Goal: Task Accomplishment & Management: Manage account settings

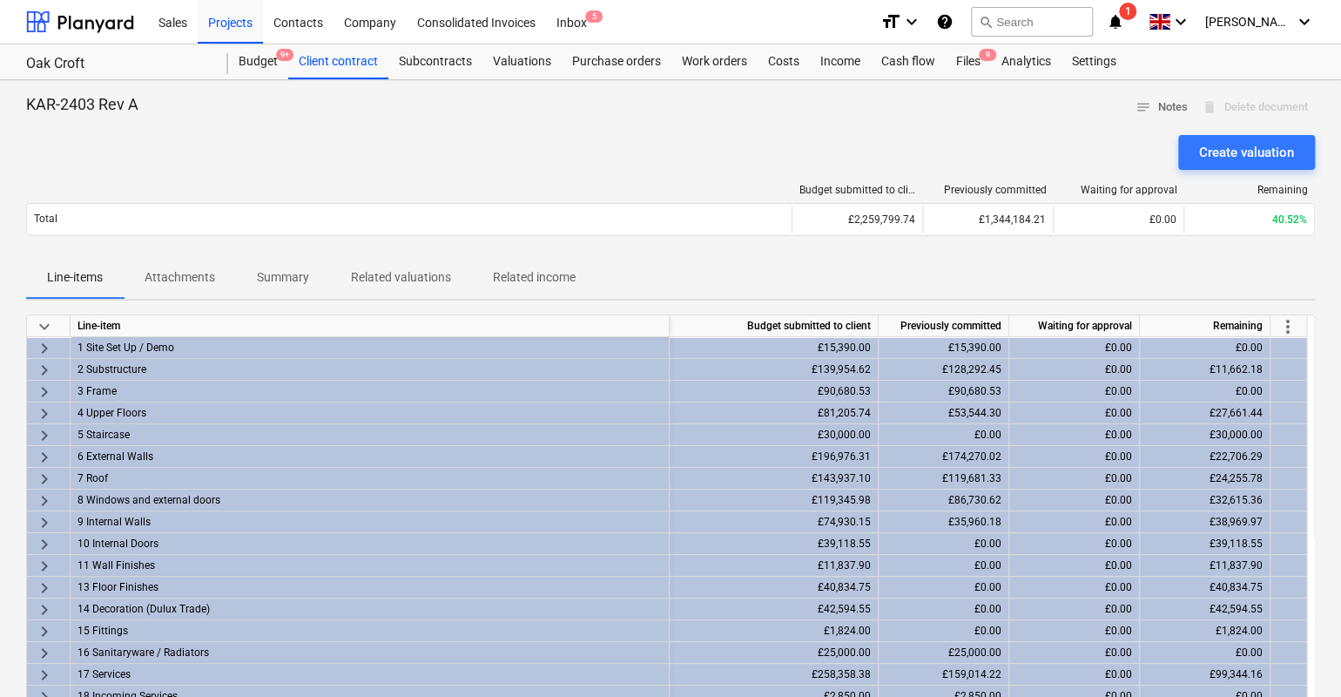
drag, startPoint x: 780, startPoint y: 129, endPoint x: 772, endPoint y: 130, distance: 8.8
click at [772, 130] on div at bounding box center [670, 128] width 1289 height 14
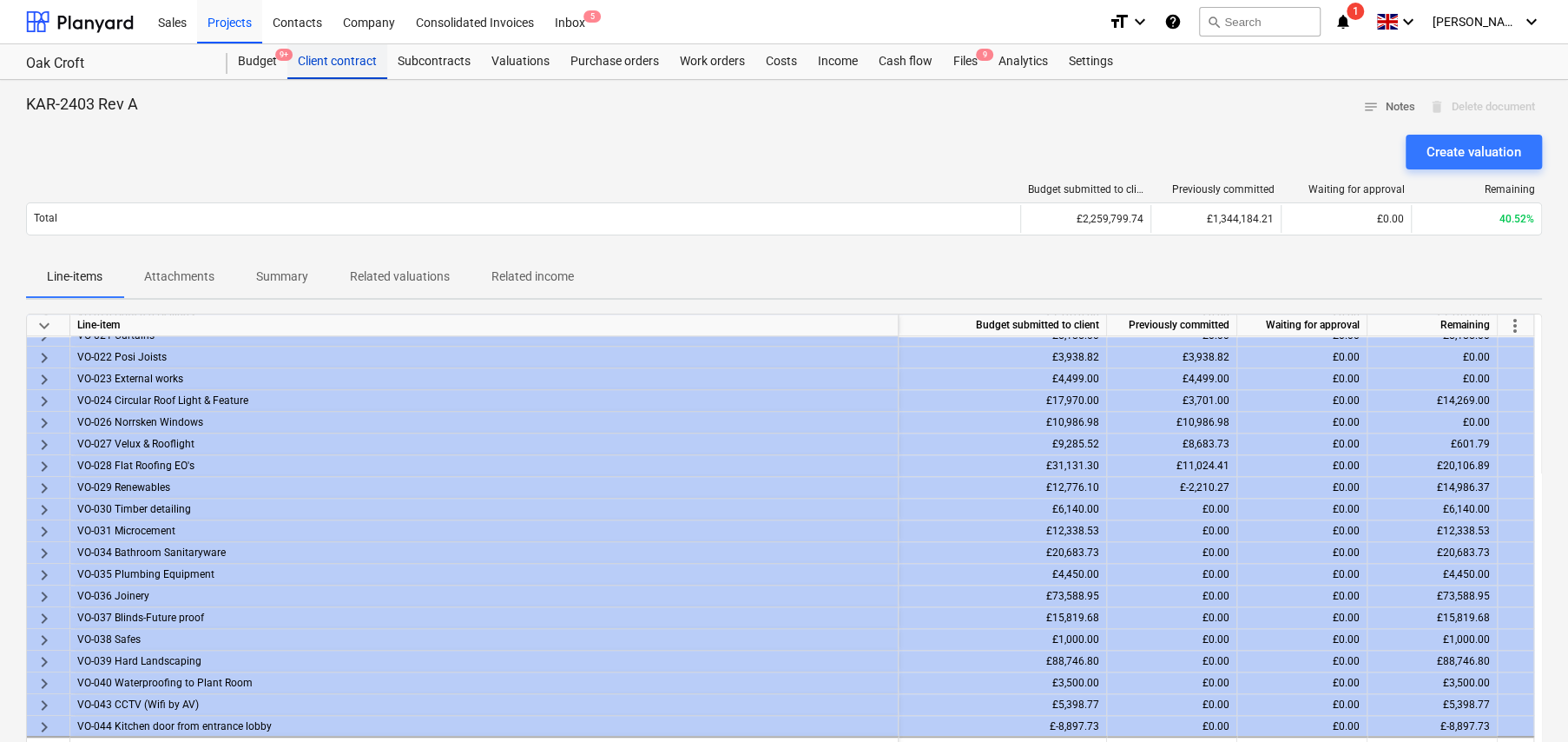
drag, startPoint x: 347, startPoint y: 58, endPoint x: 355, endPoint y: 66, distance: 11.3
click at [347, 58] on div "Client contract" at bounding box center [337, 61] width 100 height 35
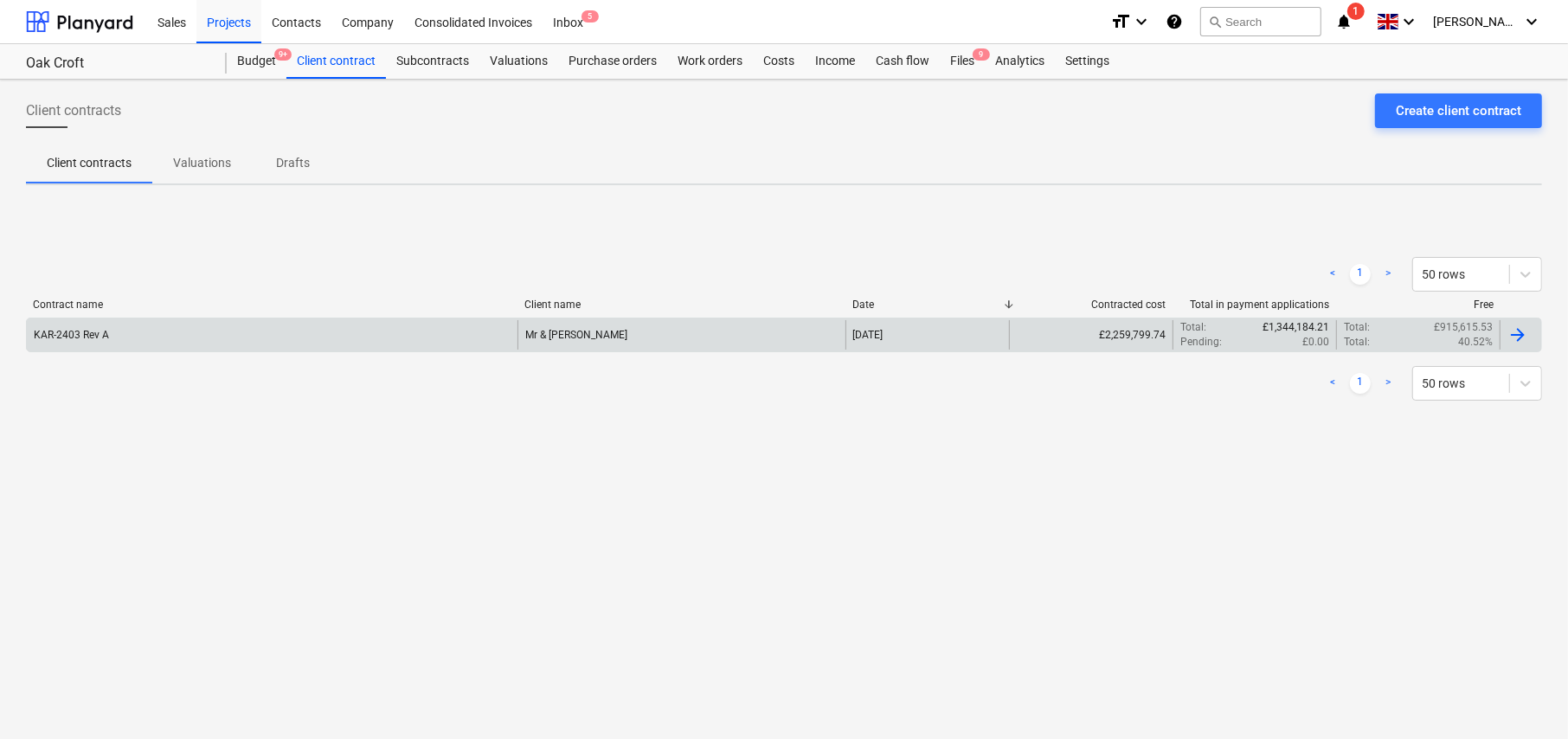
click at [435, 341] on div "KAR-2403 Rev A" at bounding box center [272, 335] width 491 height 30
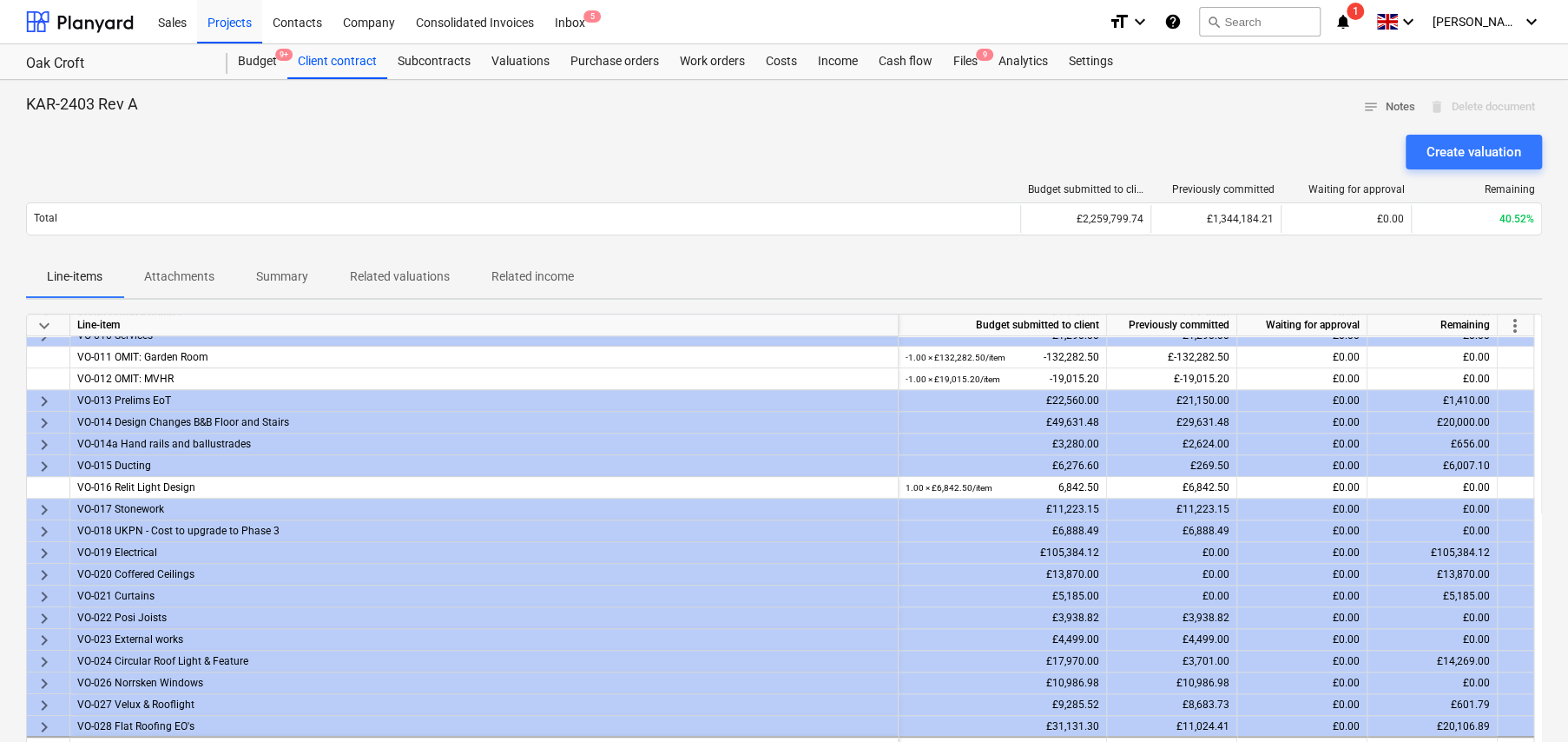
drag, startPoint x: 1481, startPoint y: 152, endPoint x: 1466, endPoint y: 166, distance: 20.5
click at [1336, 152] on div "Create valuation" at bounding box center [1473, 152] width 95 height 23
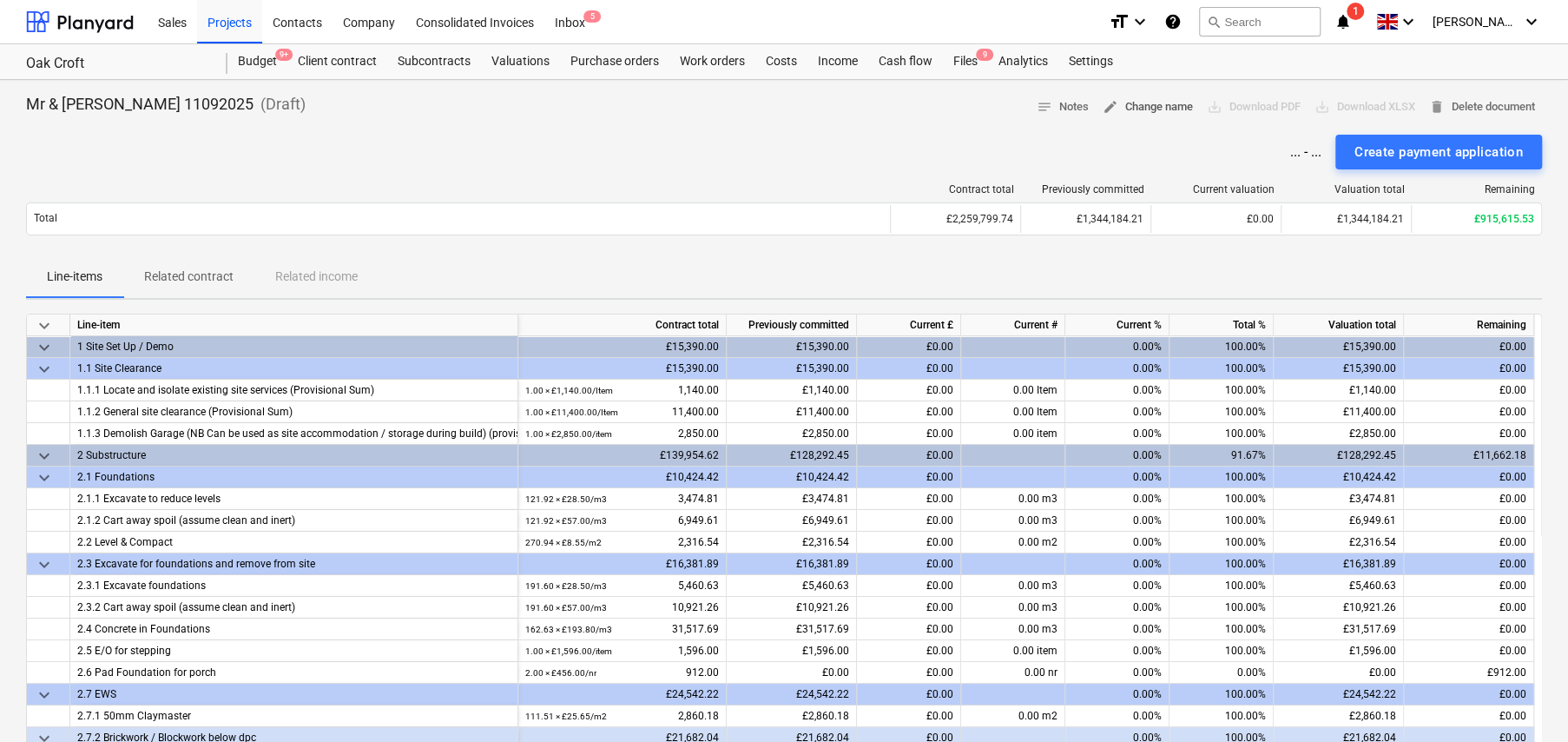
click at [1133, 111] on span "edit Change name" at bounding box center [1147, 108] width 91 height 20
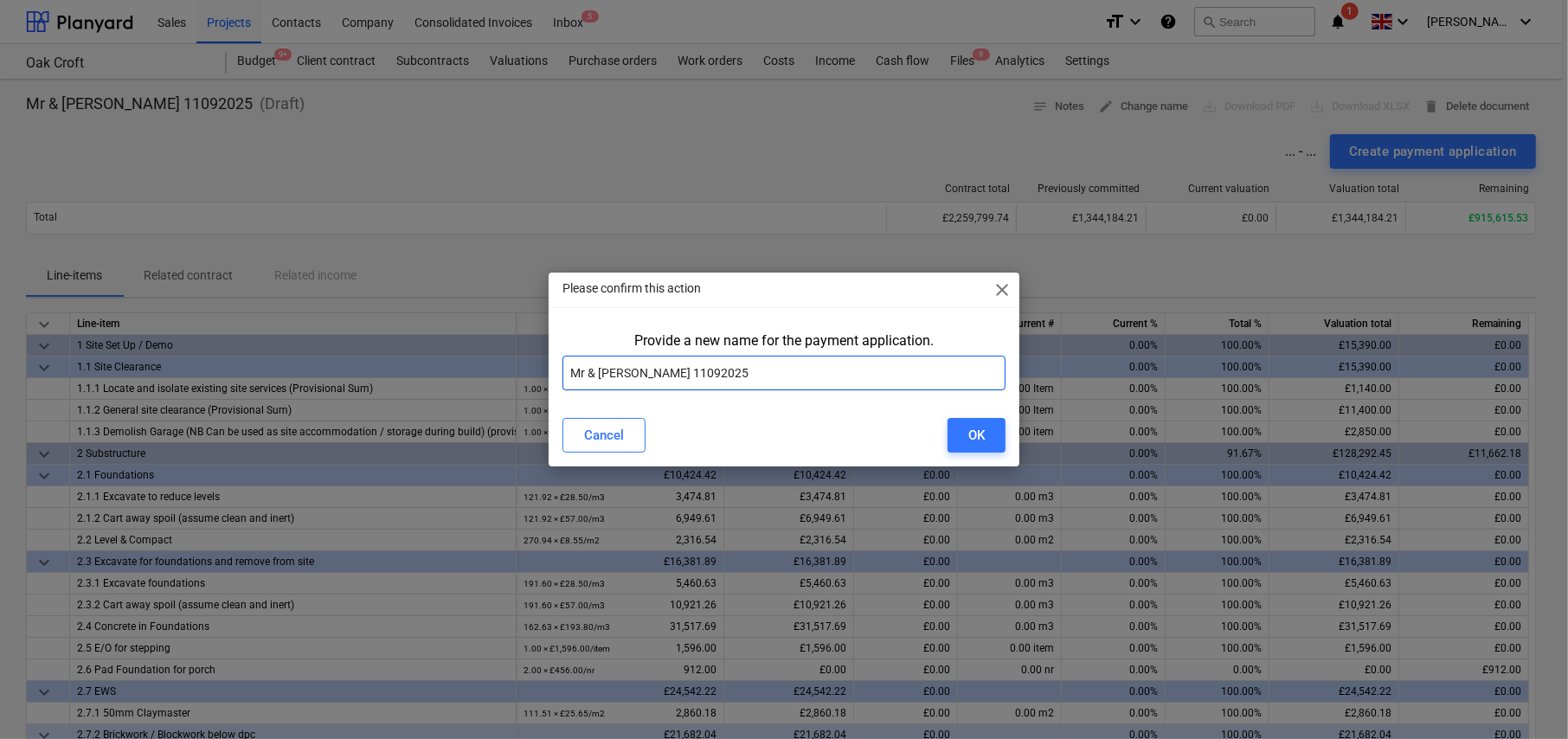
click at [759, 370] on input "Mr & Mrs Golding 11092025" at bounding box center [784, 372] width 443 height 35
paste input "Karringtons Ltd - Oak Croft Payment Application 26"
type input "Karringtons Ltd - Oak Croft Payment Application 27 - 12Sep25"
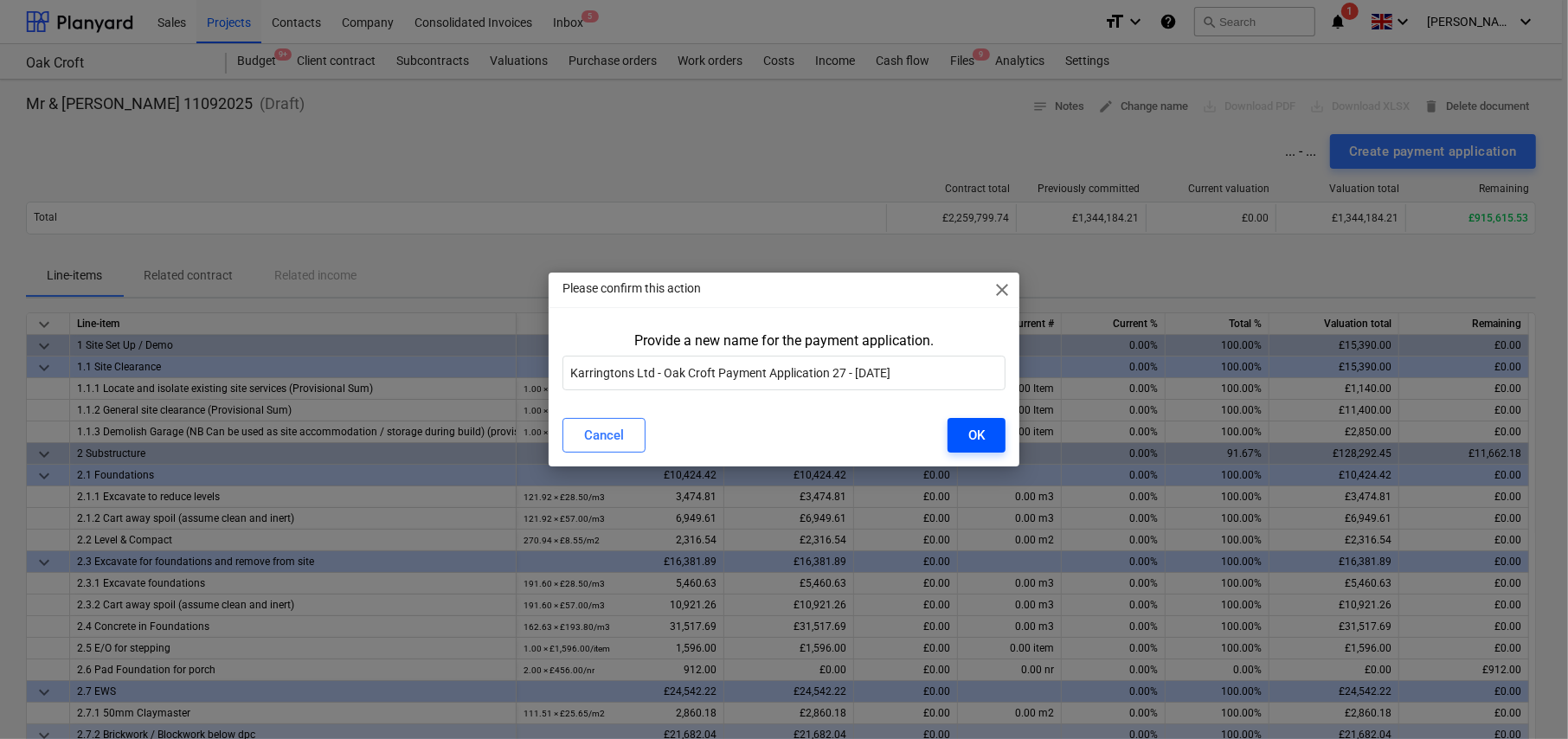
click at [980, 438] on div "OK" at bounding box center [977, 435] width 17 height 23
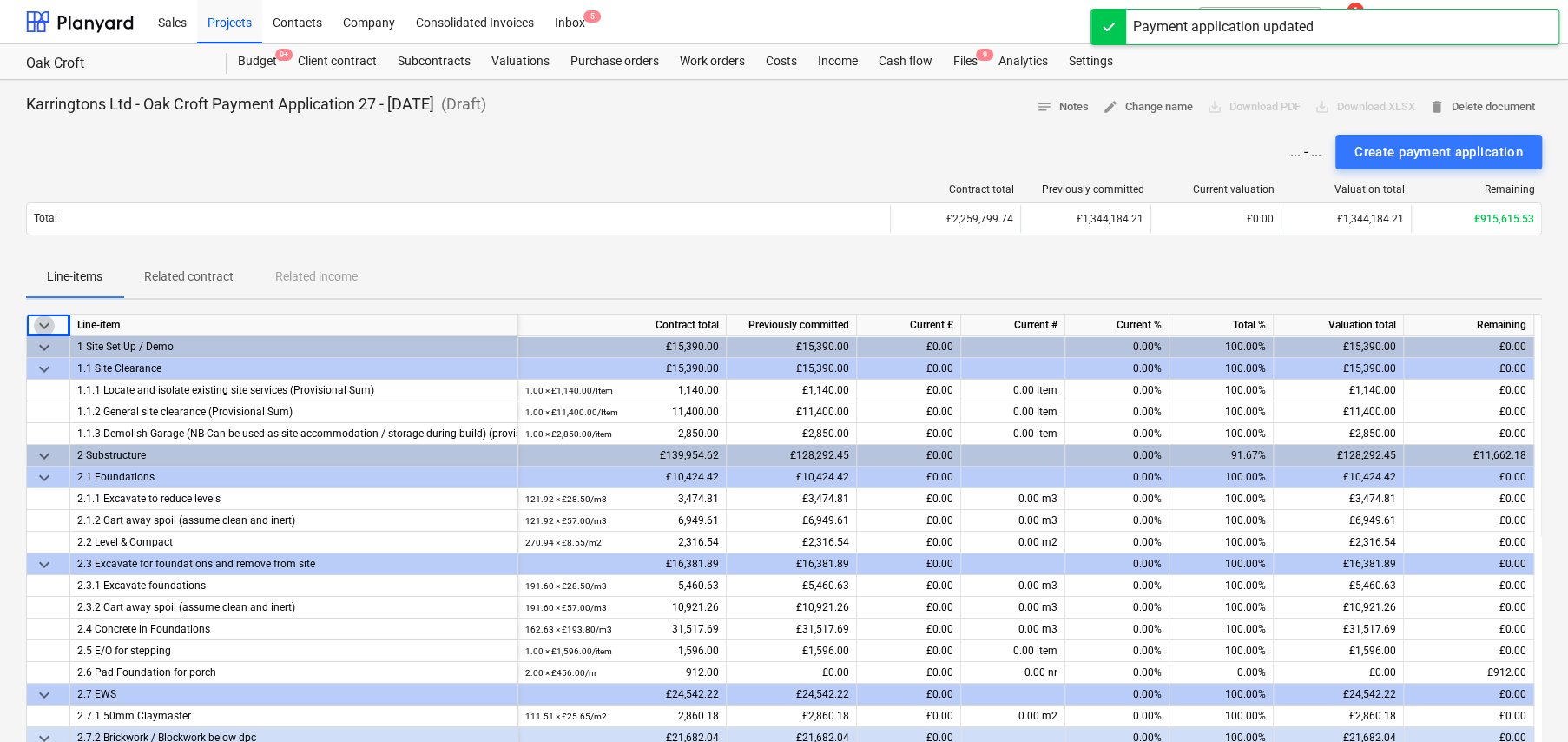
click at [44, 321] on span "keyboard_arrow_down" at bounding box center [44, 325] width 21 height 21
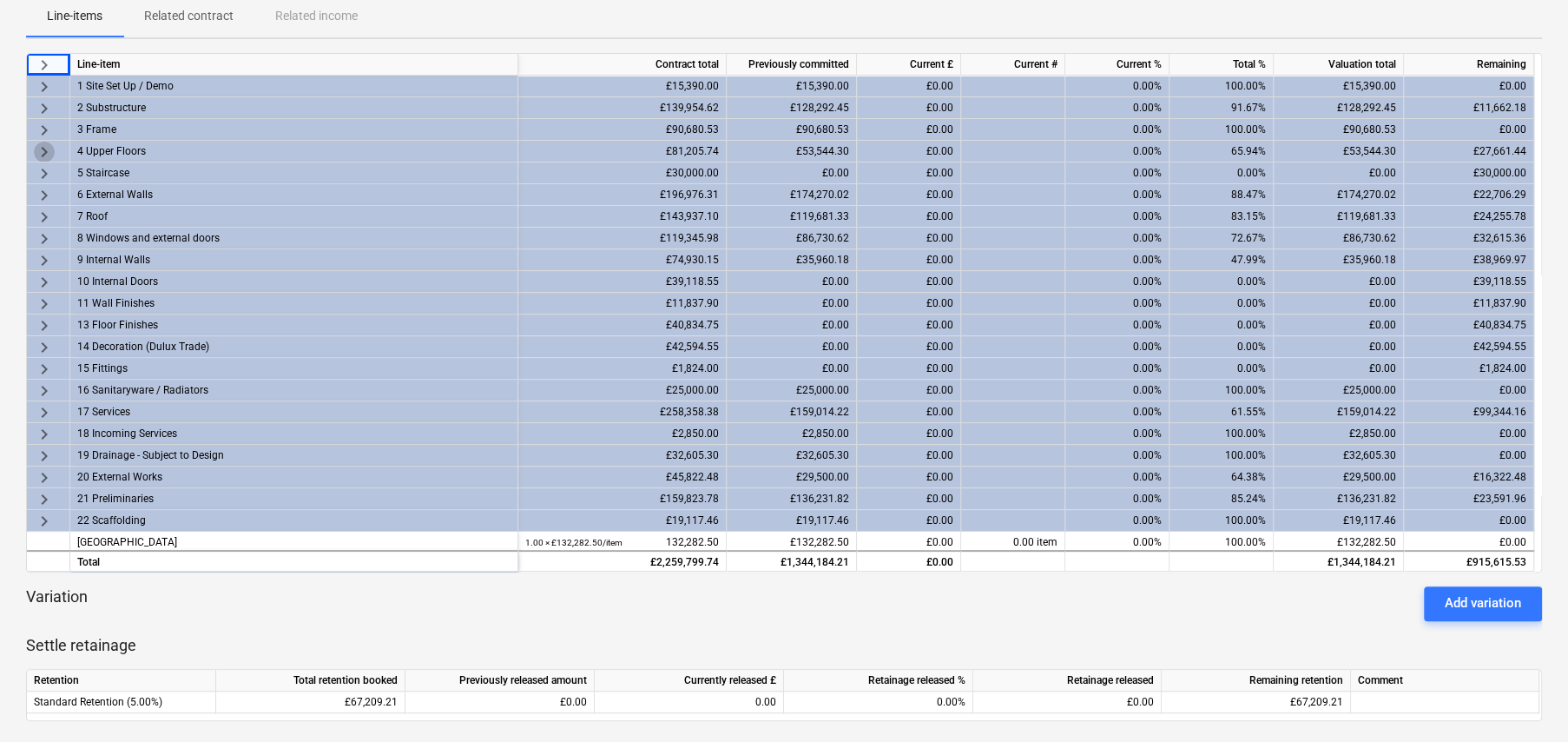
click at [41, 149] on span "keyboard_arrow_right" at bounding box center [44, 152] width 21 height 21
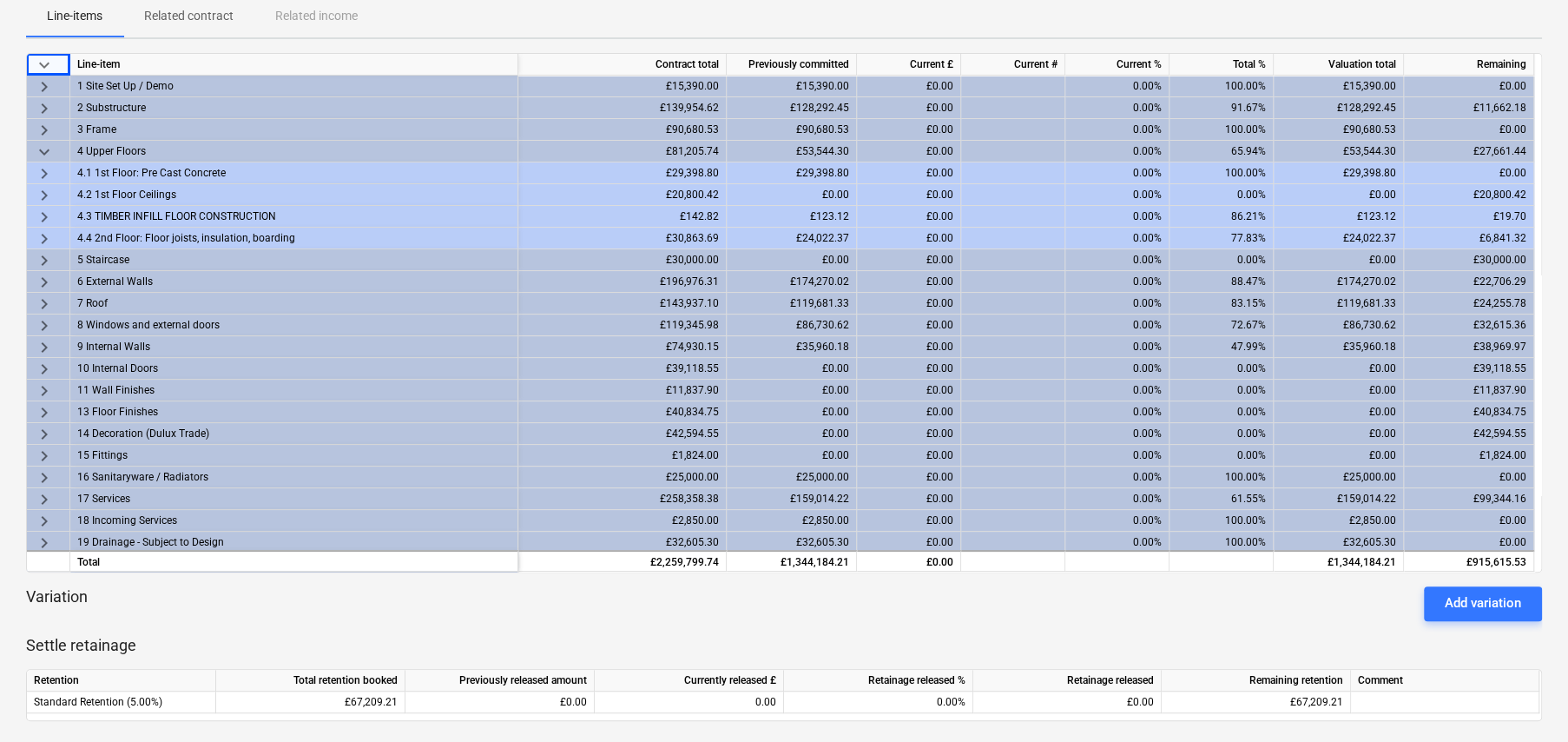
click at [43, 193] on span "keyboard_arrow_right" at bounding box center [44, 195] width 21 height 21
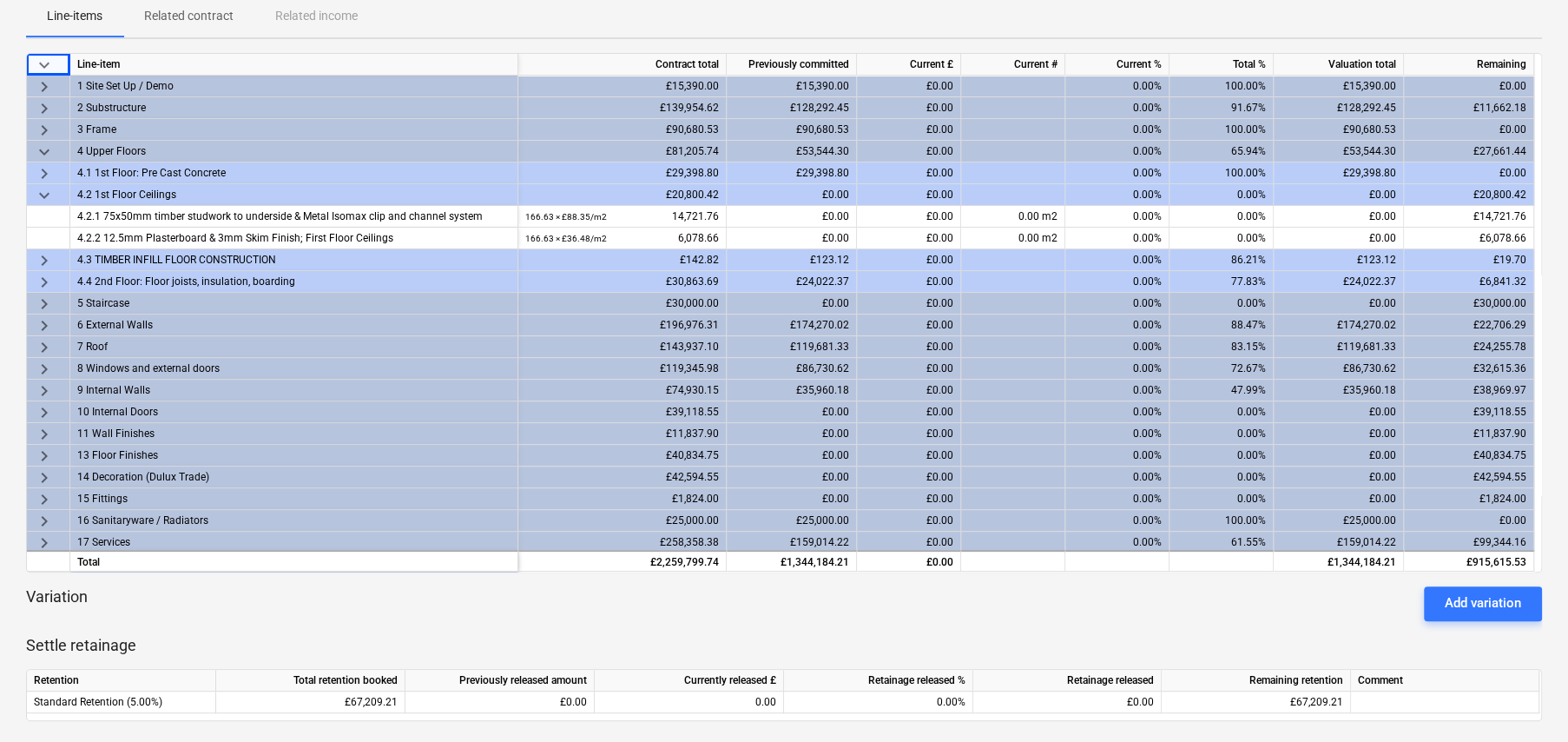
click at [43, 256] on span "keyboard_arrow_right" at bounding box center [44, 260] width 21 height 21
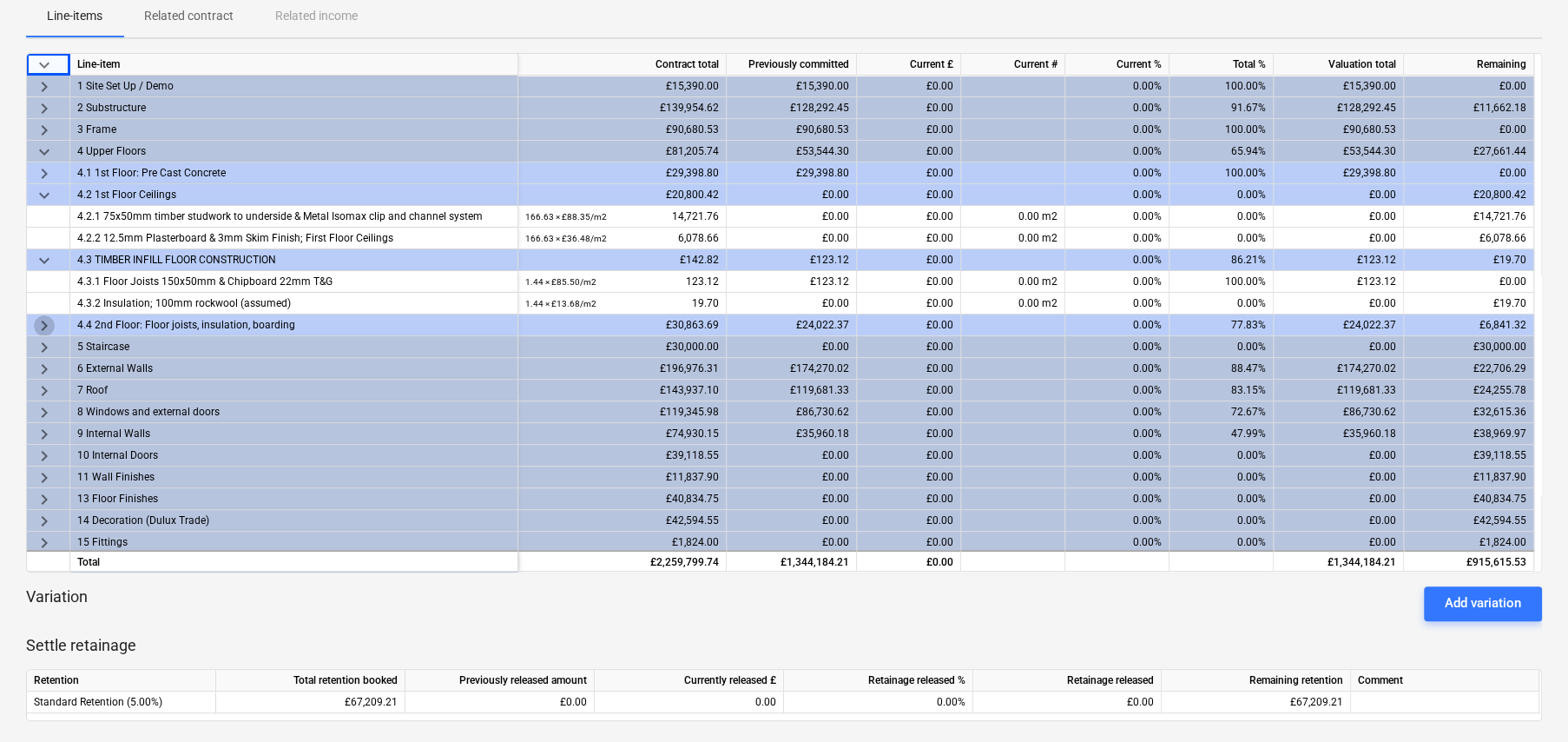
click at [44, 326] on span "keyboard_arrow_right" at bounding box center [44, 325] width 21 height 21
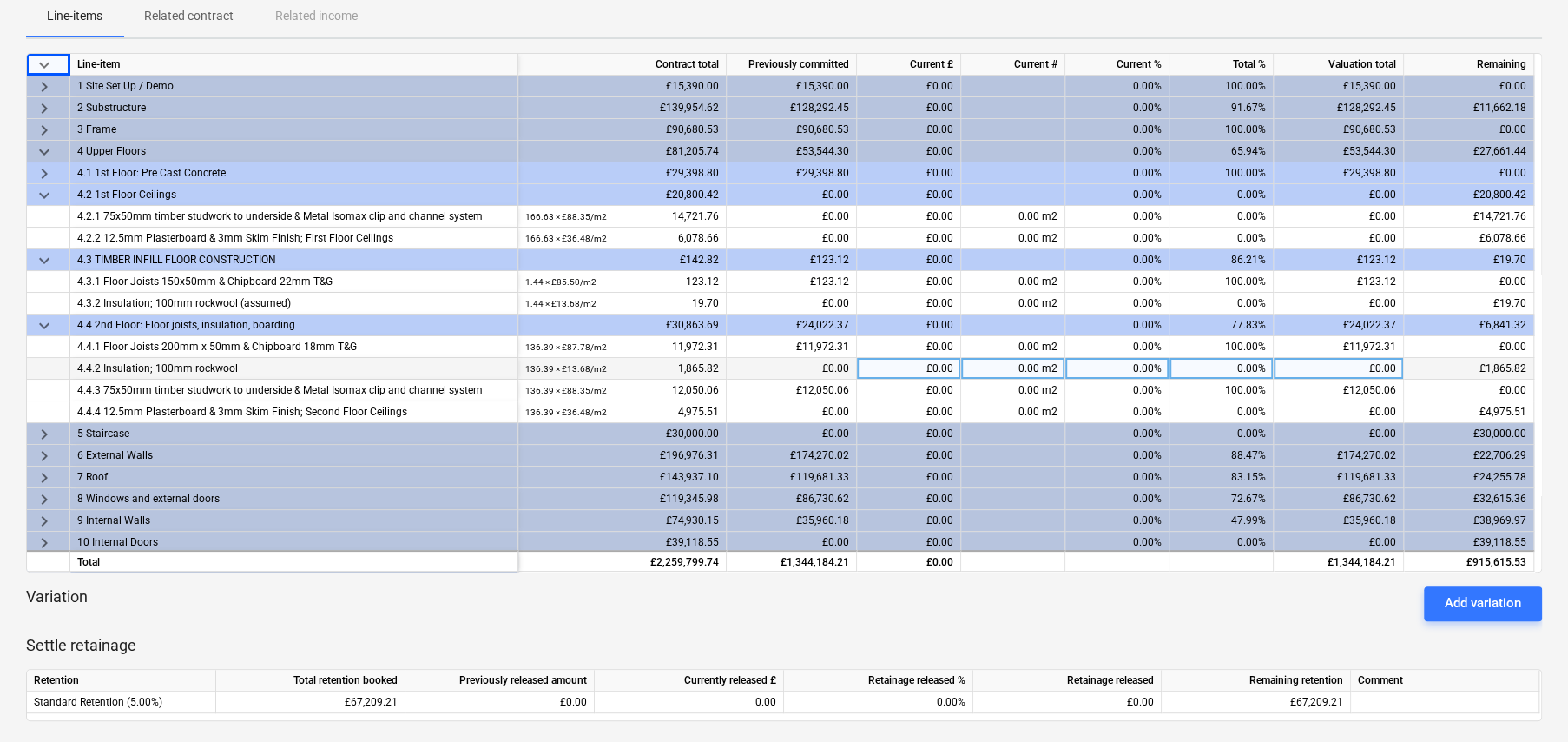
click at [1248, 371] on div "0.00%" at bounding box center [1221, 369] width 105 height 22
type input "50"
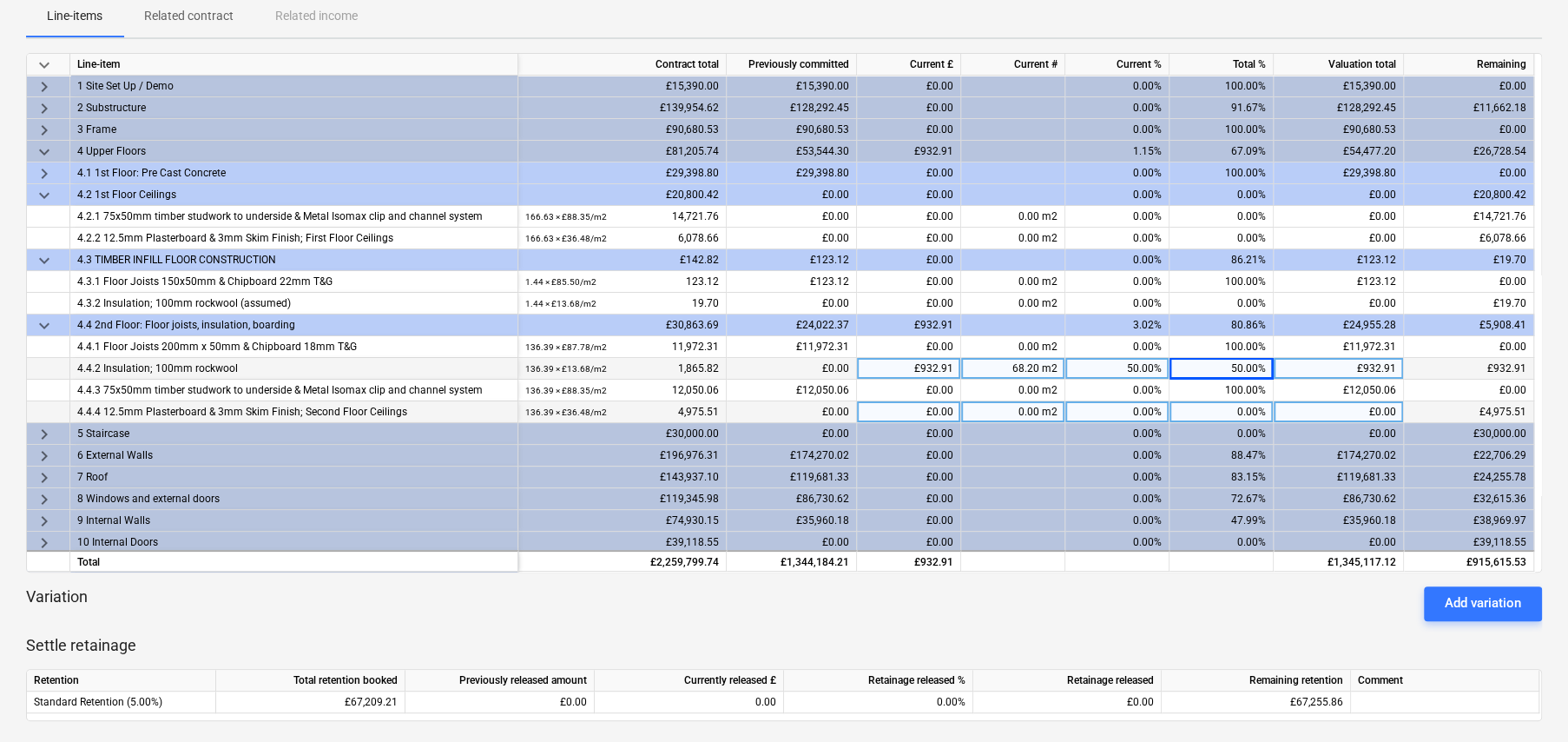
click at [1231, 408] on div "0.00%" at bounding box center [1221, 412] width 105 height 22
type input "20"
click at [1249, 410] on div "20.00%" at bounding box center [1221, 412] width 105 height 22
type input "30"
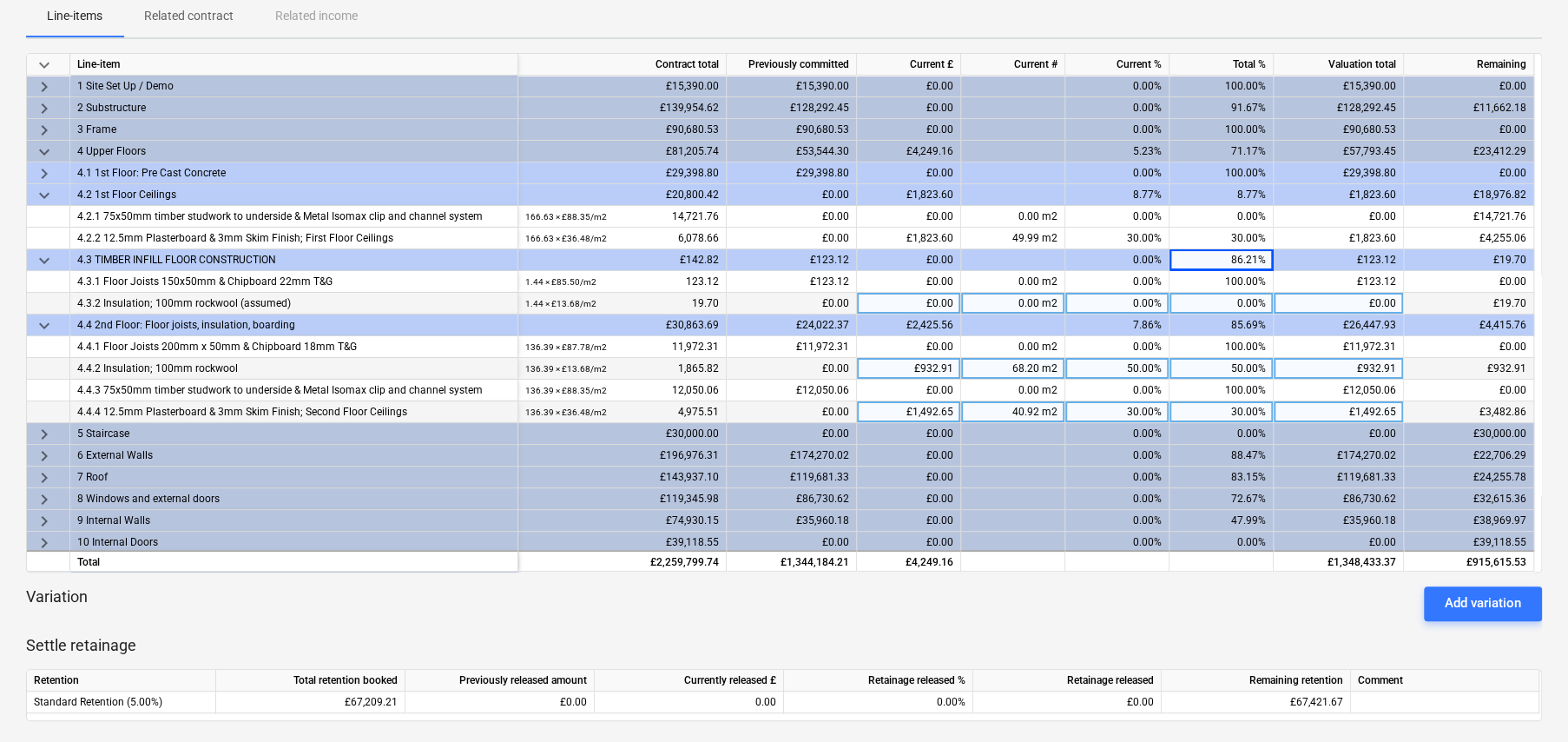
click at [1244, 296] on div "0.00%" at bounding box center [1221, 304] width 105 height 22
type input "30"
click at [44, 456] on span "keyboard_arrow_right" at bounding box center [44, 456] width 21 height 21
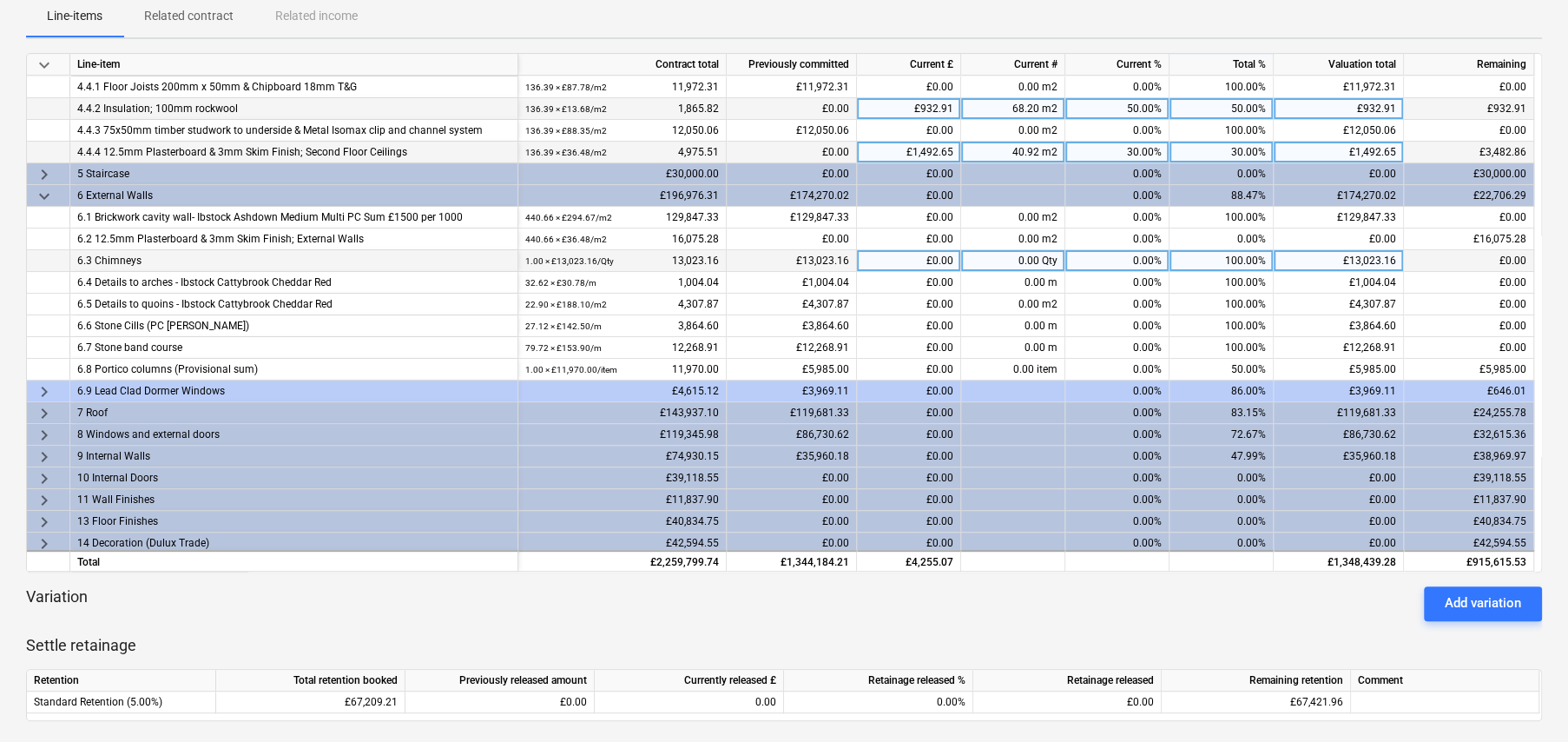
scroll to position [260, 0]
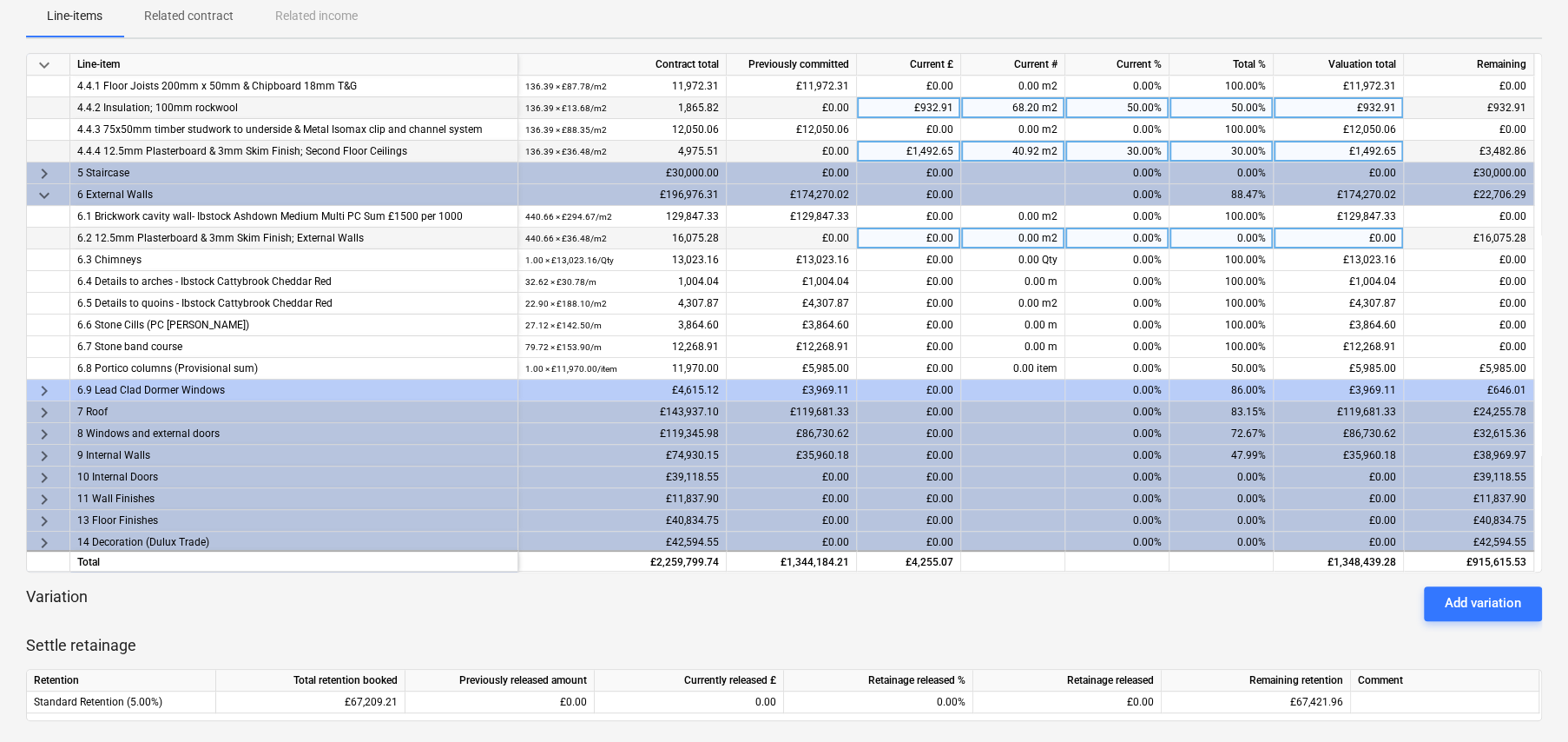
click at [1256, 236] on div "0.00%" at bounding box center [1221, 238] width 105 height 22
type input "30"
click at [40, 387] on span "keyboard_arrow_right" at bounding box center [44, 390] width 21 height 21
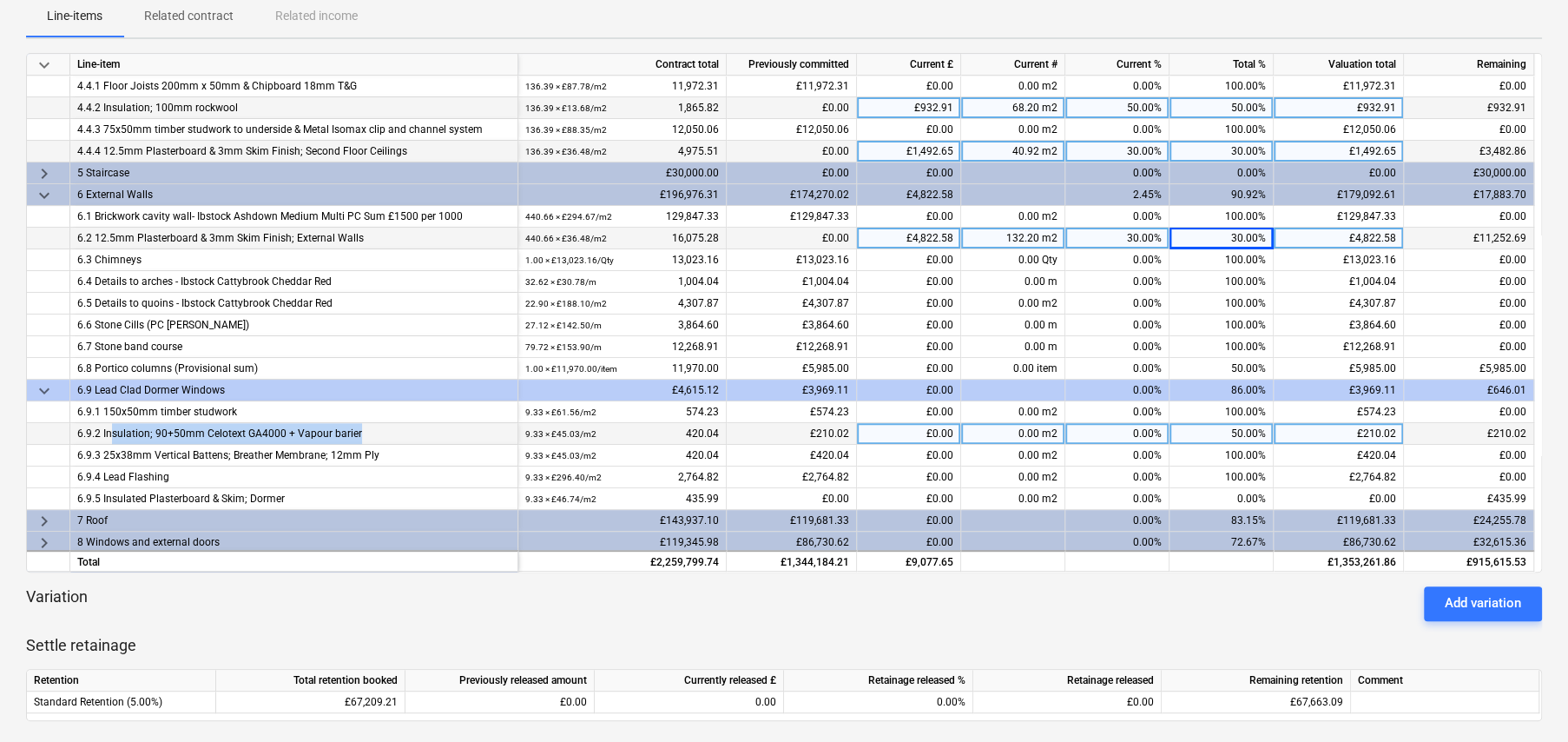
drag, startPoint x: 112, startPoint y: 436, endPoint x: 367, endPoint y: 430, distance: 255.1
click at [367, 430] on div "6.9.2 Insulation; 90+50mm Celotext GA4000 + Vapour barier" at bounding box center [294, 433] width 434 height 21
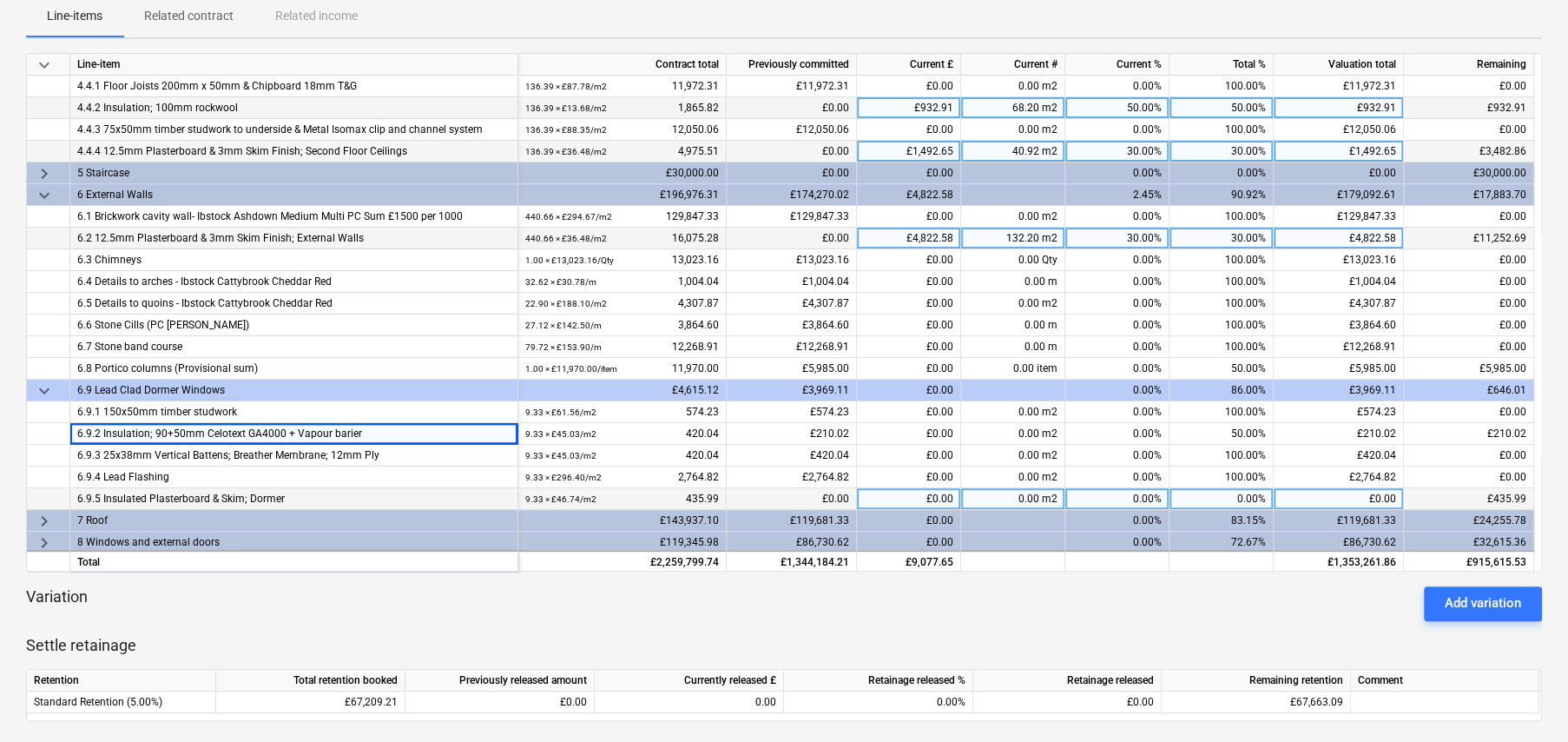
click at [1253, 495] on div "0.00%" at bounding box center [1221, 499] width 105 height 22
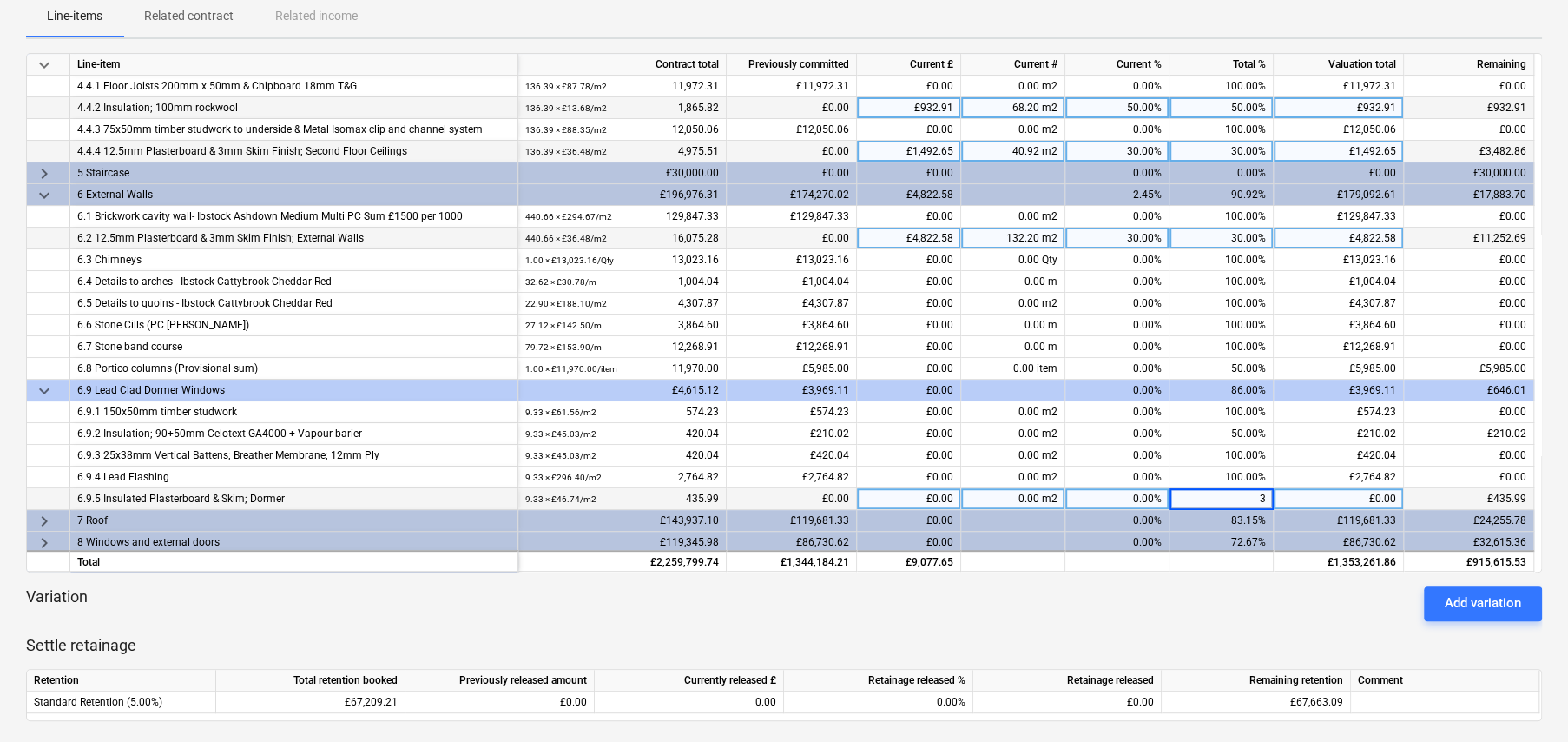
type input "30"
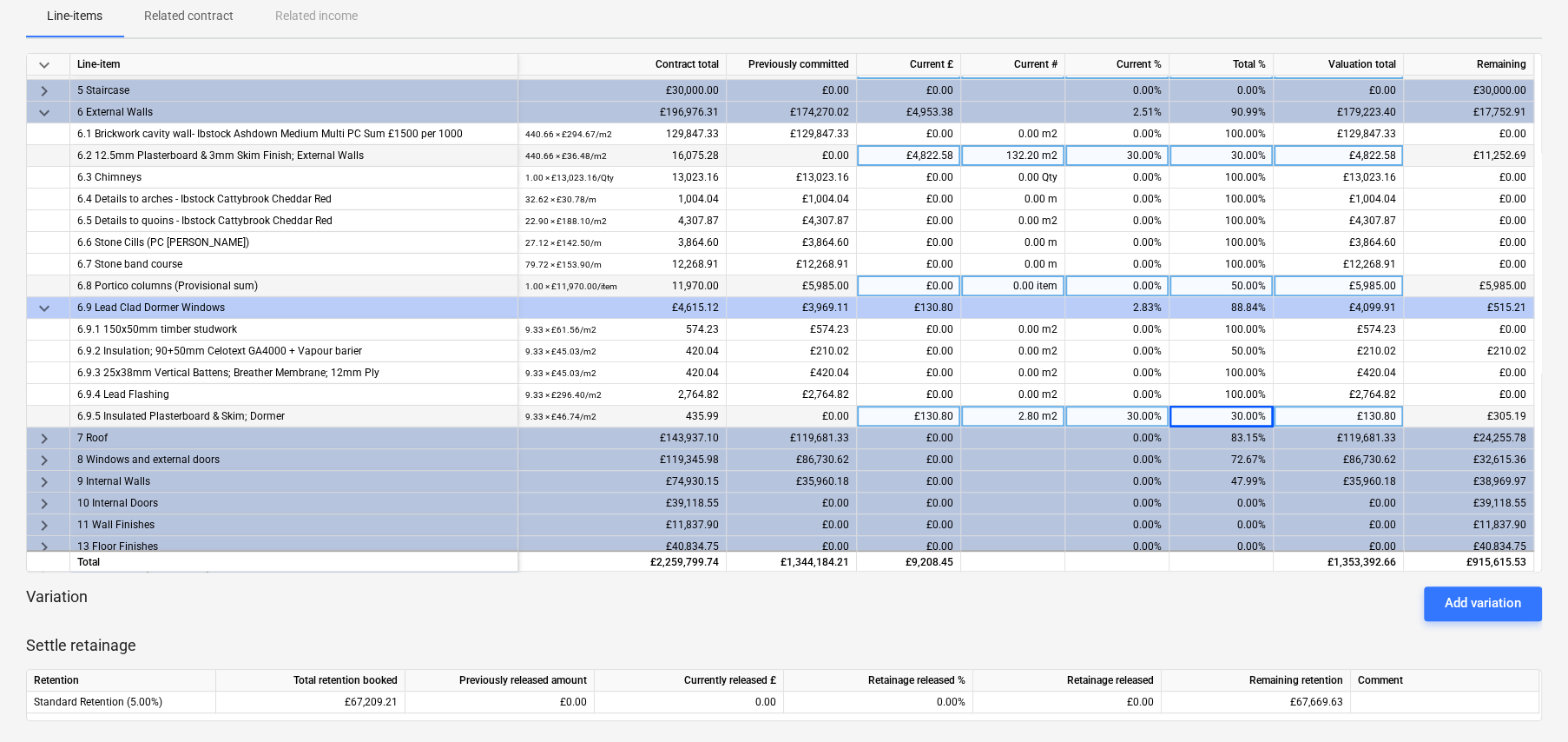
scroll to position [347, 0]
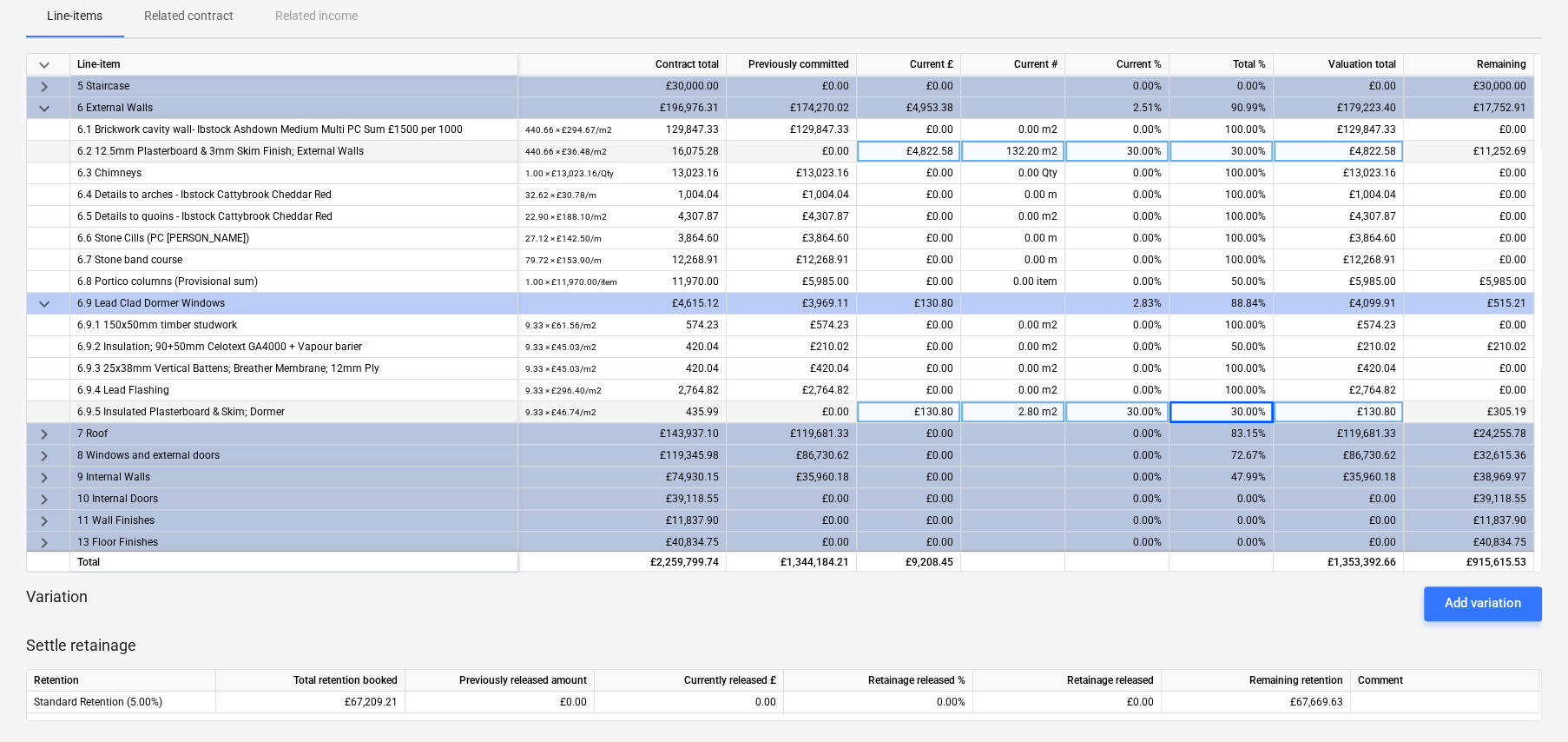
click at [41, 430] on span "keyboard_arrow_right" at bounding box center [44, 434] width 21 height 21
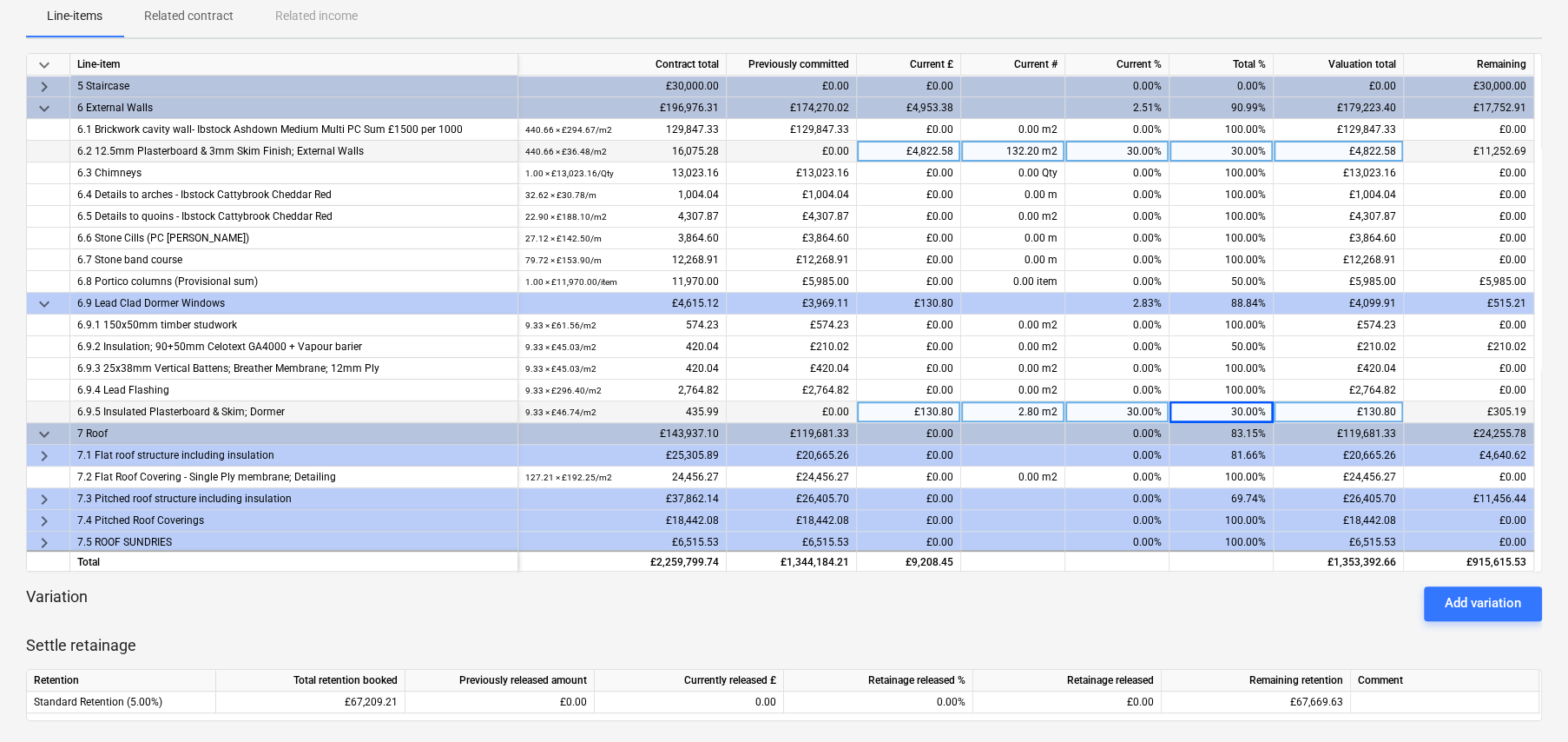
click at [41, 456] on span "keyboard_arrow_right" at bounding box center [44, 456] width 21 height 21
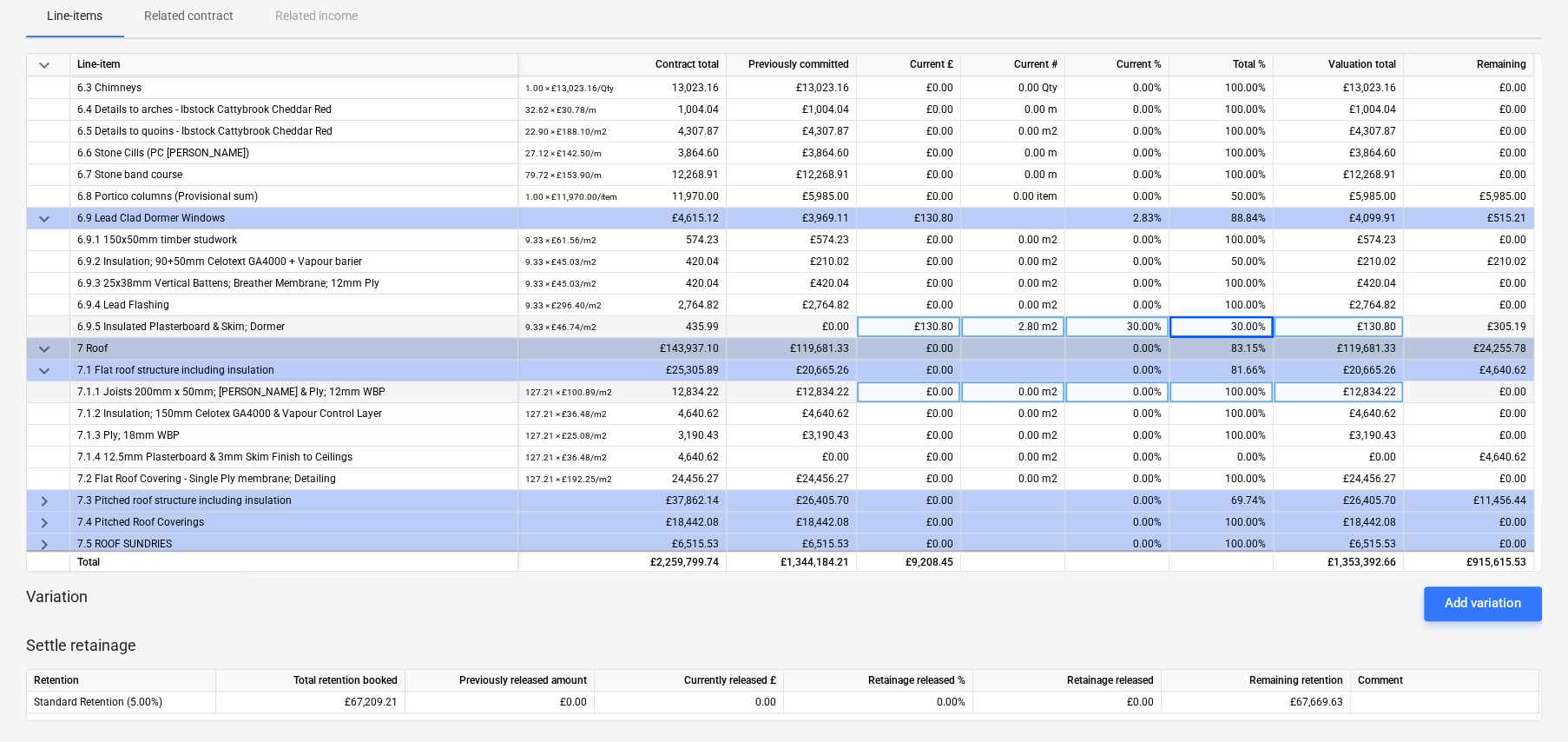
scroll to position [434, 0]
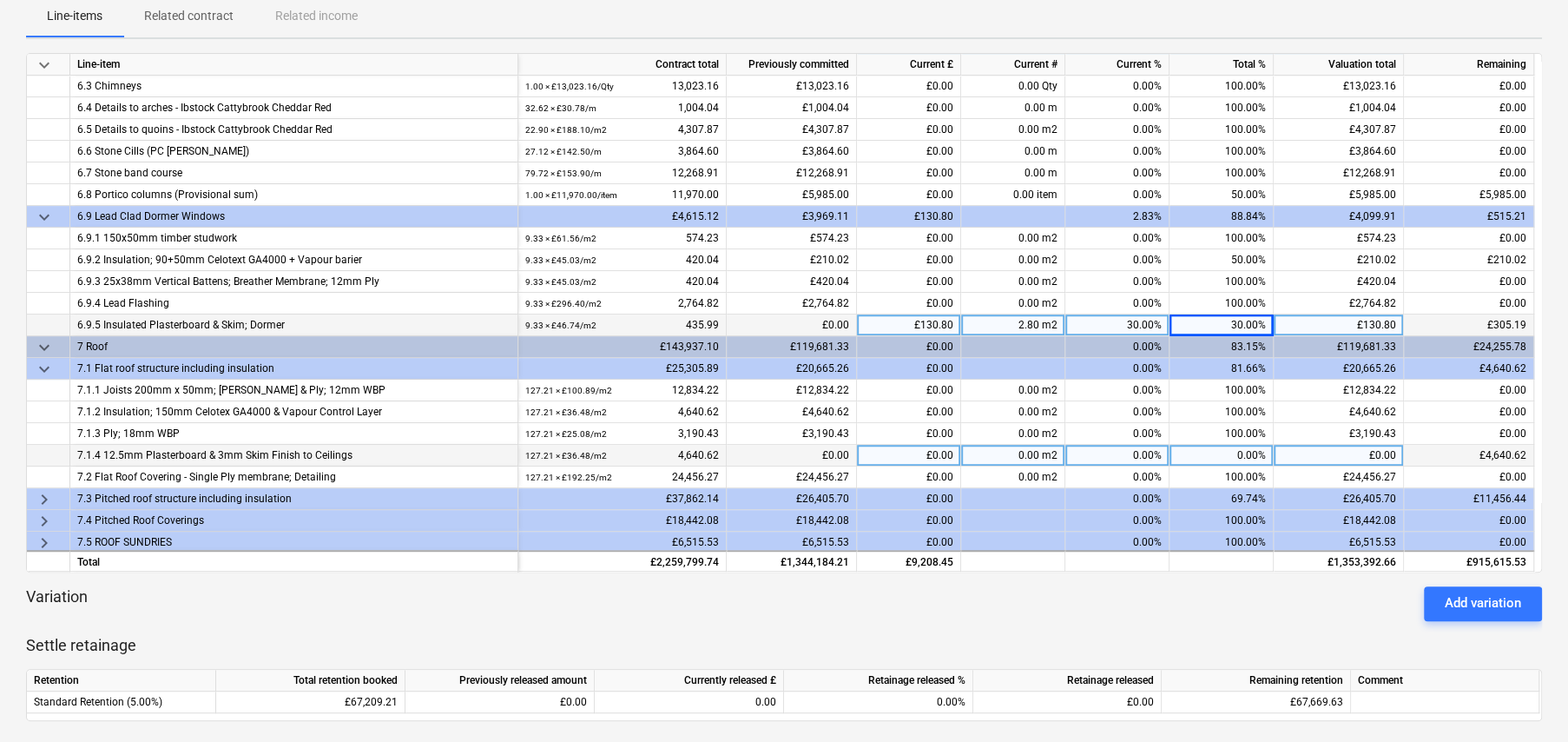
click at [1256, 448] on div "0.00%" at bounding box center [1221, 456] width 105 height 22
type input "30"
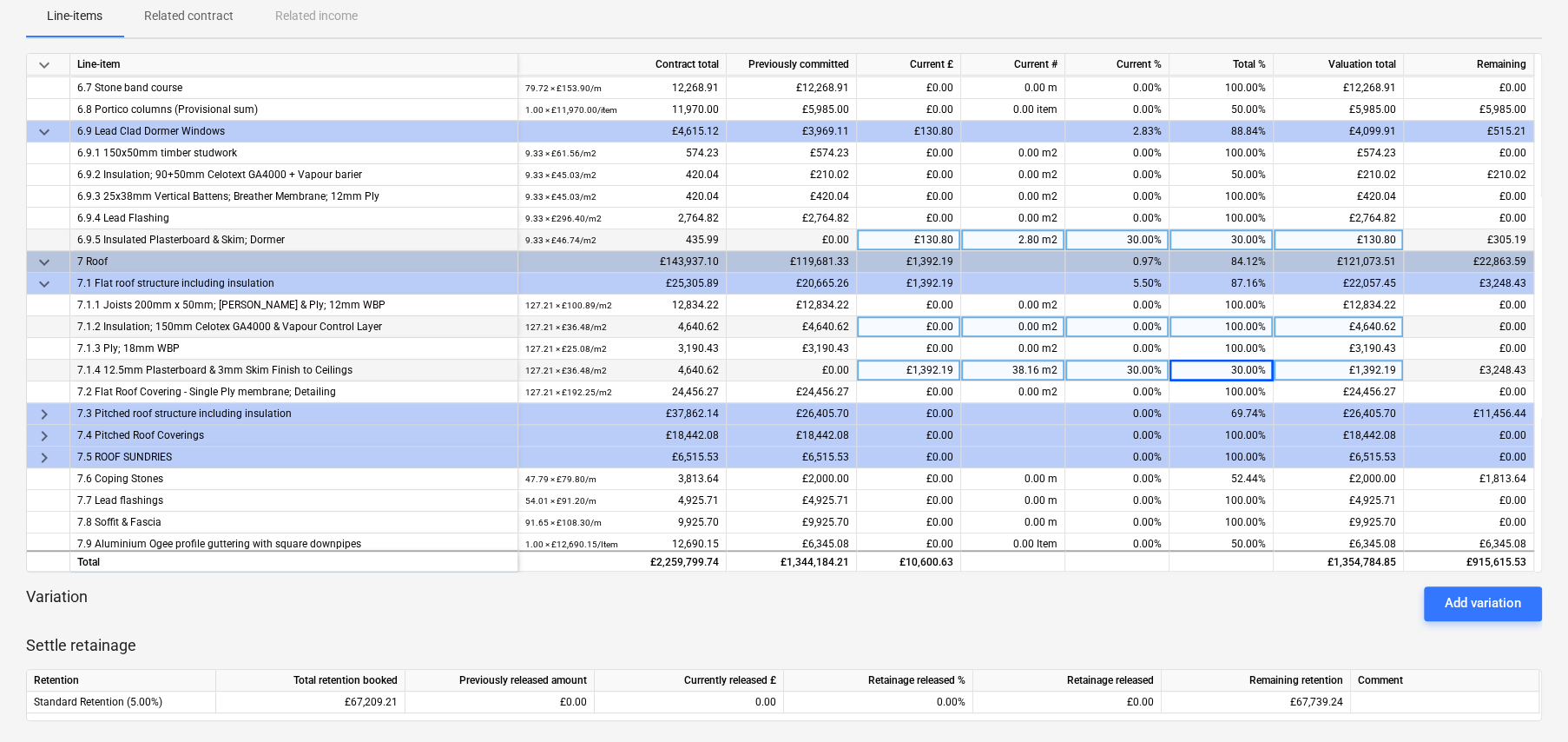
scroll to position [522, 0]
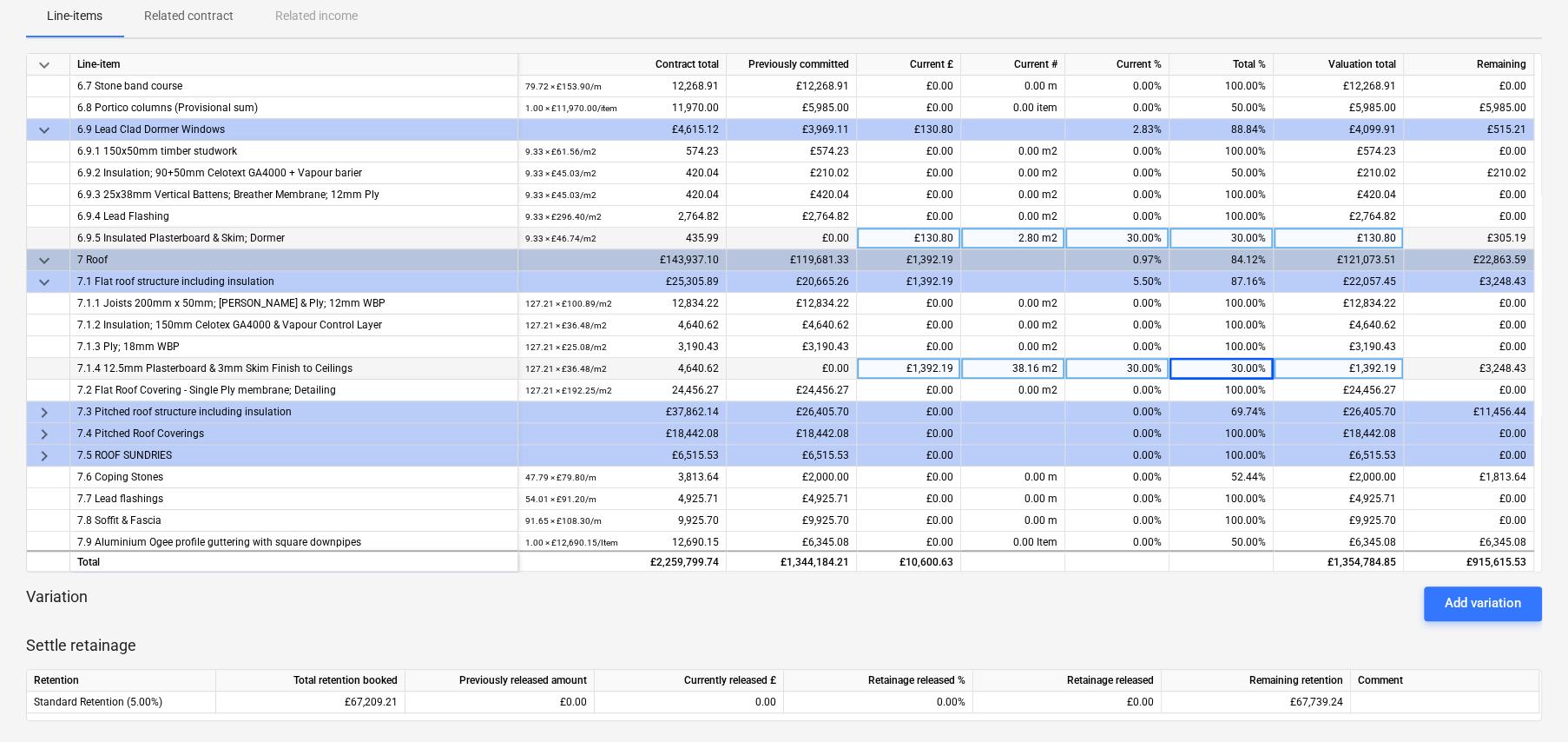
click at [41, 407] on span "keyboard_arrow_right" at bounding box center [44, 412] width 21 height 21
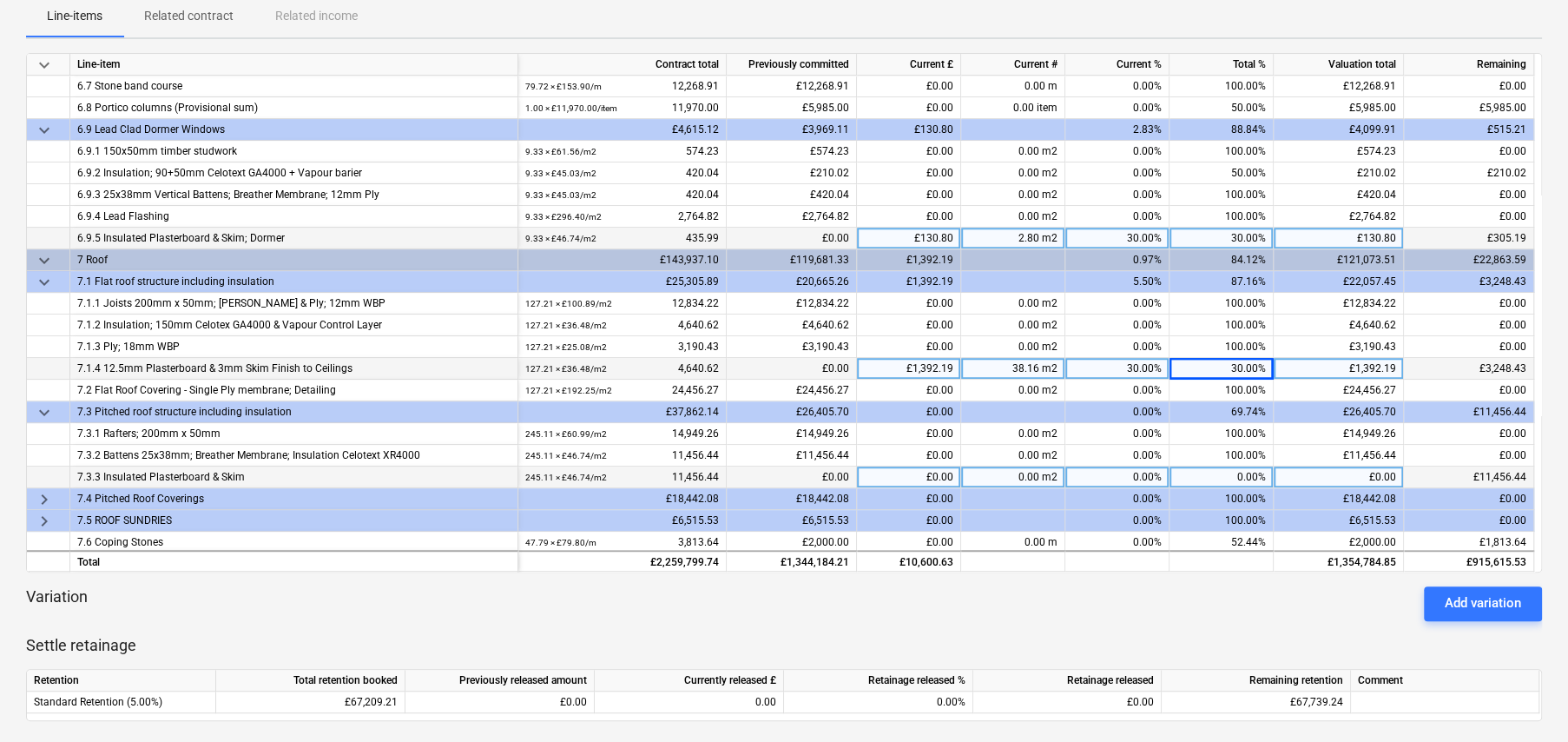
click at [1251, 475] on div "0.00%" at bounding box center [1221, 478] width 105 height 22
type input "30"
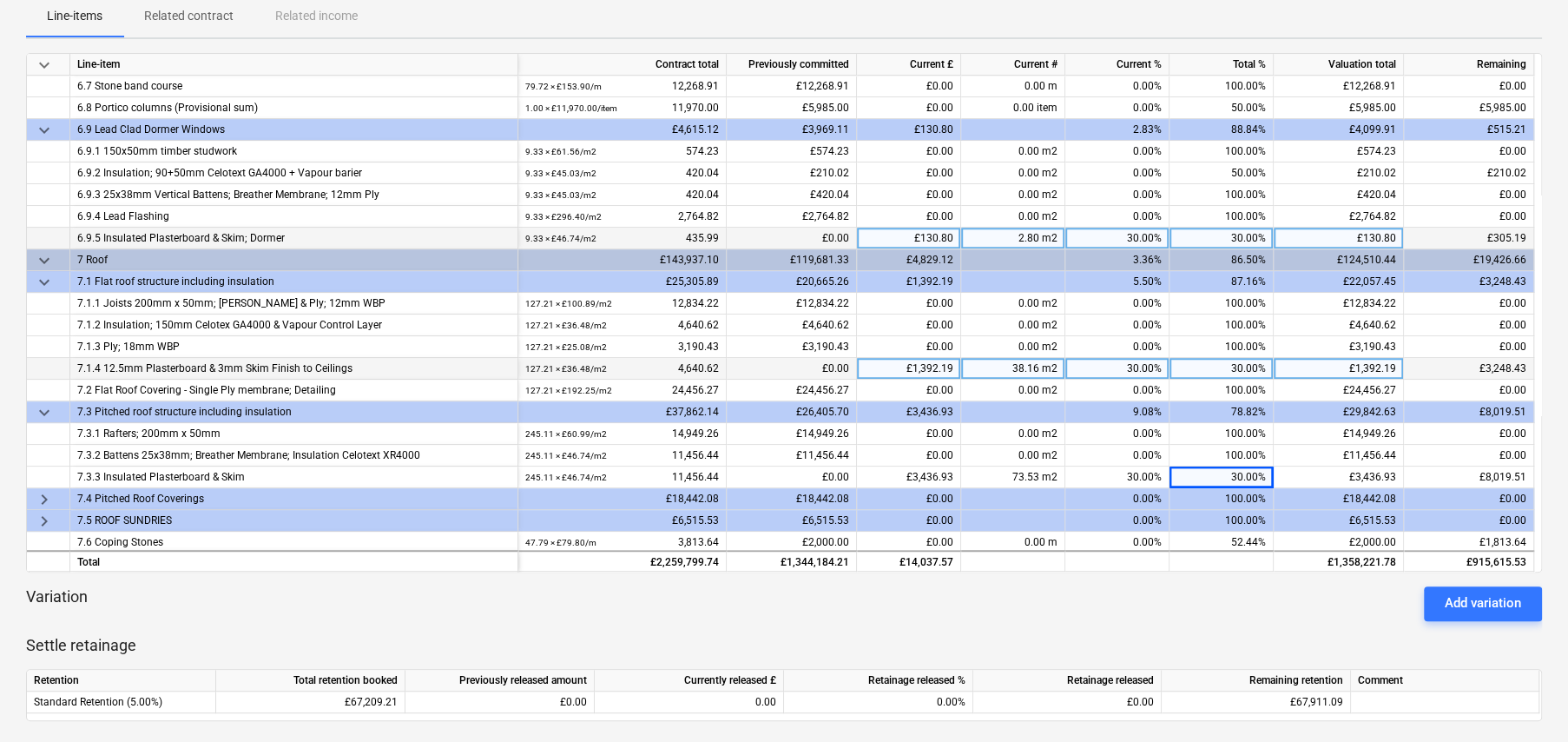
click at [46, 500] on span "keyboard_arrow_right" at bounding box center [44, 499] width 21 height 21
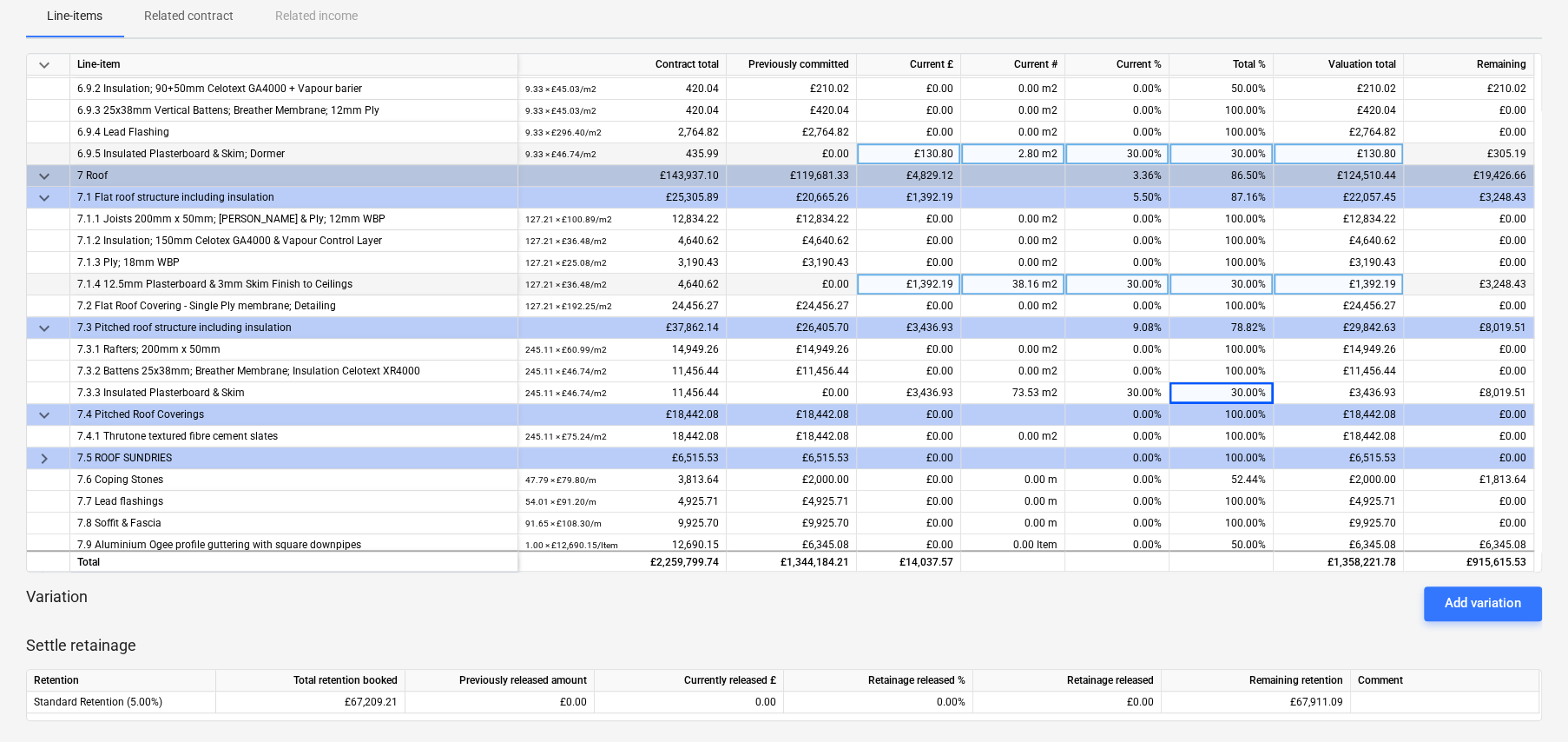
scroll to position [608, 0]
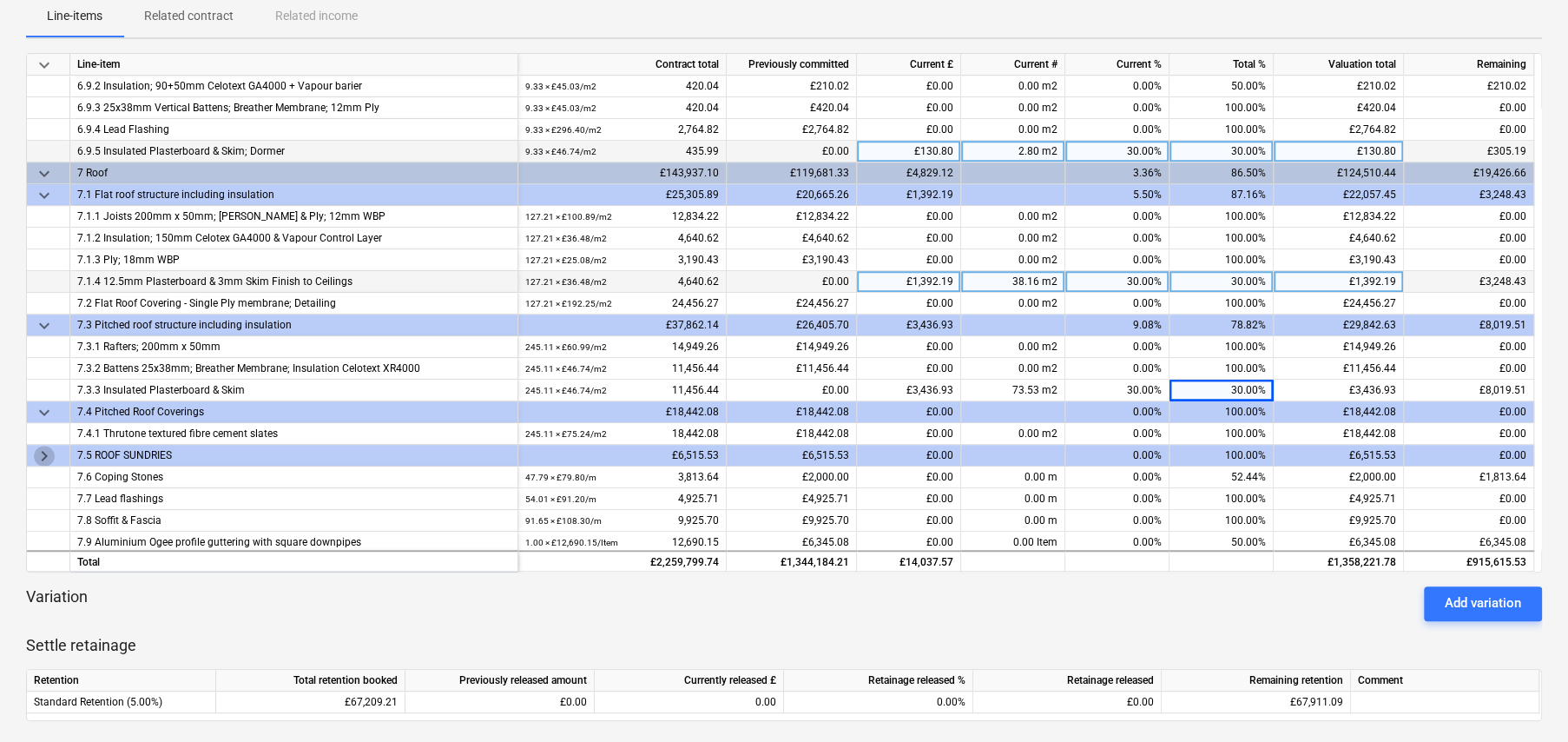
click at [37, 453] on span "keyboard_arrow_right" at bounding box center [44, 456] width 21 height 21
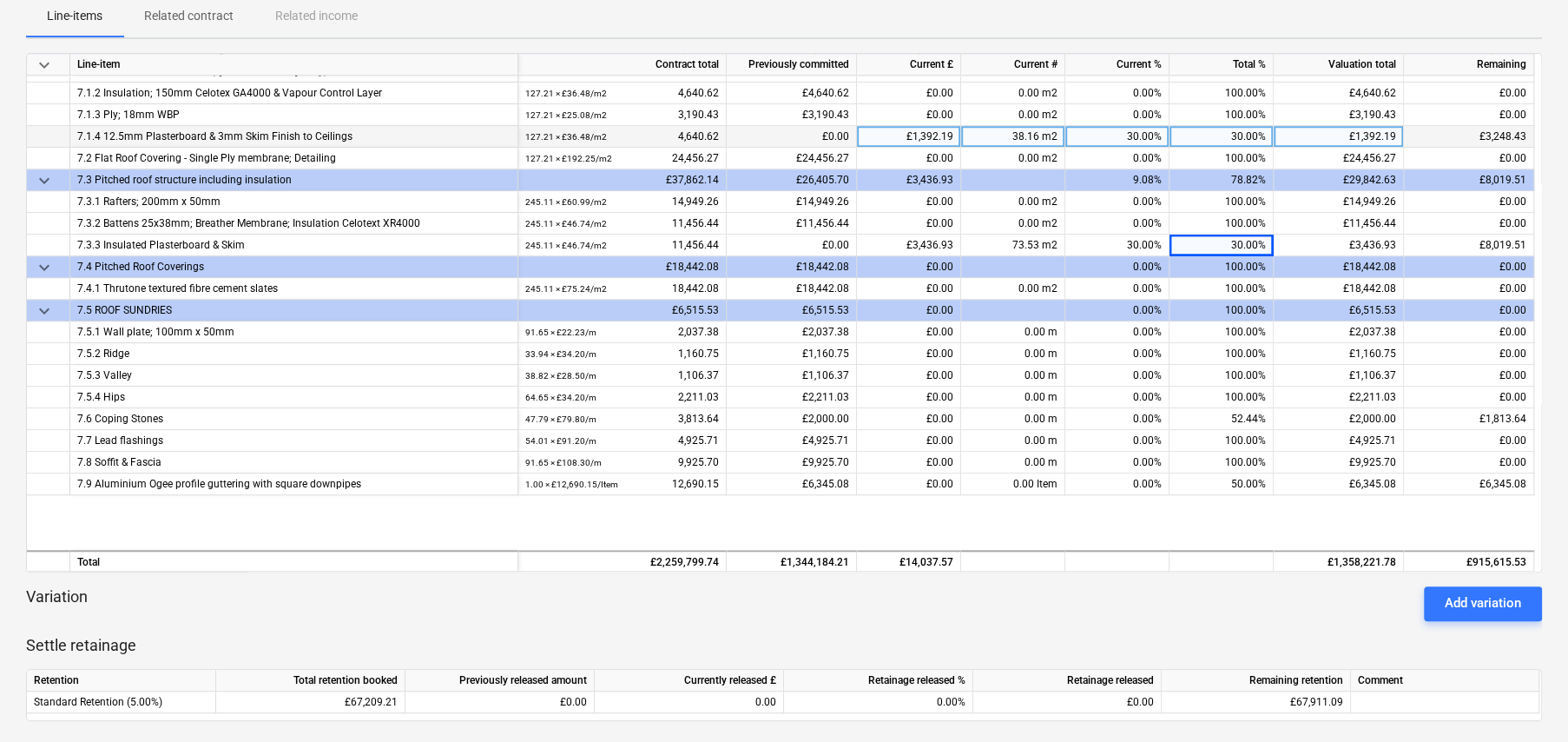
scroll to position [782, 0]
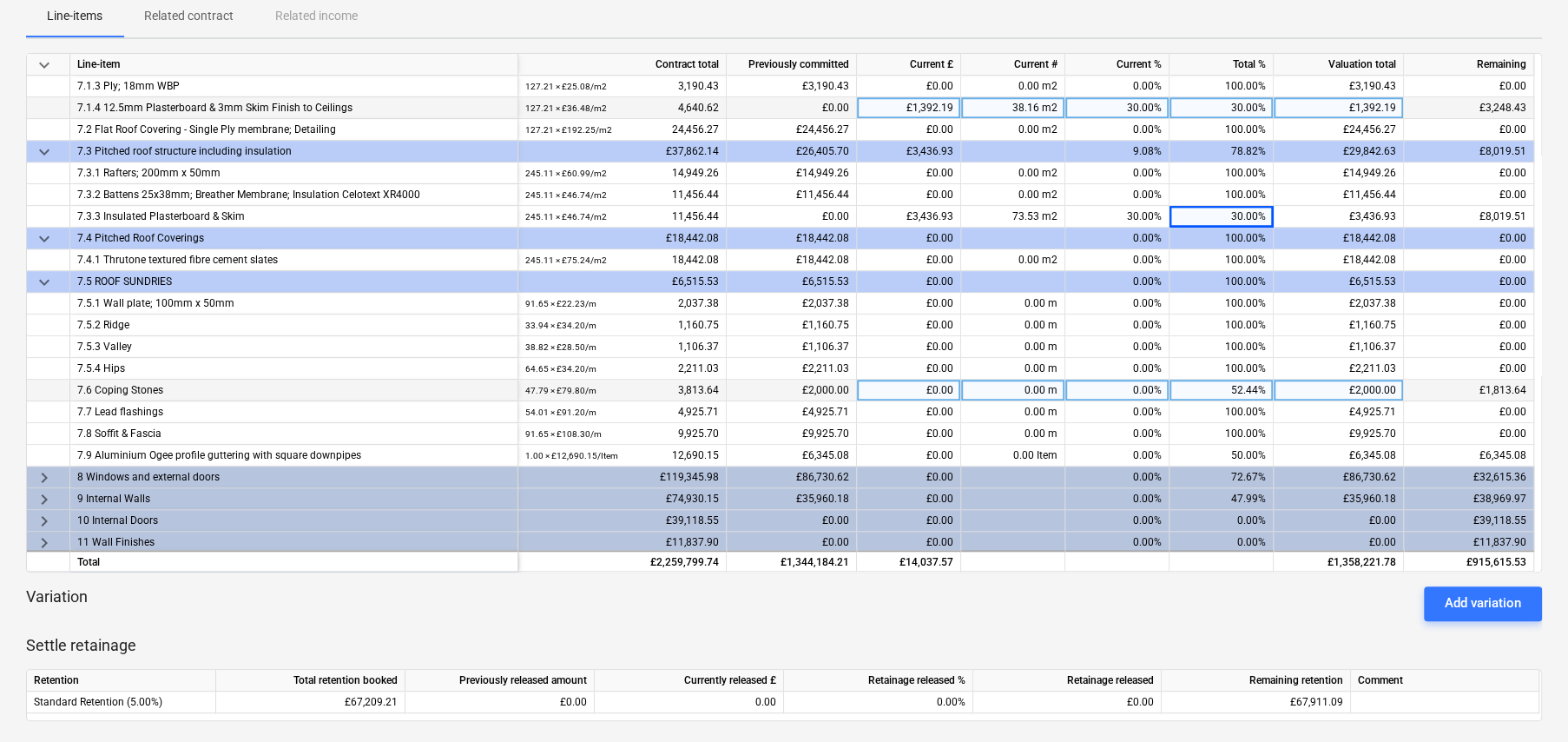
click at [1250, 387] on div "52.44%" at bounding box center [1221, 391] width 105 height 22
type input "90"
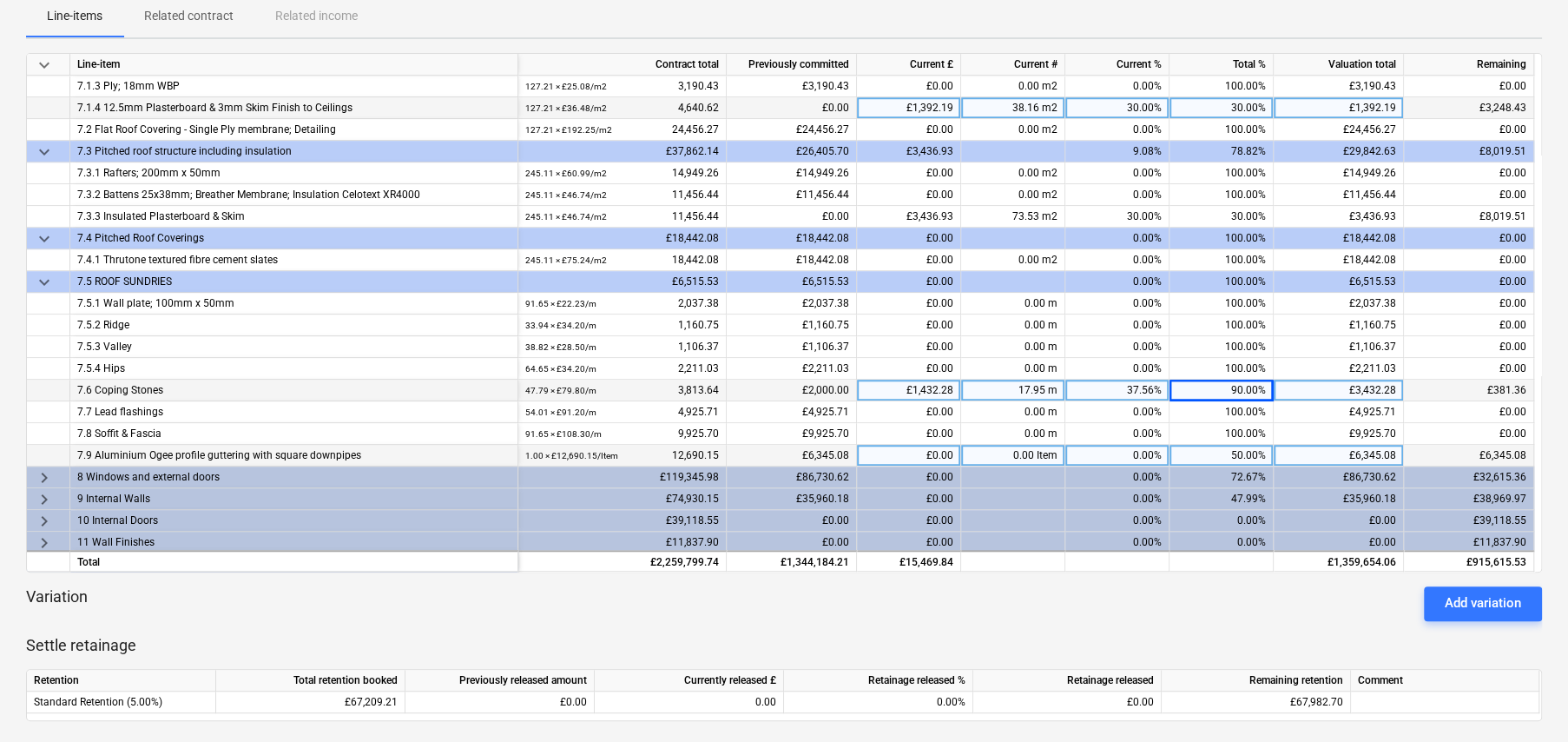
click at [1255, 448] on div "50.00%" at bounding box center [1221, 456] width 105 height 22
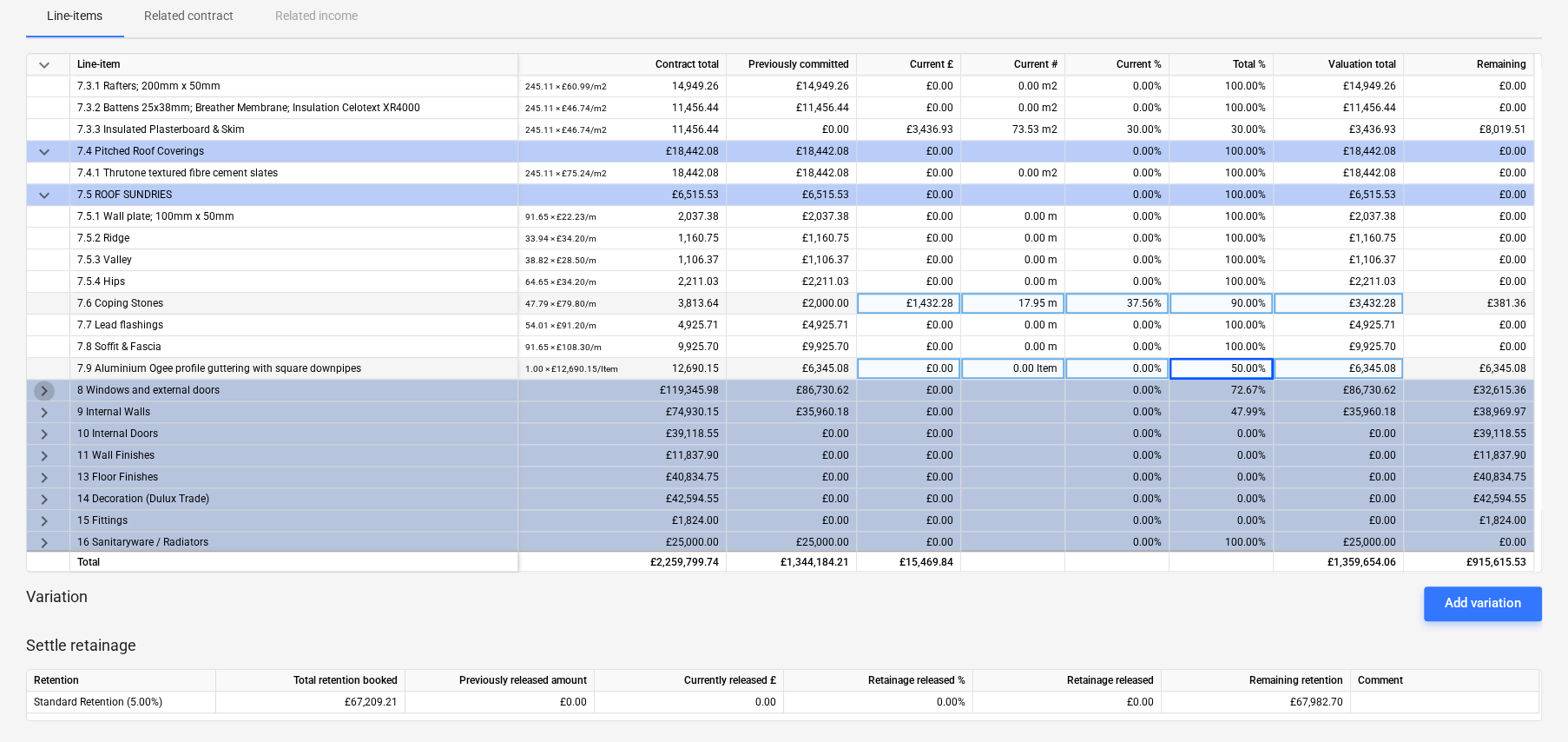
click at [45, 389] on span "keyboard_arrow_right" at bounding box center [44, 390] width 21 height 21
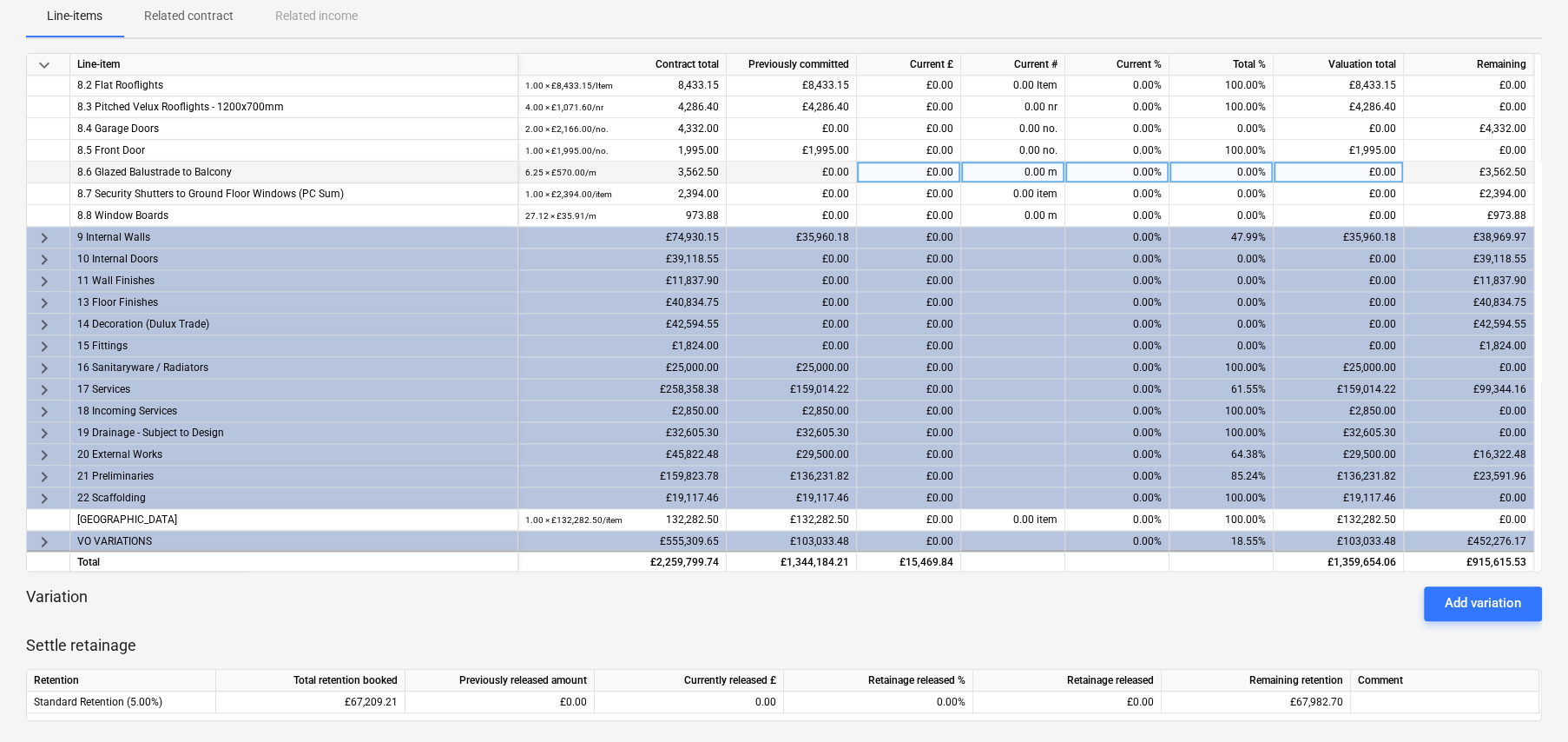
scroll to position [1218, 0]
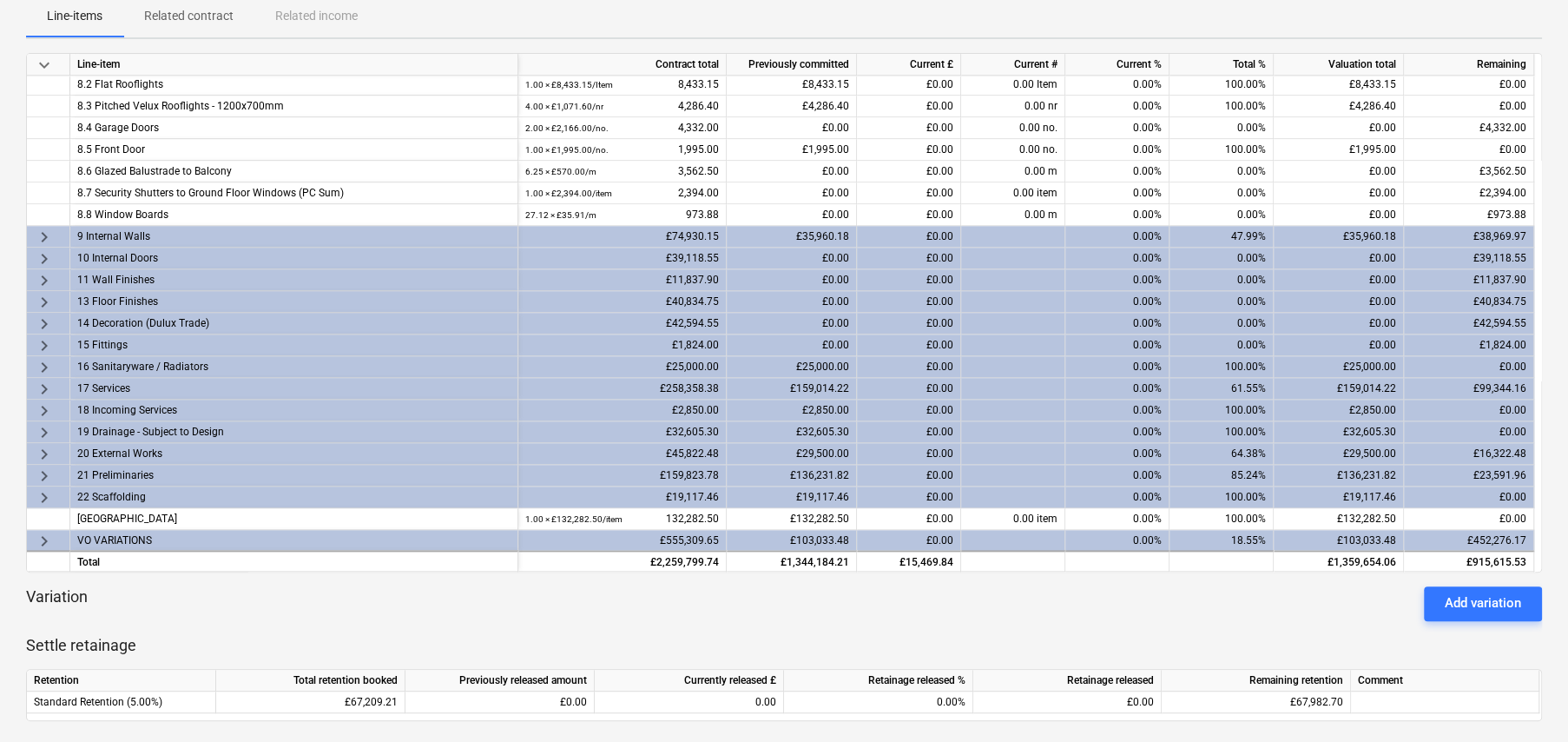
click at [44, 536] on span "keyboard_arrow_right" at bounding box center [44, 541] width 21 height 21
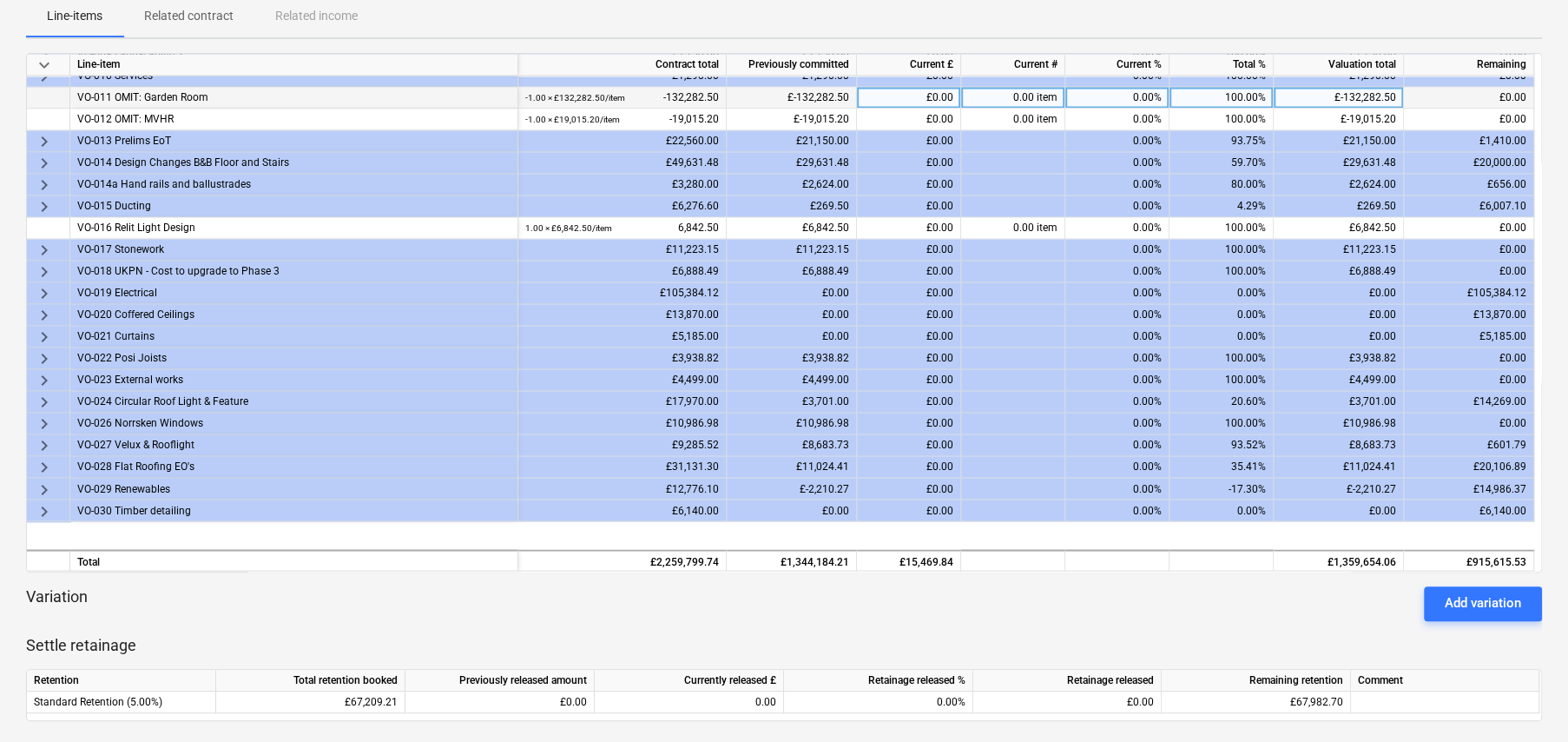
scroll to position [1913, 0]
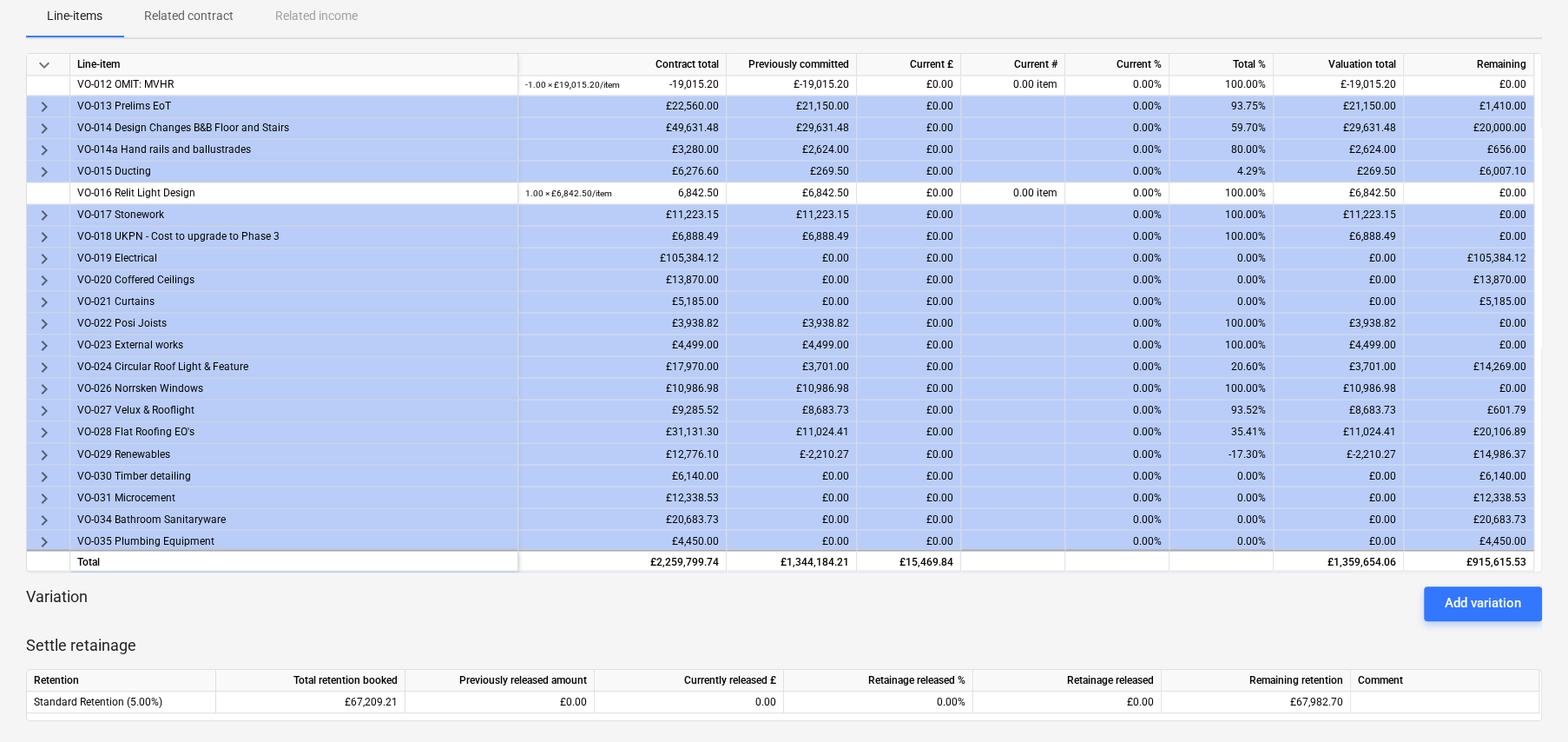
click at [47, 380] on span "keyboard_arrow_right" at bounding box center [44, 389] width 21 height 21
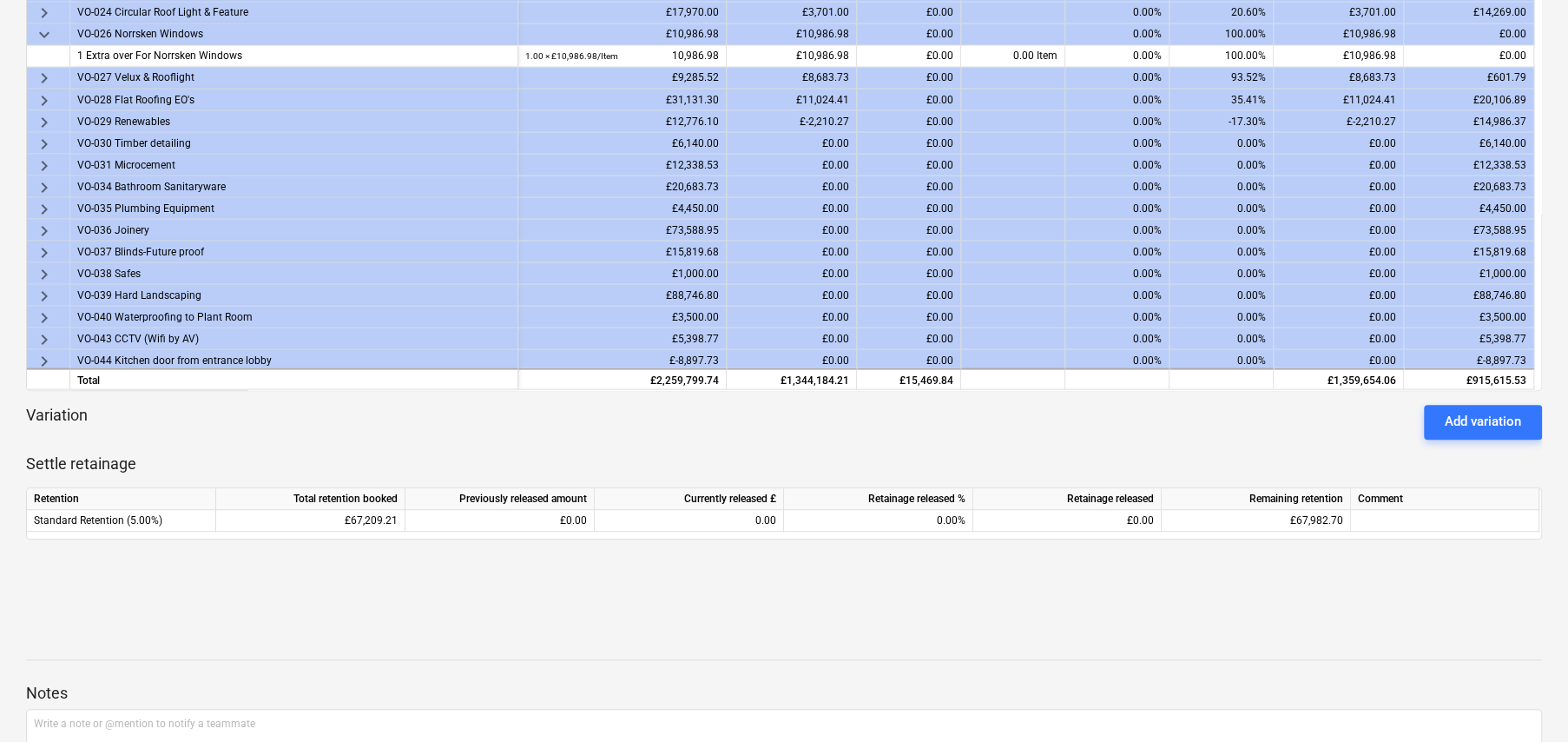
scroll to position [407, 0]
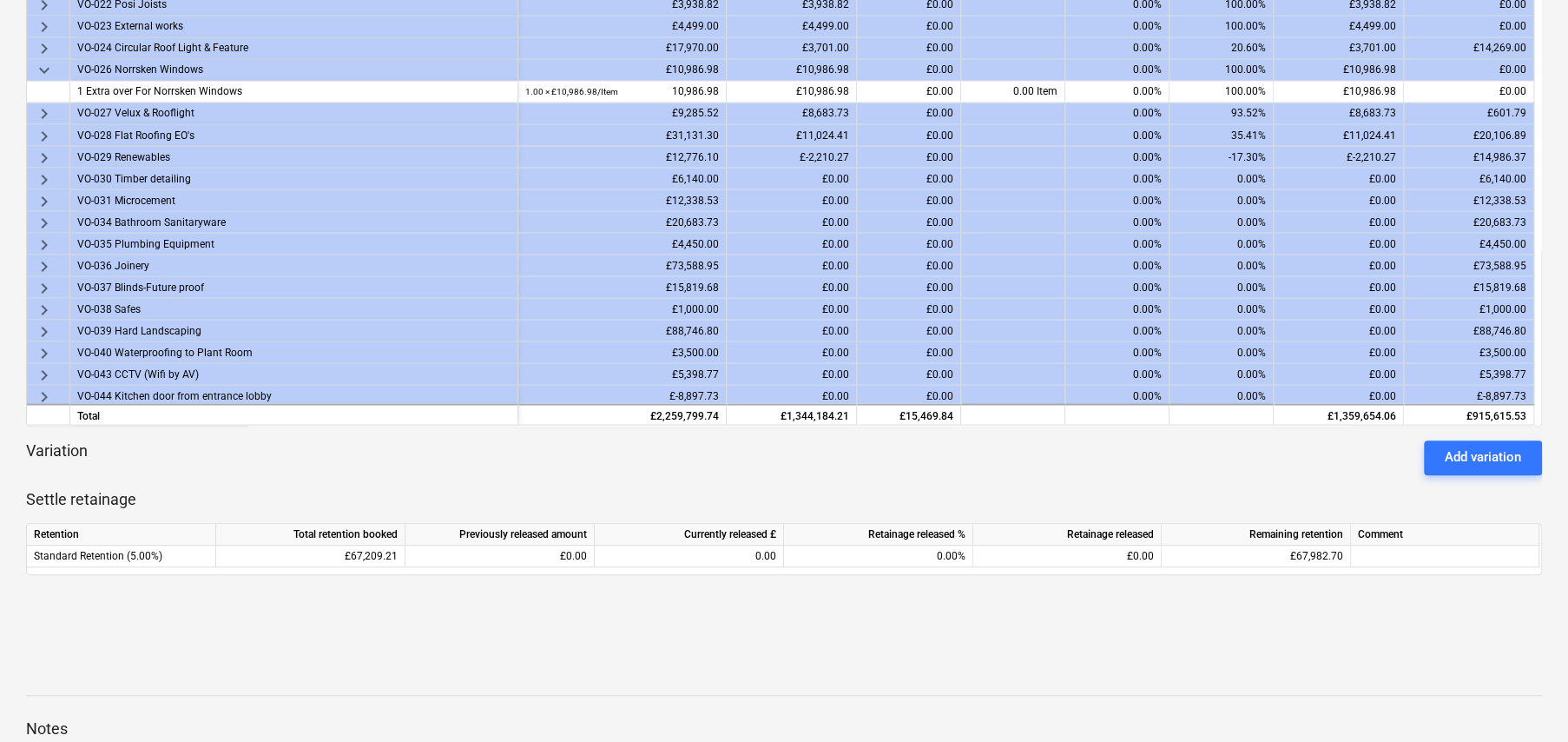
click at [43, 281] on span "keyboard_arrow_right" at bounding box center [44, 287] width 21 height 21
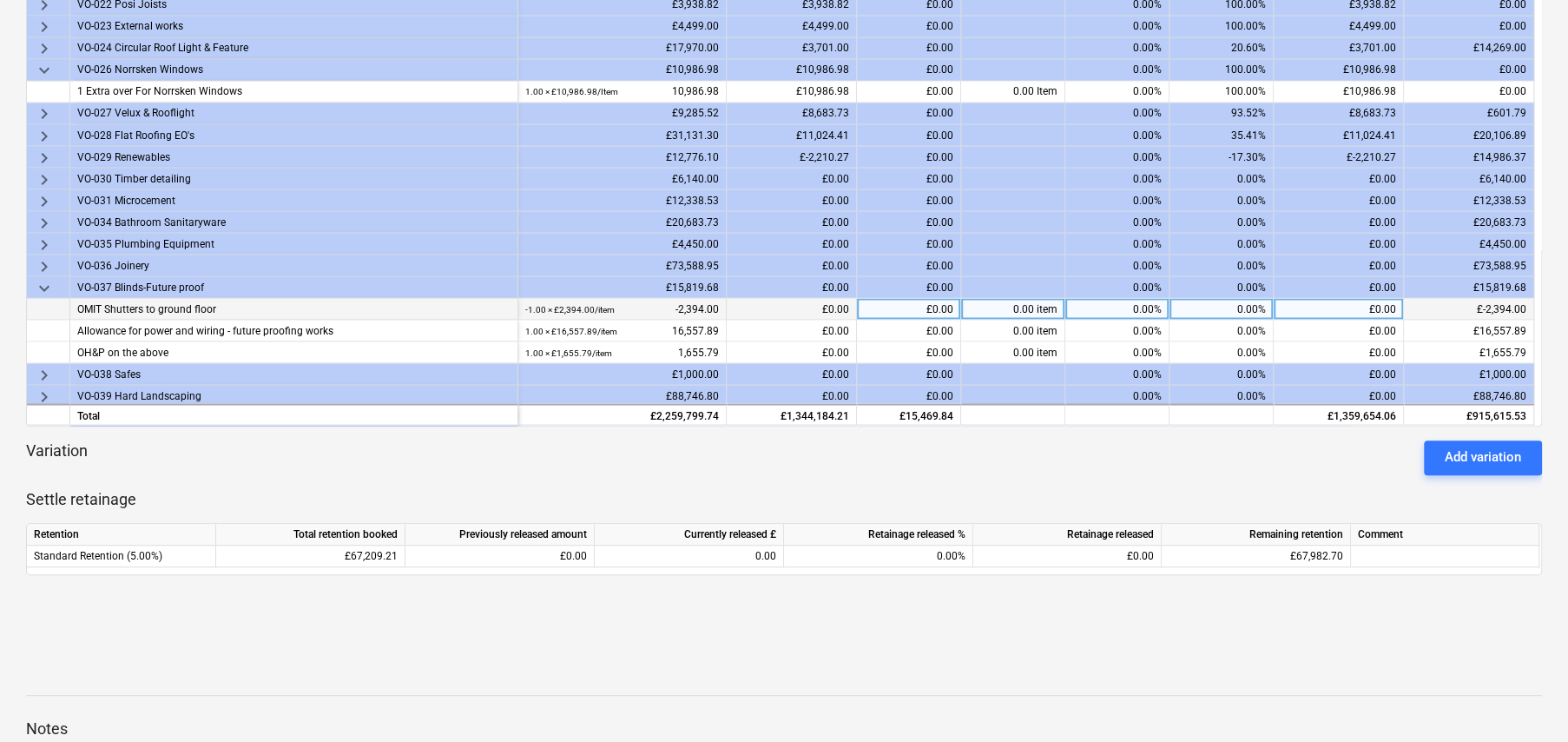
click at [1235, 304] on div "0.00%" at bounding box center [1221, 309] width 105 height 22
type input "1"
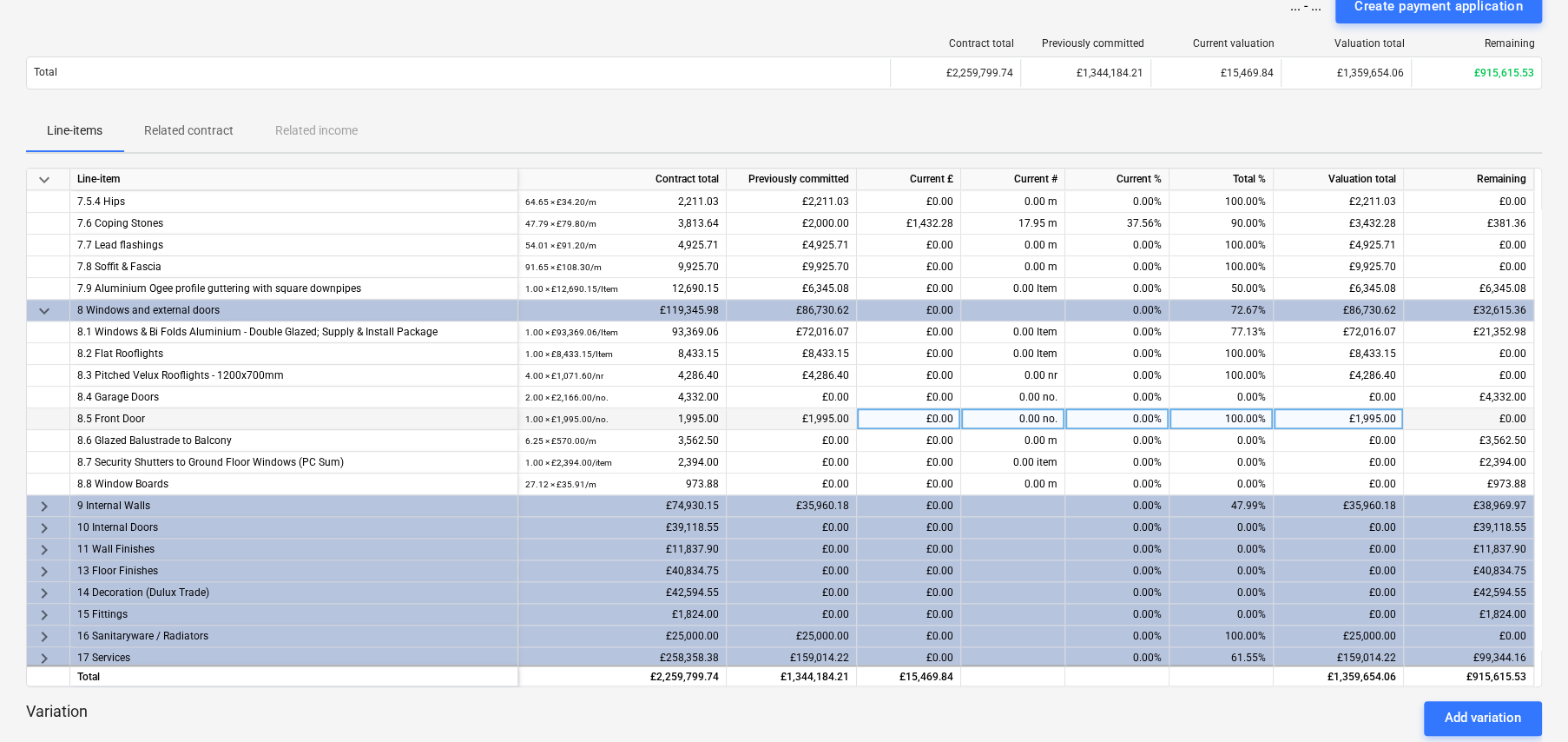
scroll to position [1109, 0]
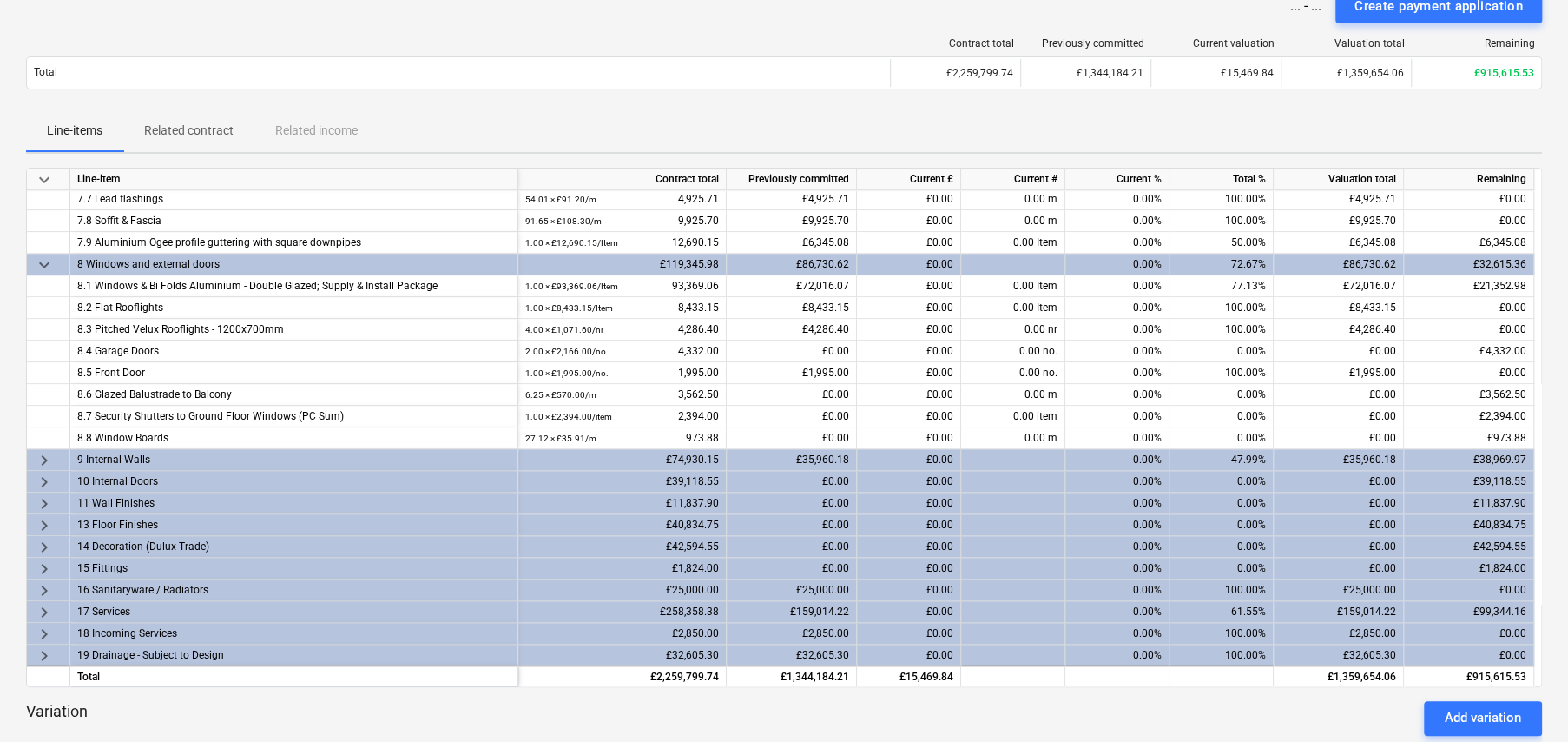
click at [46, 455] on span "keyboard_arrow_right" at bounding box center [44, 460] width 21 height 21
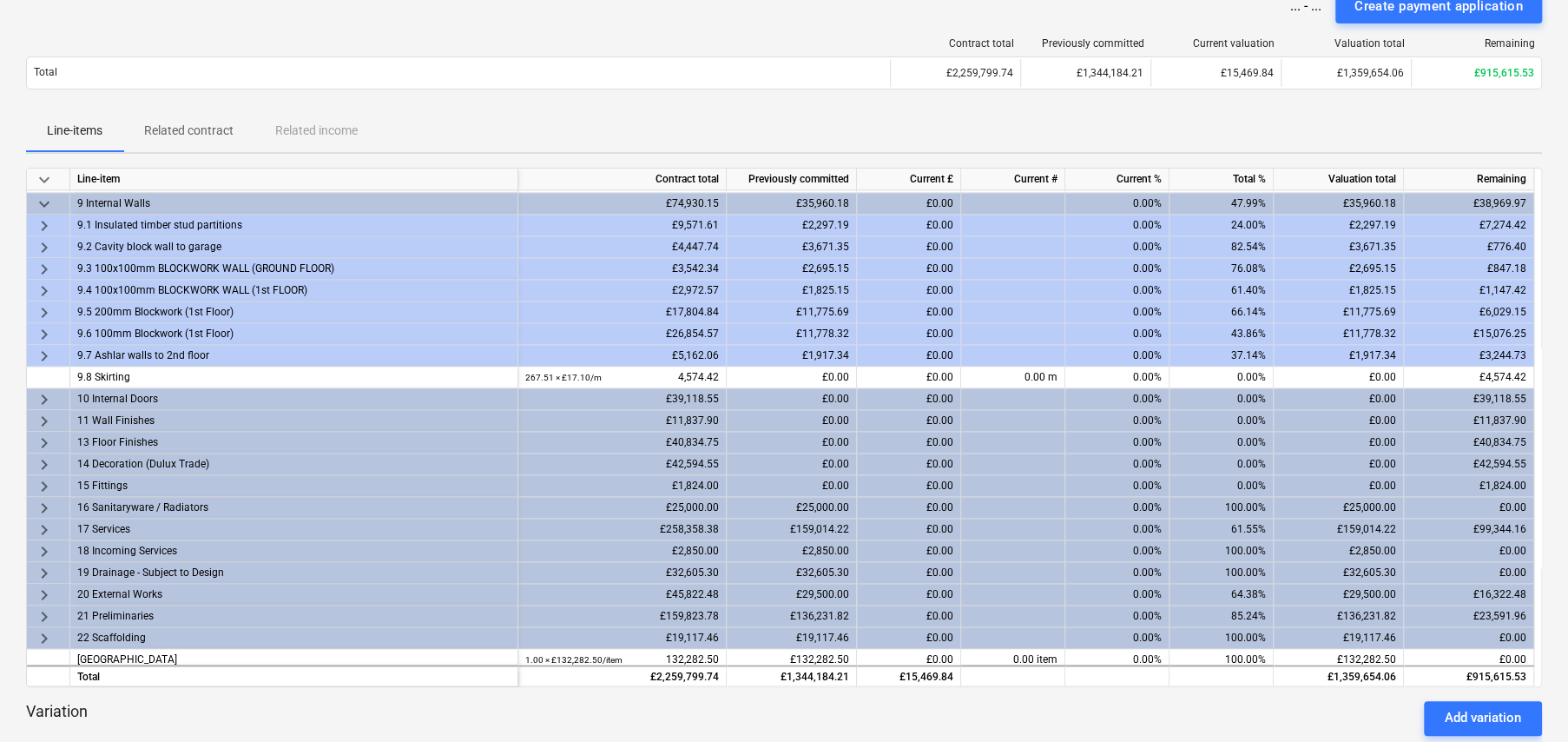
scroll to position [1370, 0]
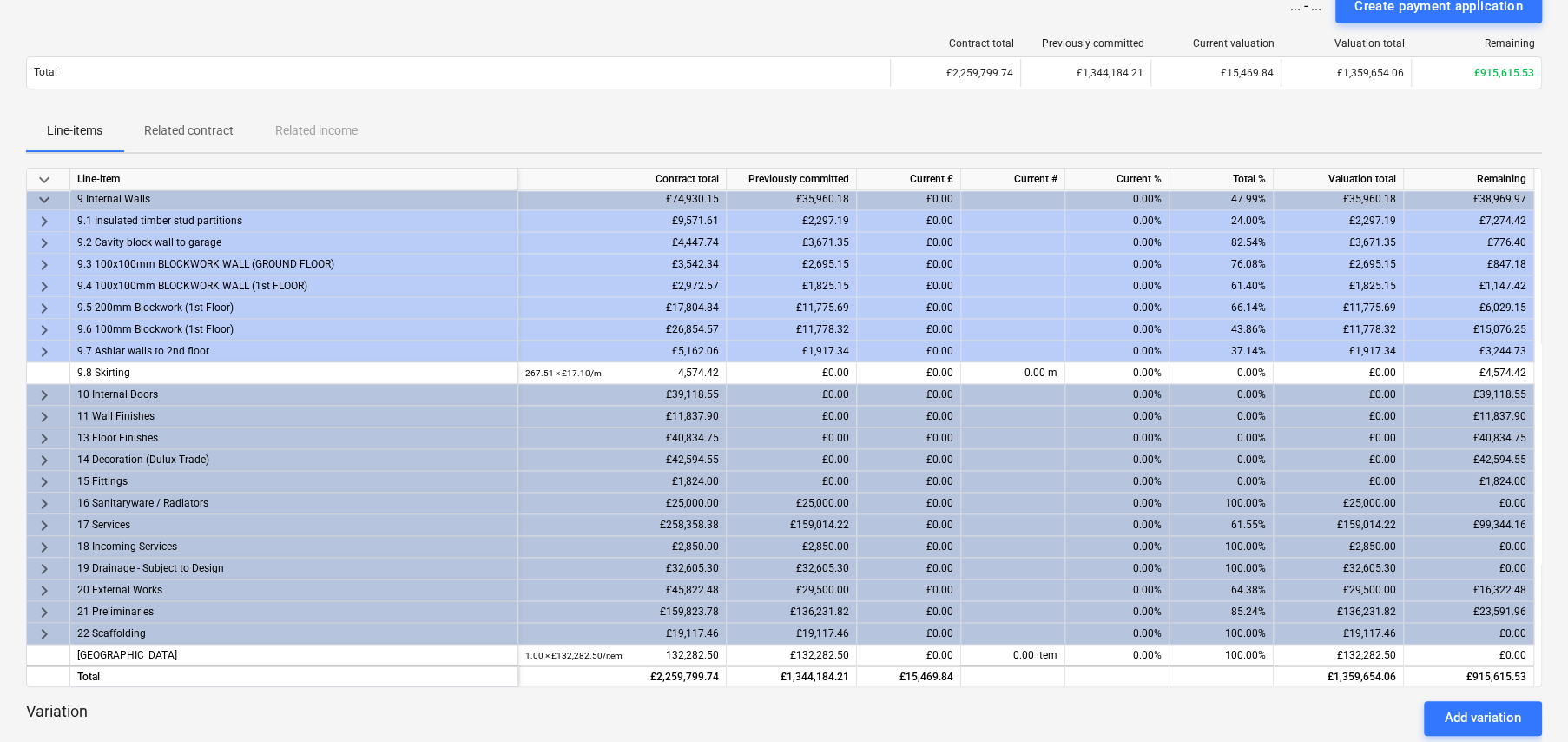
click at [43, 216] on span "keyboard_arrow_right" at bounding box center [44, 221] width 21 height 21
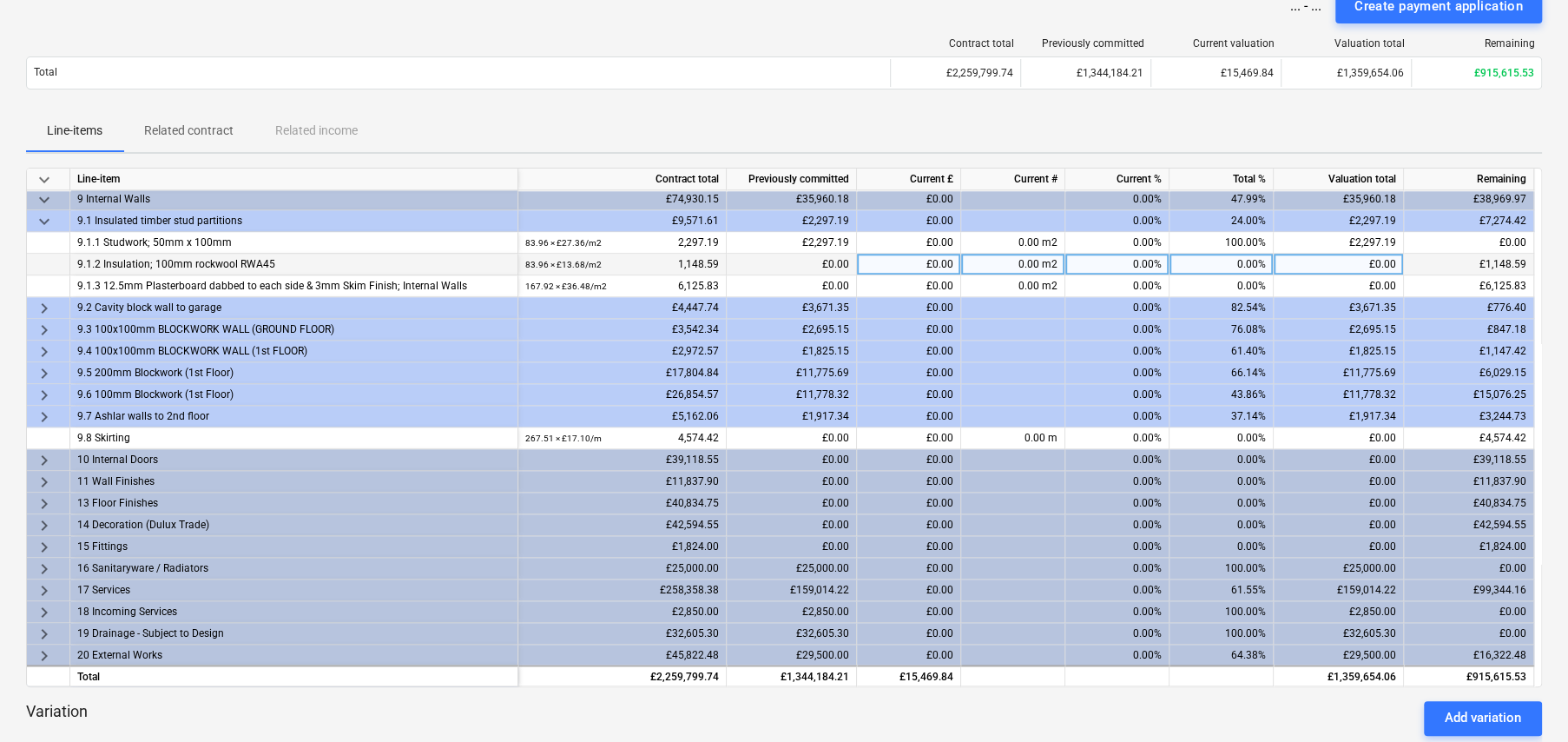
click at [1235, 262] on div "0.00%" at bounding box center [1221, 264] width 105 height 22
type input "30"
click at [43, 305] on span "keyboard_arrow_right" at bounding box center [44, 308] width 21 height 21
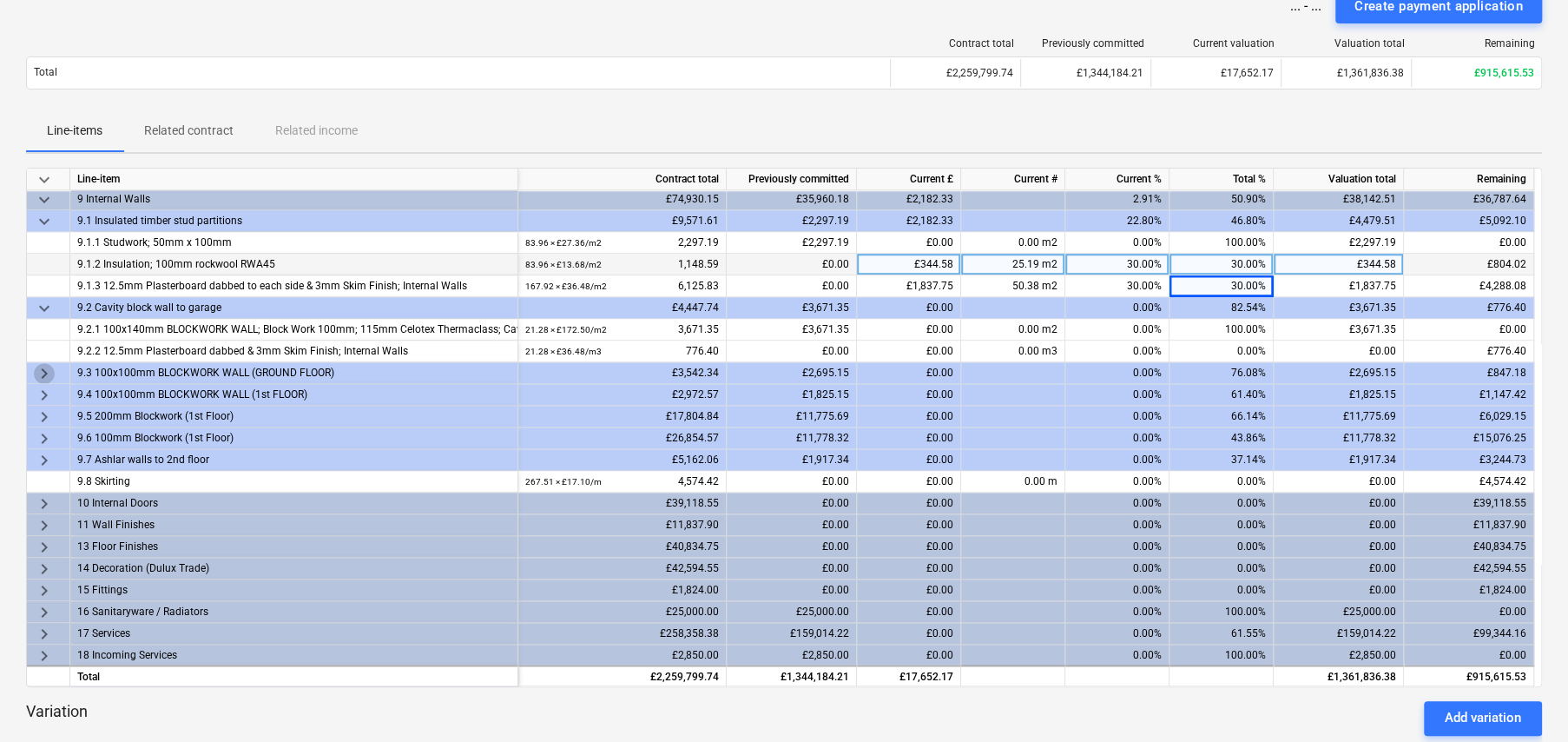
click at [39, 368] on span "keyboard_arrow_right" at bounding box center [44, 373] width 21 height 21
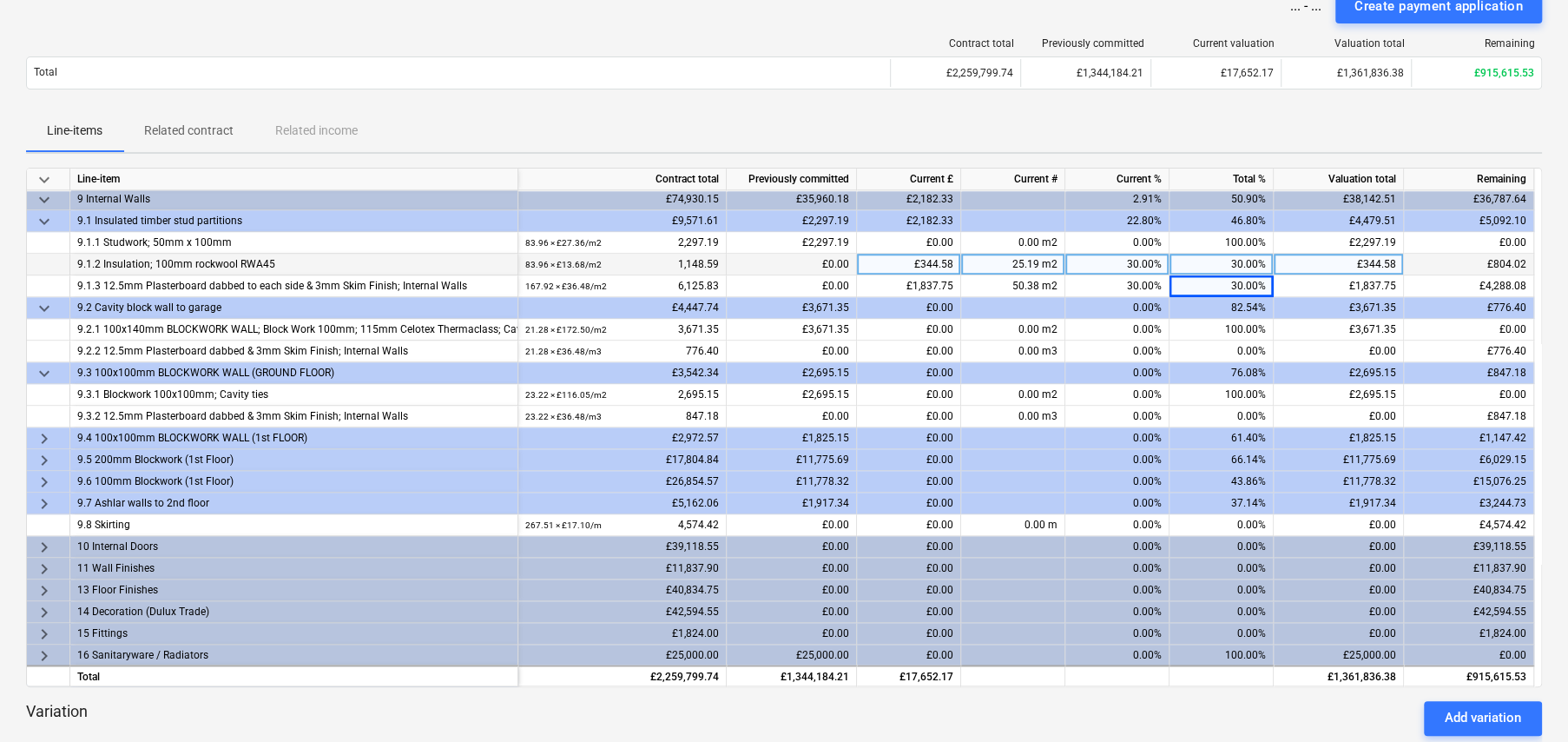
click at [44, 432] on span "keyboard_arrow_right" at bounding box center [44, 438] width 21 height 21
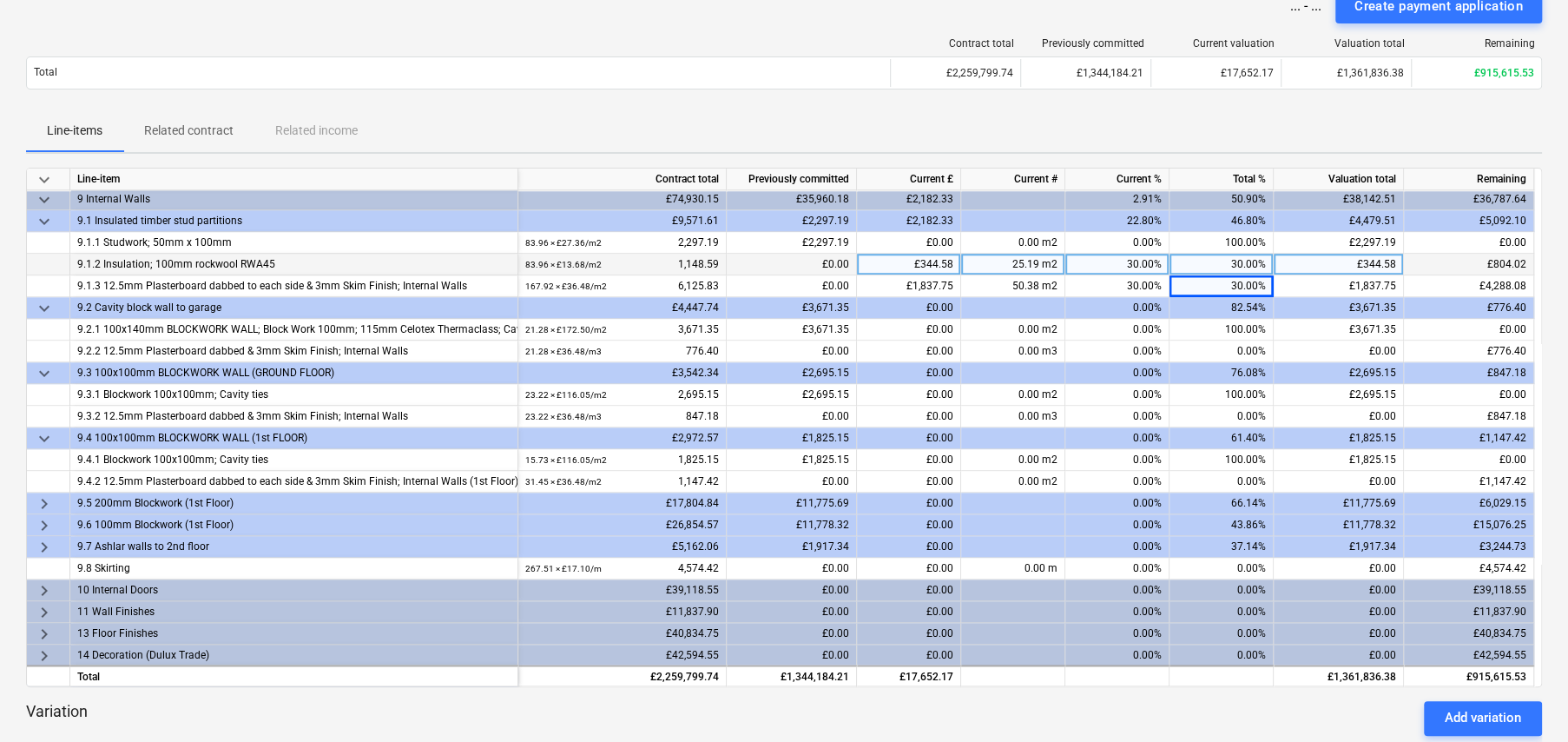
click at [43, 500] on span "keyboard_arrow_right" at bounding box center [44, 504] width 21 height 21
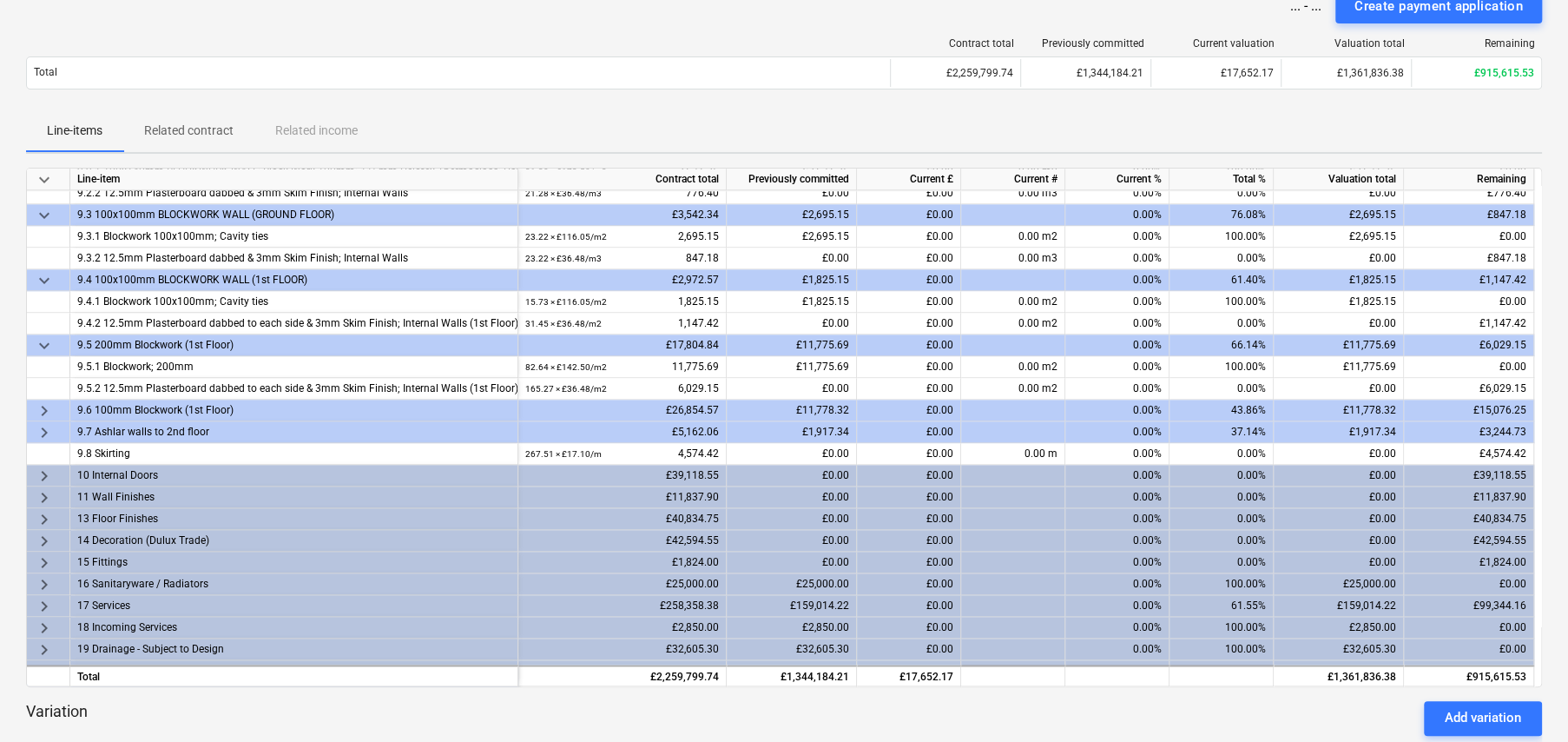
scroll to position [1544, 0]
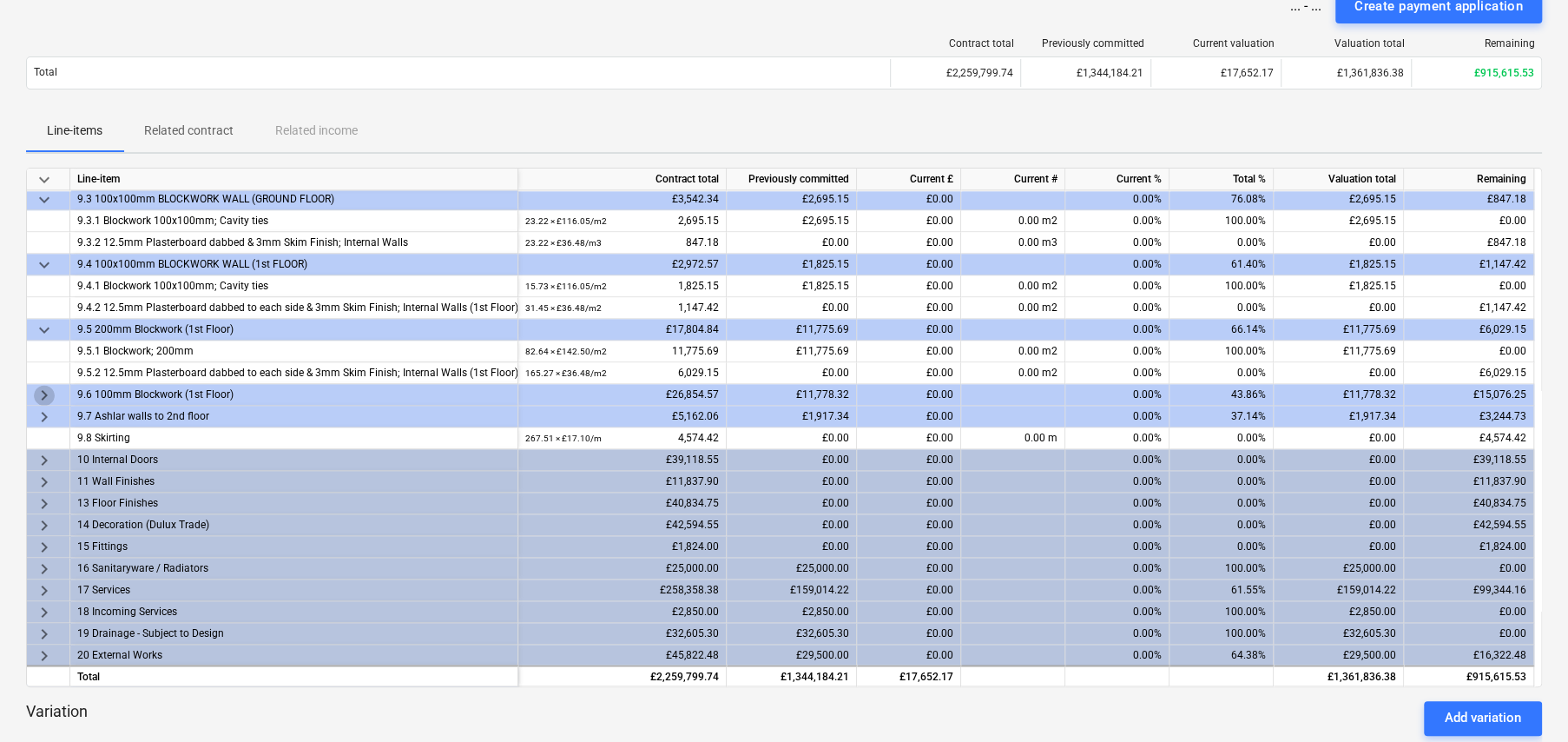
click at [45, 392] on span "keyboard_arrow_right" at bounding box center [44, 395] width 21 height 21
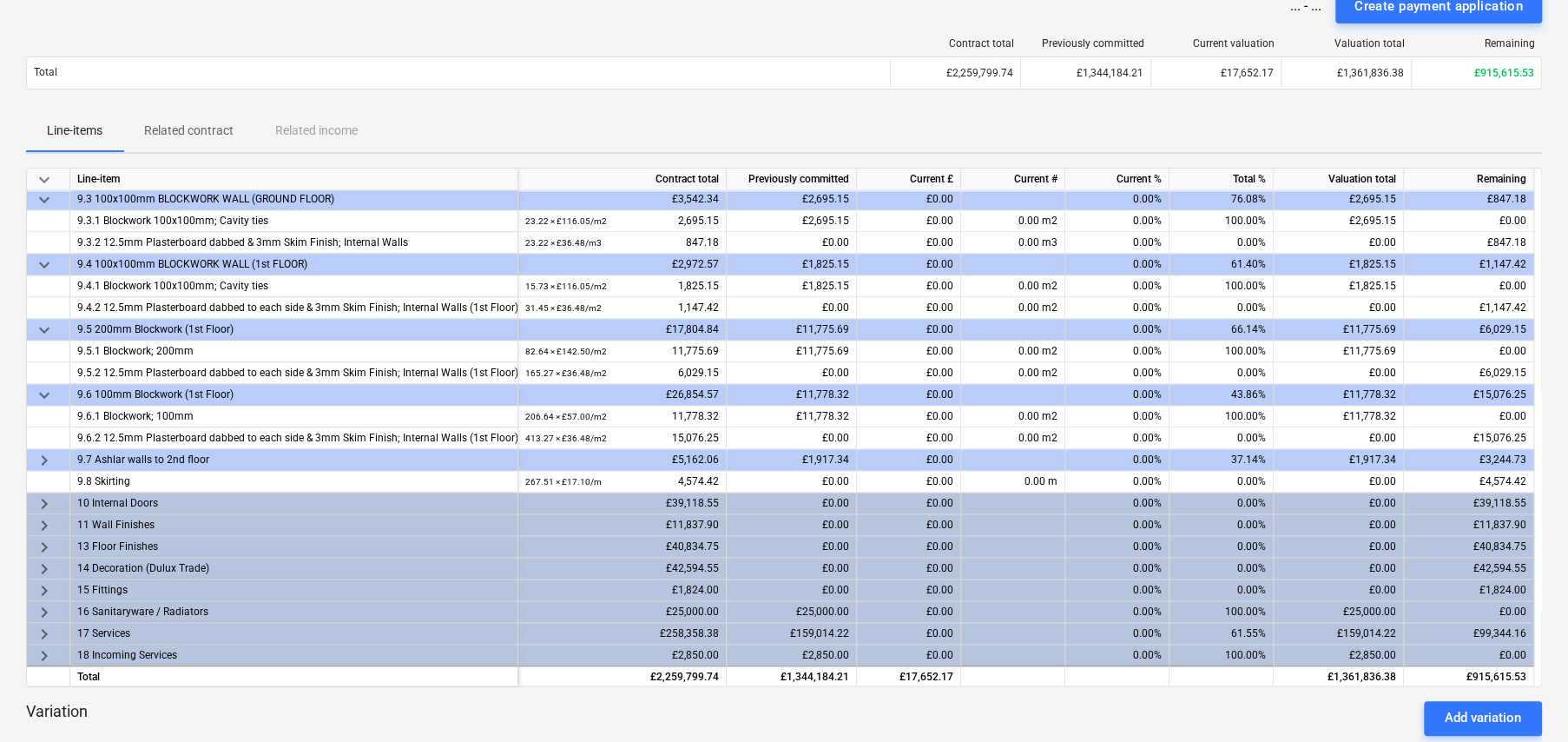
click at [48, 458] on span "keyboard_arrow_right" at bounding box center [44, 460] width 21 height 21
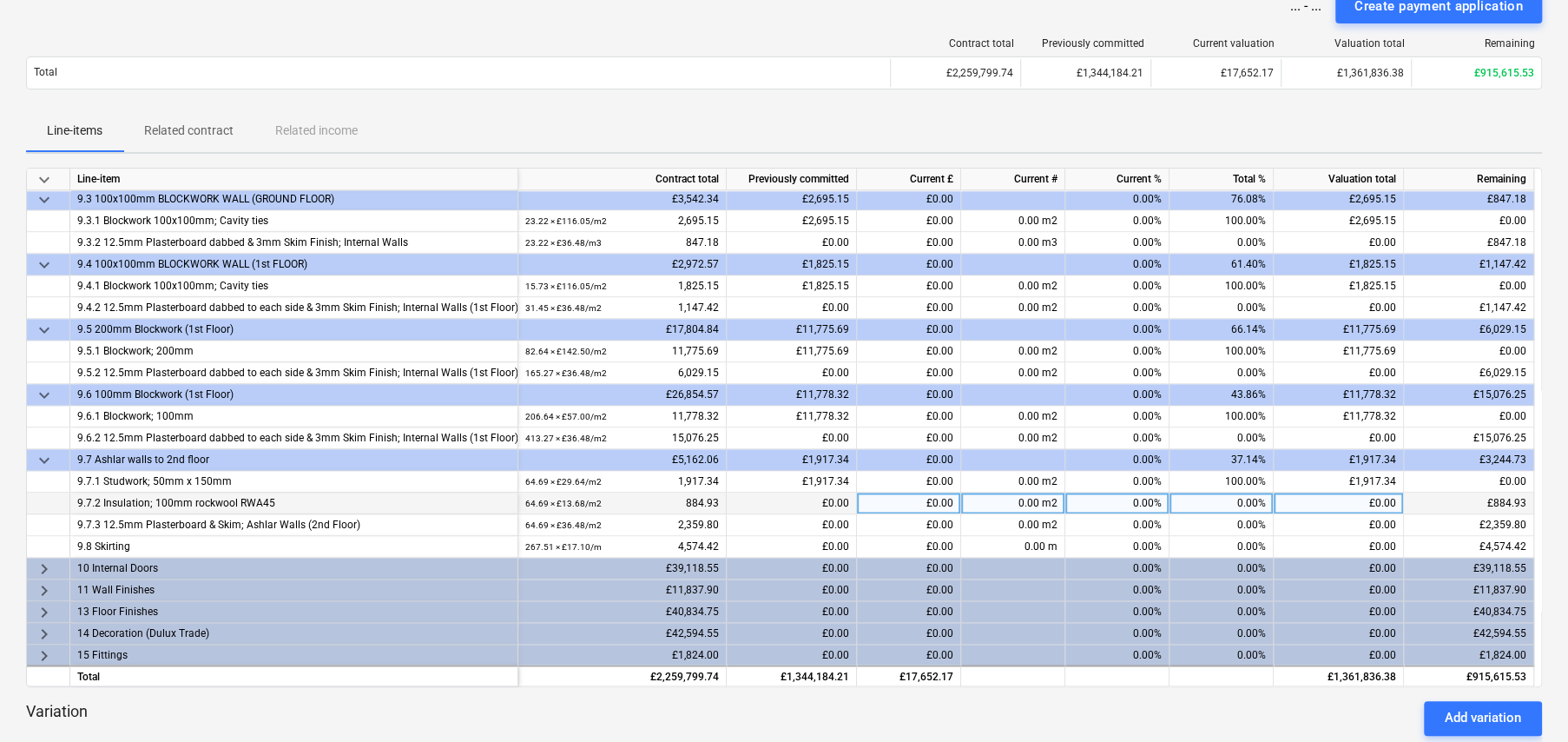
click at [1252, 503] on div "0.00%" at bounding box center [1221, 504] width 105 height 22
type input "30"
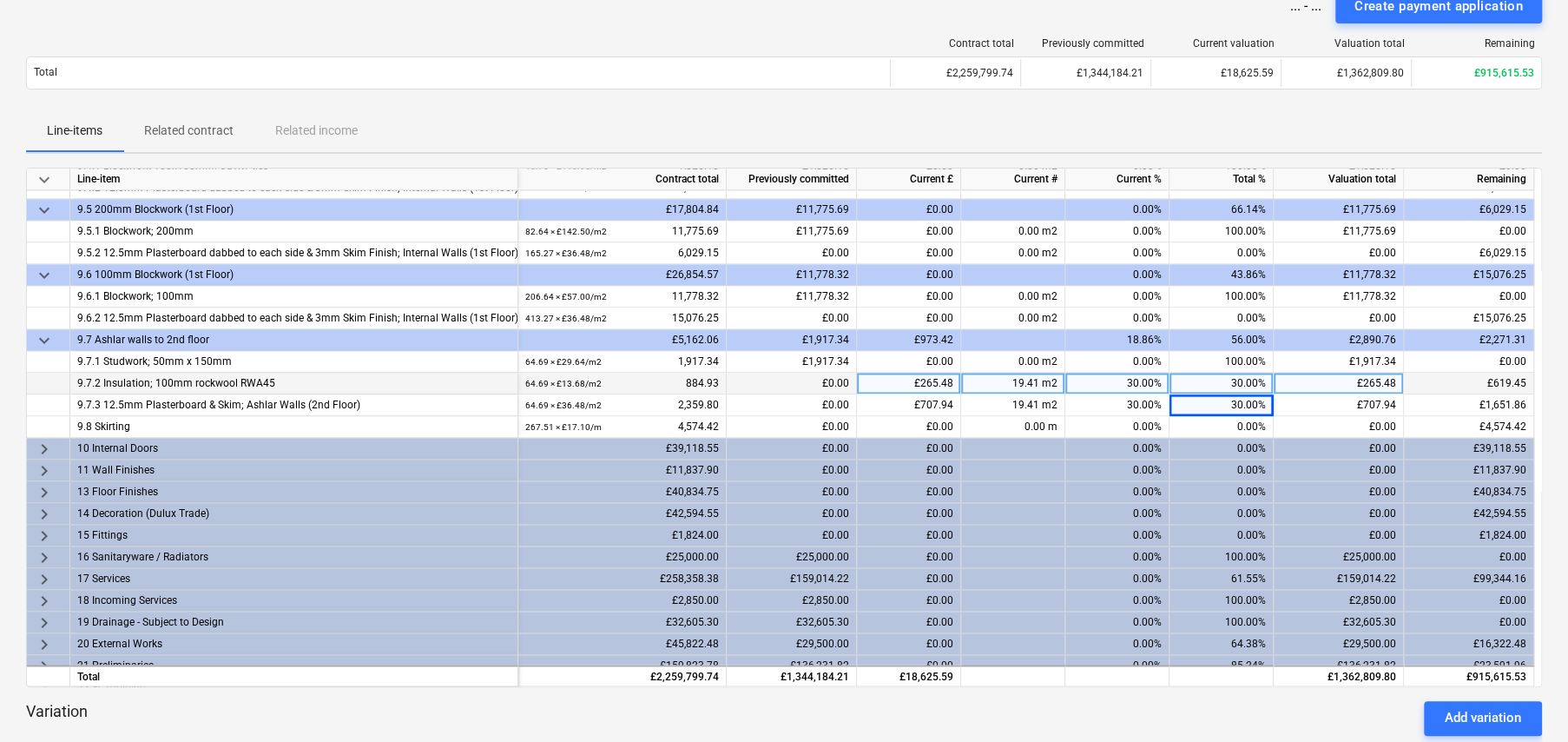
scroll to position [1717, 0]
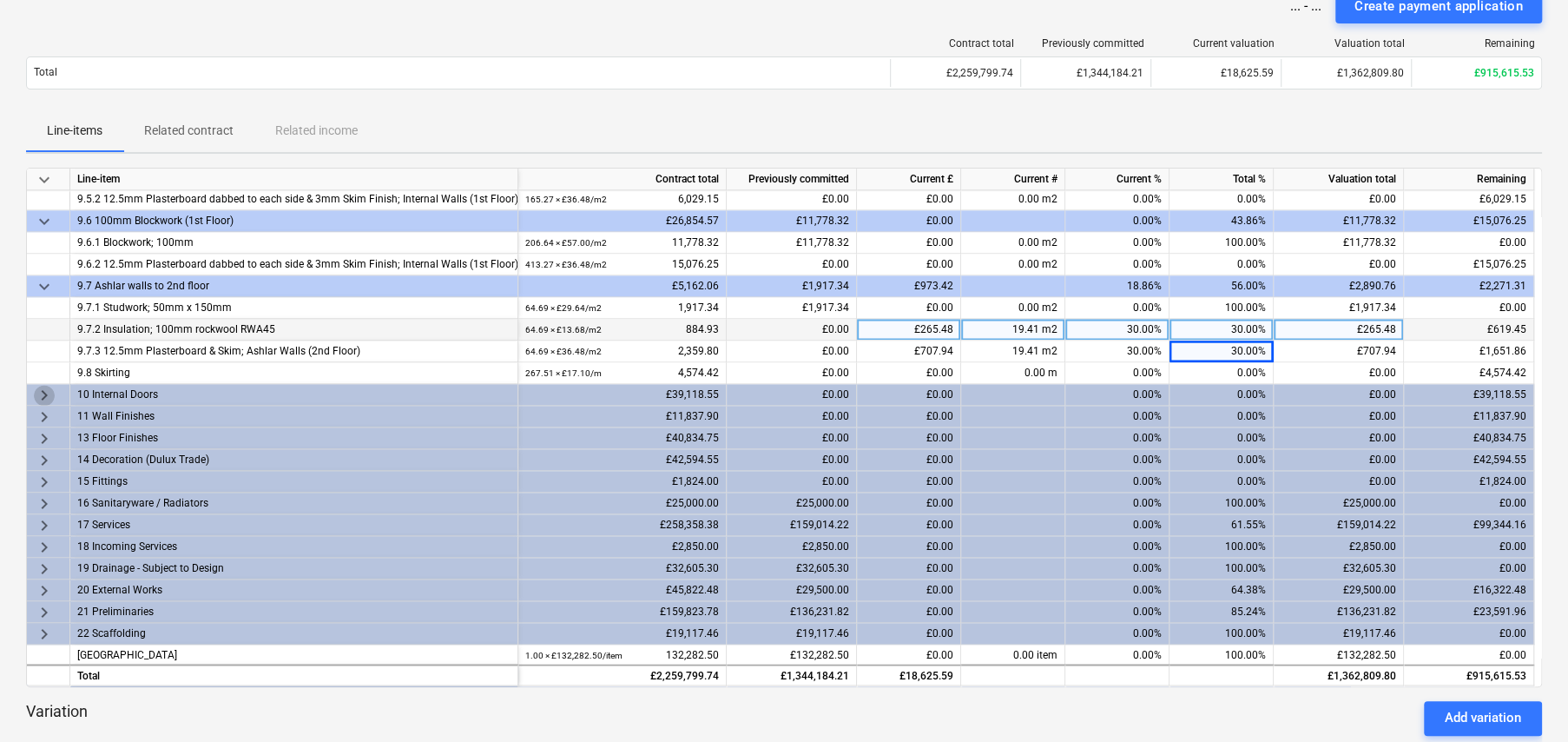
click at [38, 389] on span "keyboard_arrow_right" at bounding box center [44, 395] width 21 height 21
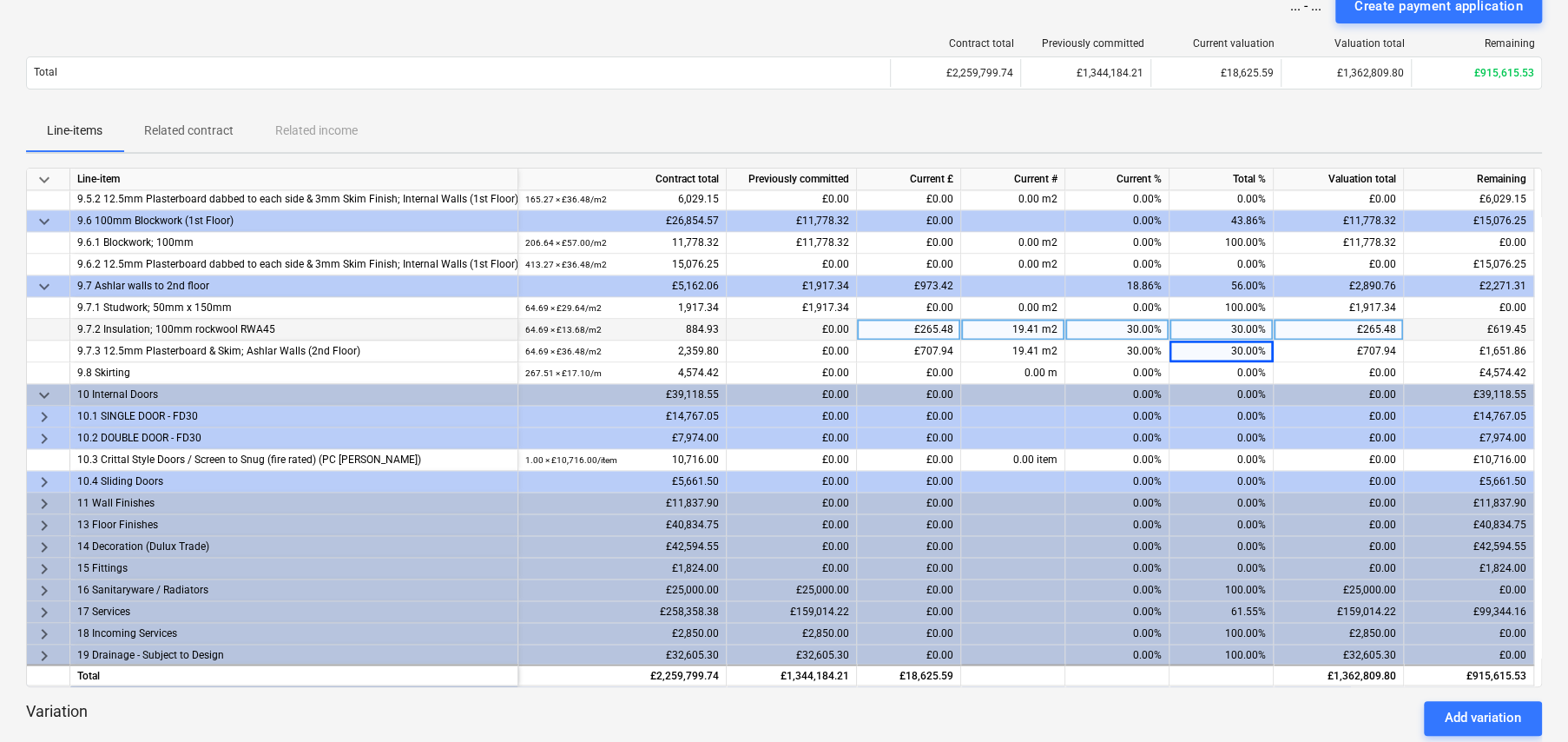
click at [42, 412] on span "keyboard_arrow_right" at bounding box center [44, 417] width 21 height 21
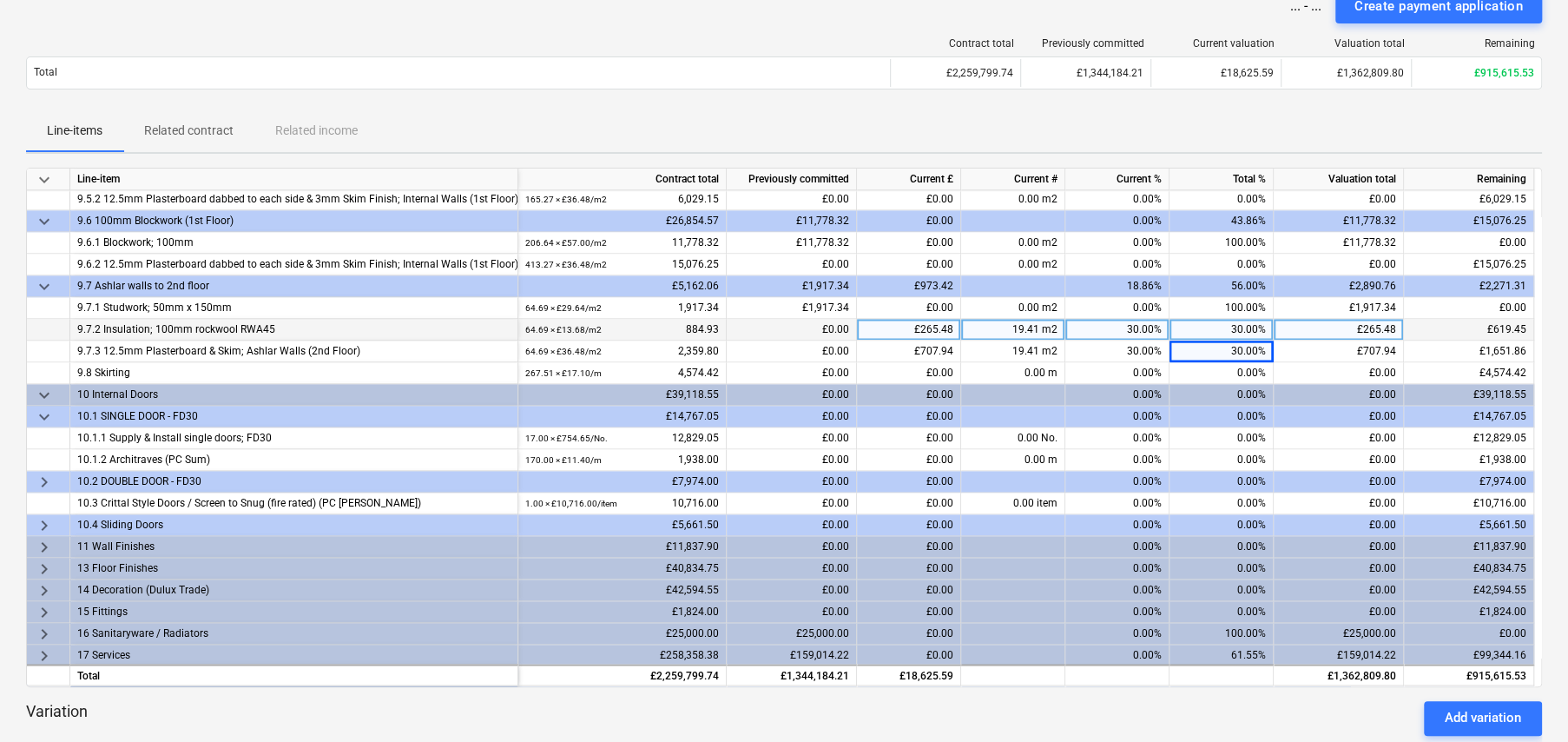
click at [47, 476] on span "keyboard_arrow_right" at bounding box center [44, 482] width 21 height 21
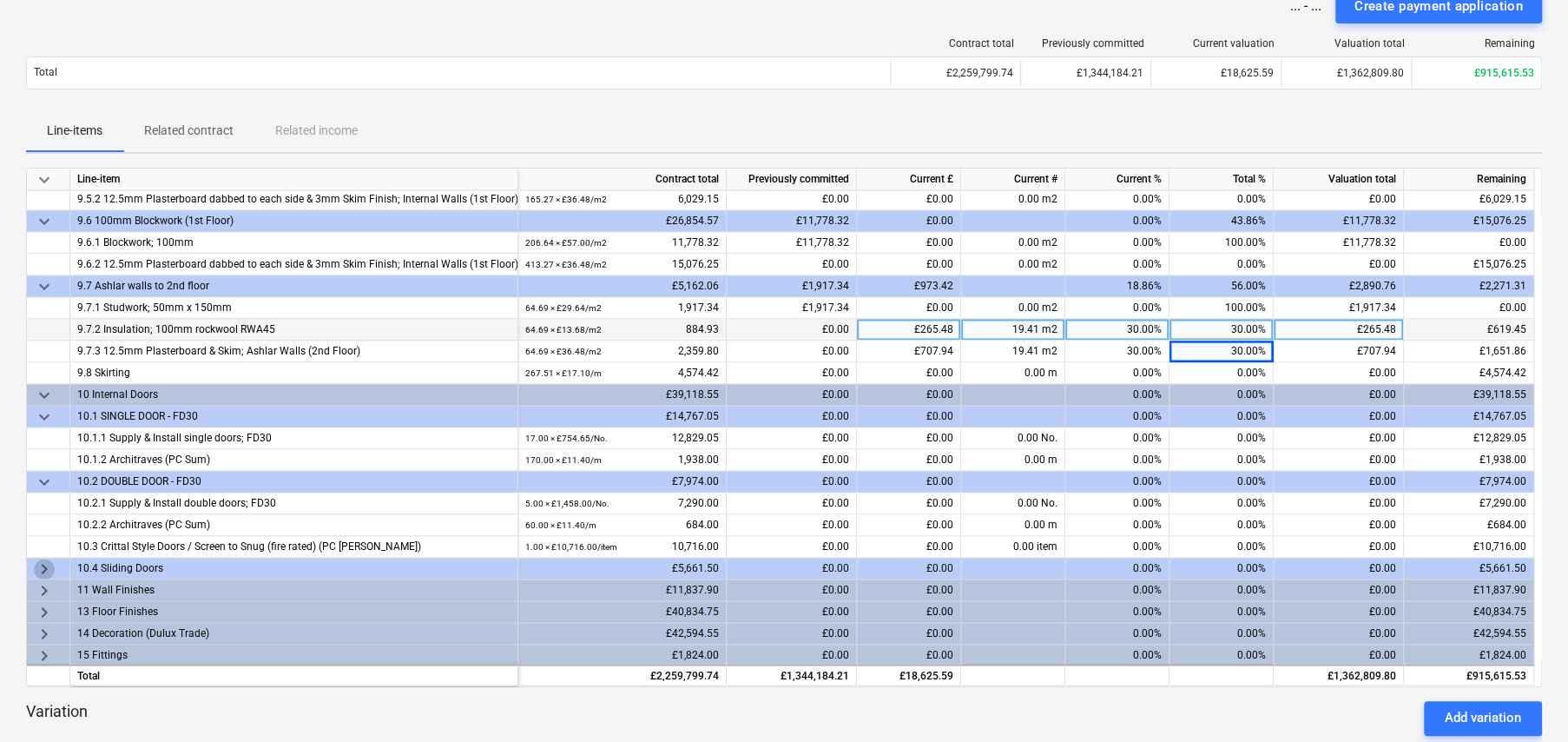
click at [43, 562] on span "keyboard_arrow_right" at bounding box center [44, 568] width 21 height 21
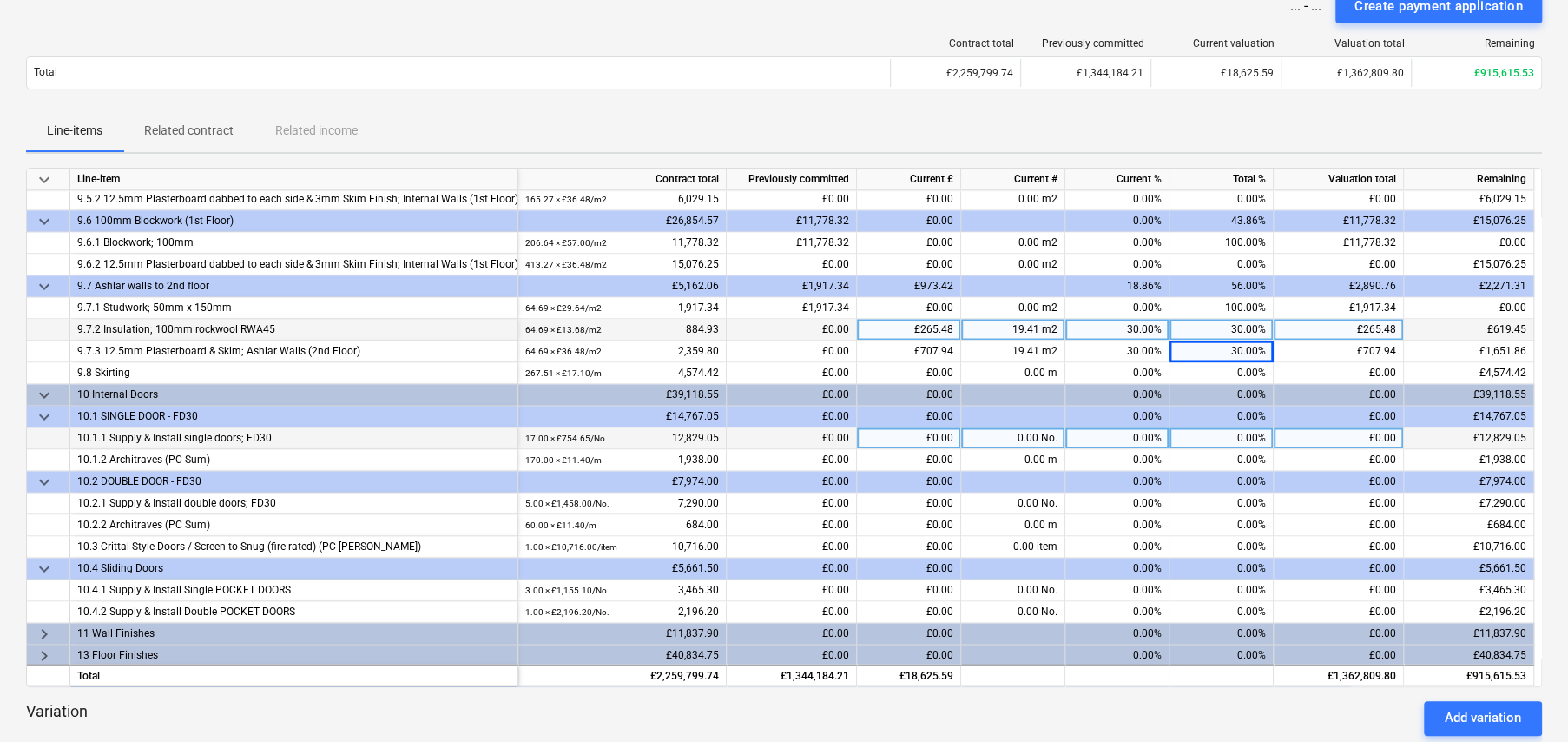
click at [1242, 430] on div "0.00%" at bounding box center [1221, 439] width 105 height 22
type input "5"
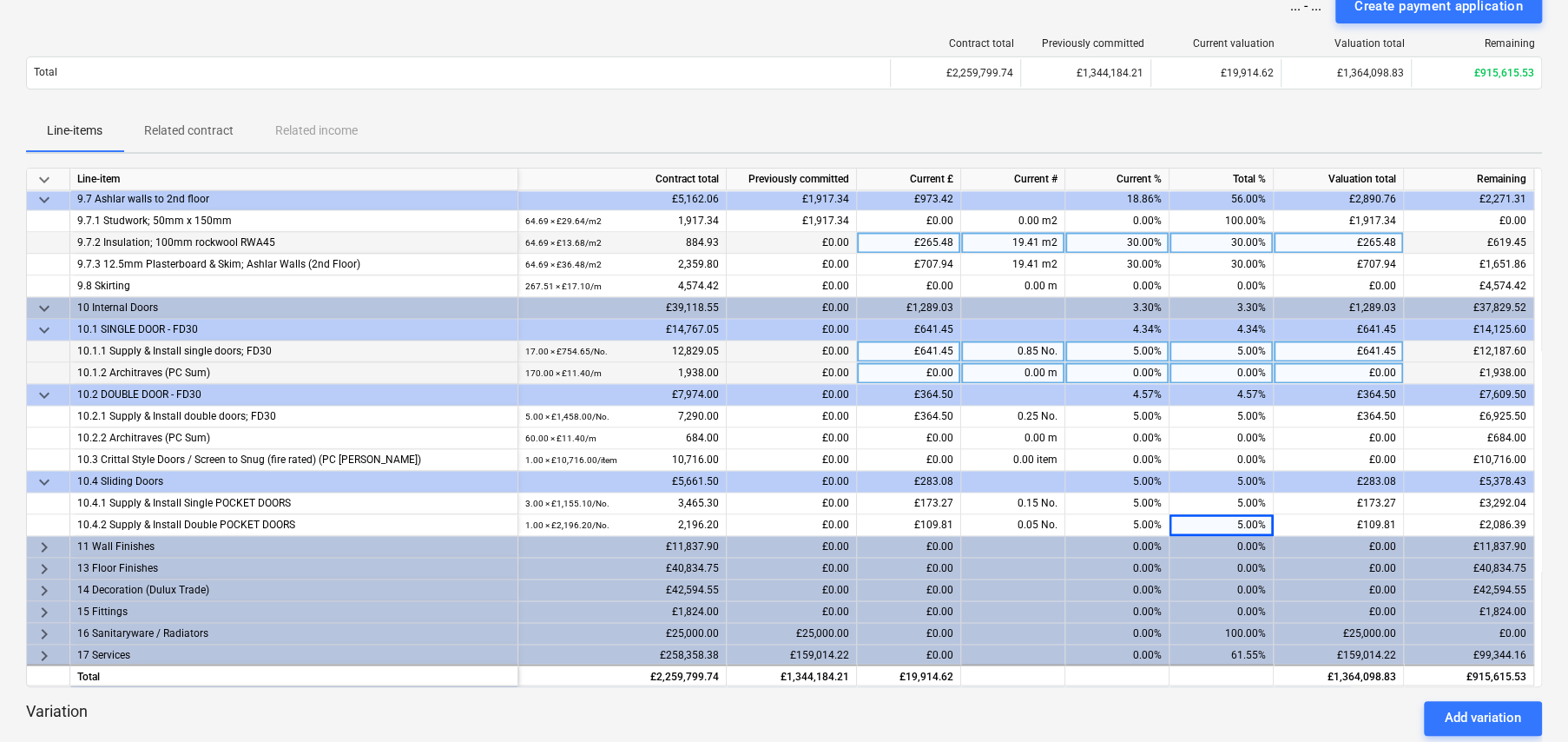
scroll to position [1891, 0]
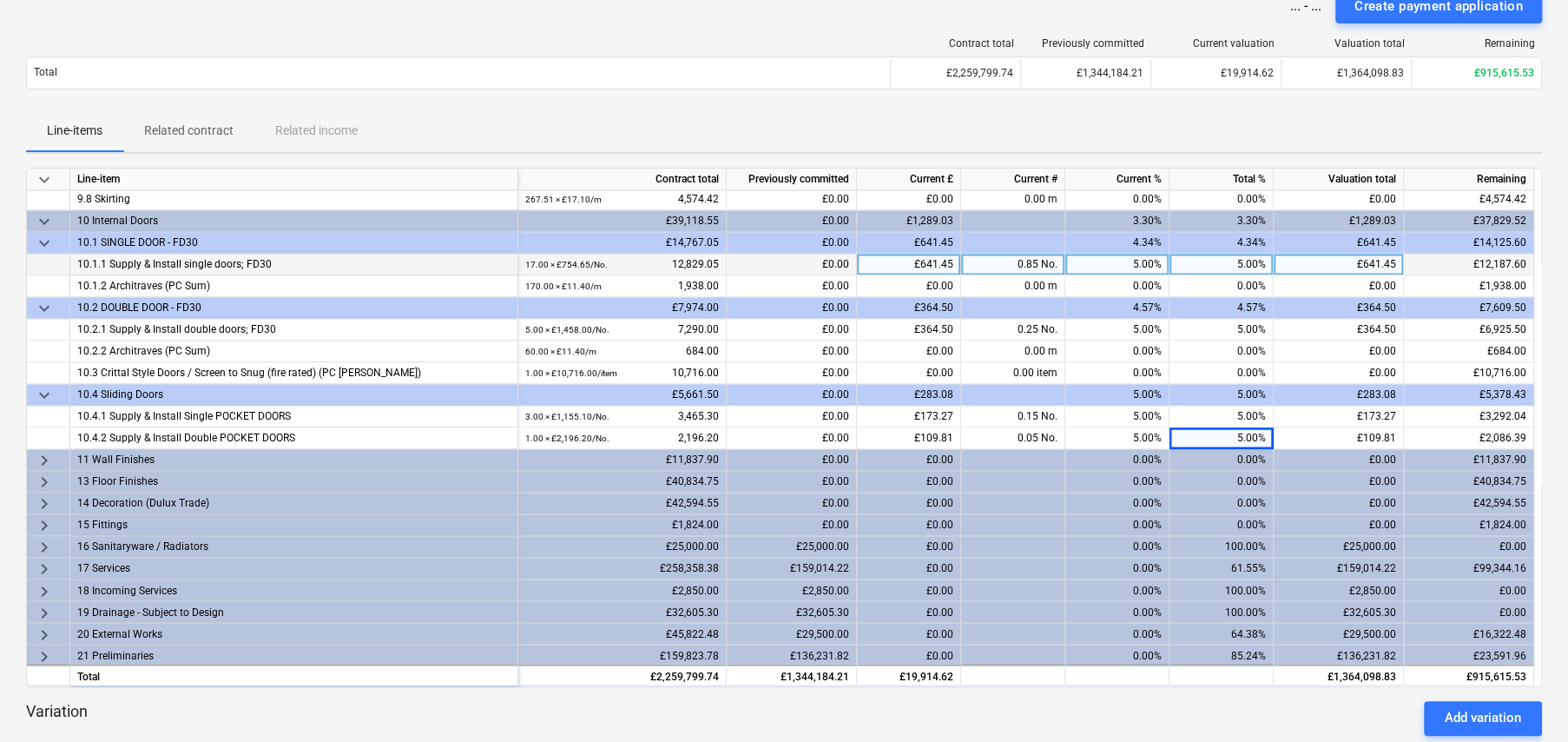
click at [41, 454] on span "keyboard_arrow_right" at bounding box center [44, 460] width 21 height 21
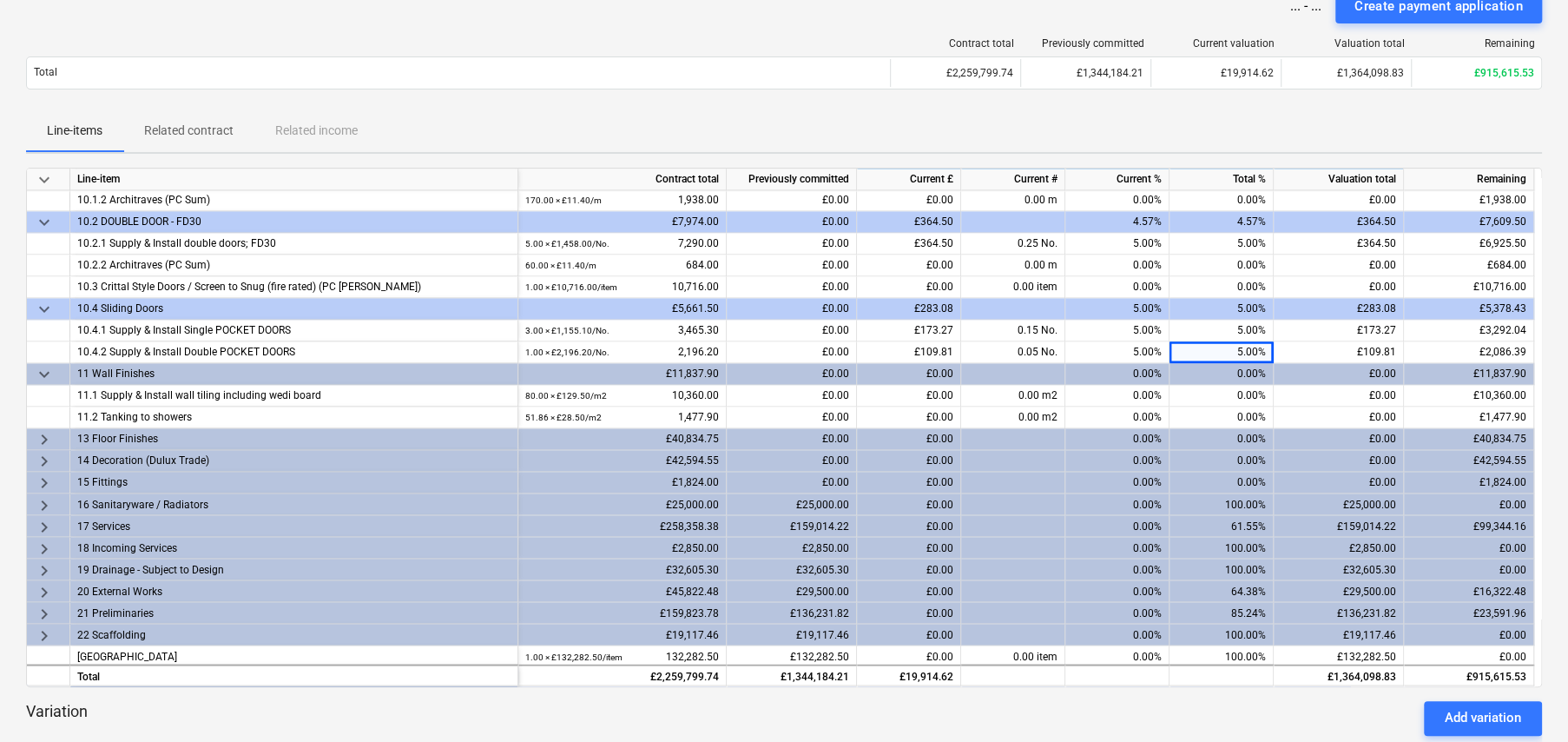
scroll to position [1978, 0]
click at [44, 434] on span "keyboard_arrow_right" at bounding box center [44, 438] width 21 height 21
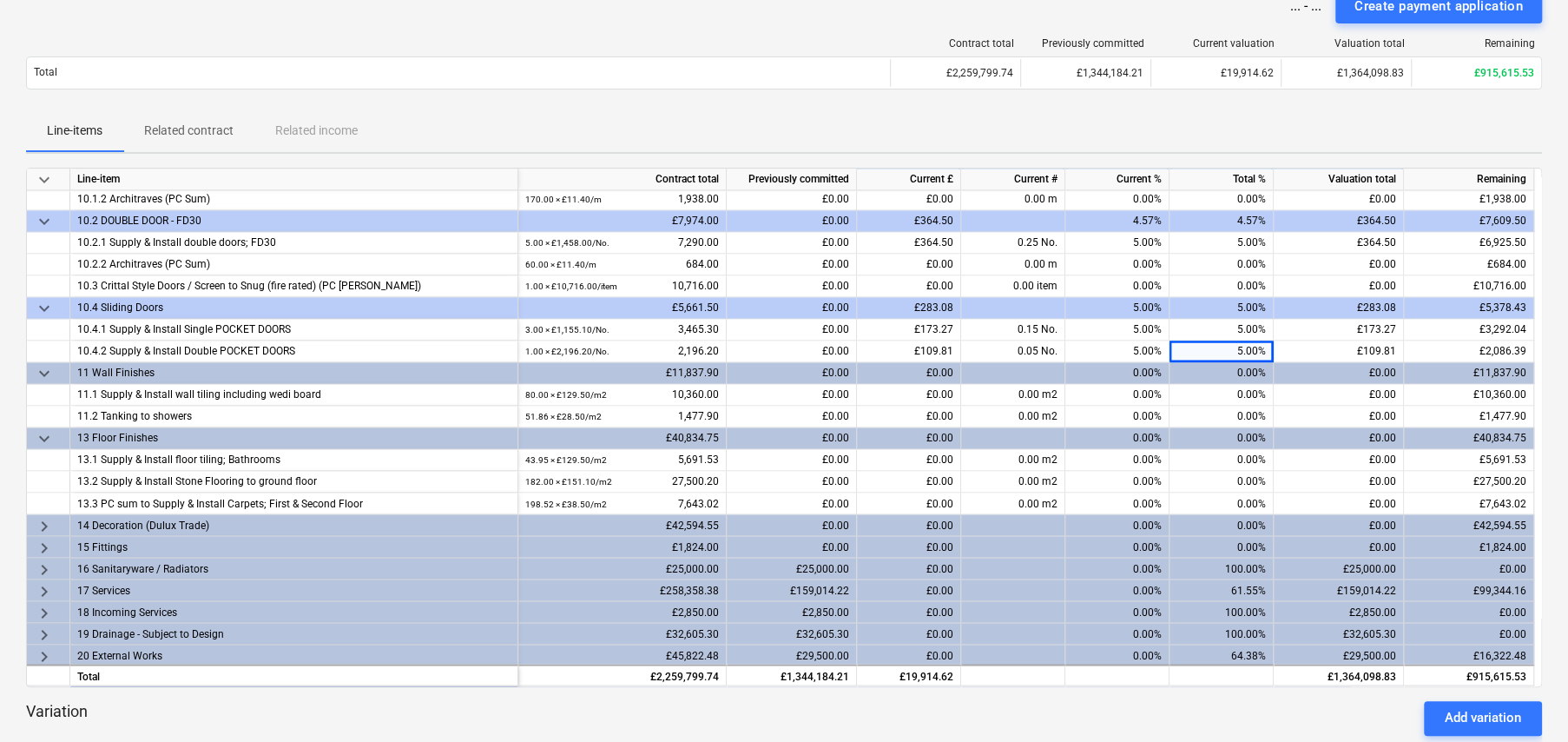
click at [44, 434] on span "keyboard_arrow_down" at bounding box center [44, 438] width 21 height 21
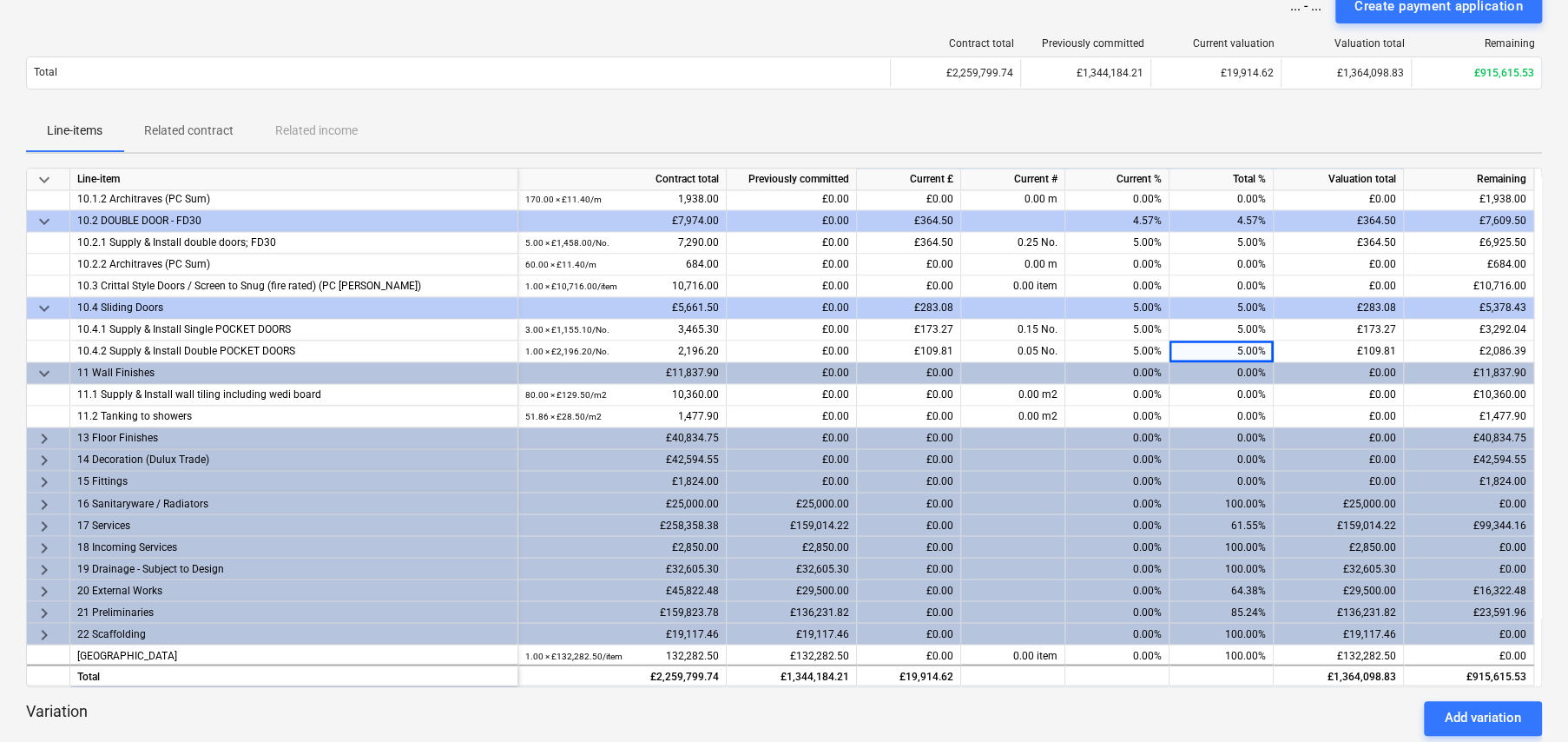
click at [35, 498] on div "keyboard_arrow_right" at bounding box center [49, 504] width 44 height 22
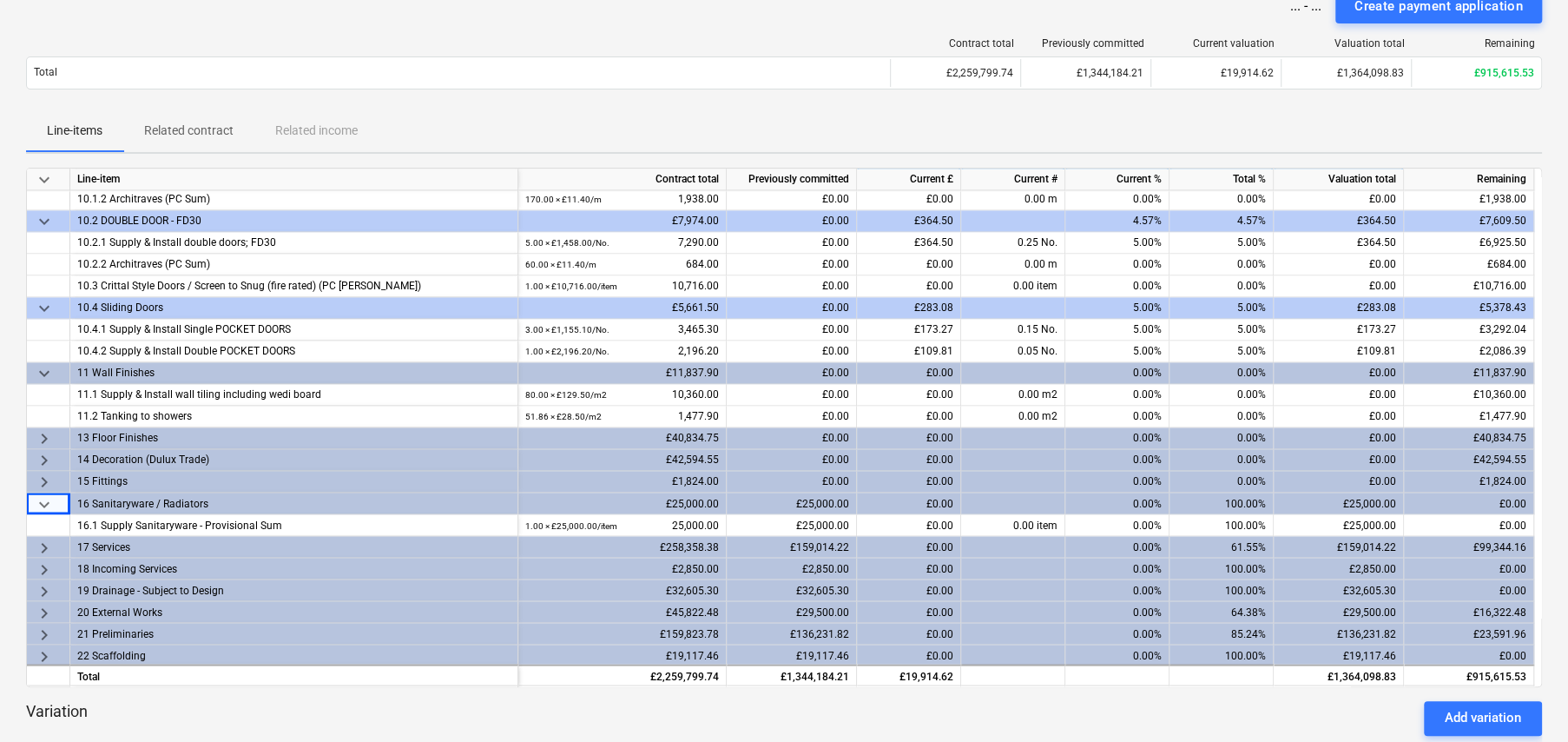
click at [44, 496] on span "keyboard_arrow_down" at bounding box center [44, 504] width 21 height 21
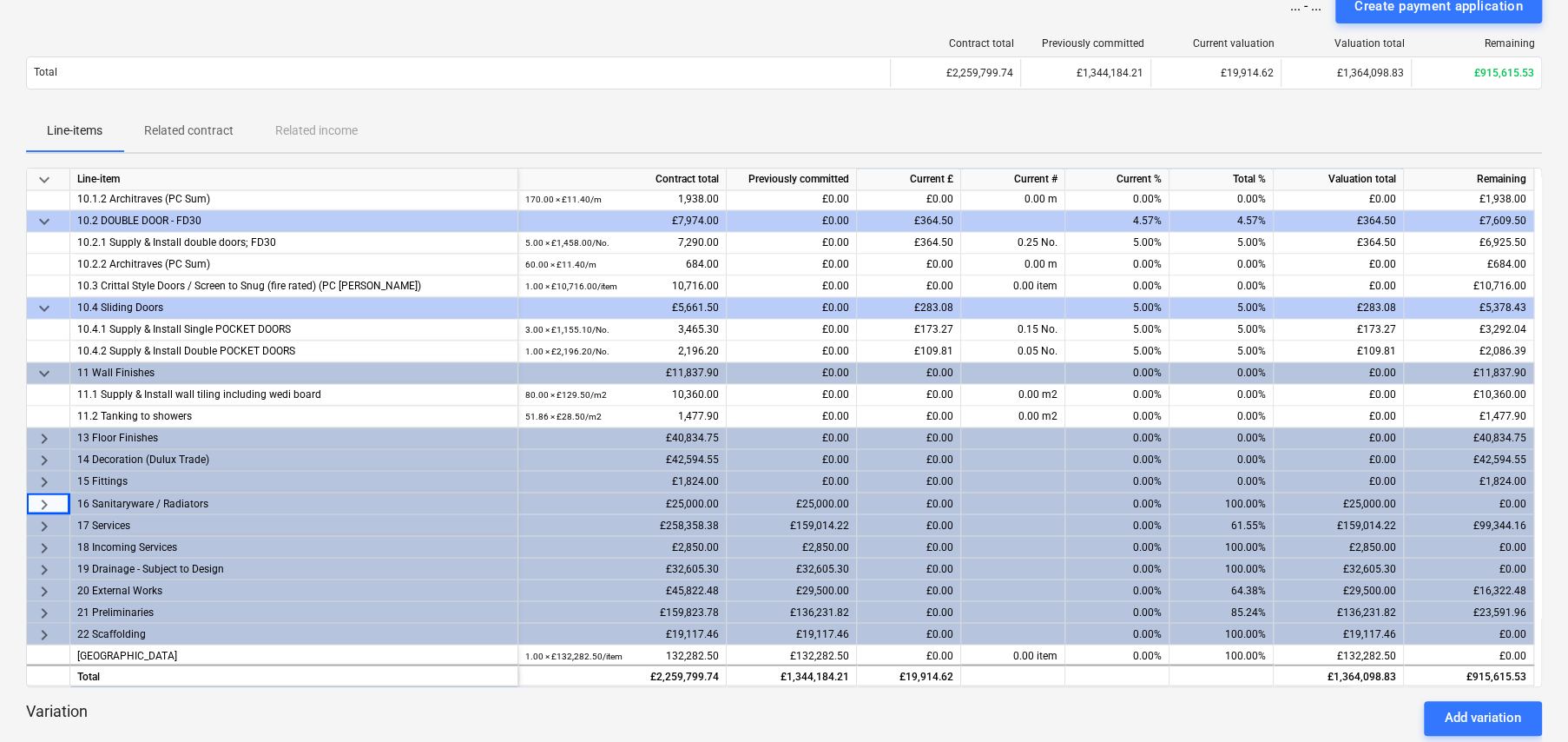
click at [44, 496] on span "keyboard_arrow_right" at bounding box center [44, 504] width 21 height 21
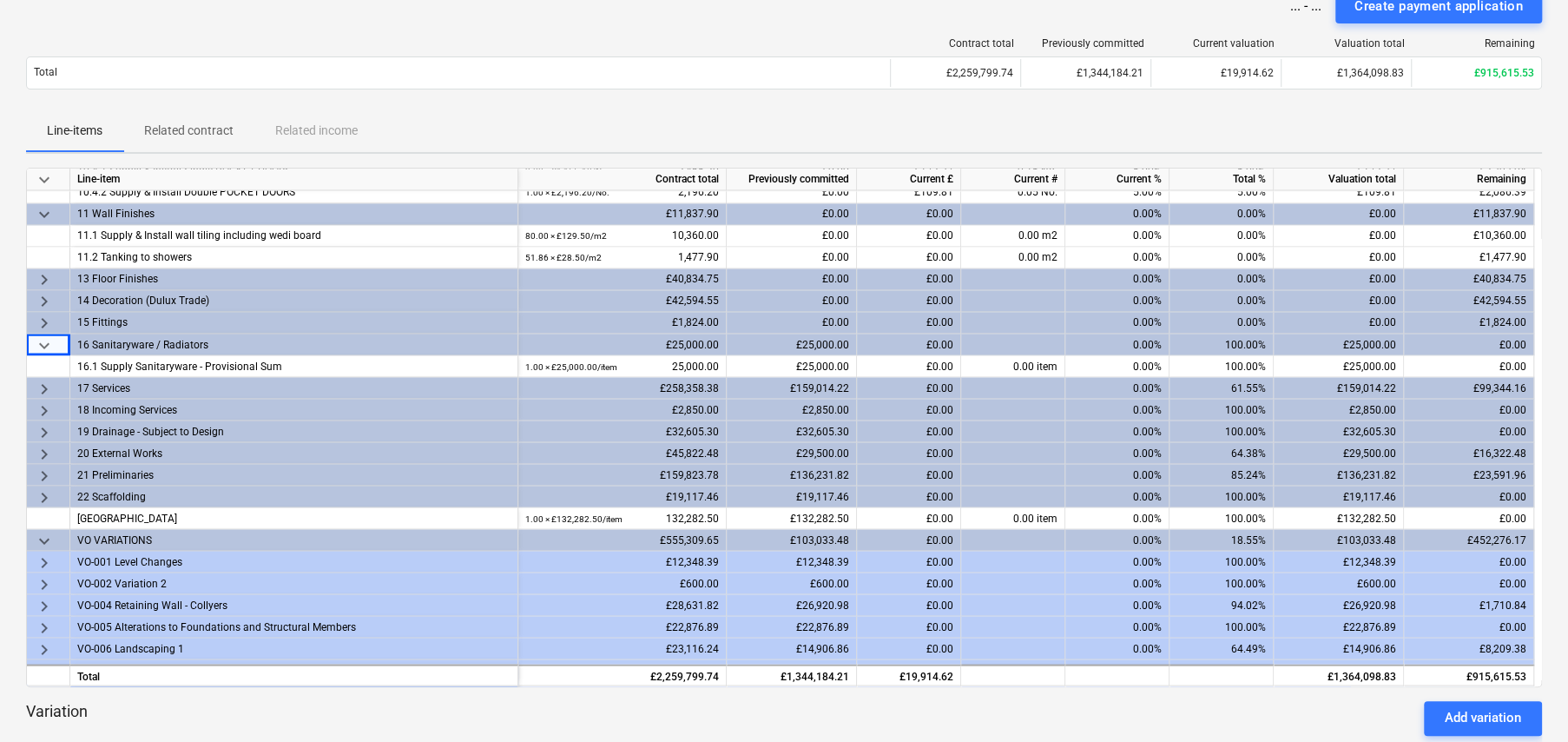
scroll to position [2151, 0]
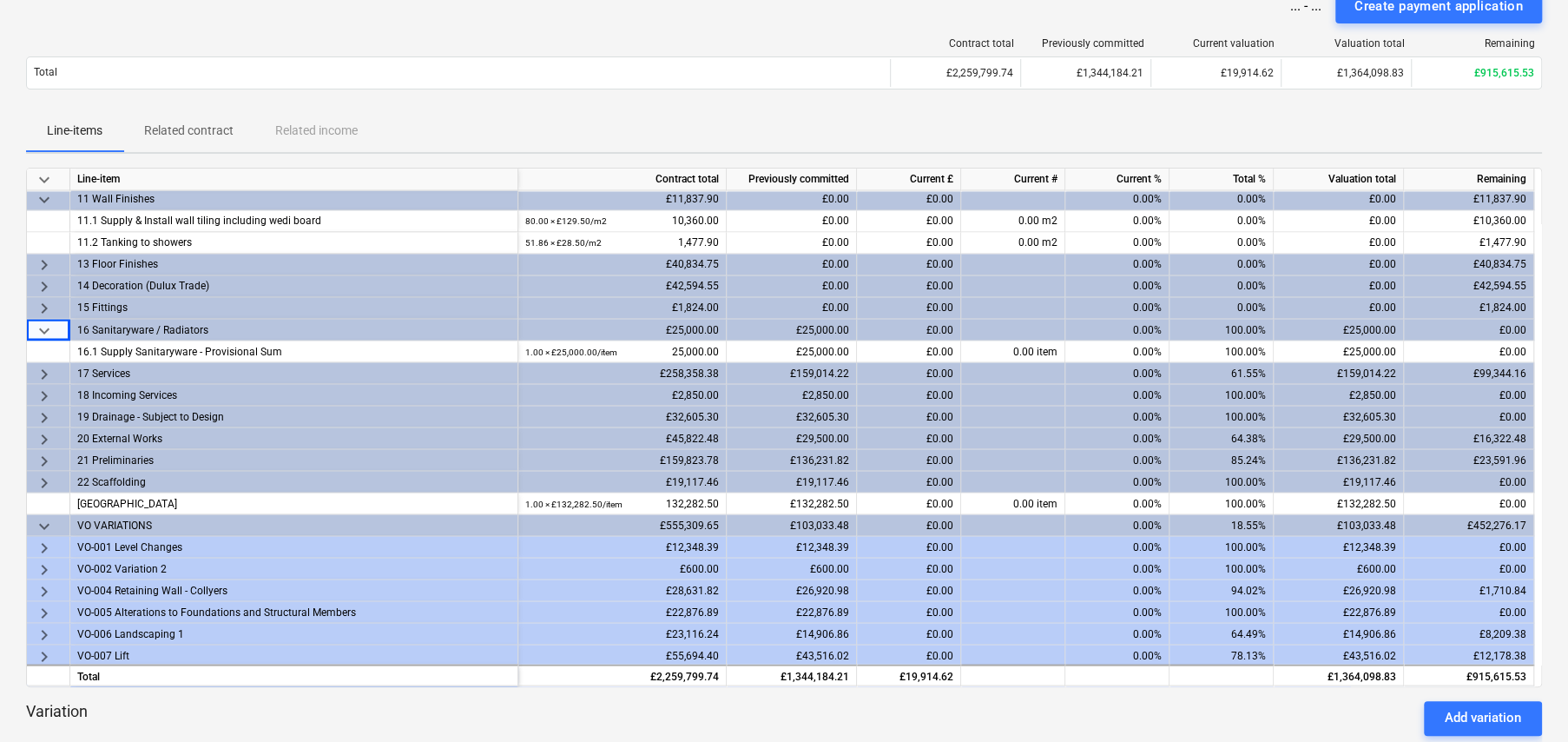
click at [40, 369] on span "keyboard_arrow_right" at bounding box center [44, 373] width 21 height 21
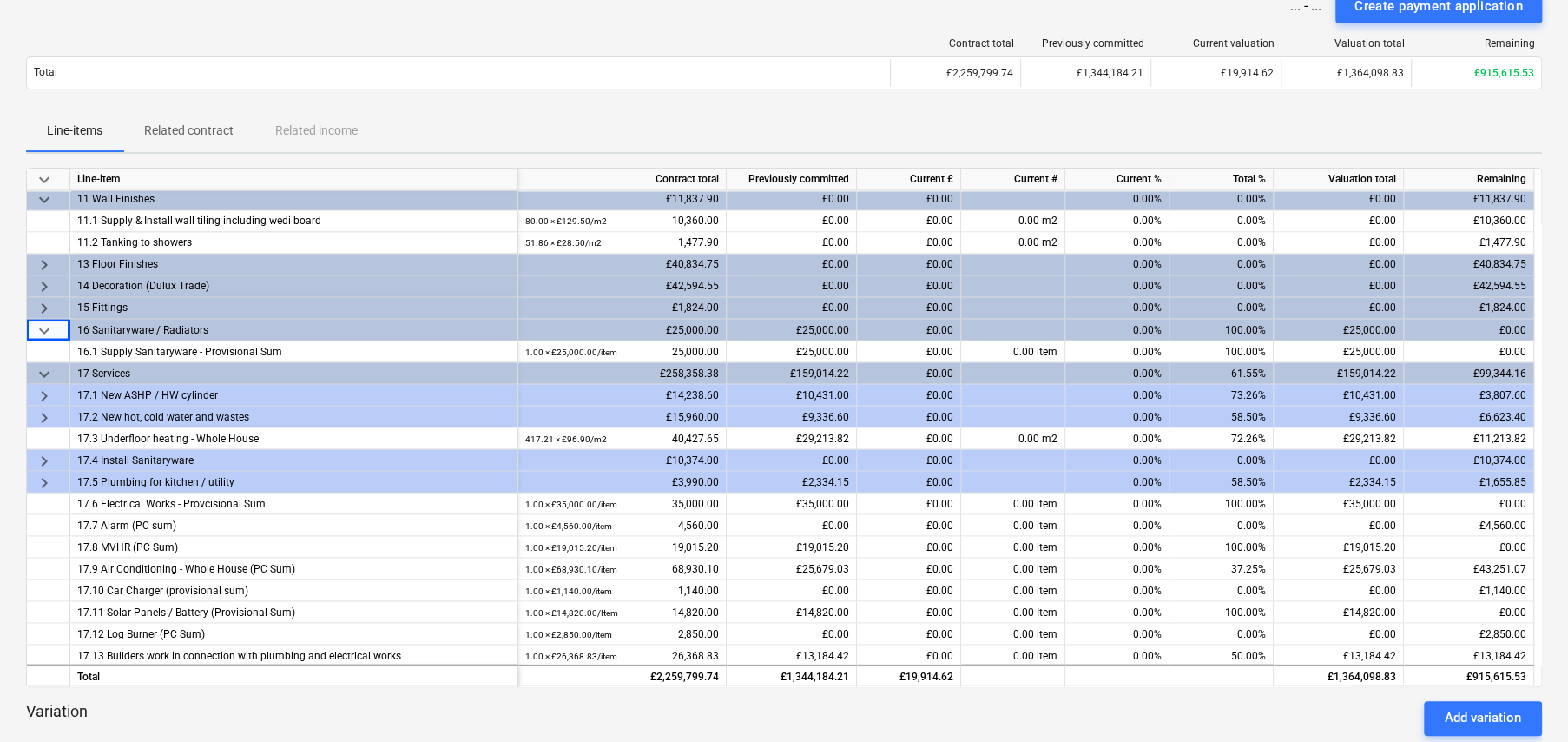
click at [38, 385] on span "keyboard_arrow_right" at bounding box center [44, 395] width 21 height 21
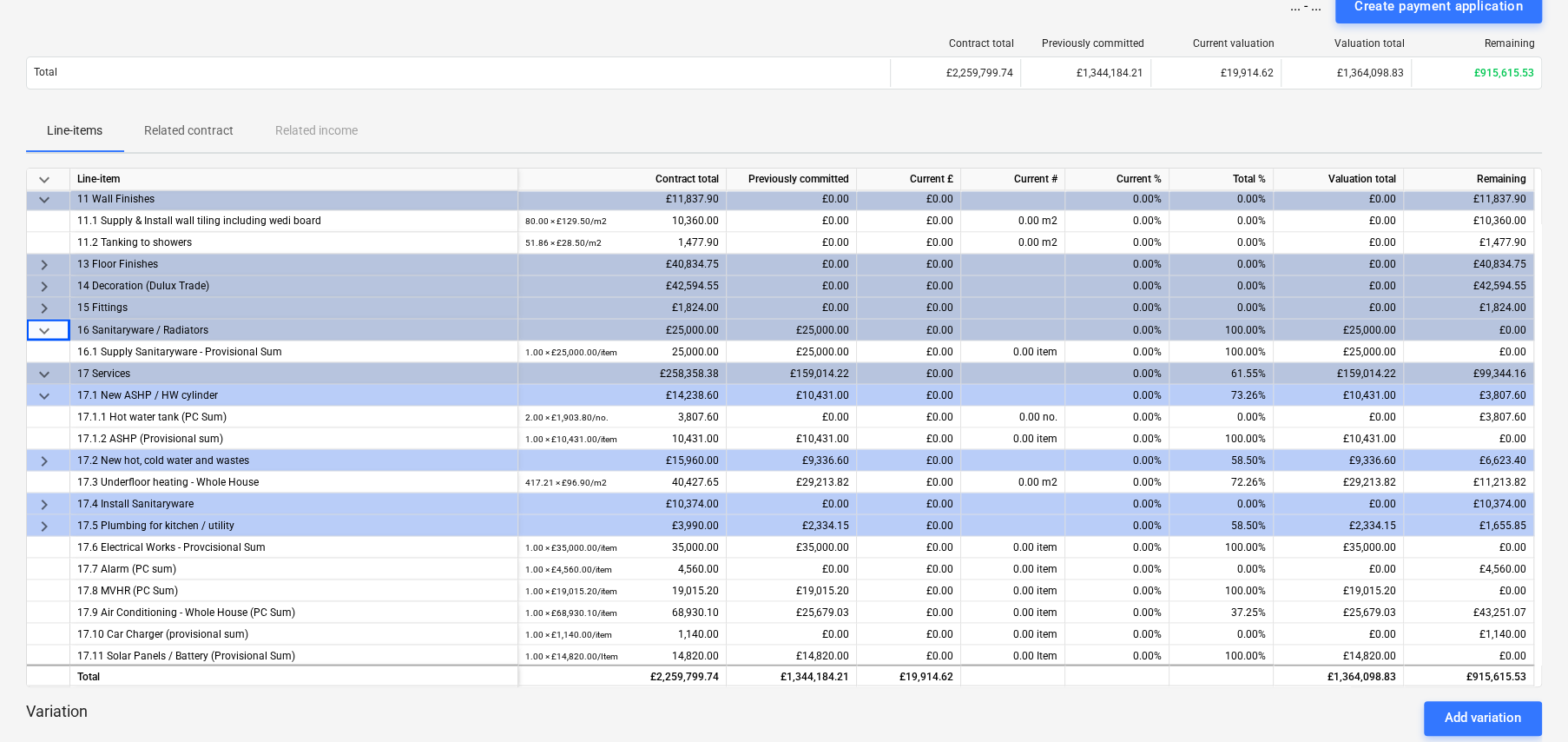
click at [44, 452] on span "keyboard_arrow_right" at bounding box center [44, 460] width 21 height 21
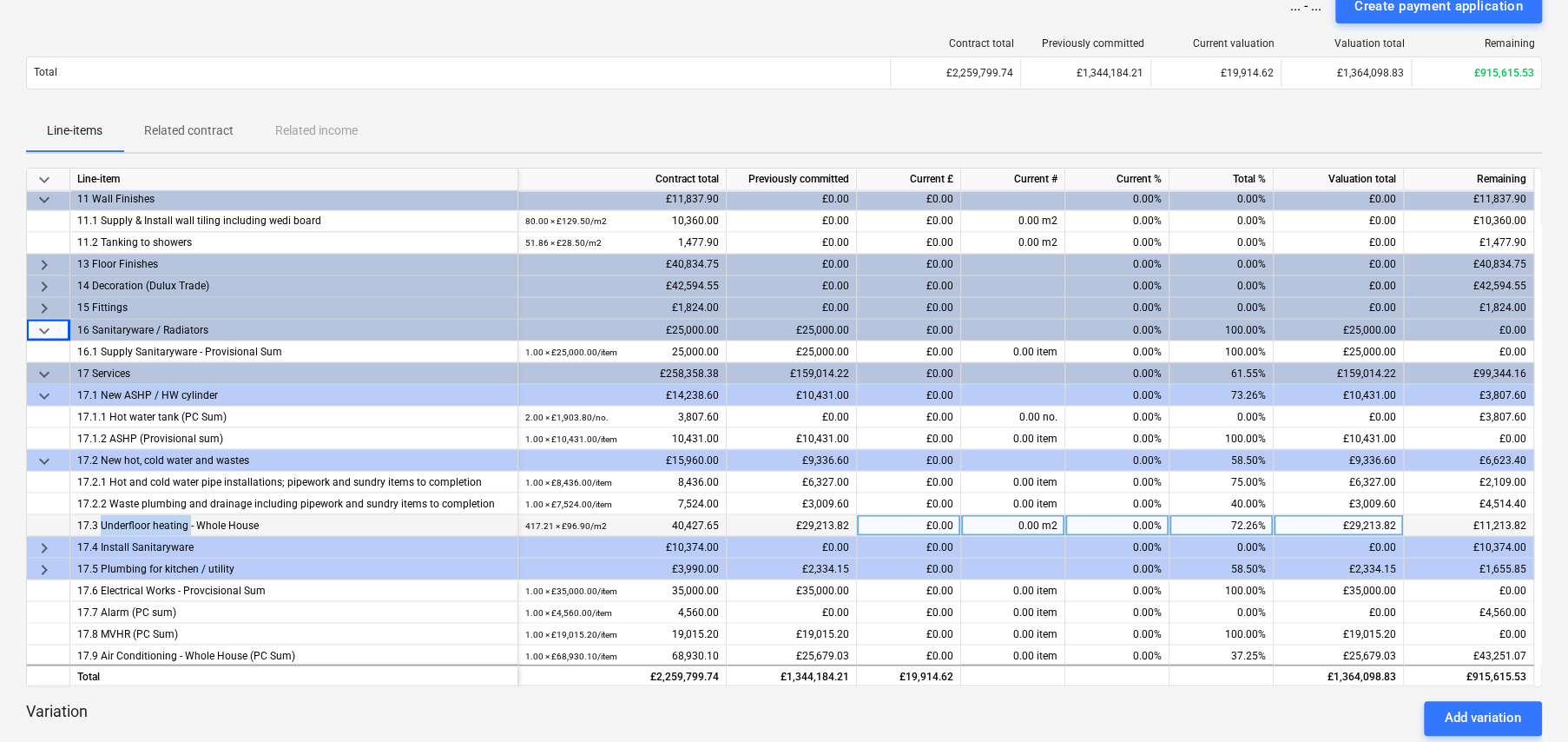
drag, startPoint x: 99, startPoint y: 520, endPoint x: 187, endPoint y: 522, distance: 88.0
click at [187, 522] on div "17.3 Underfloor heating - Whole House" at bounding box center [294, 525] width 434 height 21
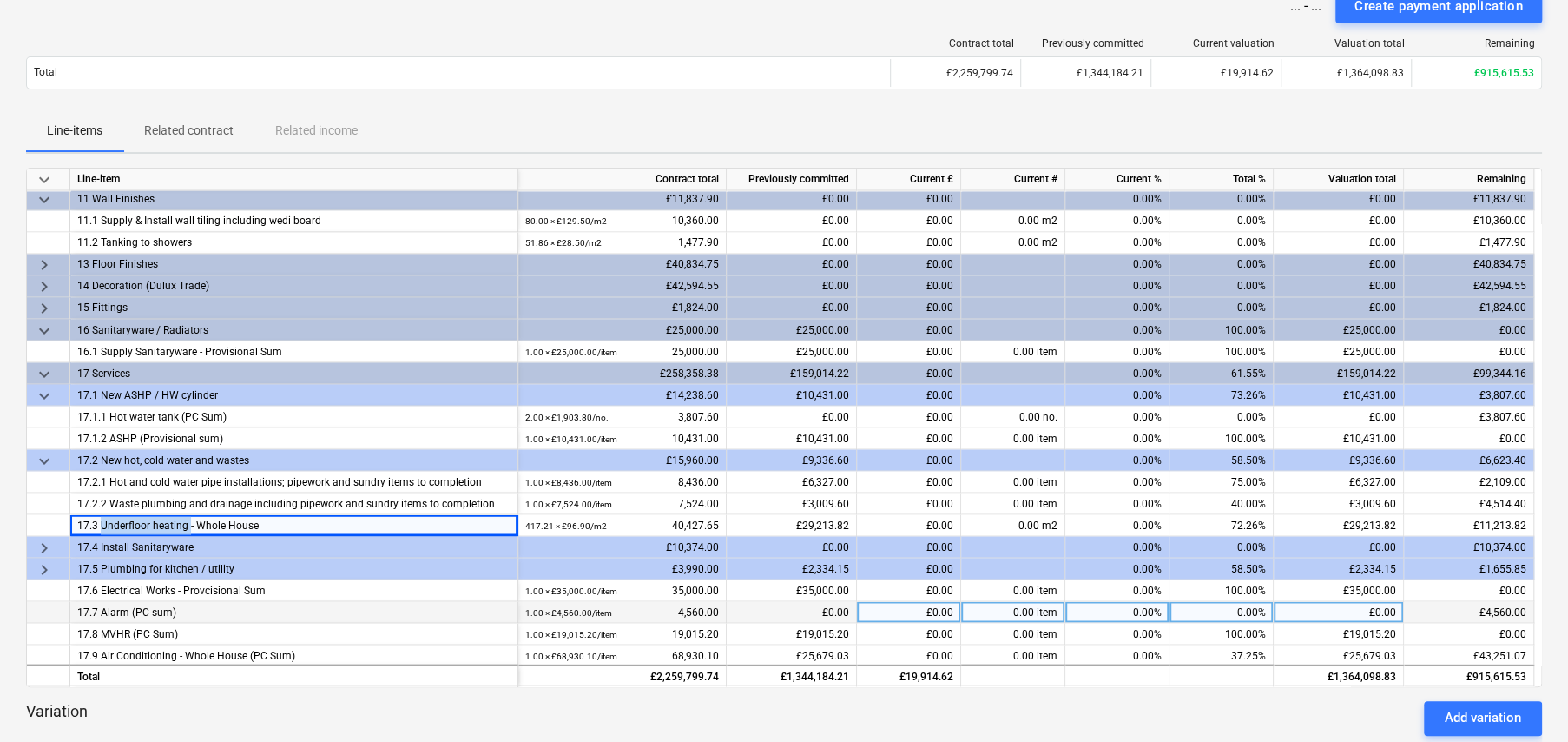
scroll to position [2238, 0]
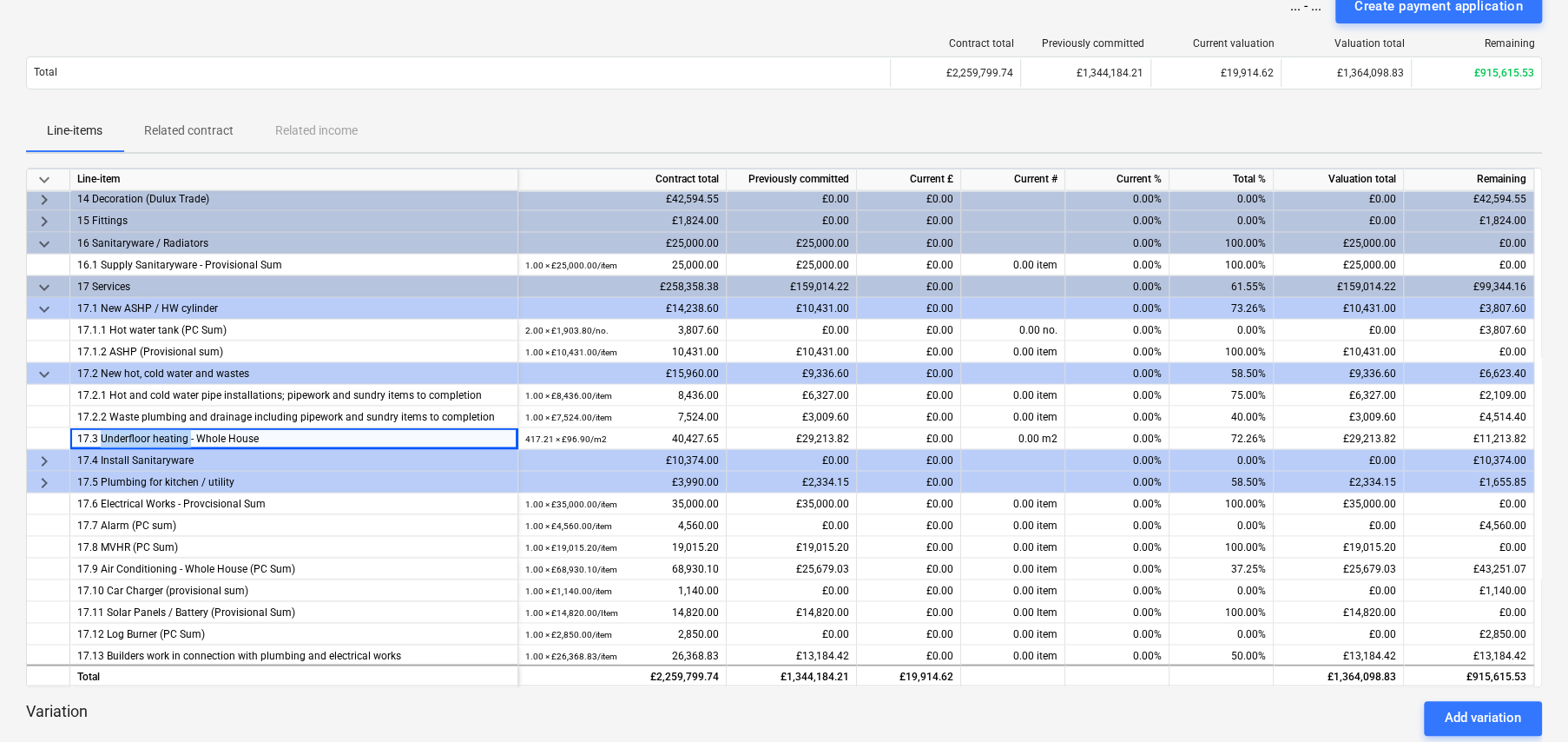
click at [47, 455] on span "keyboard_arrow_right" at bounding box center [44, 460] width 21 height 21
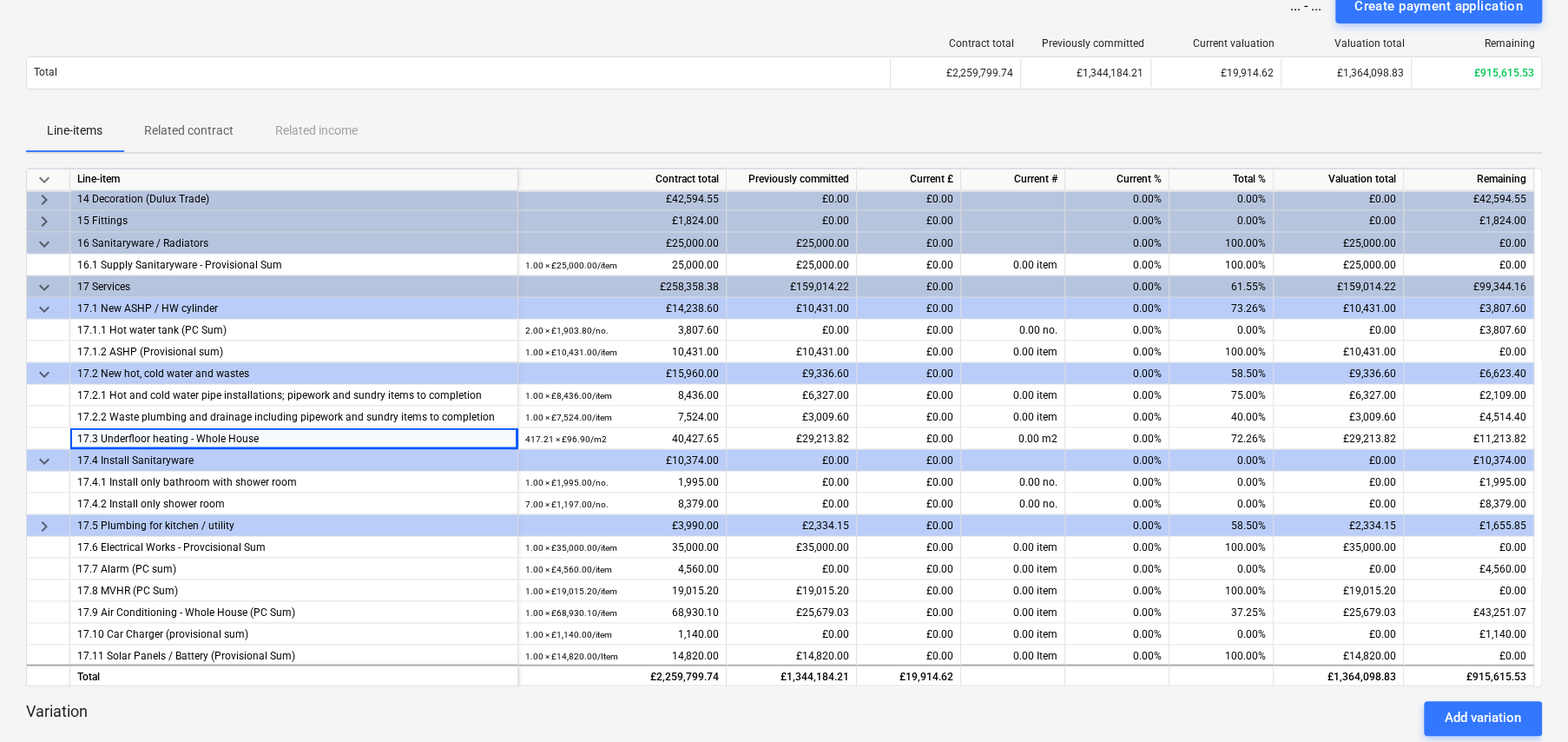
click at [48, 524] on span "keyboard_arrow_right" at bounding box center [44, 525] width 21 height 21
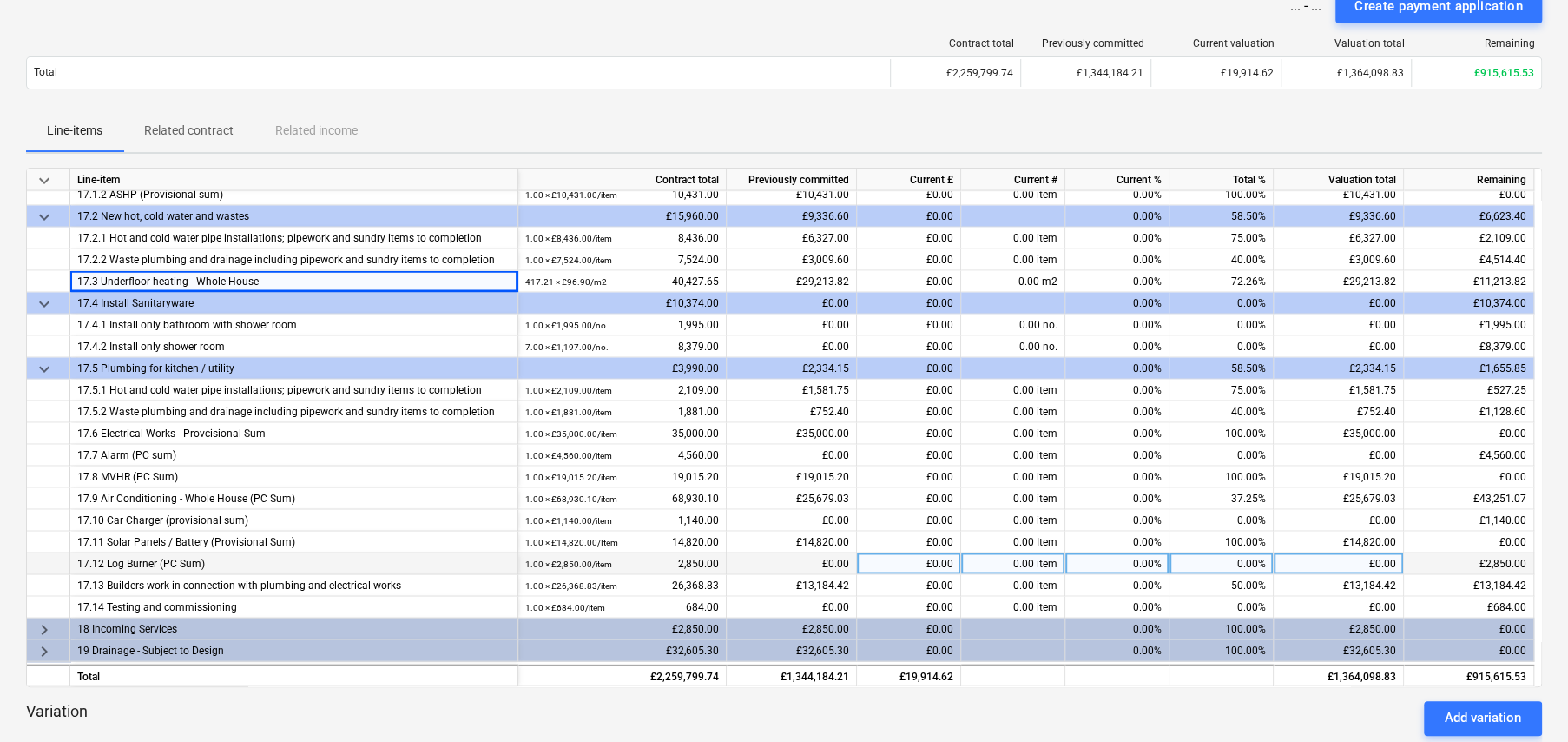
scroll to position [2412, 0]
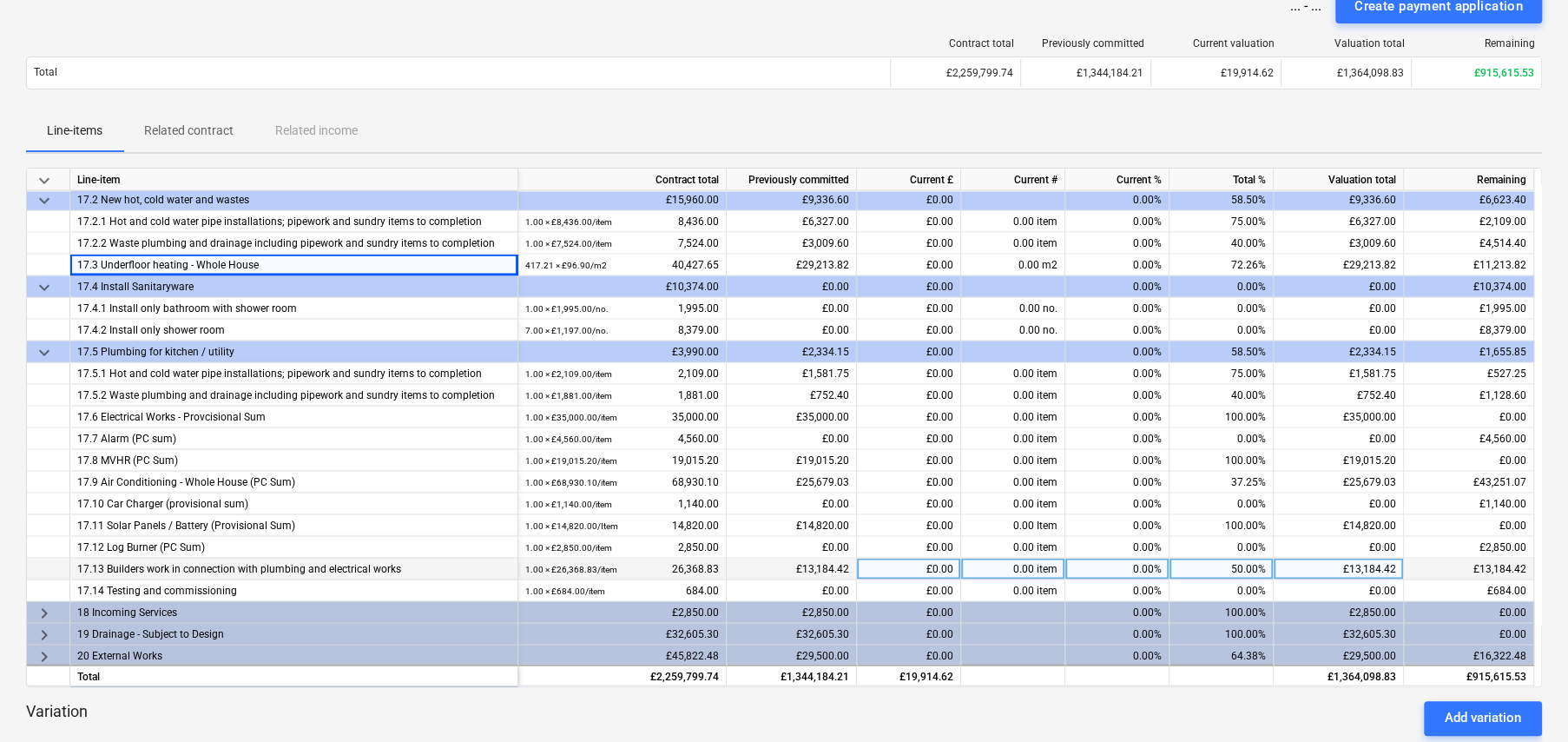
click at [940, 560] on div "£0.00" at bounding box center [909, 568] width 105 height 22
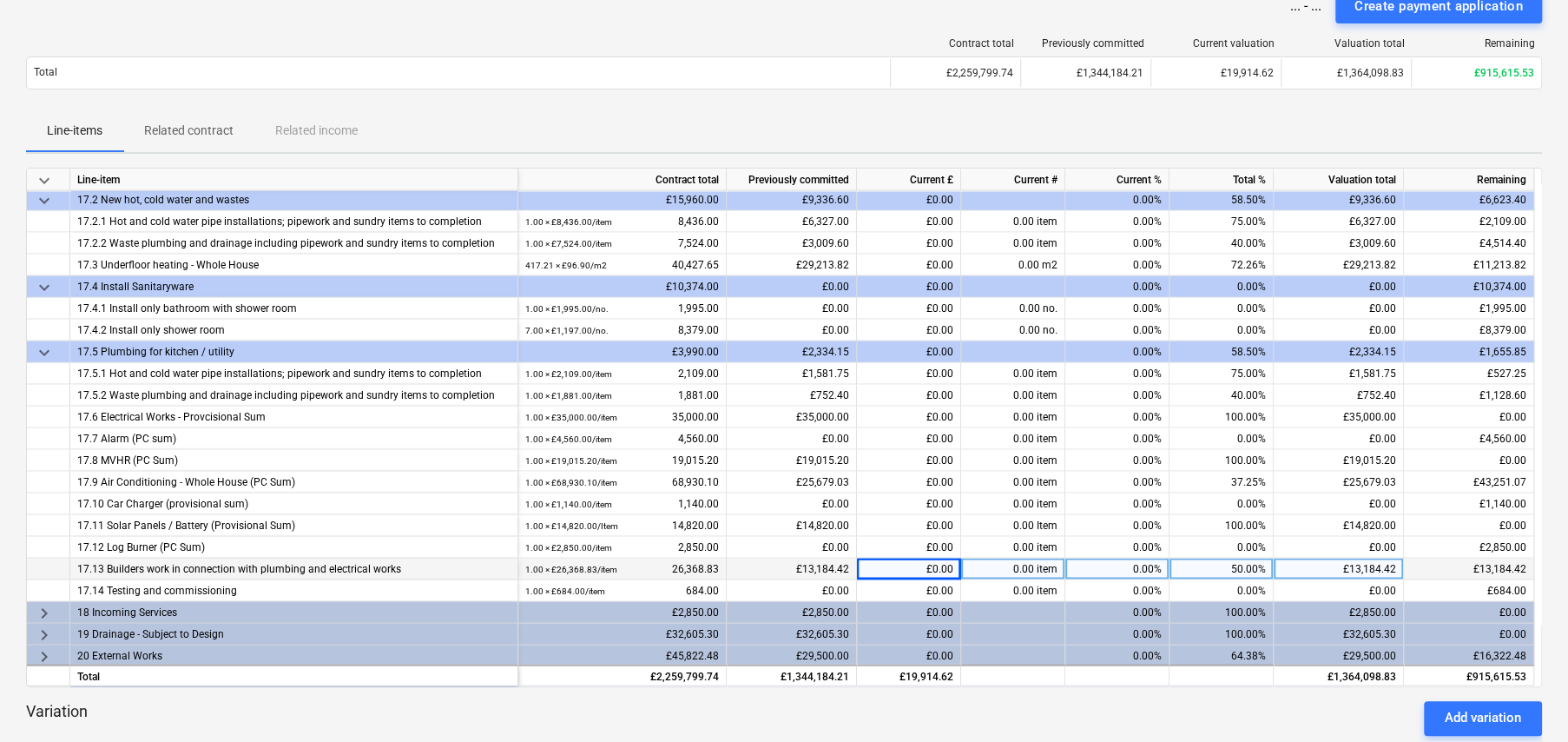
click at [1251, 562] on div "50.00%" at bounding box center [1221, 568] width 105 height 22
type input "75"
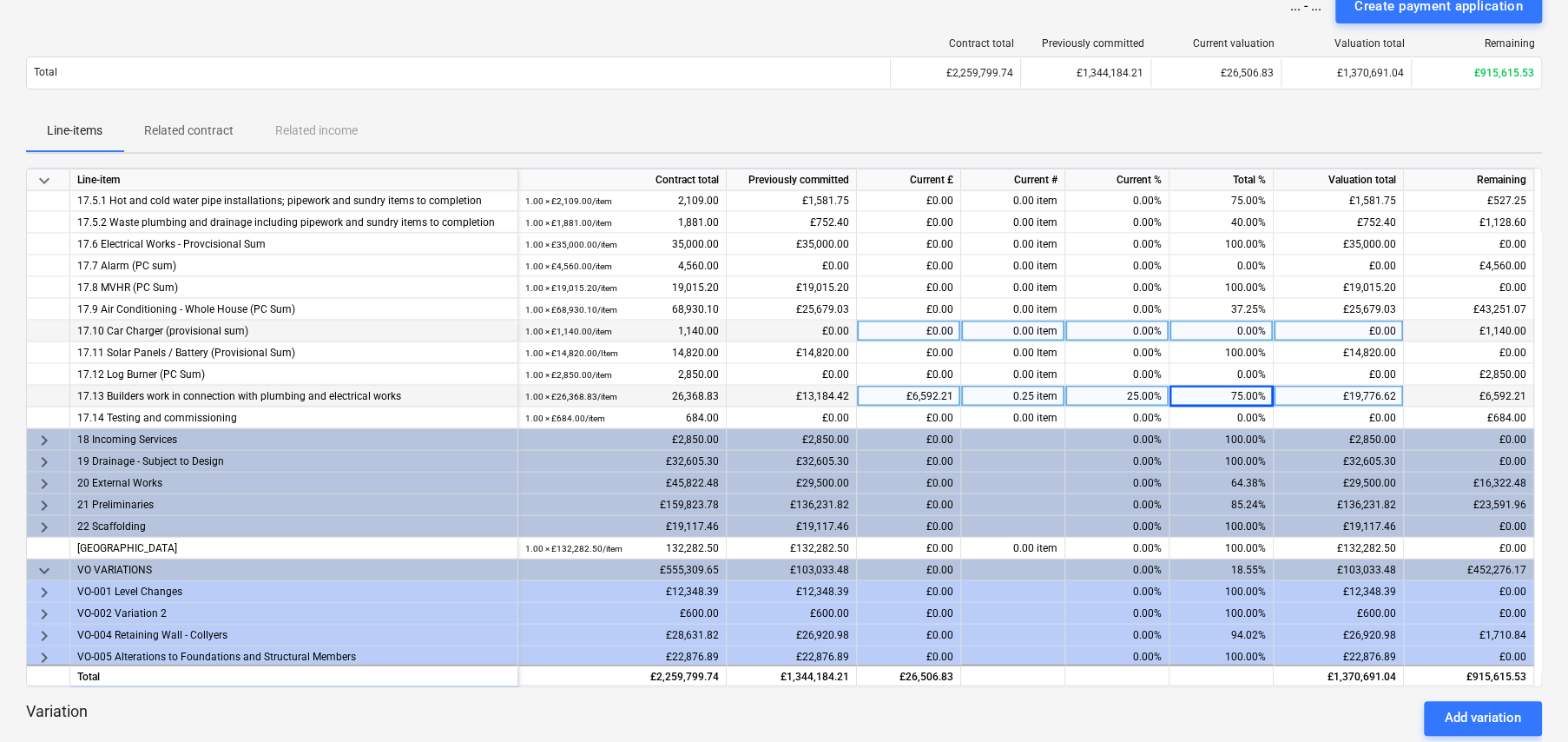
scroll to position [2586, 0]
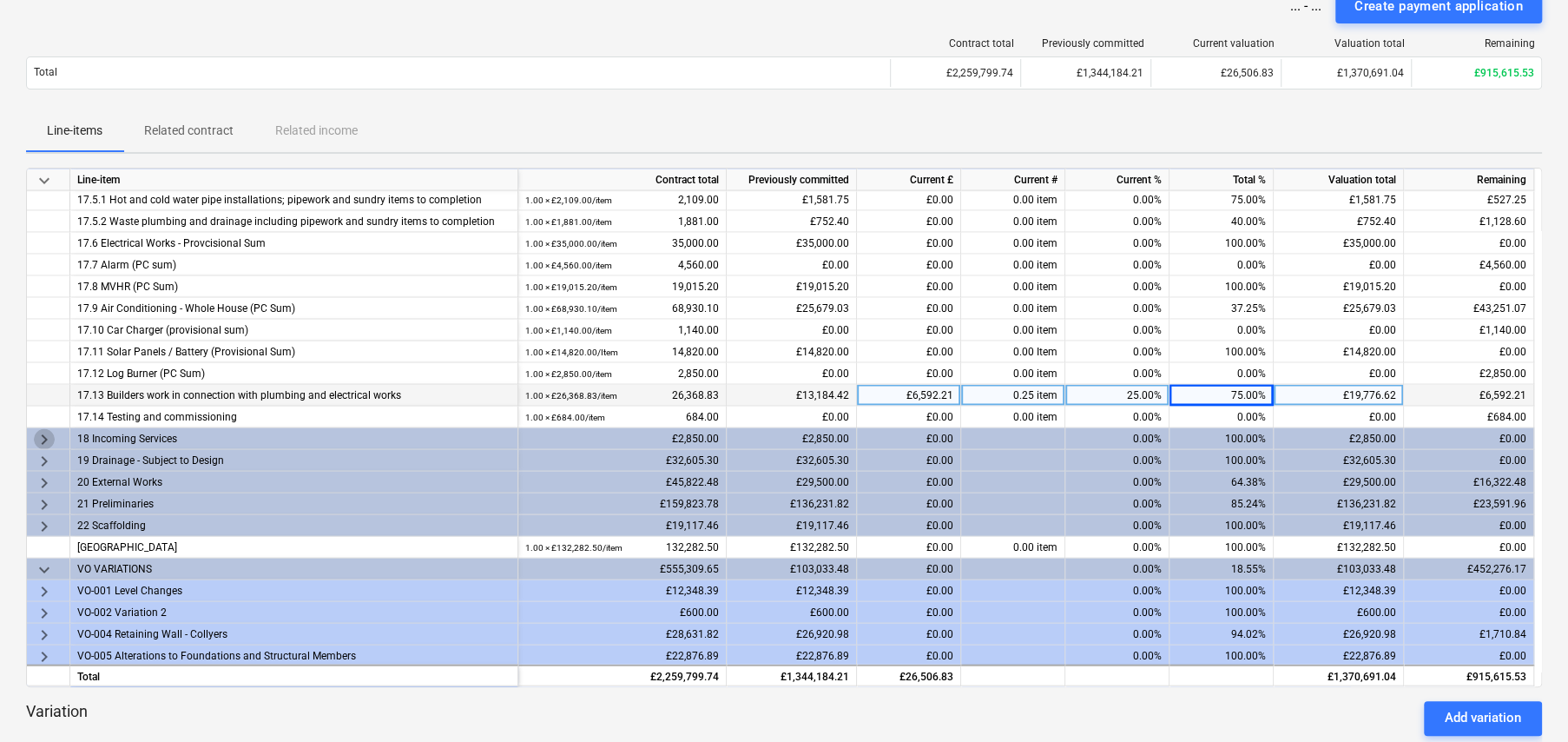
click at [48, 434] on span "keyboard_arrow_right" at bounding box center [44, 438] width 21 height 21
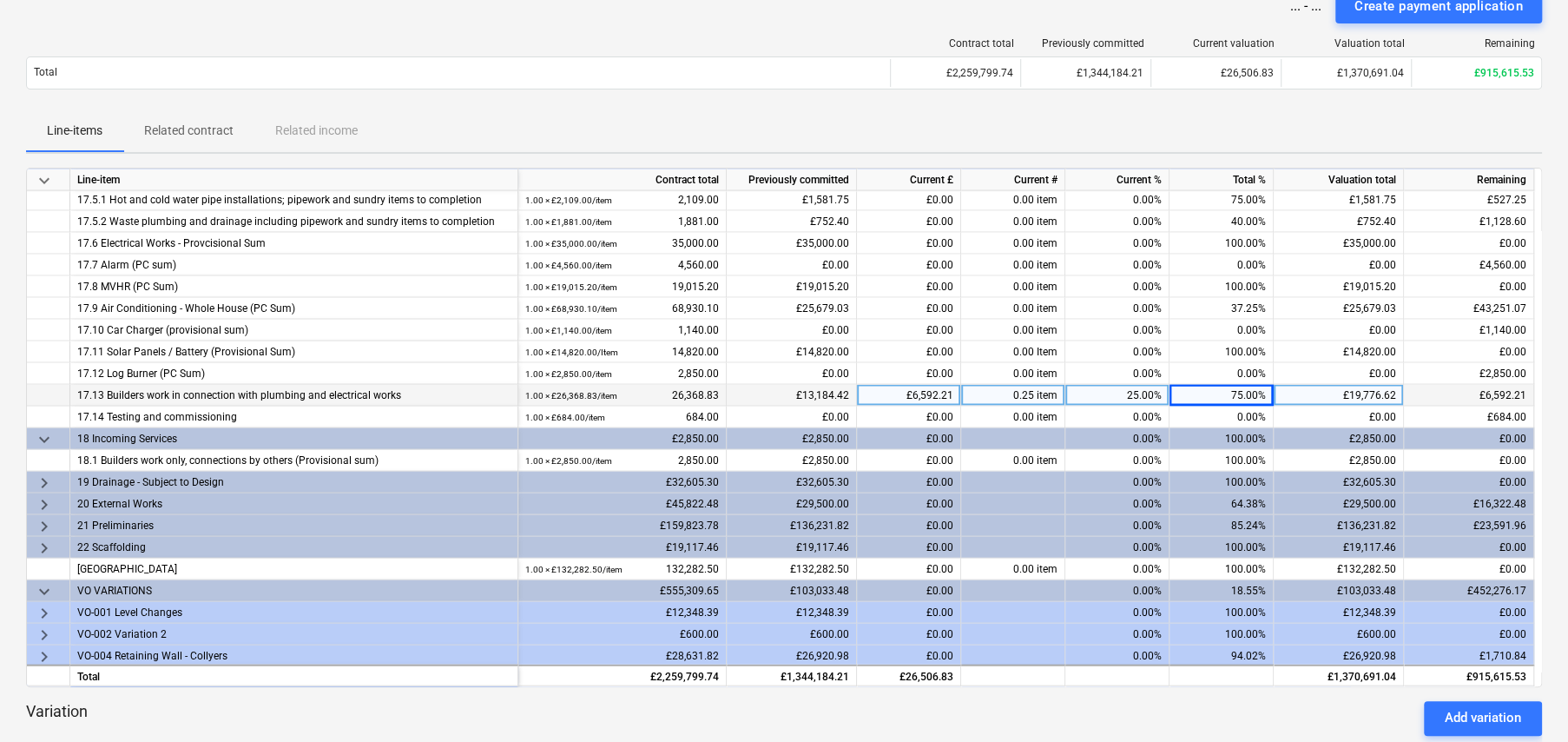
click at [44, 503] on span "keyboard_arrow_right" at bounding box center [44, 504] width 21 height 21
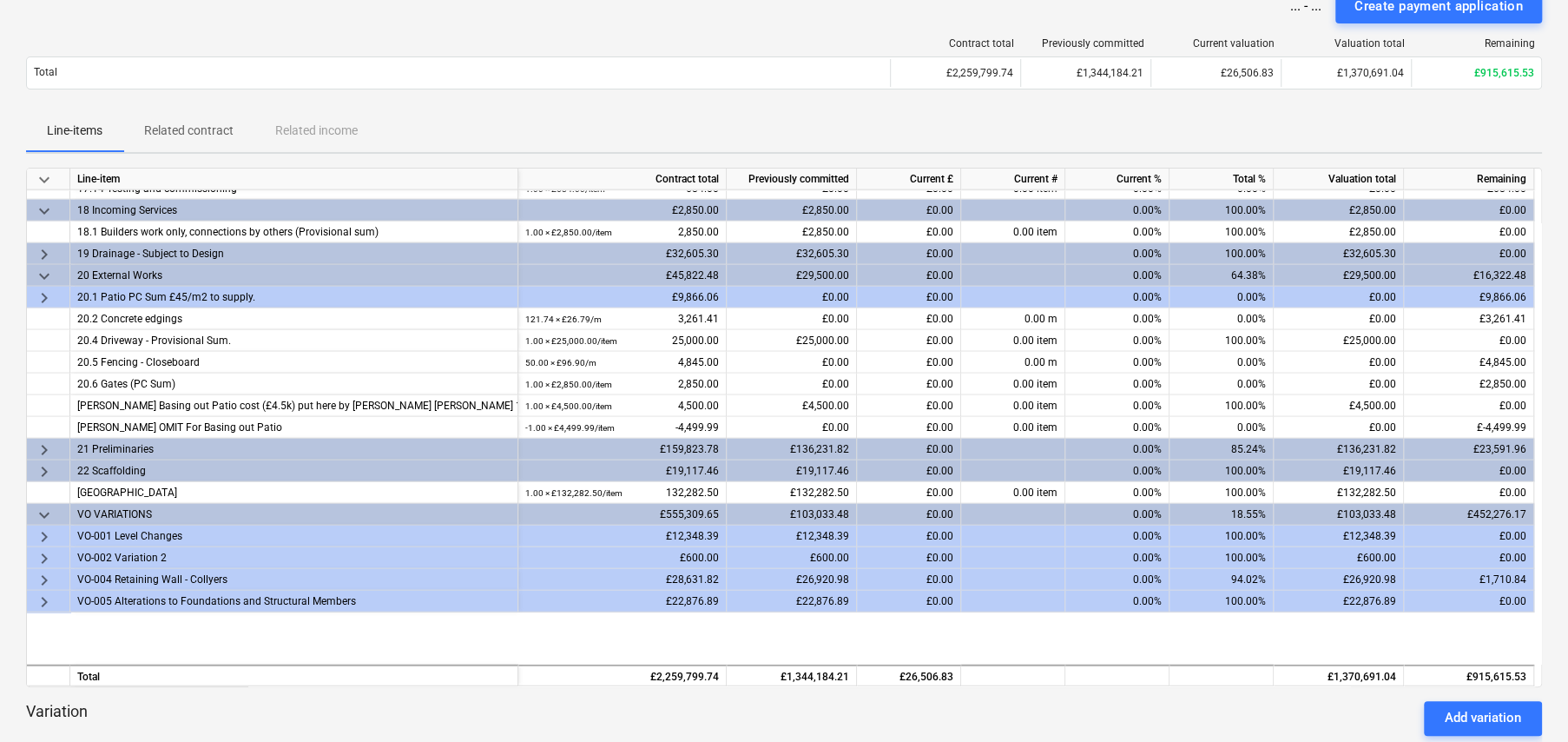
scroll to position [2846, 0]
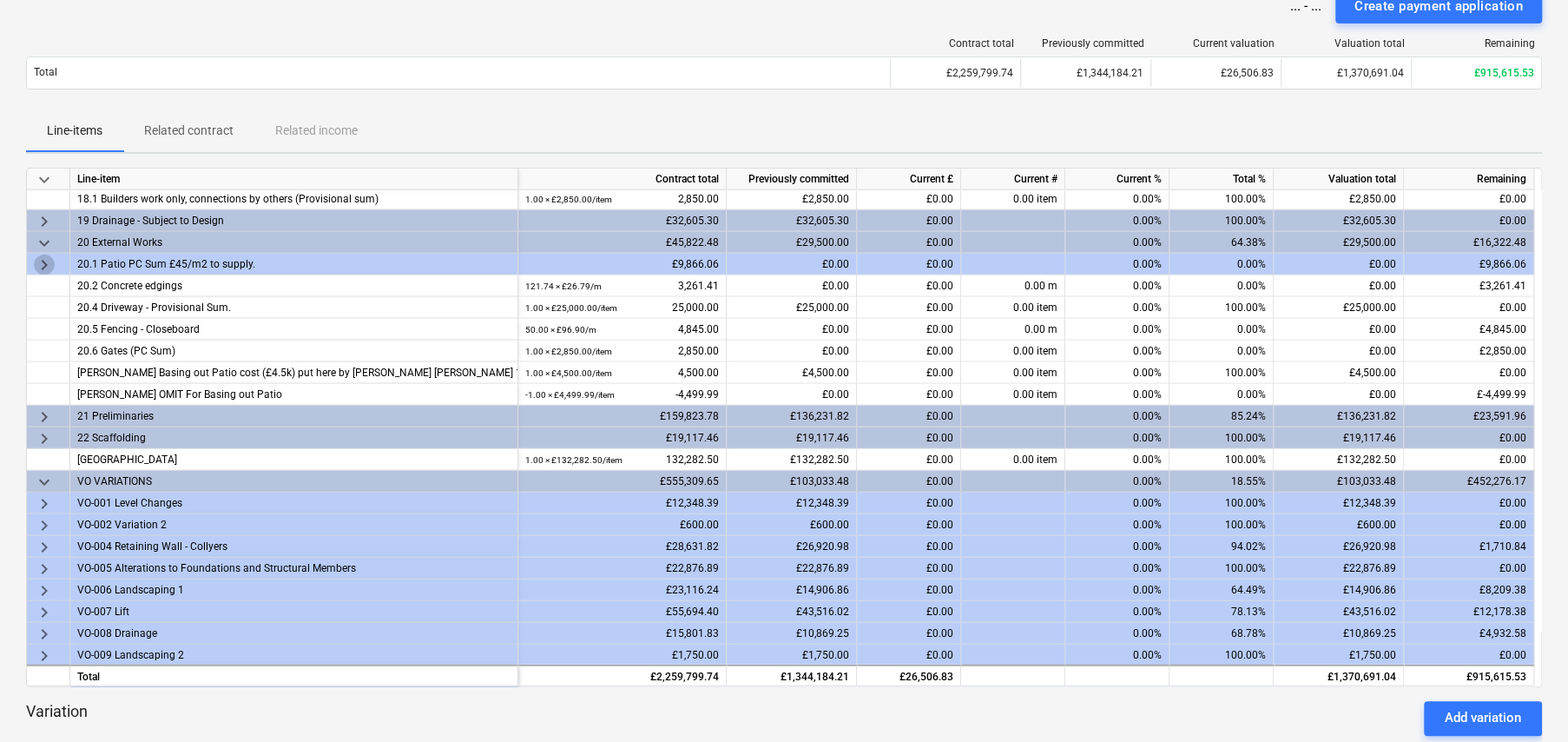
click at [48, 259] on span "keyboard_arrow_right" at bounding box center [44, 264] width 21 height 21
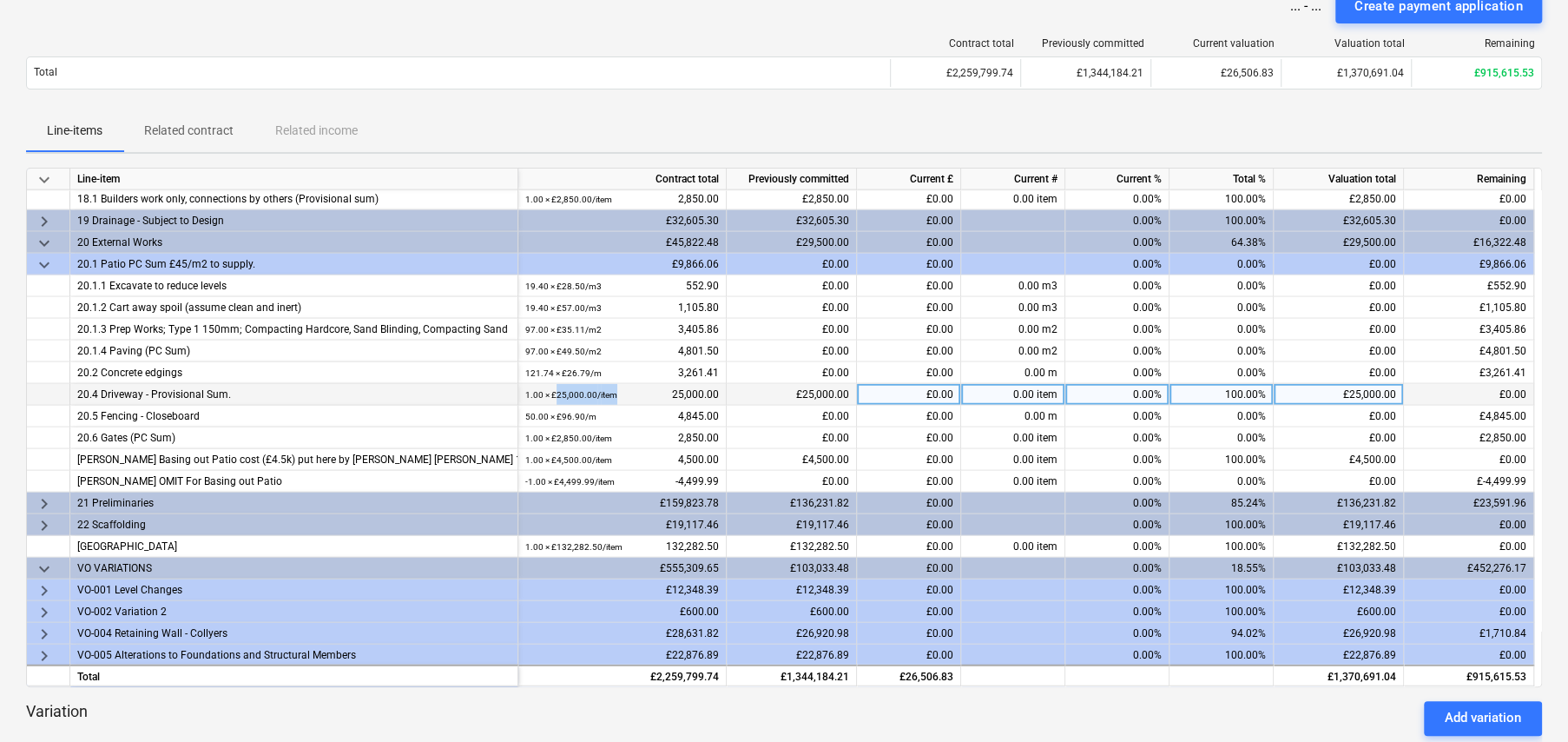
drag, startPoint x: 555, startPoint y: 387, endPoint x: 616, endPoint y: 387, distance: 61.0
click at [616, 387] on div "1.00 × £25,000.00 / item 25,000.00" at bounding box center [622, 395] width 193 height 22
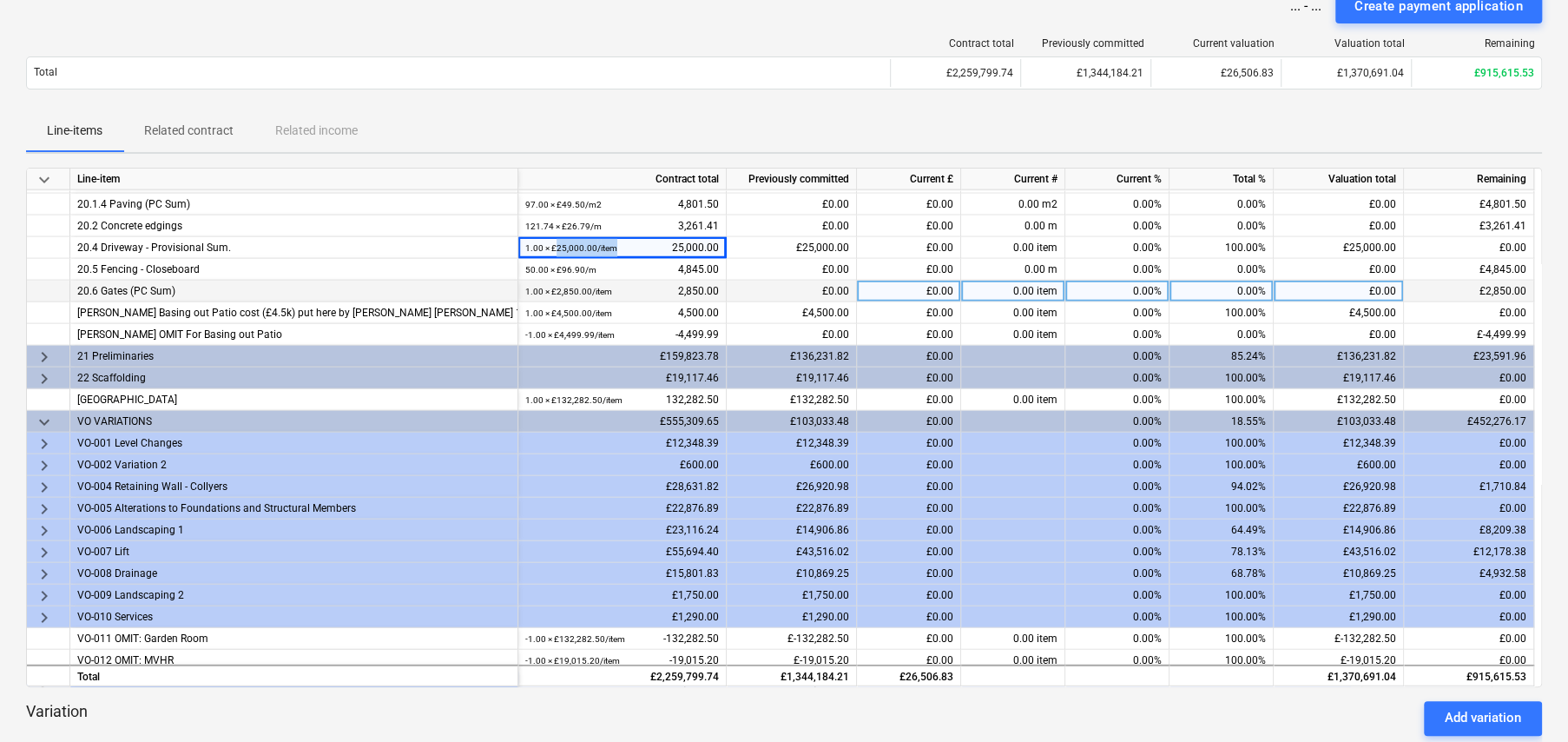
scroll to position [3020, 0]
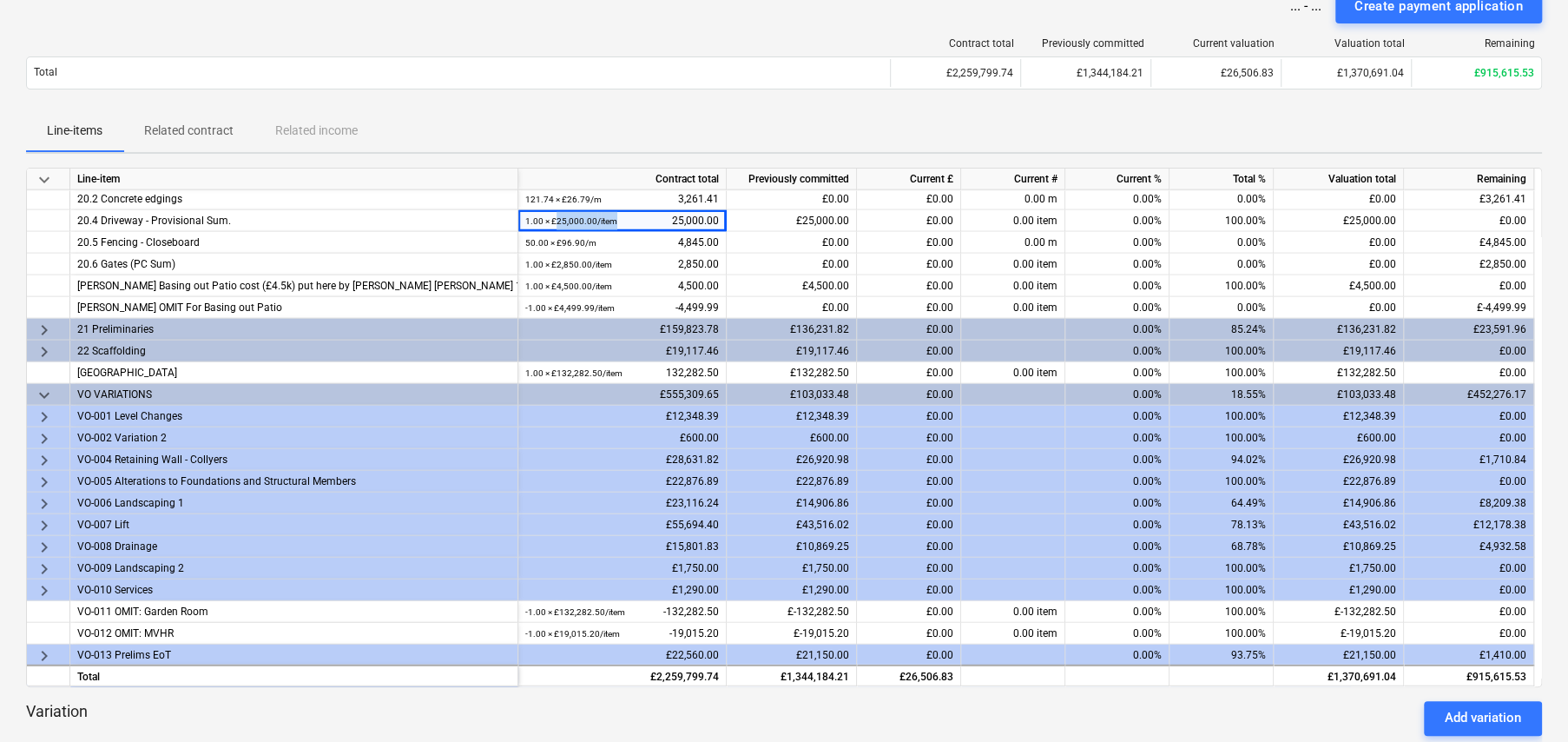
click at [44, 323] on span "keyboard_arrow_right" at bounding box center [44, 330] width 21 height 21
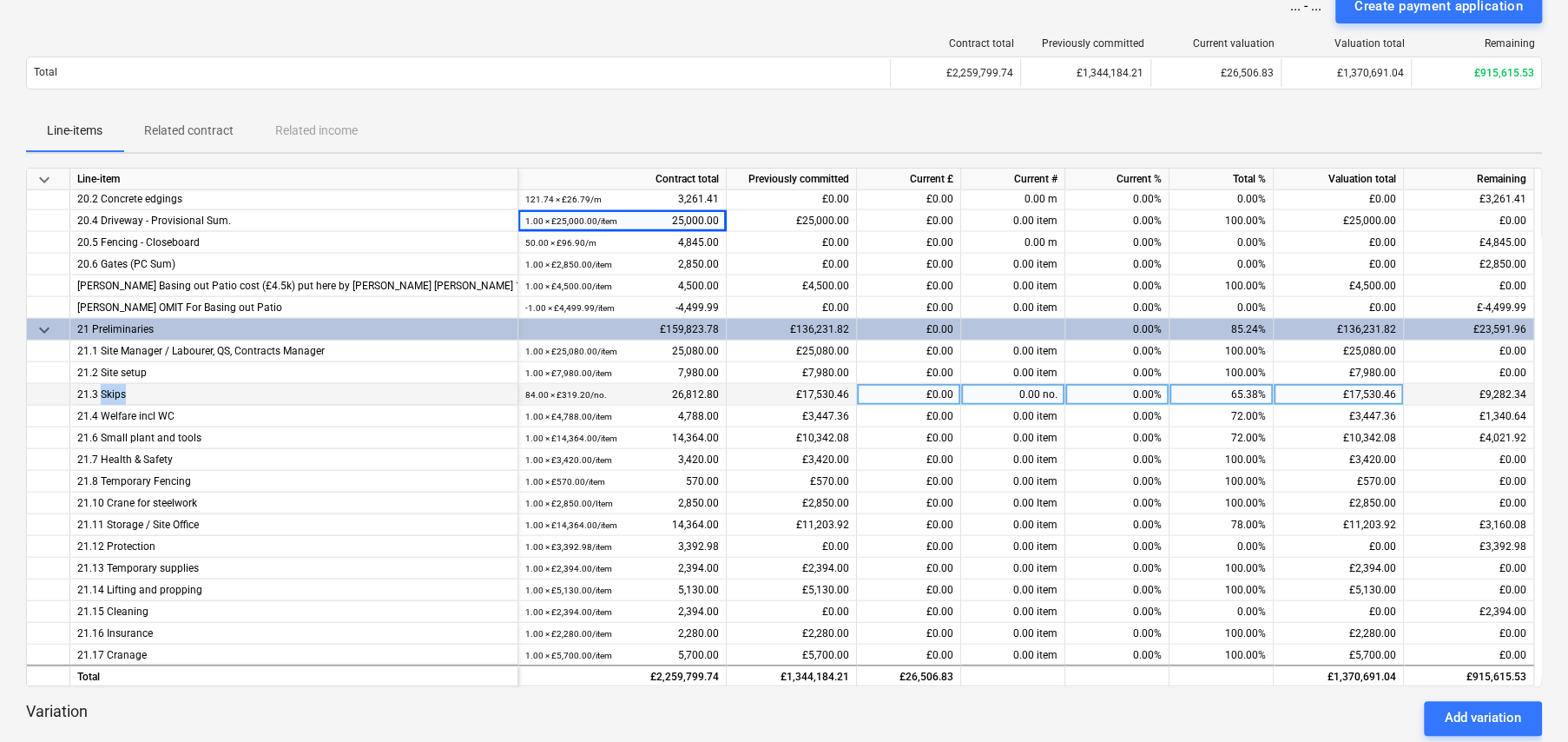
drag, startPoint x: 99, startPoint y: 390, endPoint x: 135, endPoint y: 391, distance: 36.0
click at [135, 391] on div "21.3 Skips" at bounding box center [294, 394] width 434 height 21
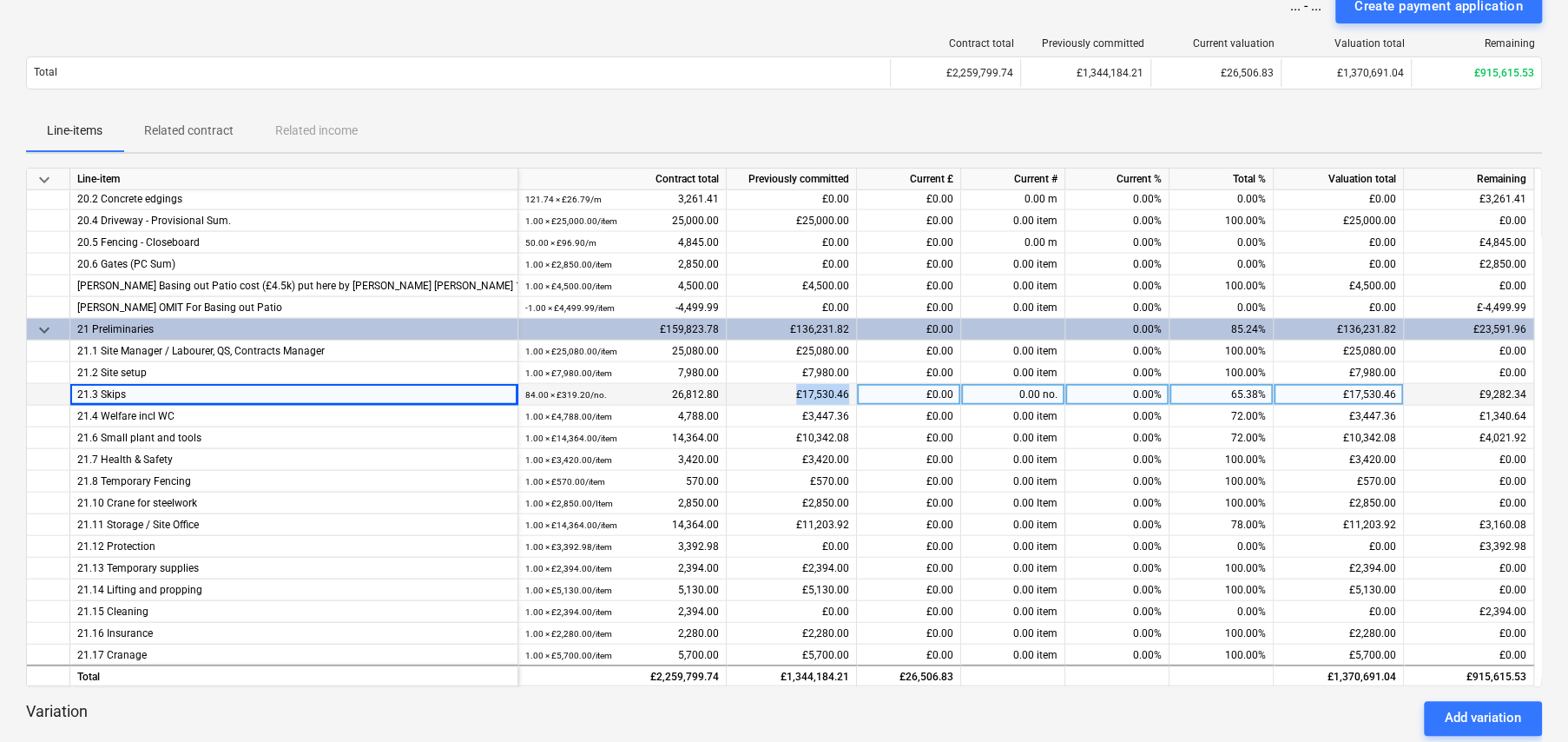
drag, startPoint x: 798, startPoint y: 389, endPoint x: 851, endPoint y: 395, distance: 53.3
click at [851, 395] on div "£17,530.46" at bounding box center [791, 395] width 131 height 22
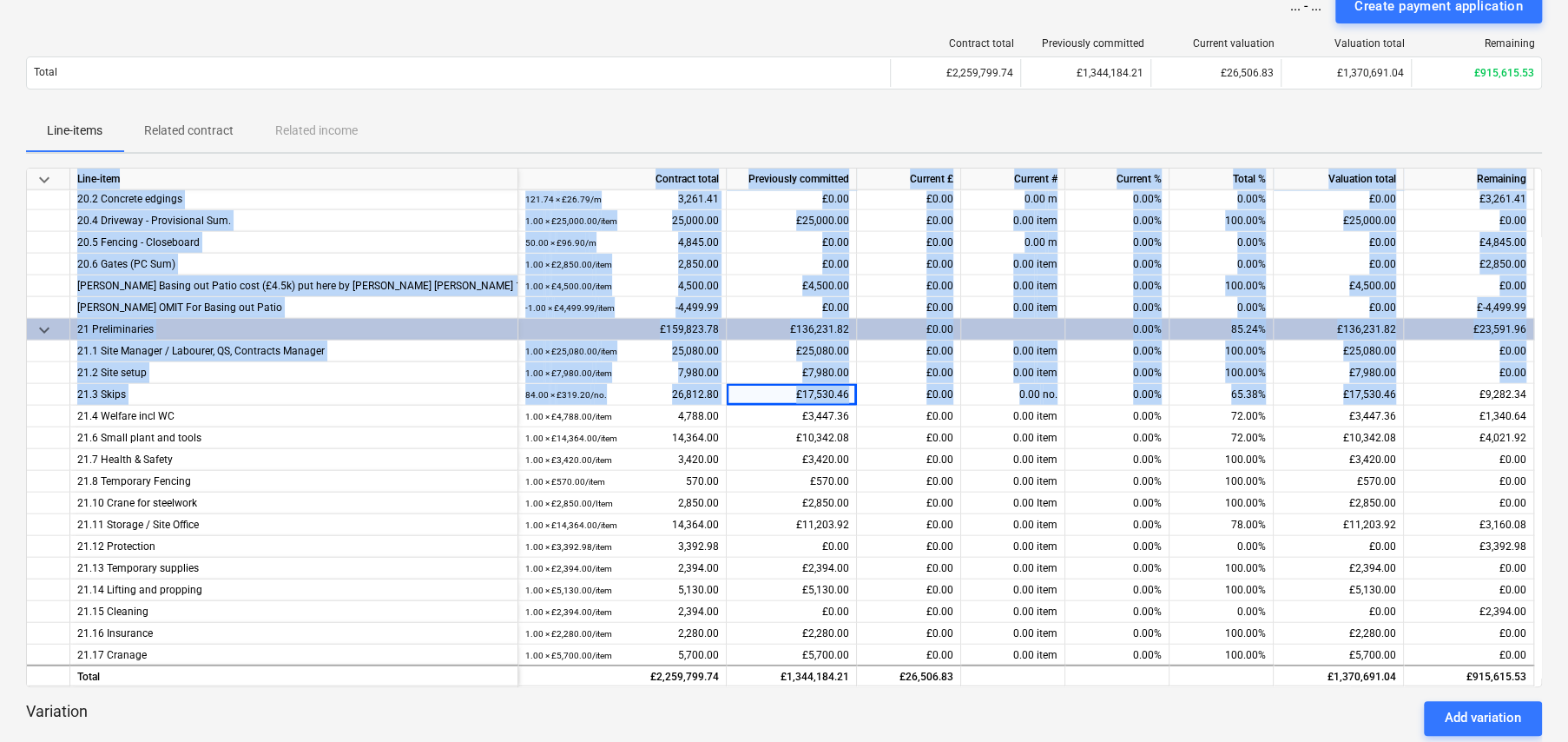
drag, startPoint x: 1502, startPoint y: 390, endPoint x: 1537, endPoint y: 395, distance: 35.4
click at [1336, 395] on div "keyboard_arrow_down Line-item Contract total Previously committed Current £ Cur…" at bounding box center [784, 427] width 1516 height 520
click at [1336, 387] on div "£9,282.34" at bounding box center [1468, 395] width 131 height 22
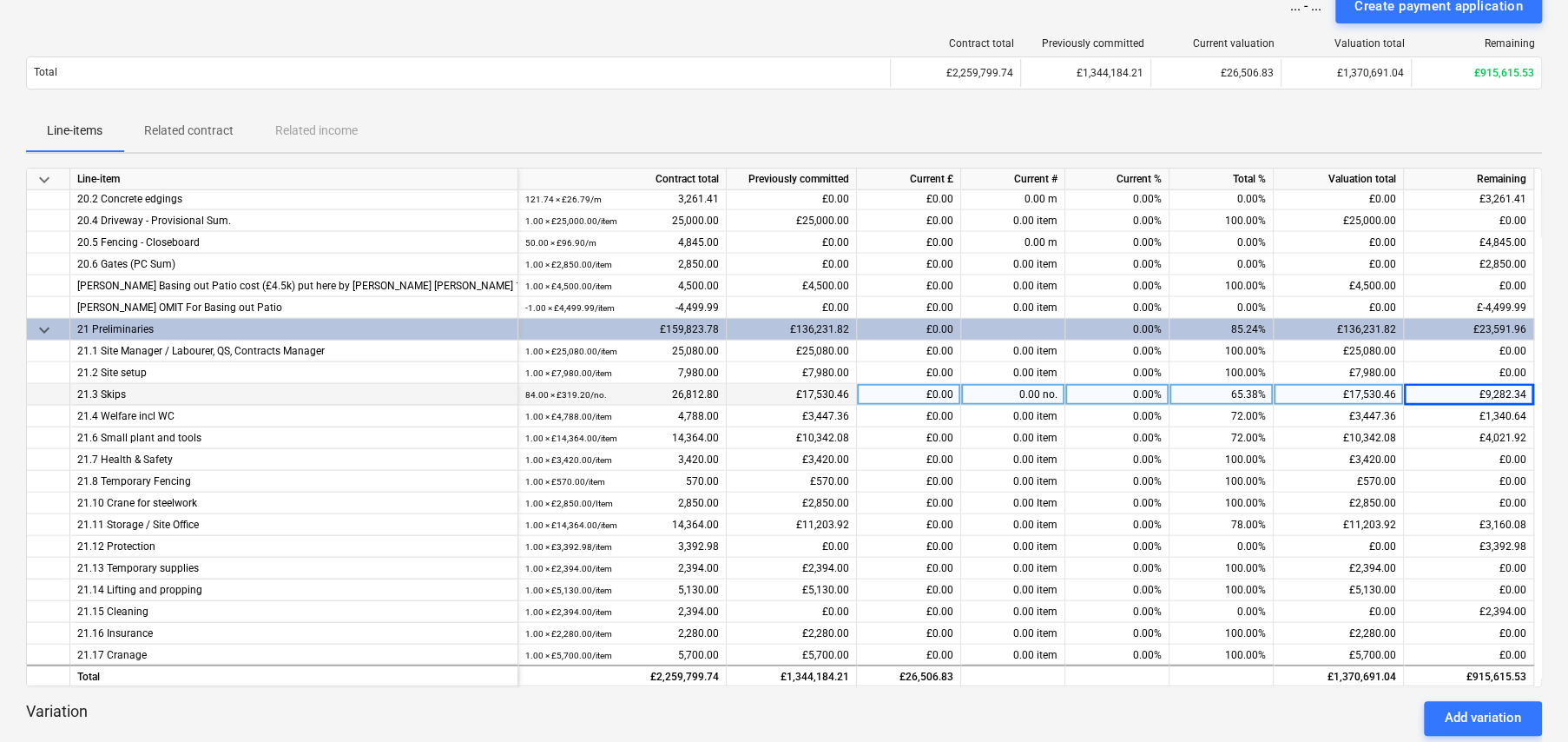
click at [1243, 385] on div "65.38%" at bounding box center [1221, 395] width 105 height 22
type input "67"
click at [1244, 391] on div "67.00%" at bounding box center [1221, 395] width 105 height 22
type input "70"
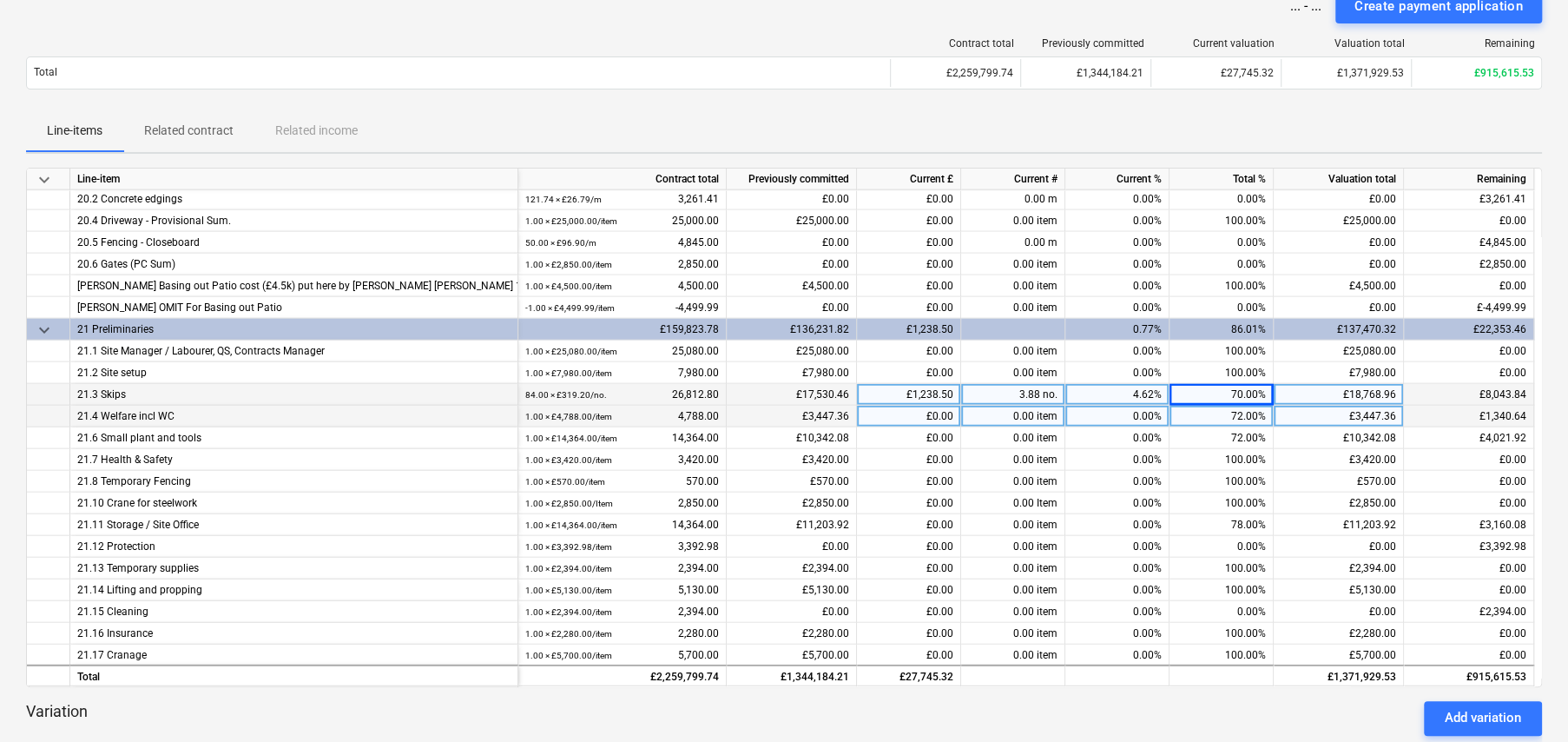
click at [1244, 410] on div "72.00%" at bounding box center [1221, 417] width 105 height 22
type input "74"
type input "79"
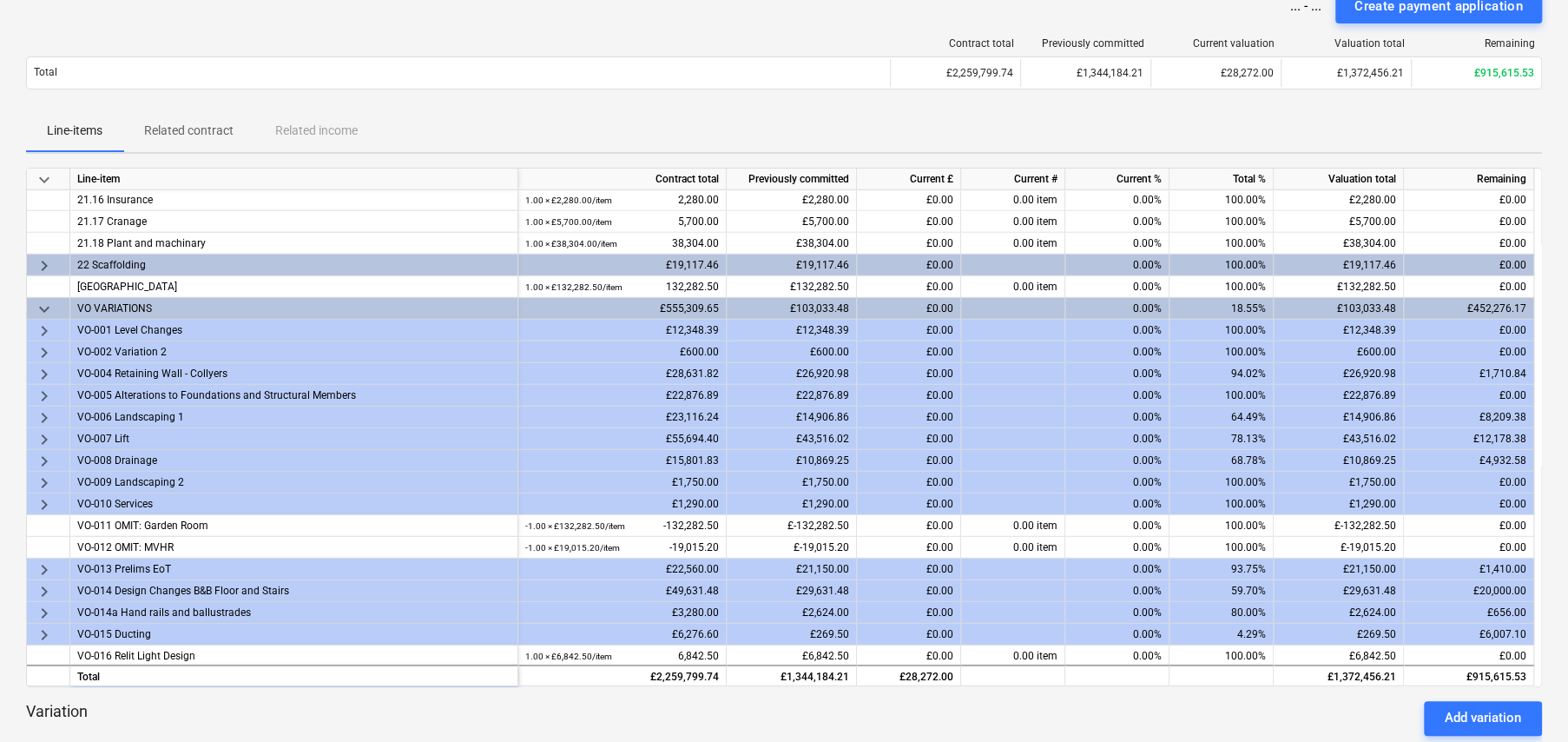
scroll to position [3455, 0]
click at [44, 434] on span "keyboard_arrow_right" at bounding box center [44, 438] width 21 height 21
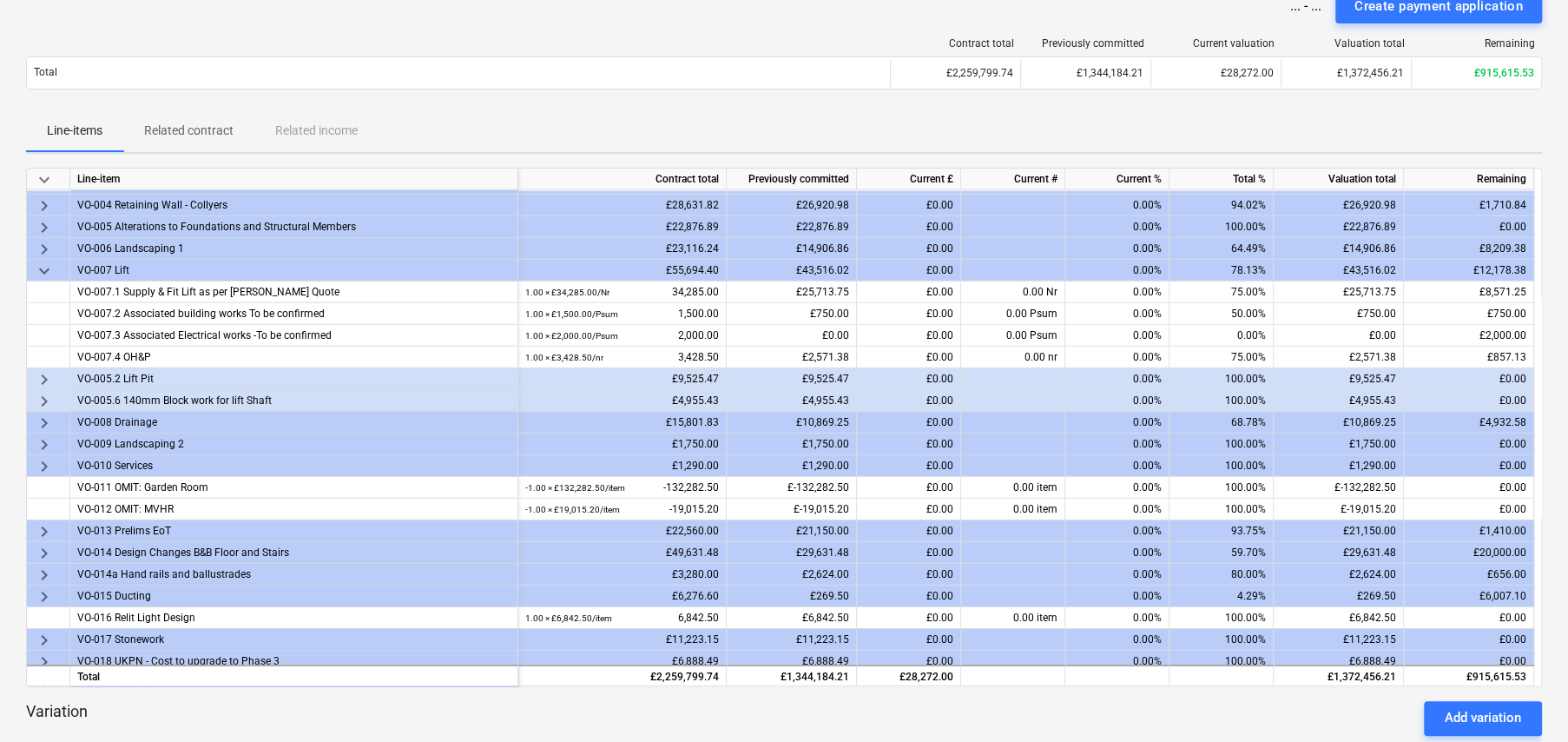
scroll to position [3628, 0]
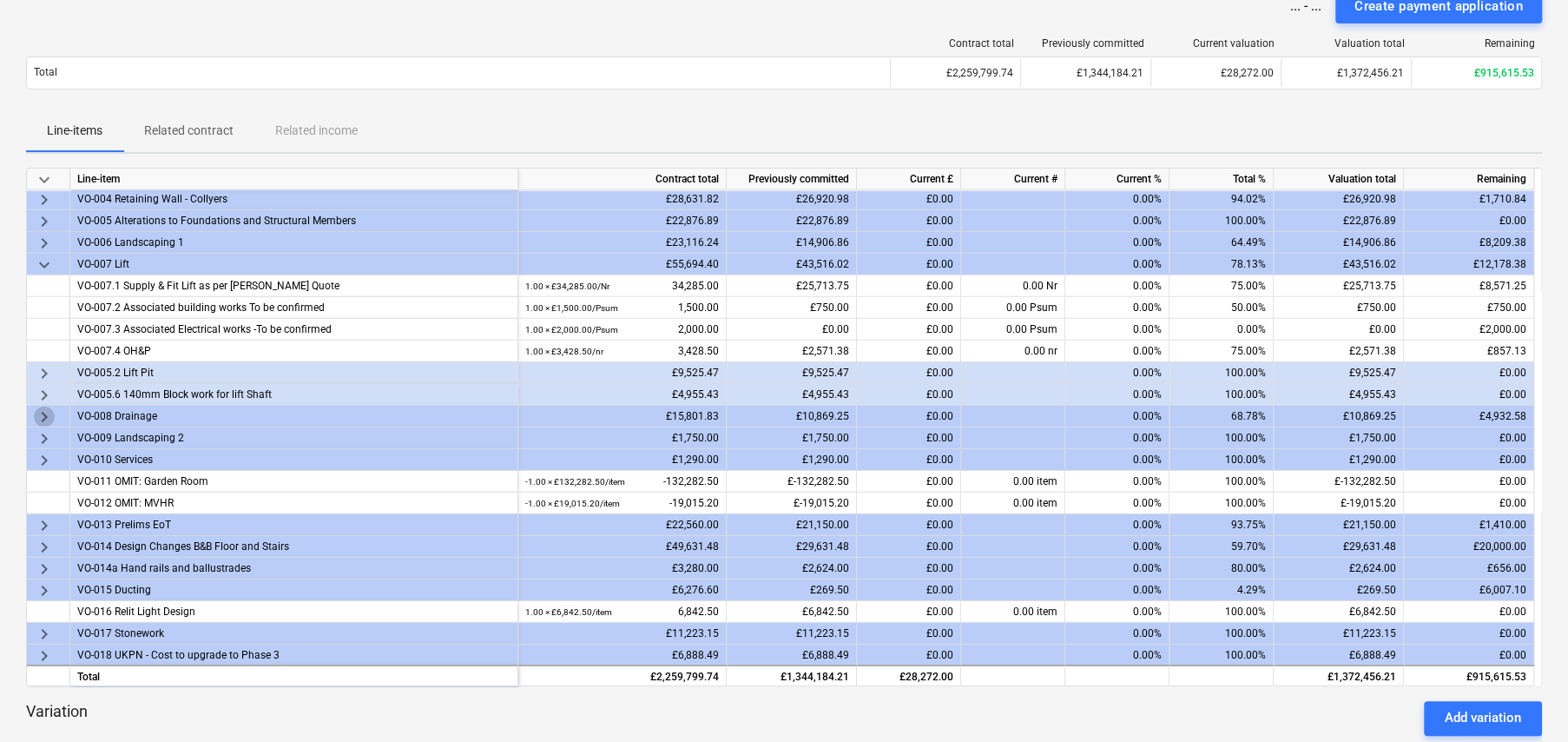
click at [40, 412] on span "keyboard_arrow_right" at bounding box center [44, 417] width 21 height 21
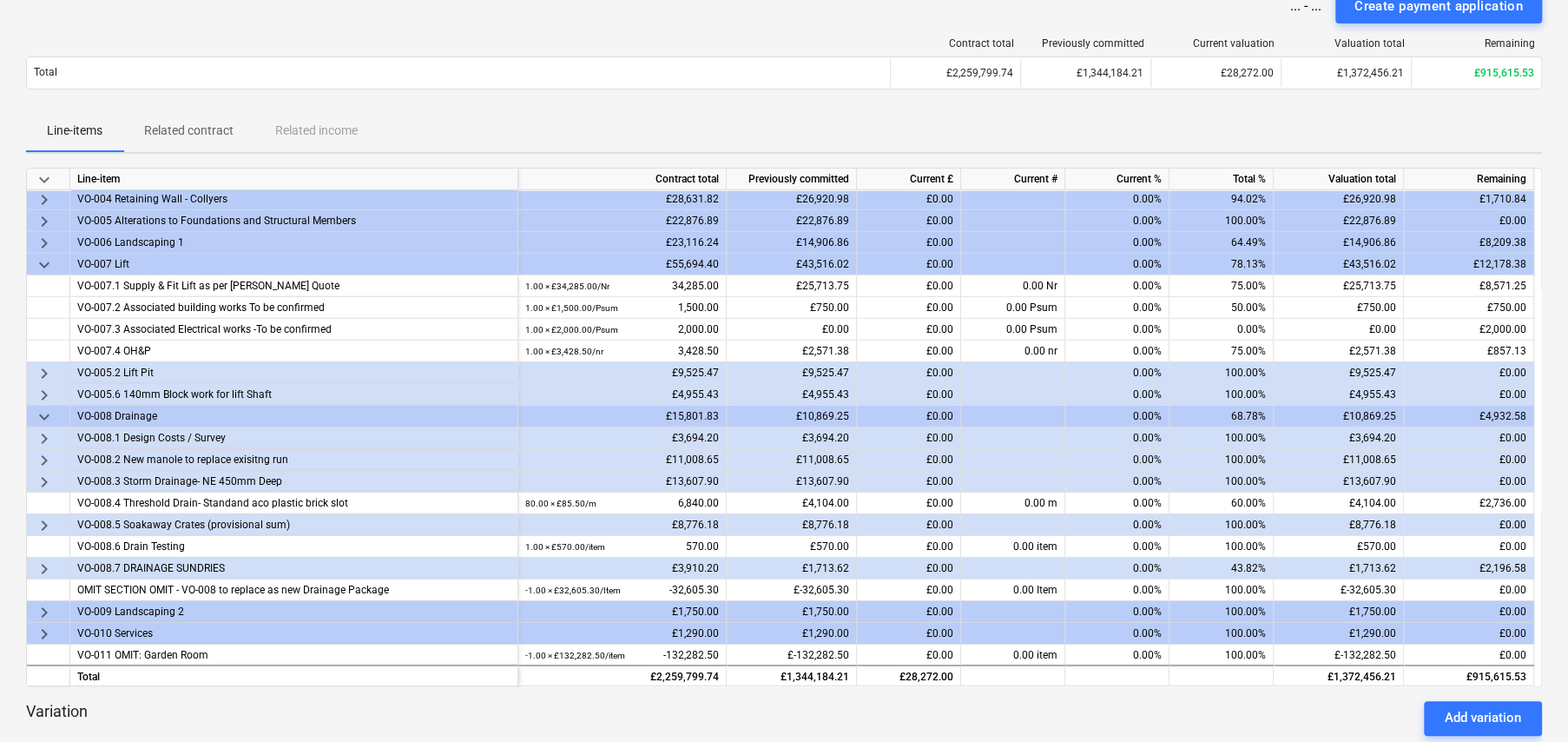
click at [44, 561] on span "keyboard_arrow_right" at bounding box center [44, 568] width 21 height 21
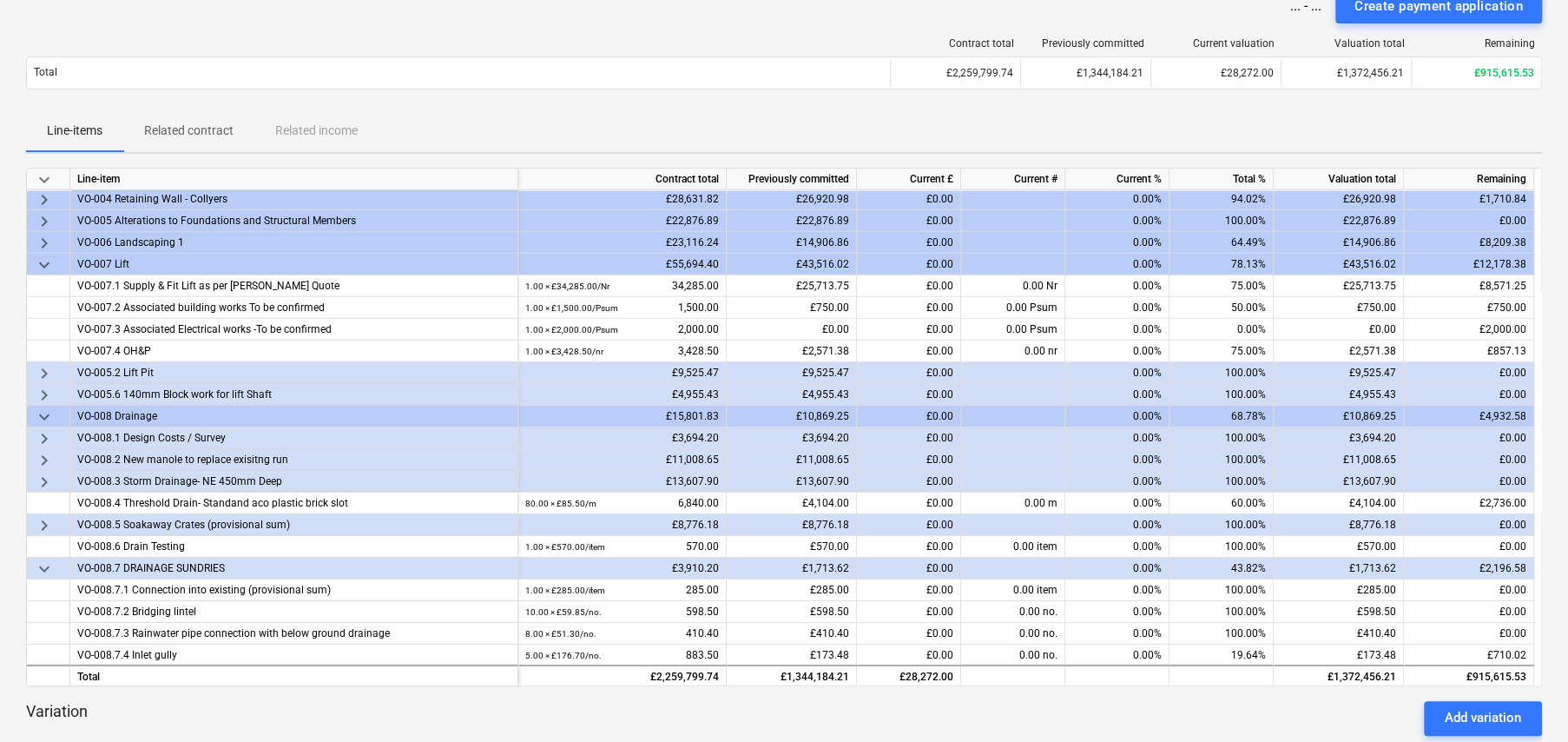
click at [44, 518] on span "keyboard_arrow_right" at bounding box center [44, 525] width 21 height 21
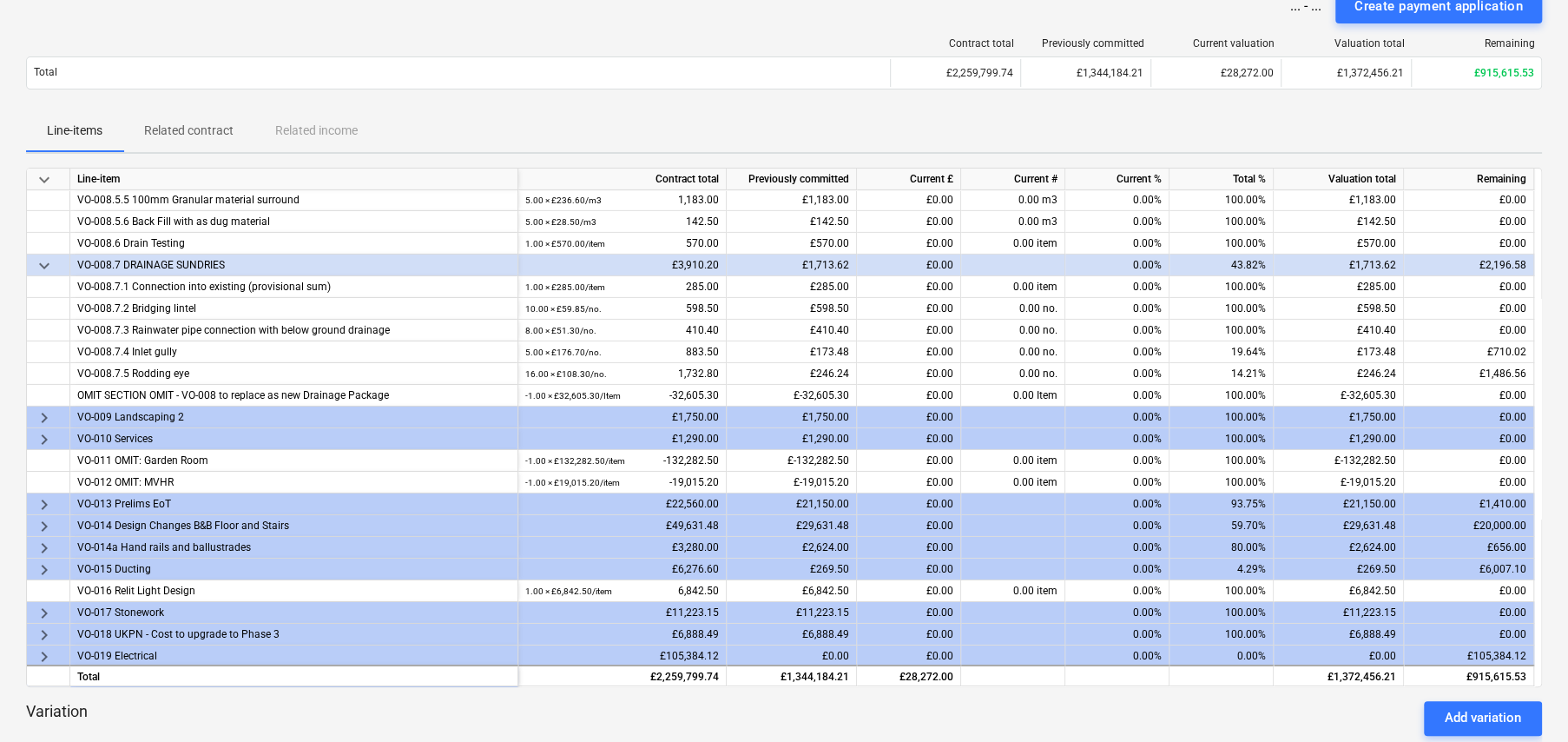
scroll to position [4063, 0]
click at [47, 499] on span "keyboard_arrow_right" at bounding box center [44, 504] width 21 height 21
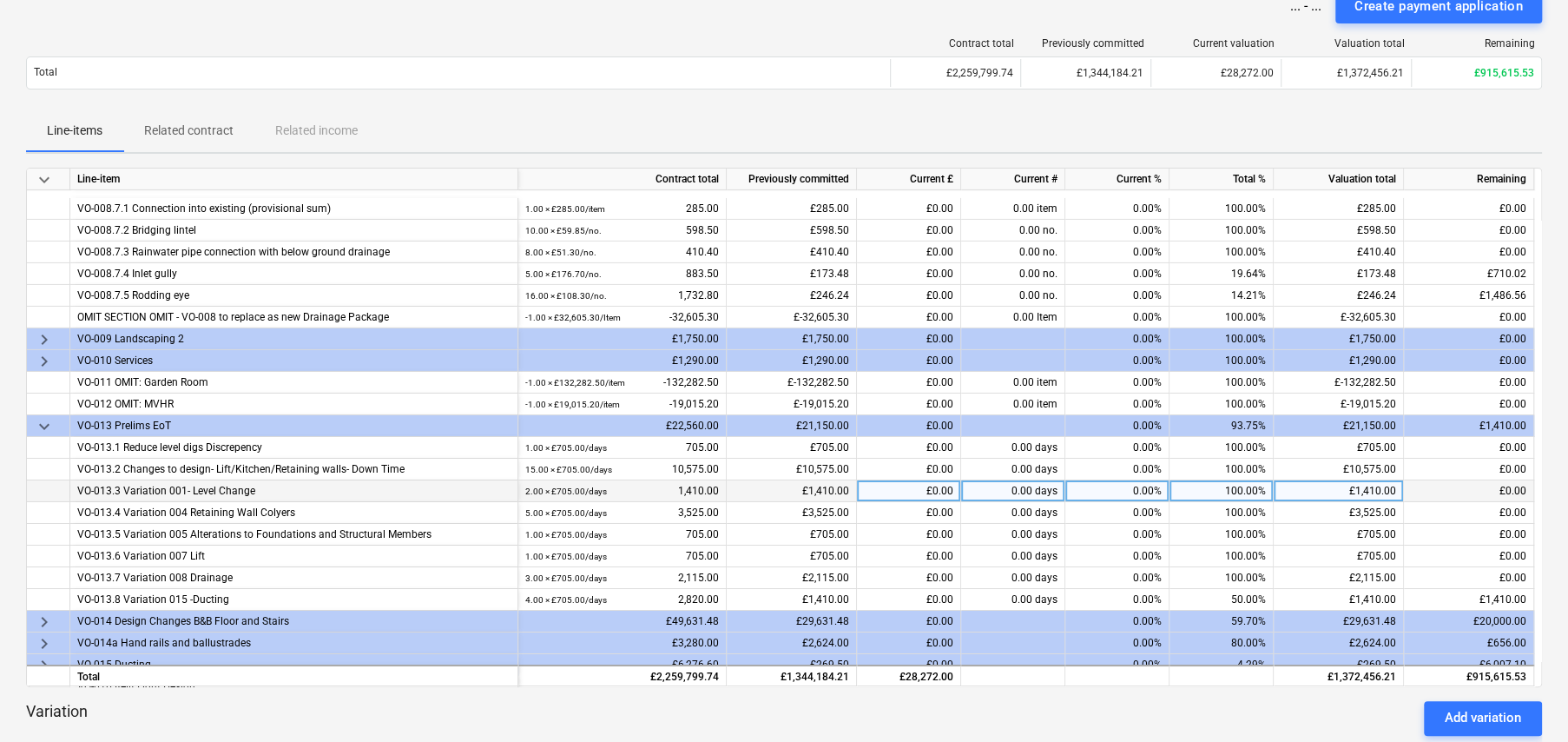
scroll to position [4237, 0]
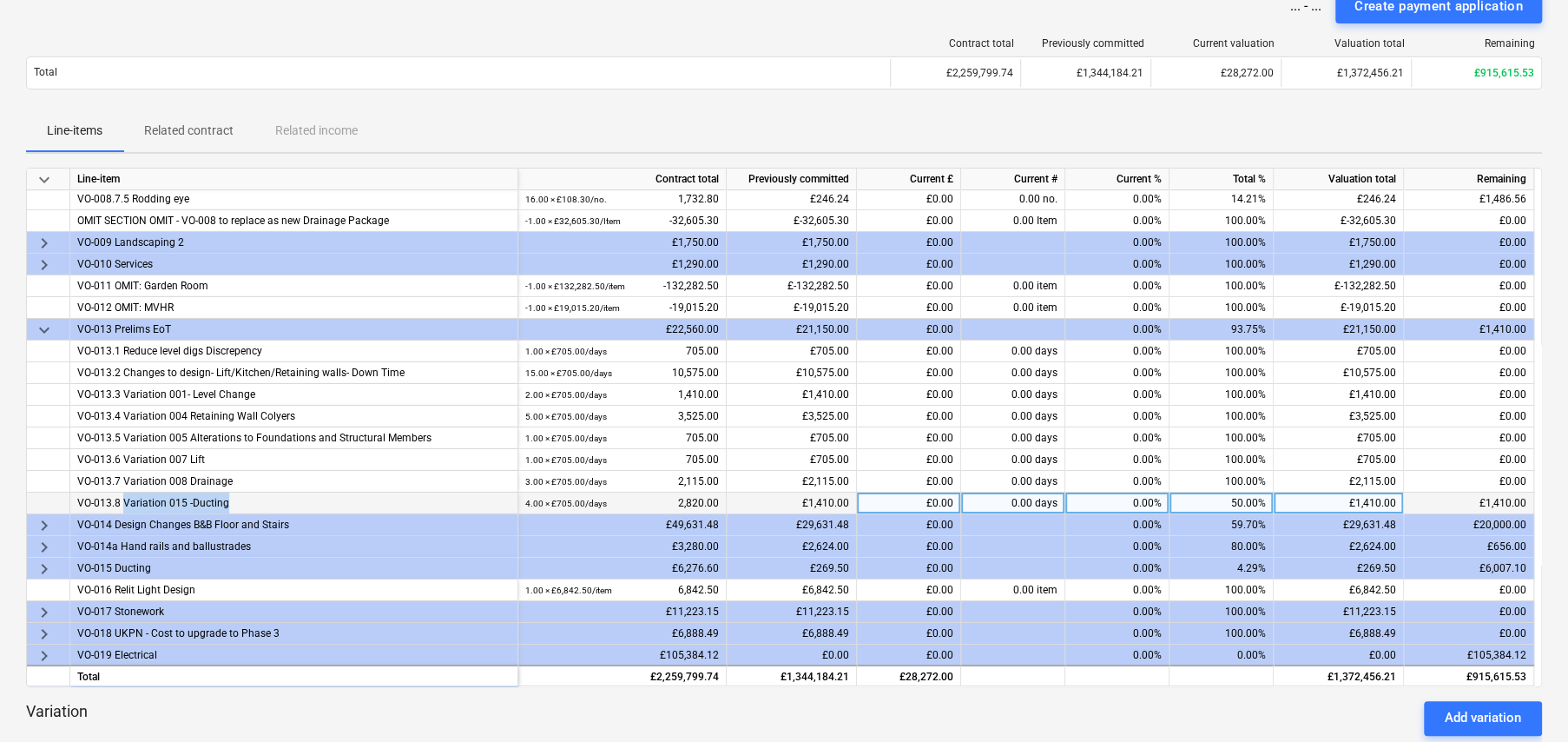
drag, startPoint x: 123, startPoint y: 497, endPoint x: 245, endPoint y: 493, distance: 122.1
click at [245, 493] on div "VO-013.8 Variation 015 -Ducting" at bounding box center [294, 503] width 434 height 21
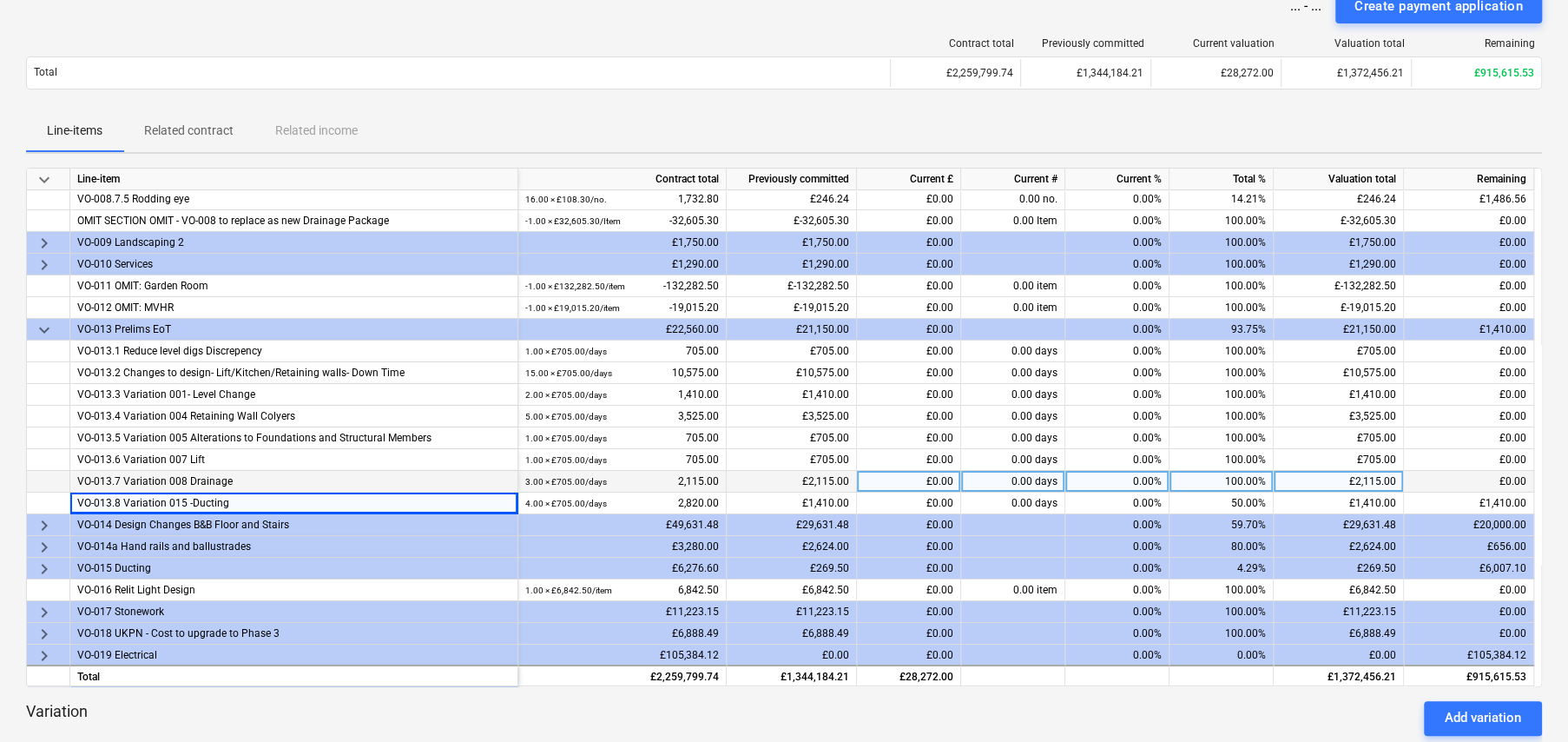
click at [254, 477] on div "VO-013.7 Variation 008 Drainage" at bounding box center [294, 481] width 434 height 21
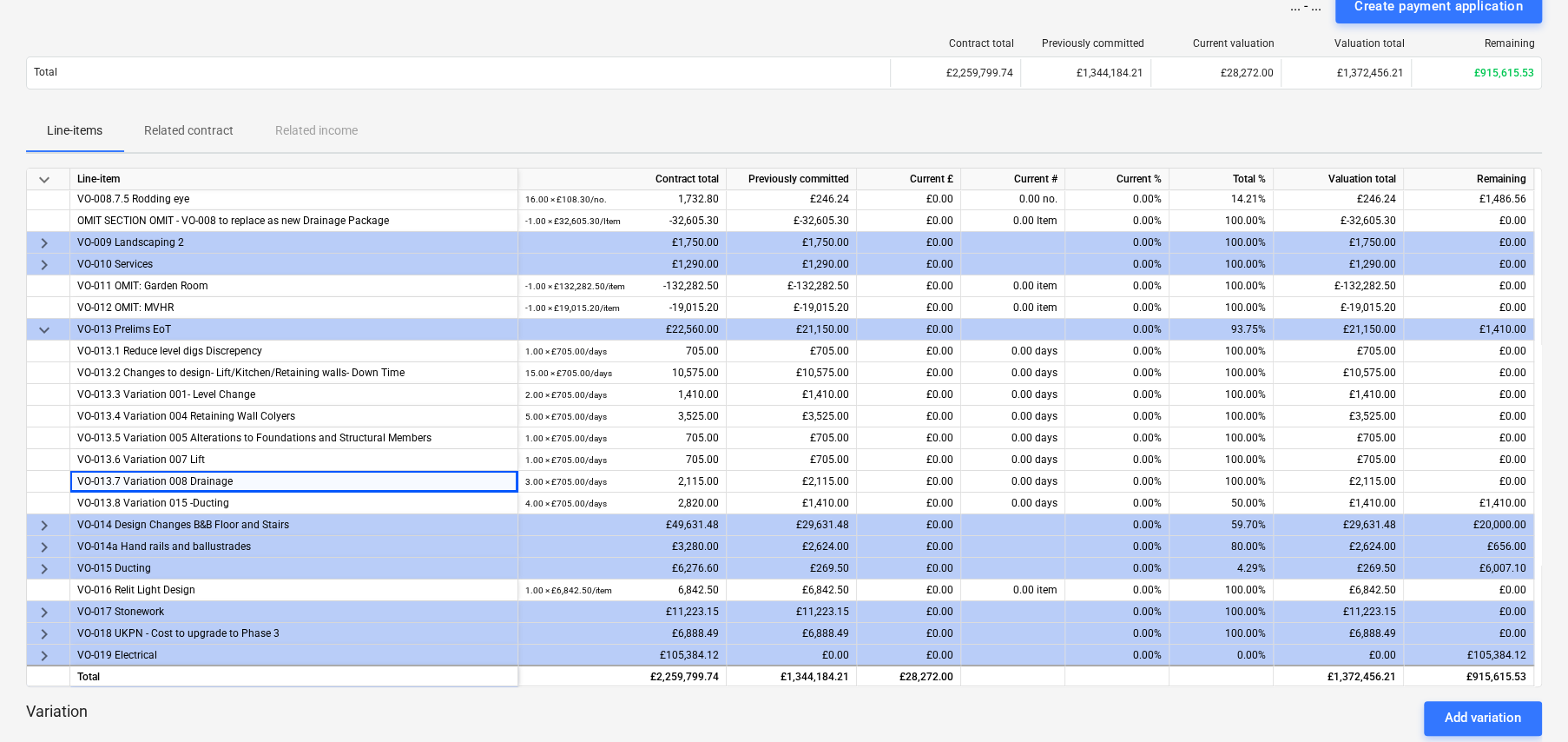
click at [38, 521] on span "keyboard_arrow_right" at bounding box center [44, 525] width 21 height 21
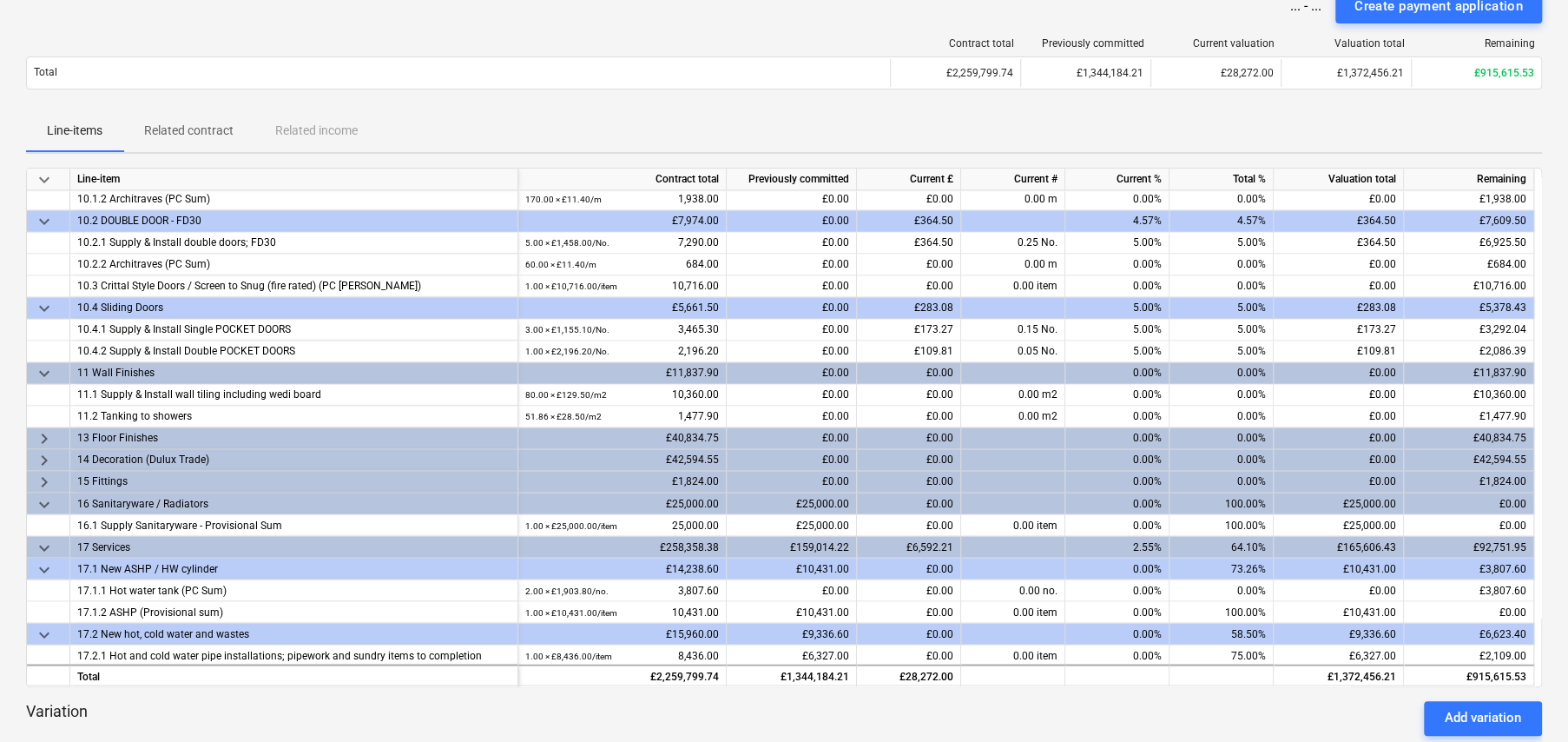
scroll to position [2064, 0]
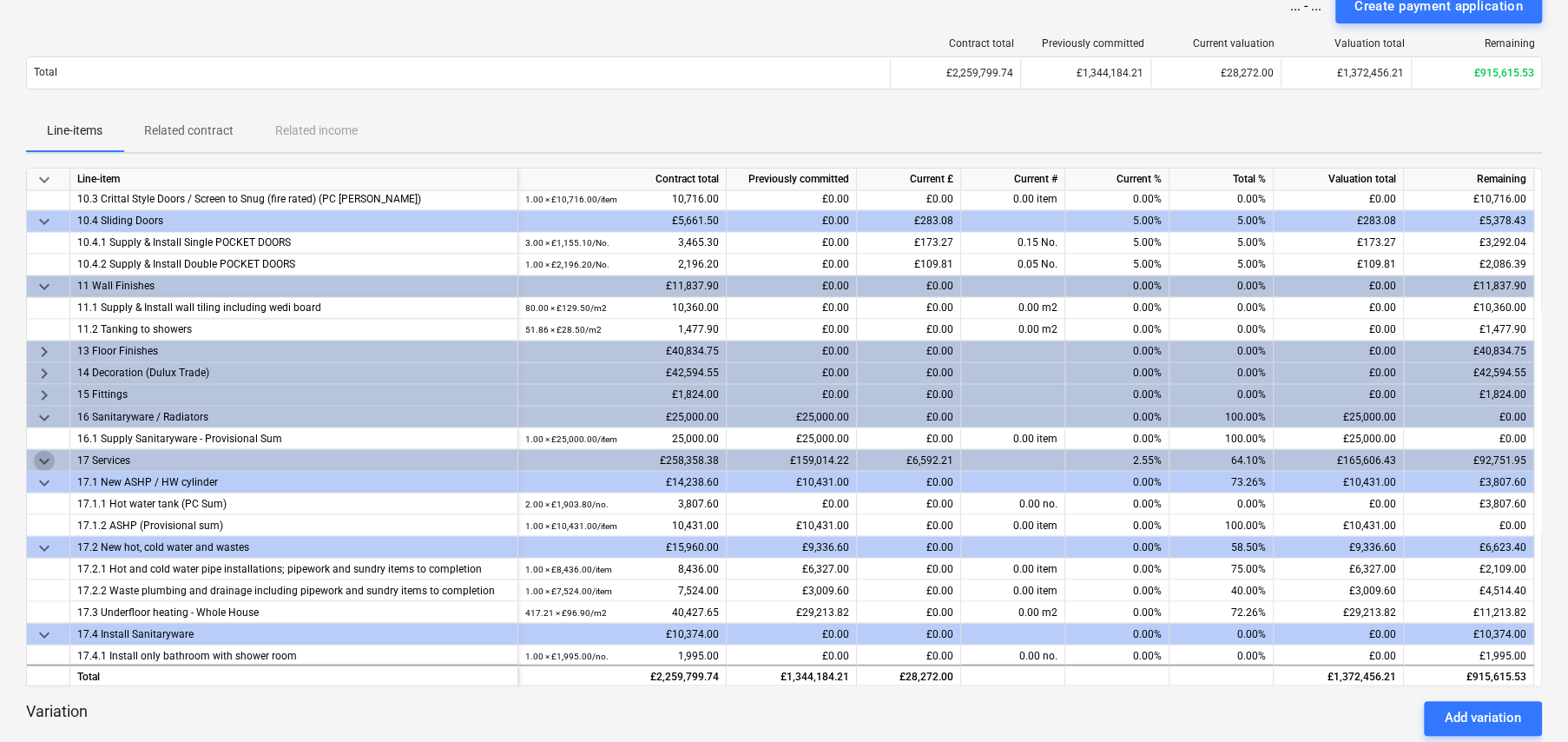
click at [44, 457] on span "keyboard_arrow_down" at bounding box center [44, 460] width 21 height 21
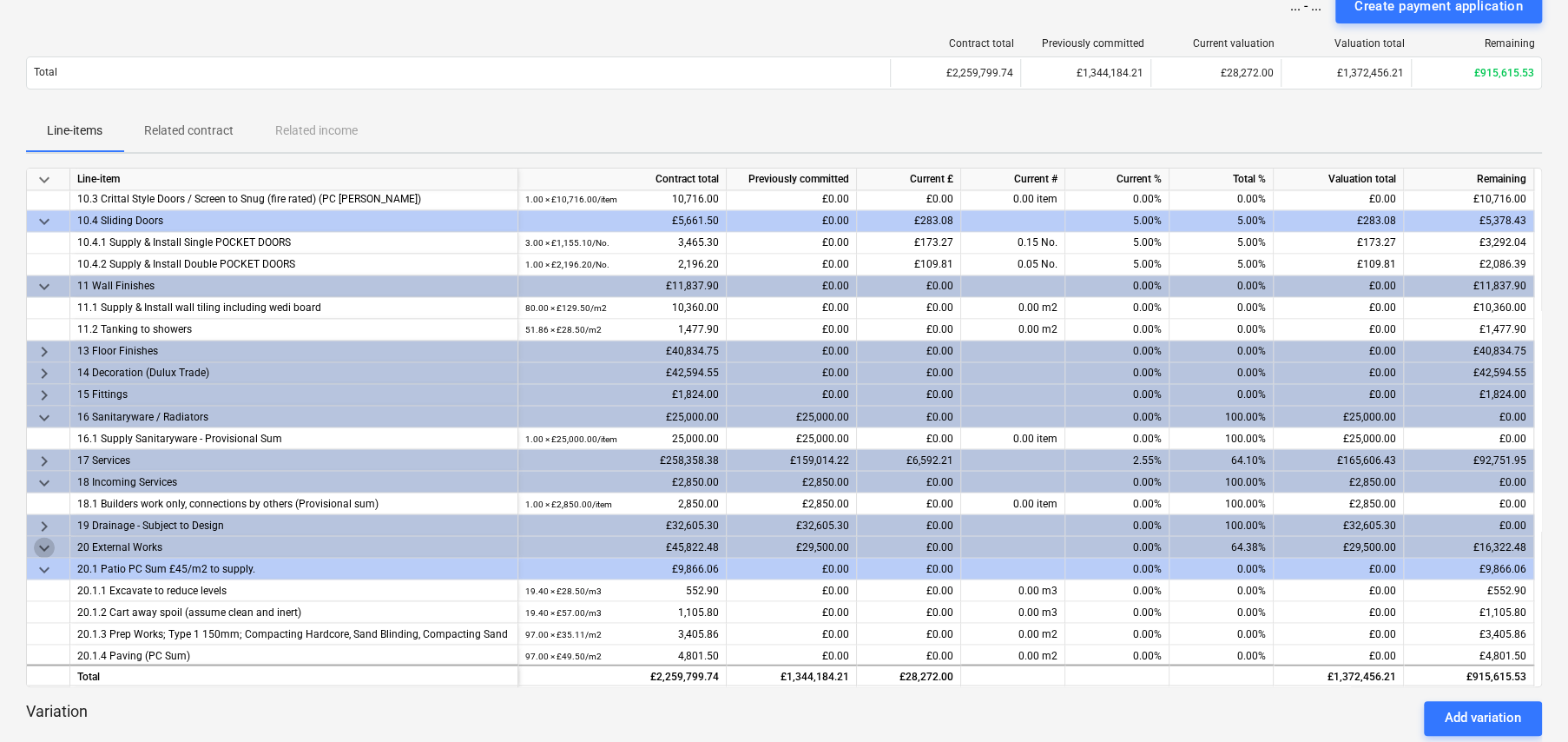
click at [46, 542] on span "keyboard_arrow_down" at bounding box center [44, 547] width 21 height 21
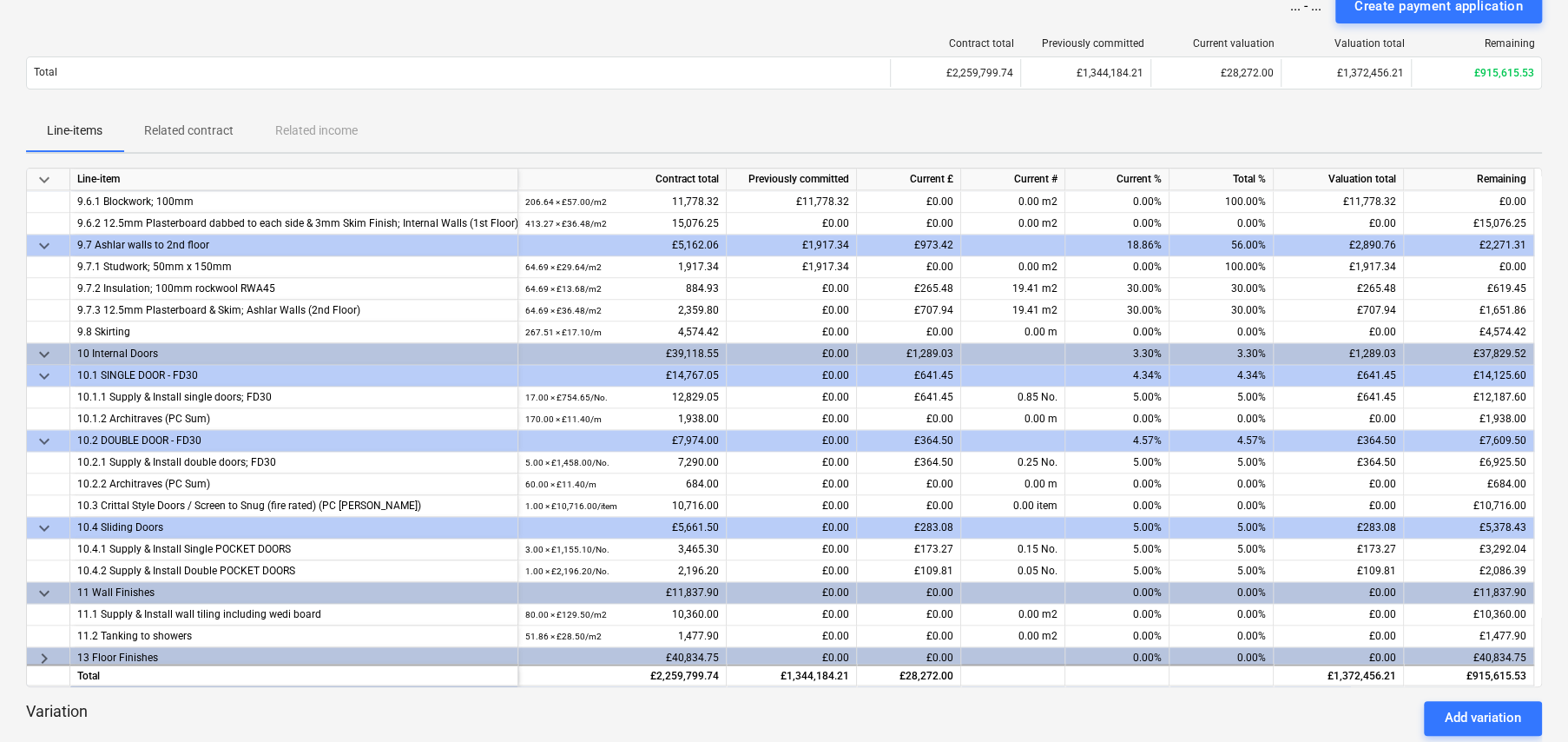
scroll to position [1717, 0]
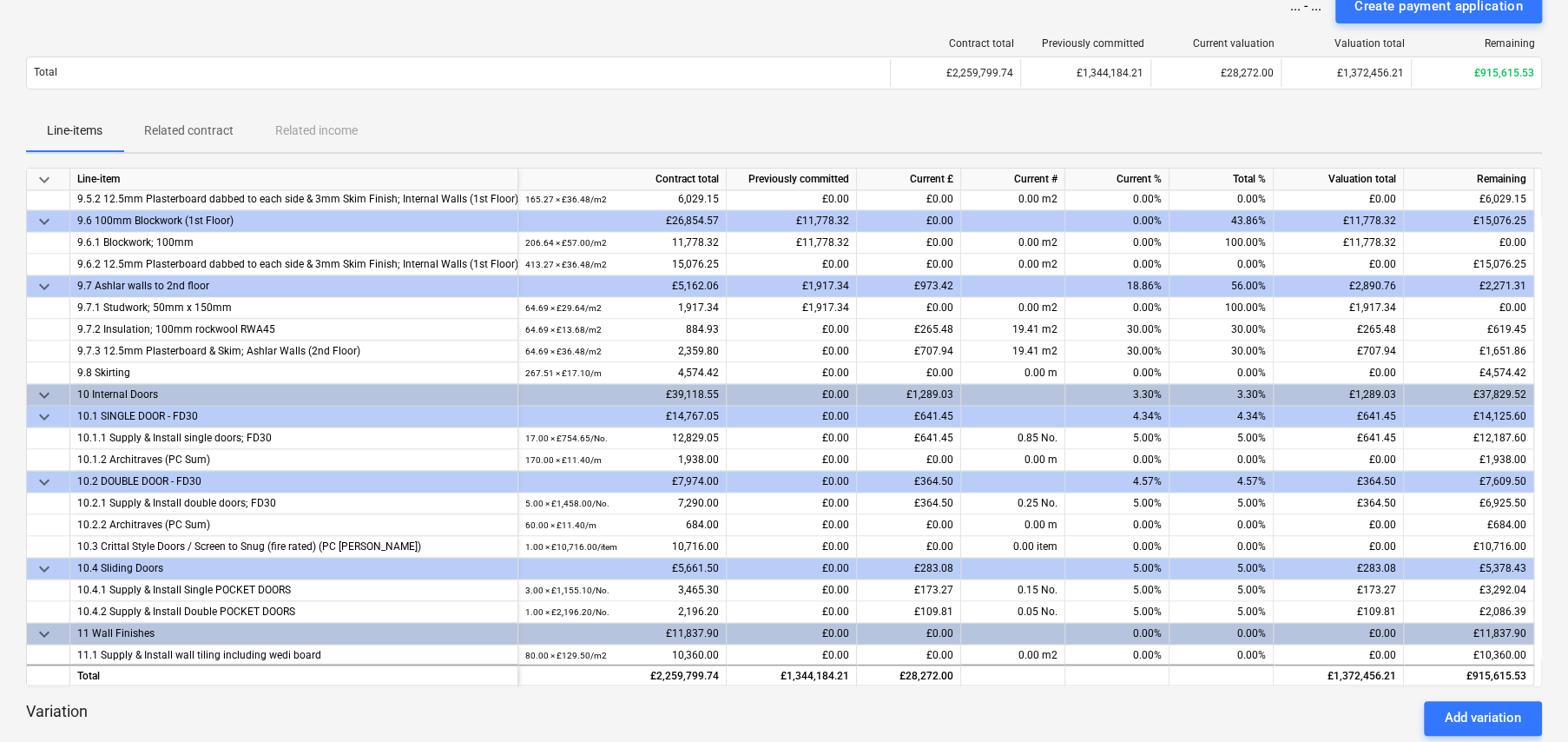
click at [44, 392] on span "keyboard_arrow_down" at bounding box center [44, 395] width 21 height 21
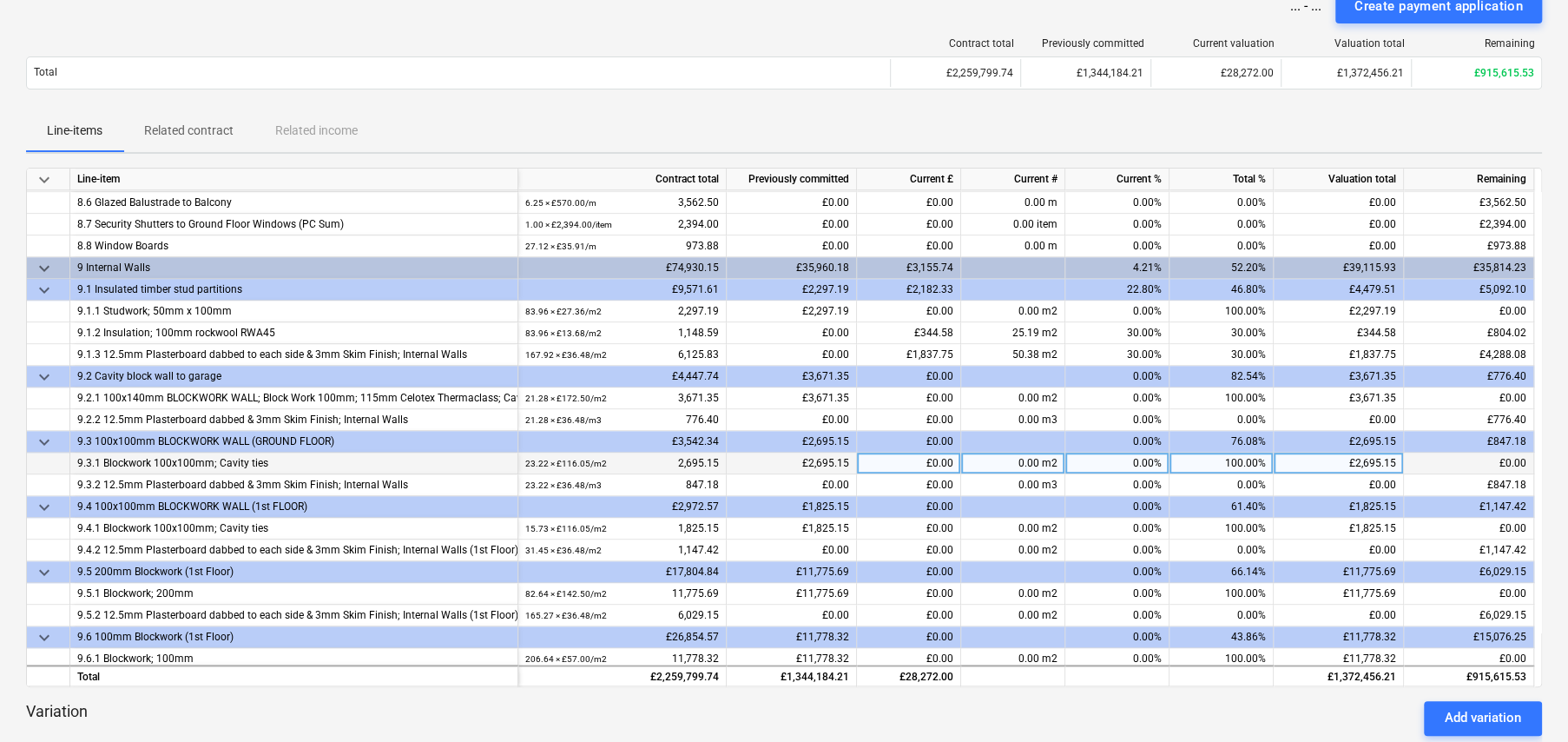
scroll to position [1283, 0]
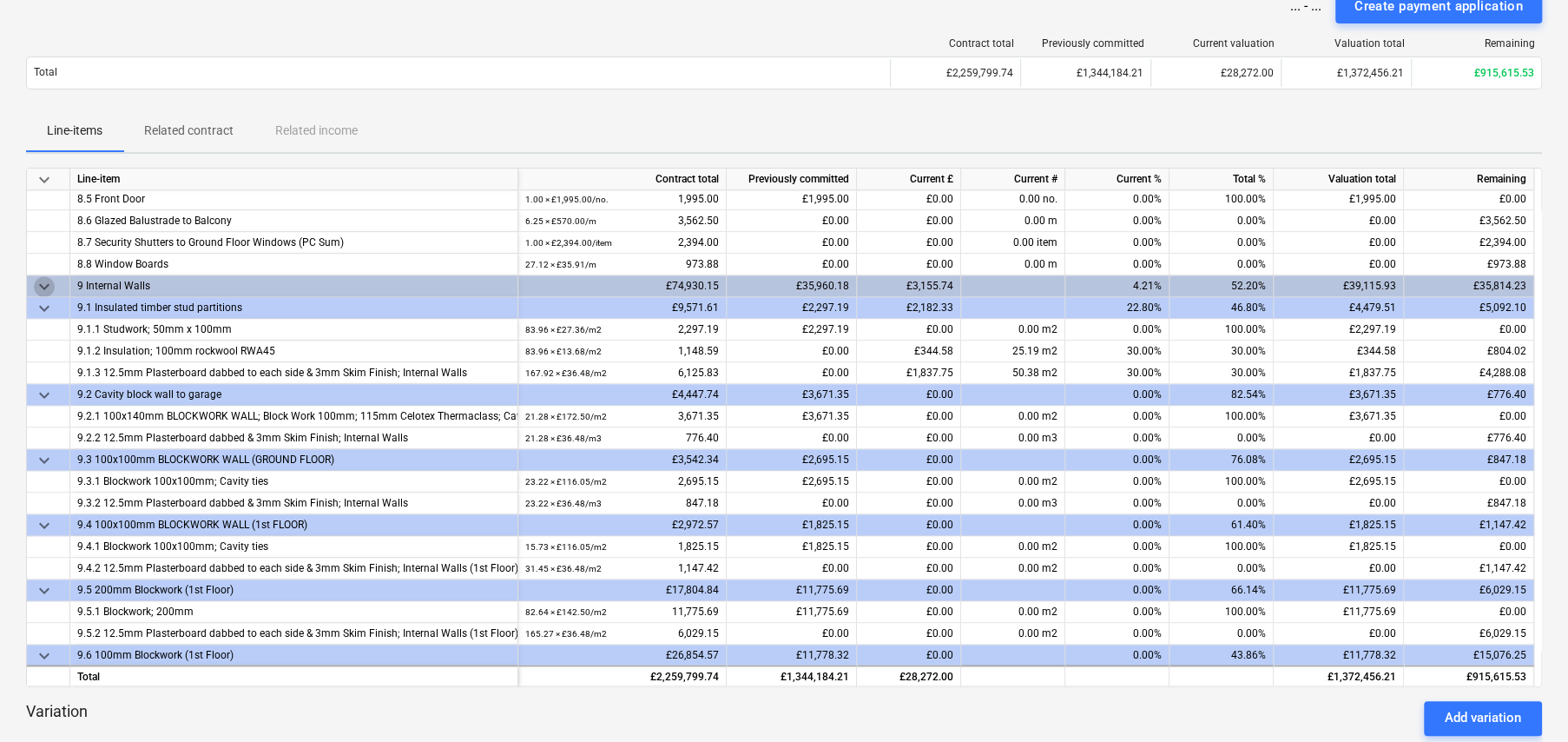
click at [47, 285] on span "keyboard_arrow_down" at bounding box center [44, 286] width 21 height 21
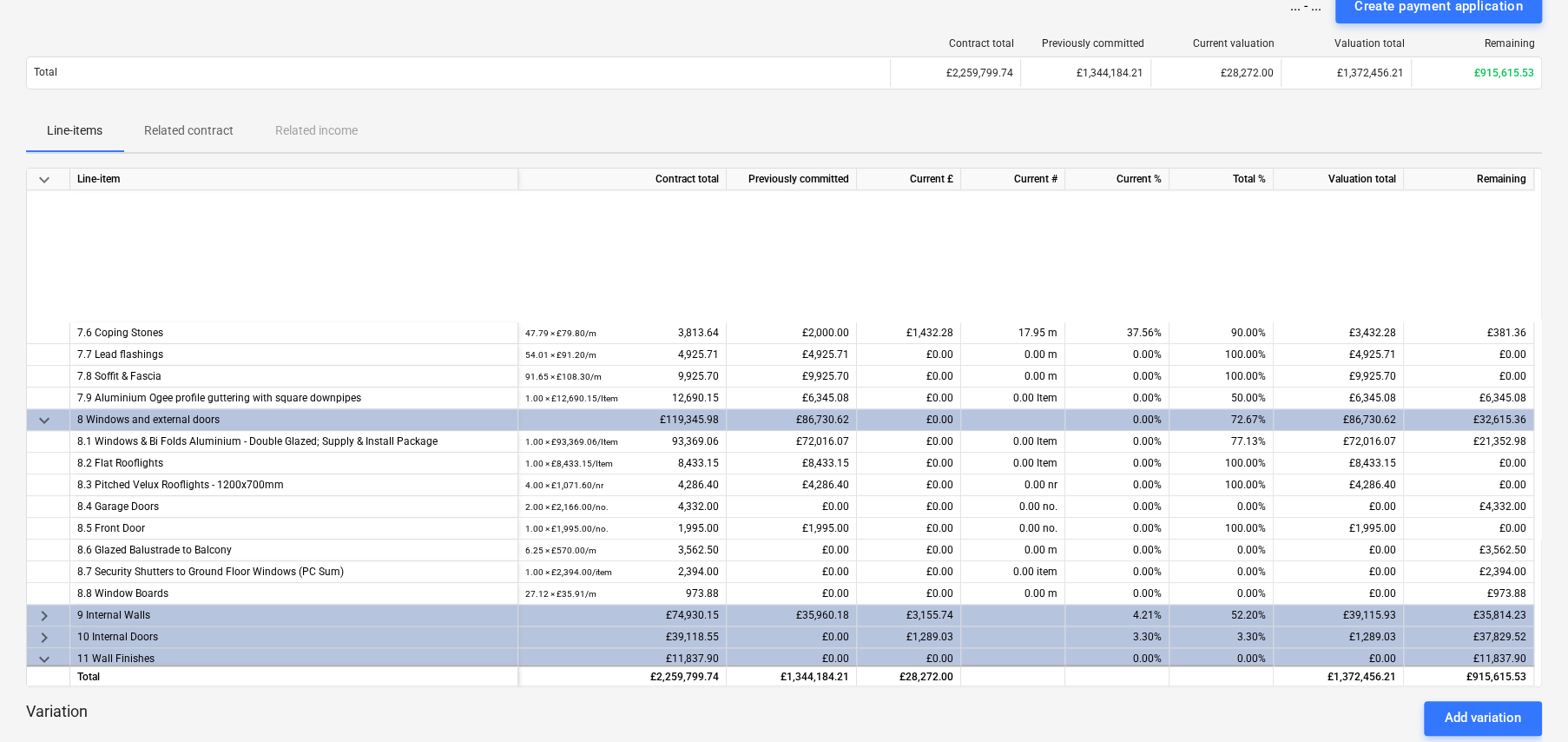
scroll to position [935, 0]
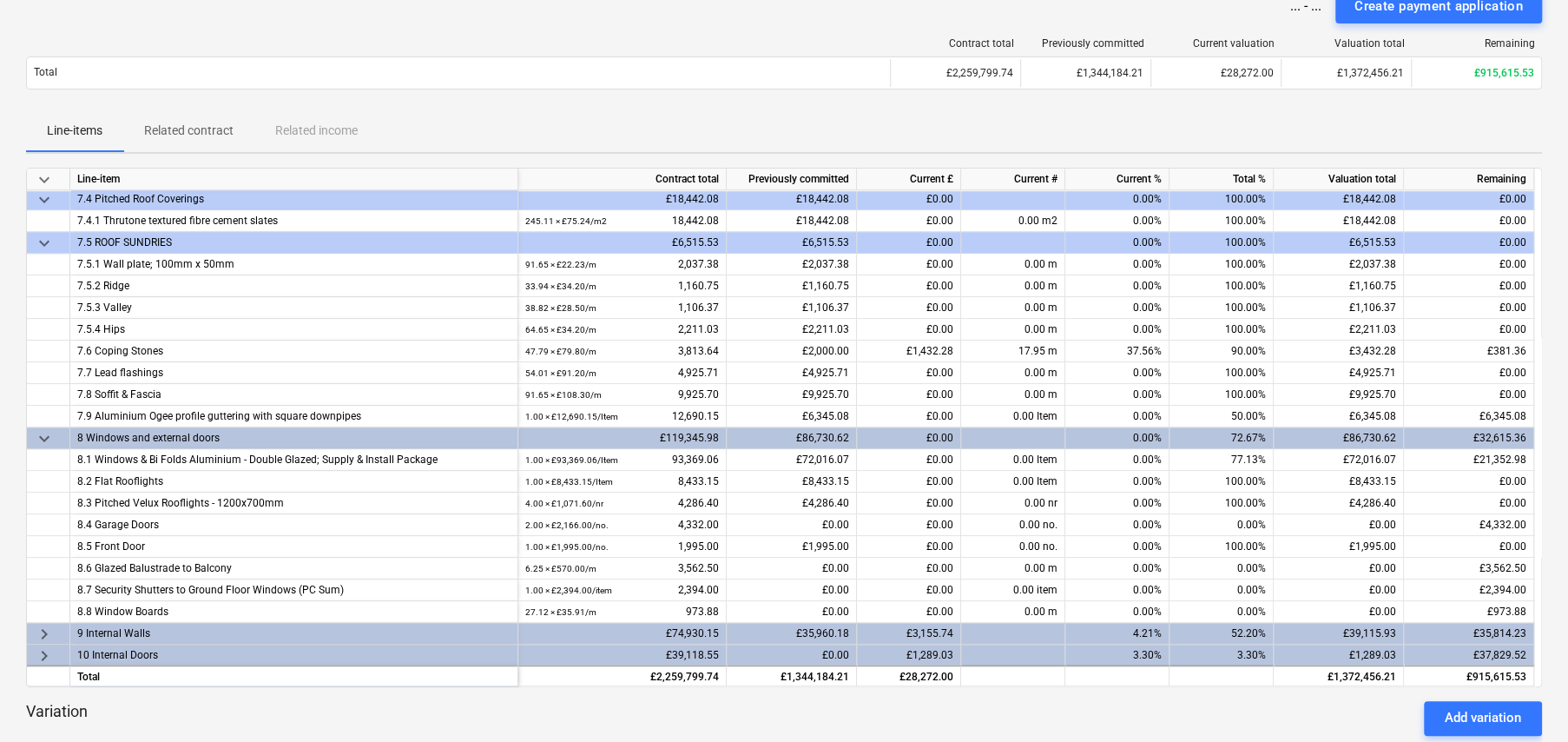
click at [44, 435] on span "keyboard_arrow_down" at bounding box center [44, 438] width 21 height 21
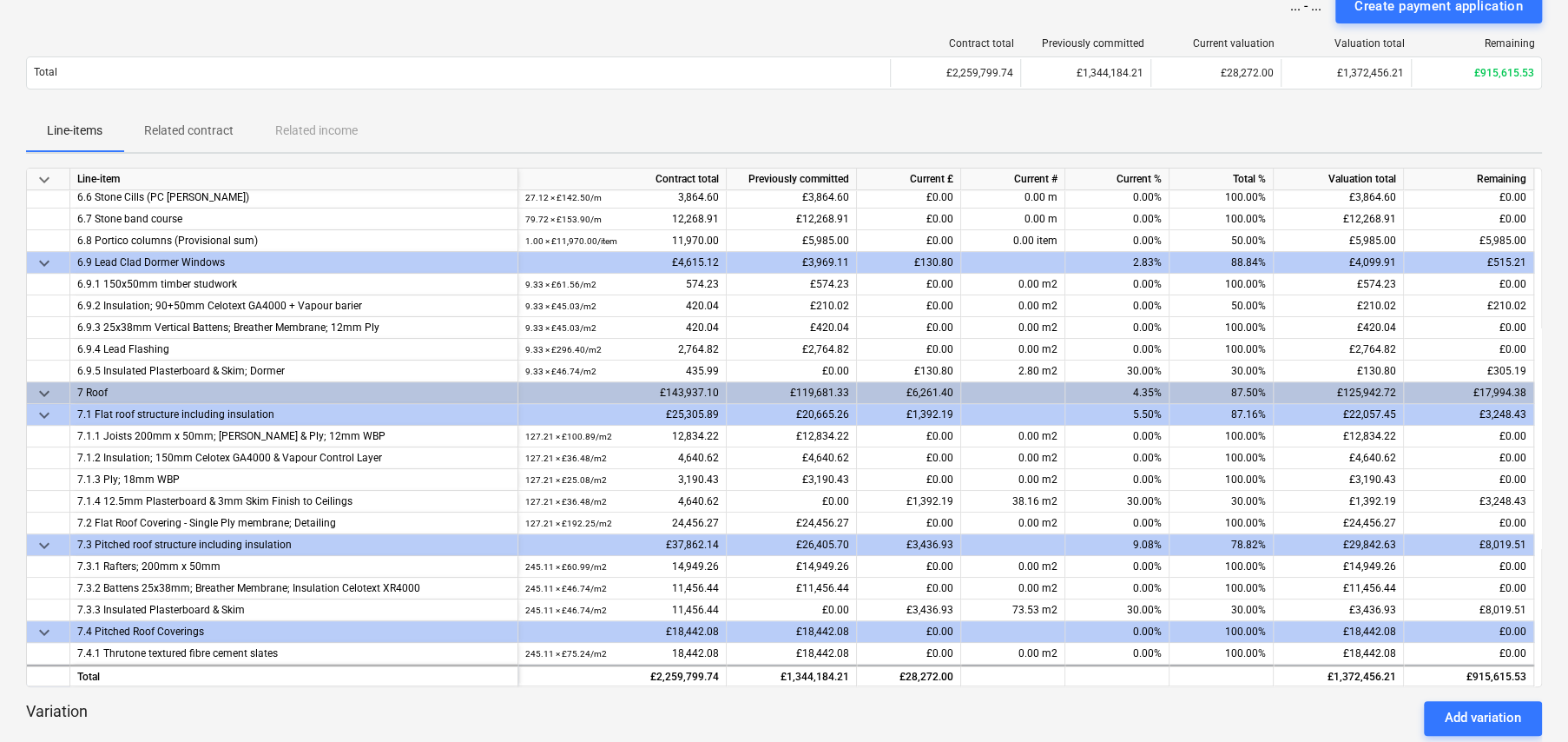
scroll to position [502, 0]
click at [46, 393] on span "keyboard_arrow_down" at bounding box center [44, 395] width 21 height 21
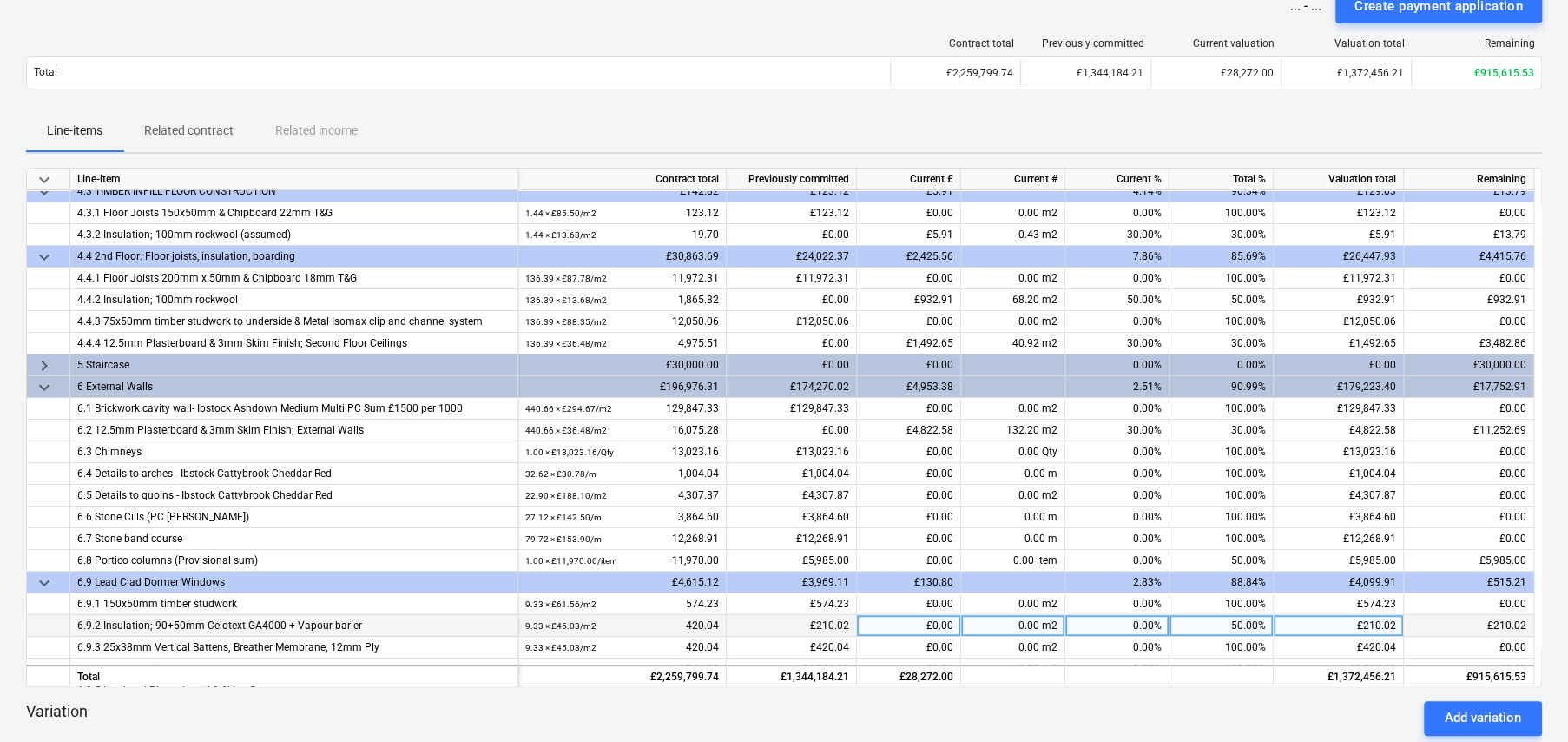
scroll to position [154, 0]
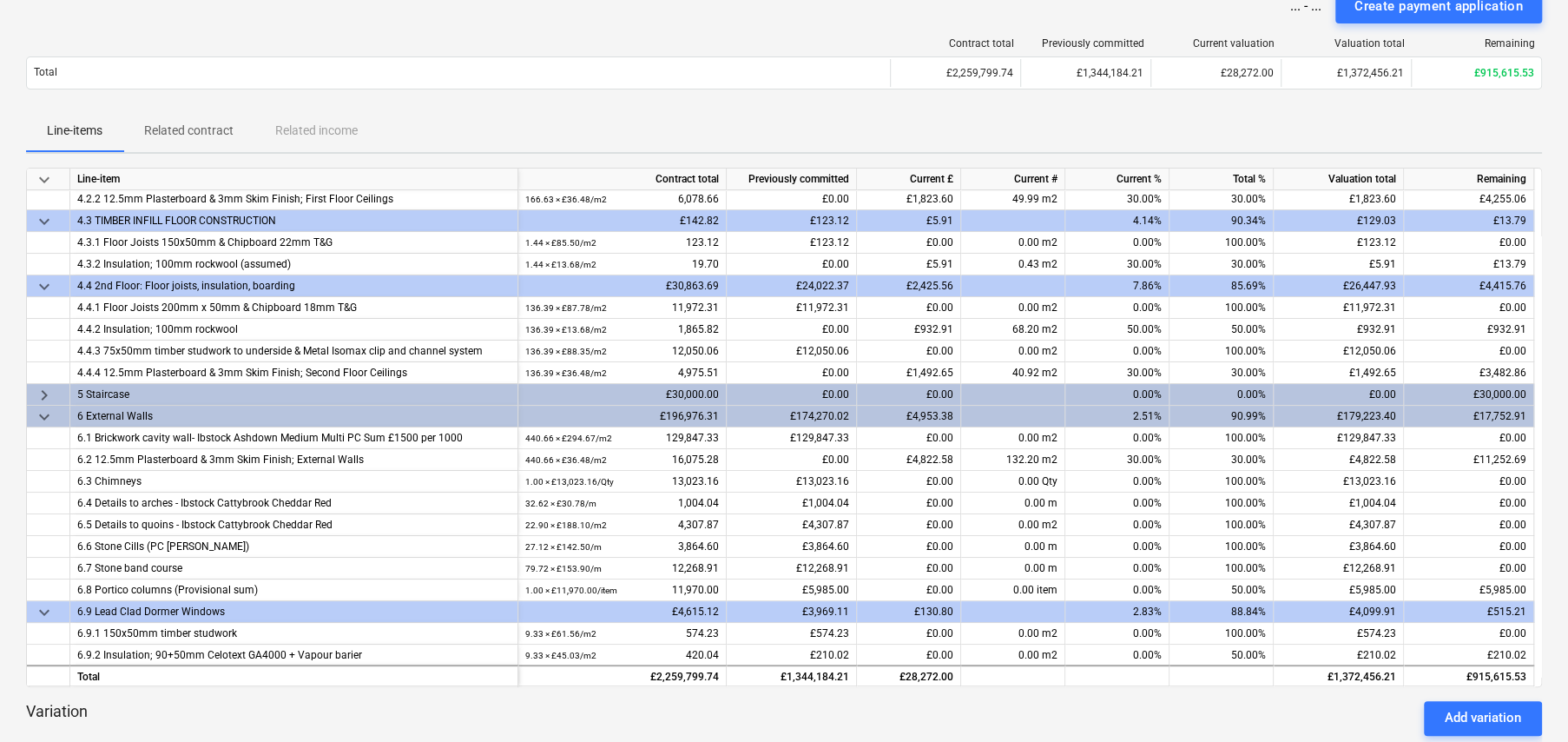
click at [44, 394] on span "keyboard_arrow_right" at bounding box center [44, 395] width 21 height 21
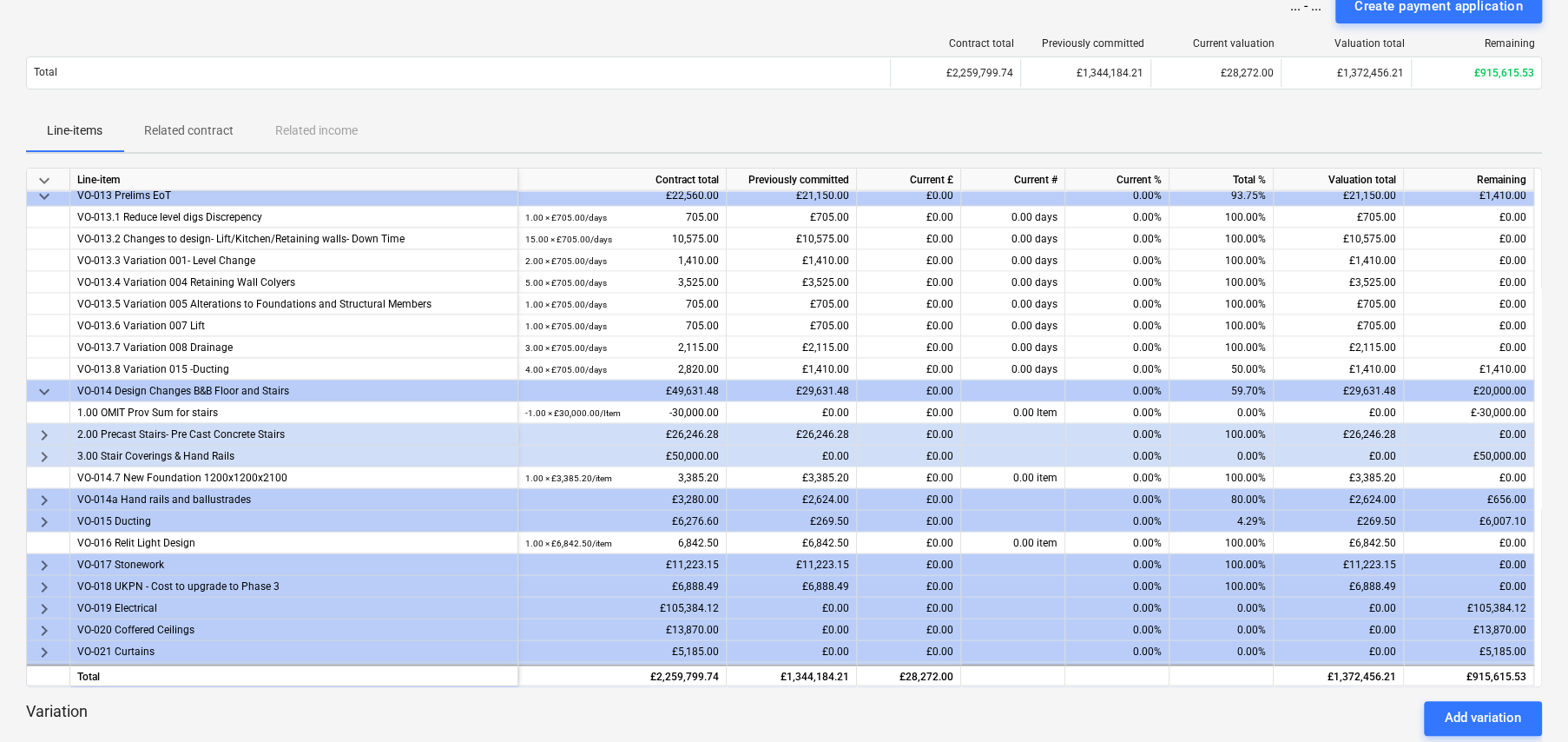
scroll to position [2326, 0]
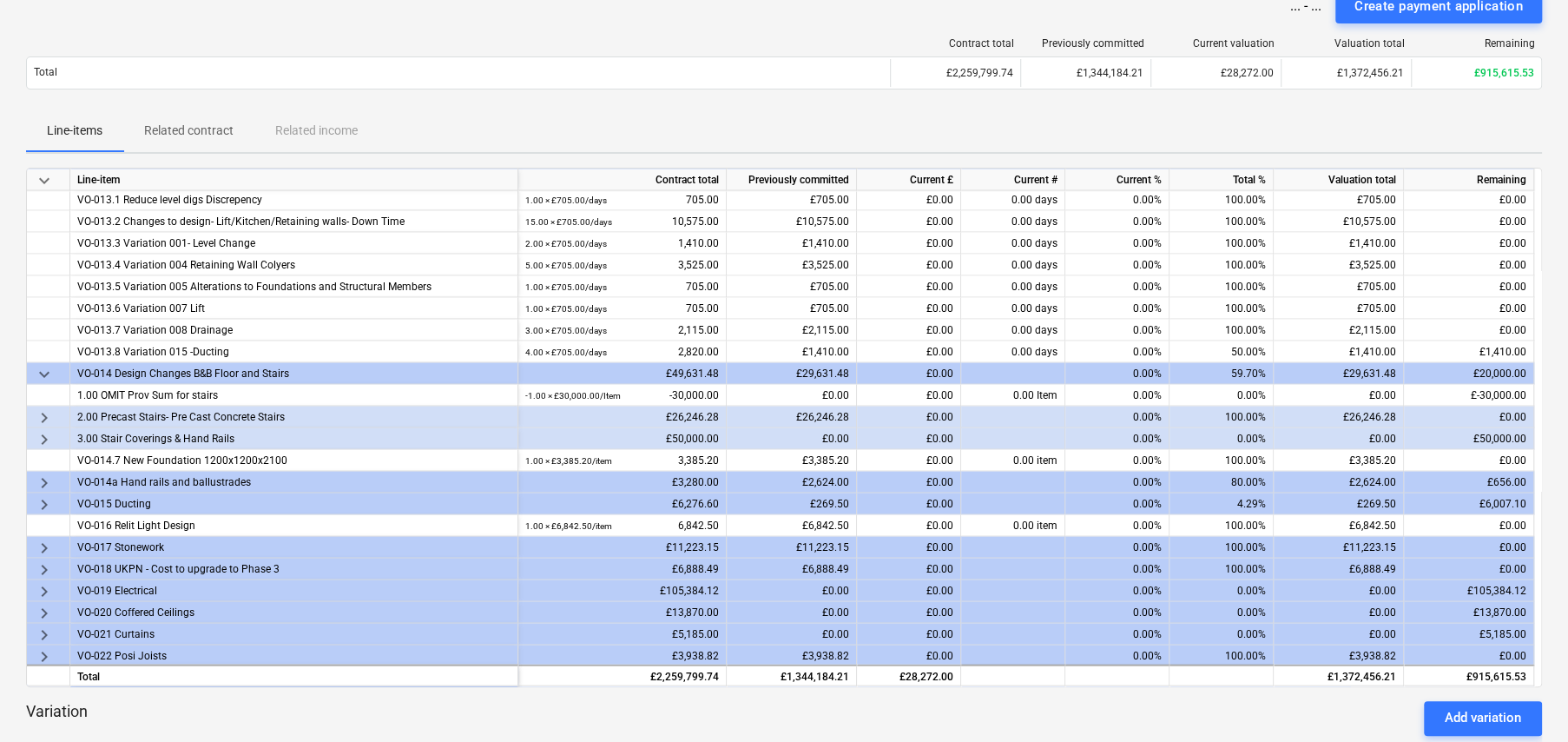
click at [41, 413] on span "keyboard_arrow_right" at bounding box center [44, 417] width 21 height 21
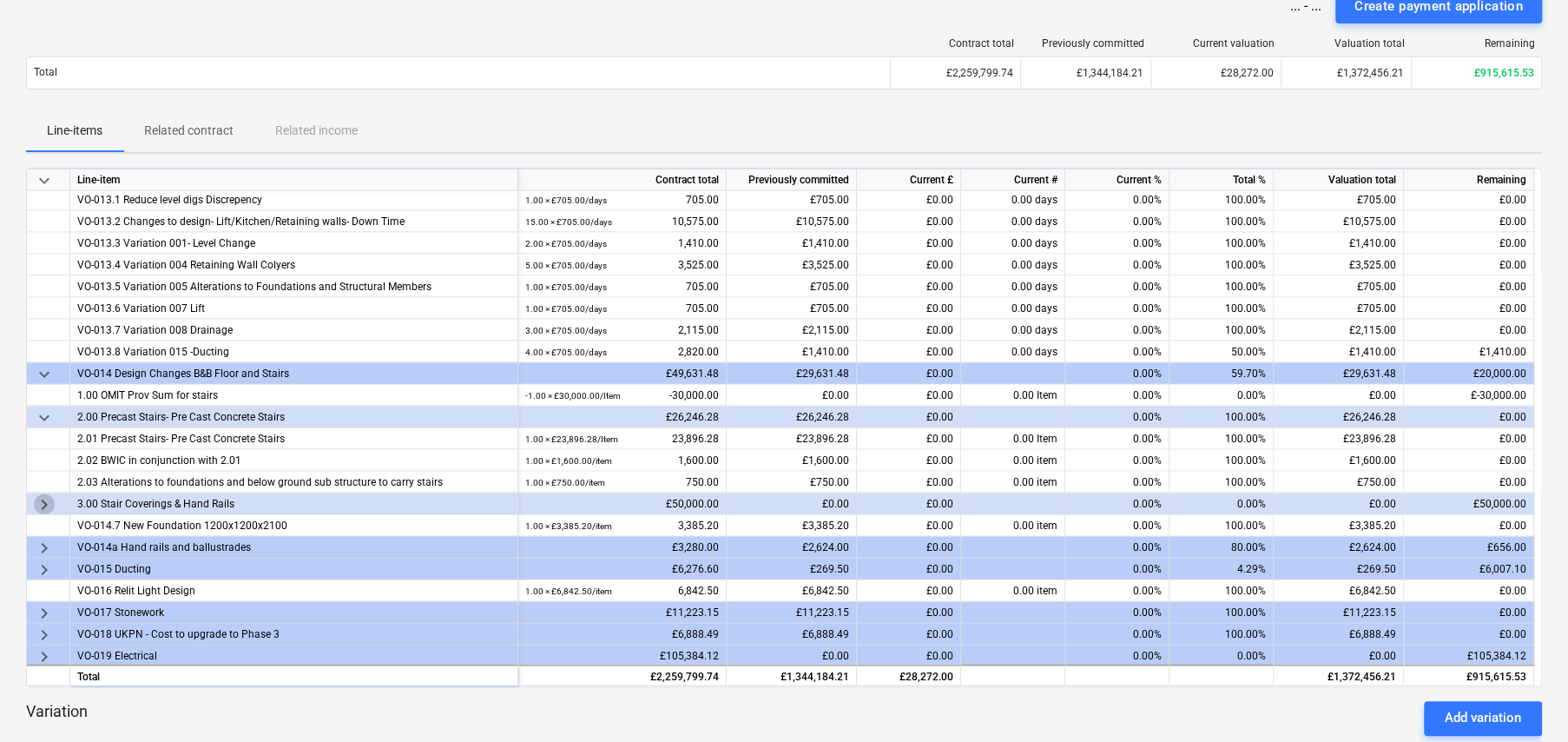
click at [44, 500] on span "keyboard_arrow_right" at bounding box center [44, 504] width 21 height 21
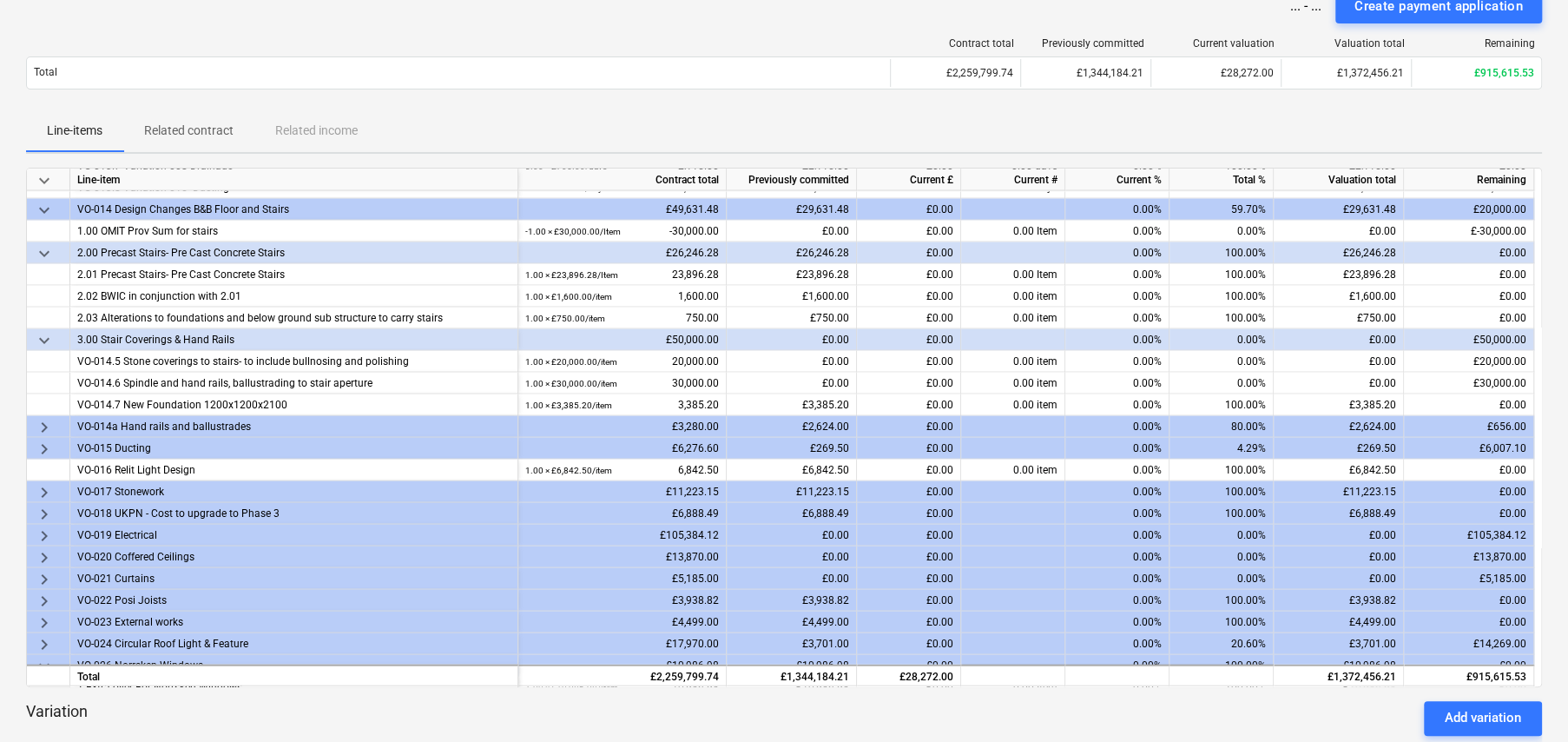
scroll to position [2586, 0]
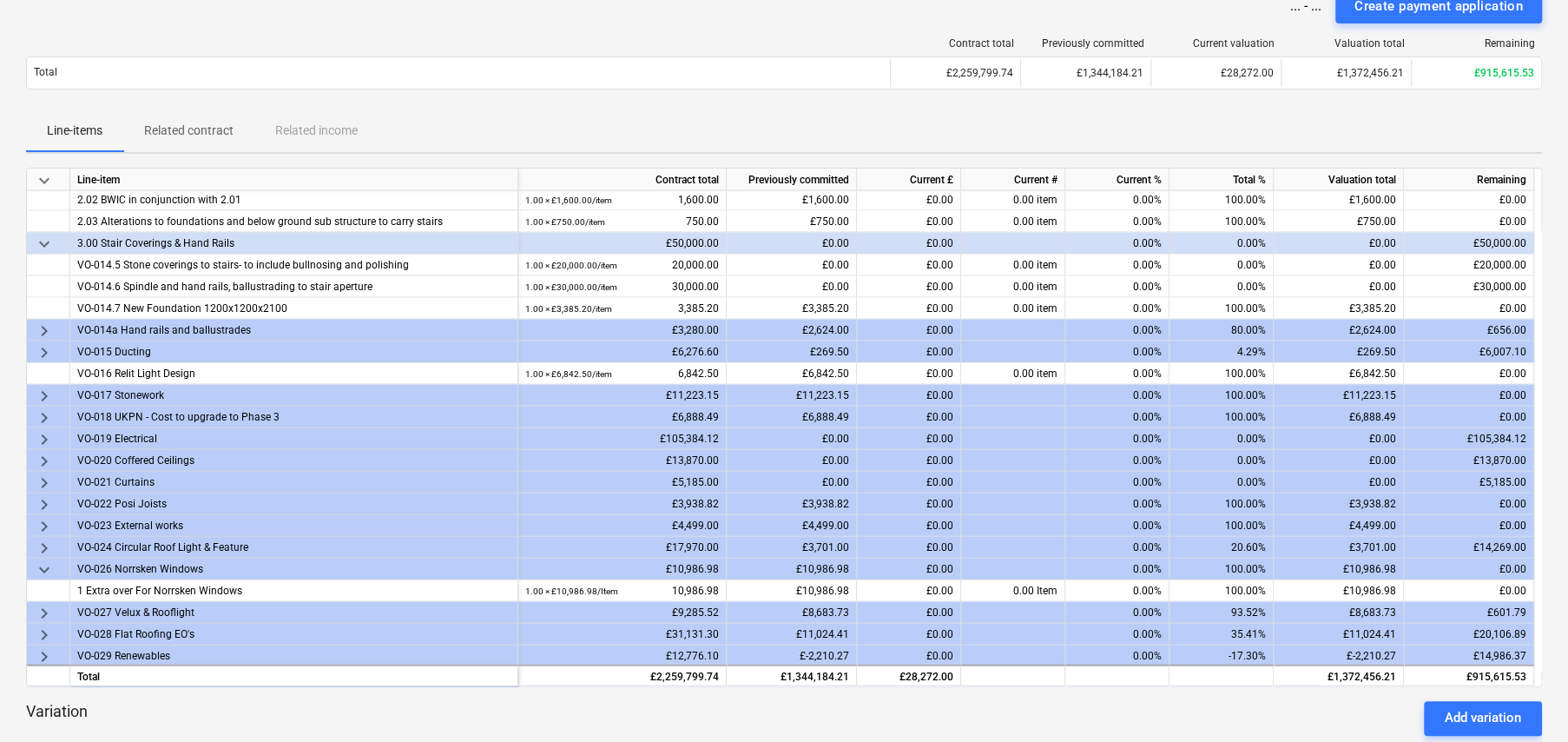
click at [41, 327] on span "keyboard_arrow_right" at bounding box center [44, 330] width 21 height 21
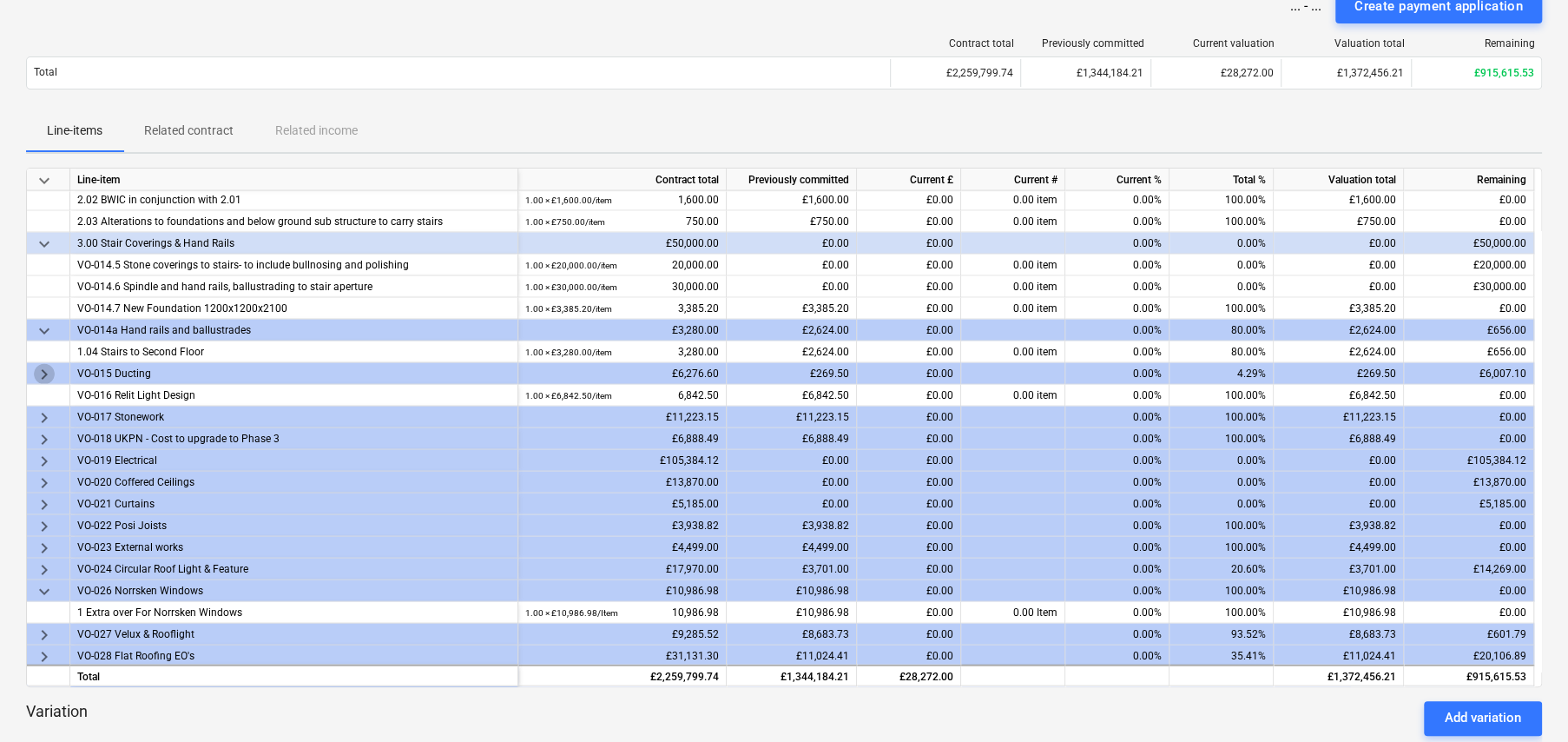
click at [40, 366] on span "keyboard_arrow_right" at bounding box center [44, 373] width 21 height 21
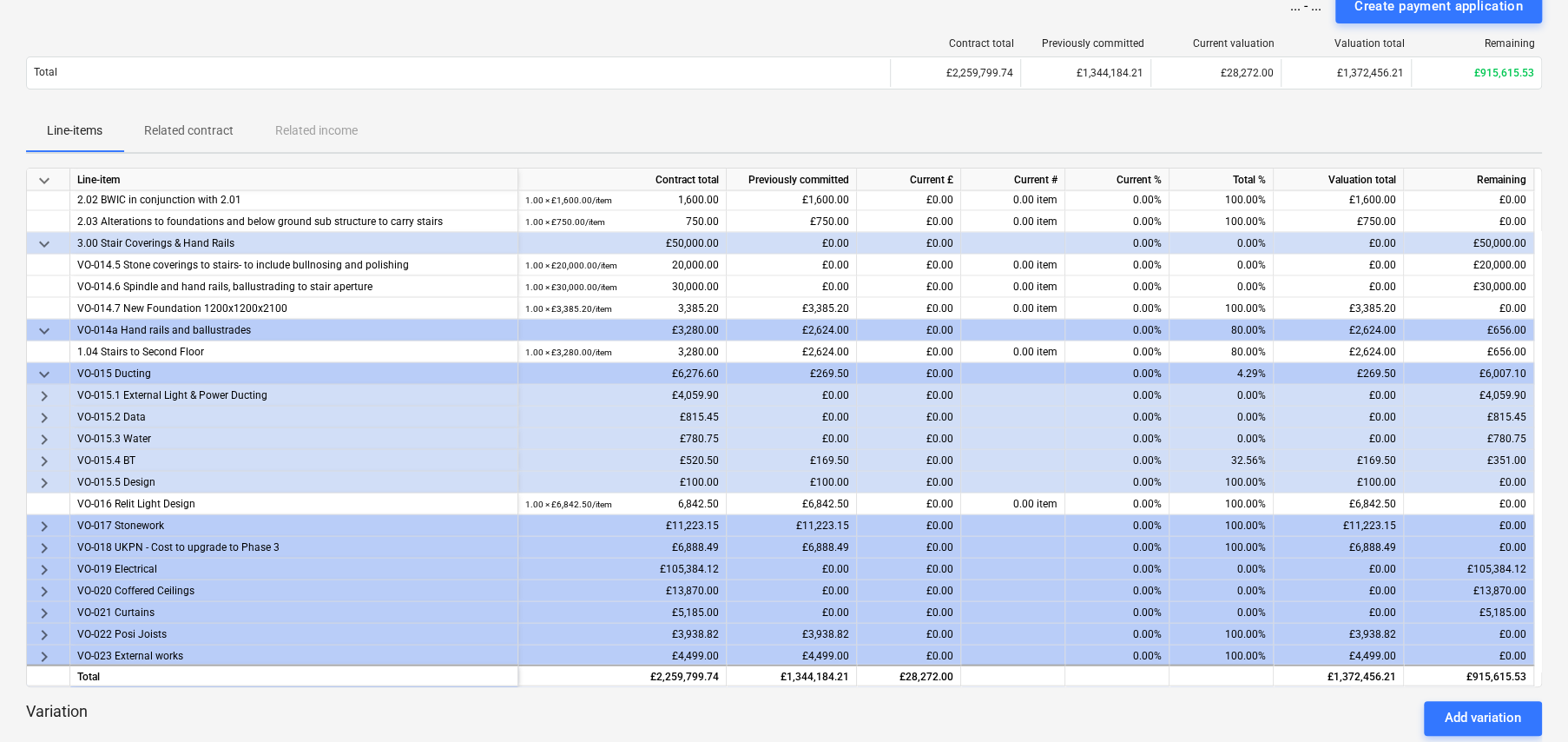
click at [44, 516] on span "keyboard_arrow_right" at bounding box center [44, 525] width 21 height 21
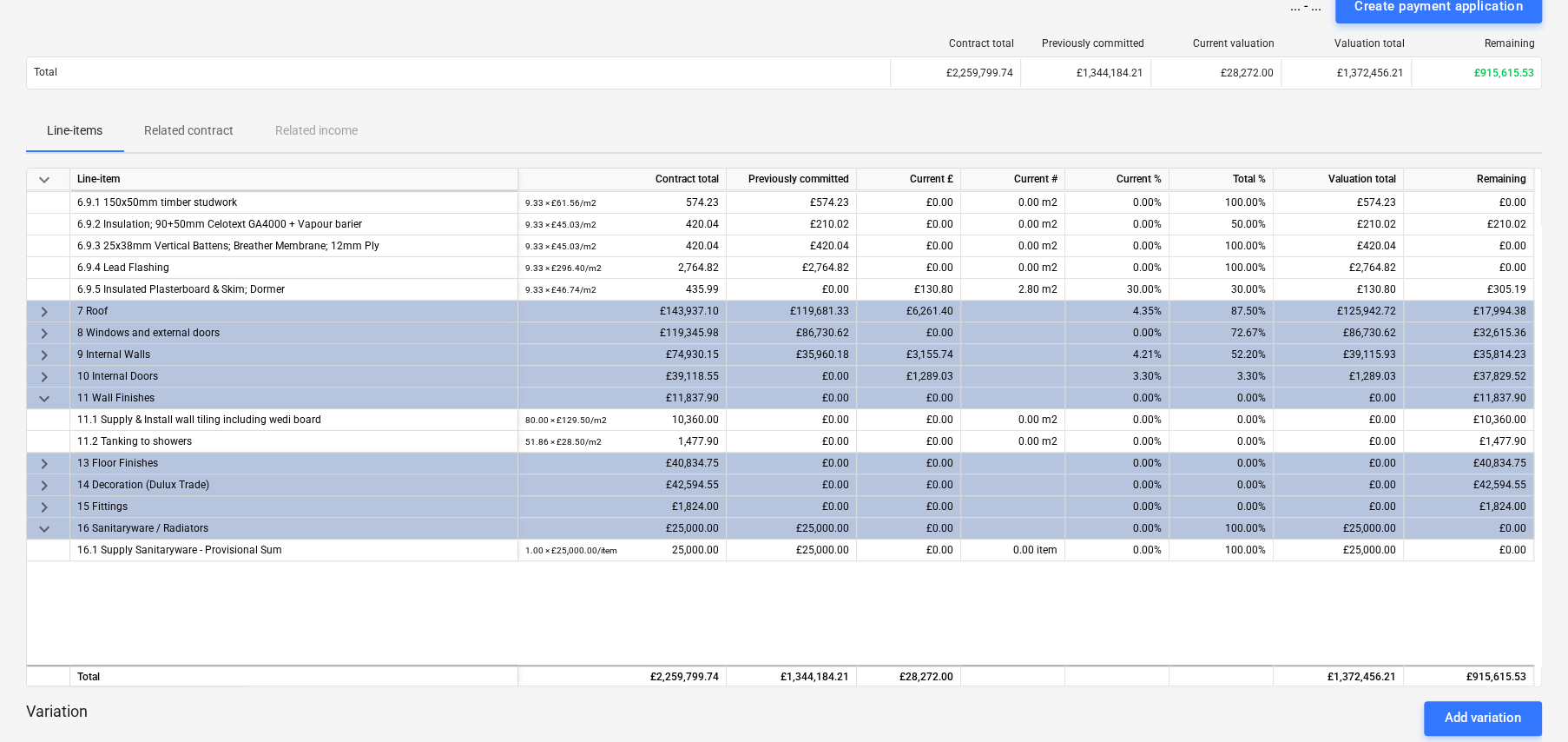
scroll to position [608, 0]
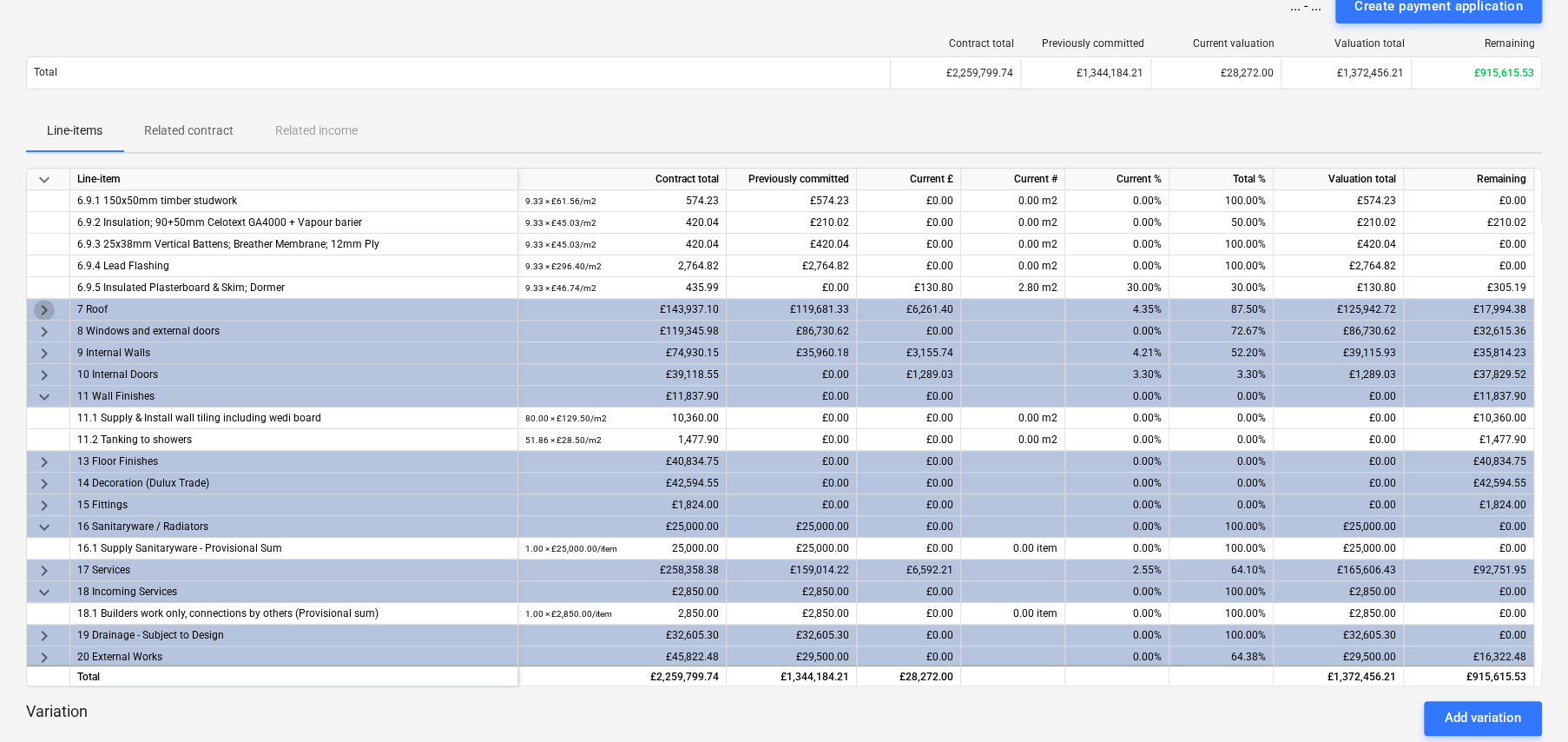
click at [45, 303] on span "keyboard_arrow_right" at bounding box center [44, 309] width 21 height 21
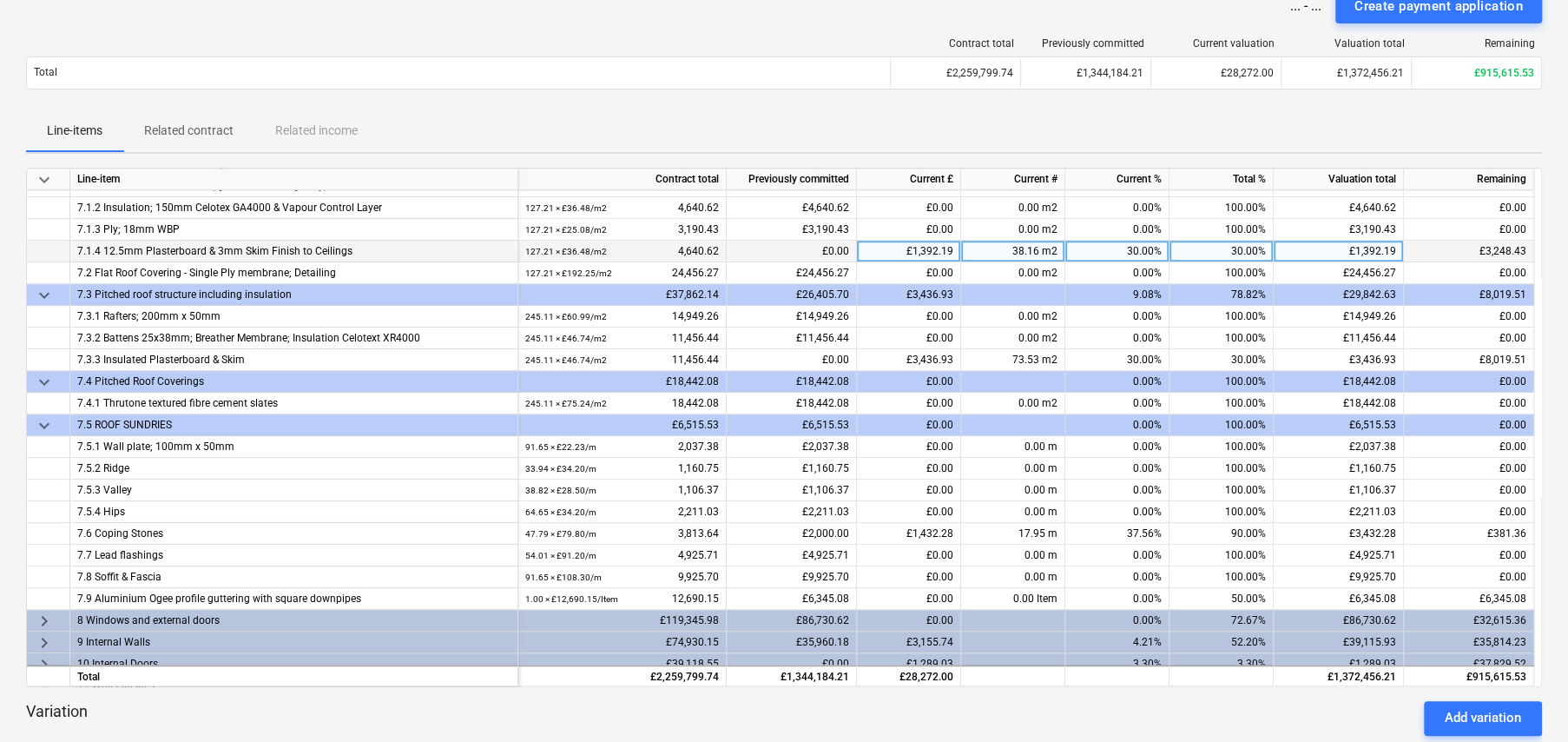
scroll to position [782, 0]
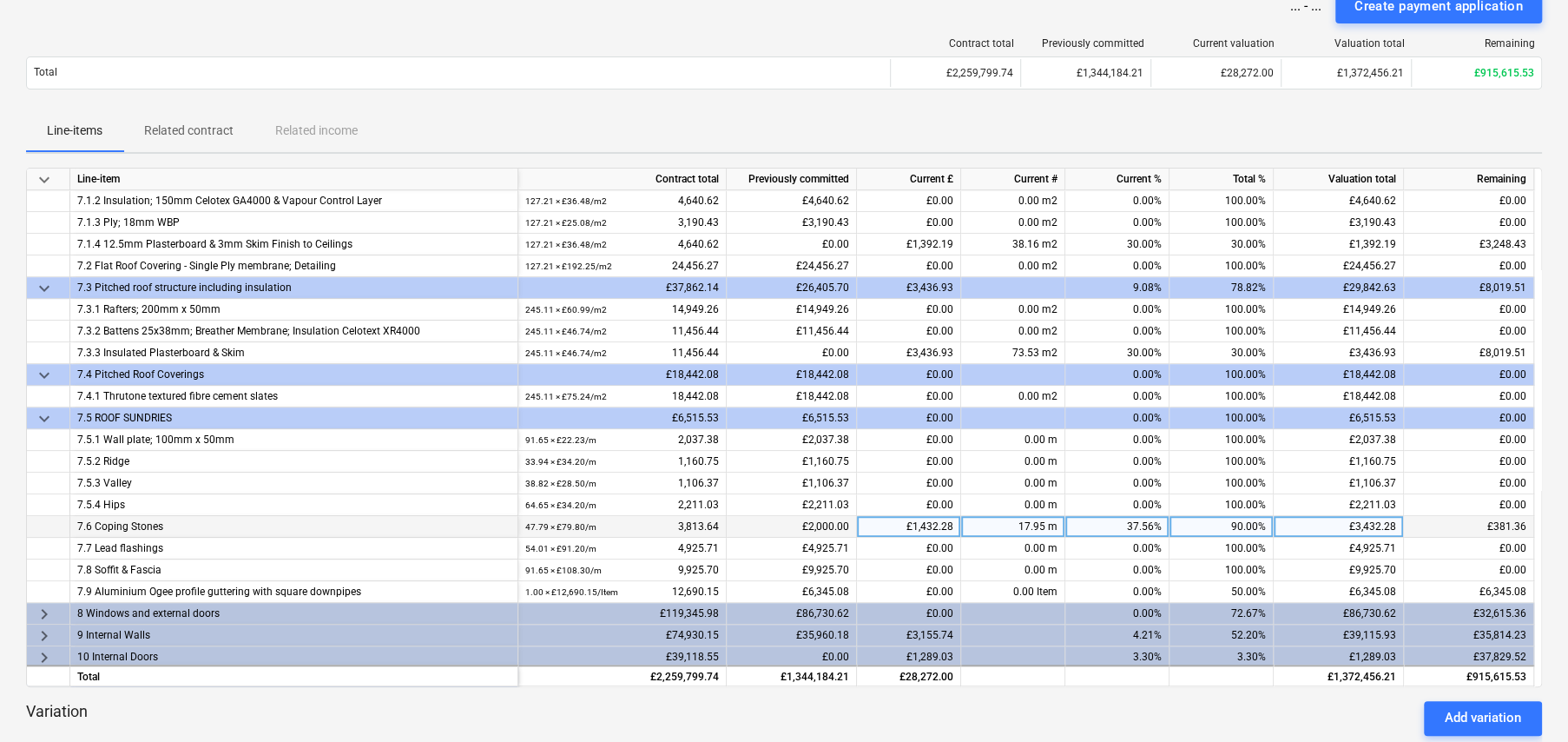
click at [1234, 522] on div "90.00%" at bounding box center [1221, 527] width 105 height 22
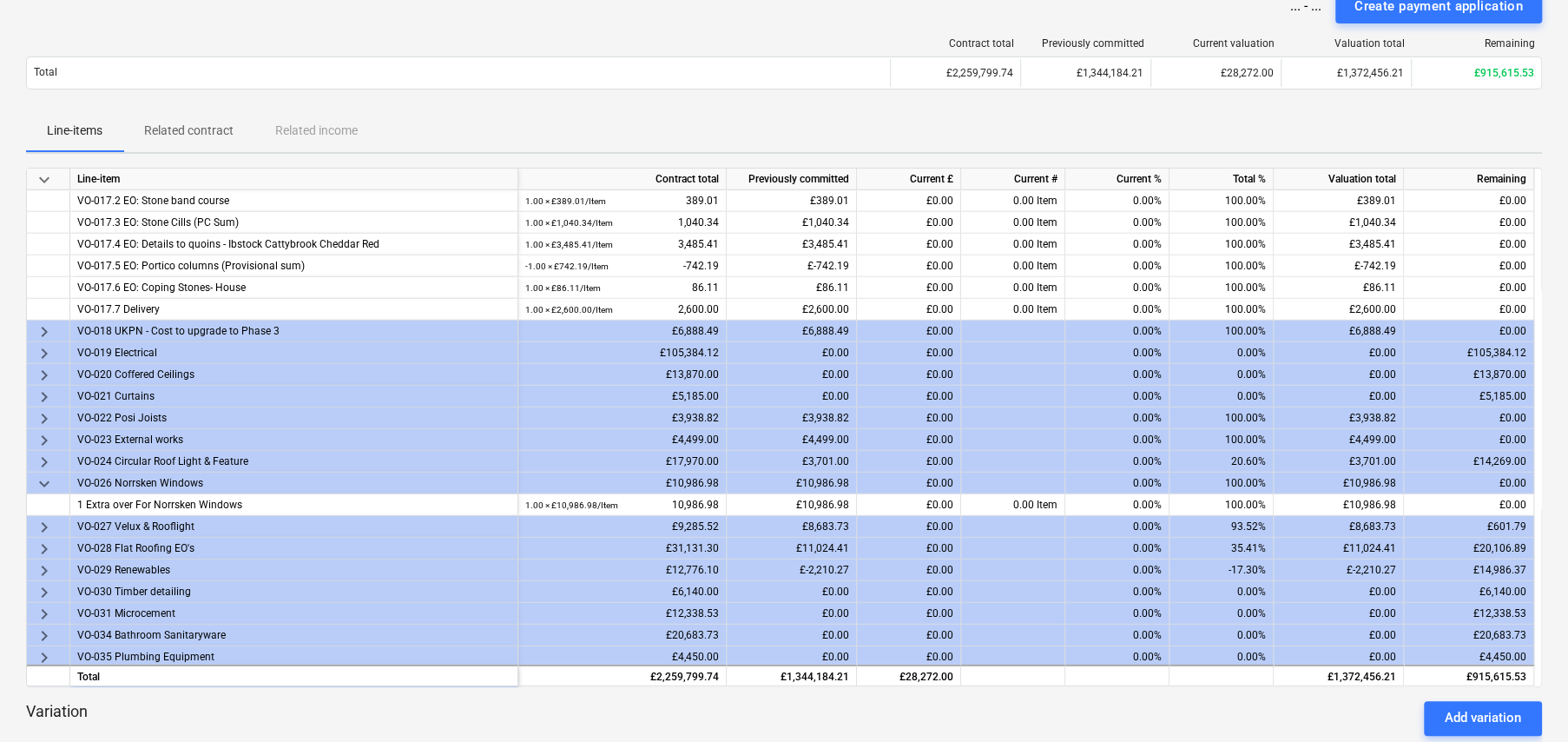
scroll to position [3367, 0]
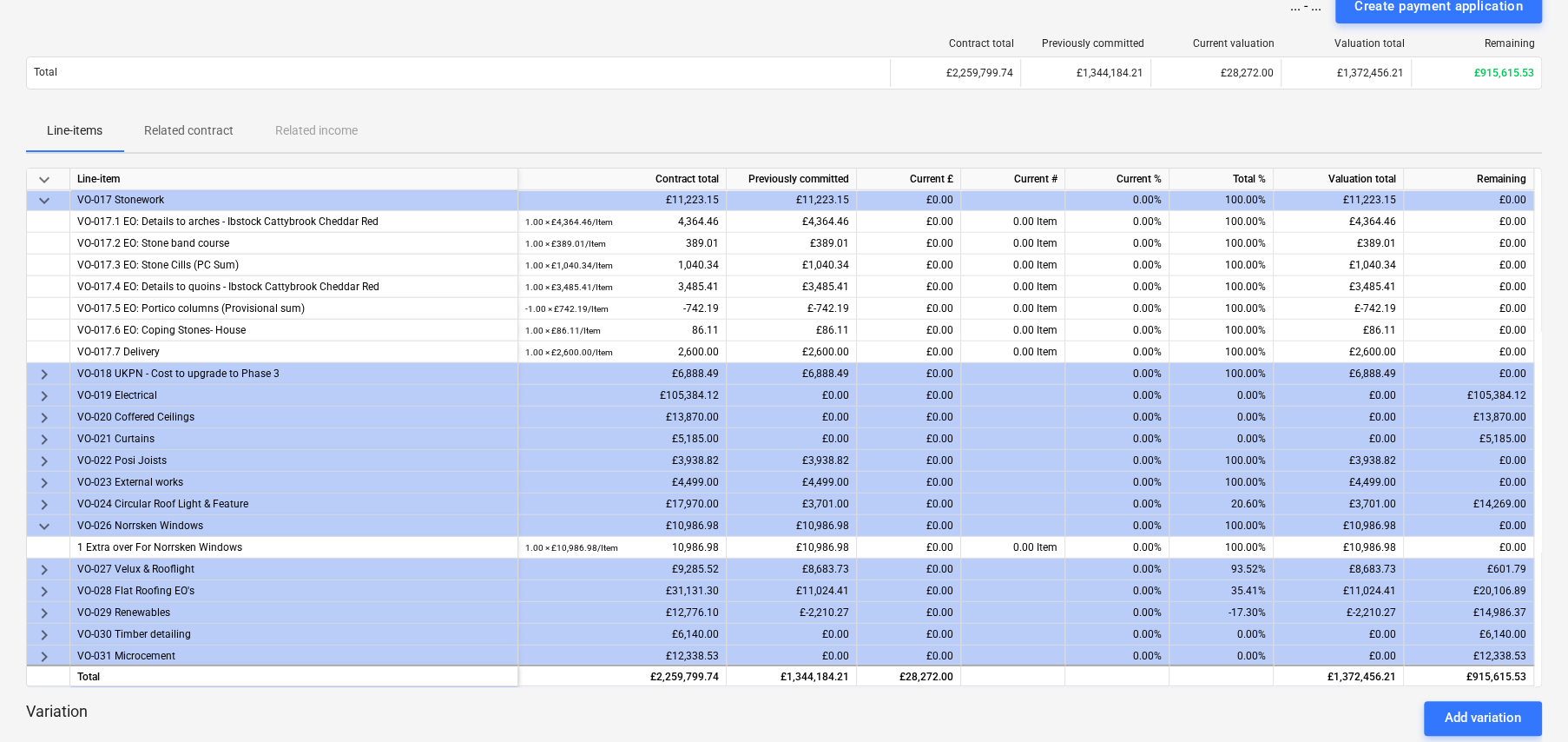
click at [44, 387] on span "keyboard_arrow_right" at bounding box center [44, 396] width 21 height 21
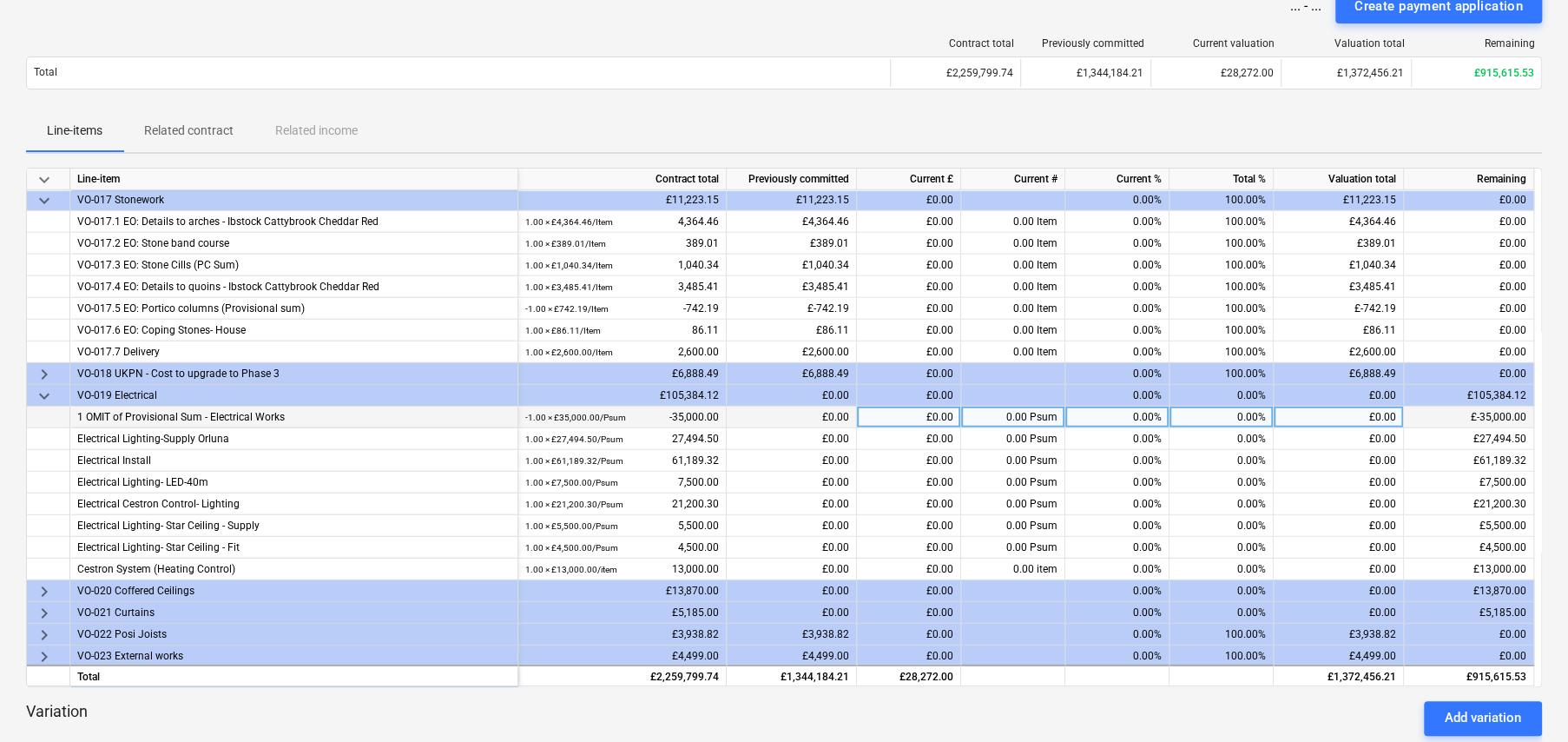
click at [1243, 415] on div "0.00%" at bounding box center [1221, 418] width 105 height 22
type input "100"
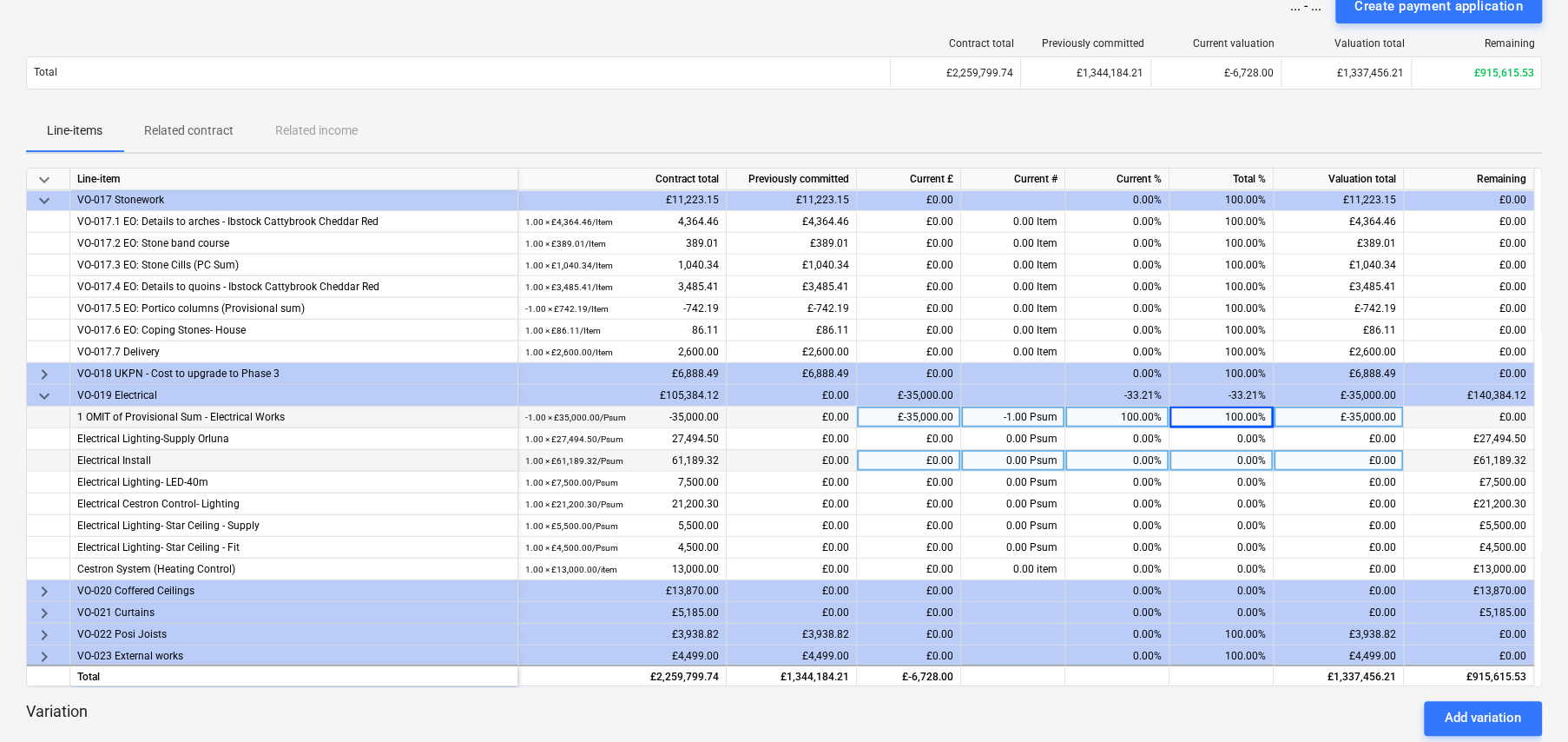
click at [933, 454] on div "£0.00" at bounding box center [909, 461] width 105 height 22
type input "10000"
type input "8000"
type input "2"
type input "1500"
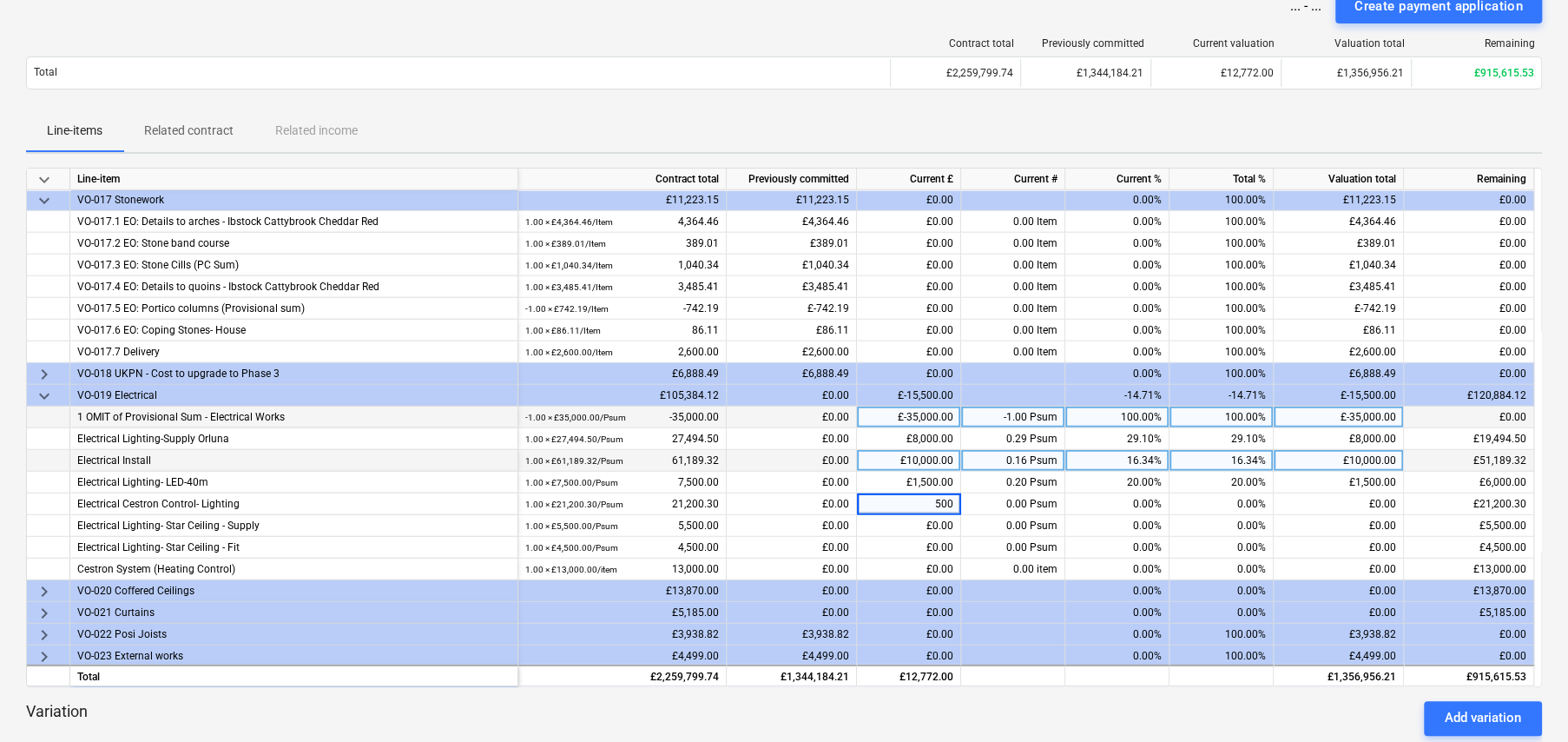
type input "5000"
type input "3000"
type input "7000"
type input "15000"
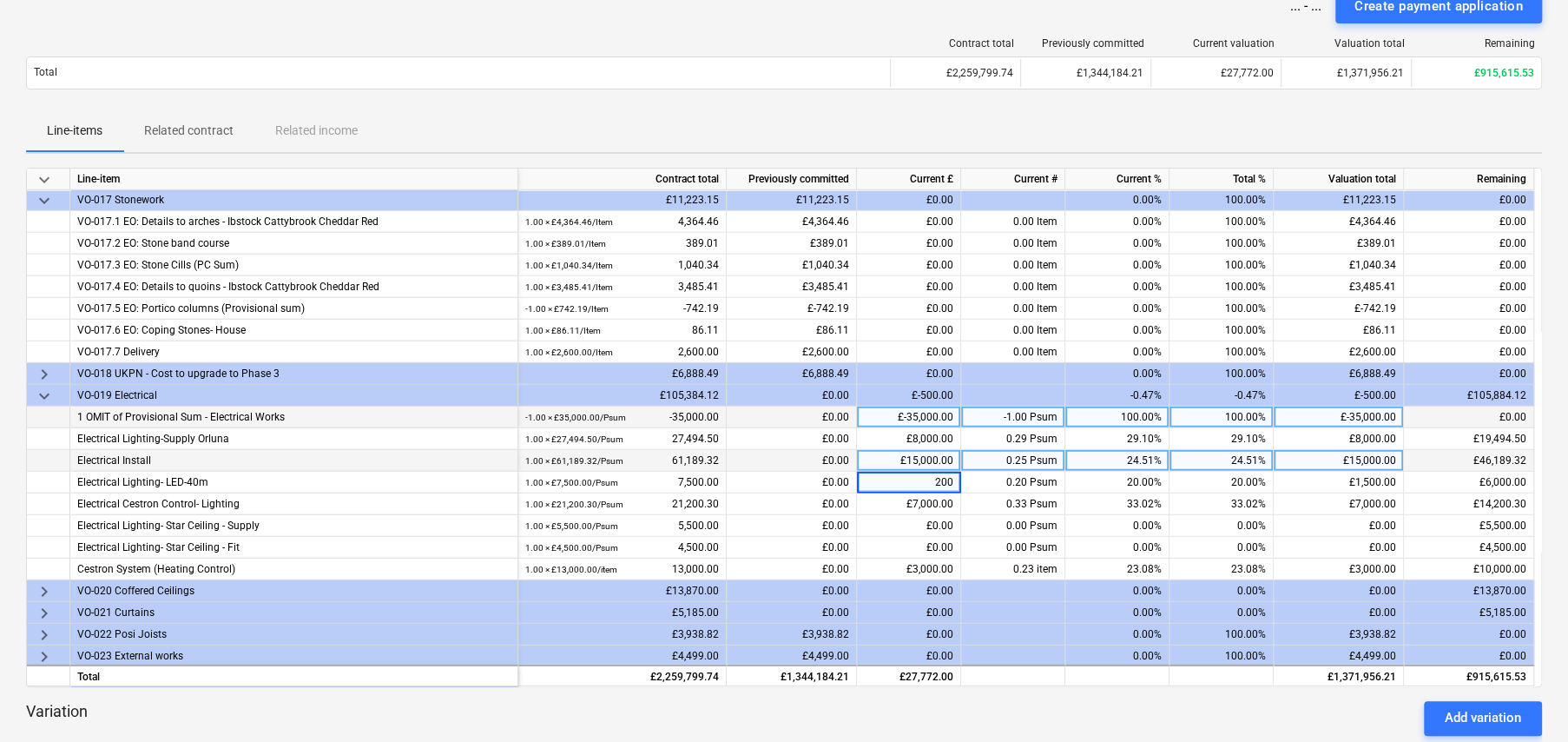
type input "2000"
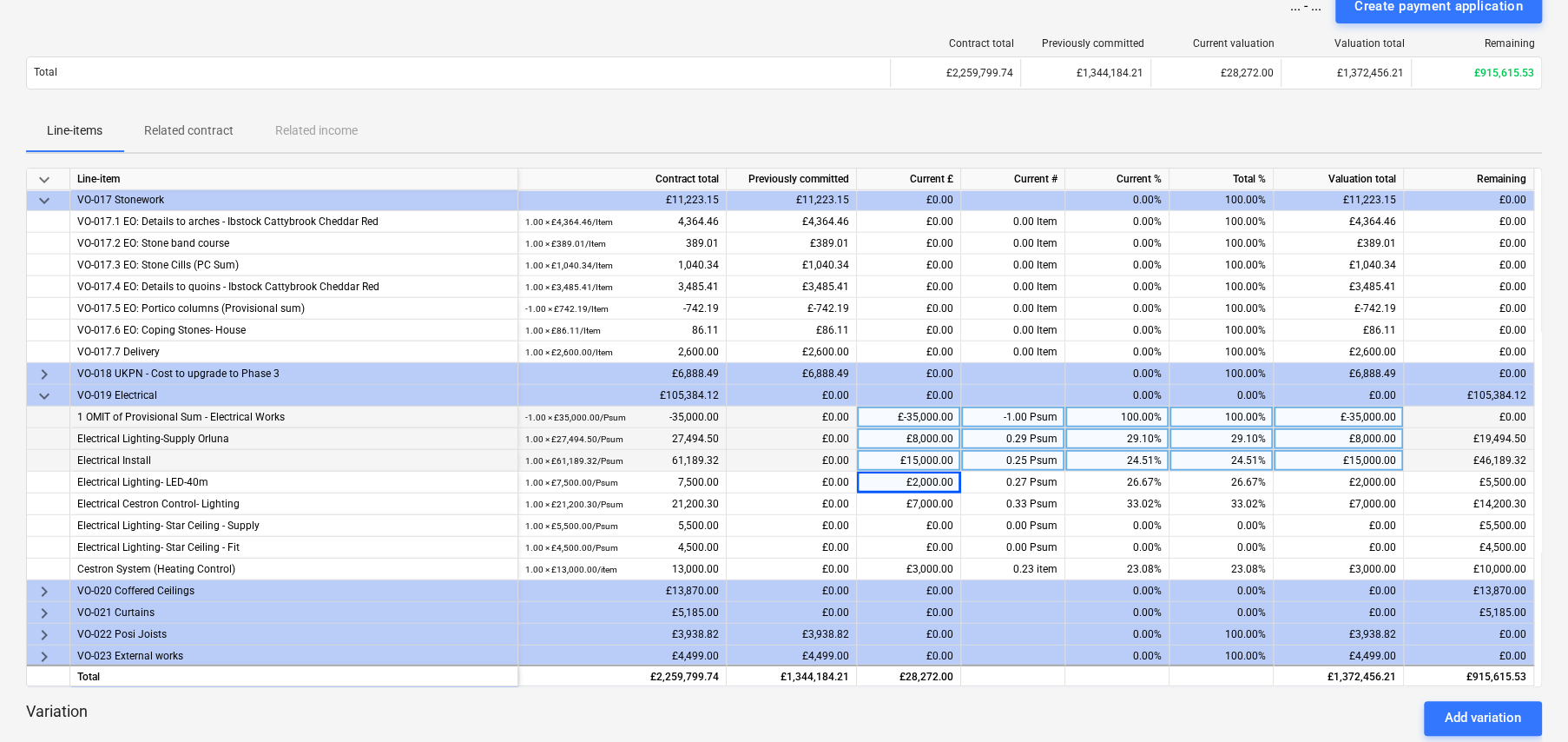
click at [1238, 436] on div "29.10%" at bounding box center [1221, 439] width 105 height 22
type input "85"
click at [932, 434] on div "£23,370.33" at bounding box center [909, 439] width 105 height 22
type input "24000"
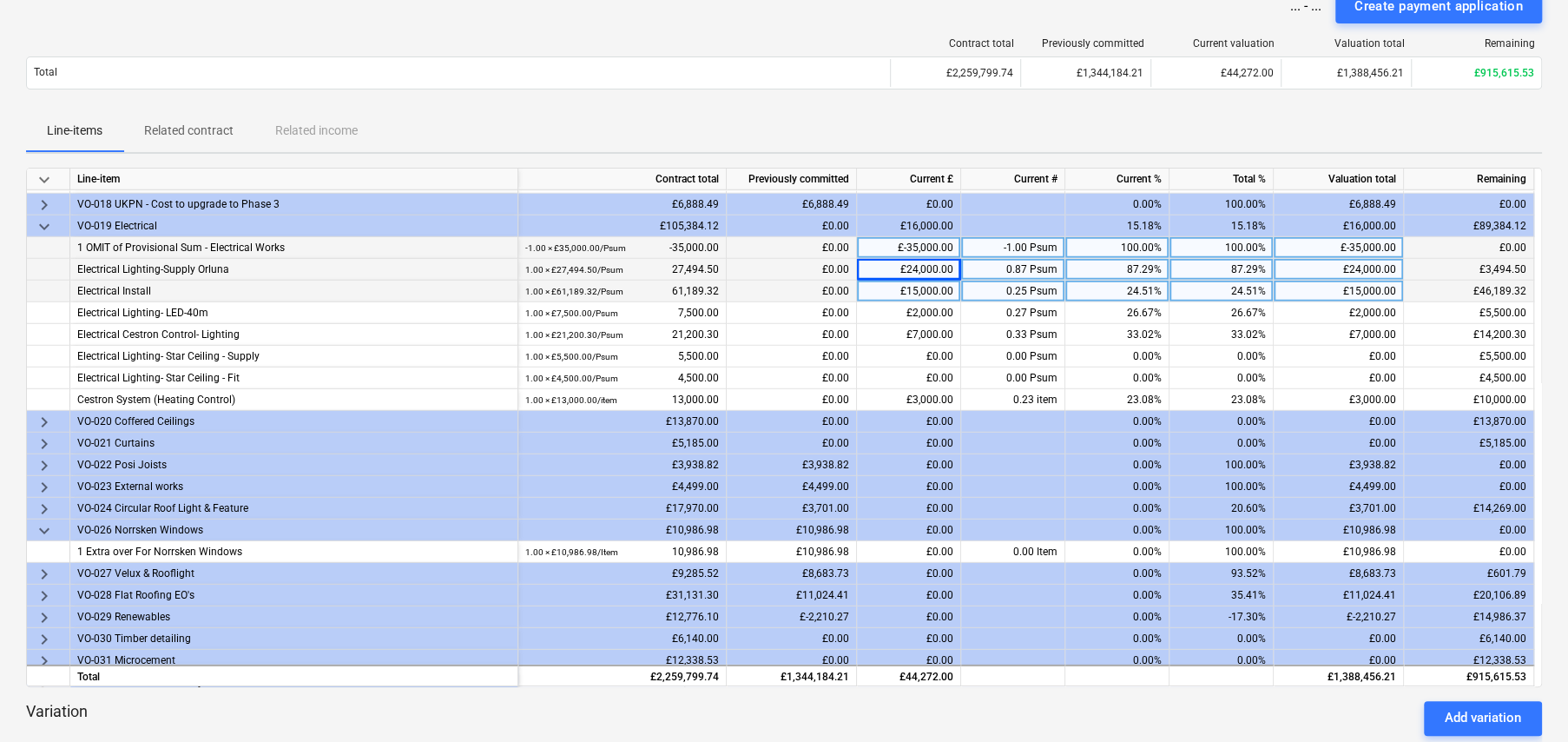
scroll to position [3540, 0]
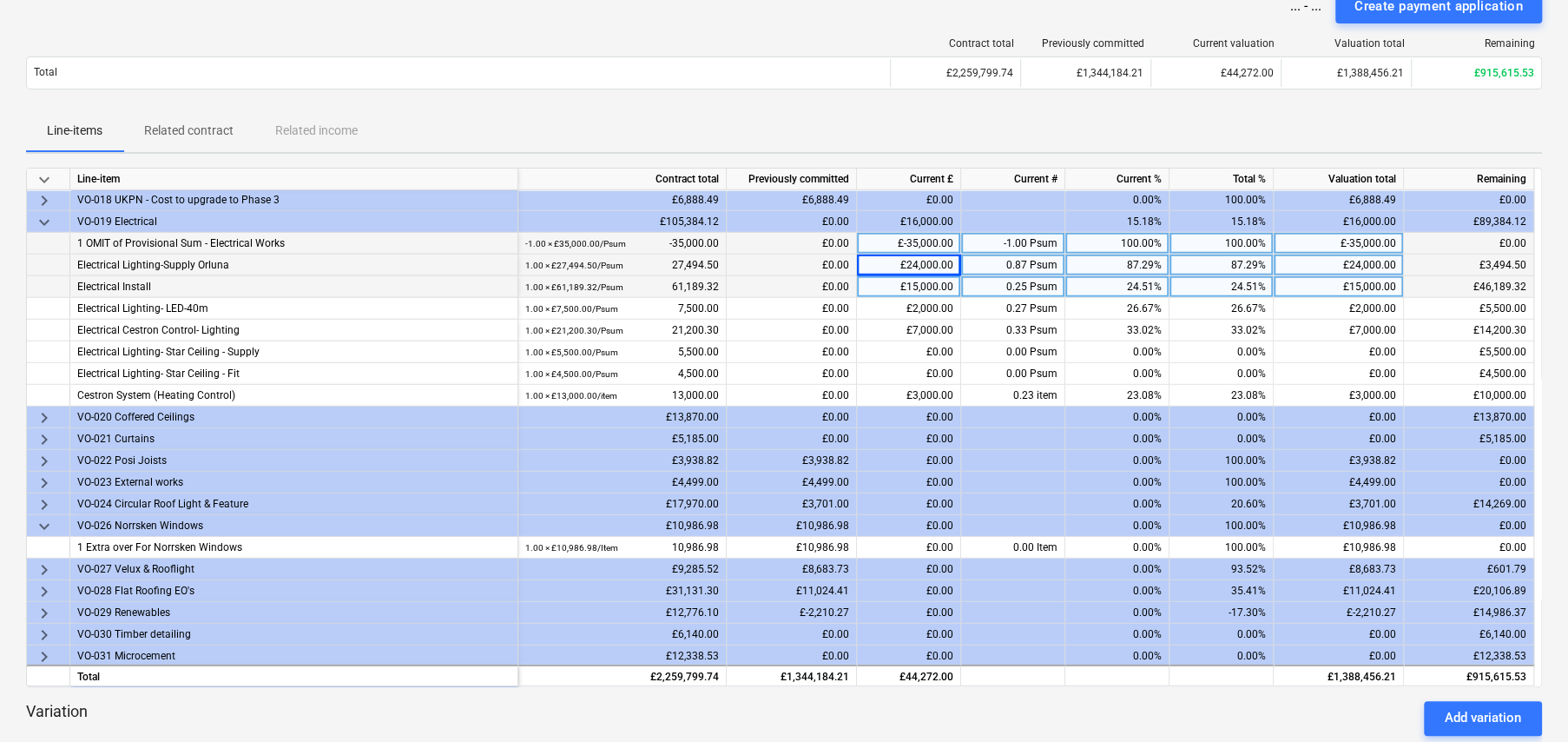
click at [44, 410] on span "keyboard_arrow_right" at bounding box center [44, 417] width 21 height 21
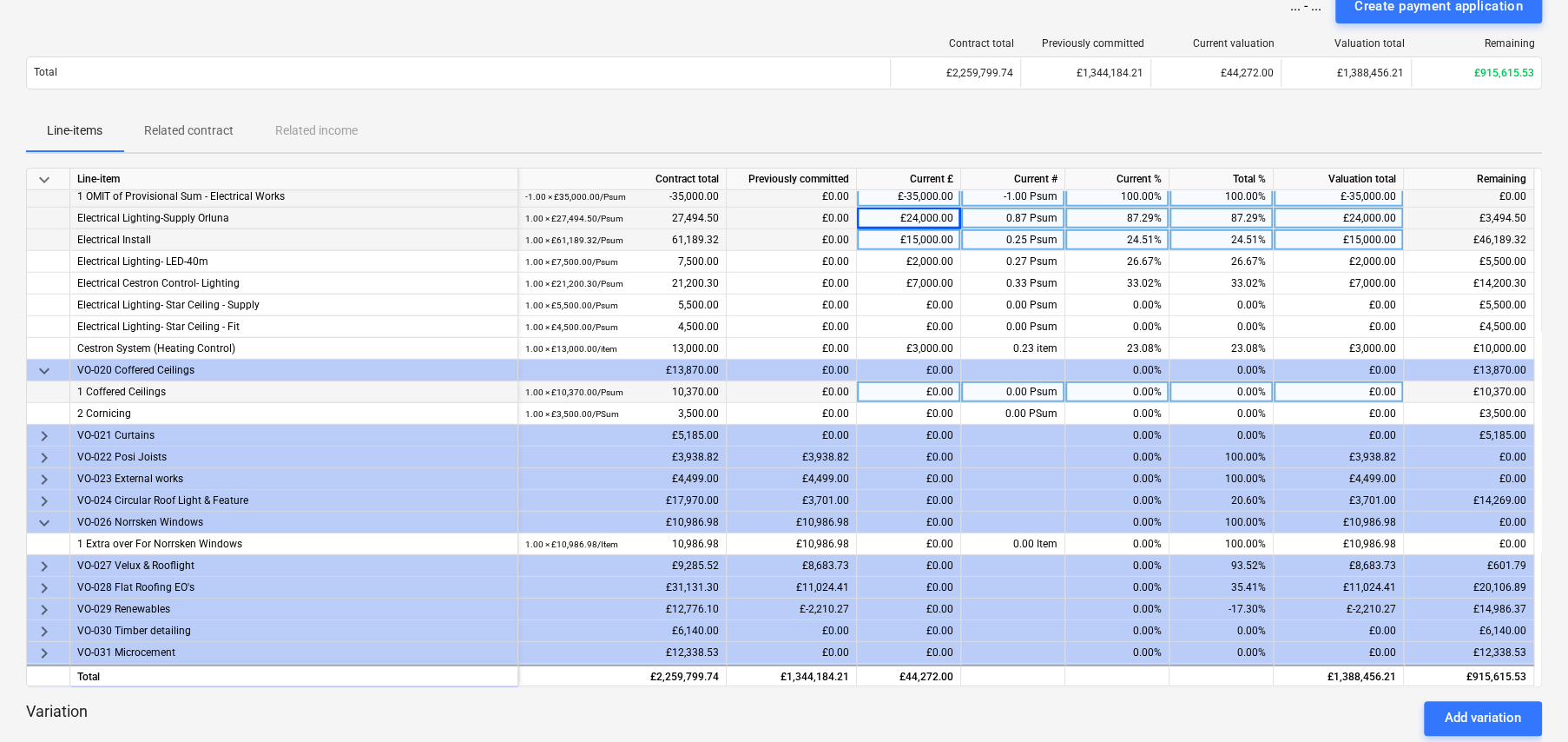
scroll to position [3627, 0]
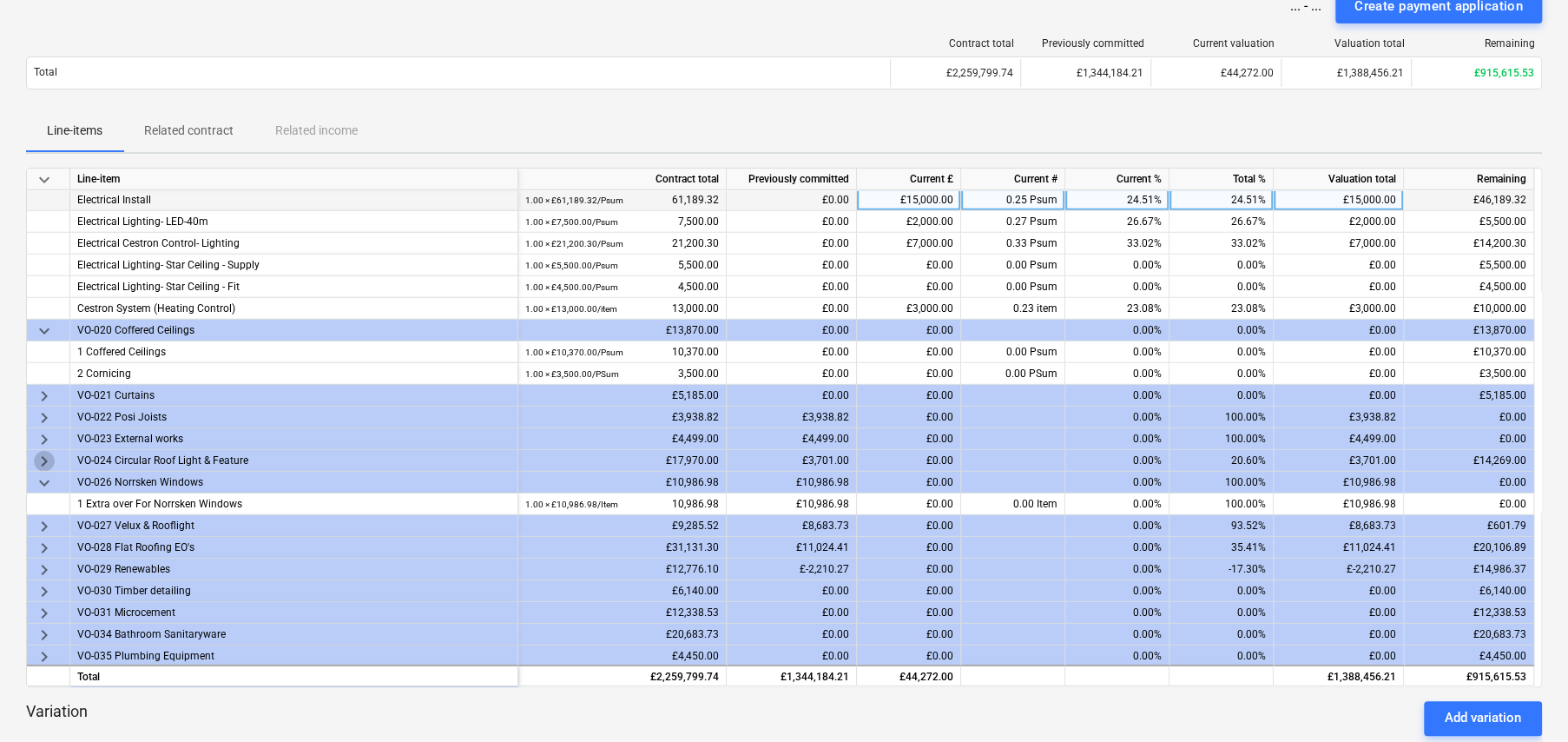
click at [43, 454] on span "keyboard_arrow_right" at bounding box center [44, 461] width 21 height 21
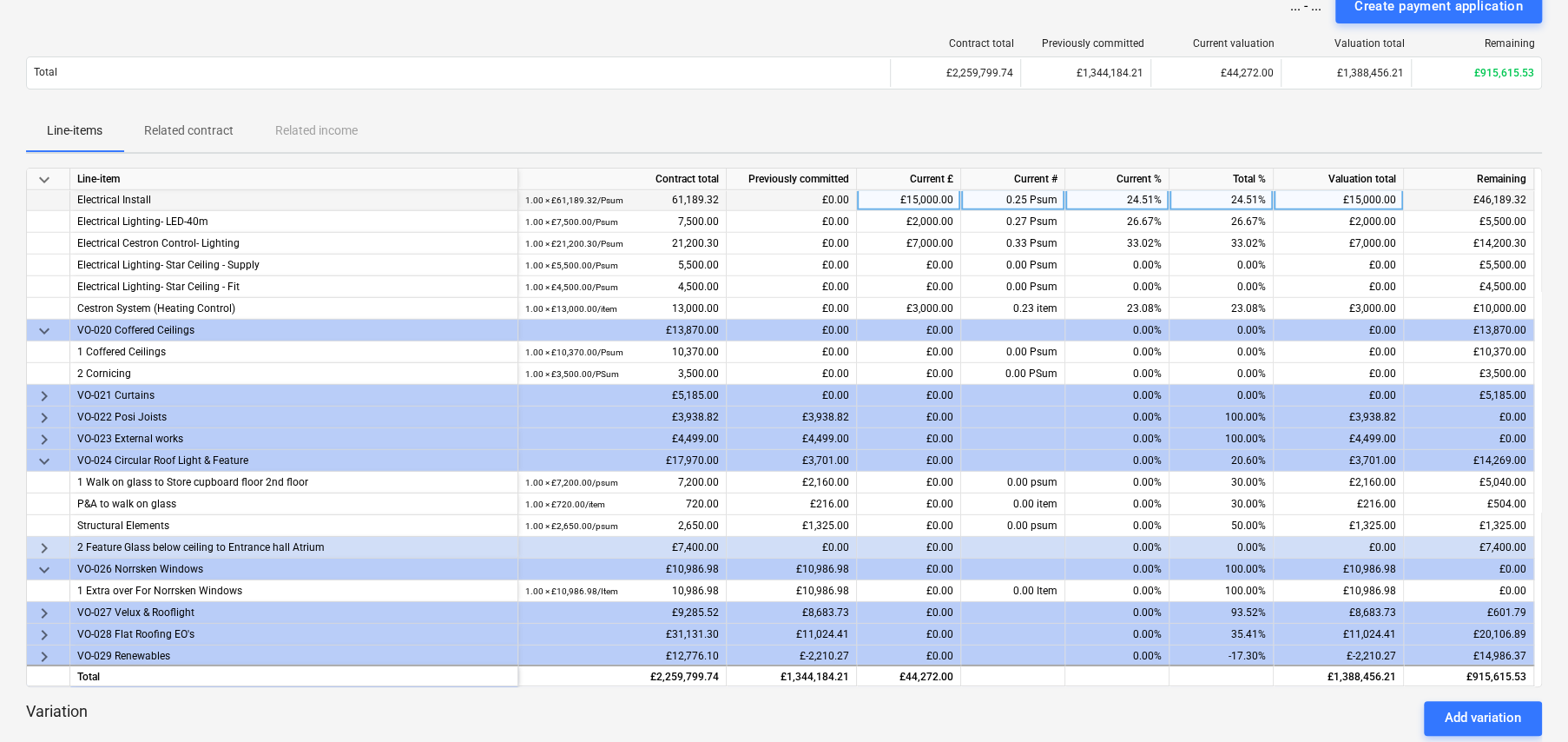
click at [46, 539] on span "keyboard_arrow_right" at bounding box center [44, 548] width 21 height 21
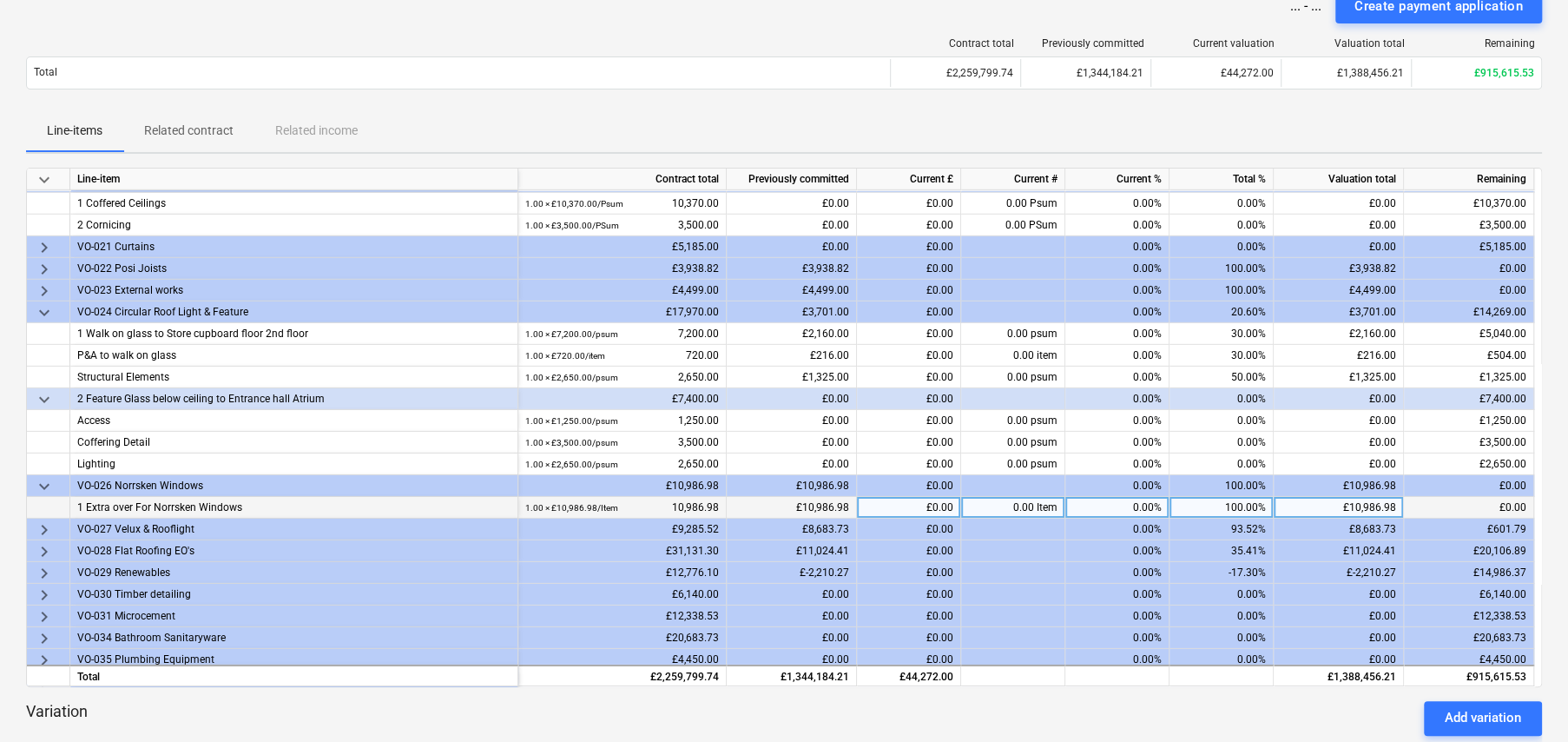
scroll to position [3801, 0]
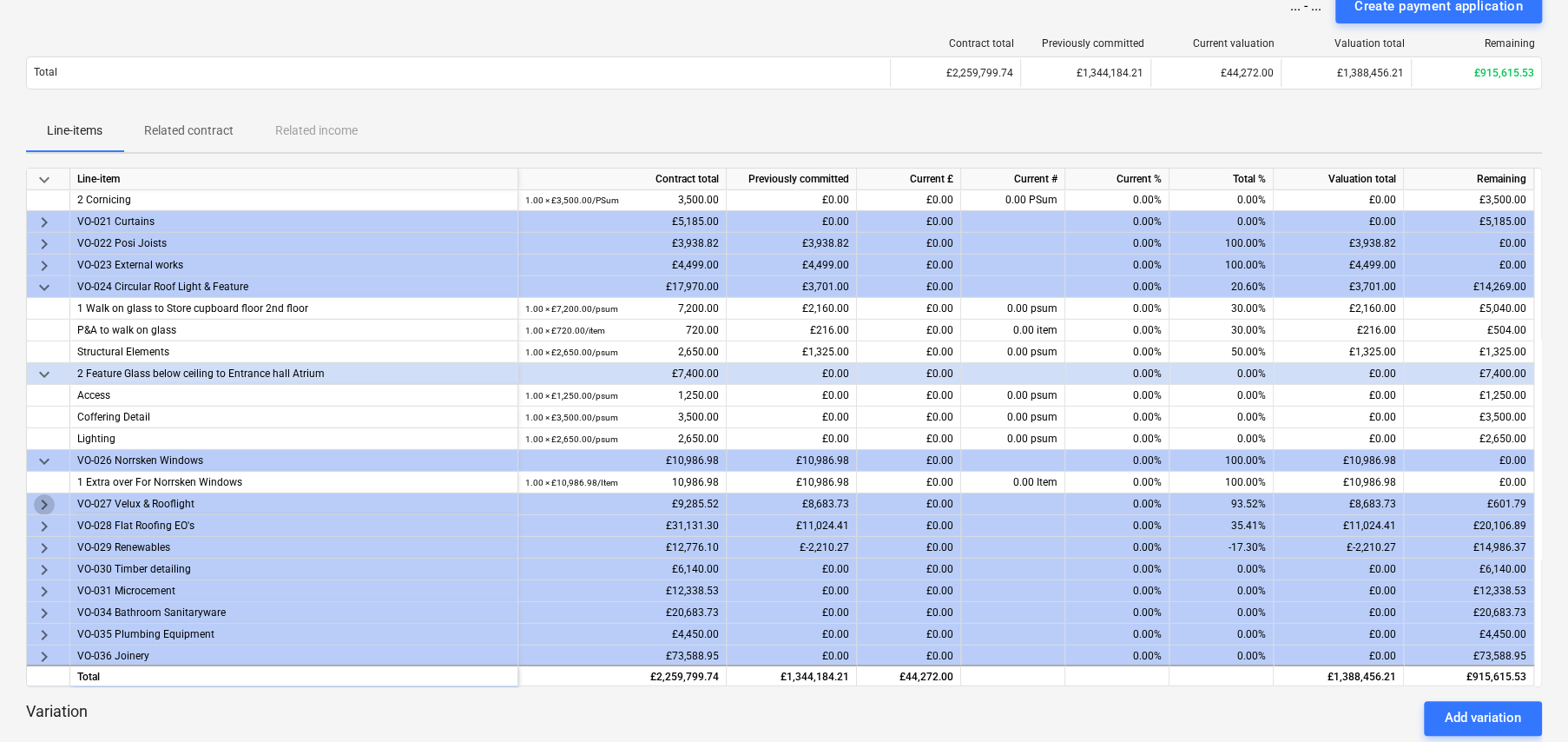
click at [44, 499] on span "keyboard_arrow_right" at bounding box center [44, 505] width 21 height 21
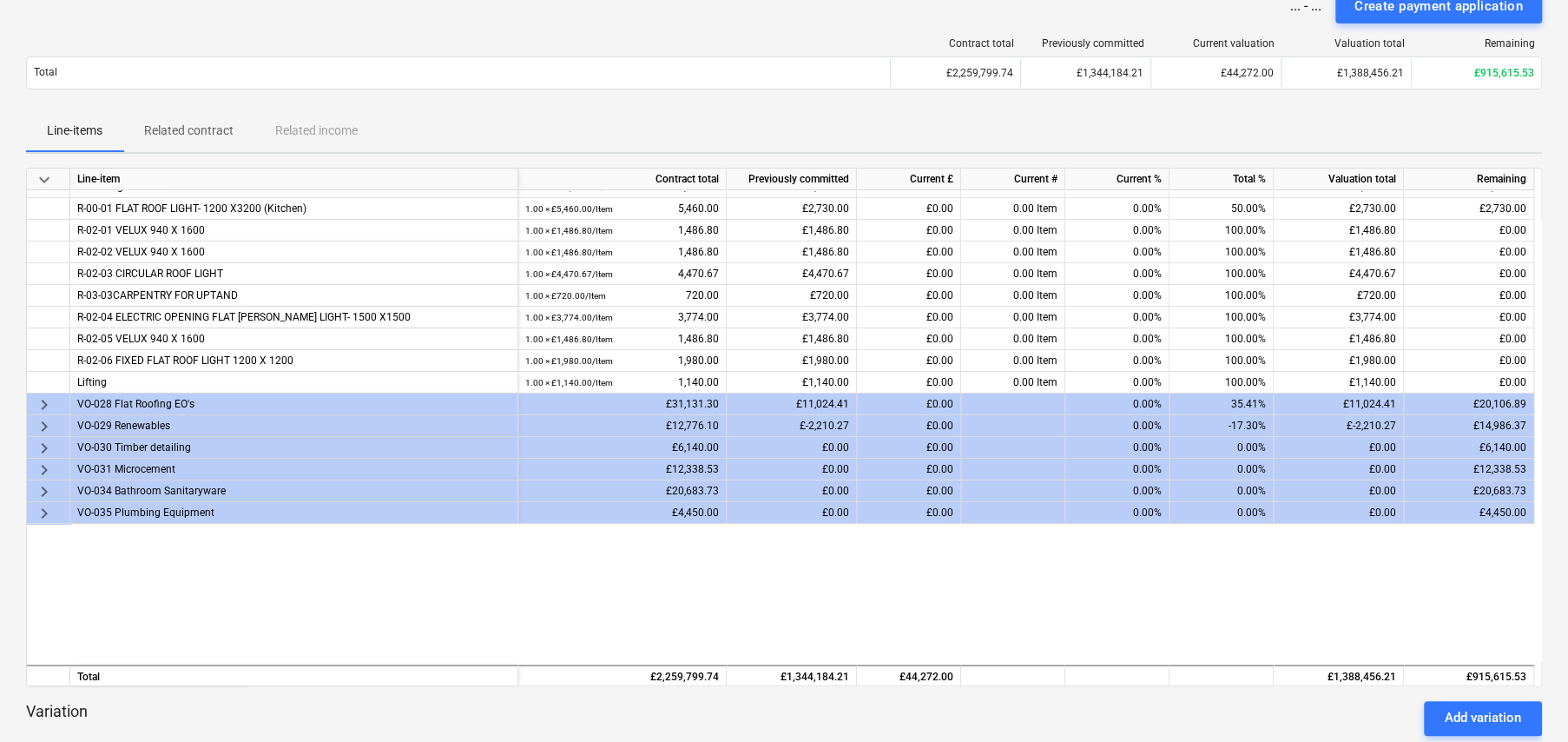
scroll to position [4149, 0]
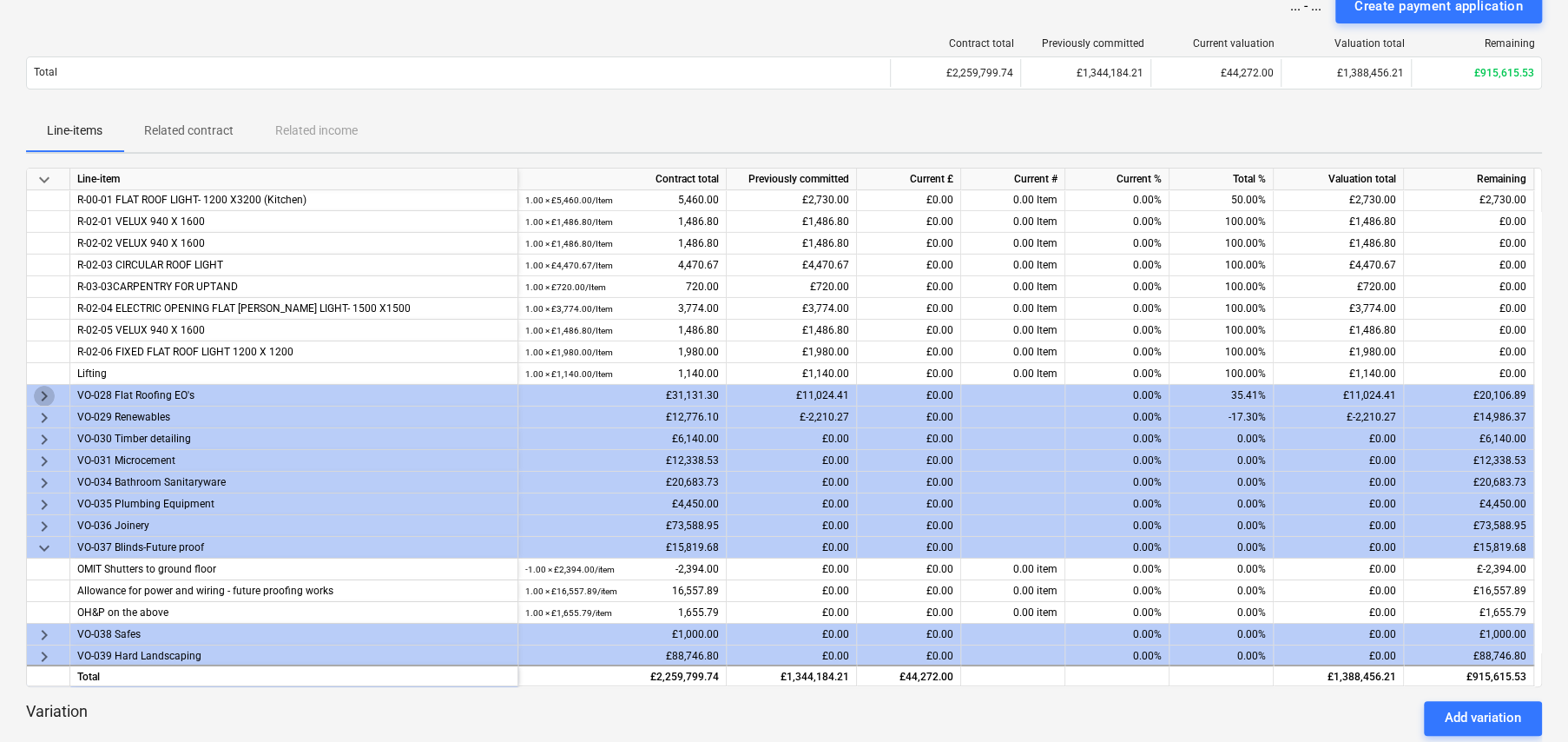
click at [45, 387] on span "keyboard_arrow_right" at bounding box center [44, 396] width 21 height 21
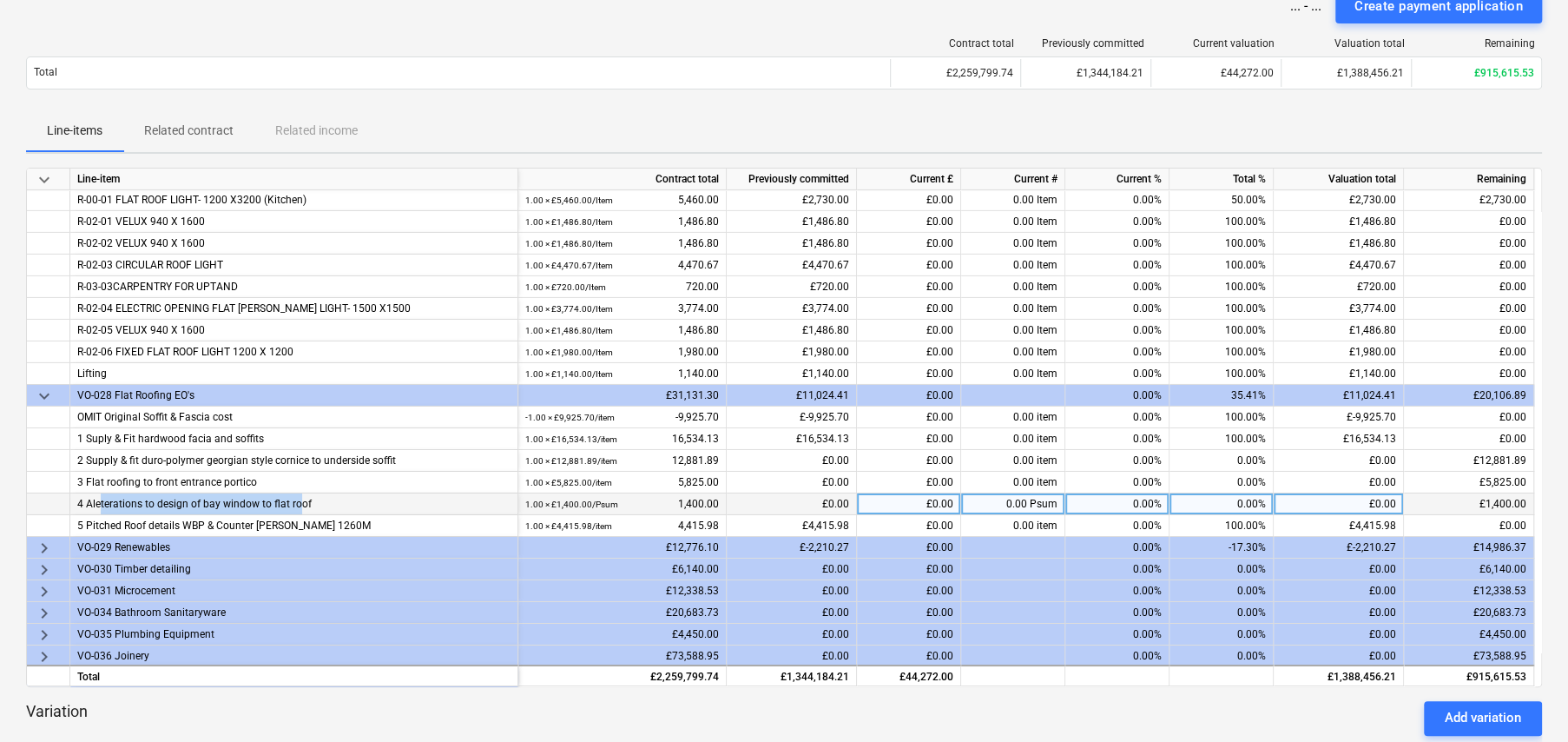
drag, startPoint x: 277, startPoint y: 500, endPoint x: 101, endPoint y: 500, distance: 176.0
click at [101, 500] on div "4 Aleterations to design of bay window to flat roof" at bounding box center [294, 504] width 434 height 21
drag, startPoint x: 311, startPoint y: 497, endPoint x: 323, endPoint y: 497, distance: 12.0
click at [312, 497] on div "4 Aleterations to design of bay window to flat roof" at bounding box center [294, 504] width 434 height 21
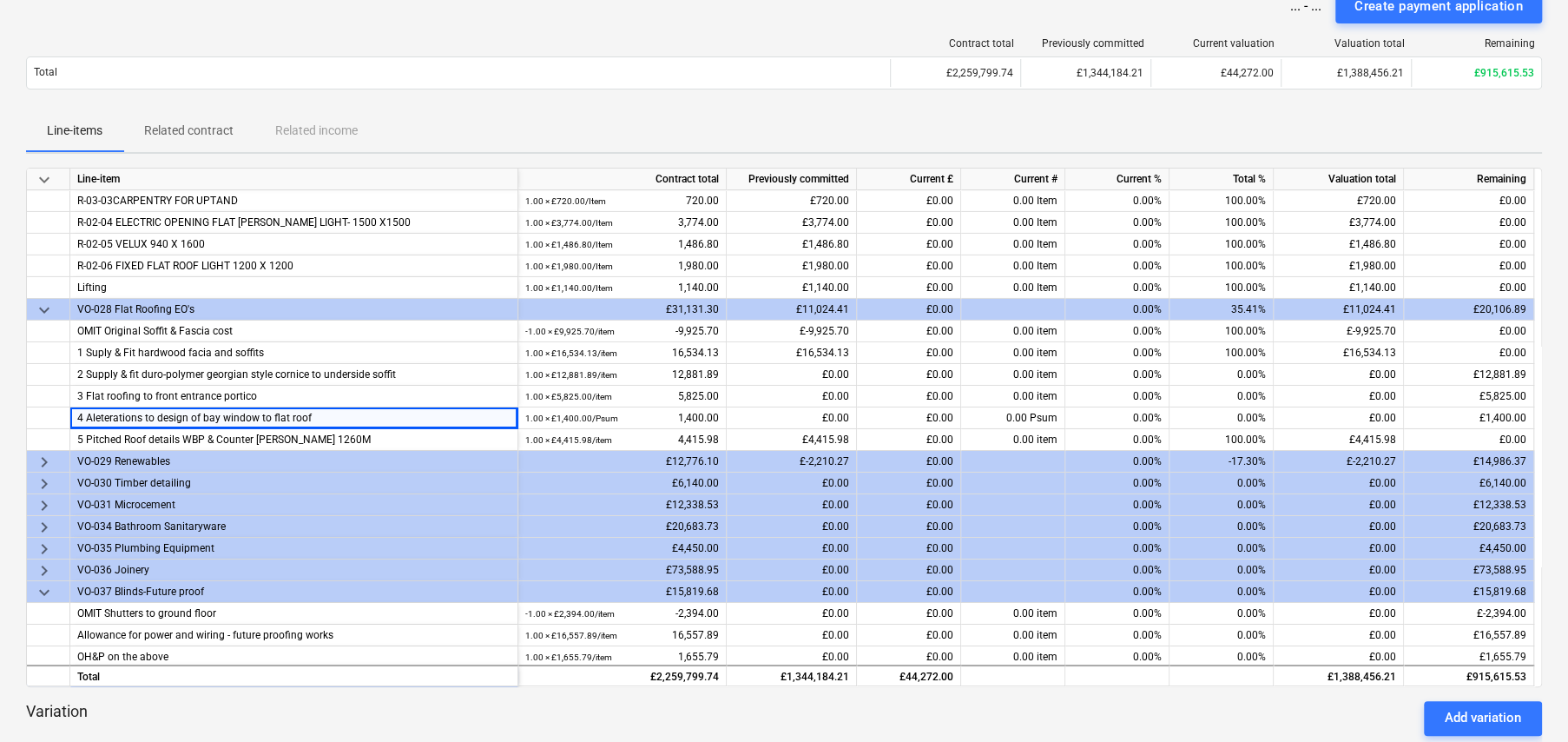
scroll to position [4236, 0]
click at [42, 452] on span "keyboard_arrow_right" at bounding box center [44, 461] width 21 height 21
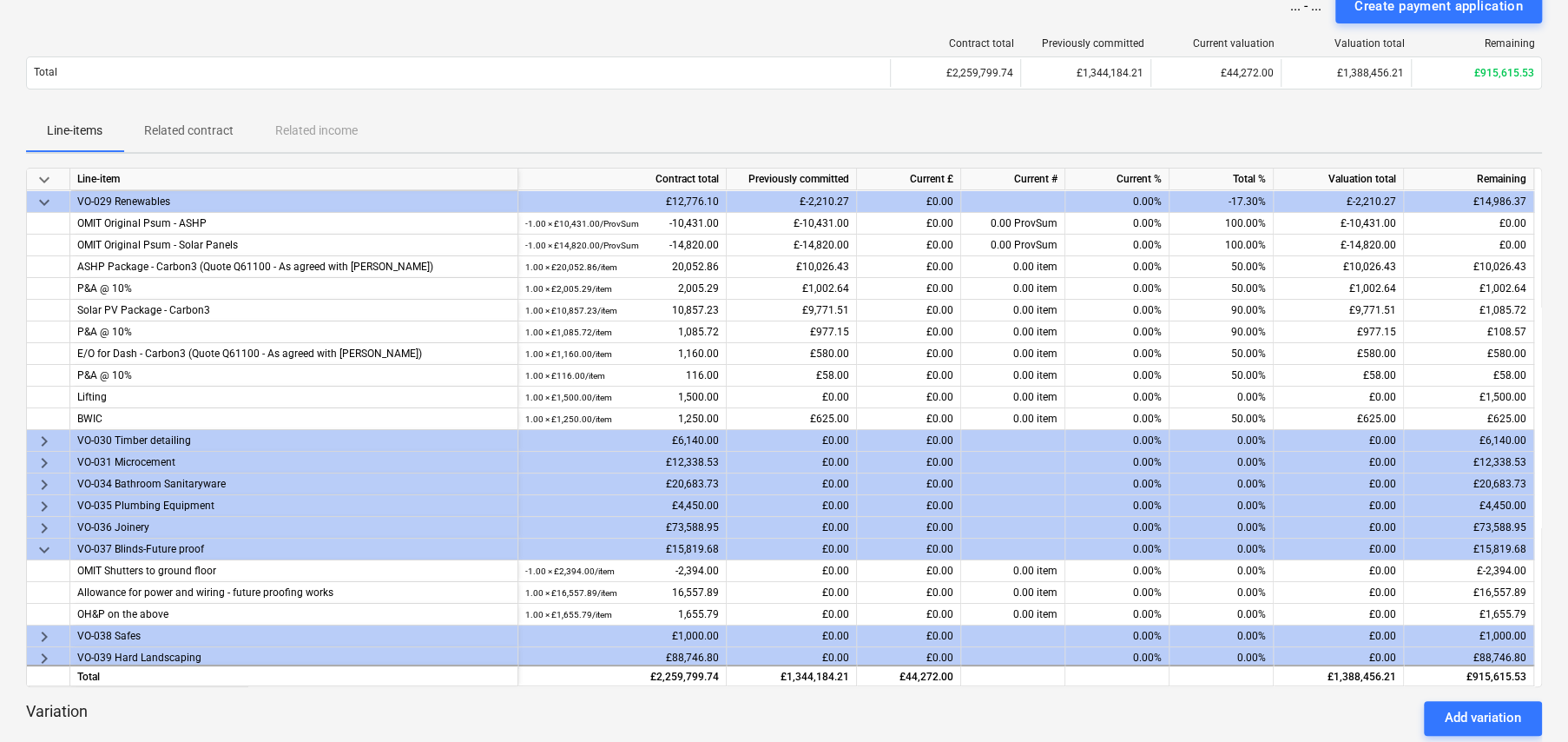
scroll to position [4496, 0]
click at [42, 434] on span "keyboard_arrow_right" at bounding box center [44, 439] width 21 height 21
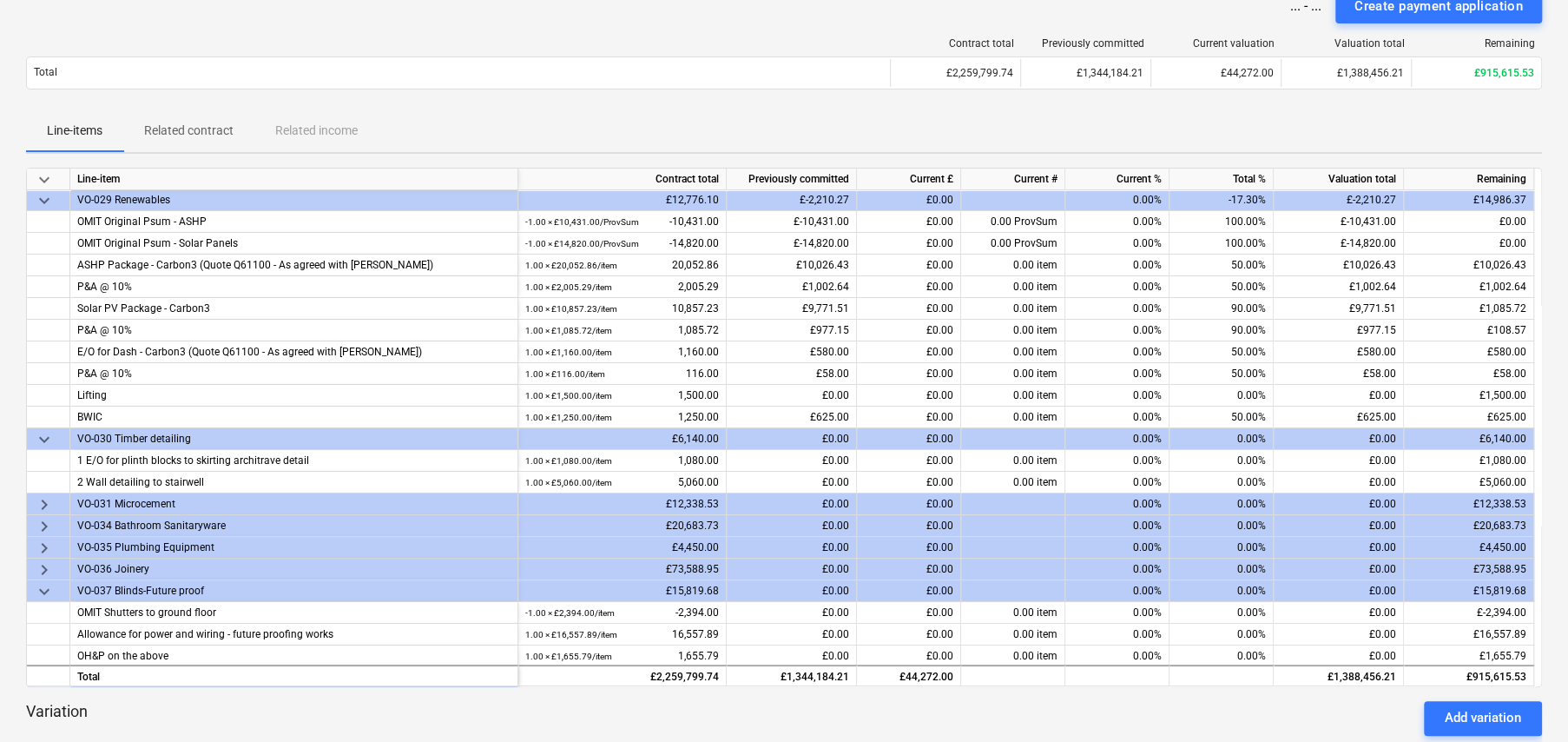
click at [42, 434] on span "keyboard_arrow_down" at bounding box center [44, 439] width 21 height 21
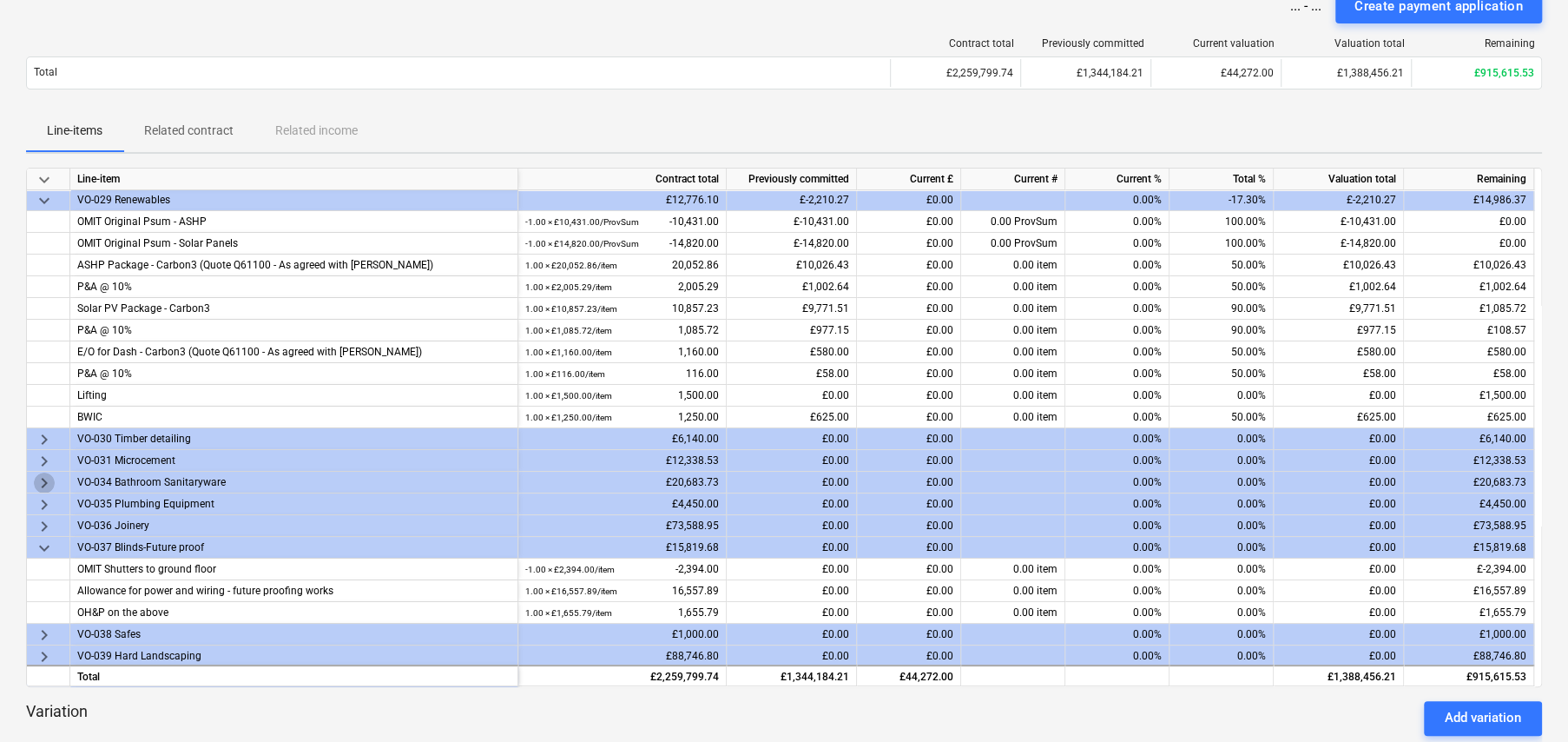
click at [41, 476] on span "keyboard_arrow_right" at bounding box center [44, 483] width 21 height 21
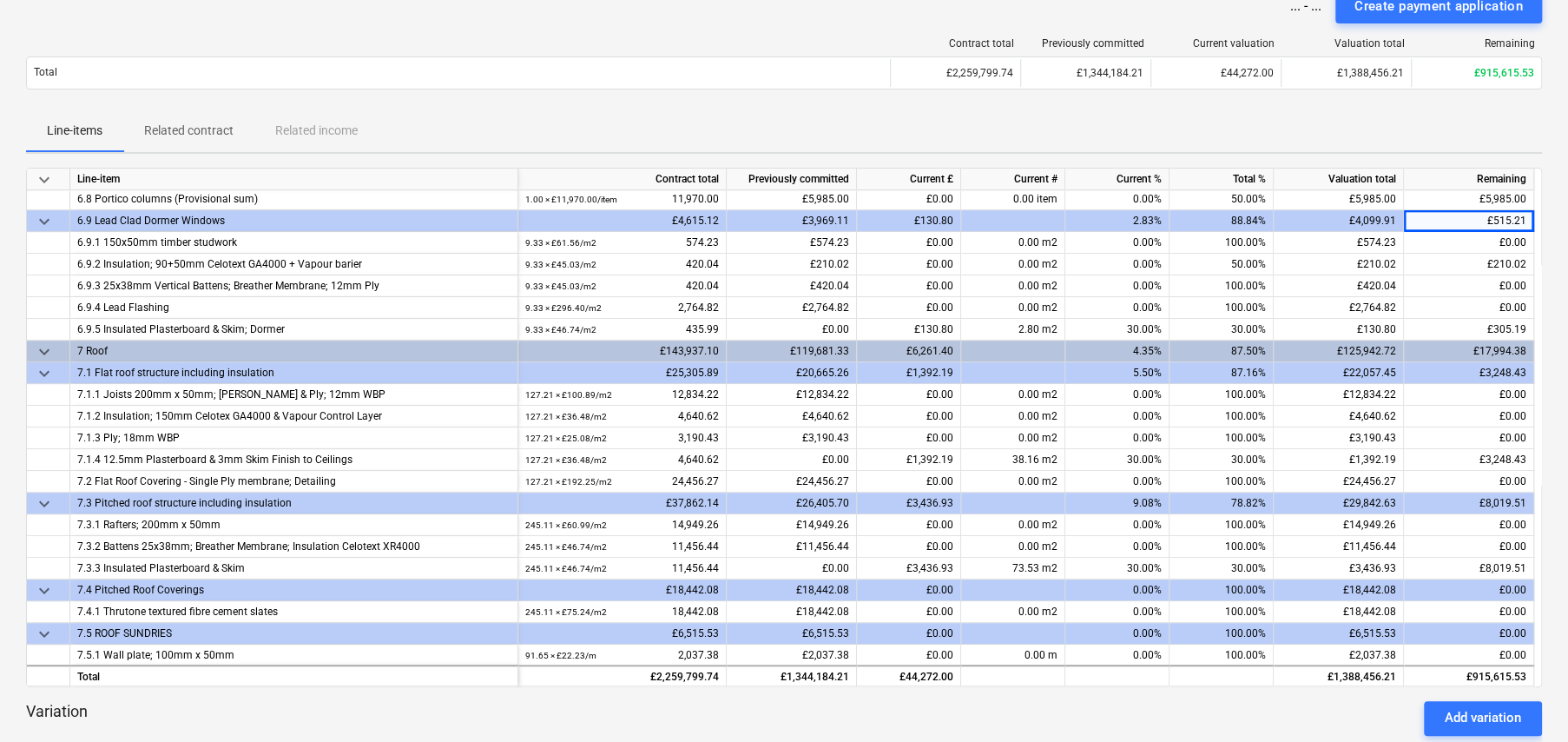
scroll to position [517, 0]
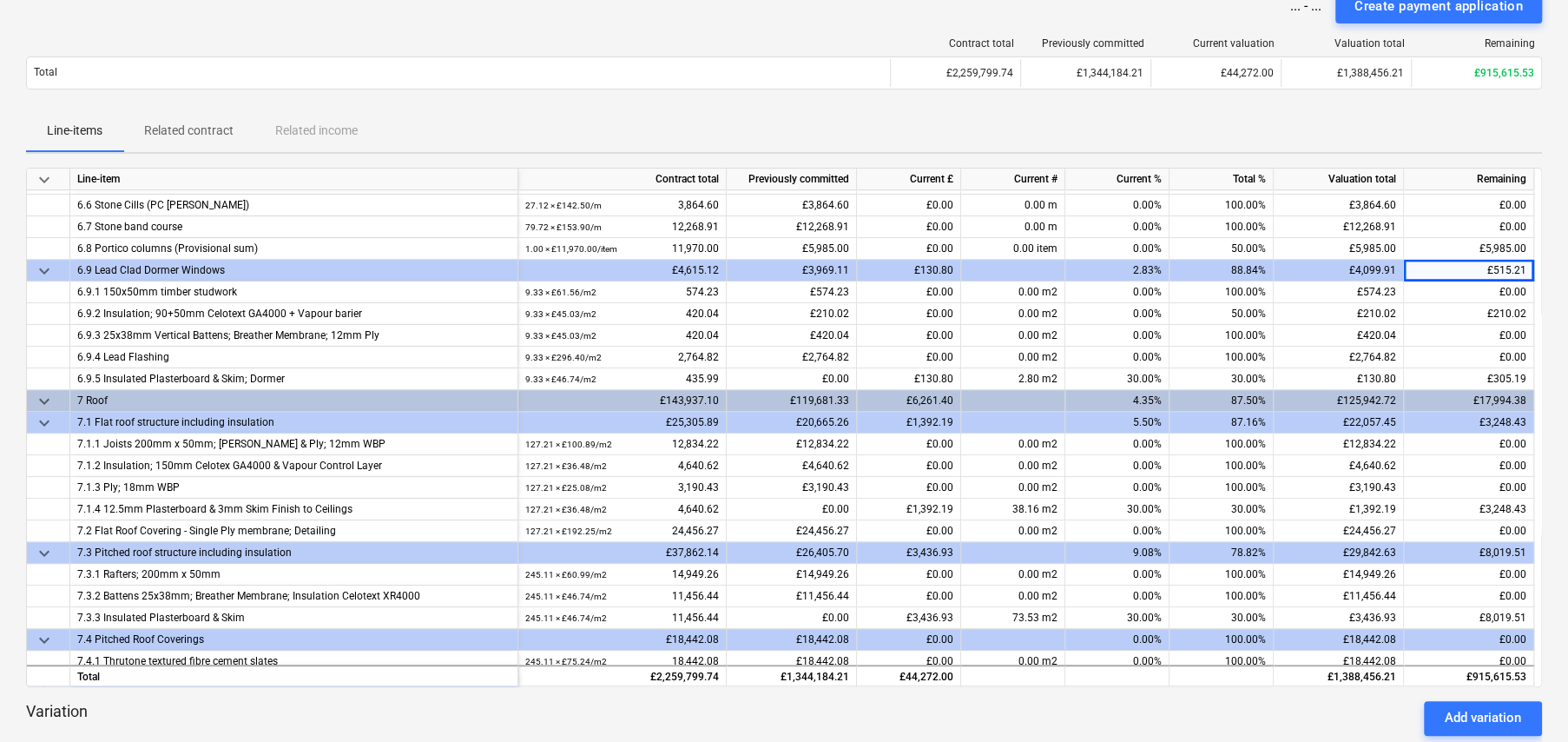
click at [1336, 232] on div "keyboard_arrow_down Line-item Contract total Previously committed Current £ Cur…" at bounding box center [784, 427] width 1516 height 520
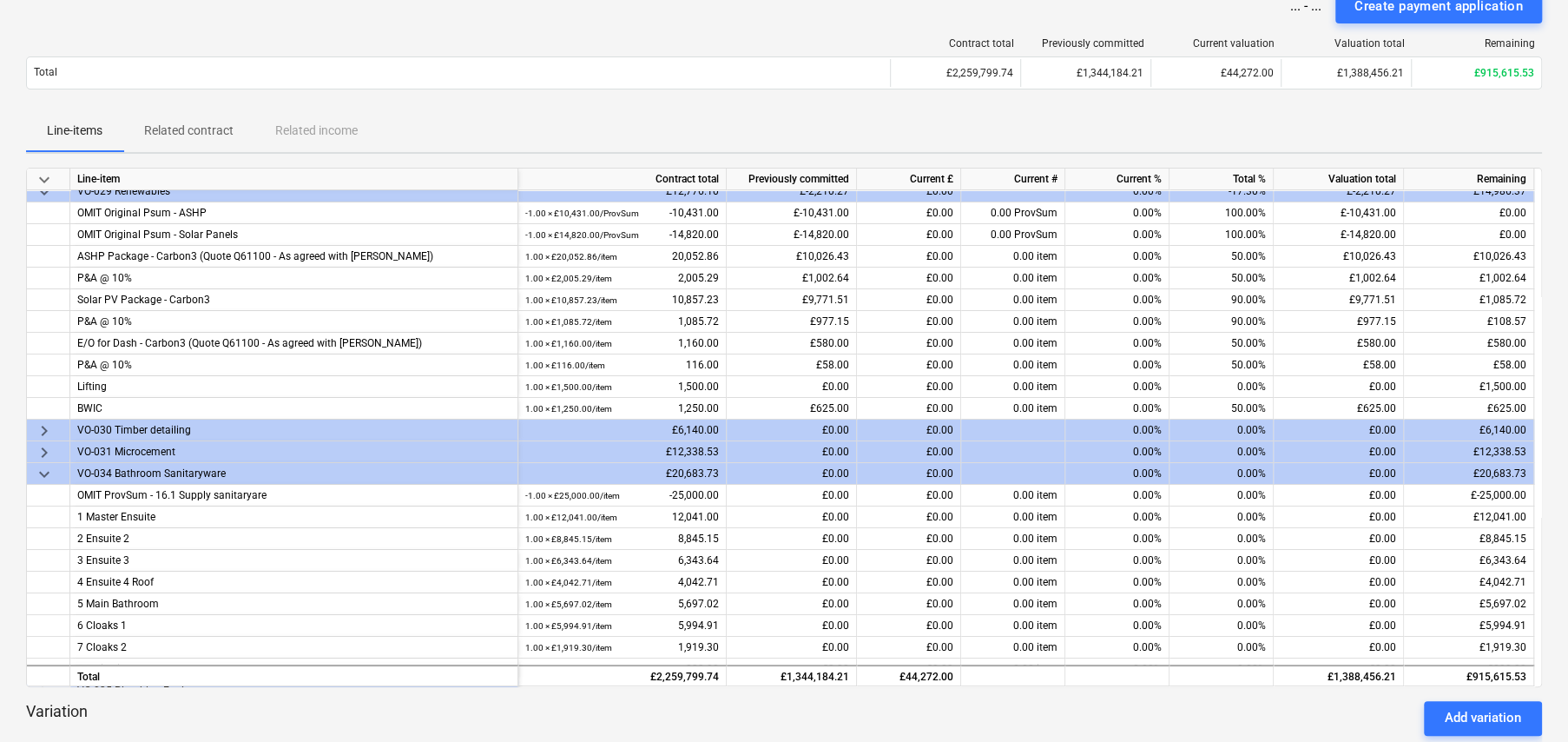
scroll to position [4556, 0]
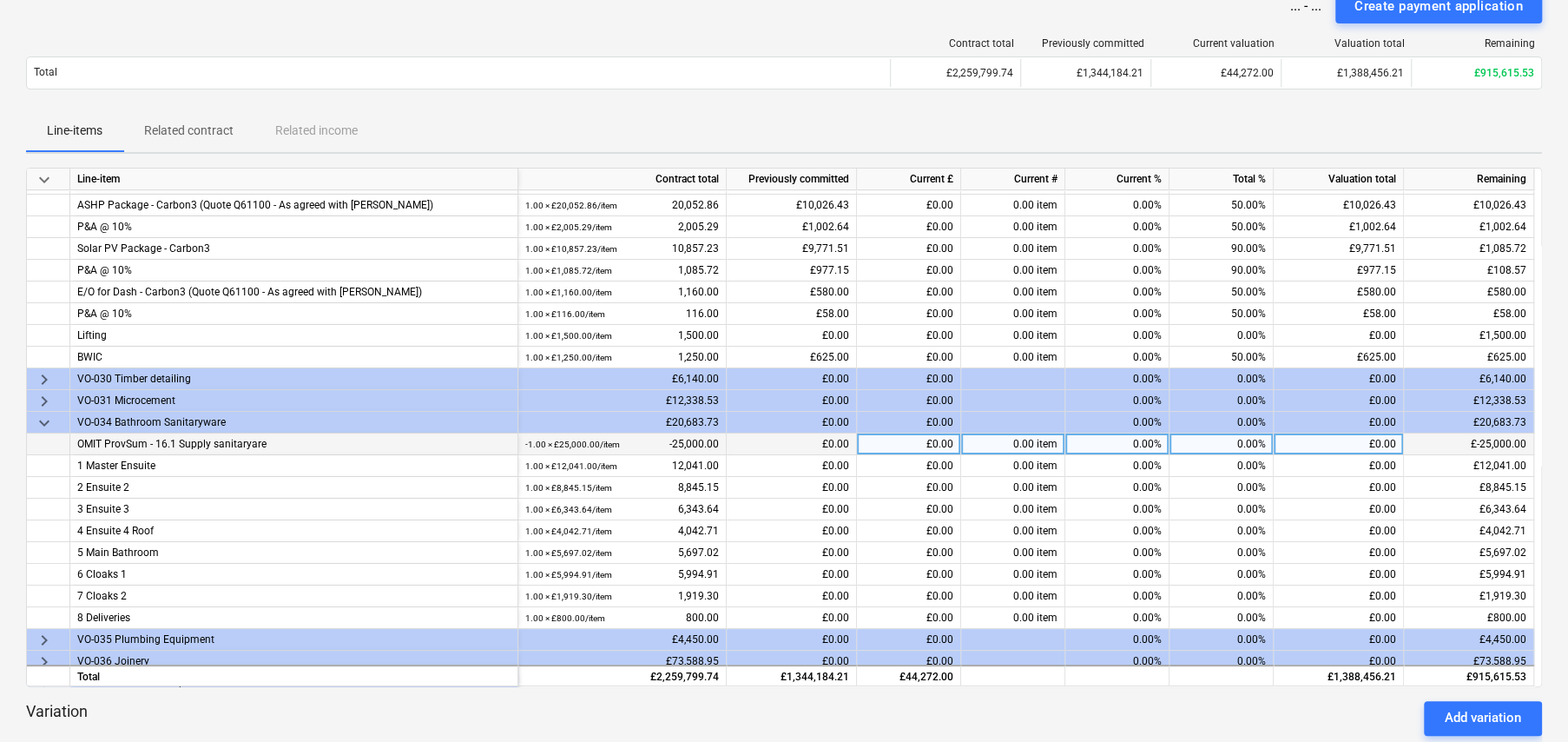
click at [1244, 440] on div "0.00%" at bounding box center [1221, 445] width 105 height 22
type input "100"
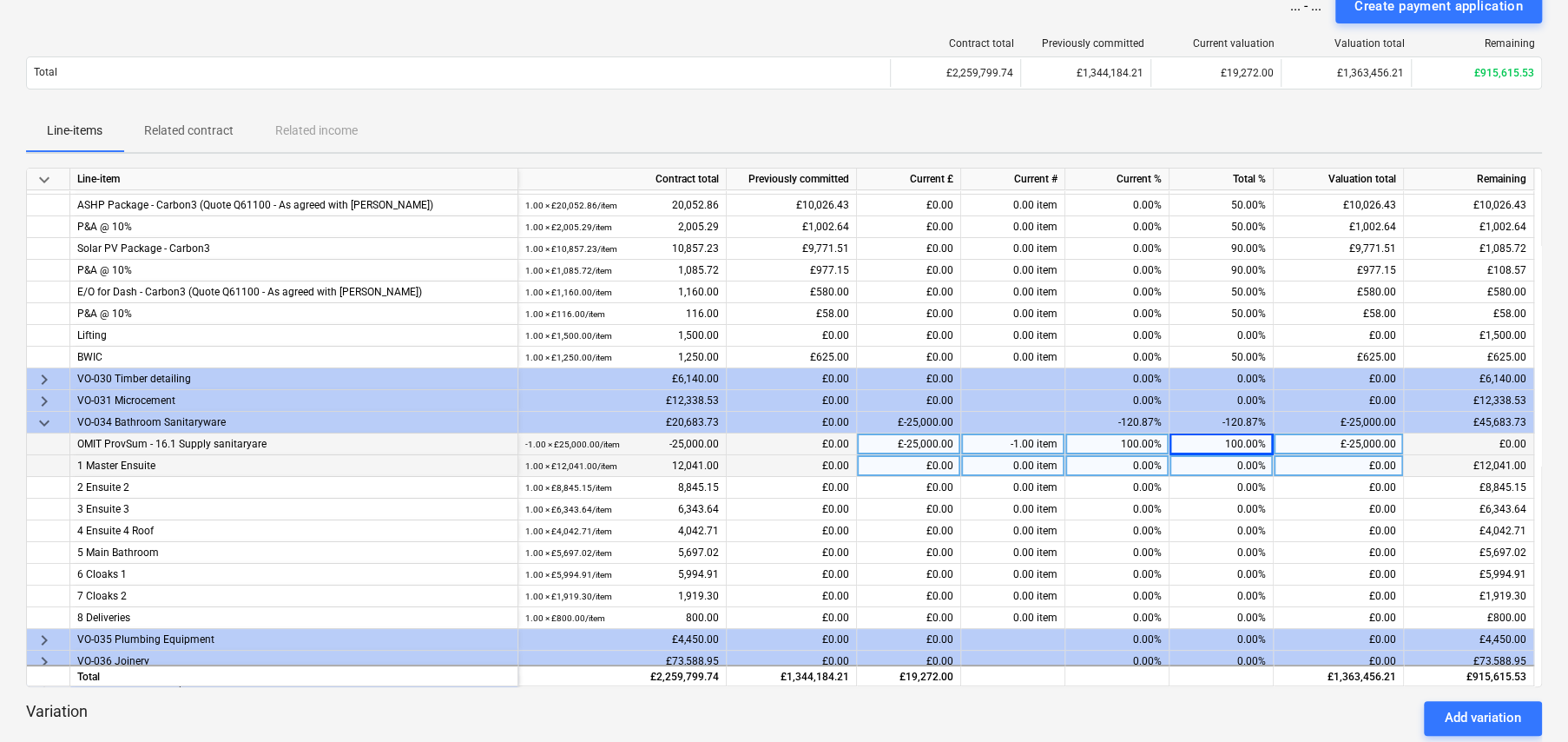
click at [1252, 458] on div "0.00%" at bounding box center [1221, 466] width 105 height 22
type input "30"
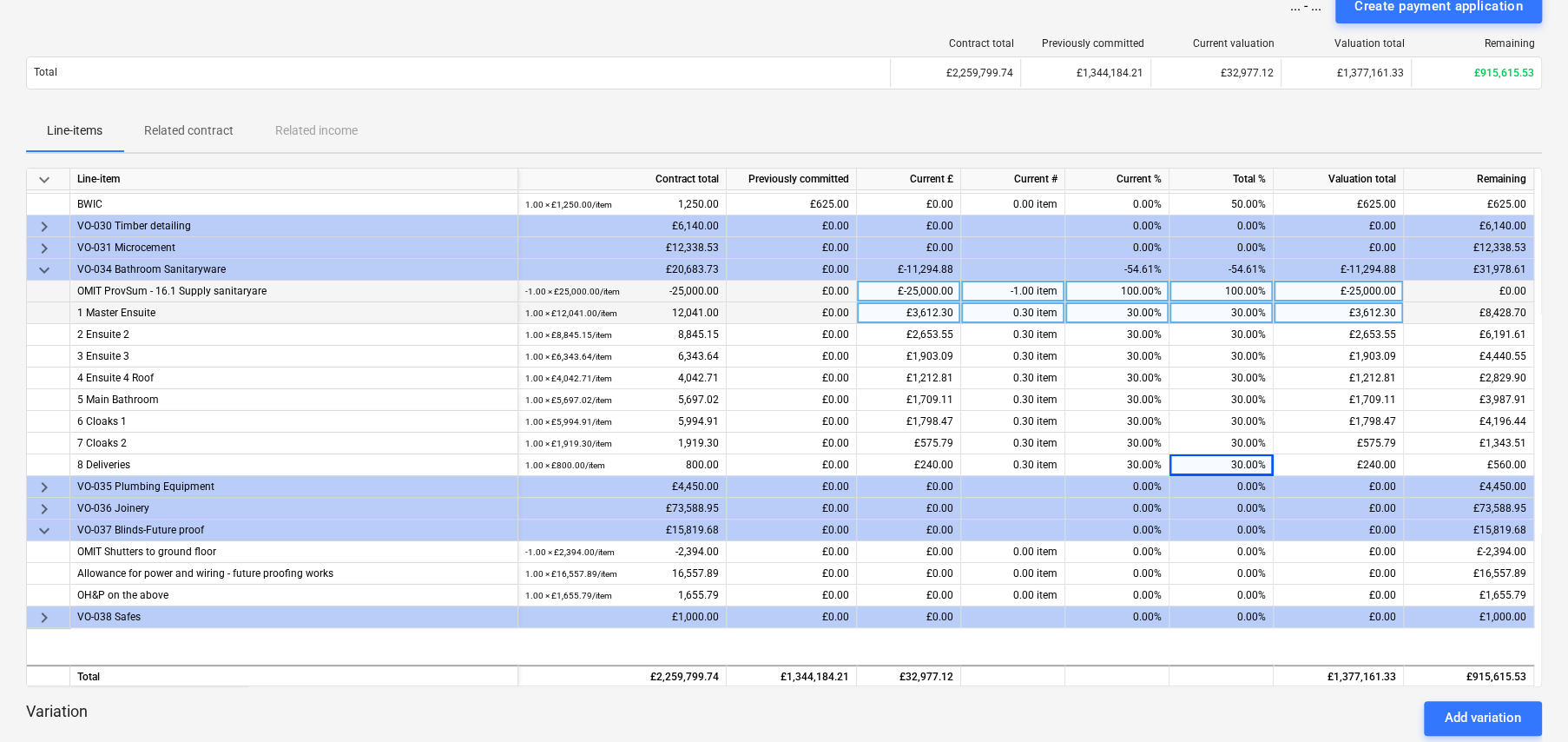
scroll to position [4729, 0]
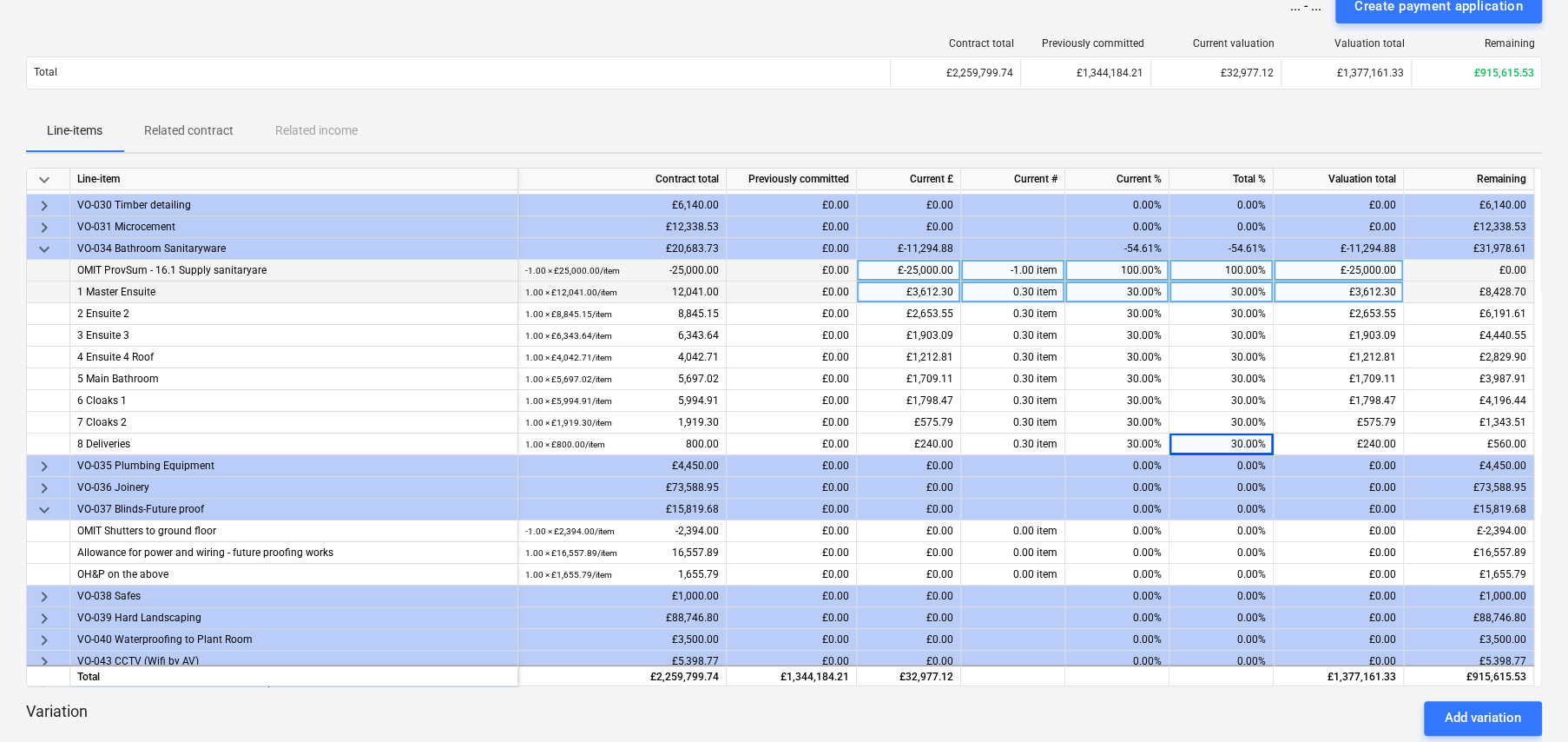
click at [1240, 263] on div "100.00%" at bounding box center [1221, 270] width 105 height 22
type input "50"
click at [1249, 285] on div "30.00%" at bounding box center [1221, 292] width 105 height 22
type input "90"
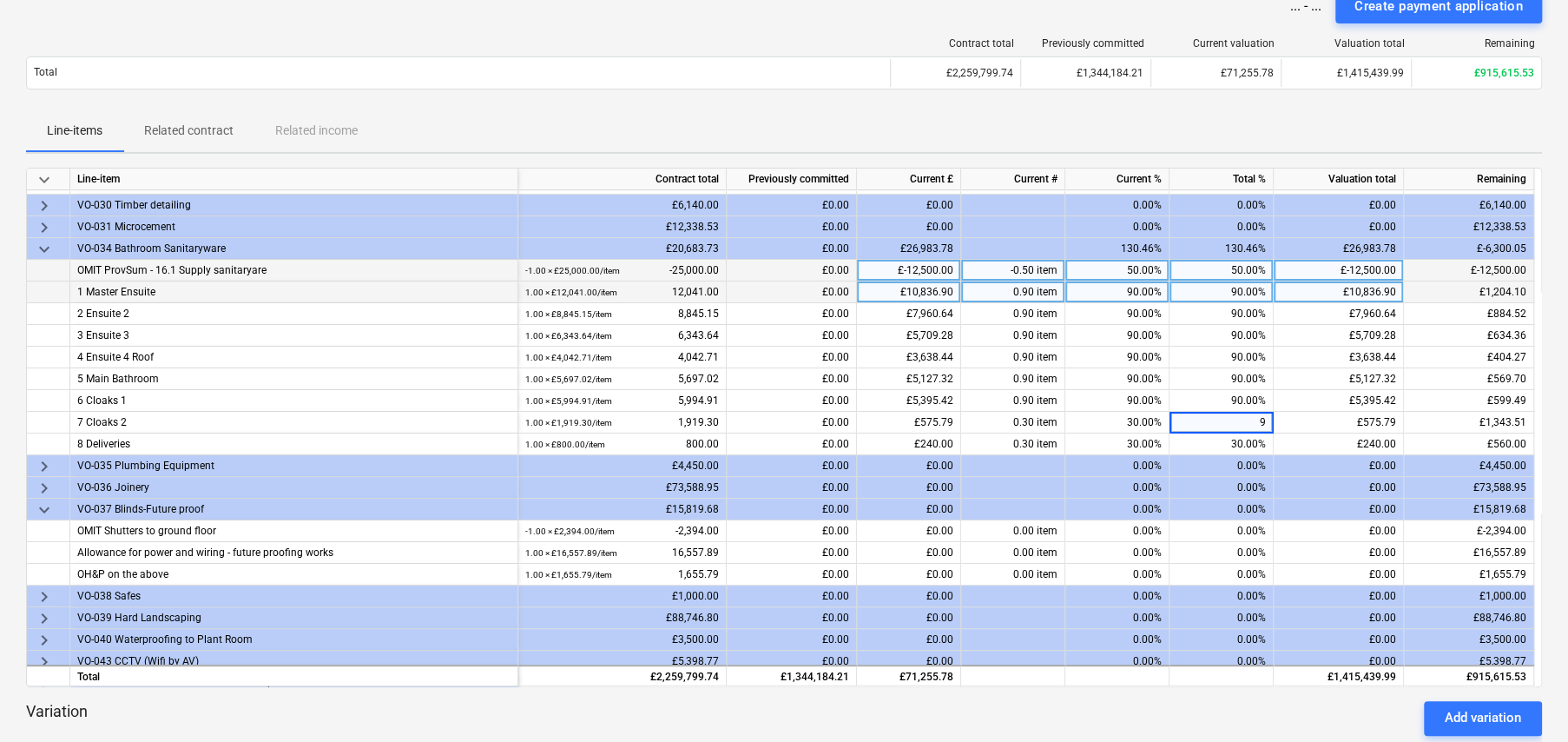
type input "90"
click at [1244, 264] on div "50.00%" at bounding box center [1221, 270] width 105 height 22
type input "100"
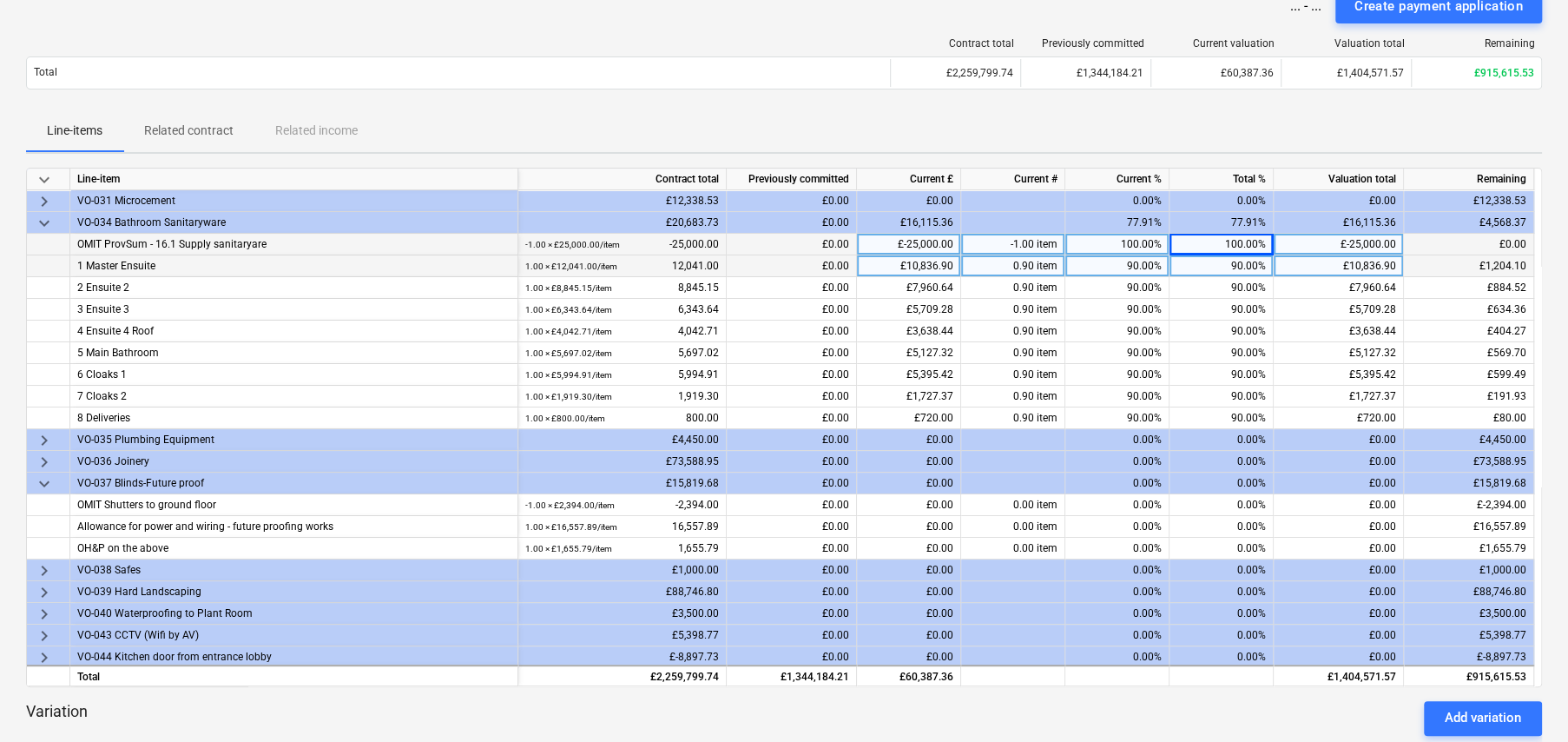
click at [42, 564] on span "keyboard_arrow_right" at bounding box center [44, 570] width 21 height 21
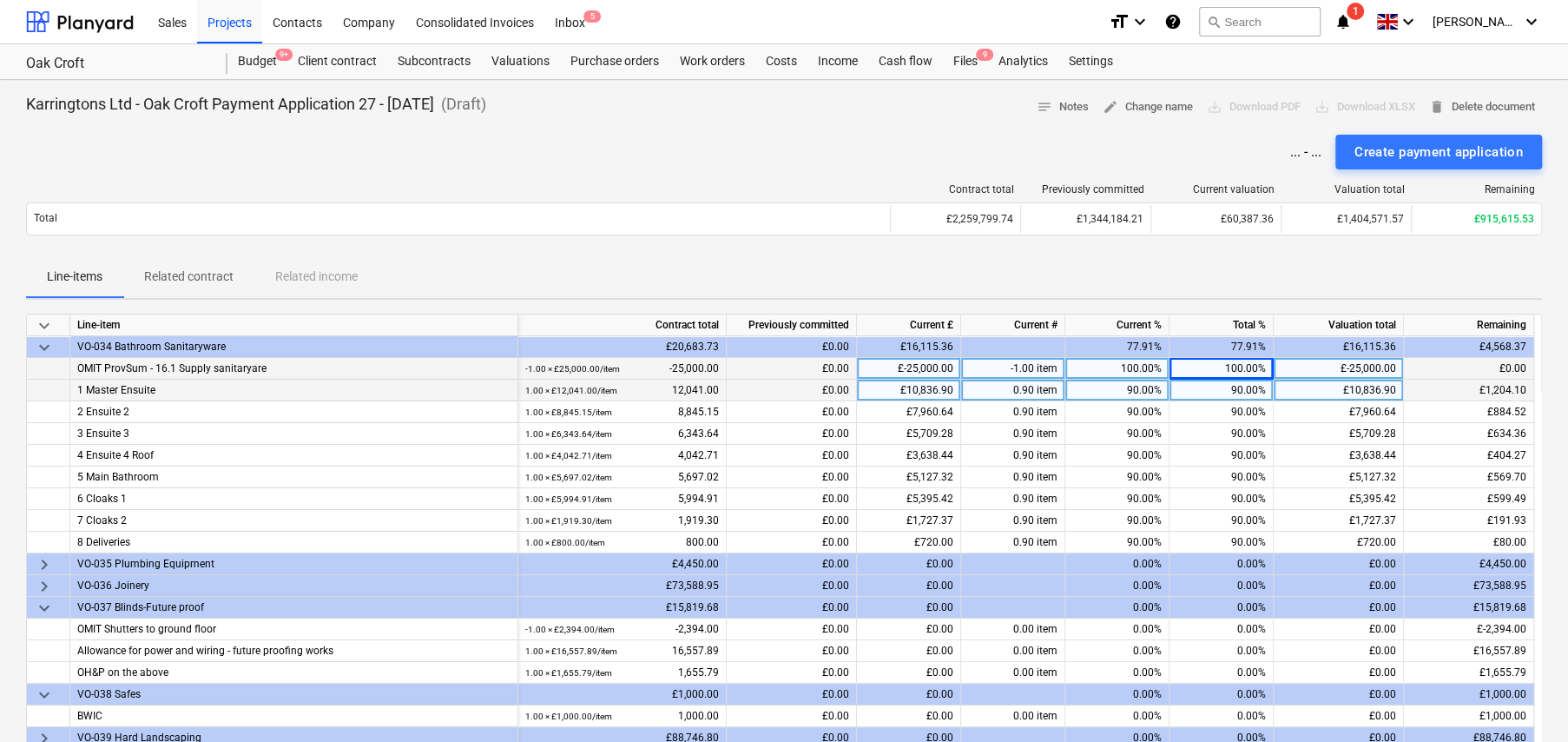
scroll to position [0, 0]
click at [36, 323] on span "keyboard_arrow_down" at bounding box center [44, 325] width 21 height 21
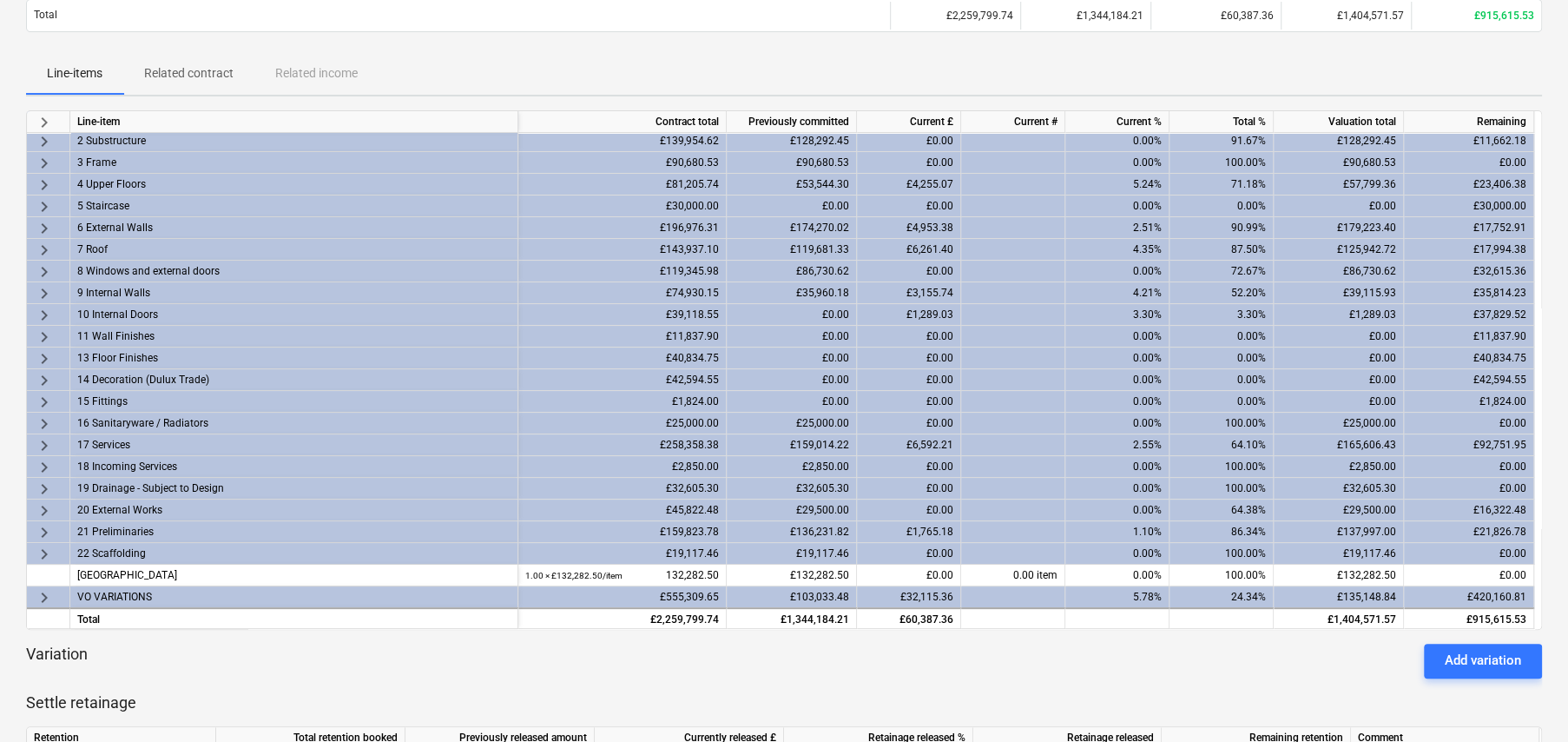
scroll to position [174, 0]
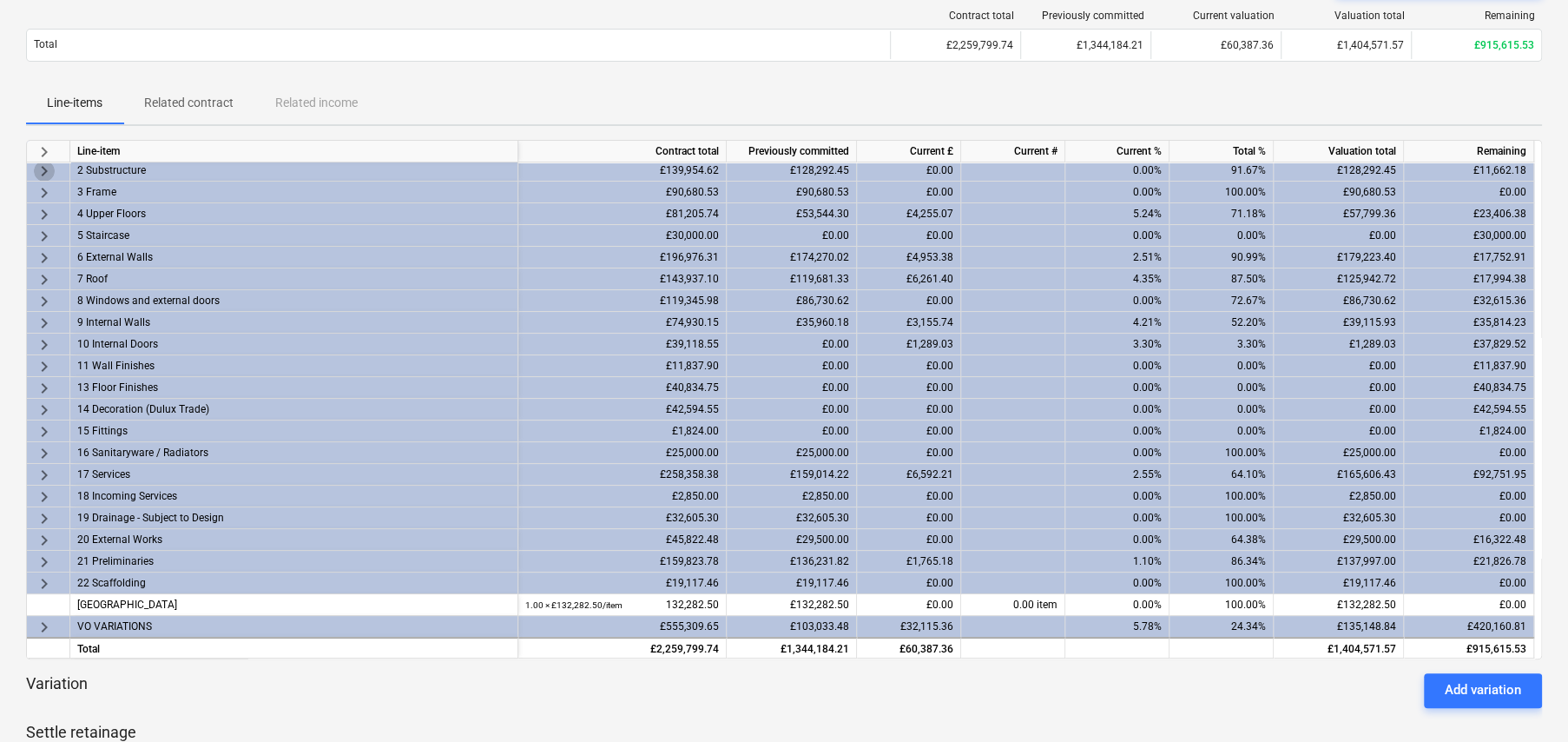
click at [46, 167] on span "keyboard_arrow_right" at bounding box center [44, 171] width 21 height 21
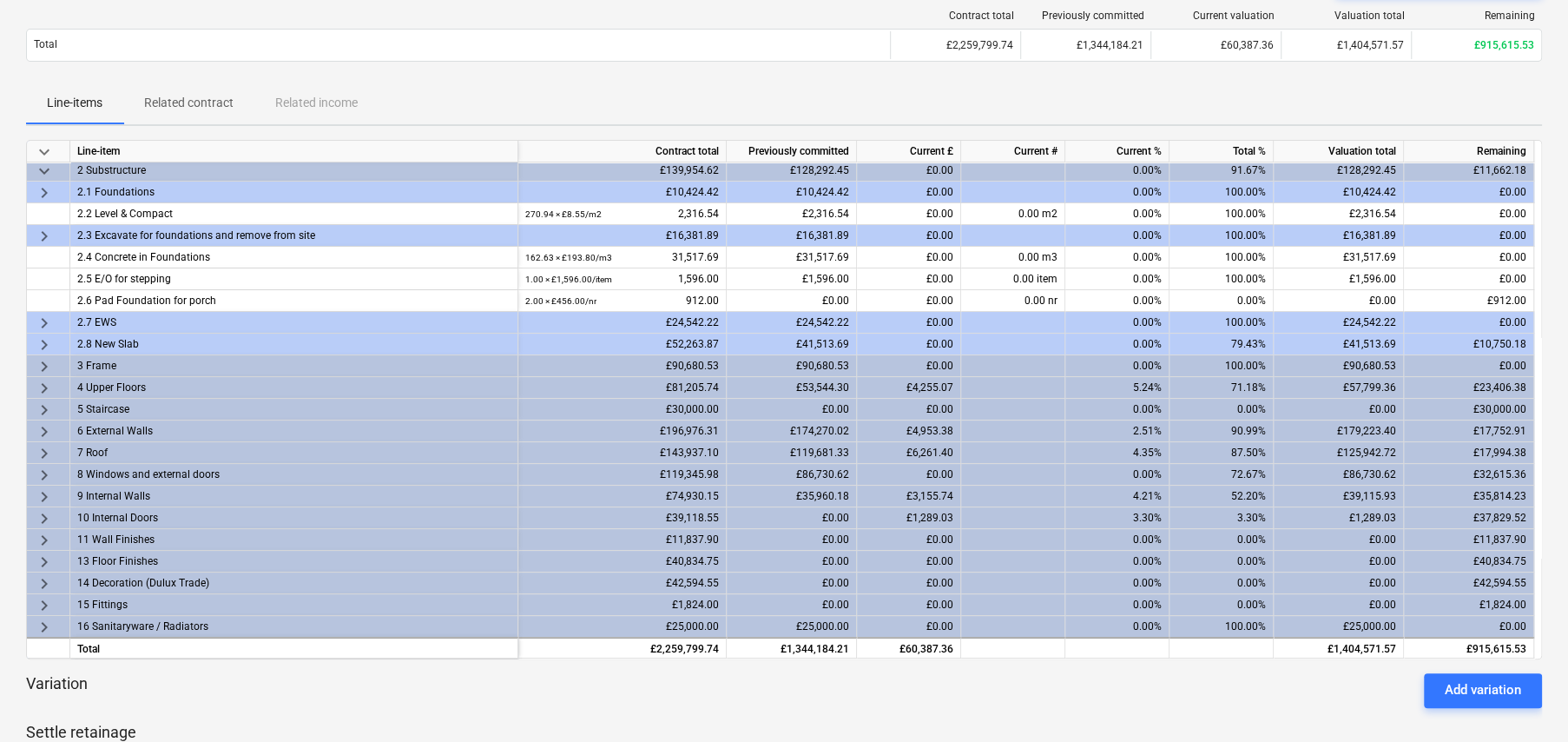
click at [44, 167] on span "keyboard_arrow_down" at bounding box center [44, 171] width 21 height 21
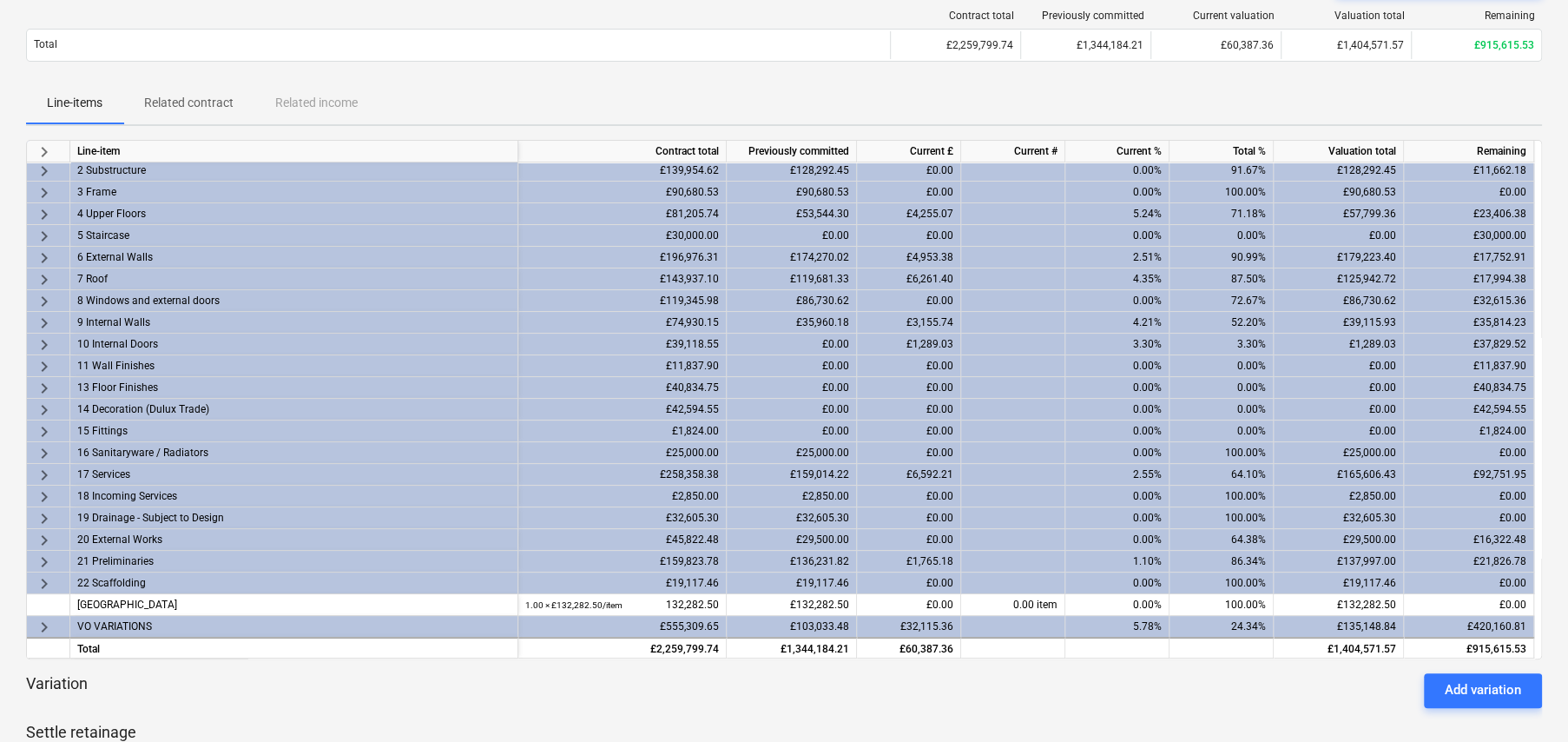
click at [47, 622] on span "keyboard_arrow_right" at bounding box center [44, 626] width 21 height 21
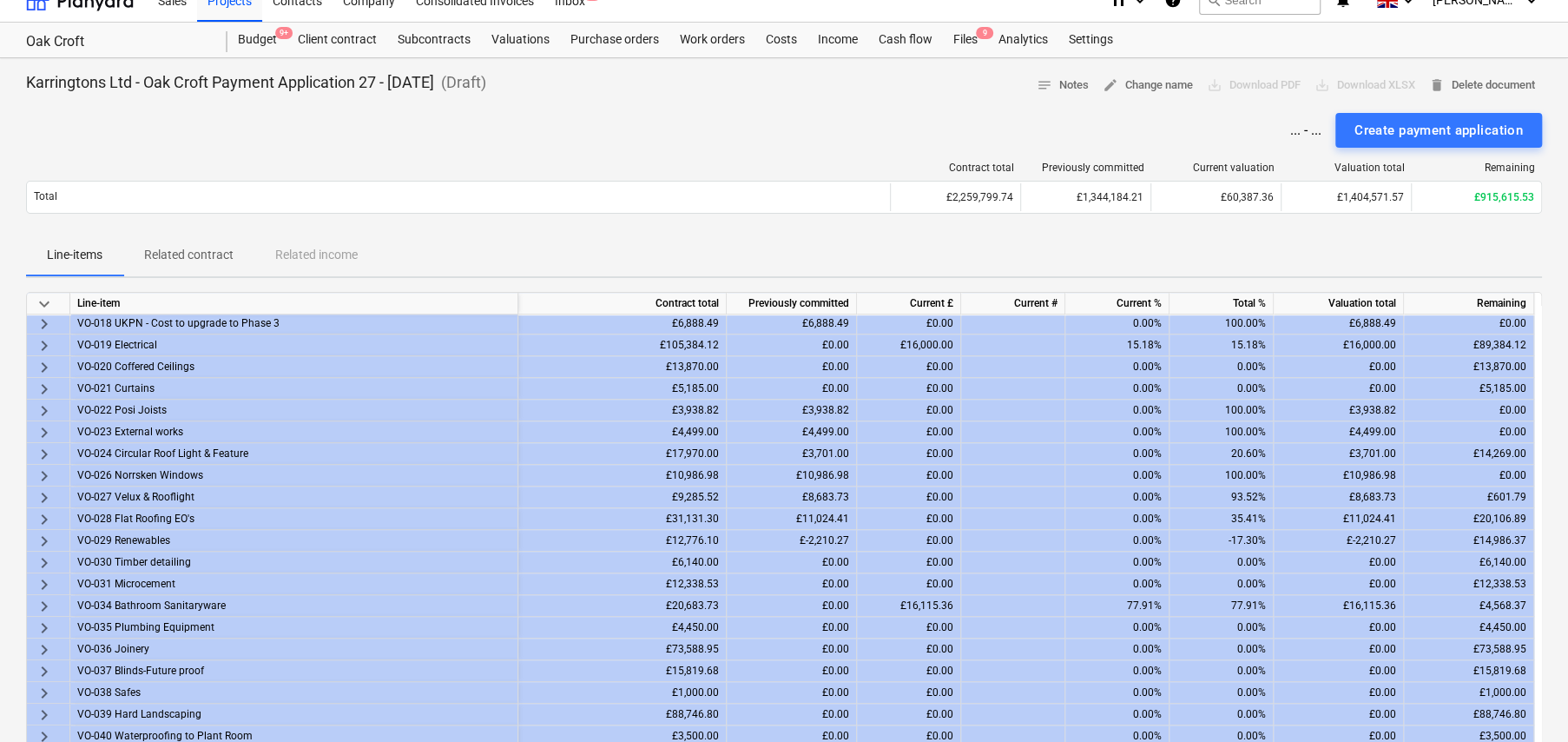
scroll to position [0, 0]
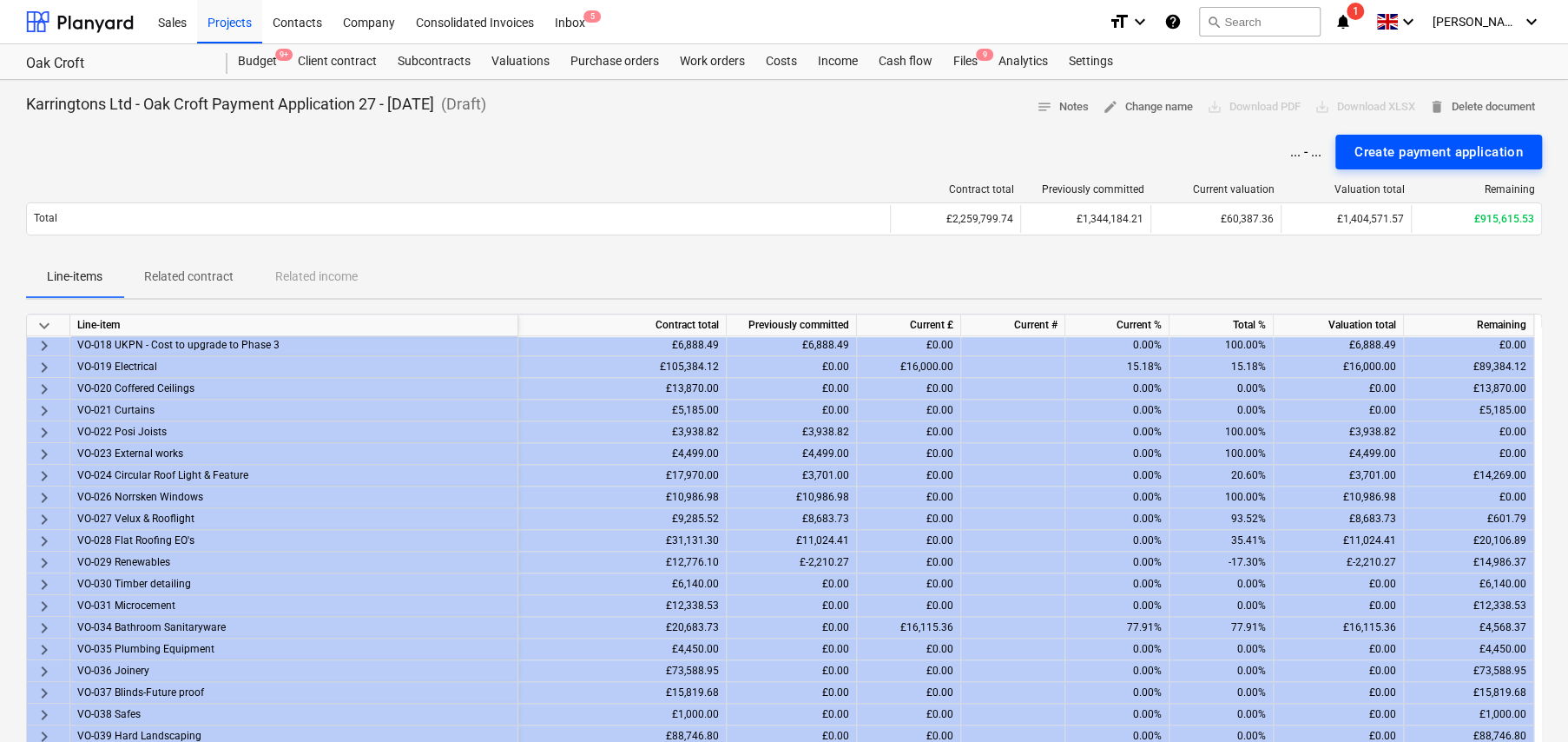
click at [1336, 155] on div "Create payment application" at bounding box center [1438, 152] width 168 height 23
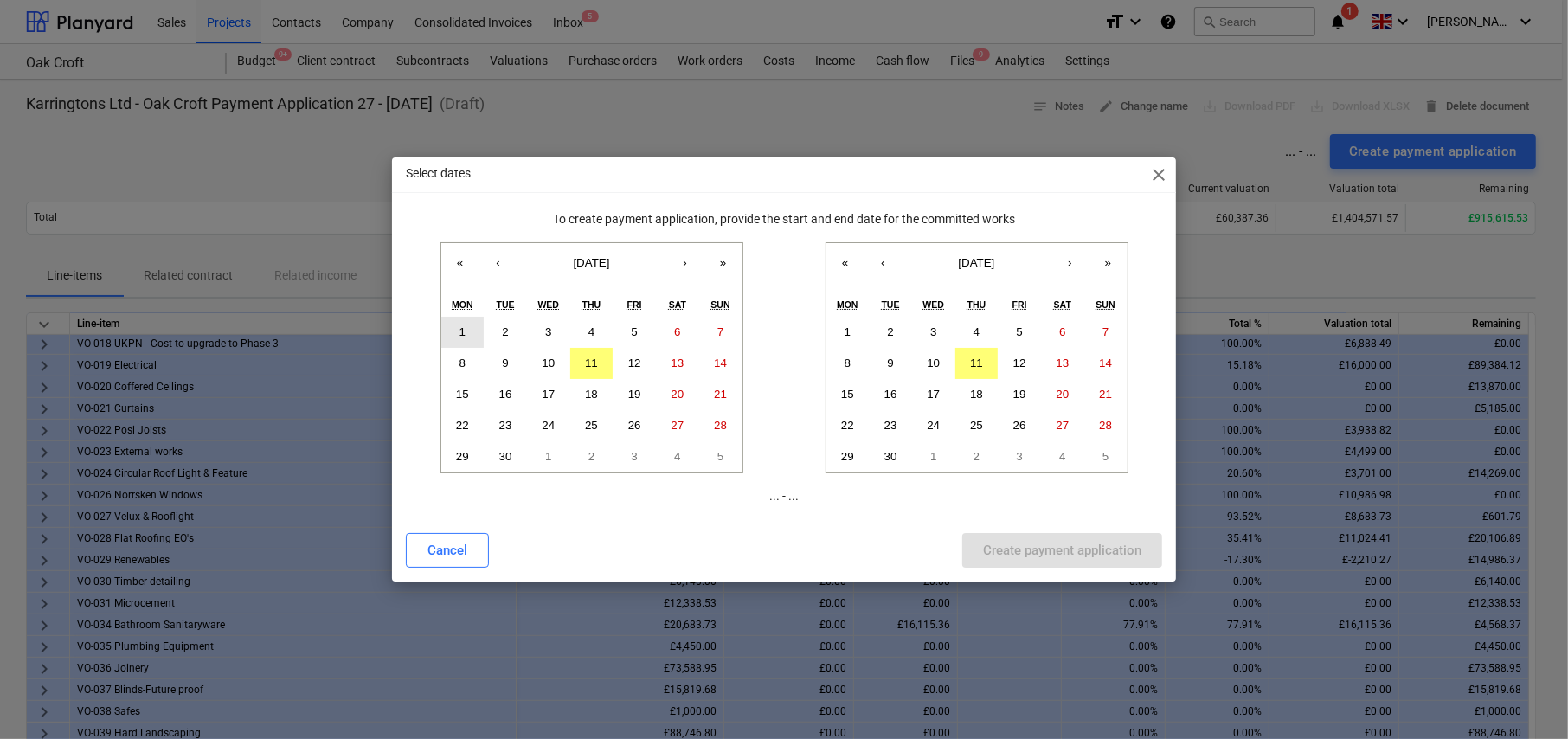
click at [471, 329] on button "1" at bounding box center [463, 332] width 44 height 31
click at [1023, 361] on abbr "12" at bounding box center [1019, 363] width 13 height 13
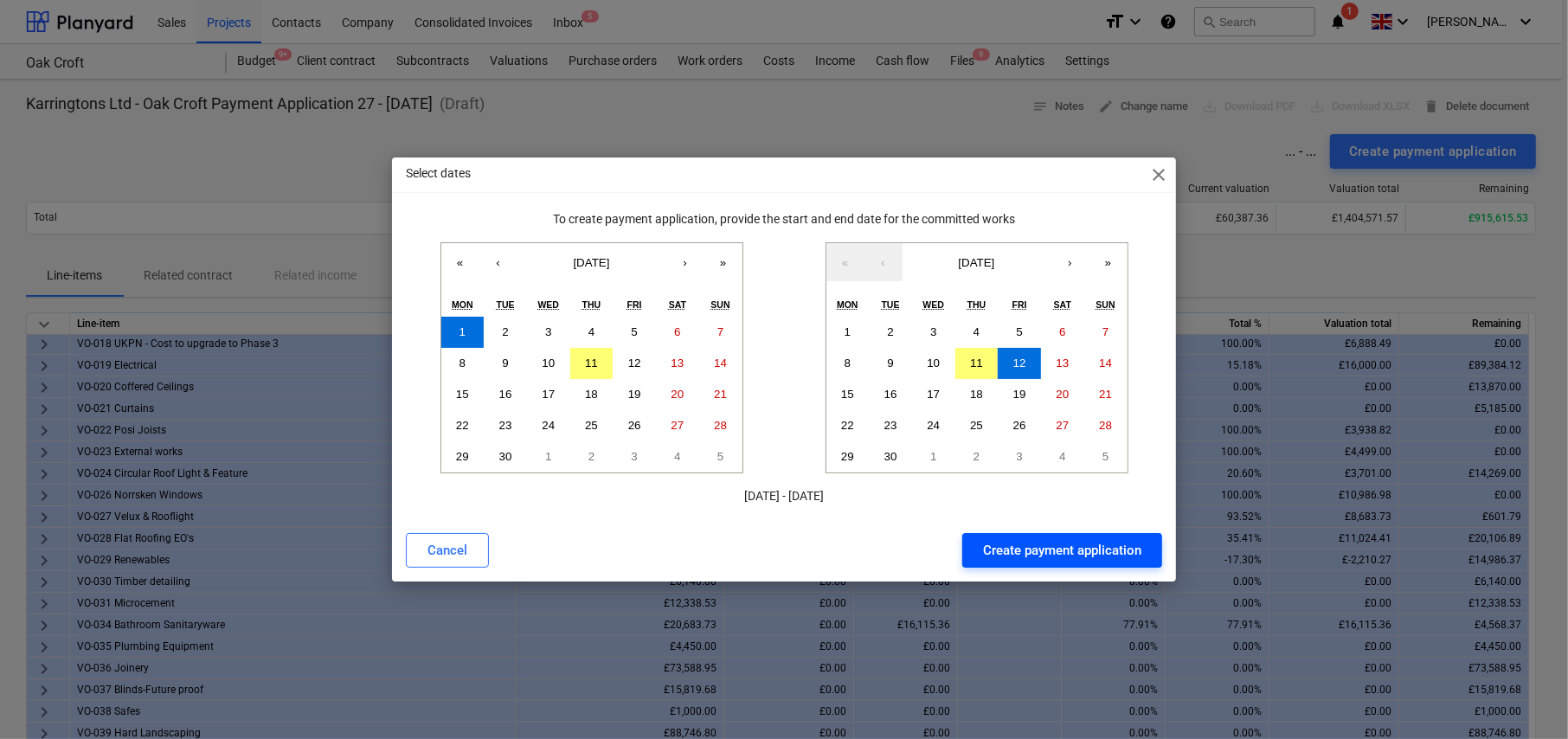
click at [1082, 551] on div "Create payment application" at bounding box center [1061, 550] width 158 height 23
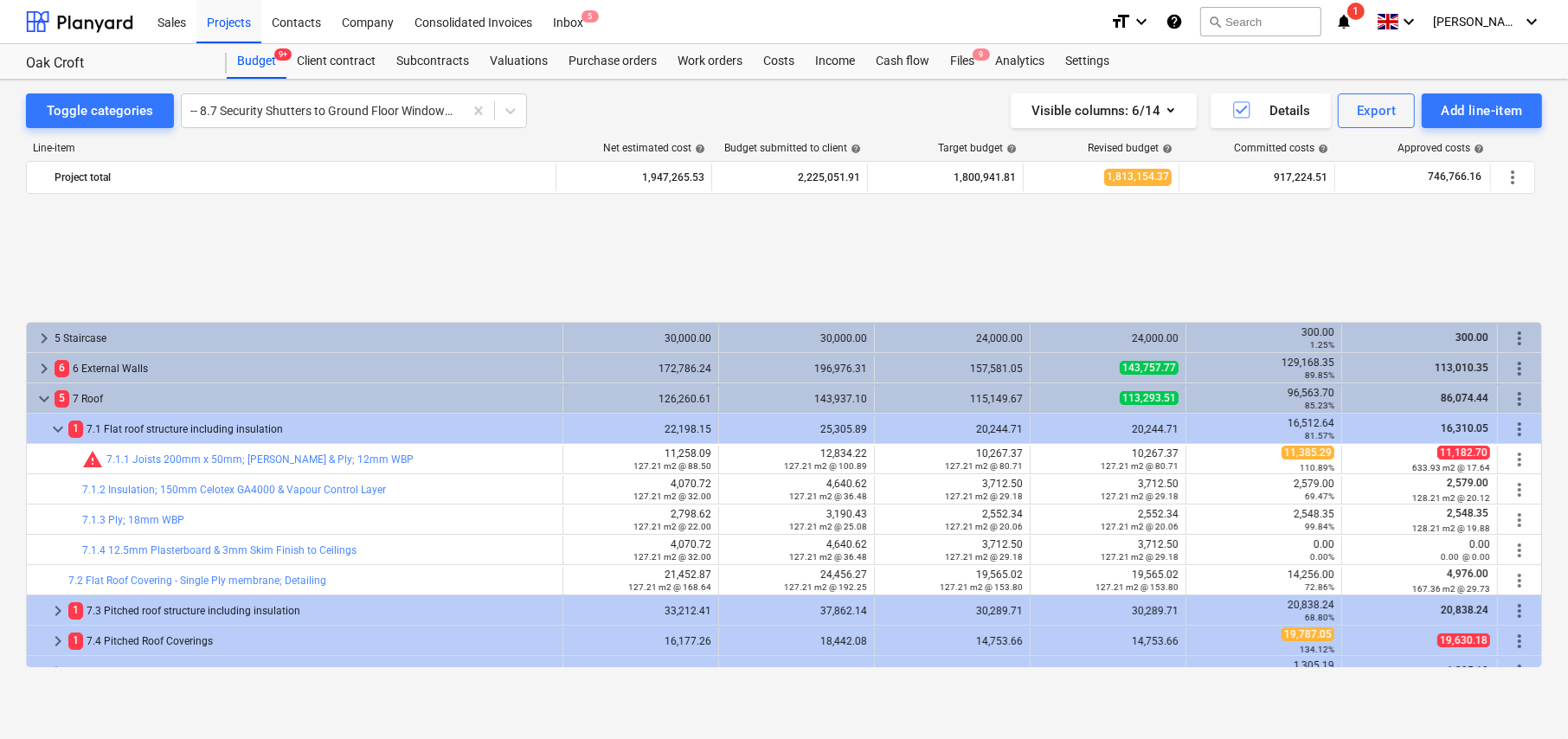
scroll to position [749, 0]
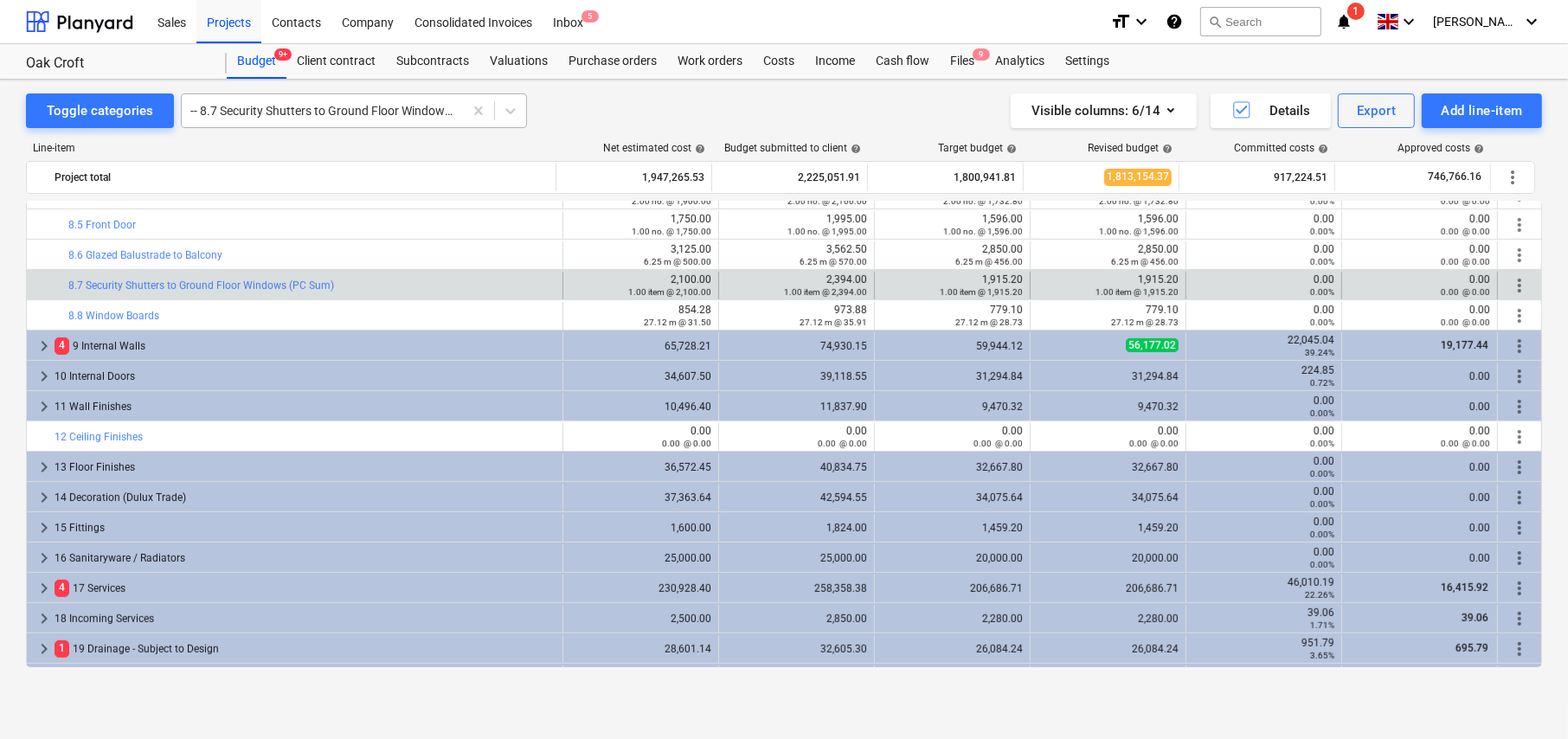
click at [319, 108] on div at bounding box center [323, 110] width 264 height 17
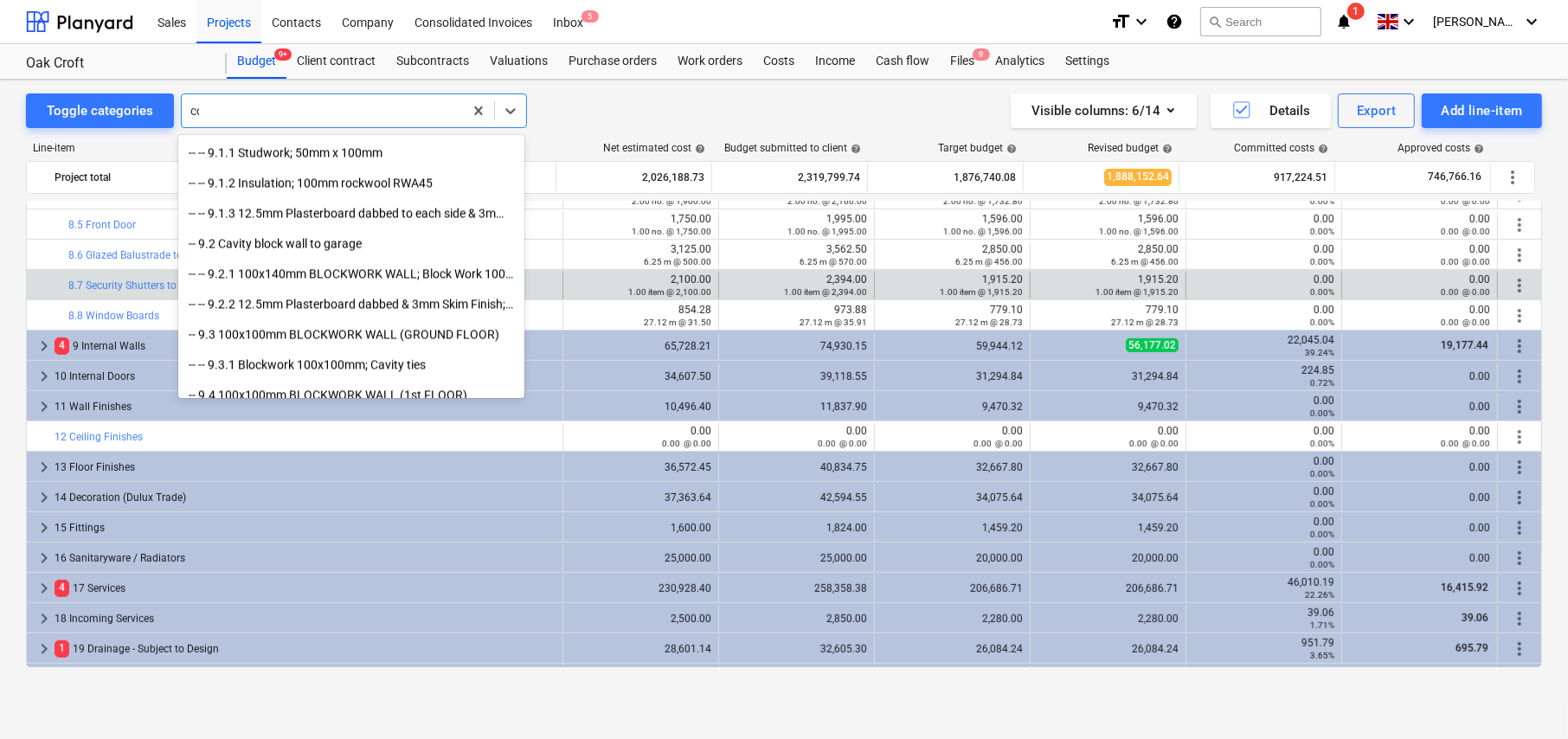
scroll to position [0, 0]
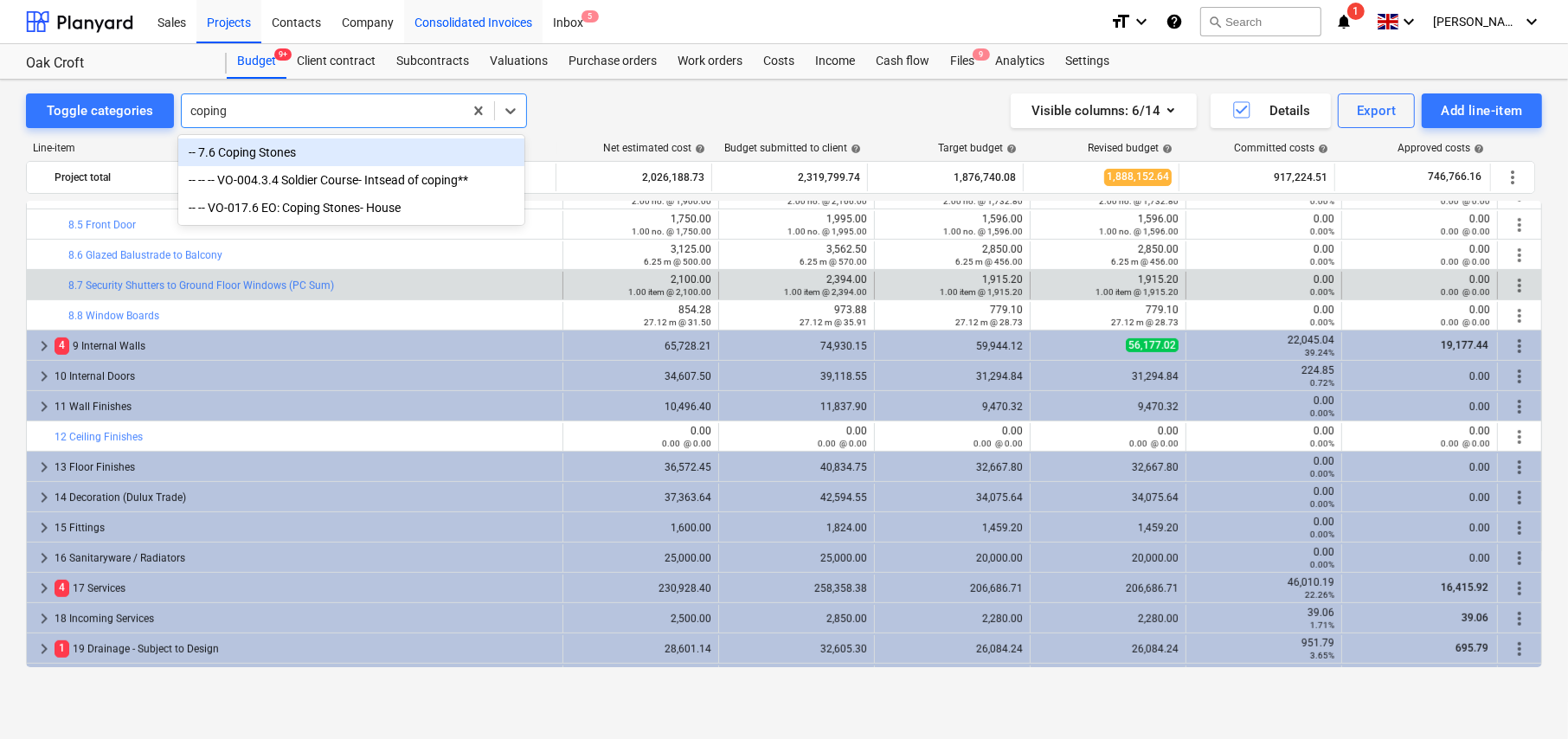
type input "coping"
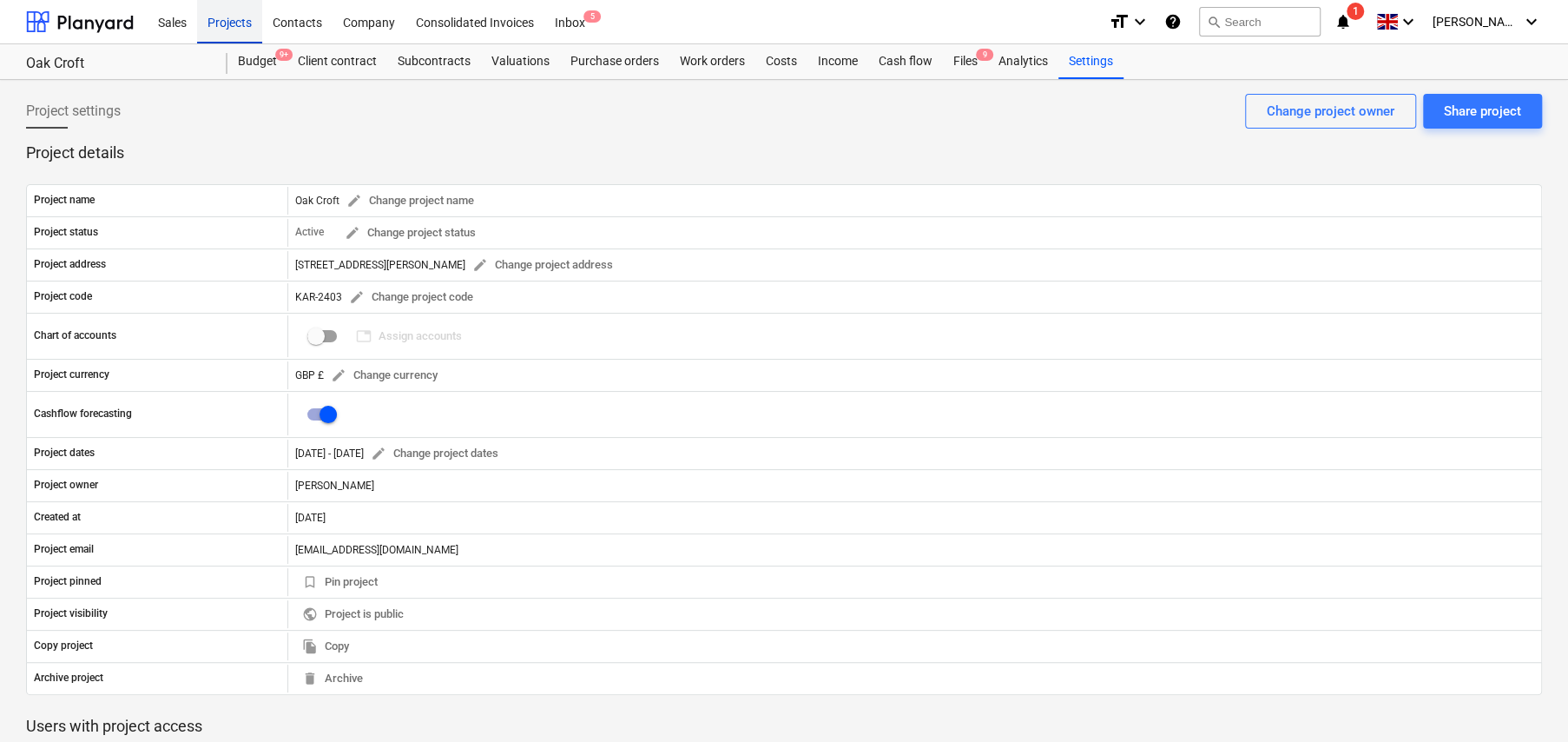
click at [226, 24] on div "Projects" at bounding box center [229, 21] width 65 height 44
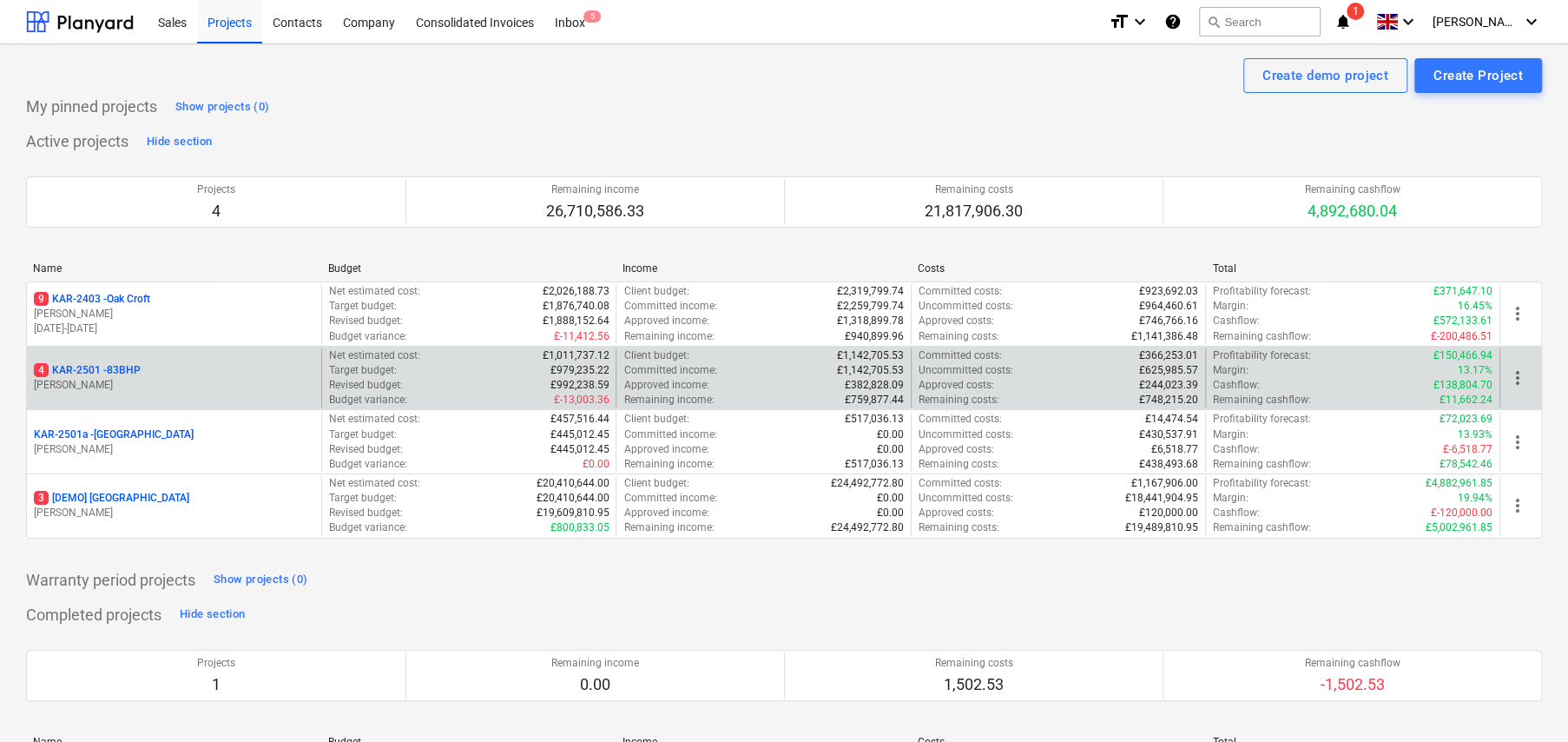
click at [124, 363] on p "4 KAR-2501 - 83BHP" at bounding box center [87, 370] width 107 height 15
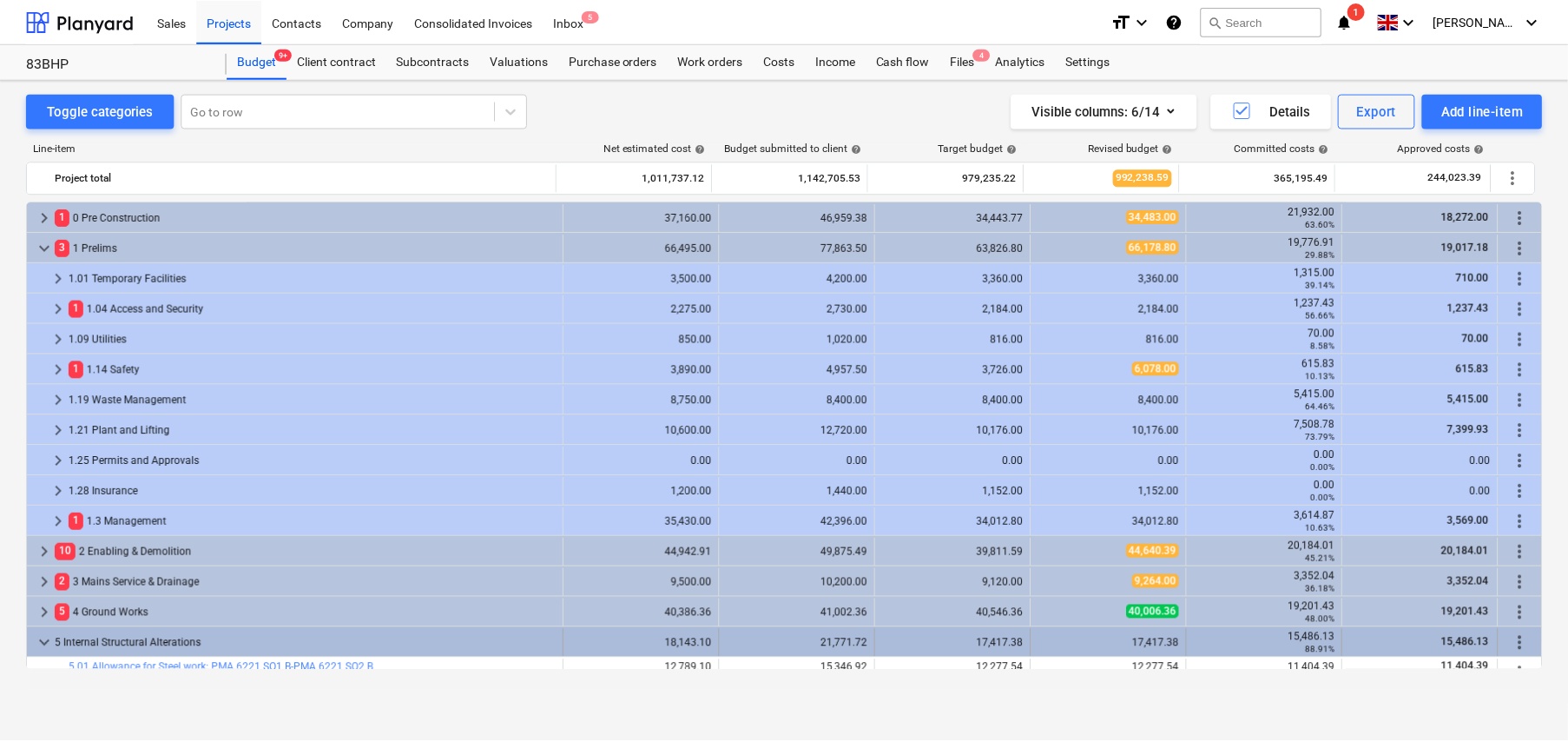
scroll to position [364, 0]
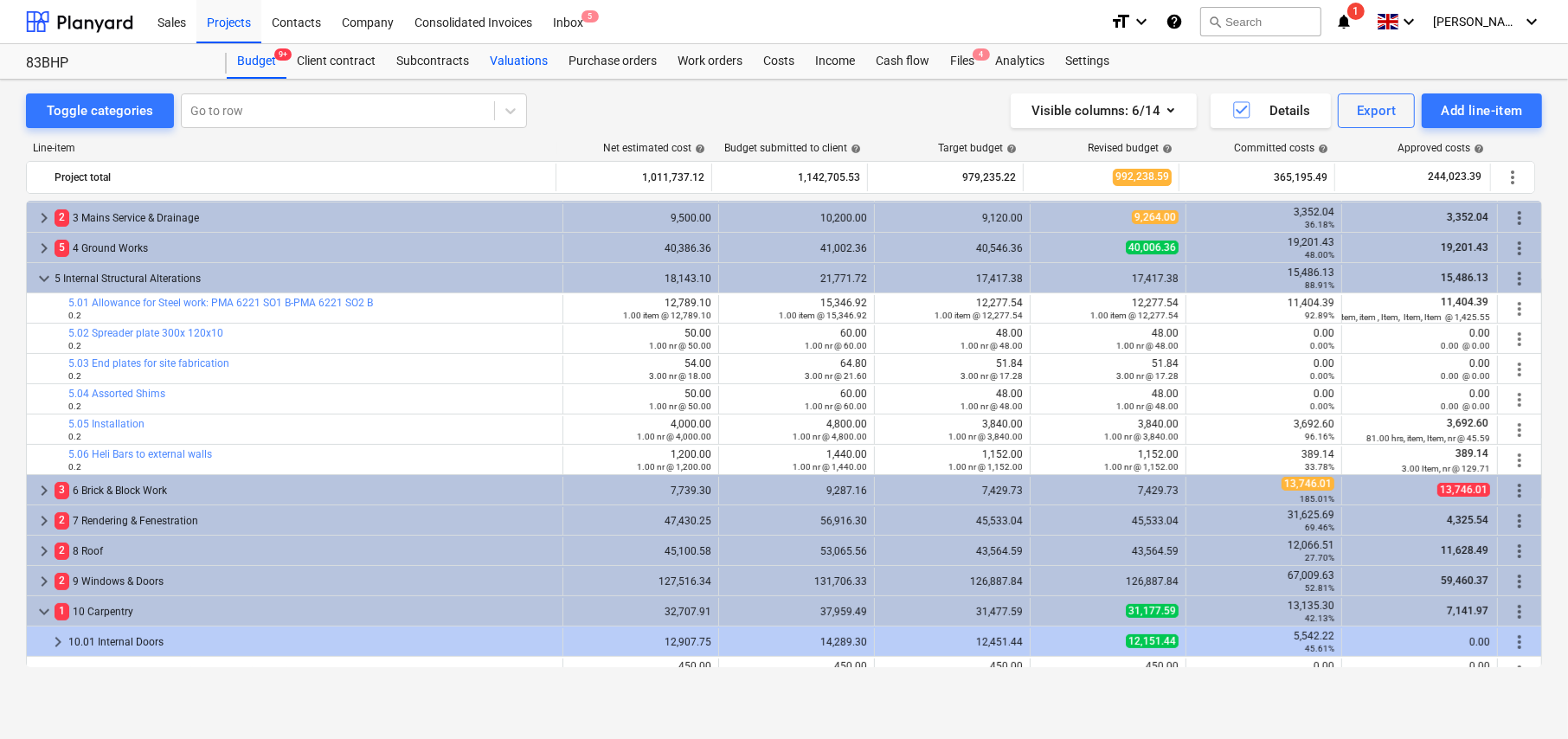
click at [511, 61] on div "Valuations" at bounding box center [519, 61] width 78 height 35
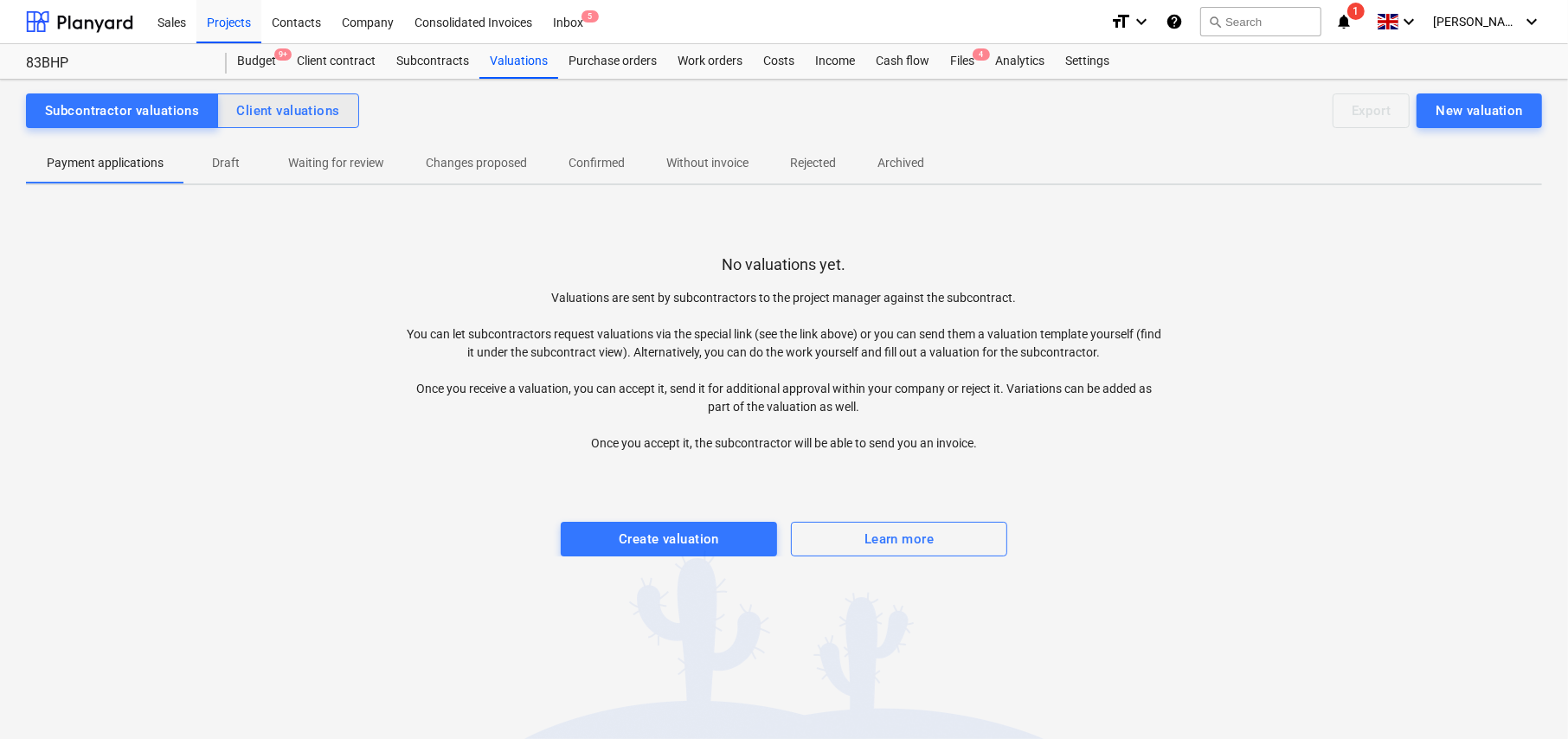
click at [299, 104] on div "Client valuations" at bounding box center [288, 110] width 103 height 23
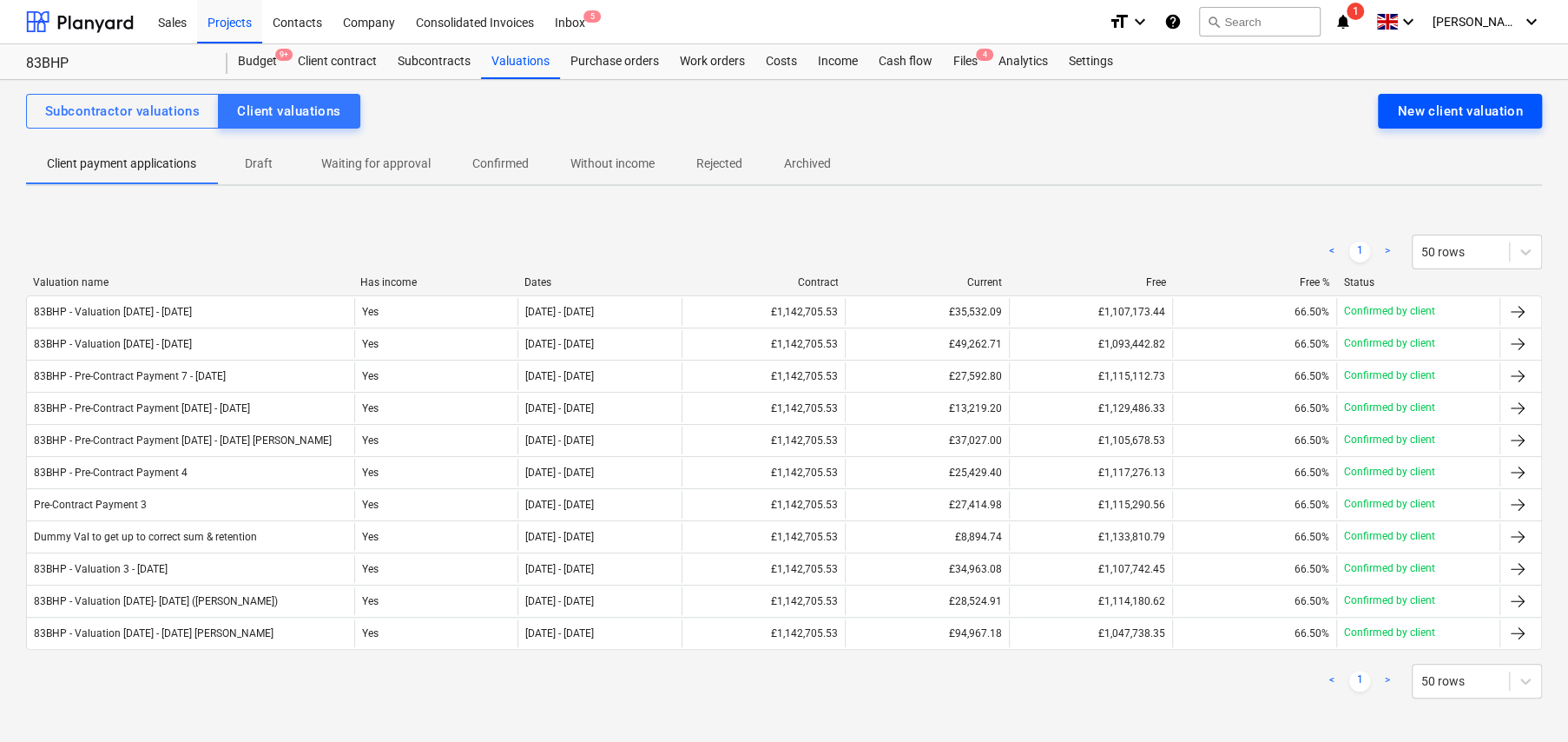
click at [1465, 111] on div "New client valuation" at bounding box center [1459, 111] width 126 height 23
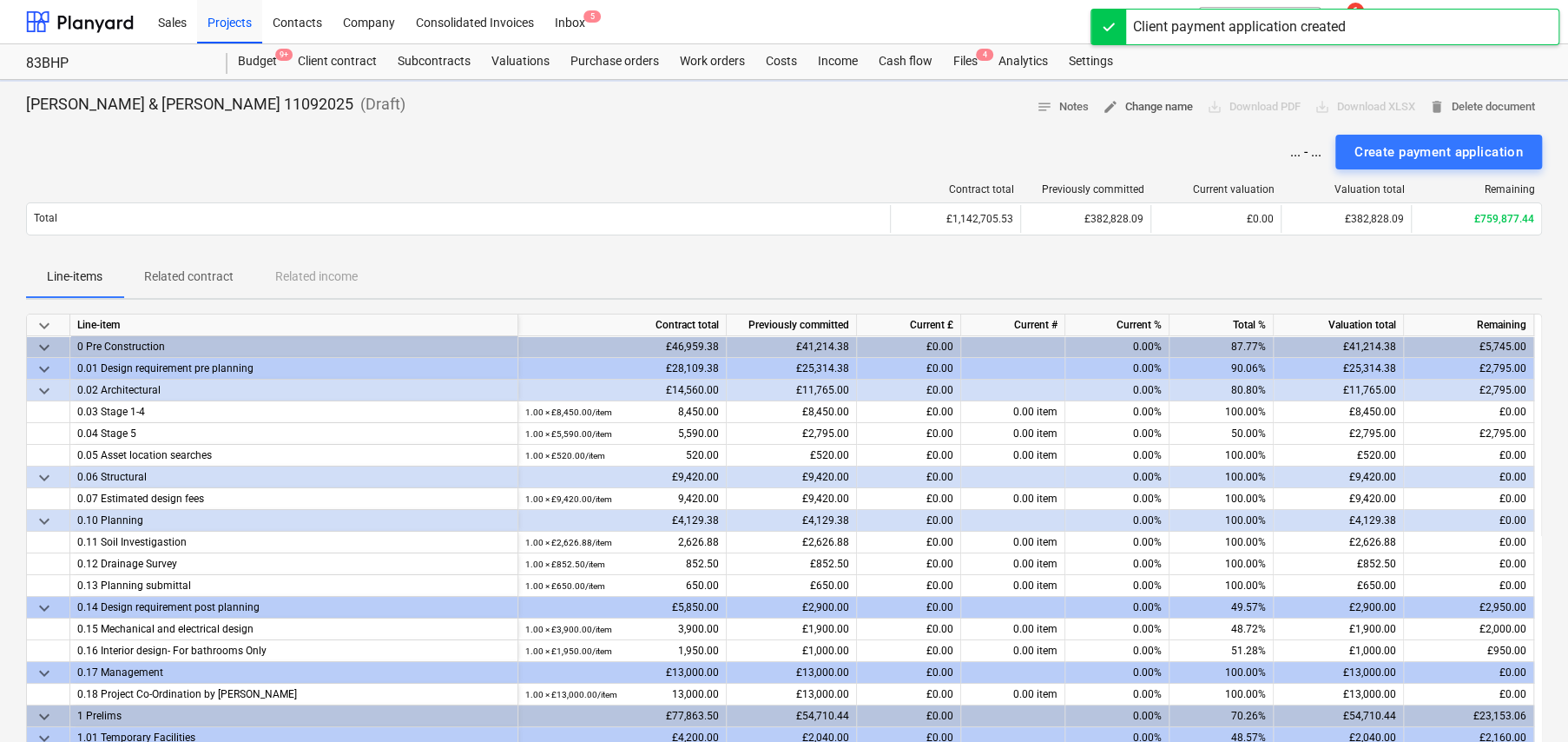
click at [1154, 109] on span "edit Change name" at bounding box center [1147, 108] width 91 height 20
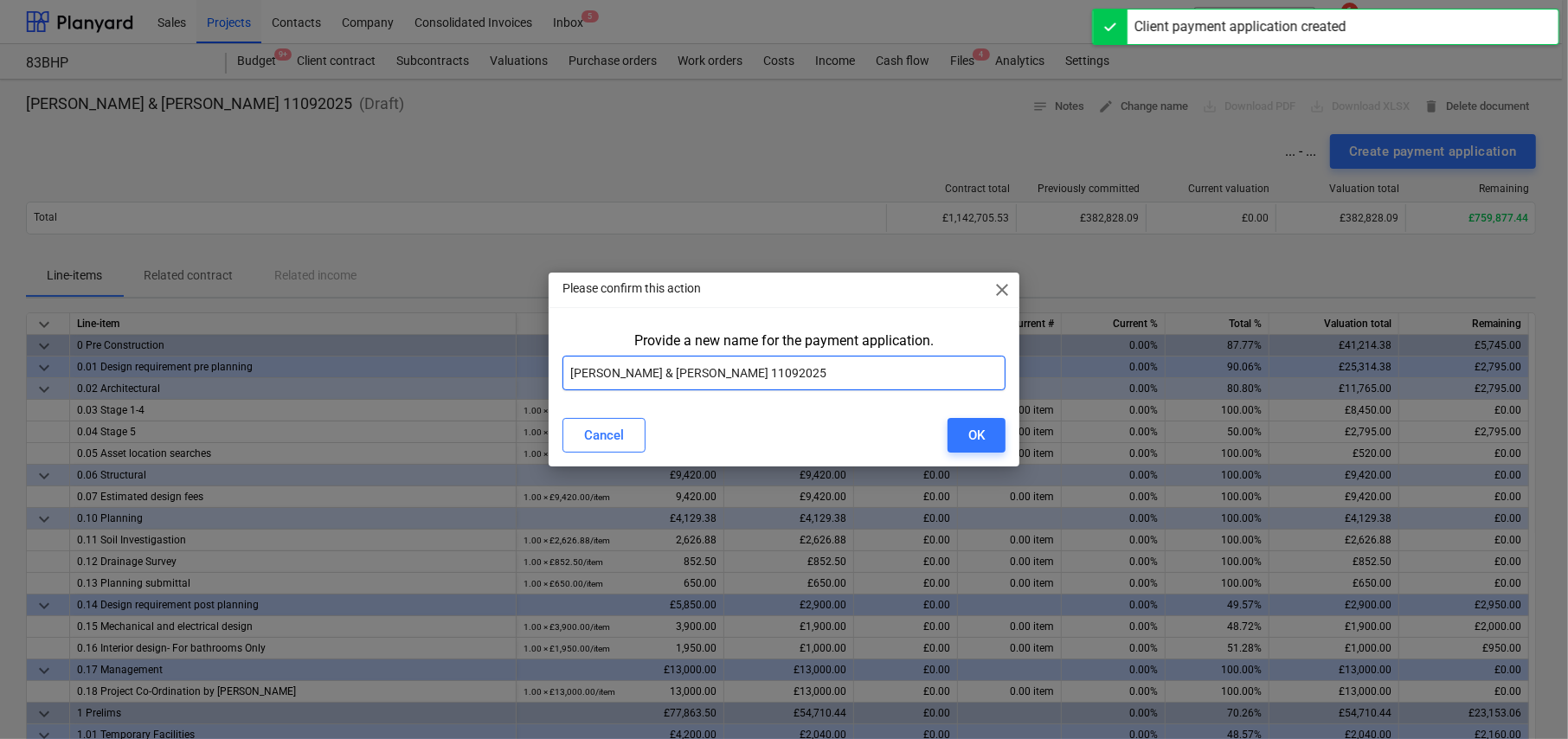
click at [789, 370] on input "[PERSON_NAME] & [PERSON_NAME] 11092025" at bounding box center [784, 372] width 443 height 35
click at [789, 370] on input "Mr Woolcott & Ms Hopewell 11092025" at bounding box center [784, 372] width 443 height 35
paste input "83BHP - Valuation"
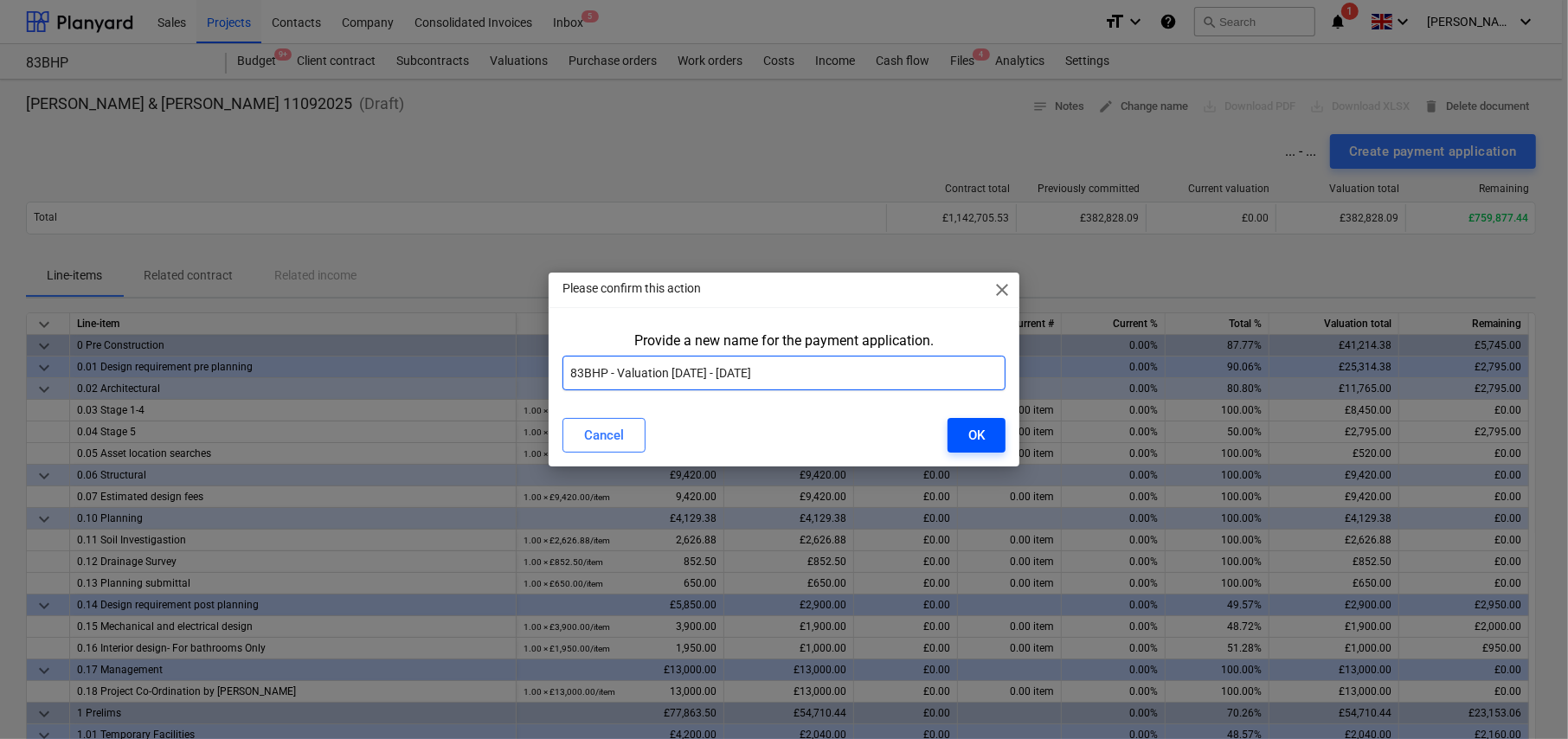
type input "83BHP - Valuation 6 - 12Sep25"
click at [971, 429] on div "OK" at bounding box center [977, 435] width 17 height 23
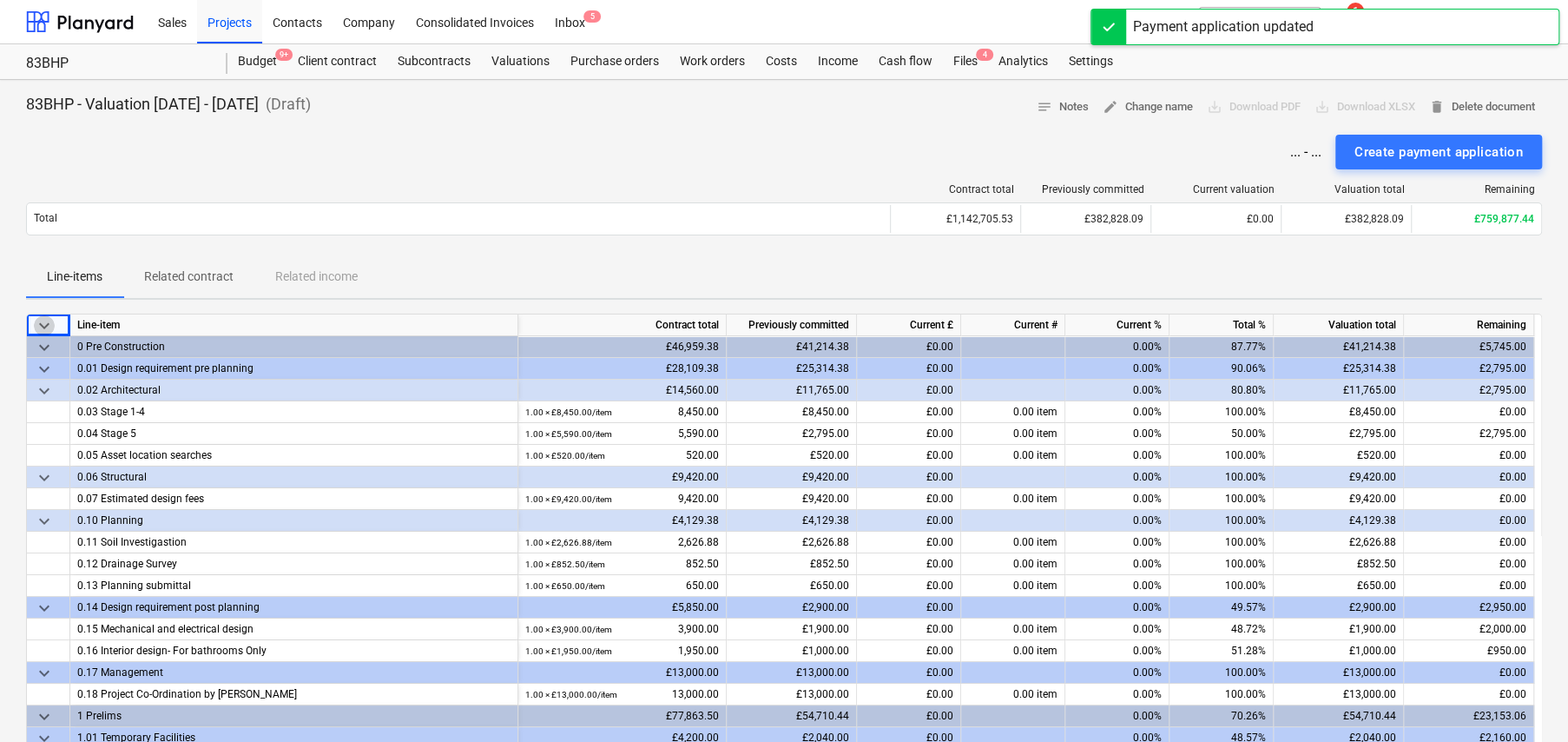
click at [39, 324] on span "keyboard_arrow_down" at bounding box center [44, 325] width 21 height 21
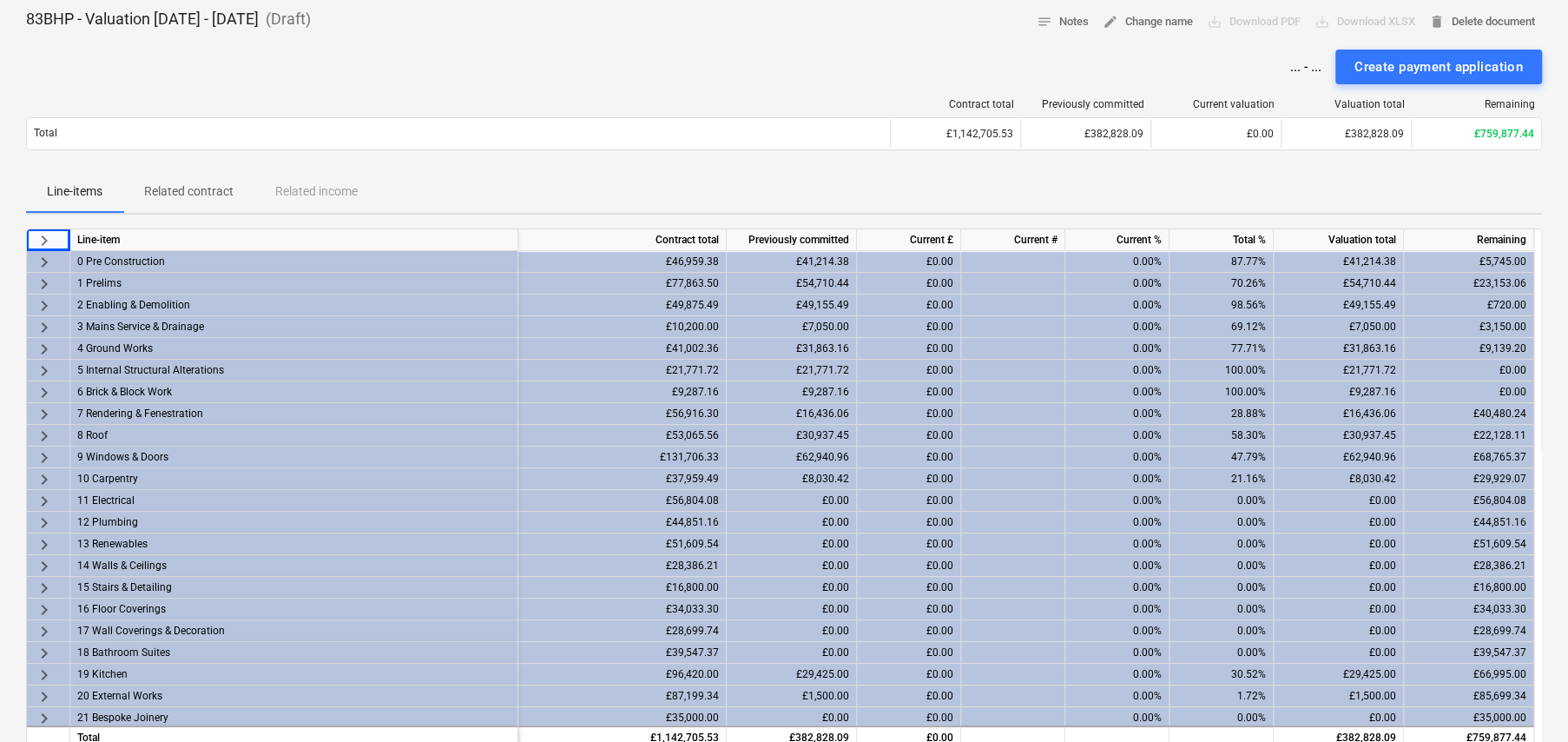
scroll to position [87, 0]
click at [43, 255] on span "keyboard_arrow_right" at bounding box center [44, 260] width 21 height 21
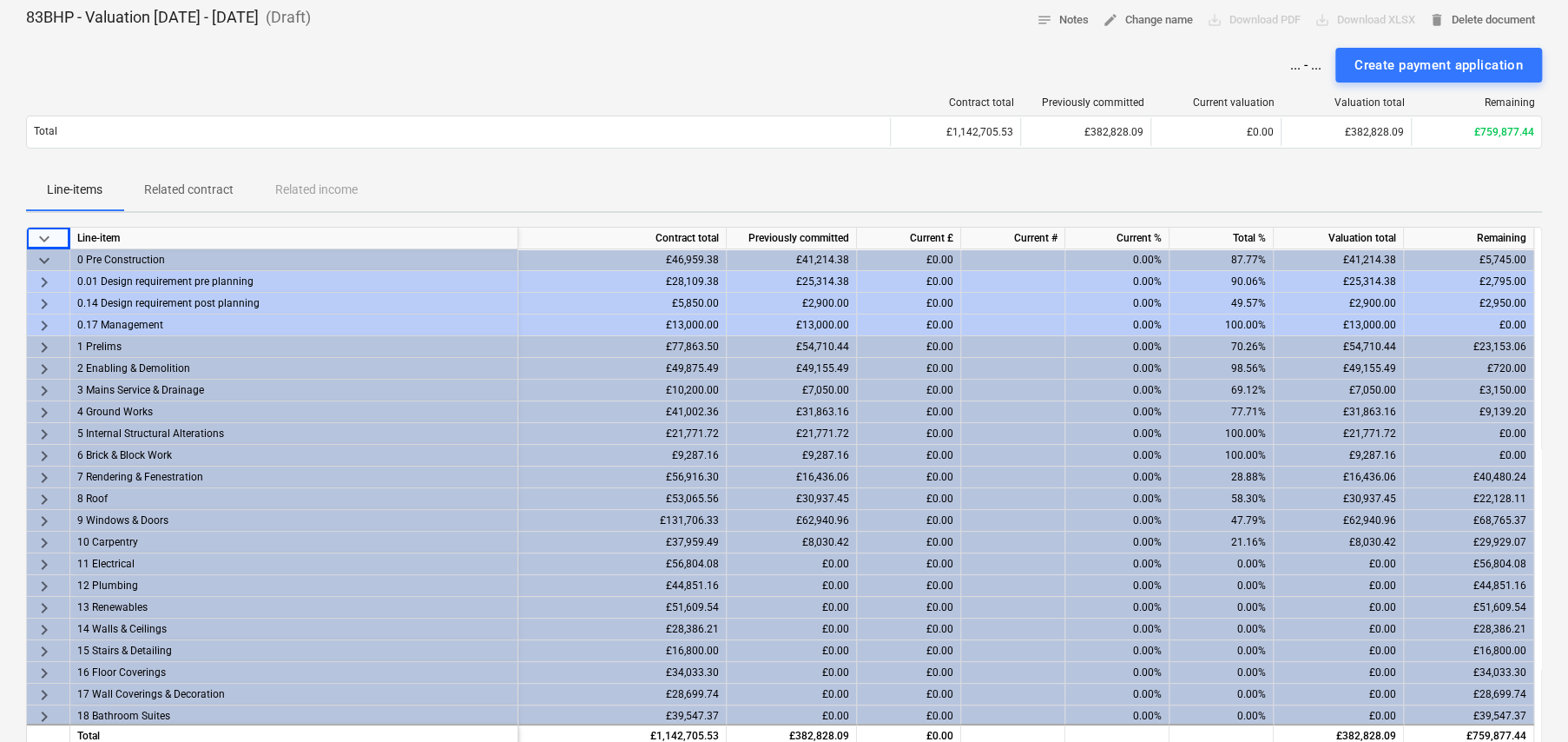
click at [44, 298] on span "keyboard_arrow_right" at bounding box center [44, 303] width 21 height 21
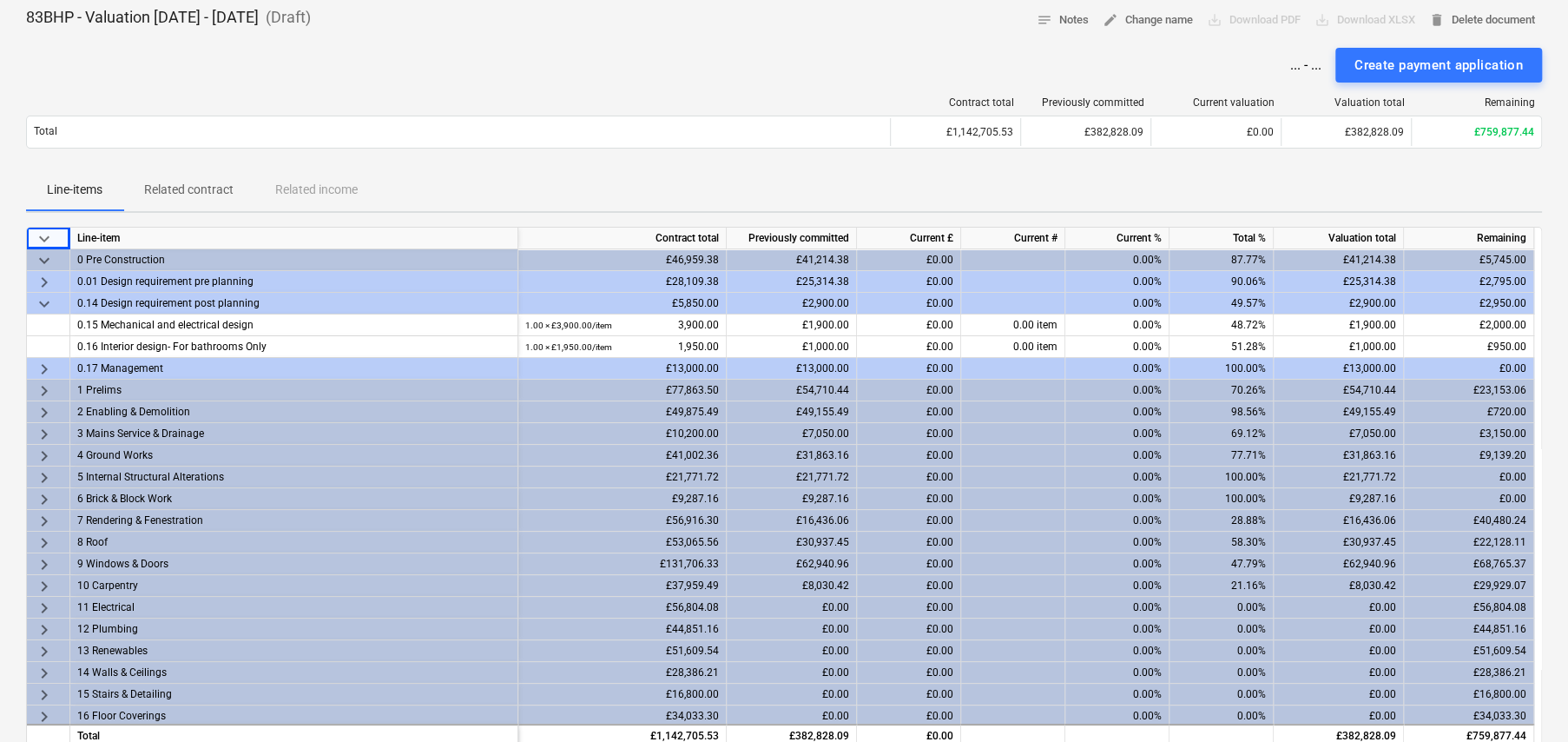
click at [41, 279] on span "keyboard_arrow_right" at bounding box center [44, 282] width 21 height 21
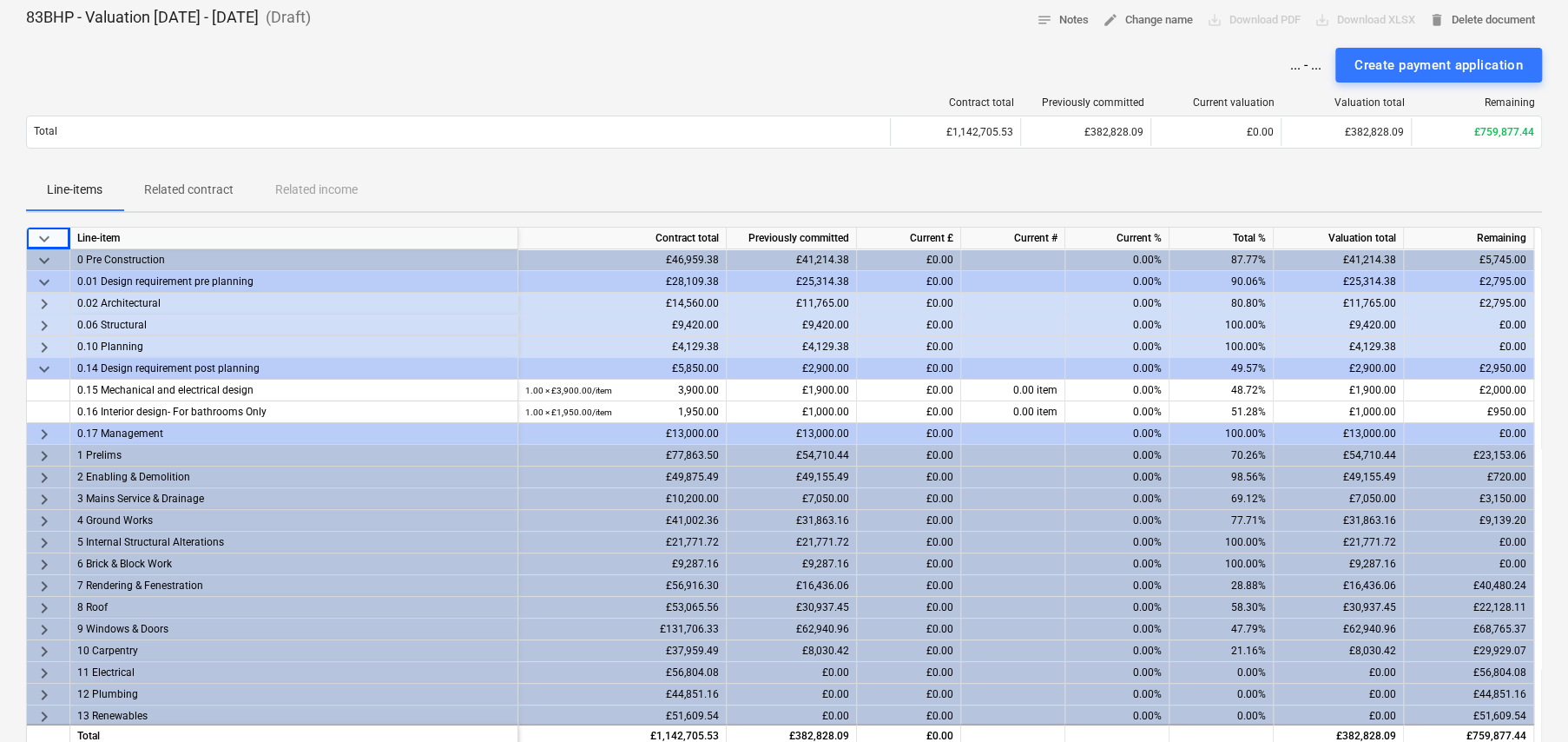
click at [44, 326] on span "keyboard_arrow_right" at bounding box center [44, 325] width 21 height 21
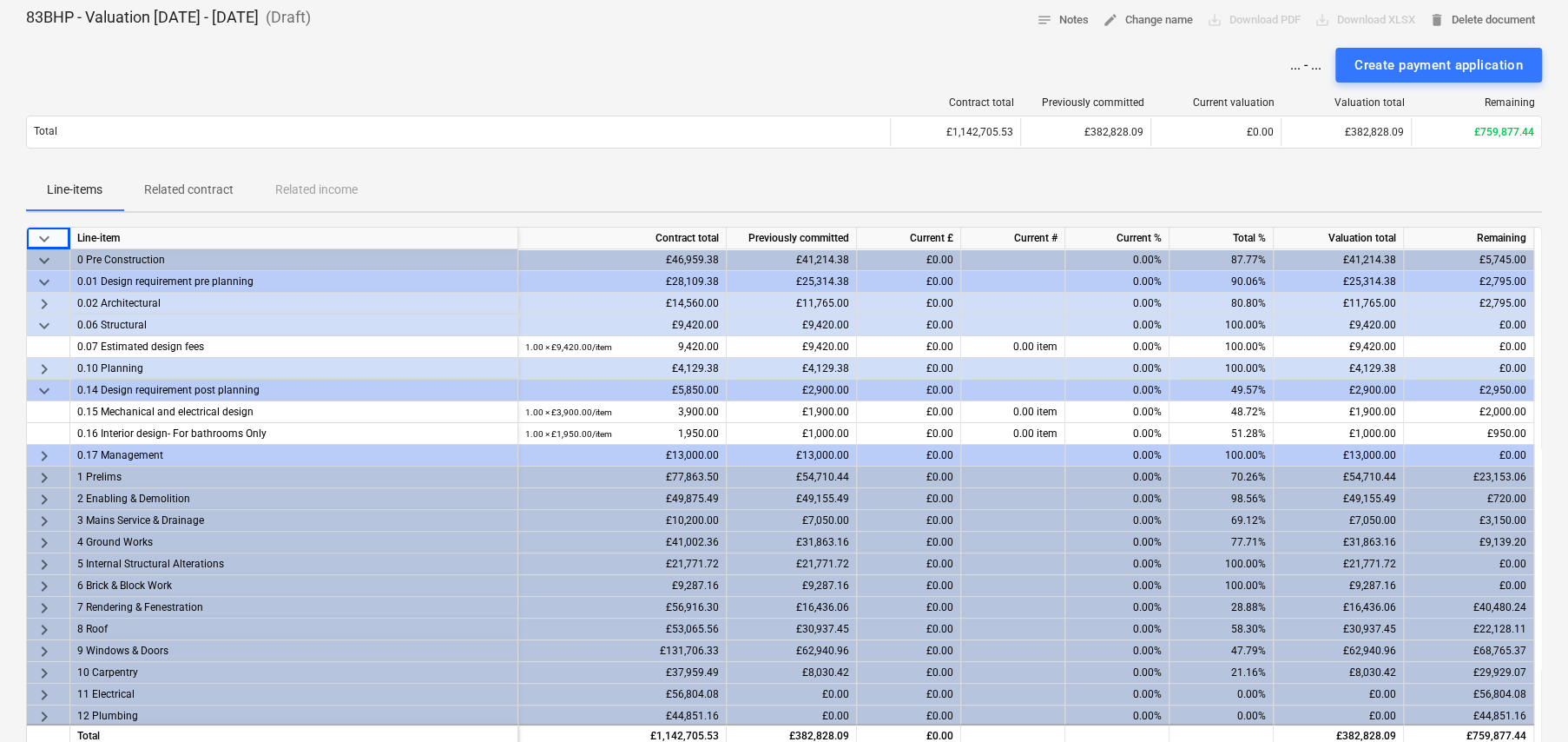
click at [45, 299] on span "keyboard_arrow_right" at bounding box center [44, 303] width 21 height 21
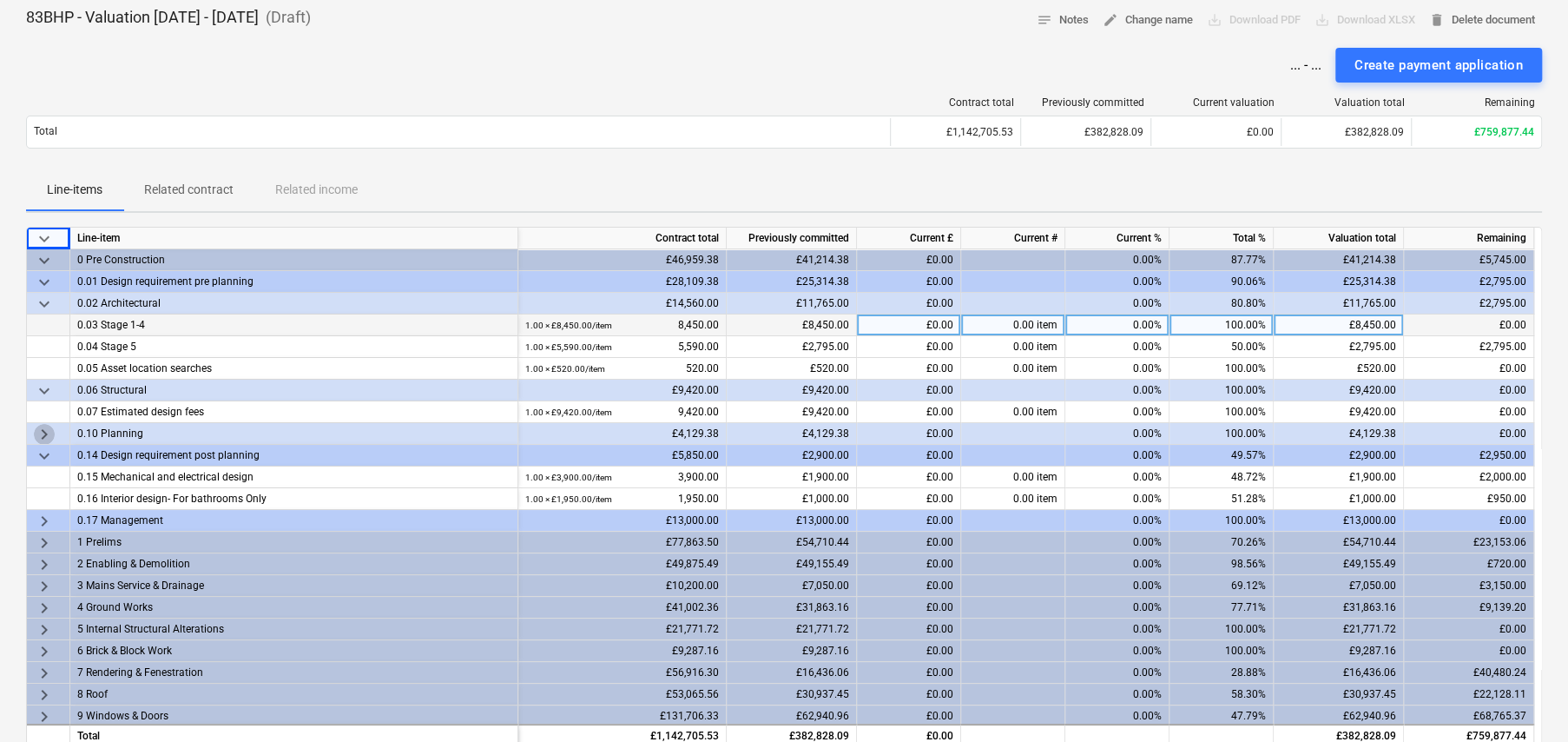
click at [38, 434] on span "keyboard_arrow_right" at bounding box center [44, 434] width 21 height 21
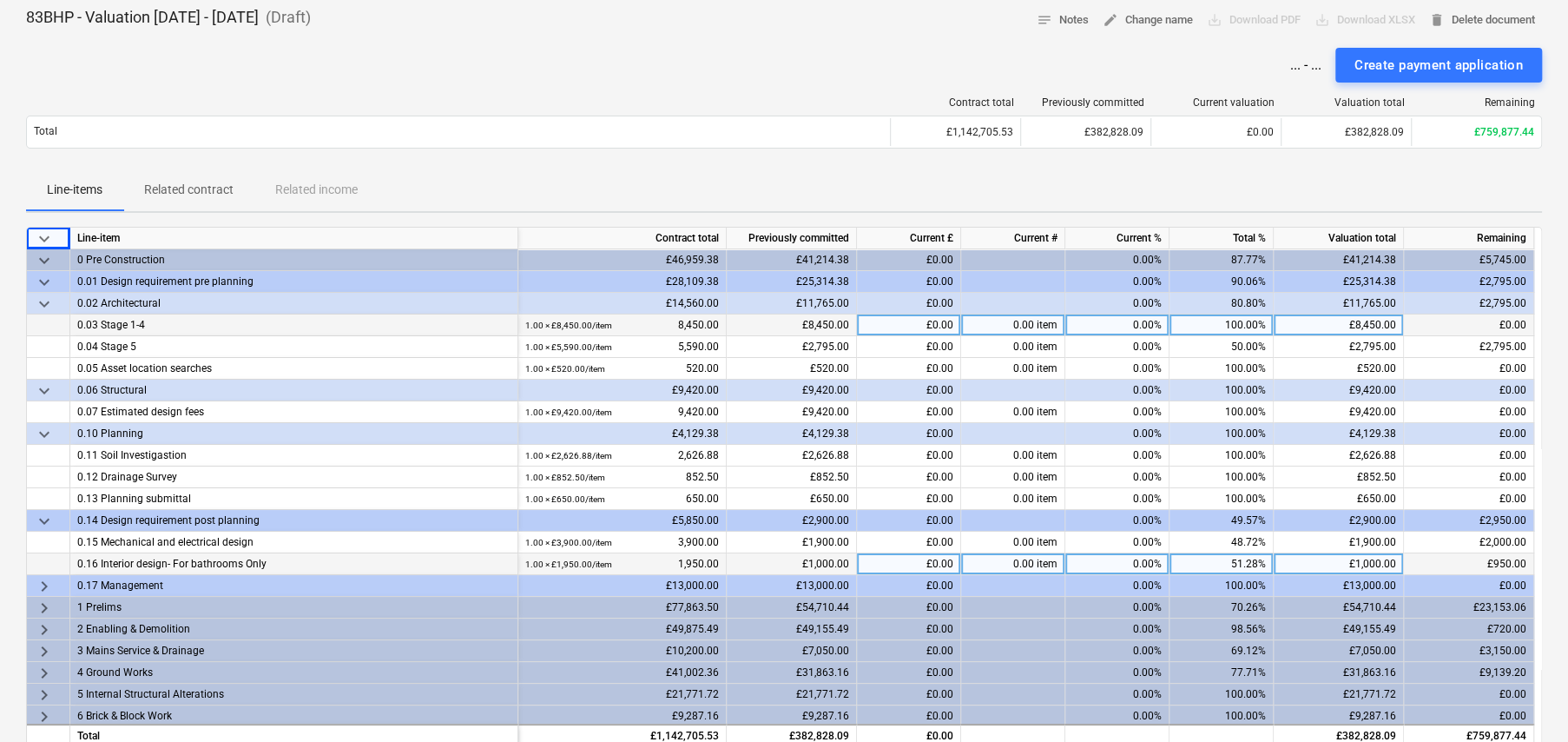
click at [1255, 563] on div "51.28%" at bounding box center [1221, 564] width 105 height 22
type input "90"
click at [41, 588] on span "keyboard_arrow_right" at bounding box center [44, 585] width 21 height 21
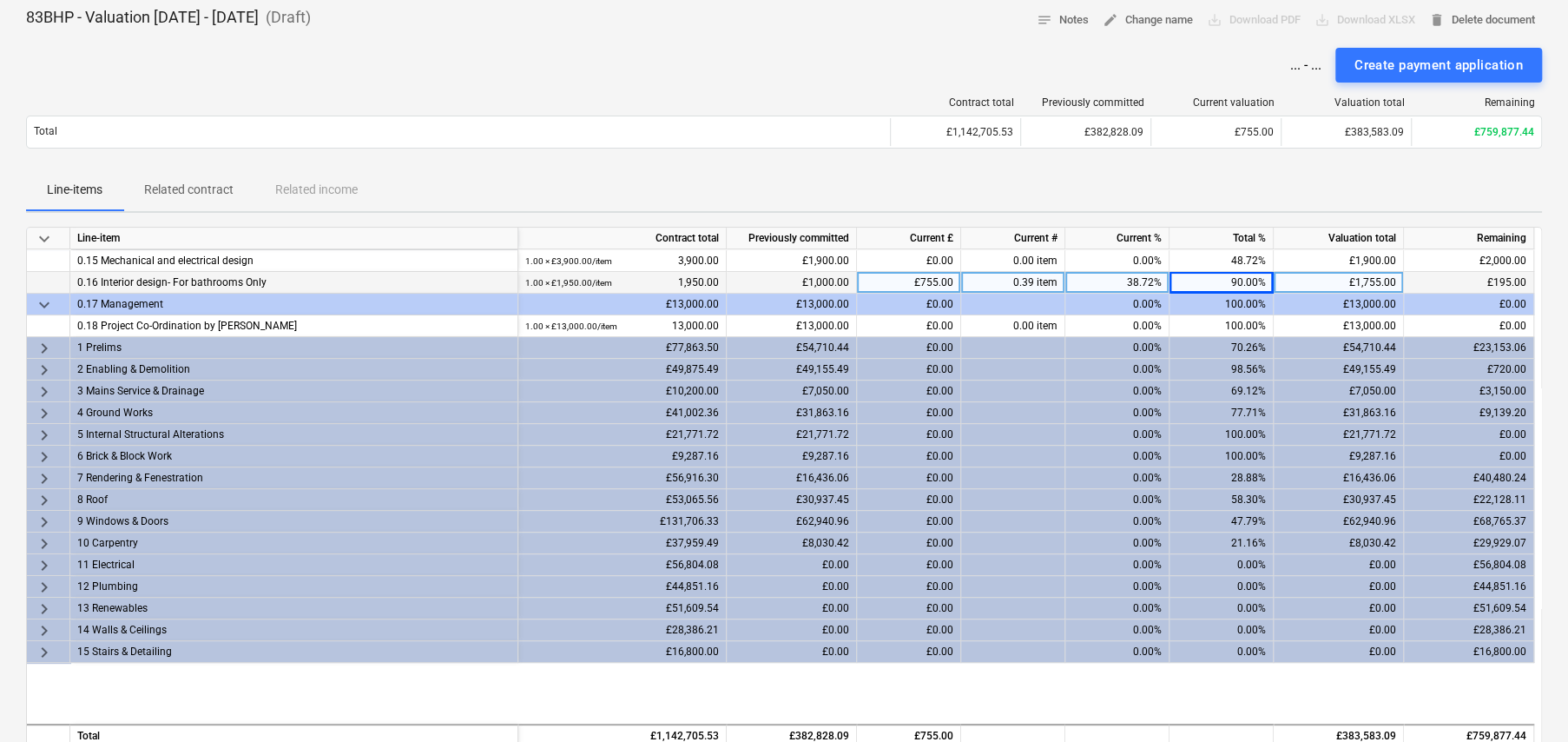
scroll to position [347, 0]
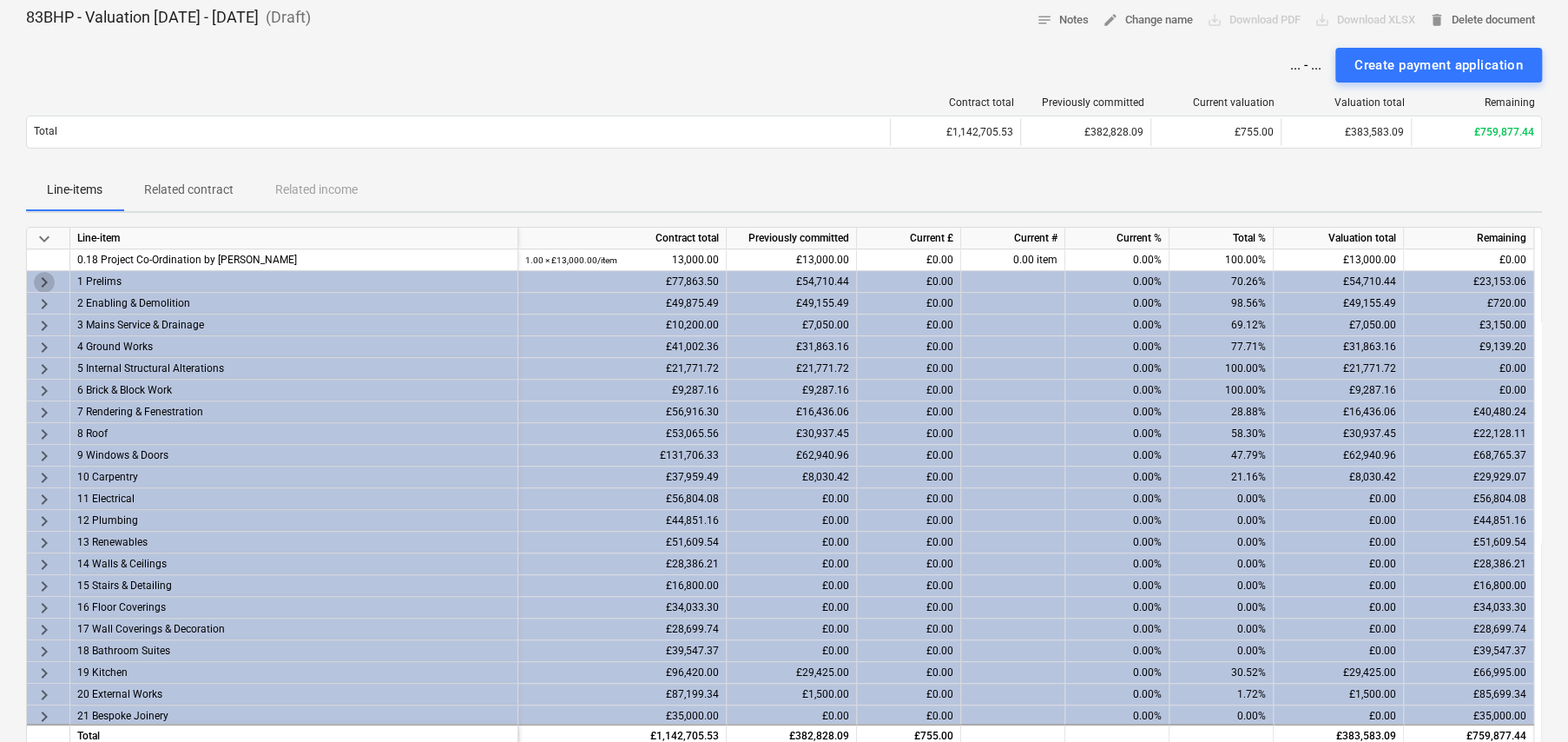
click at [40, 278] on span "keyboard_arrow_right" at bounding box center [44, 282] width 21 height 21
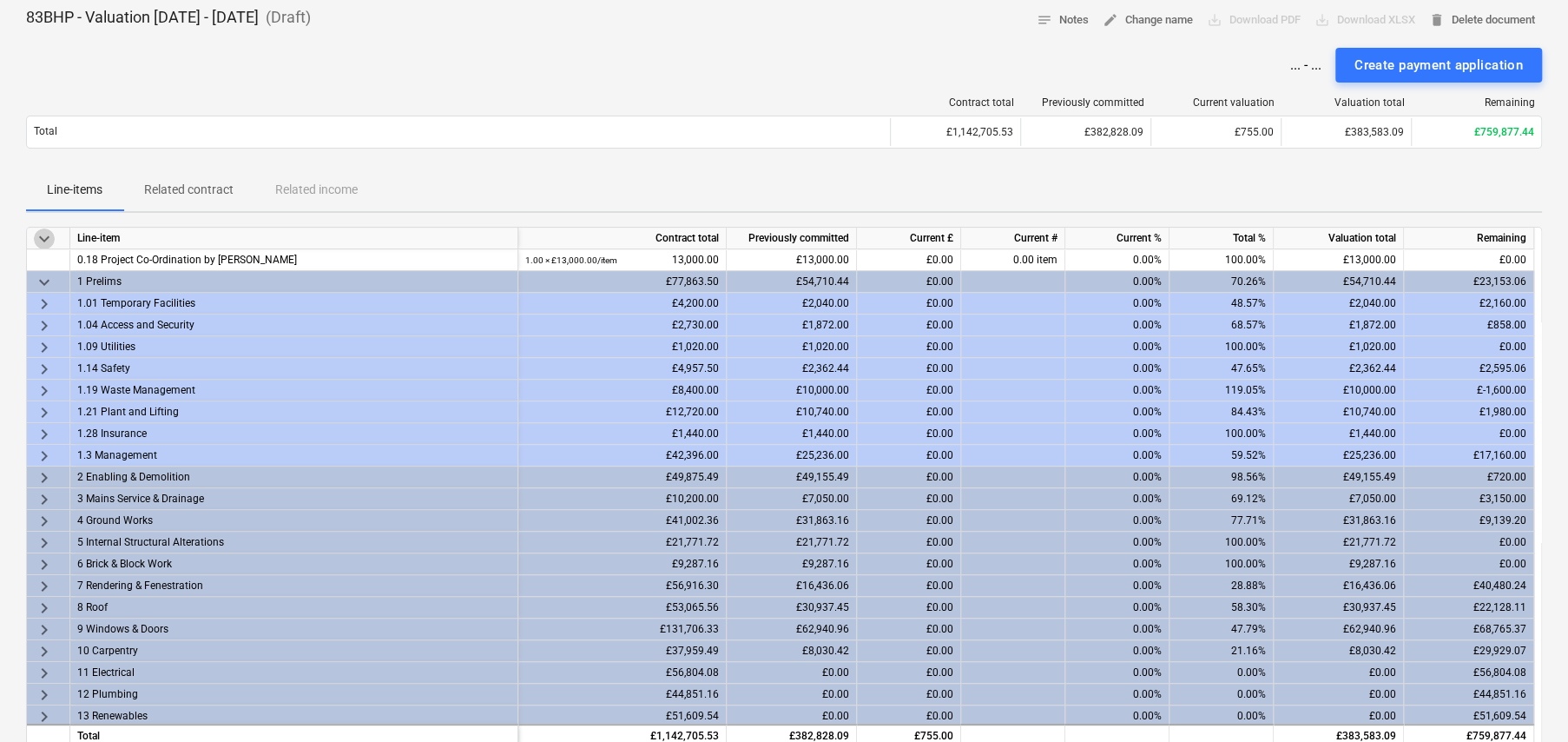
click at [47, 232] on span "keyboard_arrow_down" at bounding box center [44, 238] width 21 height 21
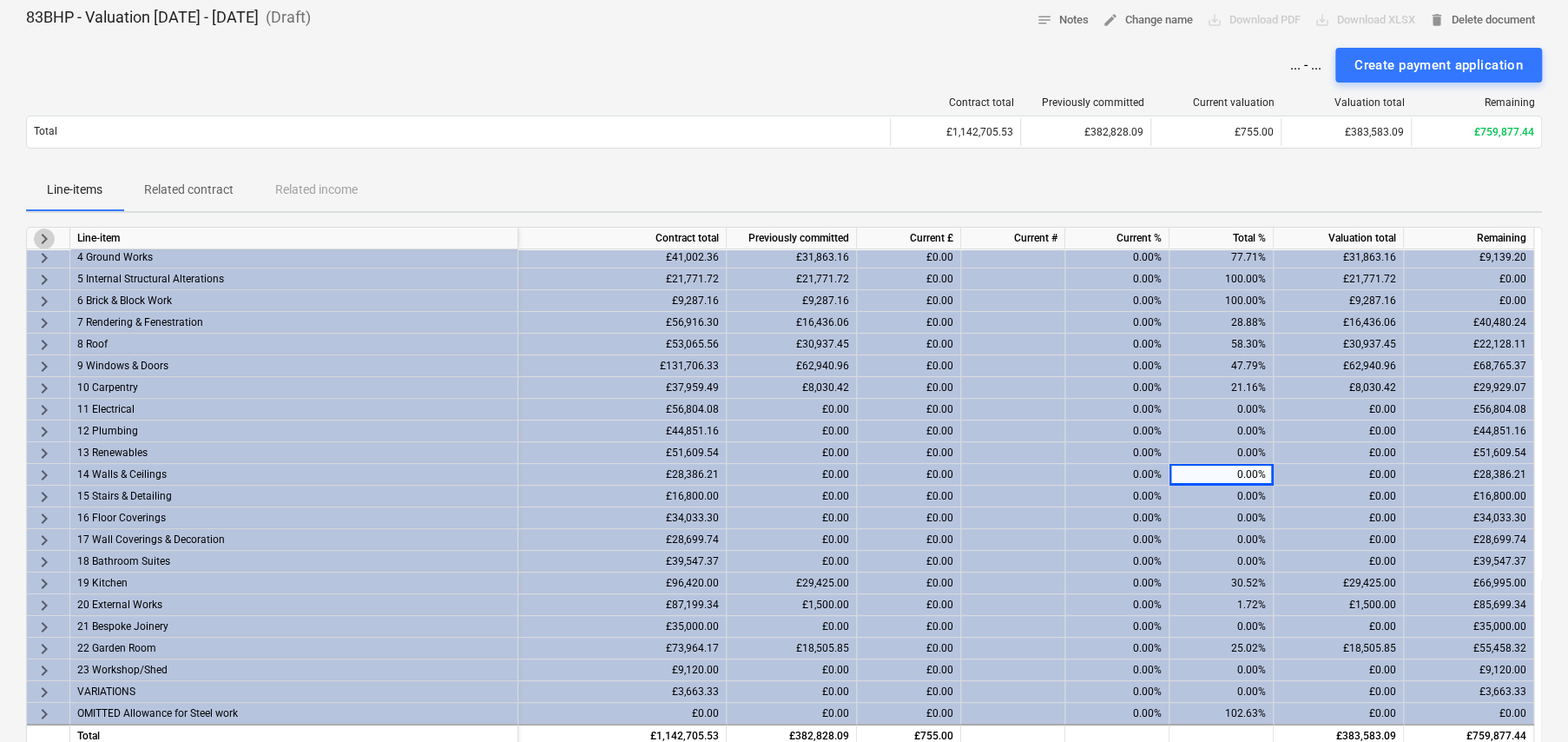
click at [47, 232] on span "keyboard_arrow_right" at bounding box center [44, 238] width 21 height 21
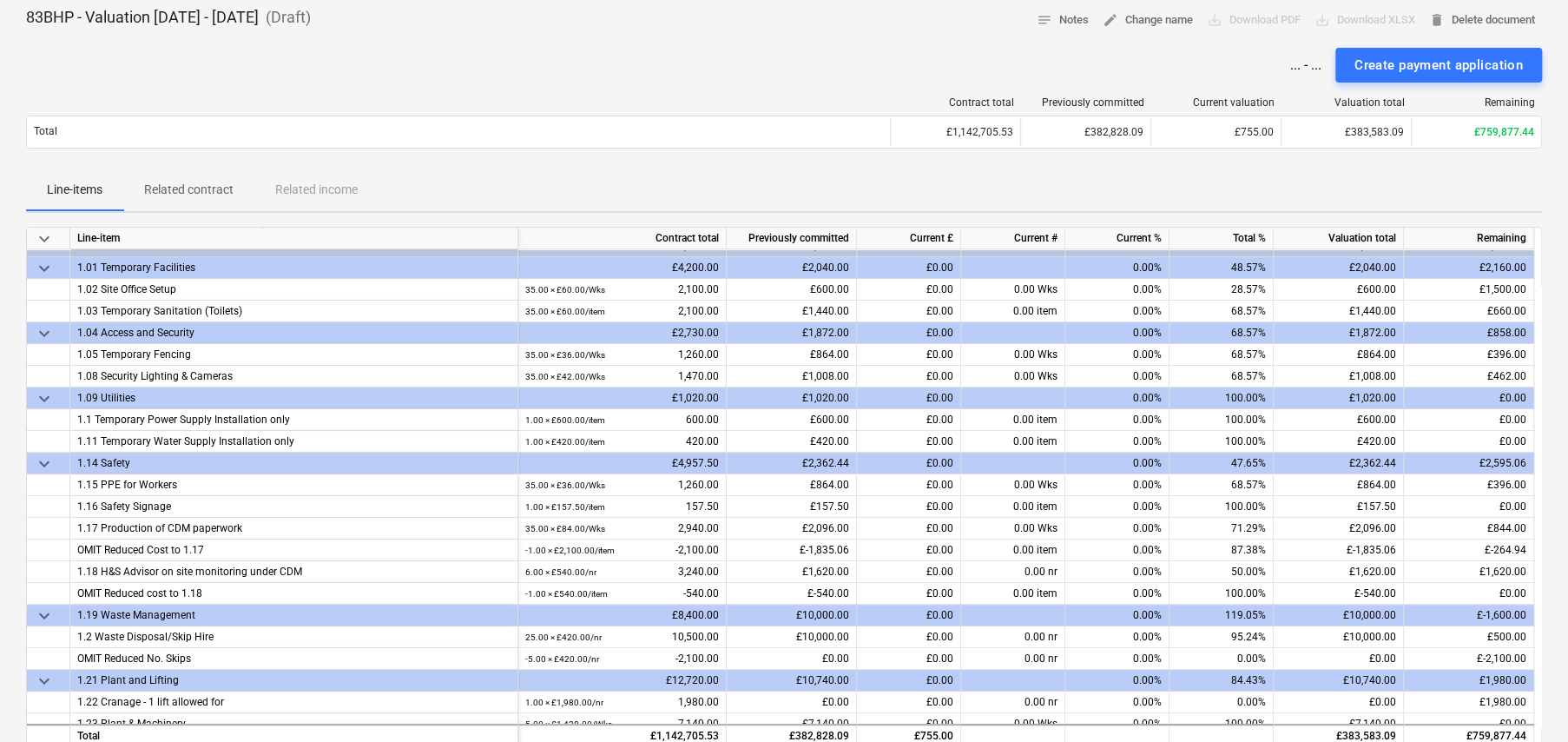
scroll to position [263, 0]
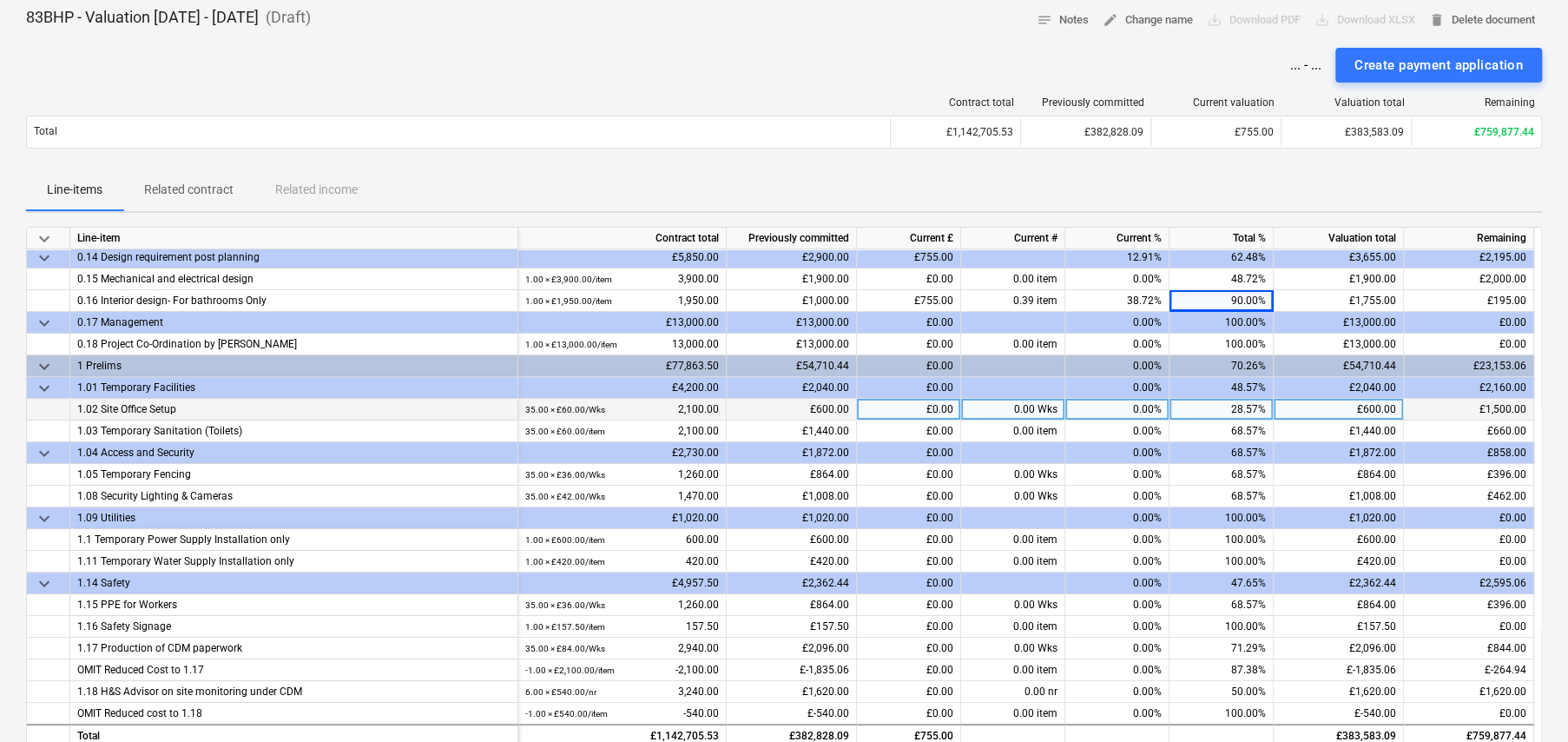
click at [1020, 407] on div "0.00 Wks" at bounding box center [1013, 410] width 105 height 22
type input "2"
type input "100"
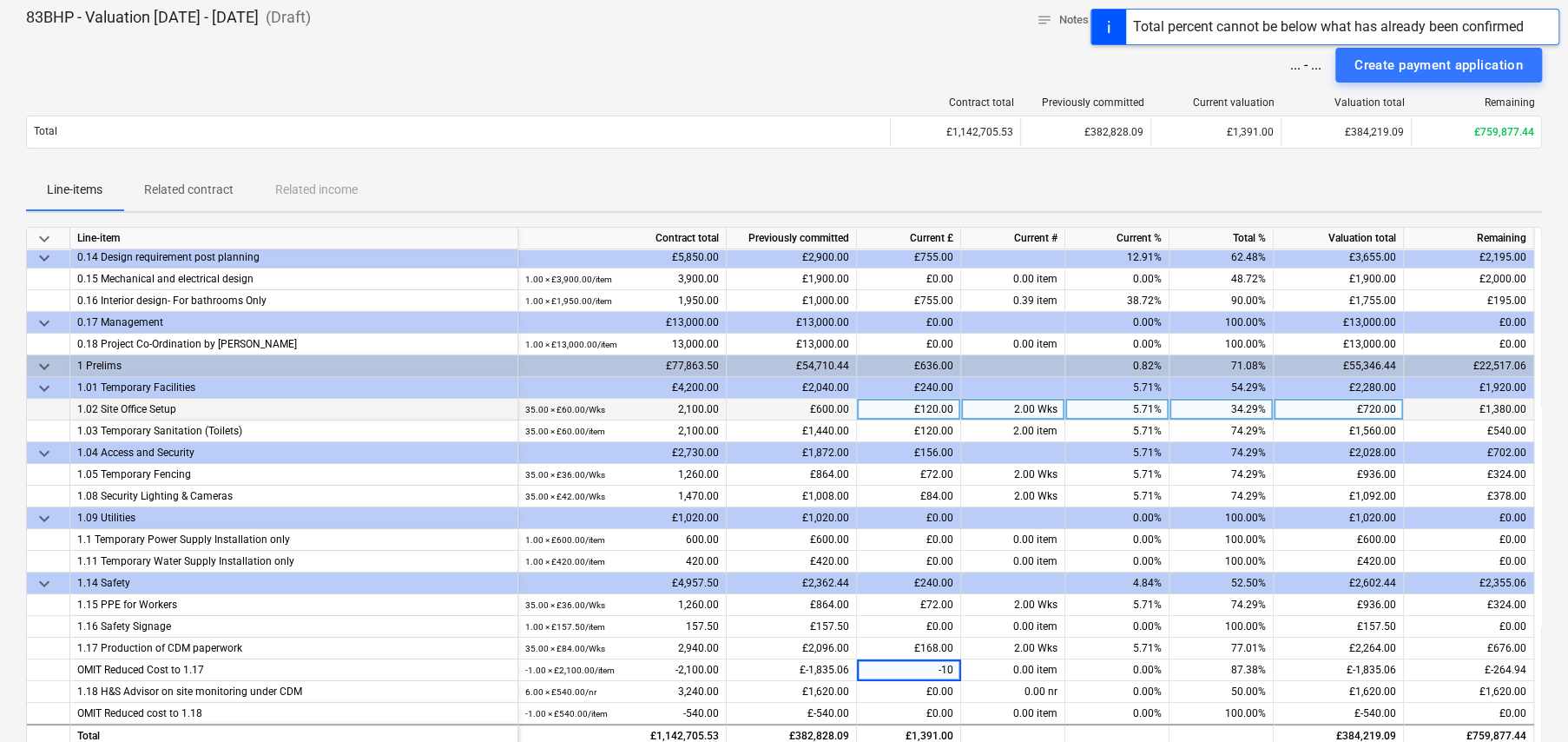
type input "-100"
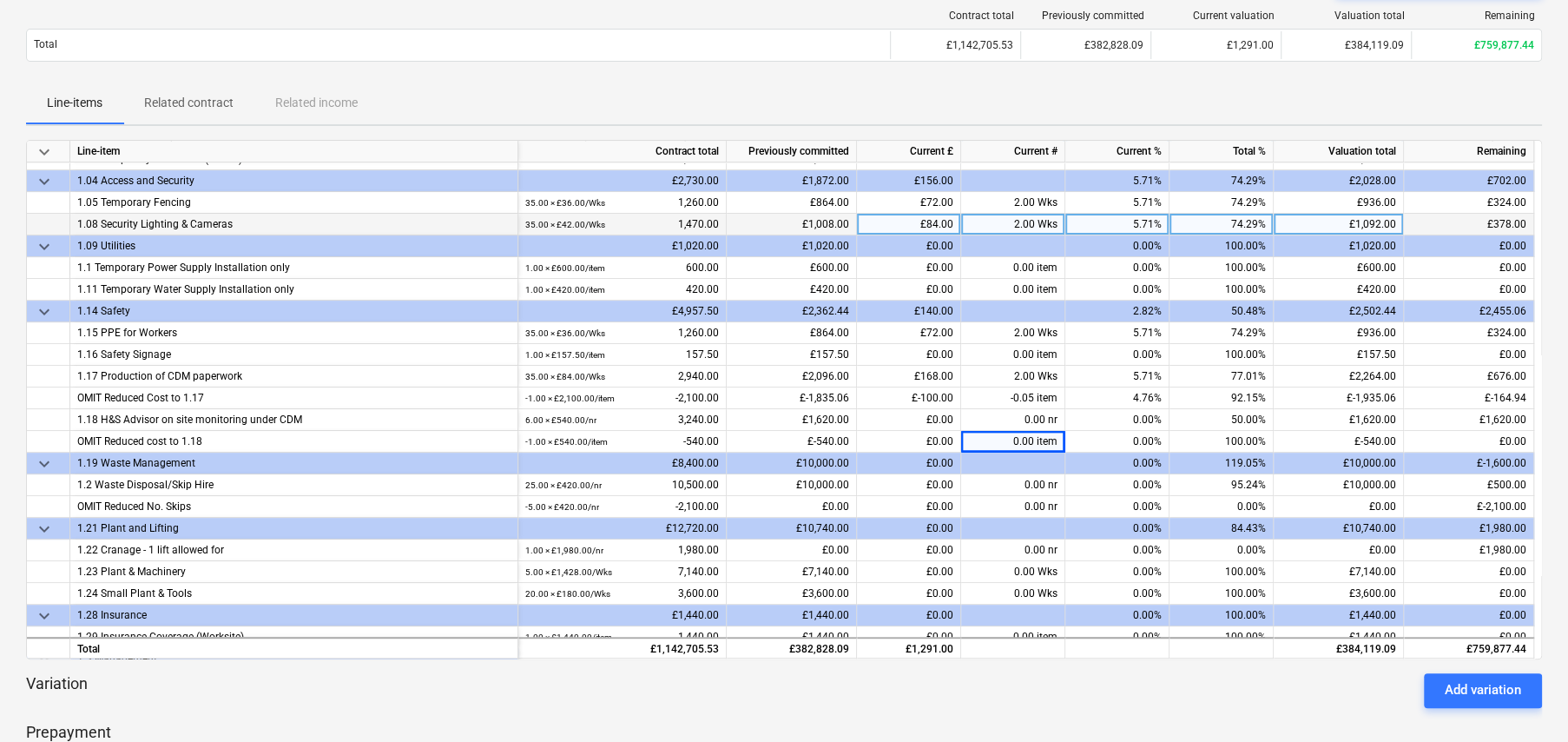
scroll to position [524, 0]
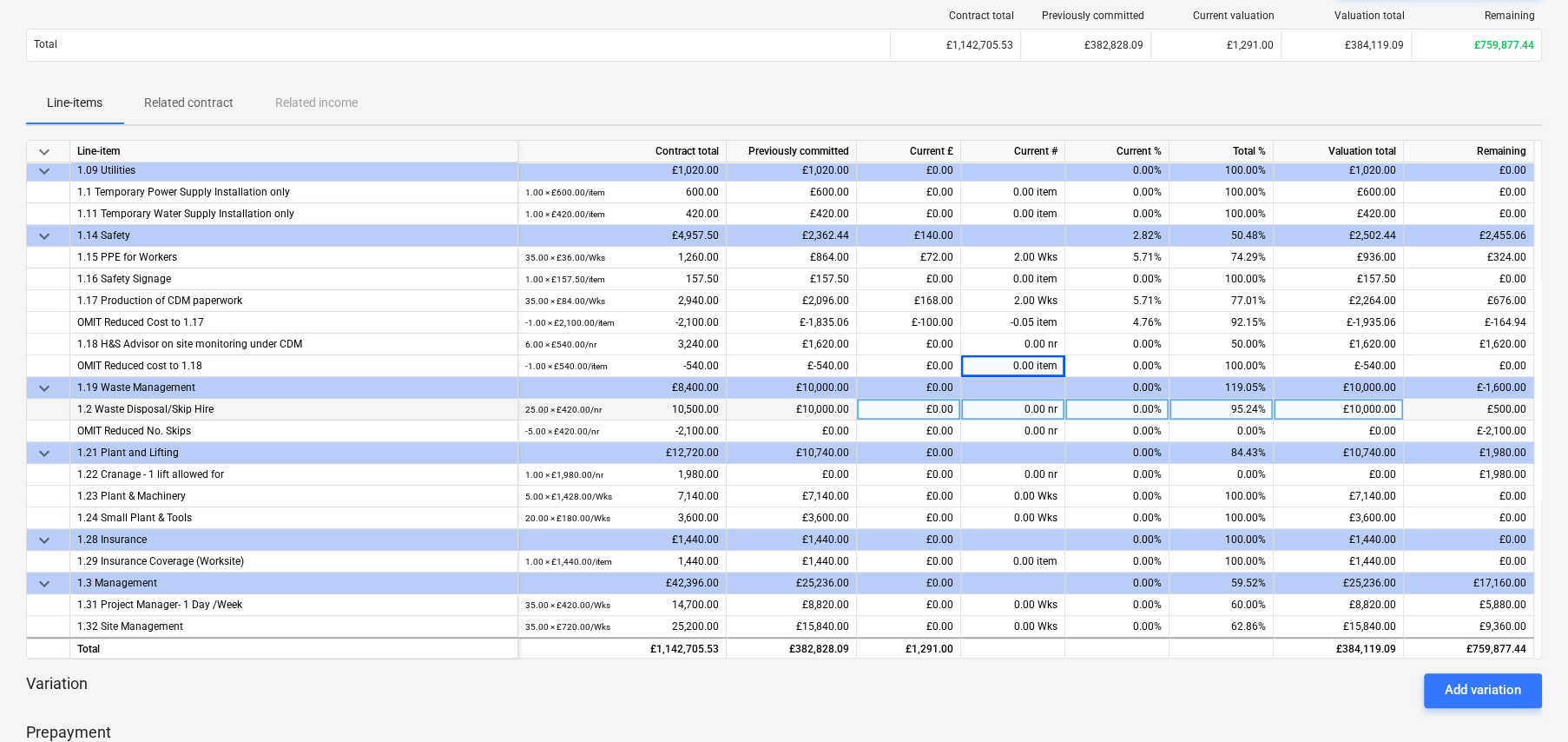
click at [1046, 407] on span at bounding box center [1047, 409] width 3 height 12
click at [1145, 408] on div "0.00%" at bounding box center [1117, 410] width 105 height 22
type input "100"
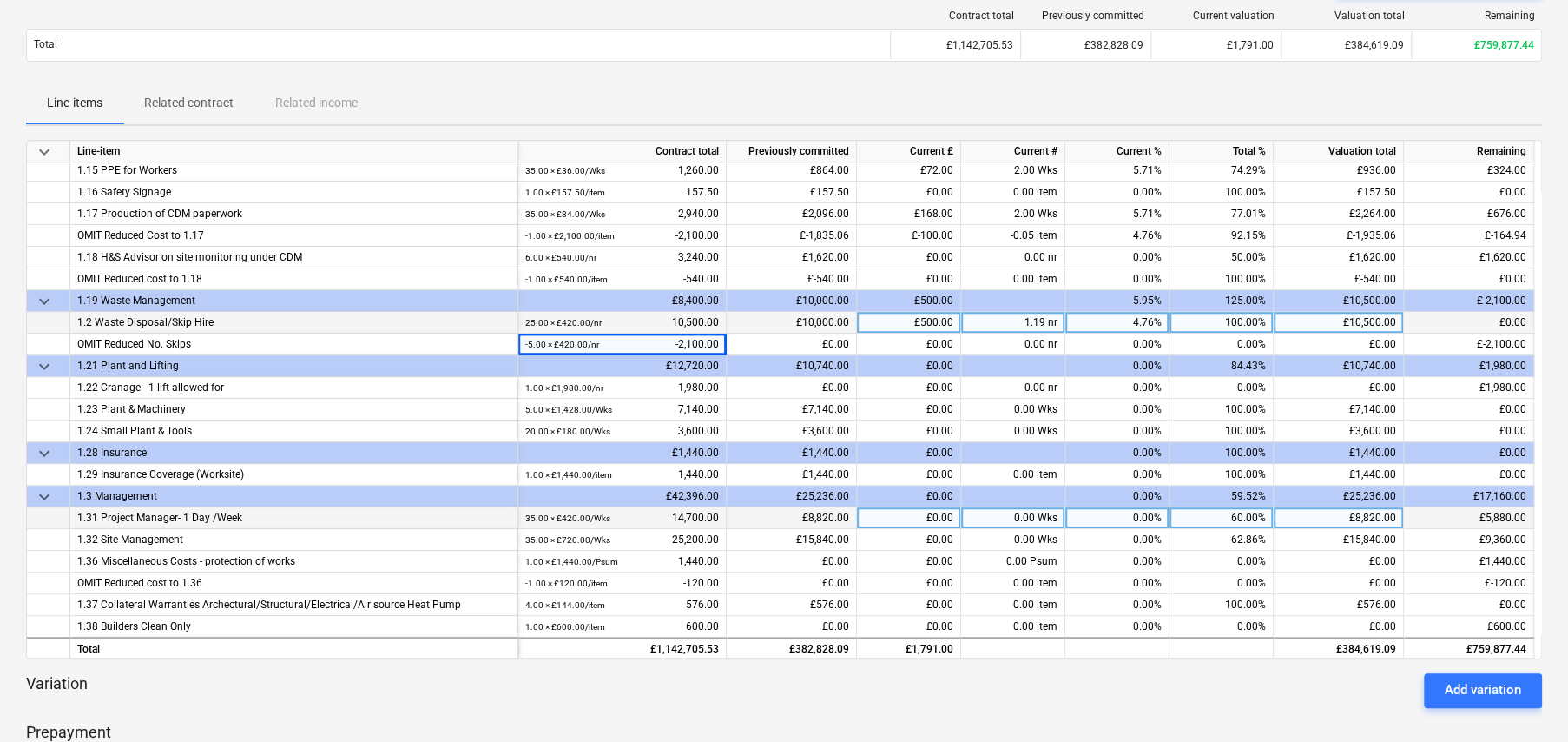
scroll to position [697, 0]
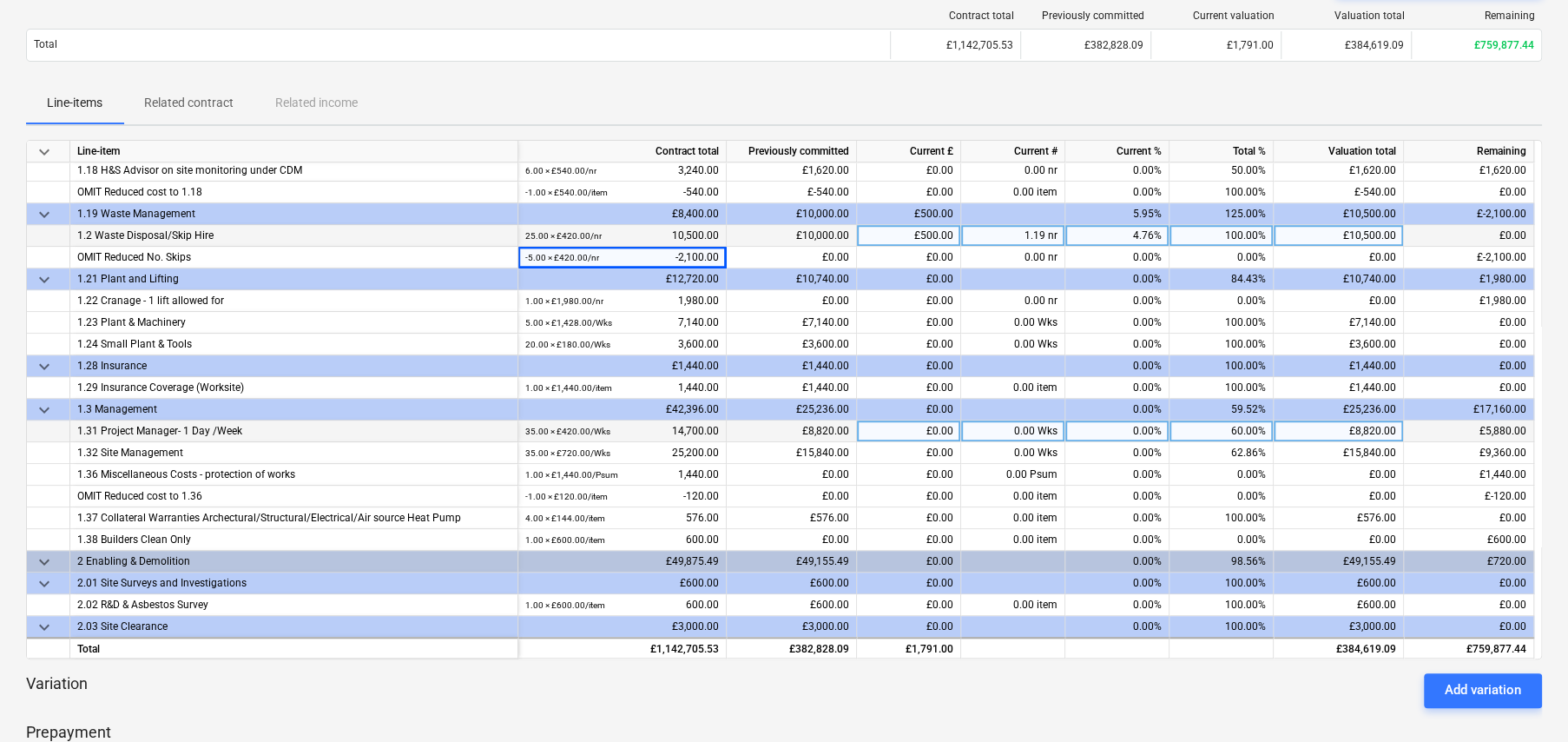
click at [1033, 426] on div "0.00 Wks" at bounding box center [1013, 432] width 105 height 22
type input "2"
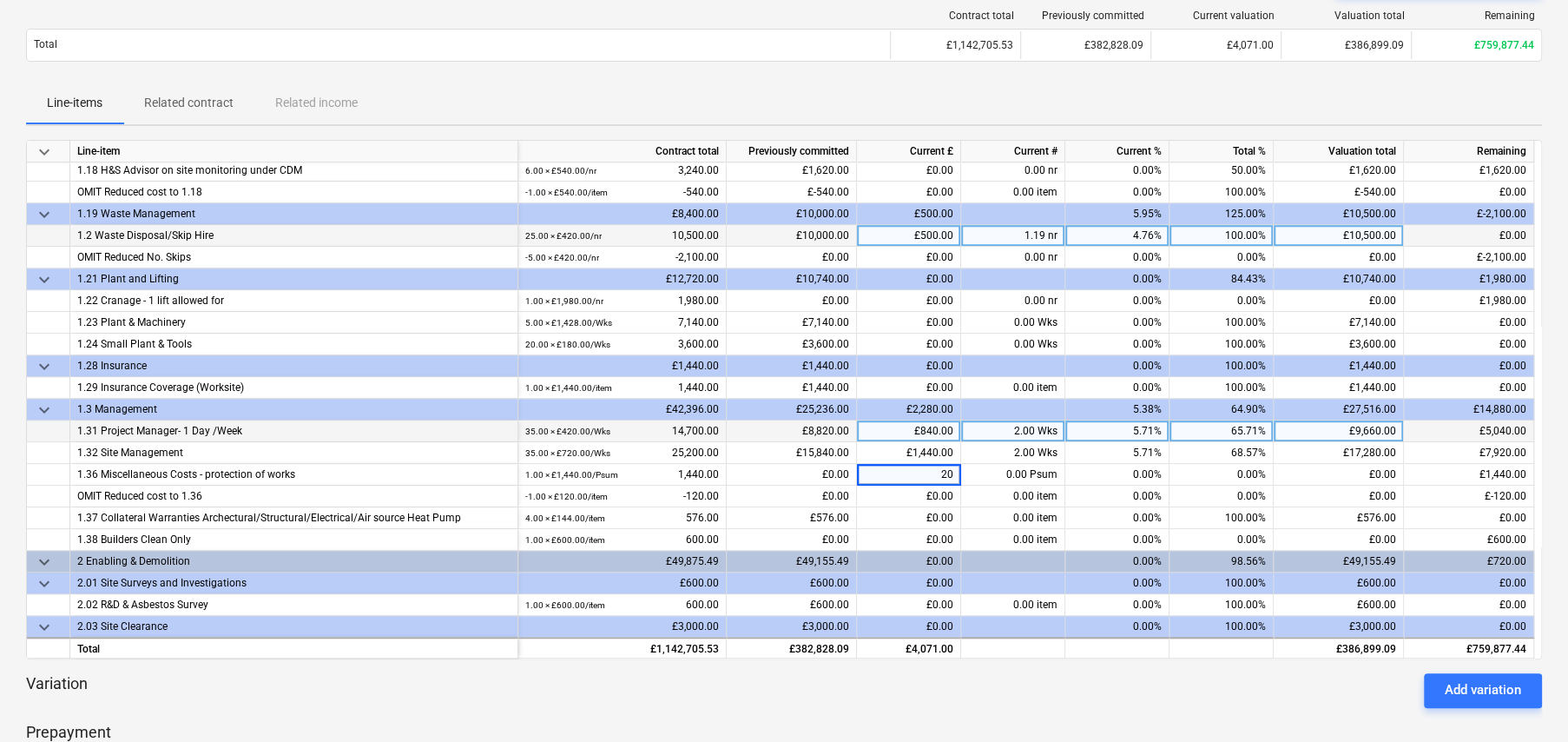
type input "200"
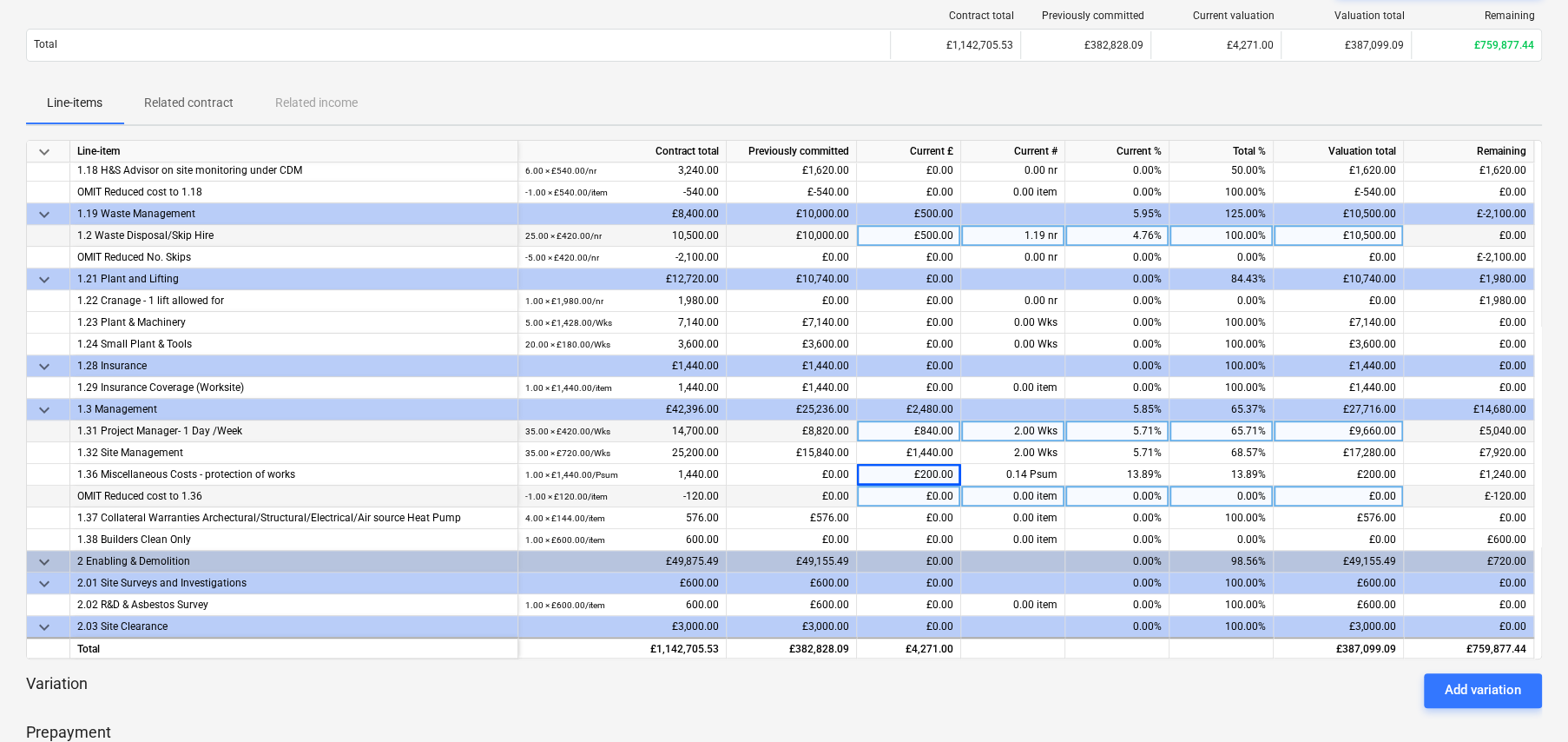
click at [1255, 490] on div "0.00%" at bounding box center [1221, 497] width 105 height 22
type input "100"
type input "320"
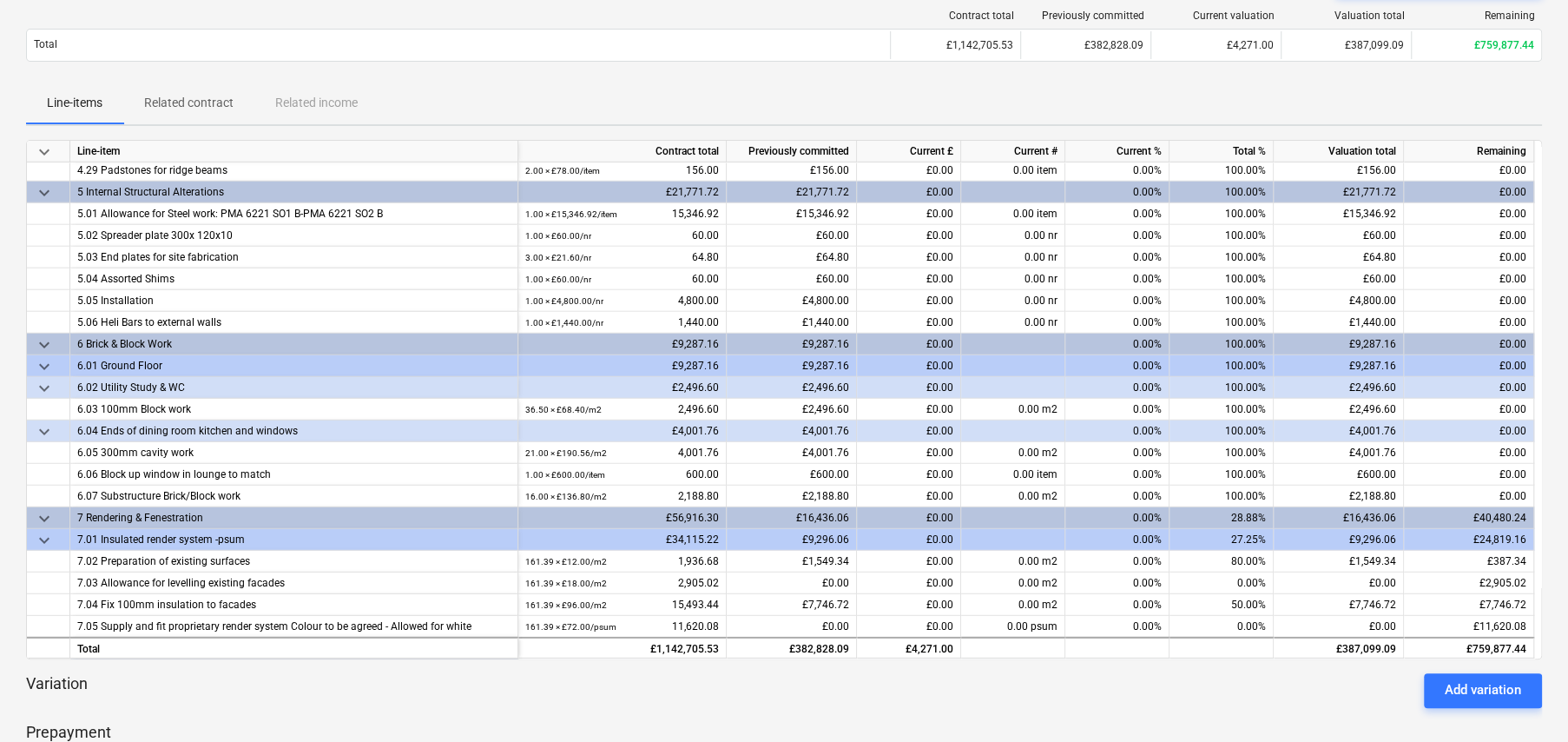
scroll to position [3390, 0]
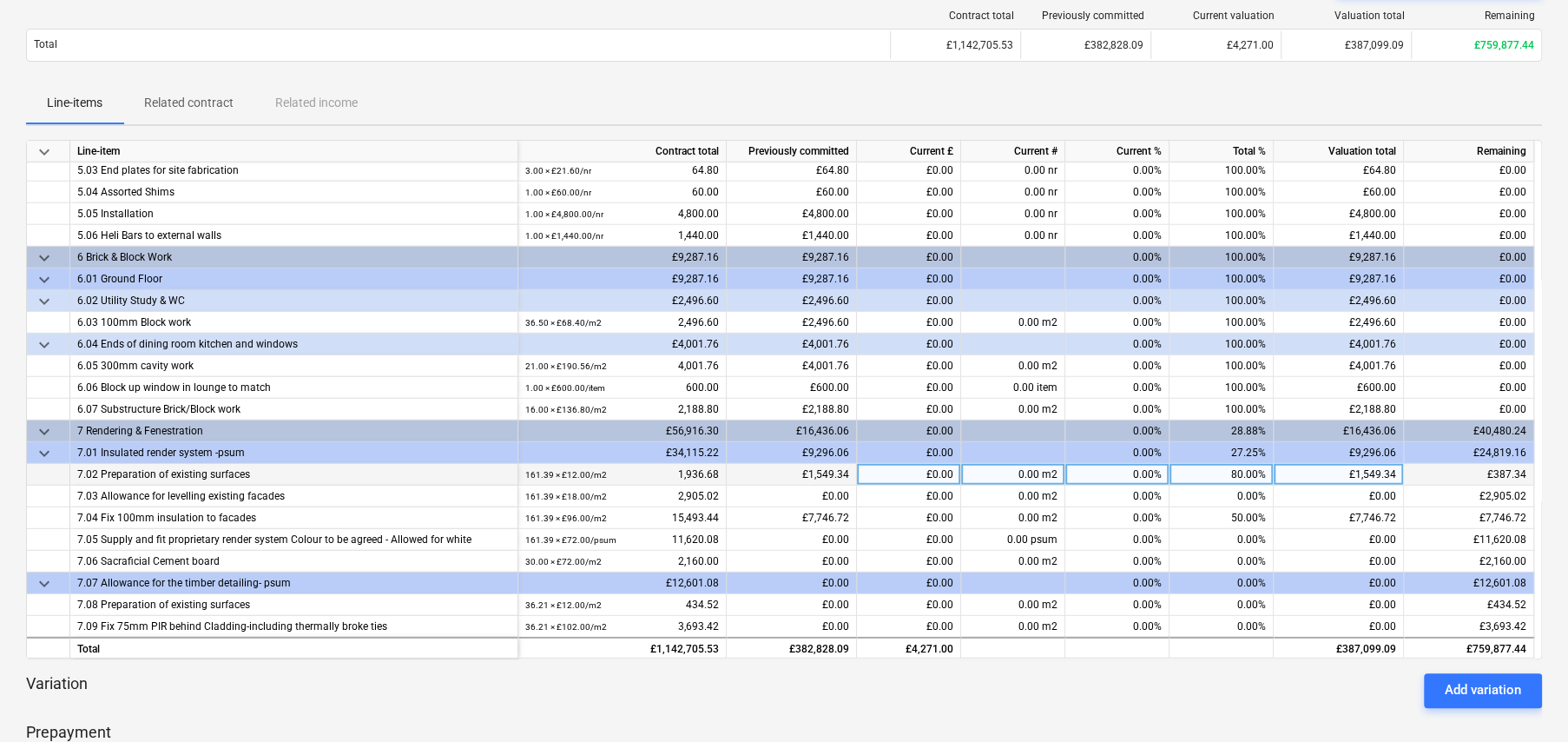
click at [1247, 468] on div "80.00%" at bounding box center [1221, 475] width 105 height 22
type input "100"
type input "75"
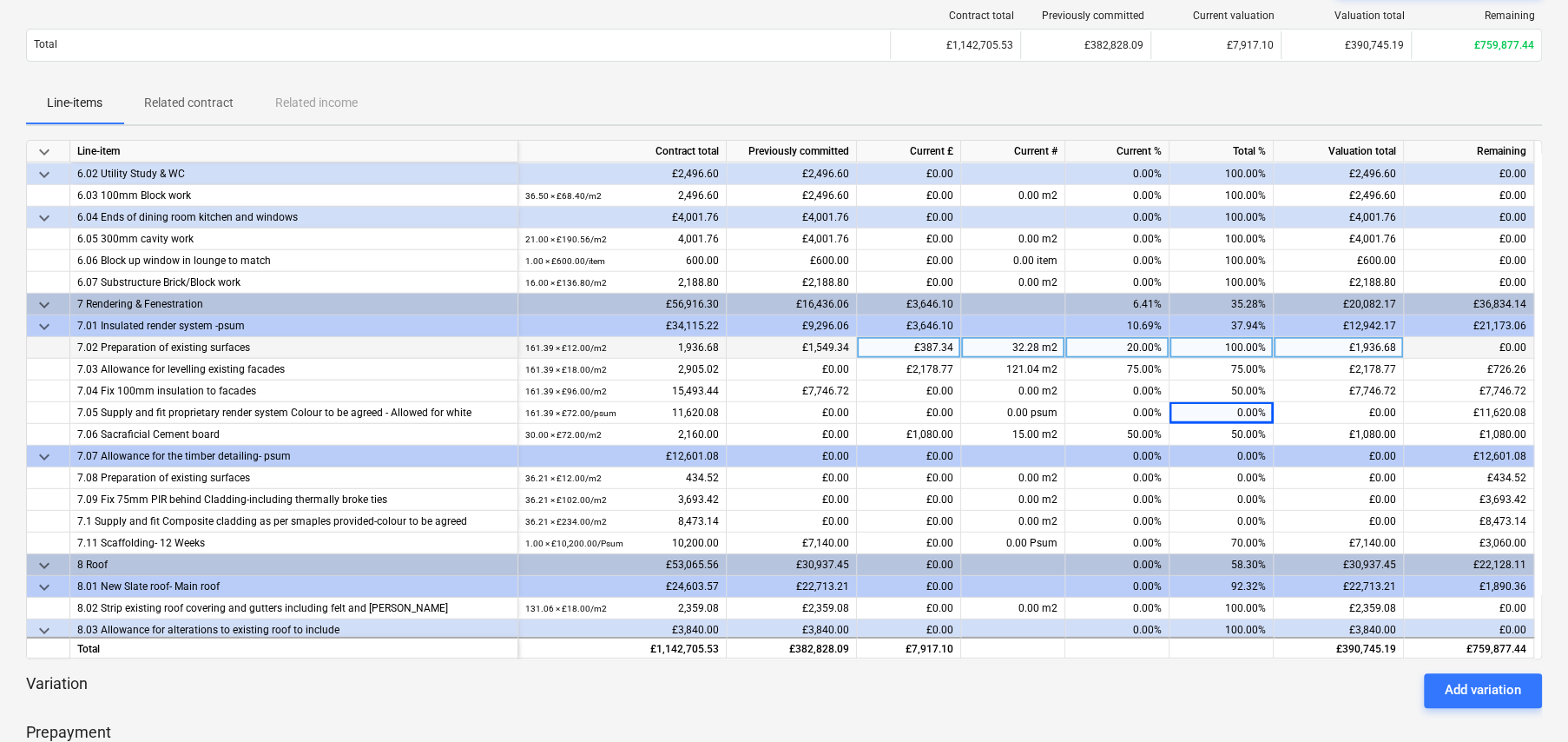
scroll to position [3564, 0]
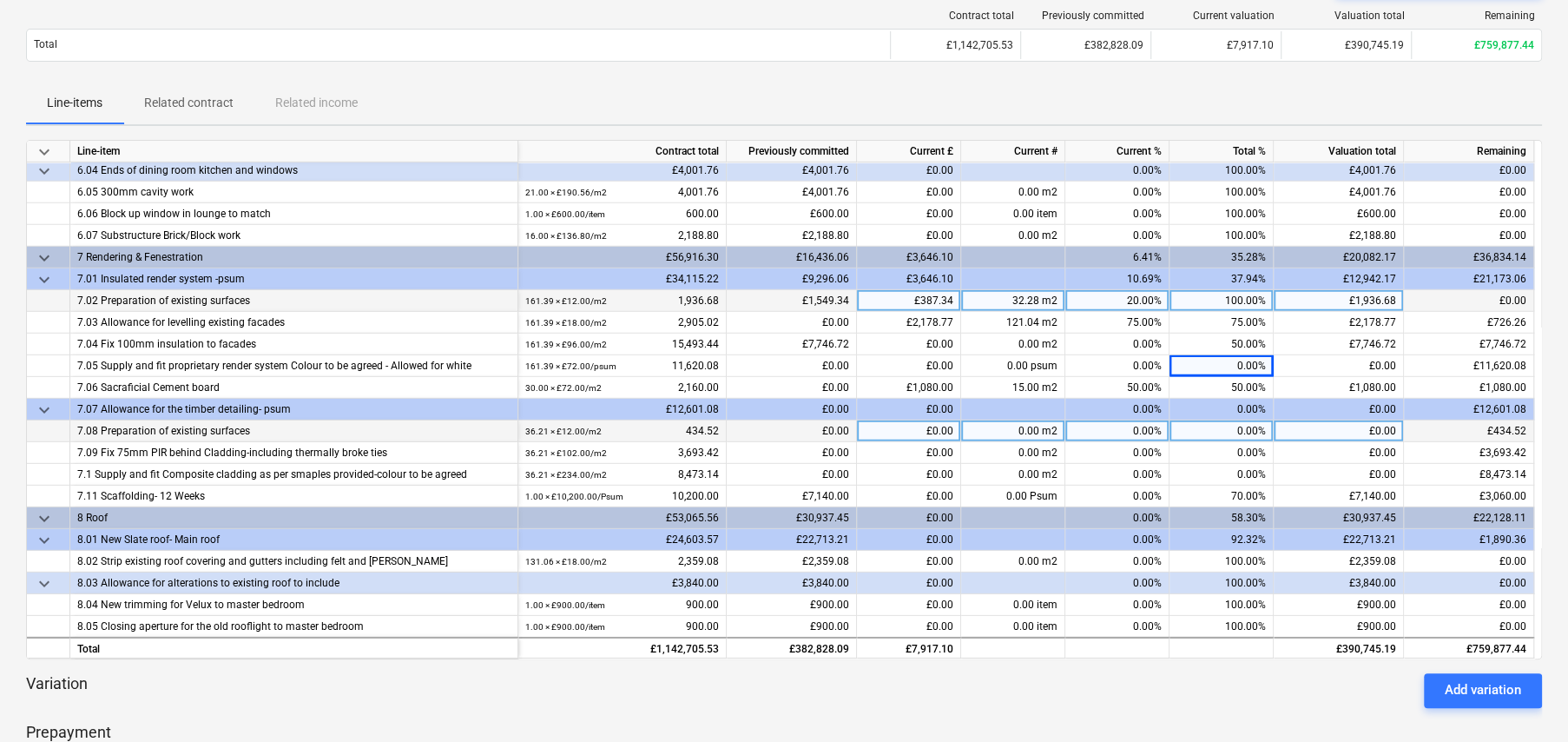
click at [1252, 430] on div "0.00%" at bounding box center [1221, 432] width 105 height 22
type input "100"
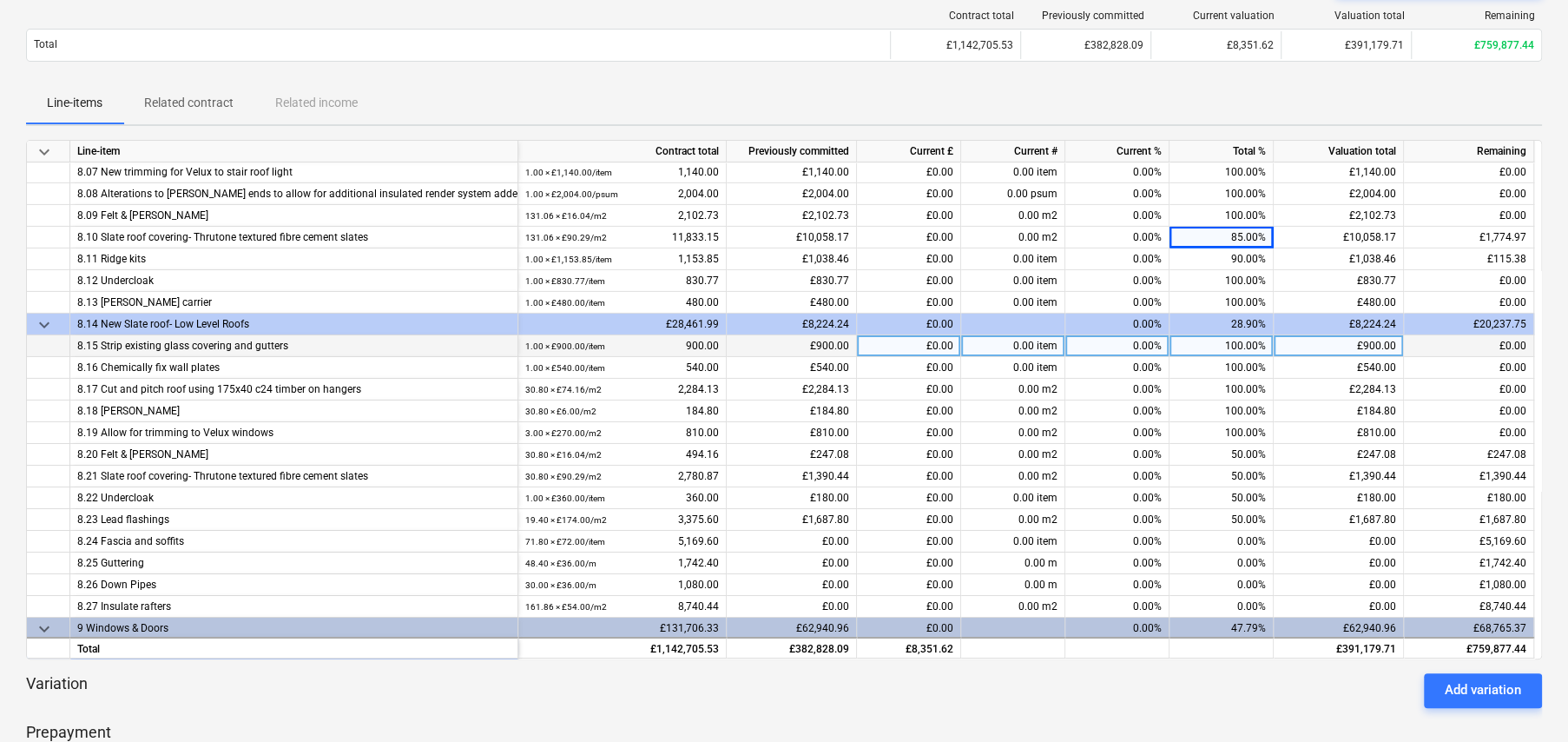
scroll to position [4064, 0]
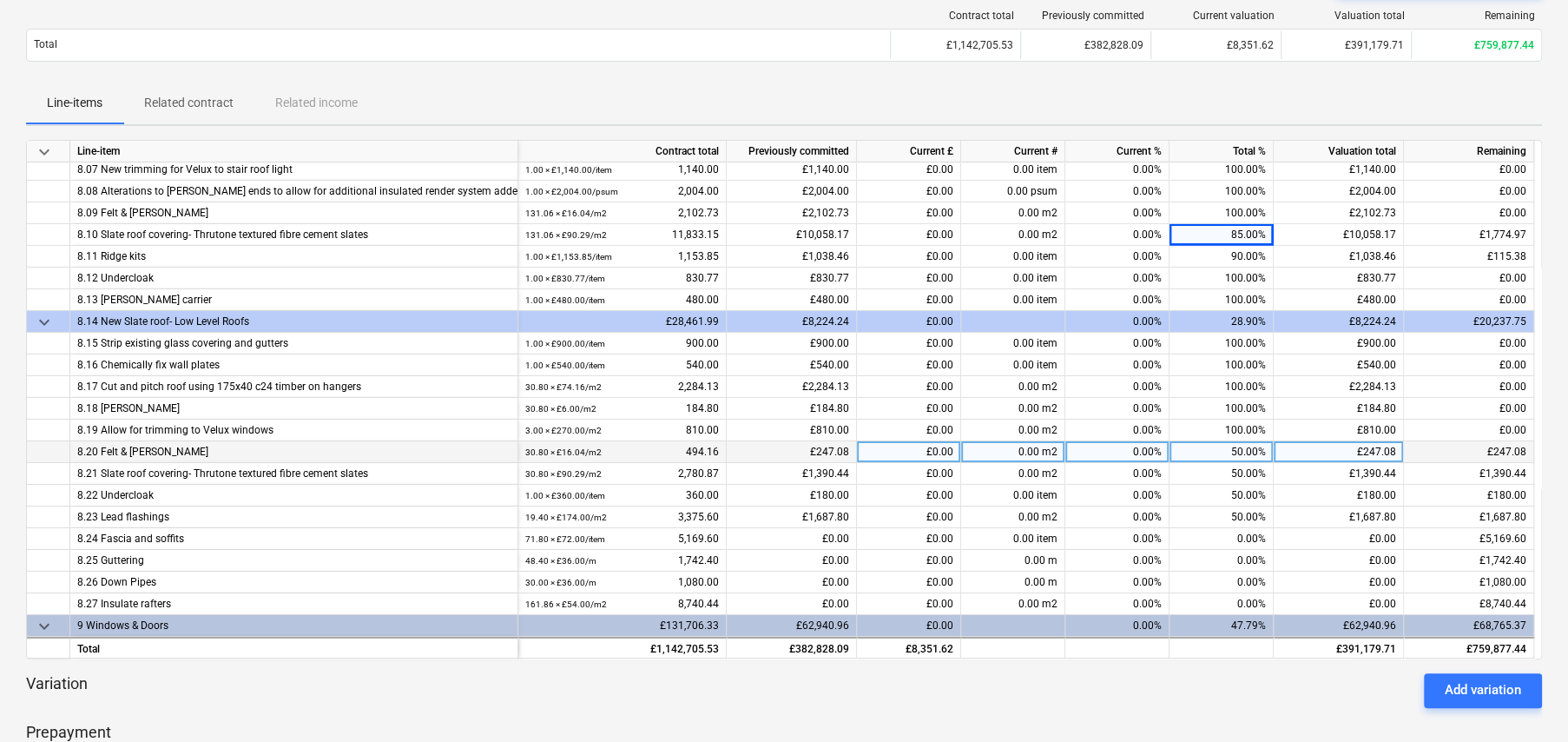
click at [1229, 449] on div "50.00%" at bounding box center [1221, 452] width 105 height 22
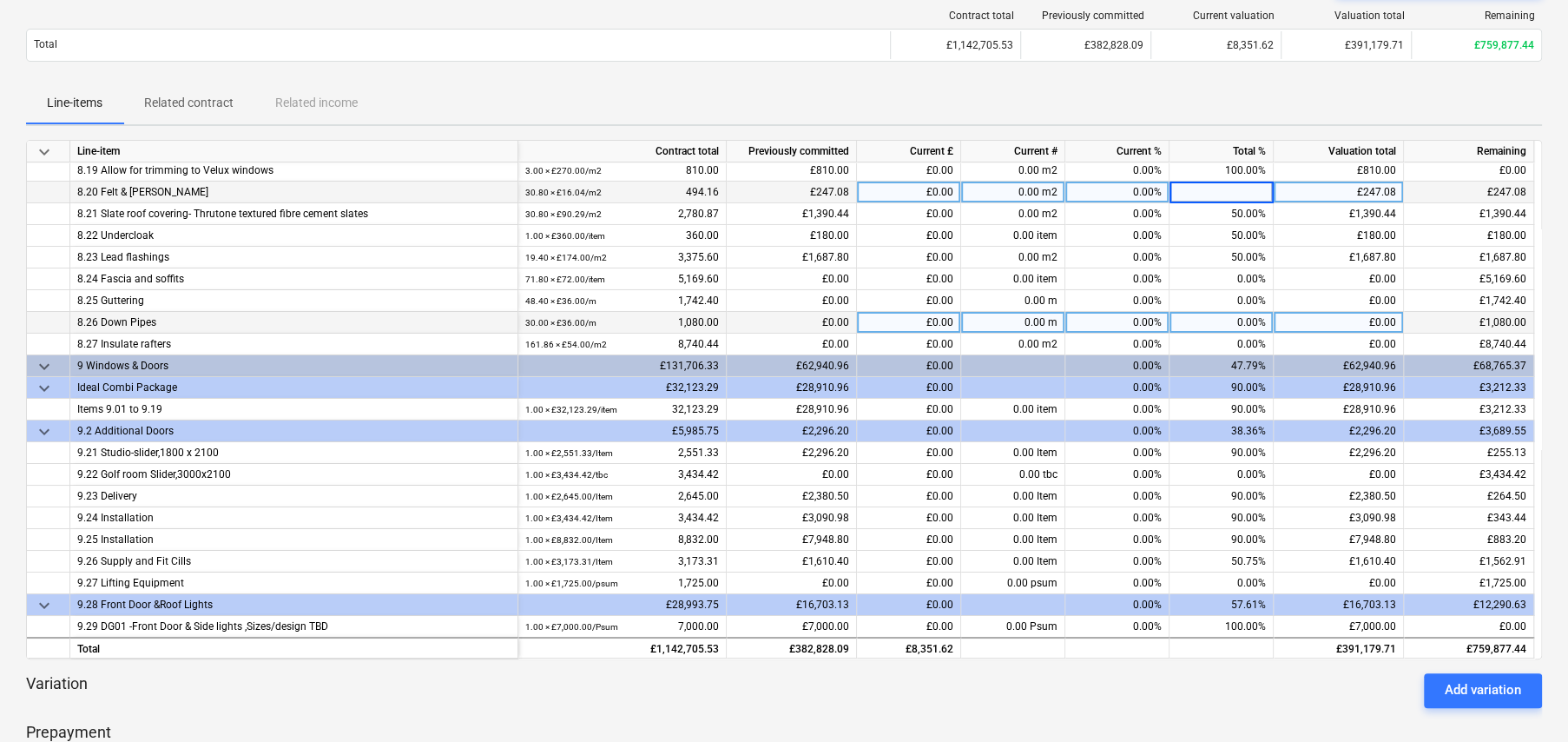
scroll to position [4325, 0]
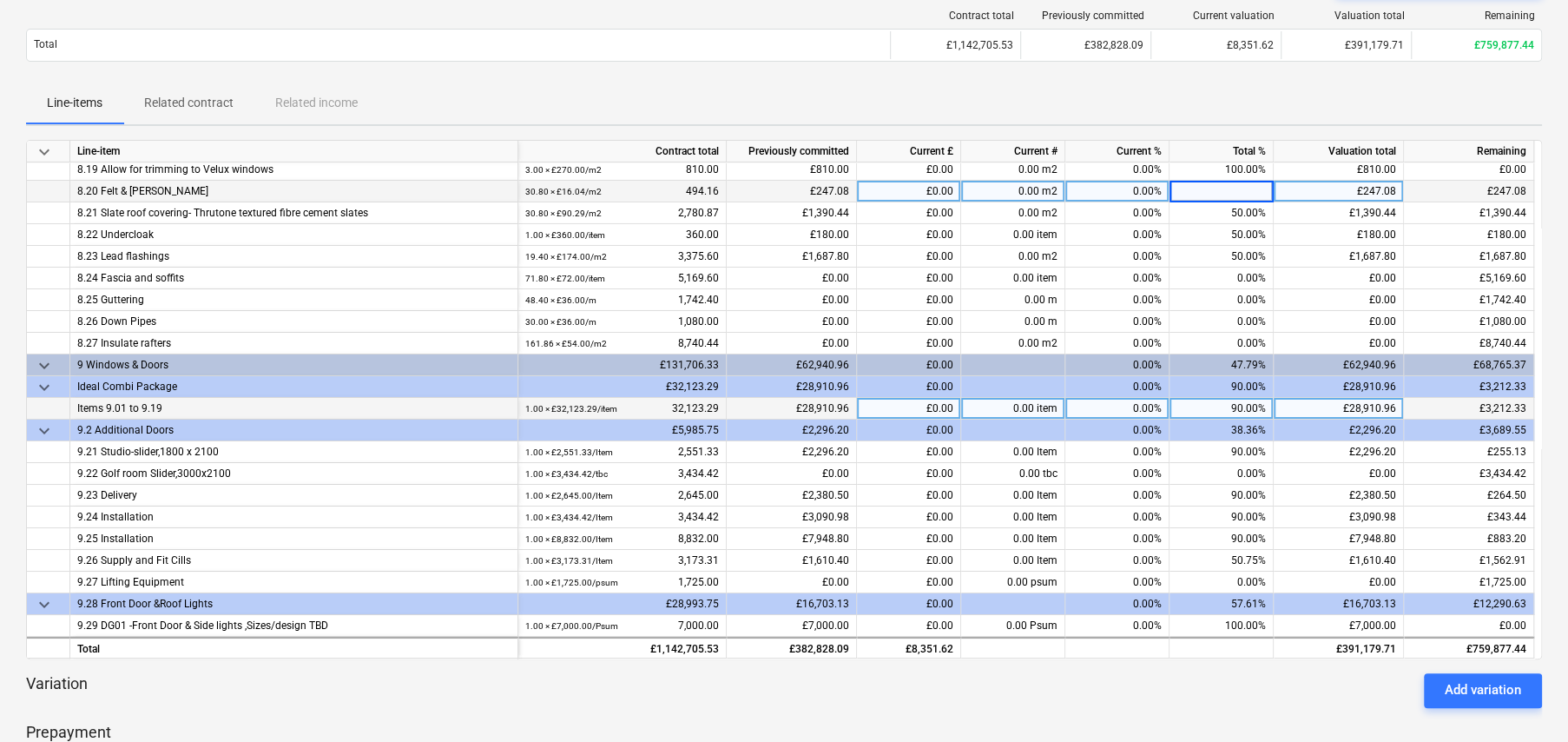
click at [1246, 401] on div "90.00%" at bounding box center [1221, 409] width 105 height 22
type input "100"
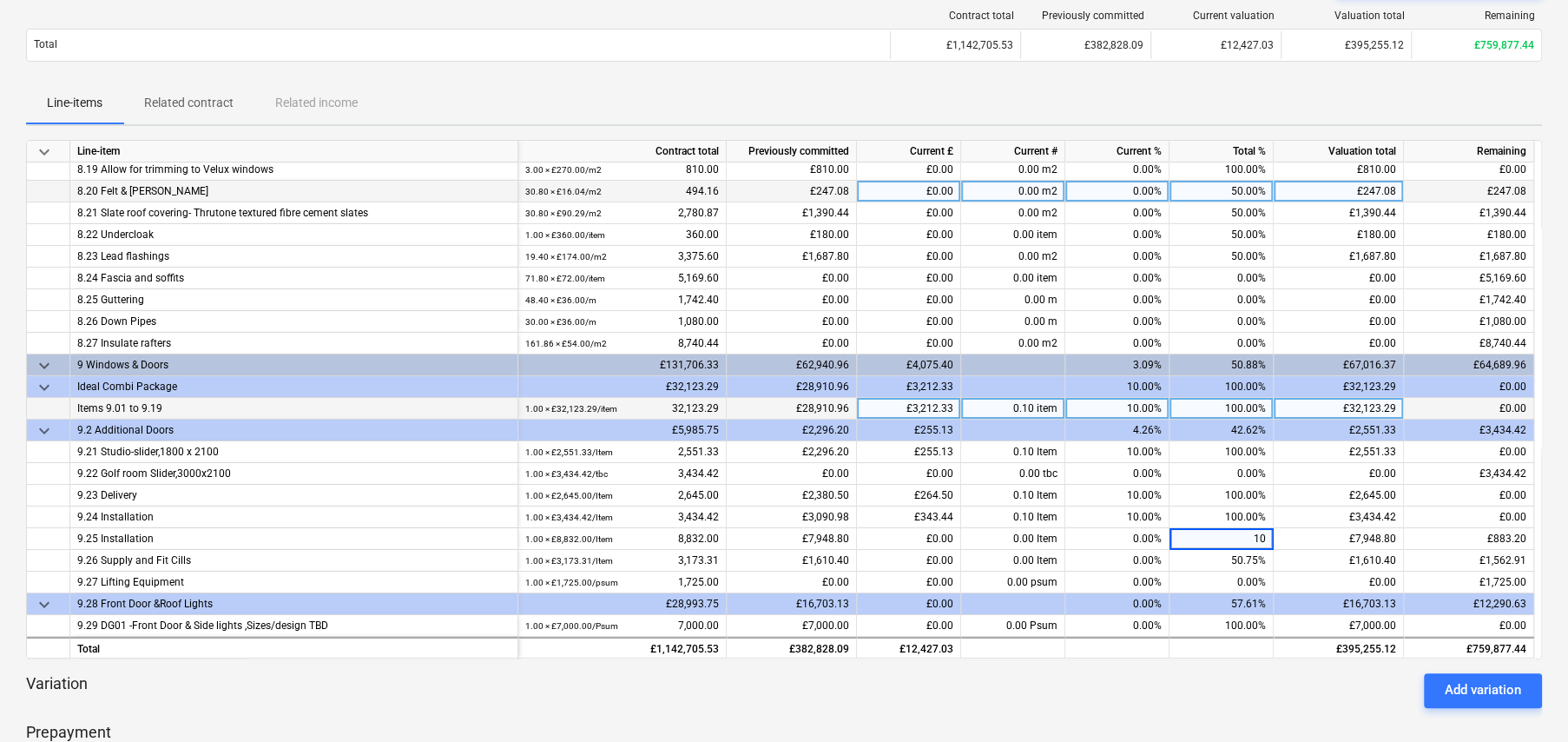
type input "100"
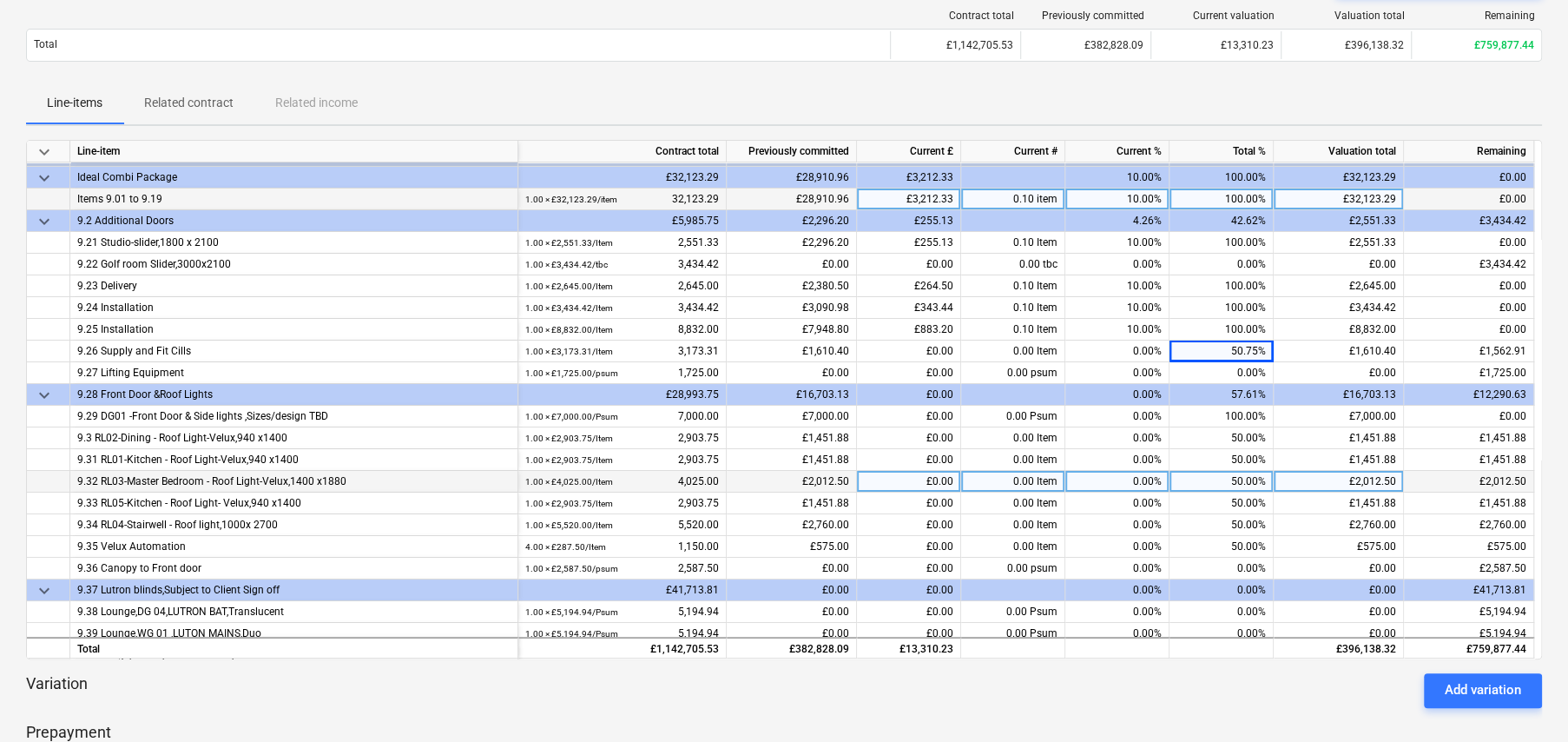
scroll to position [4586, 0]
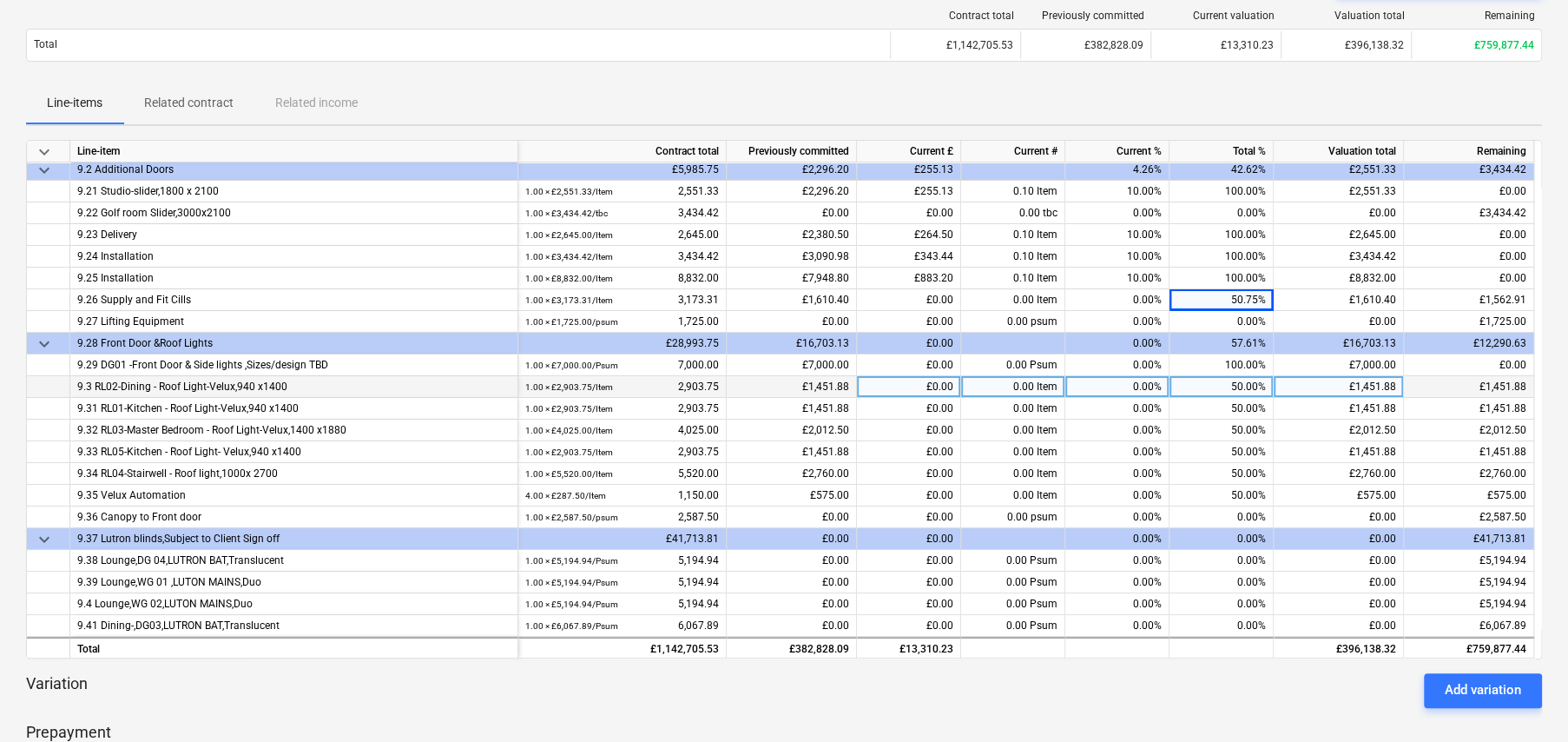
click at [1238, 386] on div "50.00%" at bounding box center [1221, 387] width 105 height 22
type input "90"
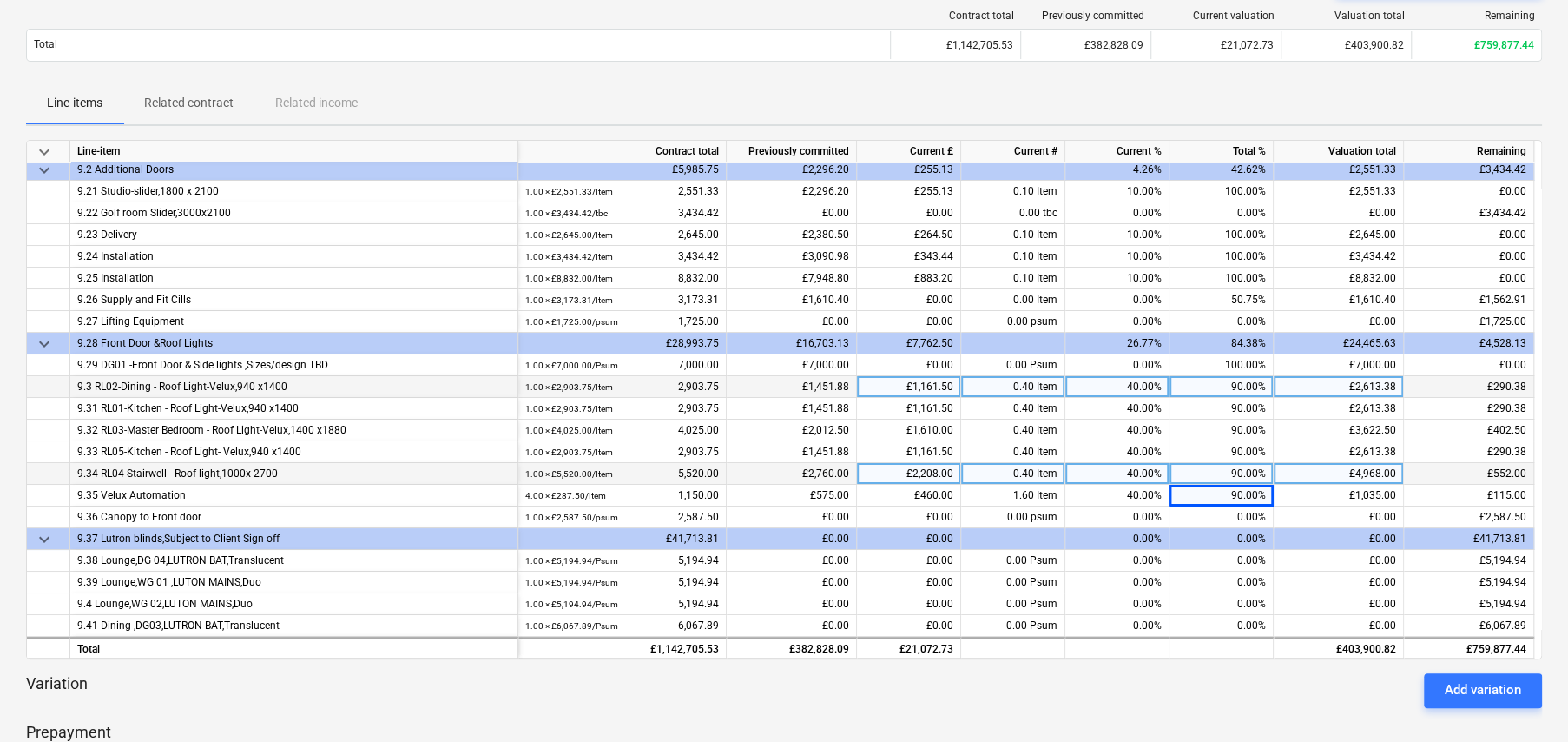
click at [1241, 468] on div "90.00%" at bounding box center [1221, 474] width 105 height 22
click at [1130, 468] on div "40.00%" at bounding box center [1117, 474] width 105 height 22
type input "0"
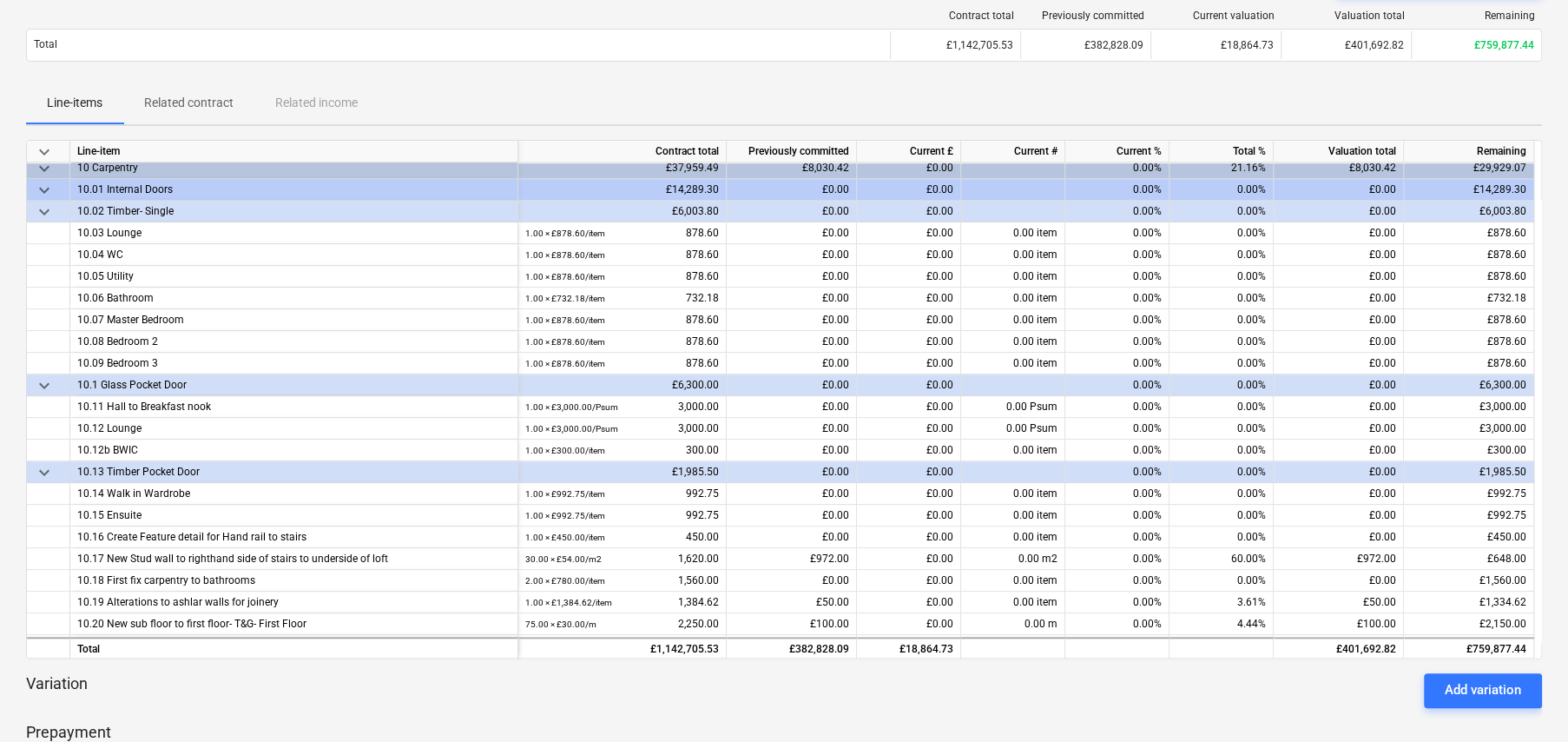
scroll to position [5454, 0]
click at [42, 188] on span "keyboard_arrow_down" at bounding box center [44, 191] width 21 height 21
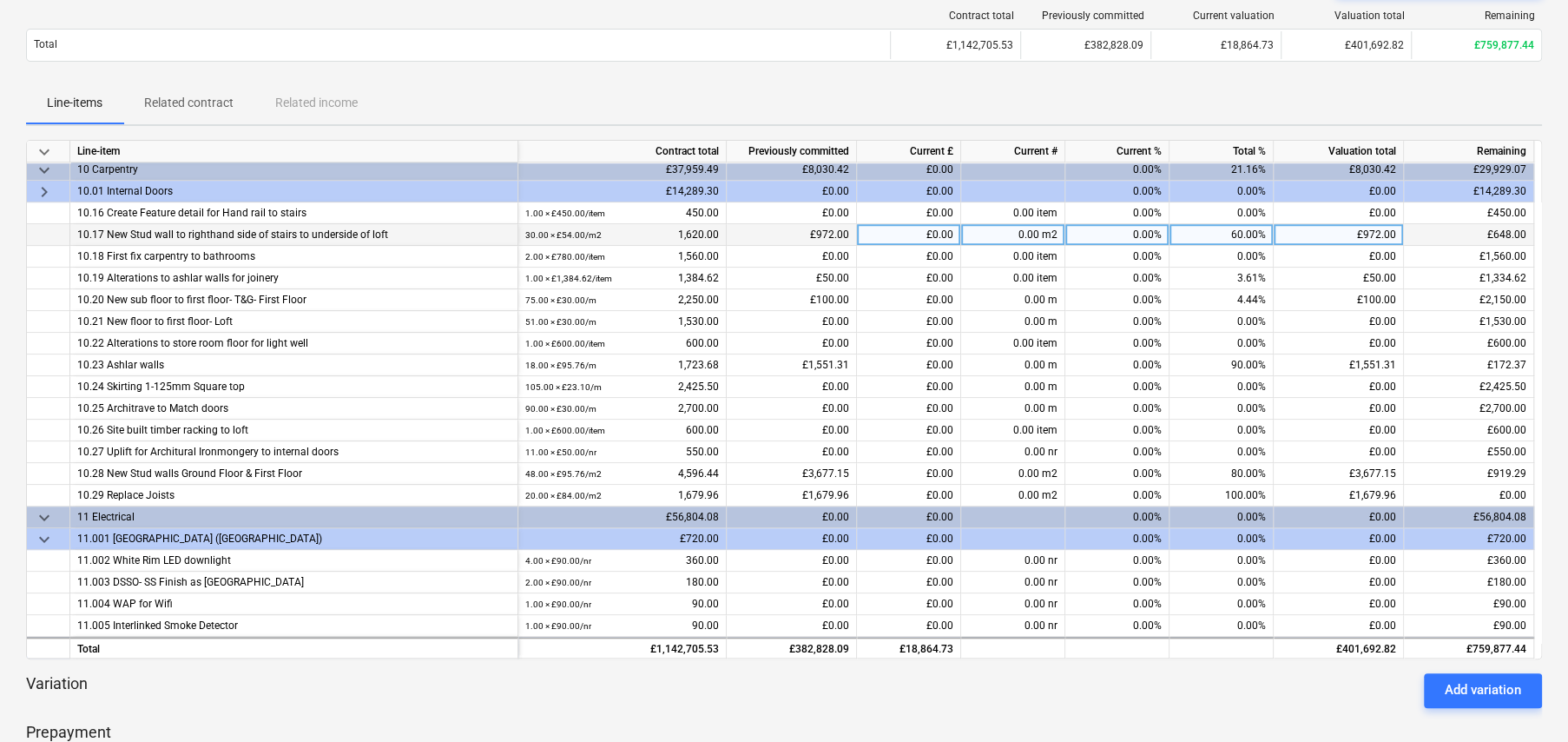
click at [1252, 232] on div "60.00%" at bounding box center [1221, 235] width 105 height 22
type input "1"
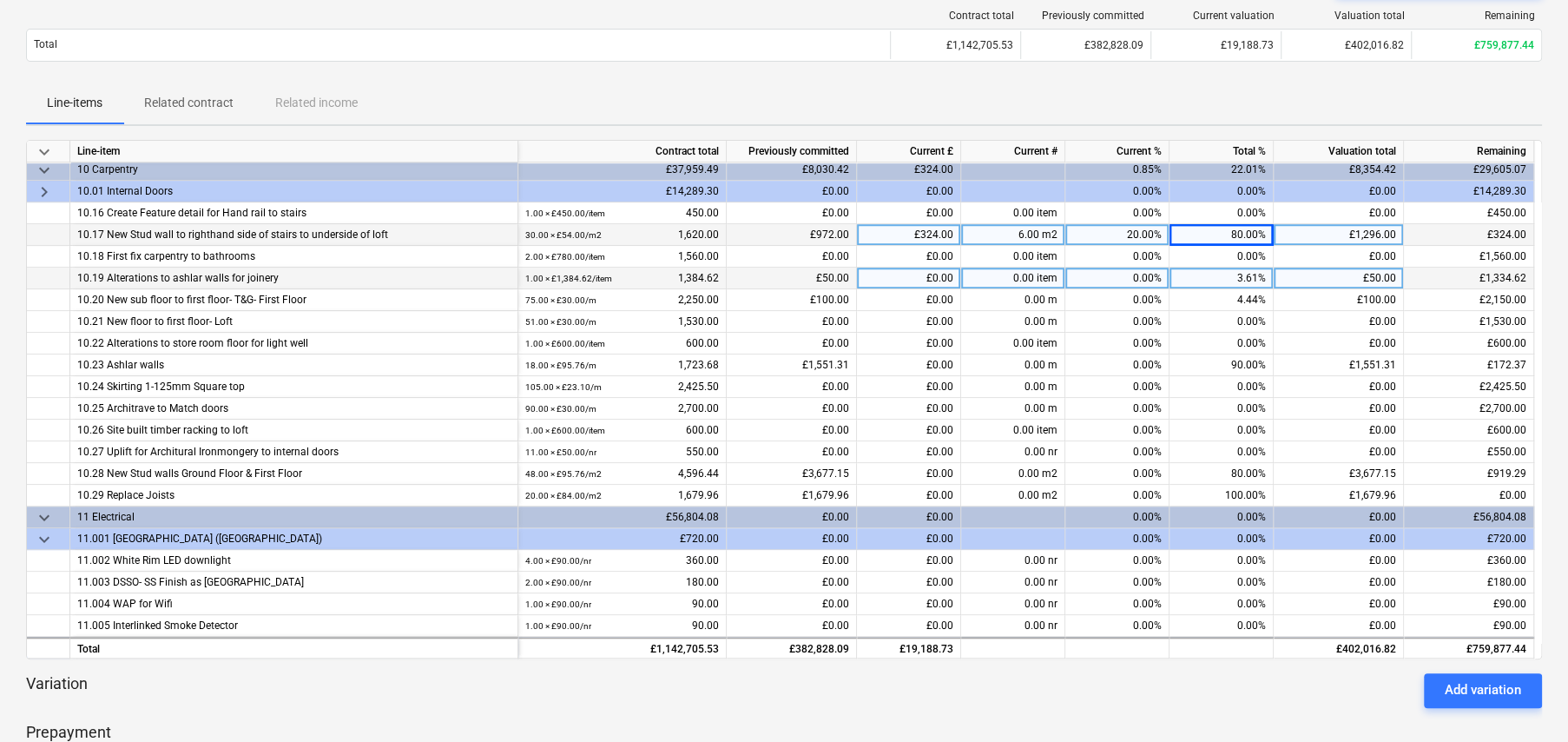
click at [1249, 273] on div "3.61%" at bounding box center [1221, 278] width 105 height 22
type input "90"
type input "100"
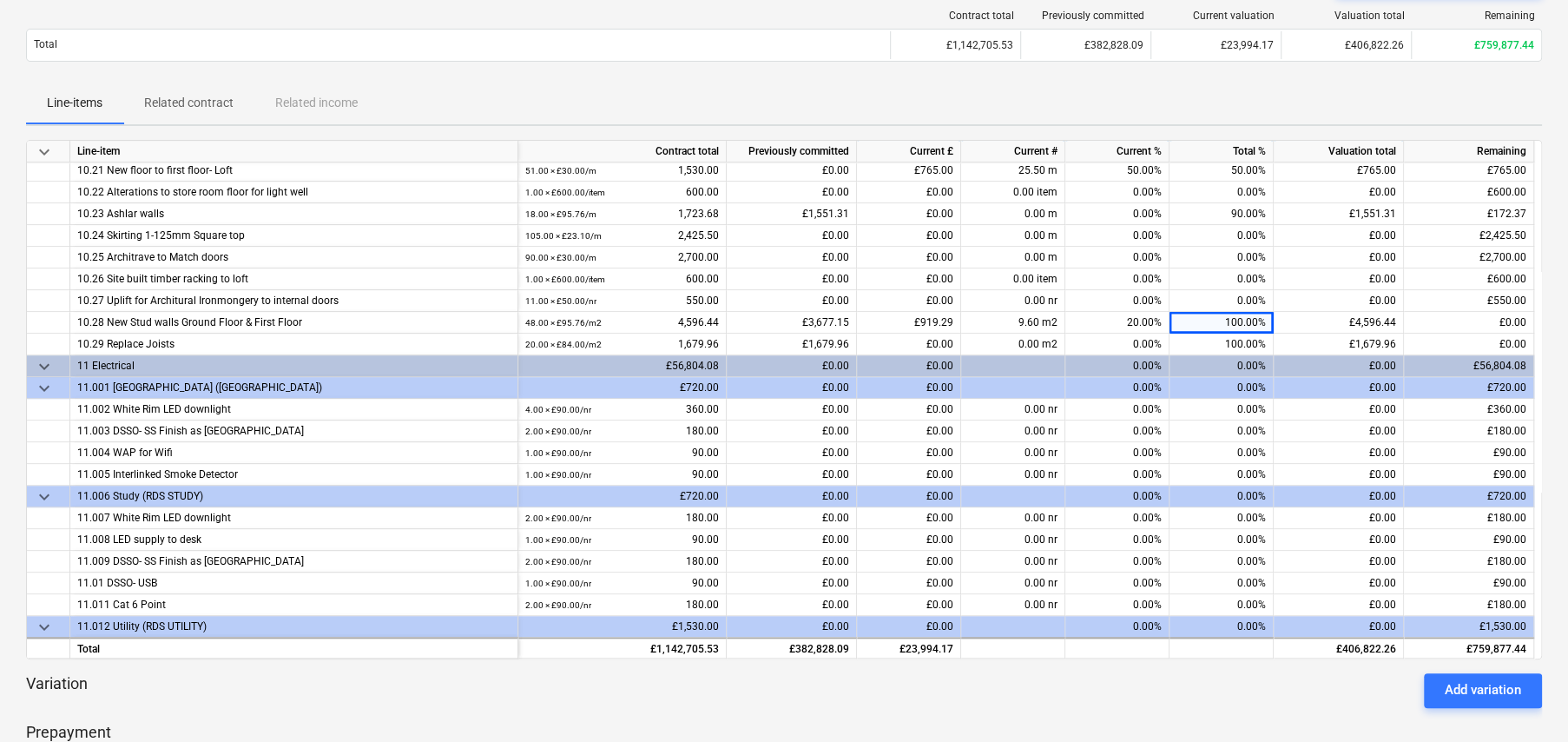
scroll to position [5628, 0]
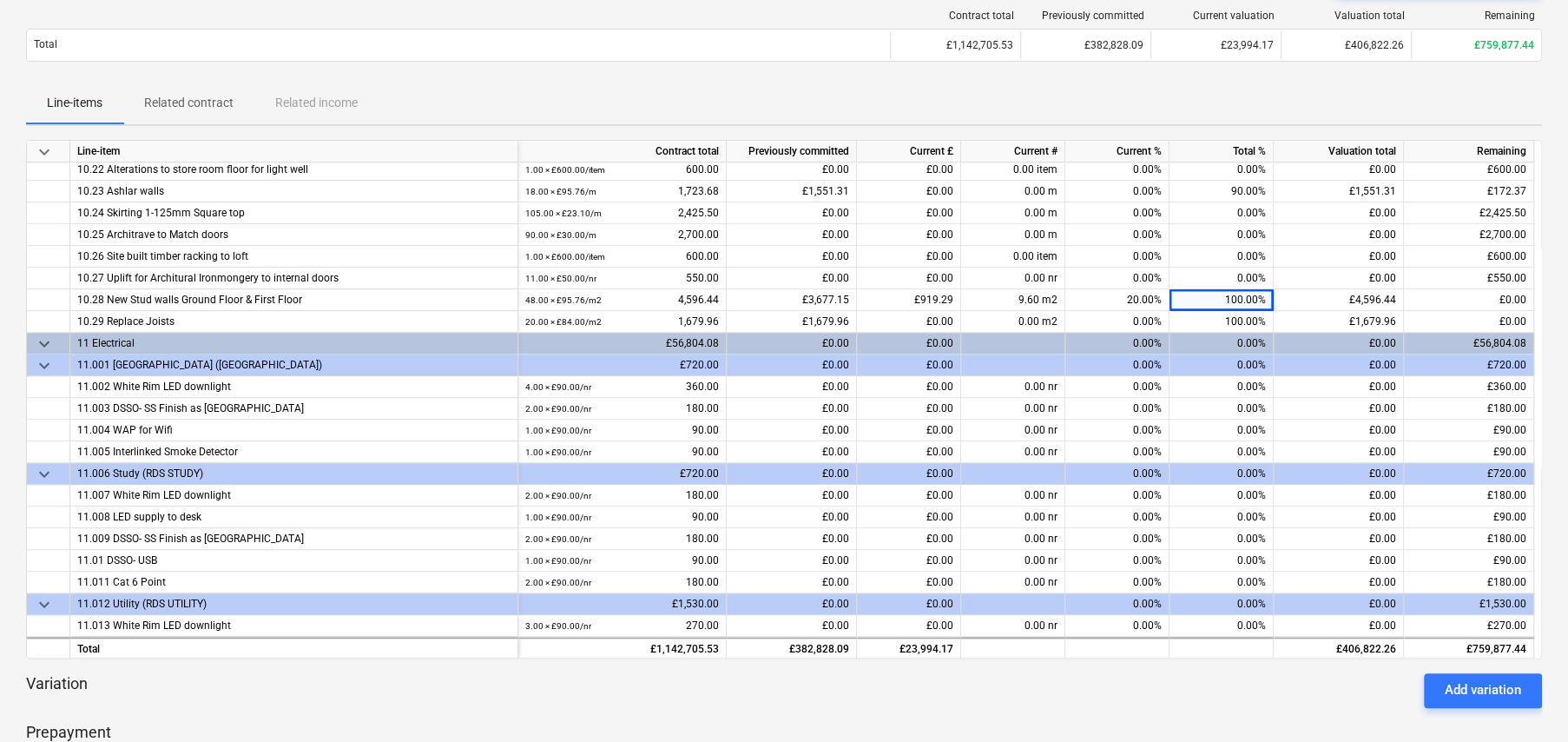
click at [46, 340] on span "keyboard_arrow_down" at bounding box center [44, 343] width 21 height 21
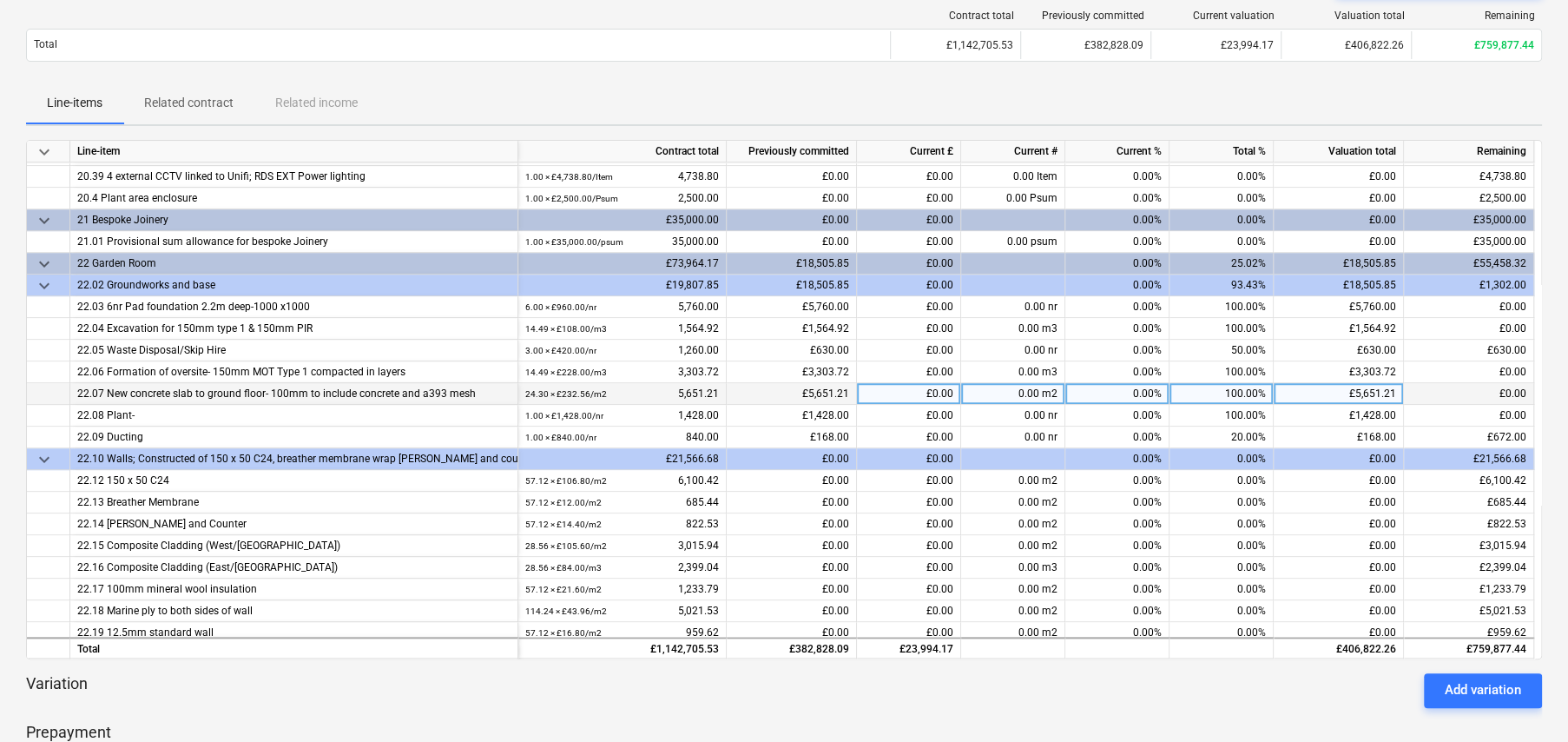
scroll to position [10231, 0]
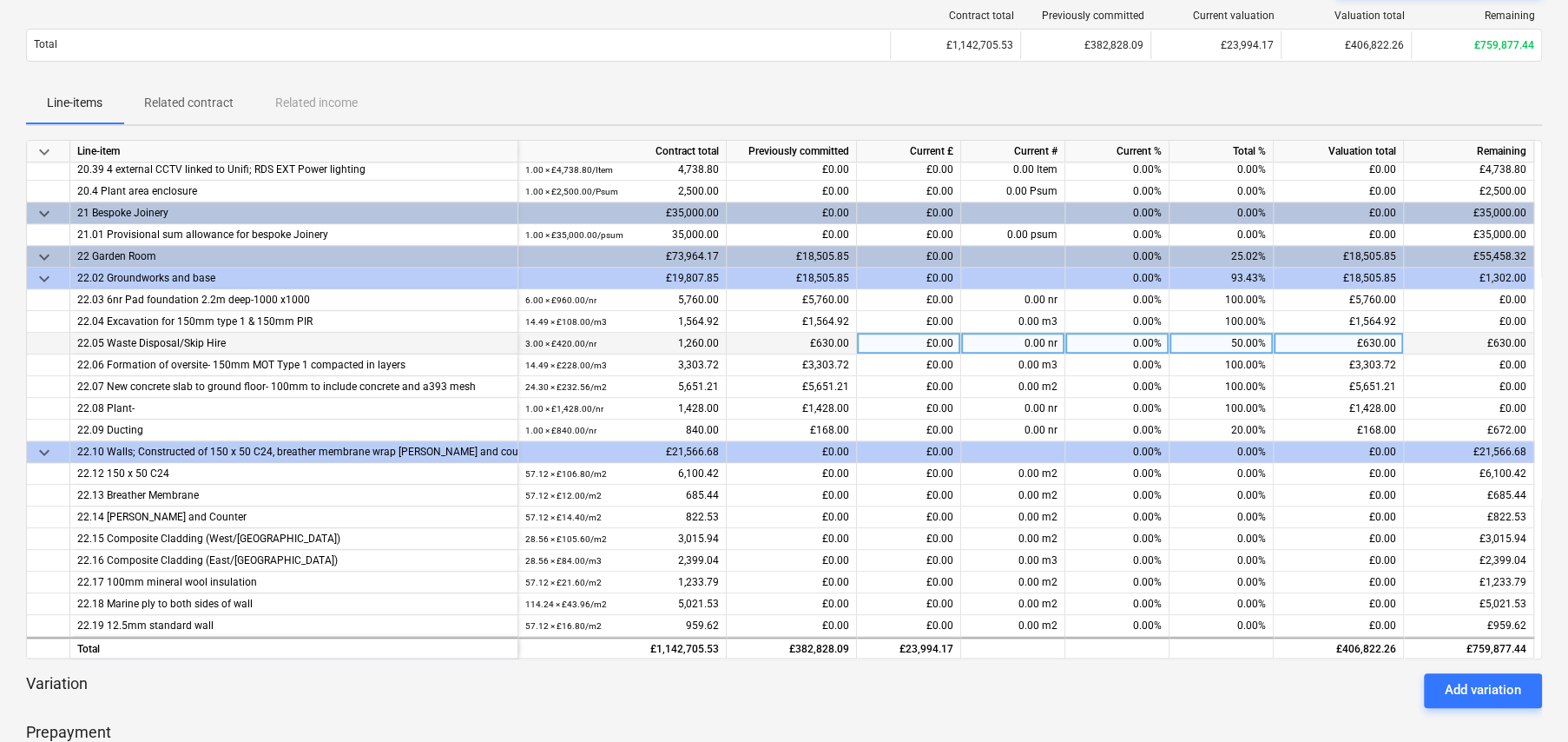
click at [1241, 338] on div "50.00%" at bounding box center [1221, 344] width 105 height 22
type input "100"
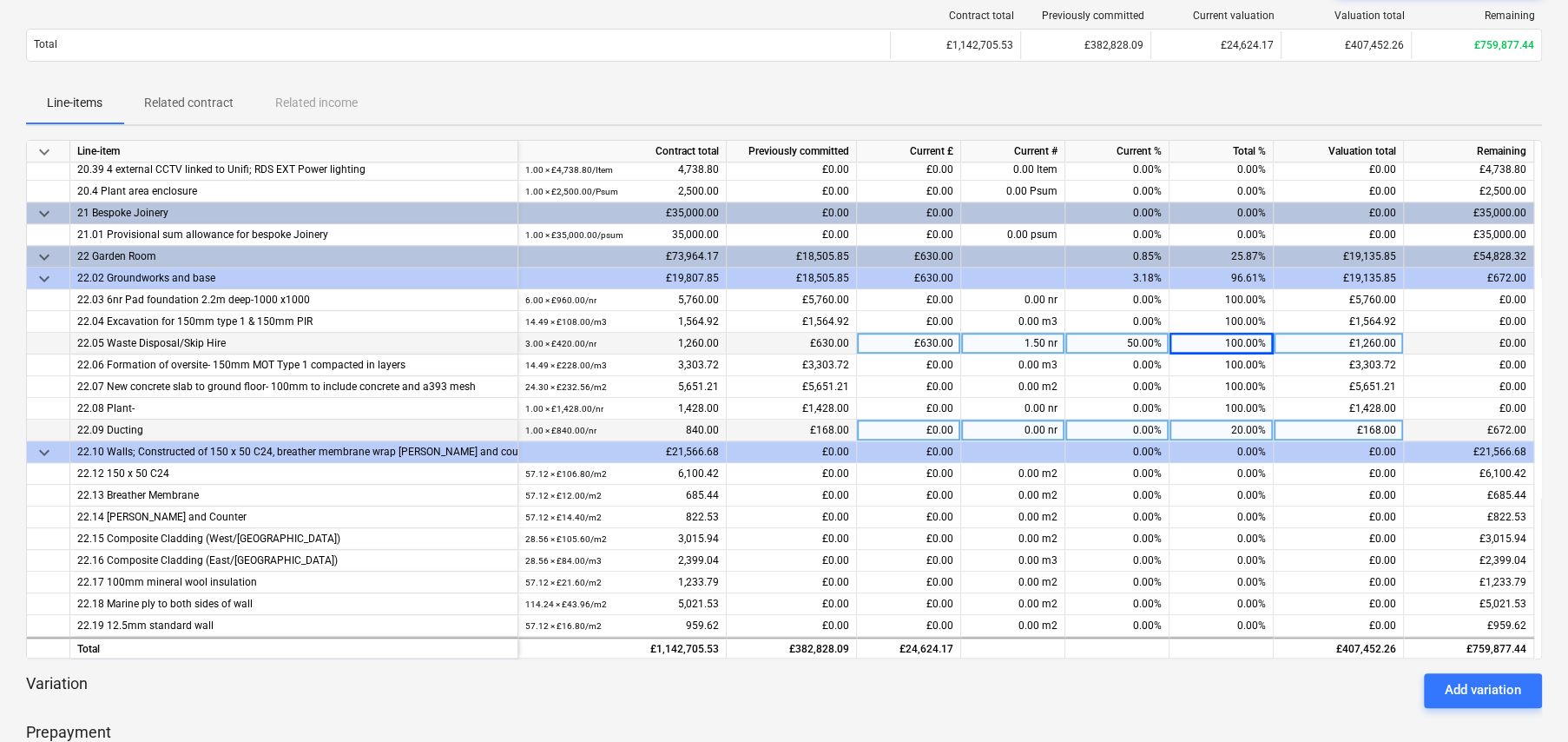
click at [1247, 421] on div "20.00%" at bounding box center [1221, 431] width 105 height 22
type input "100"
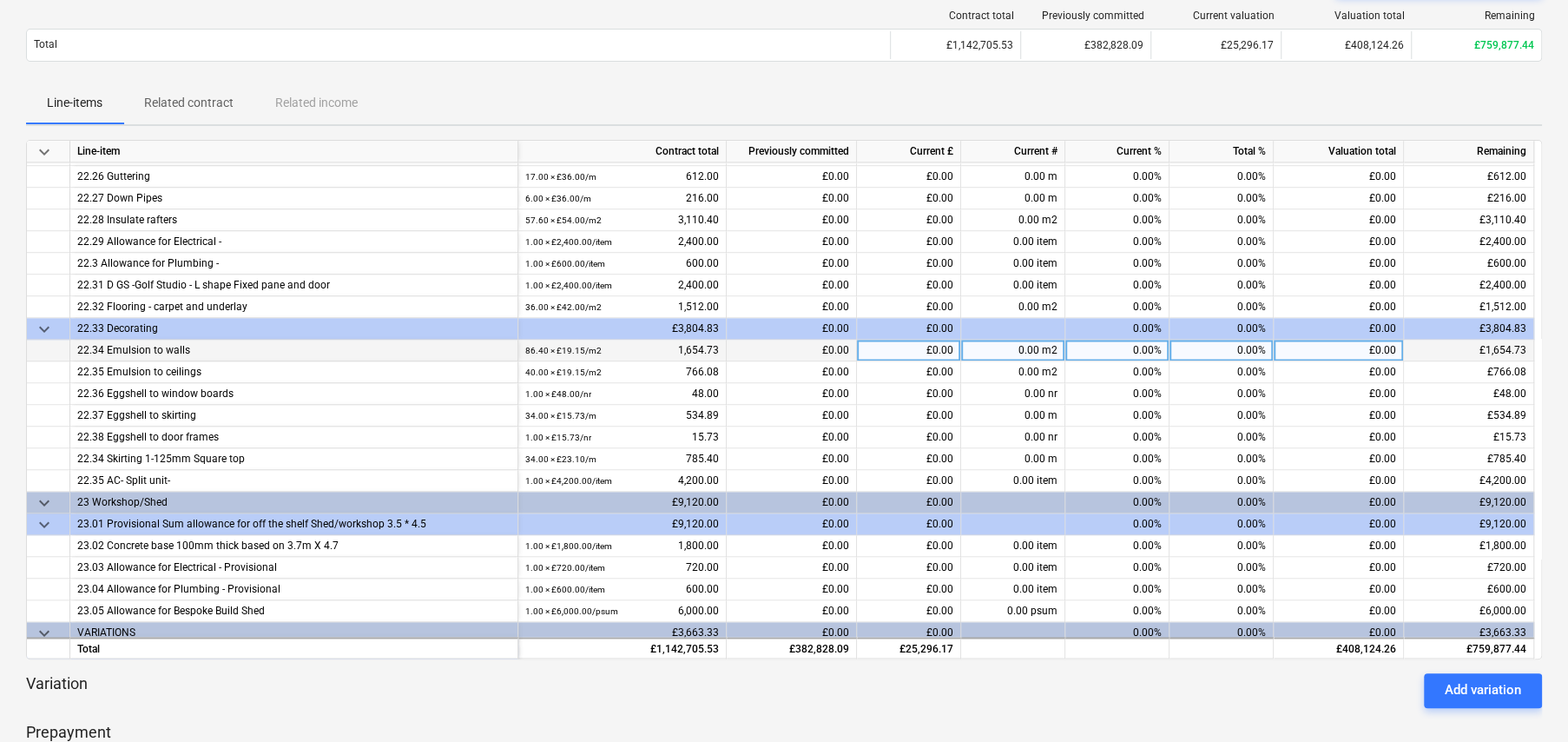
scroll to position [11100, 0]
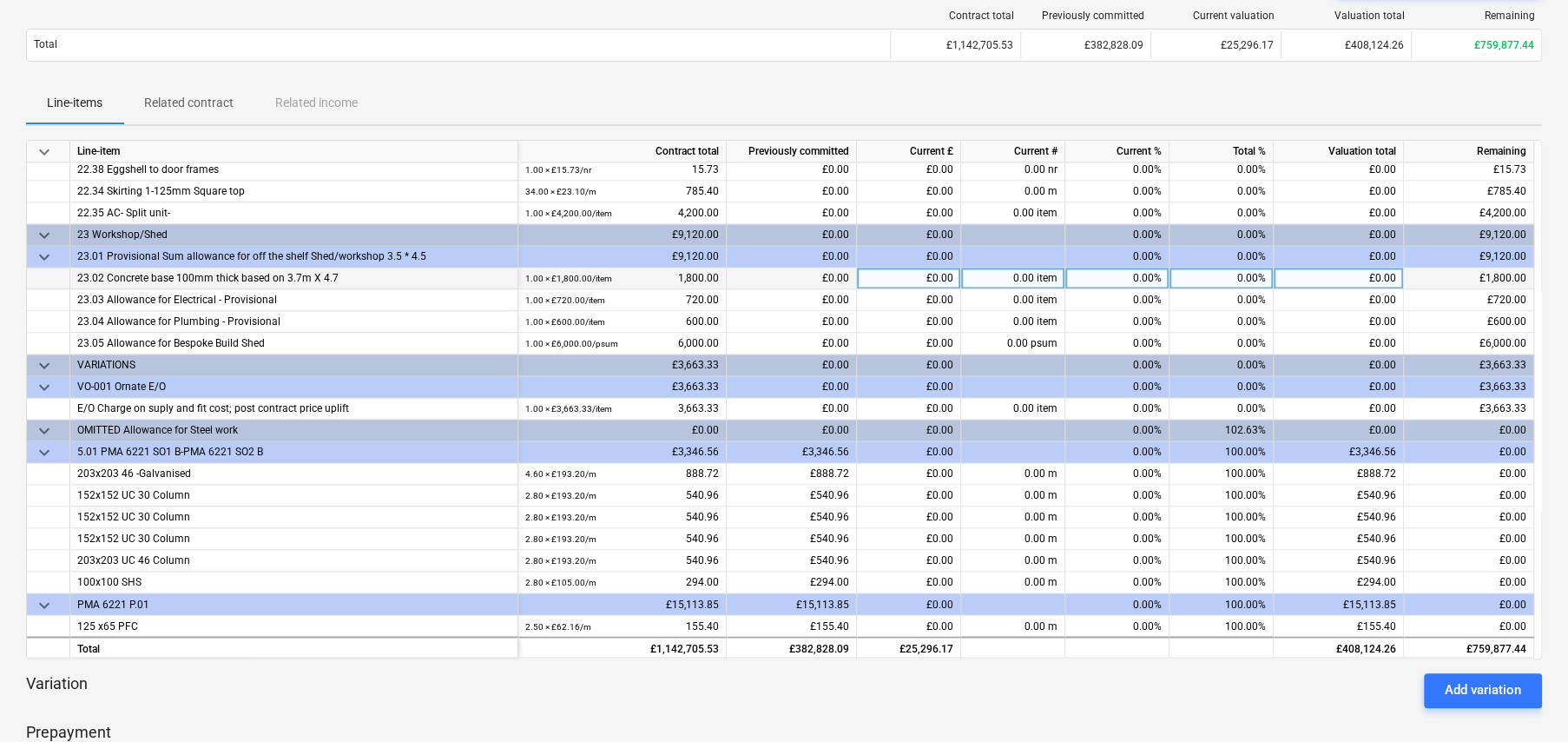
click at [1252, 267] on div "0.00%" at bounding box center [1221, 278] width 105 height 22
type input "100"
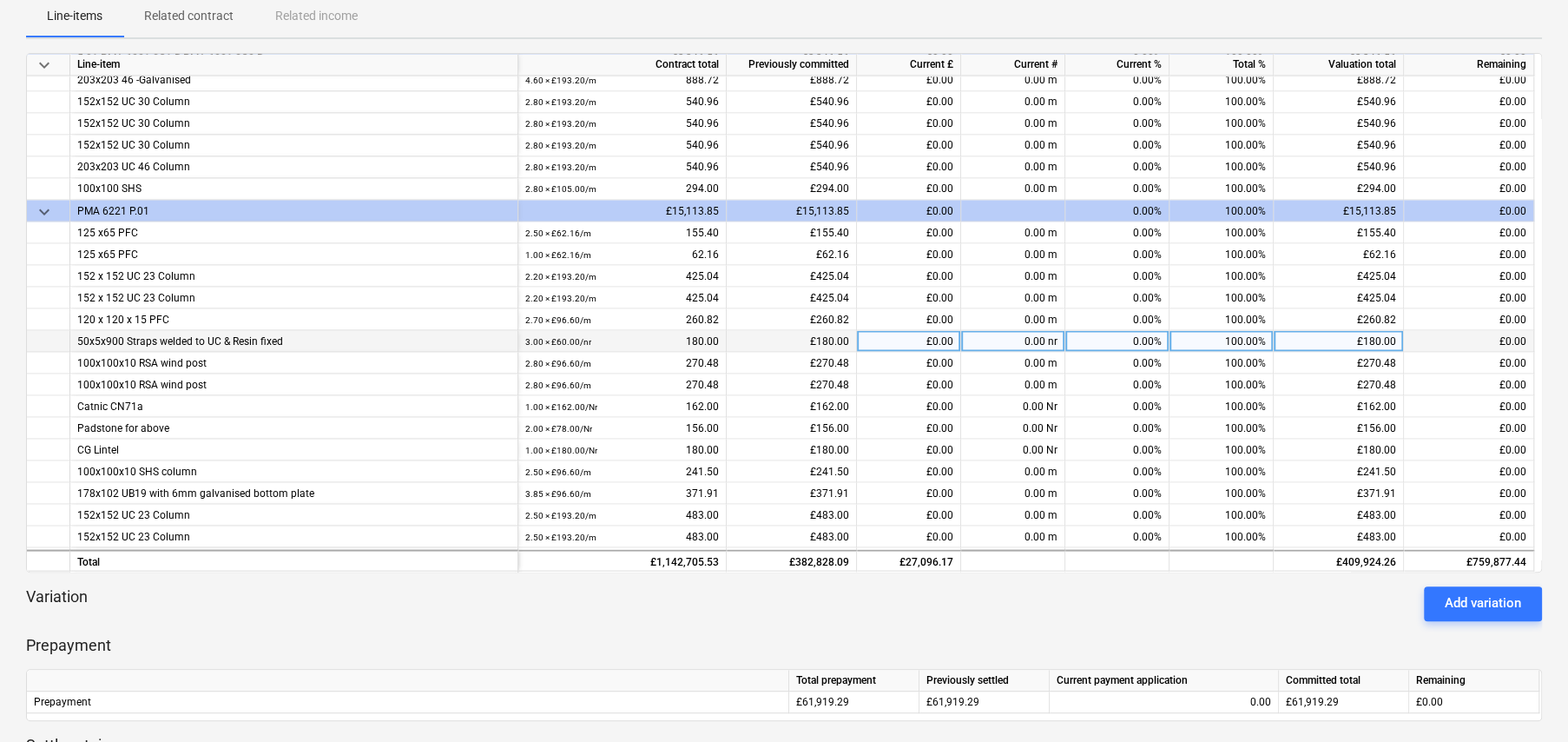
scroll to position [11374, 0]
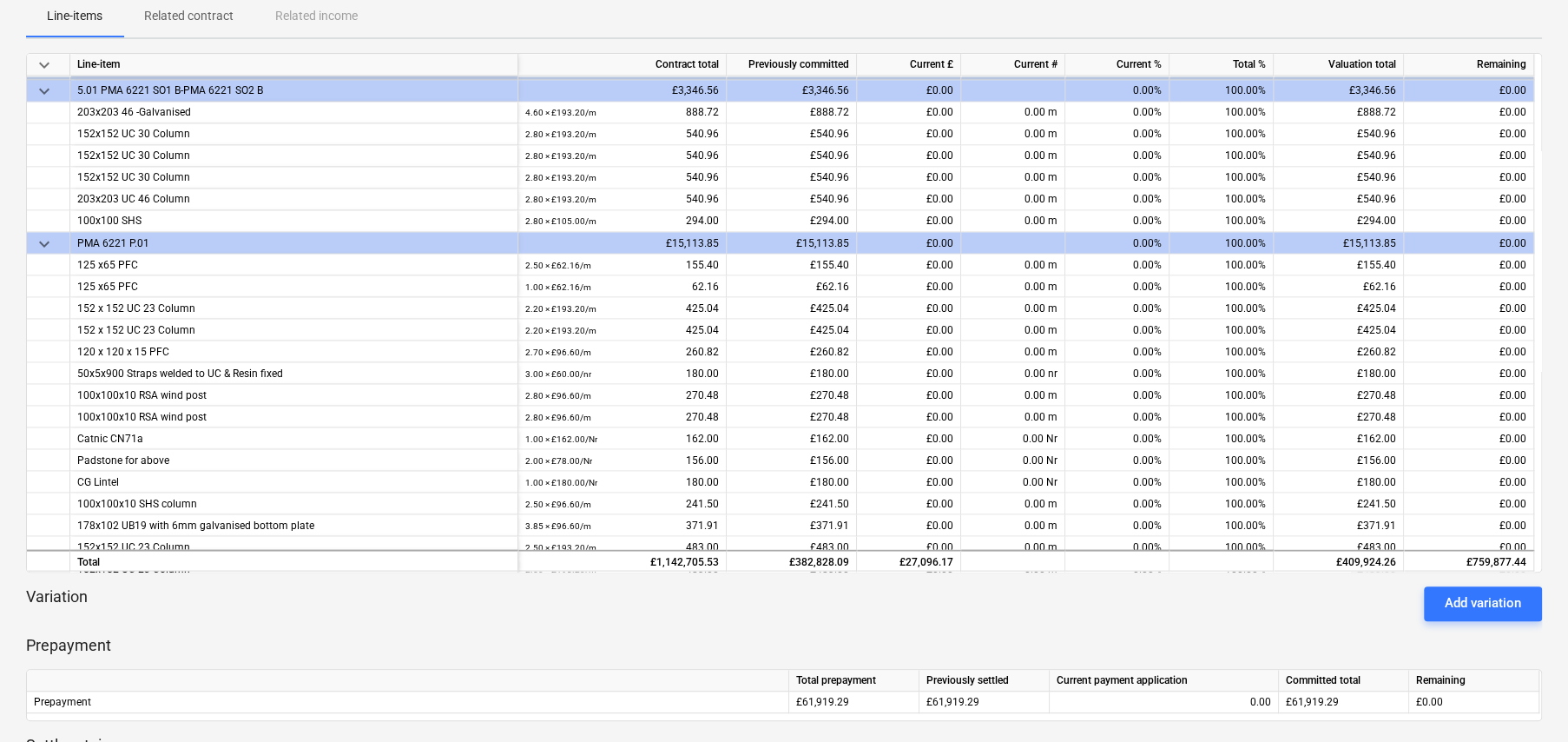
click at [40, 234] on span "keyboard_arrow_down" at bounding box center [44, 242] width 21 height 21
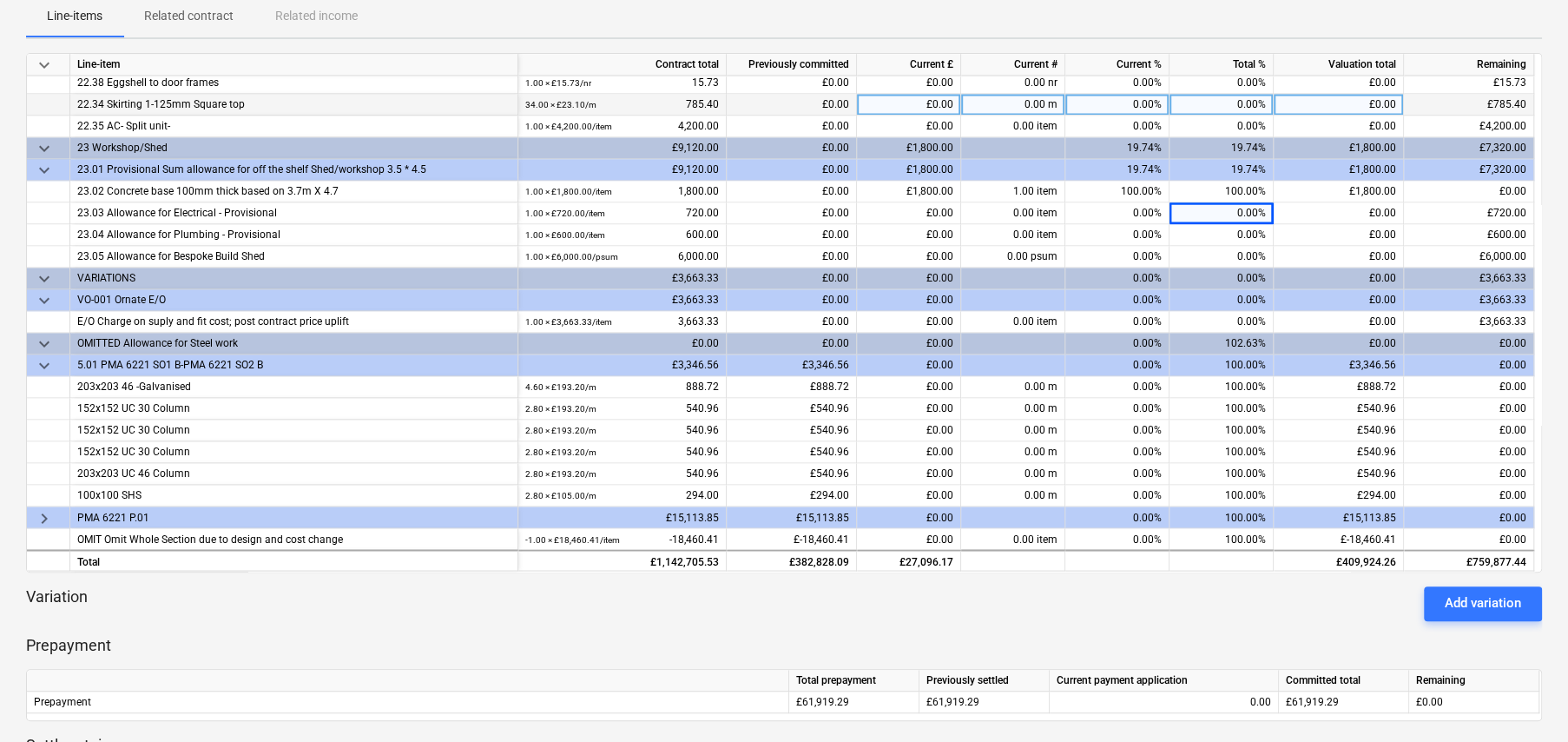
scroll to position [11092, 0]
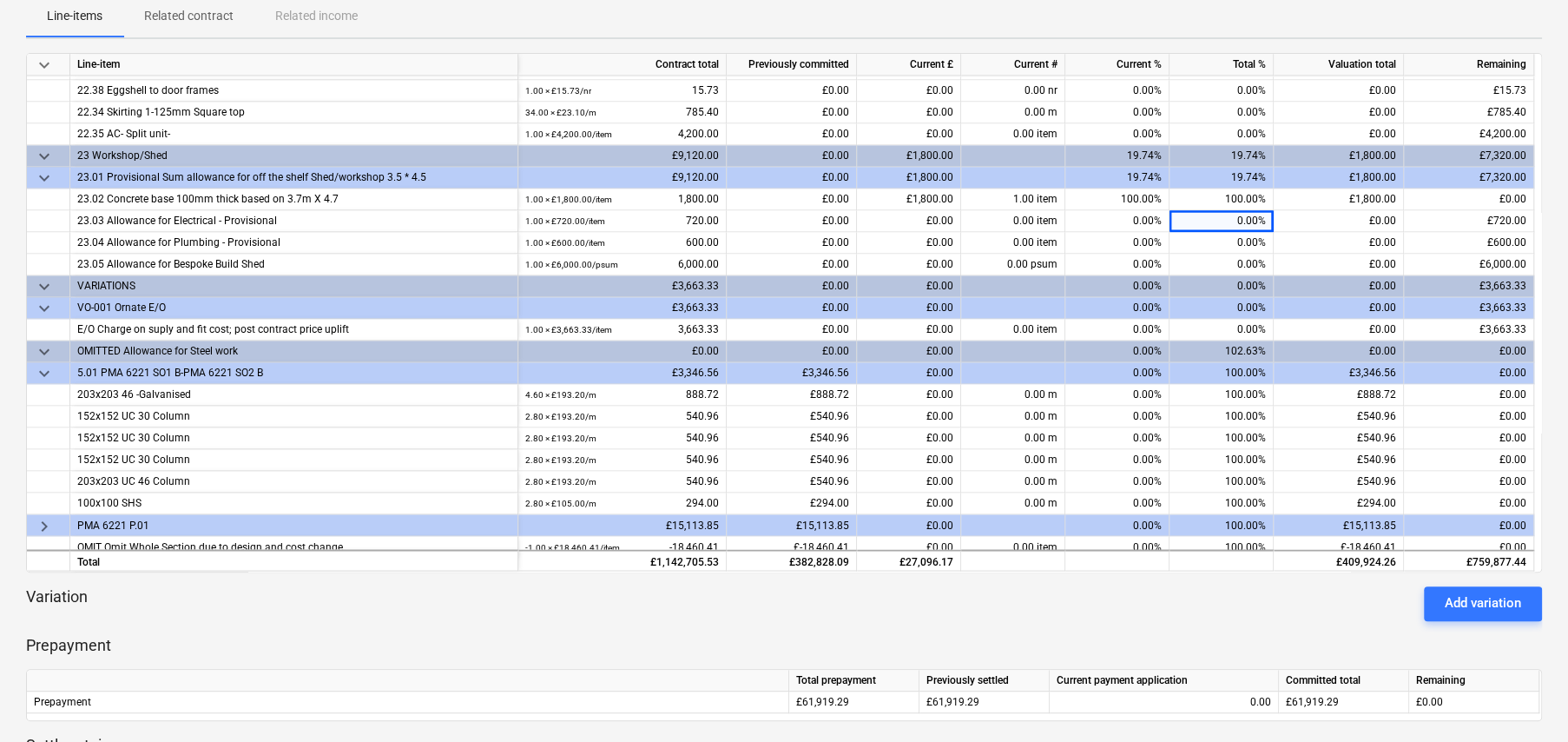
click at [43, 341] on span "keyboard_arrow_down" at bounding box center [44, 351] width 21 height 21
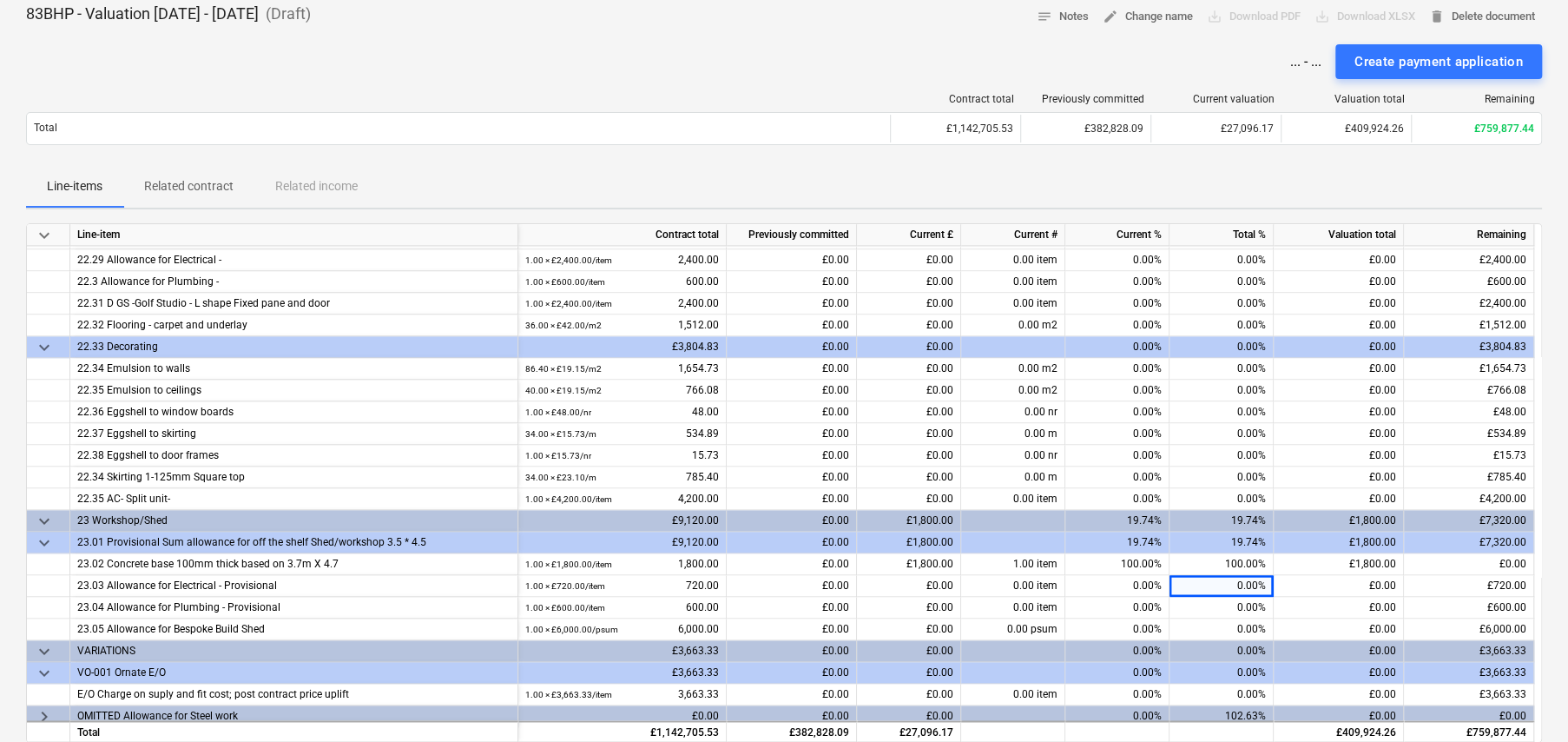
scroll to position [85, 0]
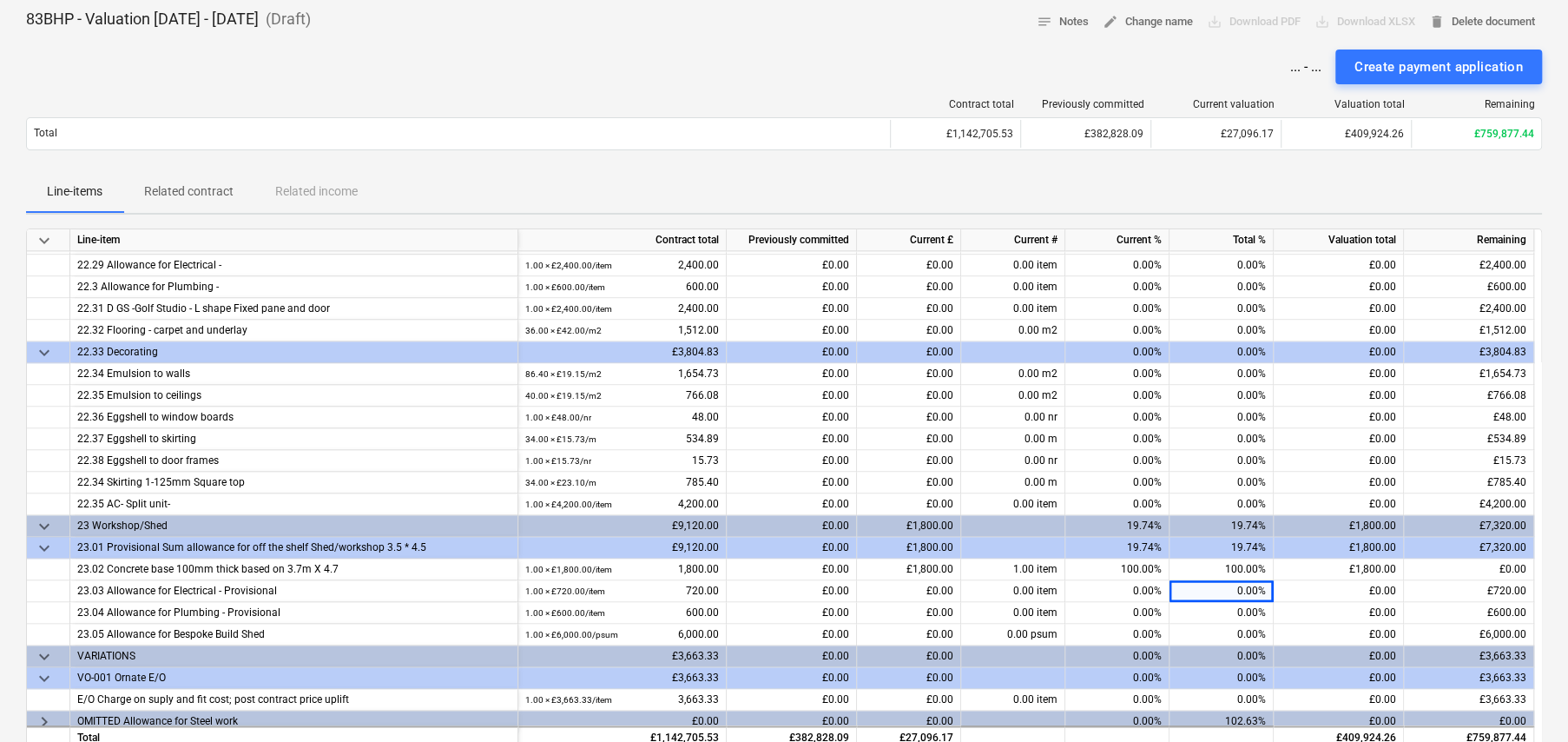
click at [45, 234] on span "keyboard_arrow_down" at bounding box center [44, 240] width 21 height 21
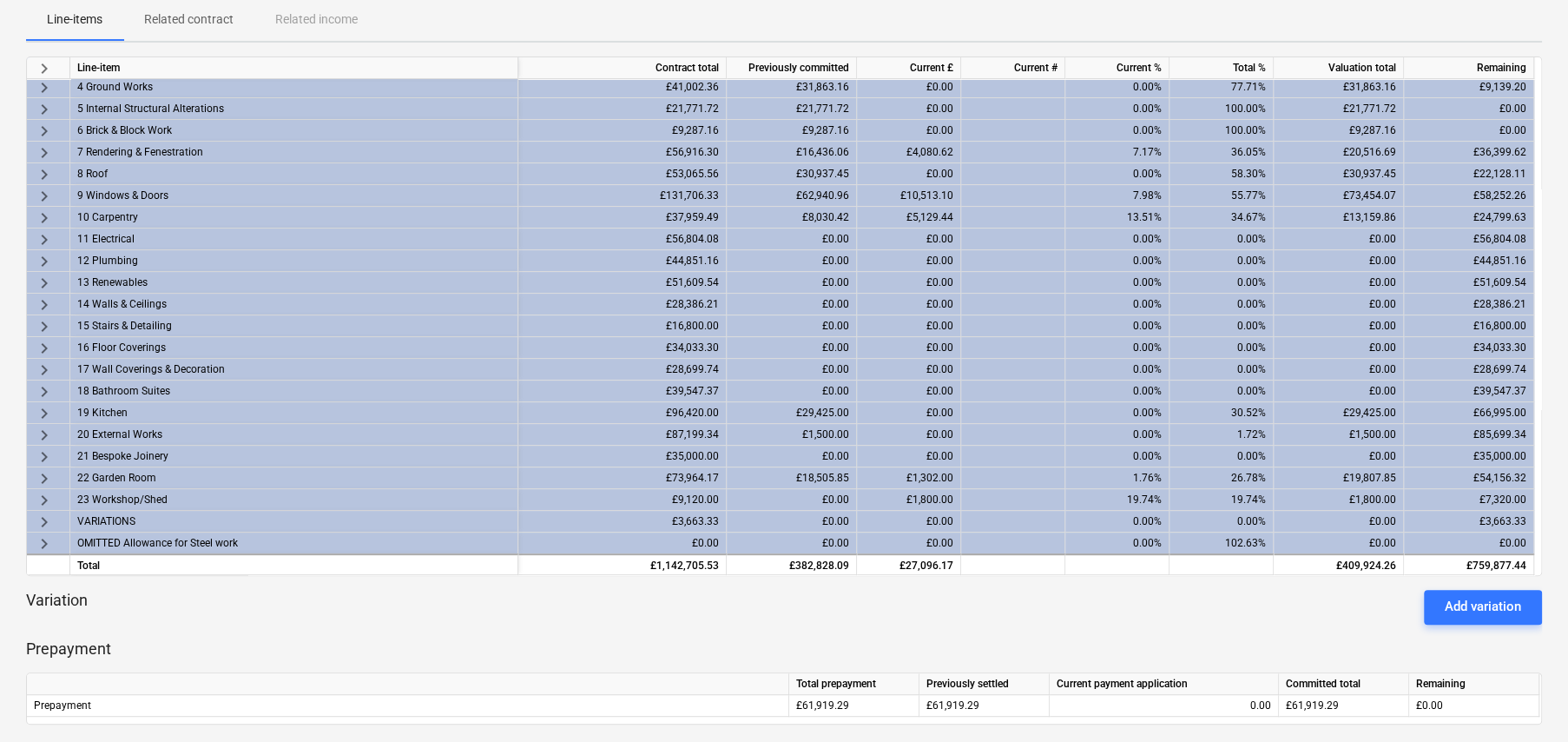
scroll to position [259, 0]
click at [38, 253] on span "keyboard_arrow_right" at bounding box center [44, 259] width 21 height 21
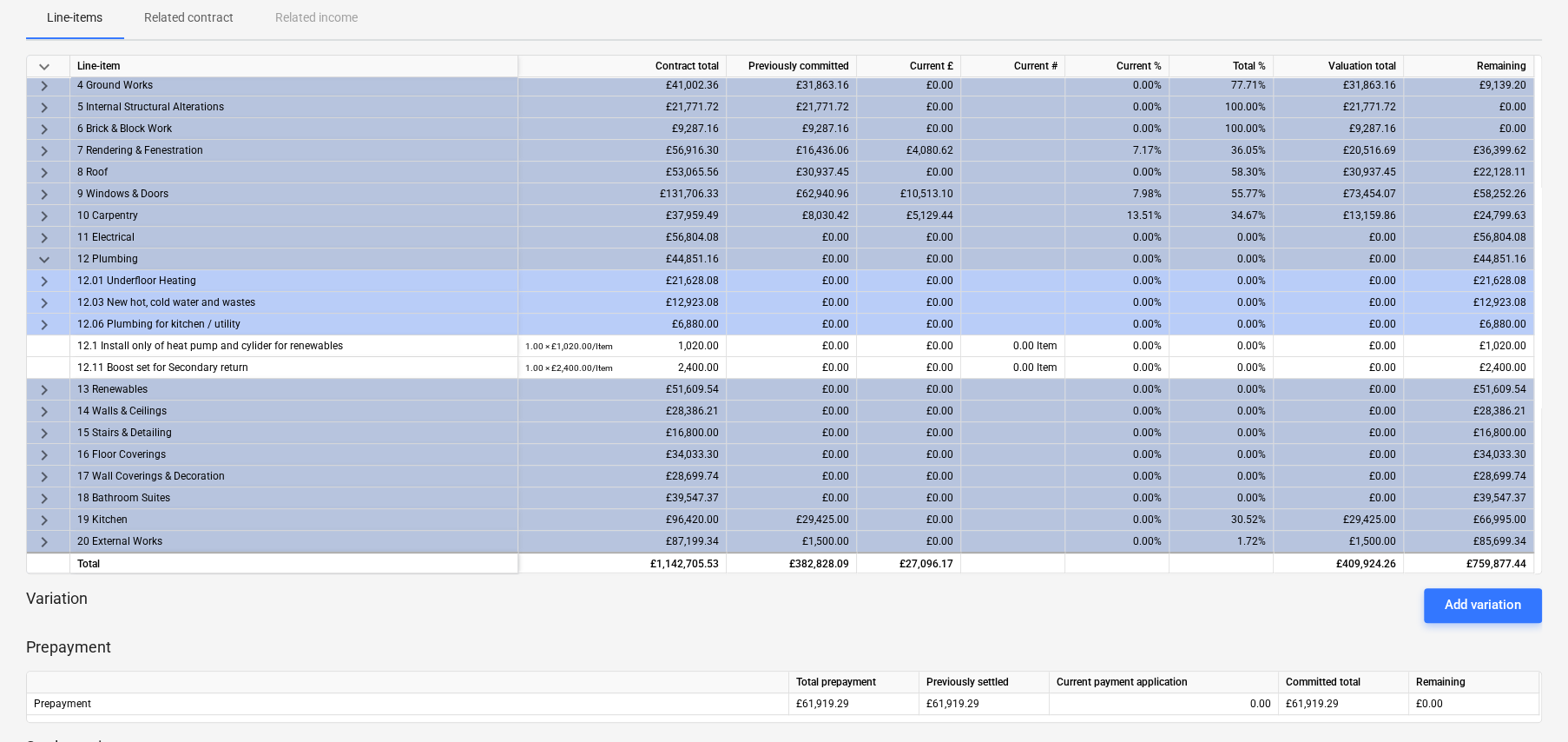
click at [39, 234] on span "keyboard_arrow_right" at bounding box center [44, 237] width 21 height 21
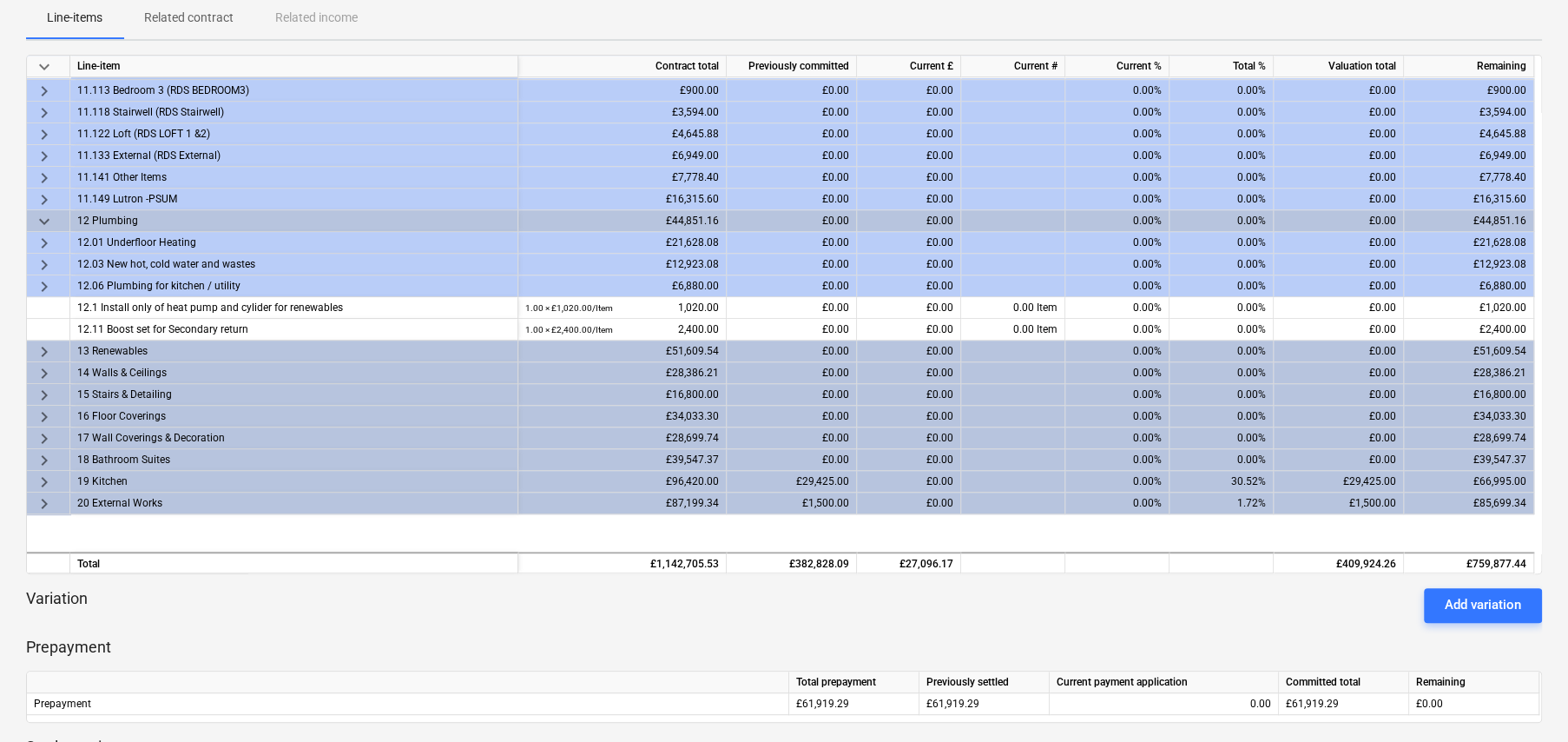
scroll to position [610, 0]
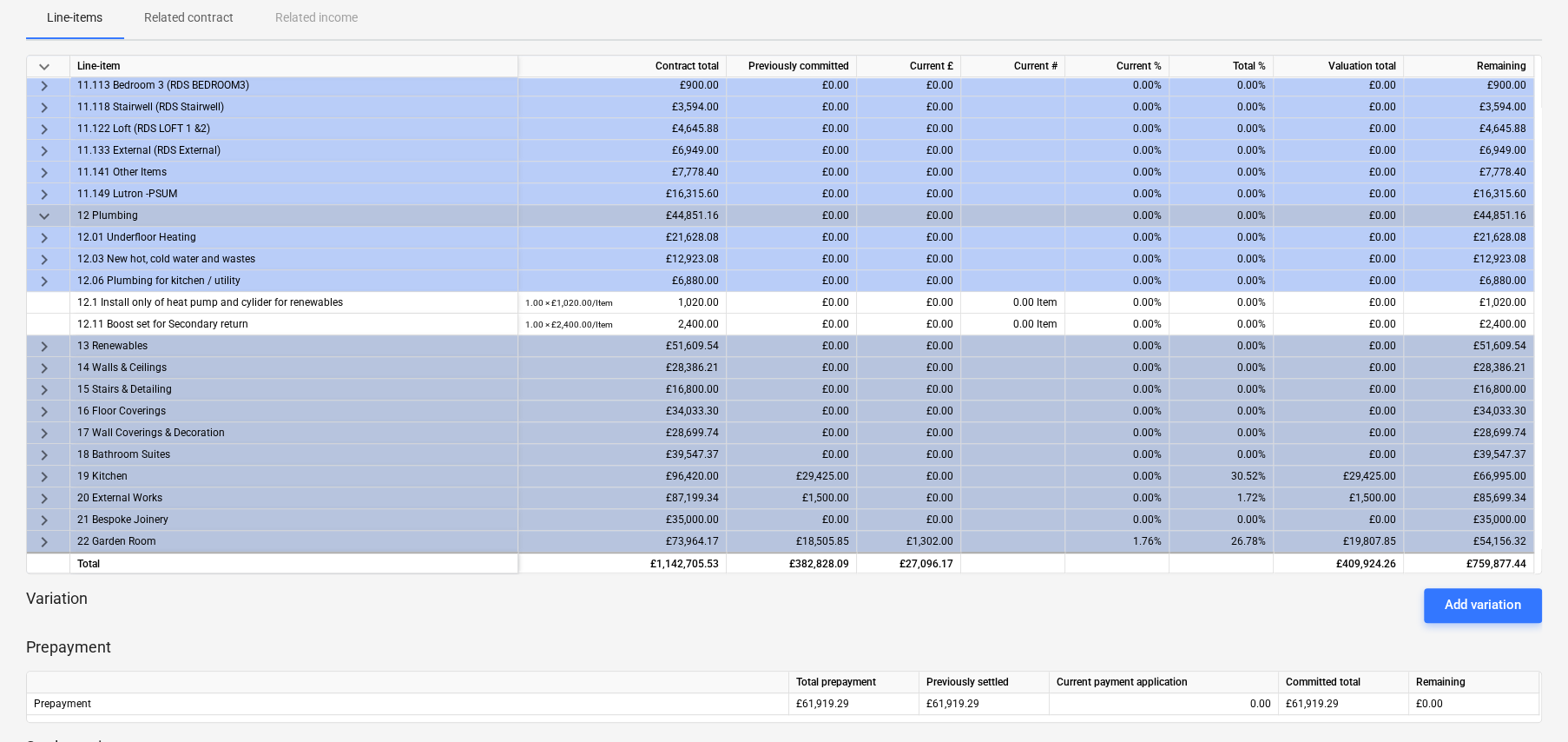
click at [42, 337] on span "keyboard_arrow_right" at bounding box center [44, 346] width 21 height 21
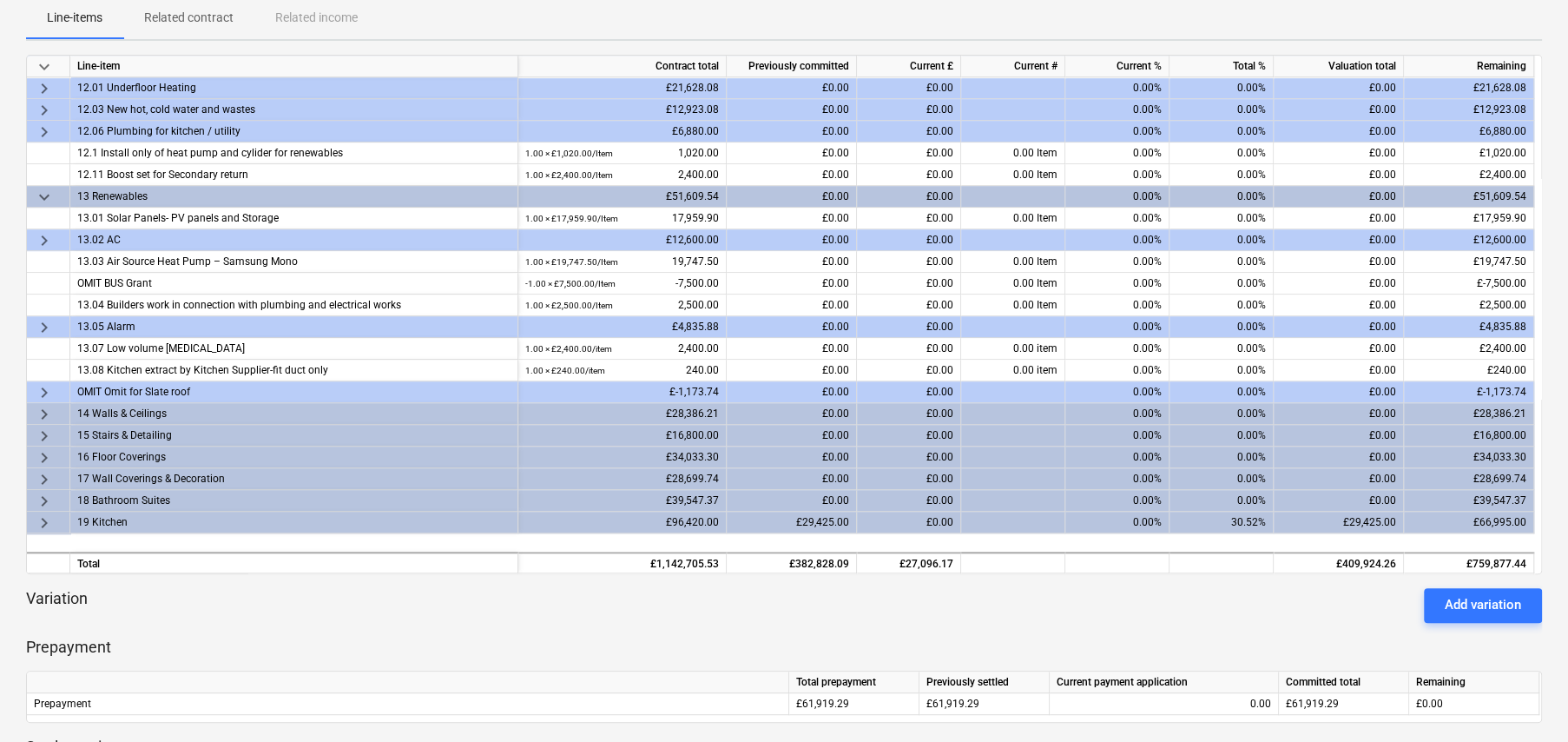
scroll to position [784, 0]
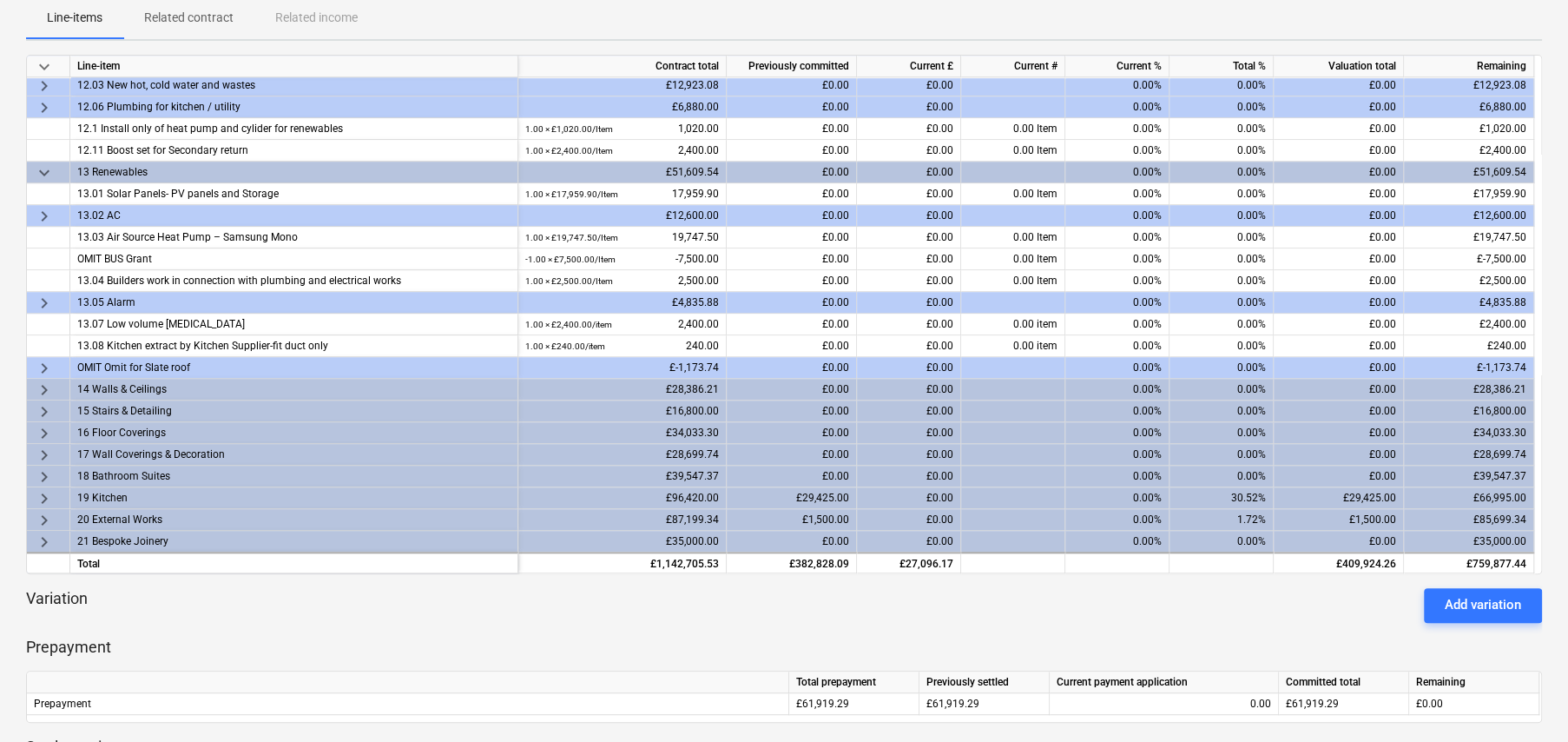
click at [44, 214] on span "keyboard_arrow_right" at bounding box center [44, 215] width 21 height 21
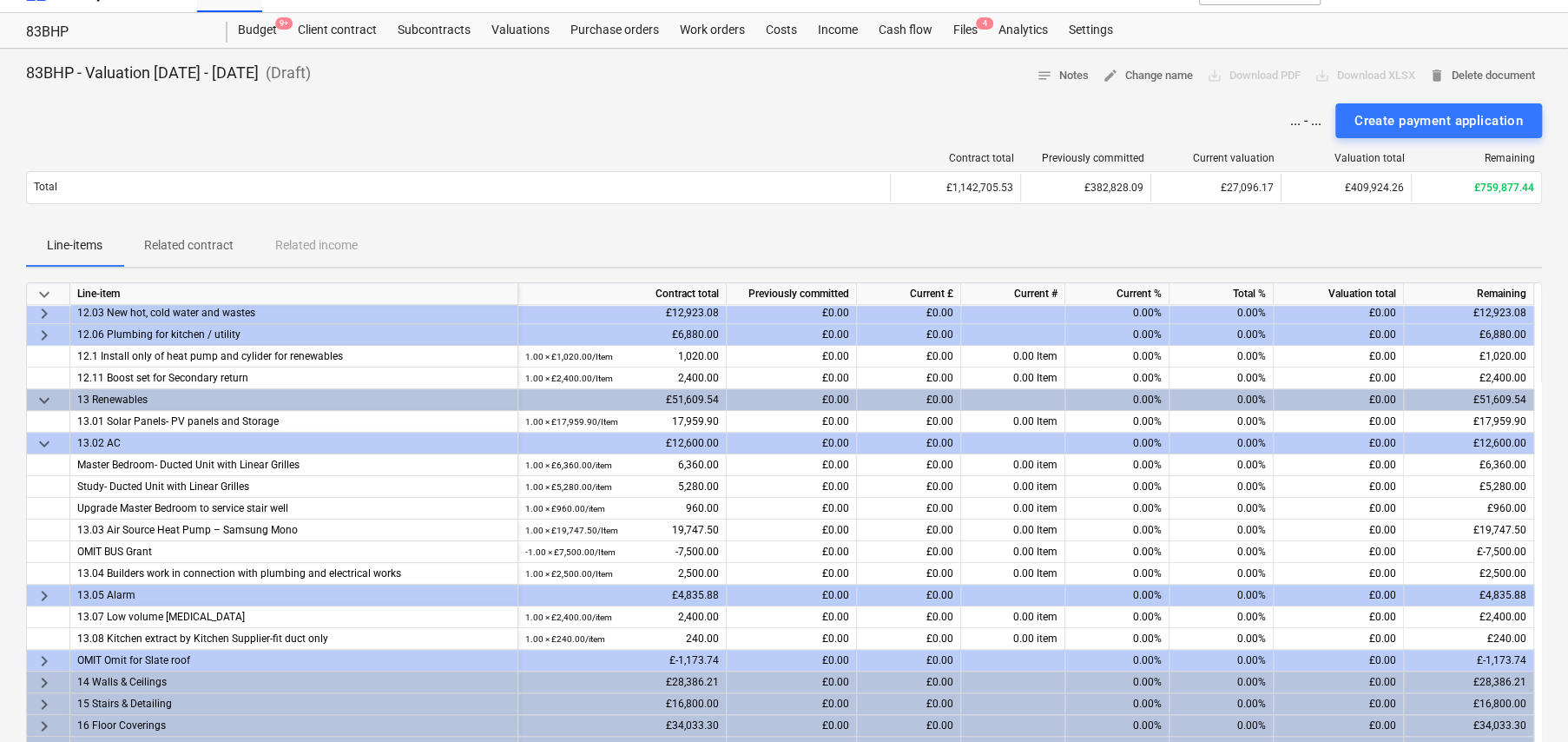
scroll to position [0, 0]
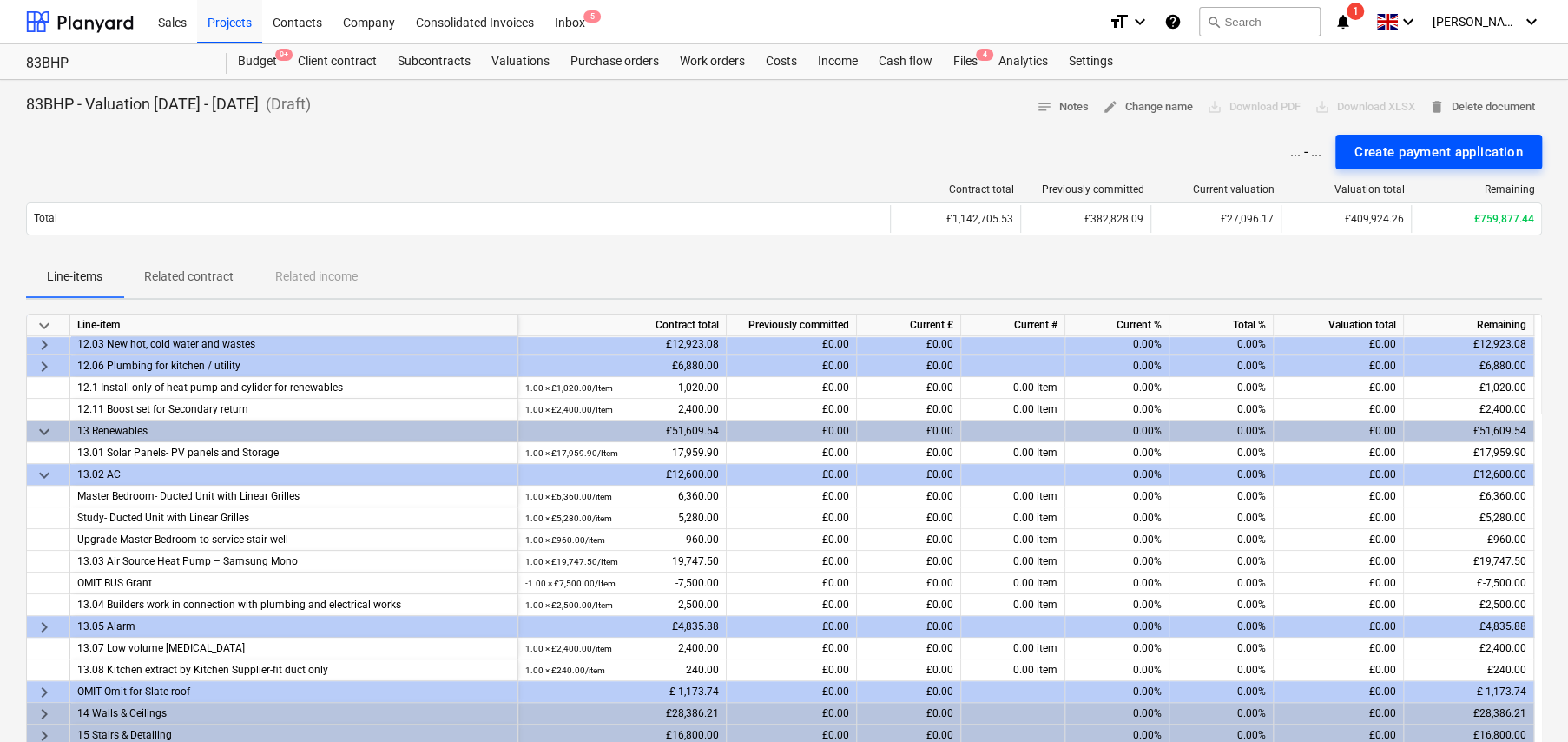
click at [1381, 154] on div "Create payment application" at bounding box center [1438, 152] width 168 height 23
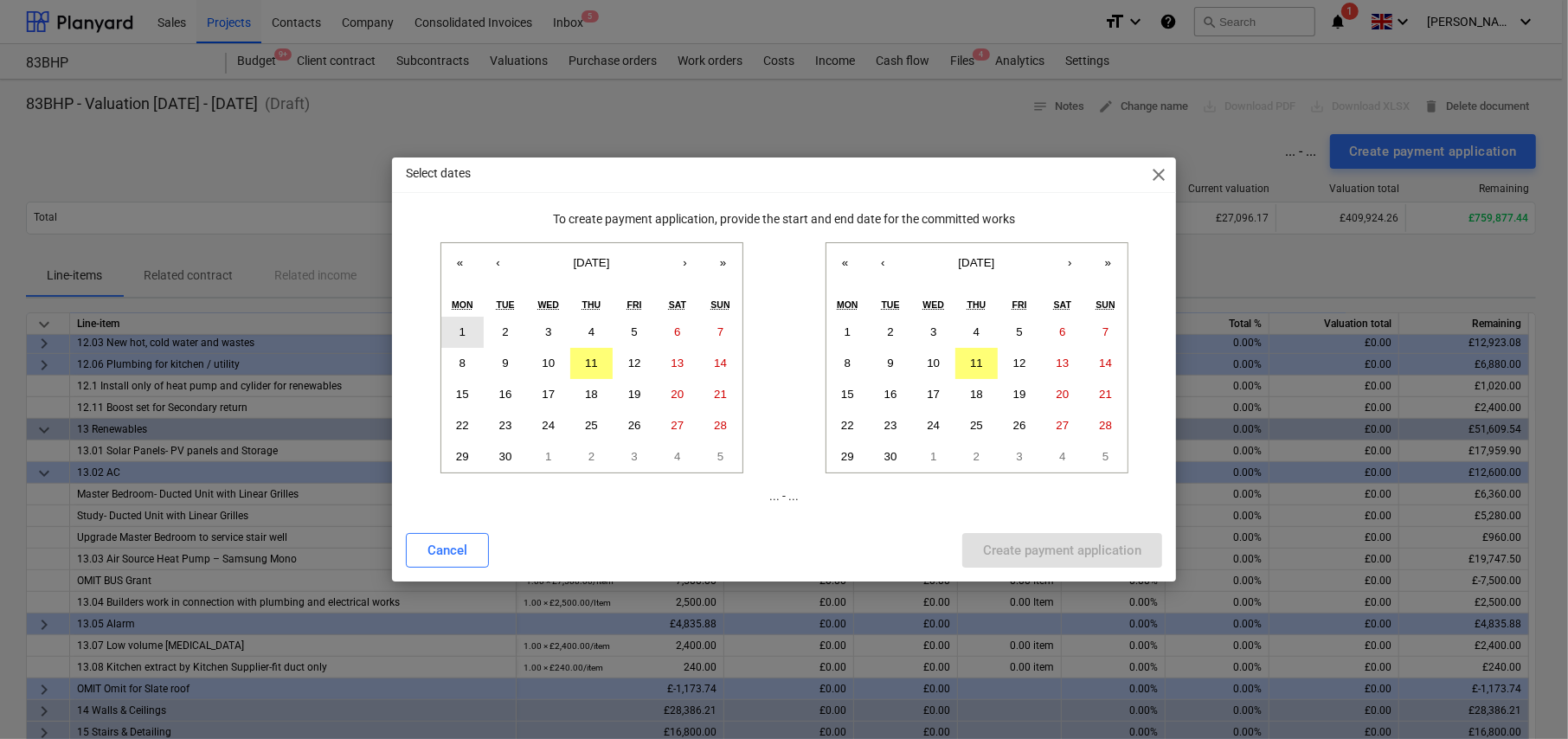
click at [466, 334] on button "1" at bounding box center [463, 332] width 44 height 31
click at [1026, 356] on button "12" at bounding box center [1019, 363] width 44 height 31
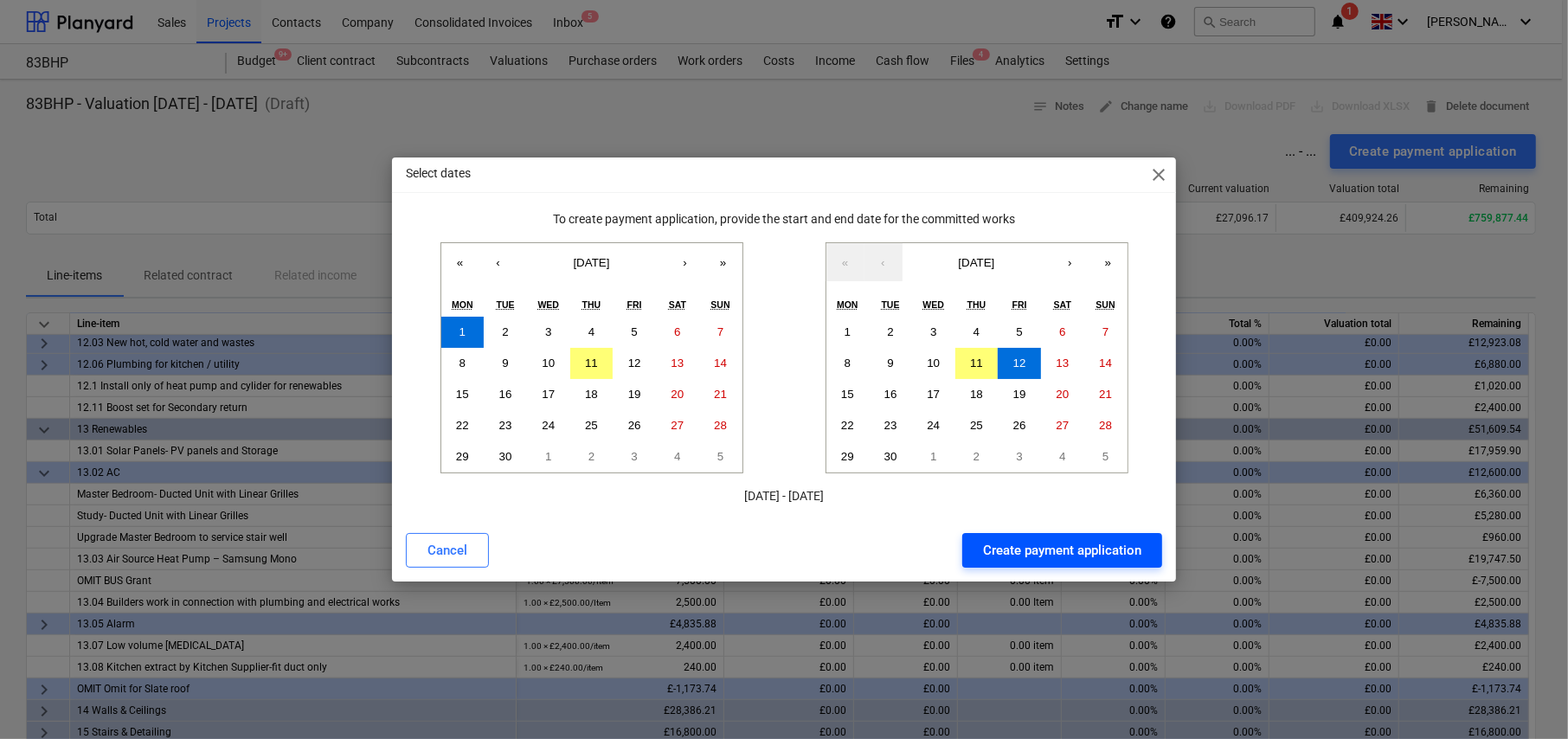
click at [1052, 543] on div "Create payment application" at bounding box center [1061, 550] width 158 height 23
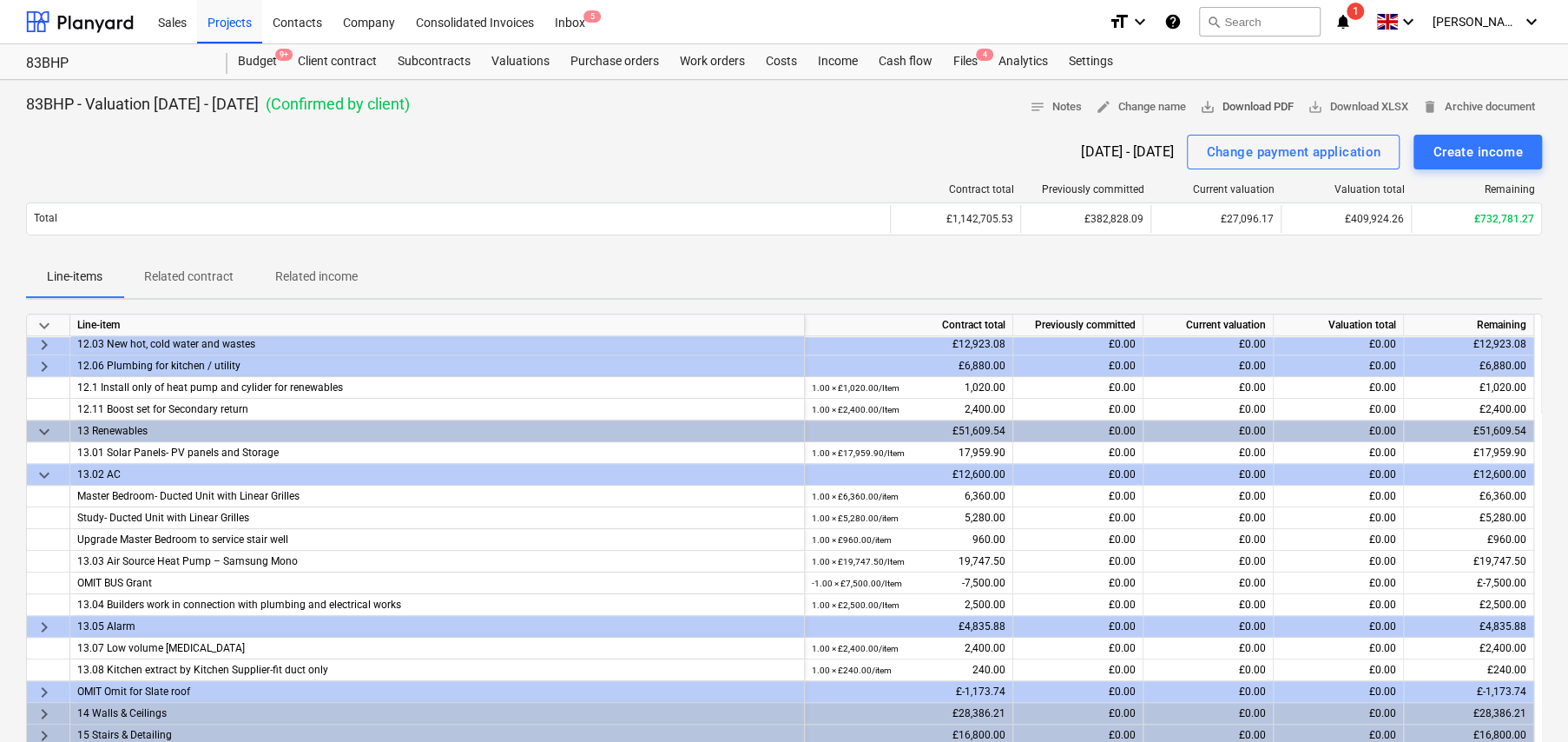
click at [1241, 111] on span "save_alt Download PDF" at bounding box center [1247, 108] width 94 height 20
click at [1254, 157] on div "Change payment application" at bounding box center [1293, 152] width 174 height 23
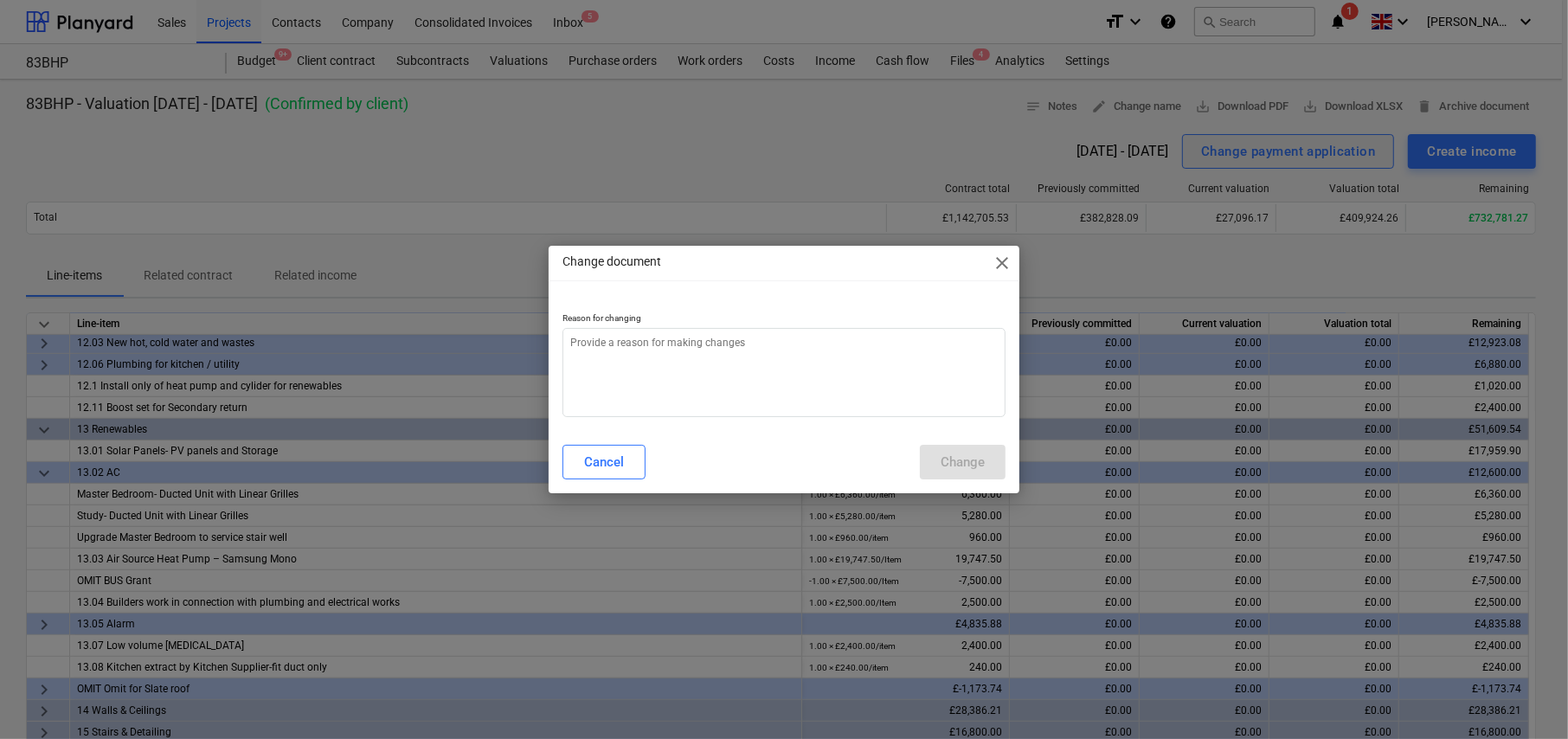
type textarea "x"
click at [781, 353] on textarea at bounding box center [784, 372] width 443 height 89
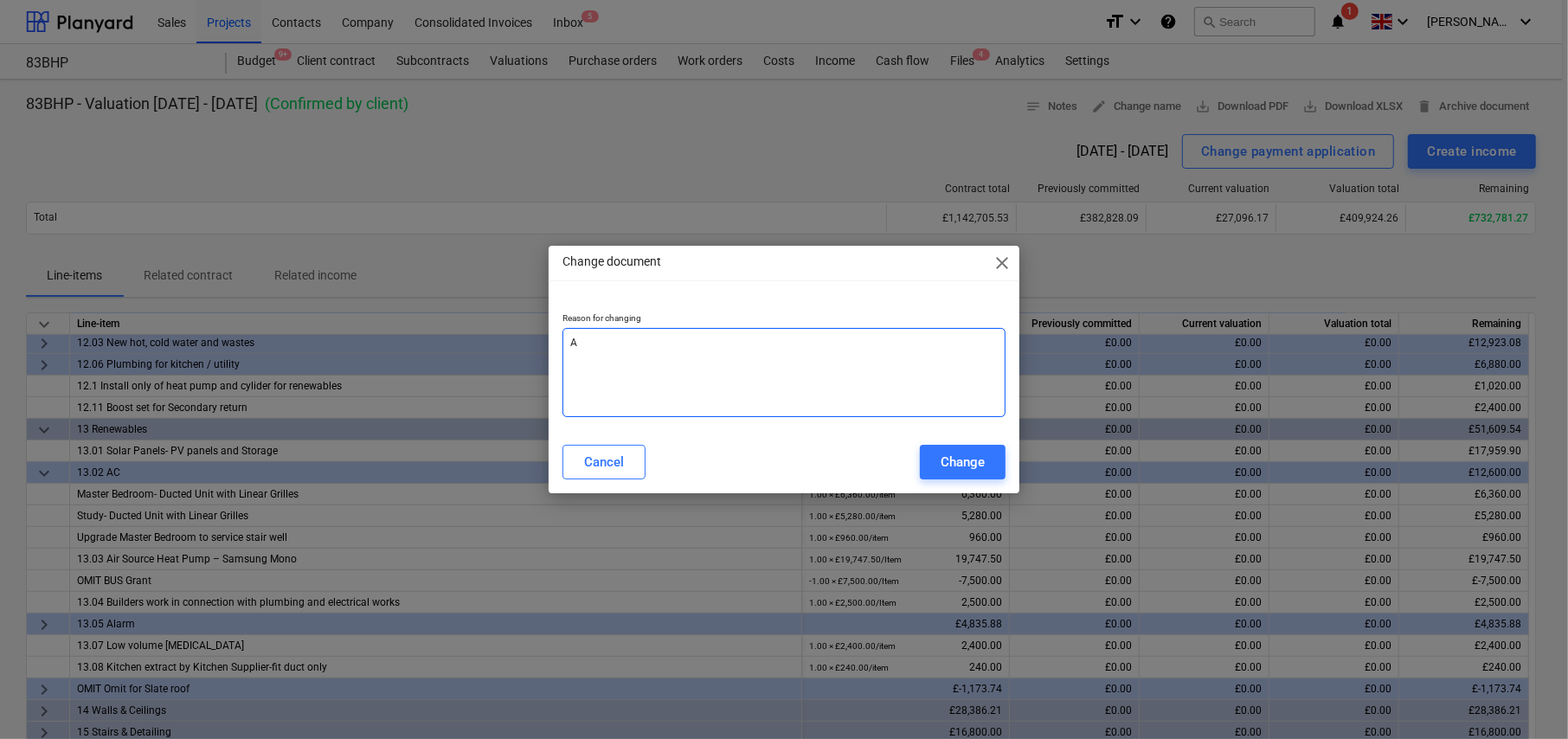
type textarea "A"
type textarea "x"
type textarea "Ad"
type textarea "x"
type textarea "Add"
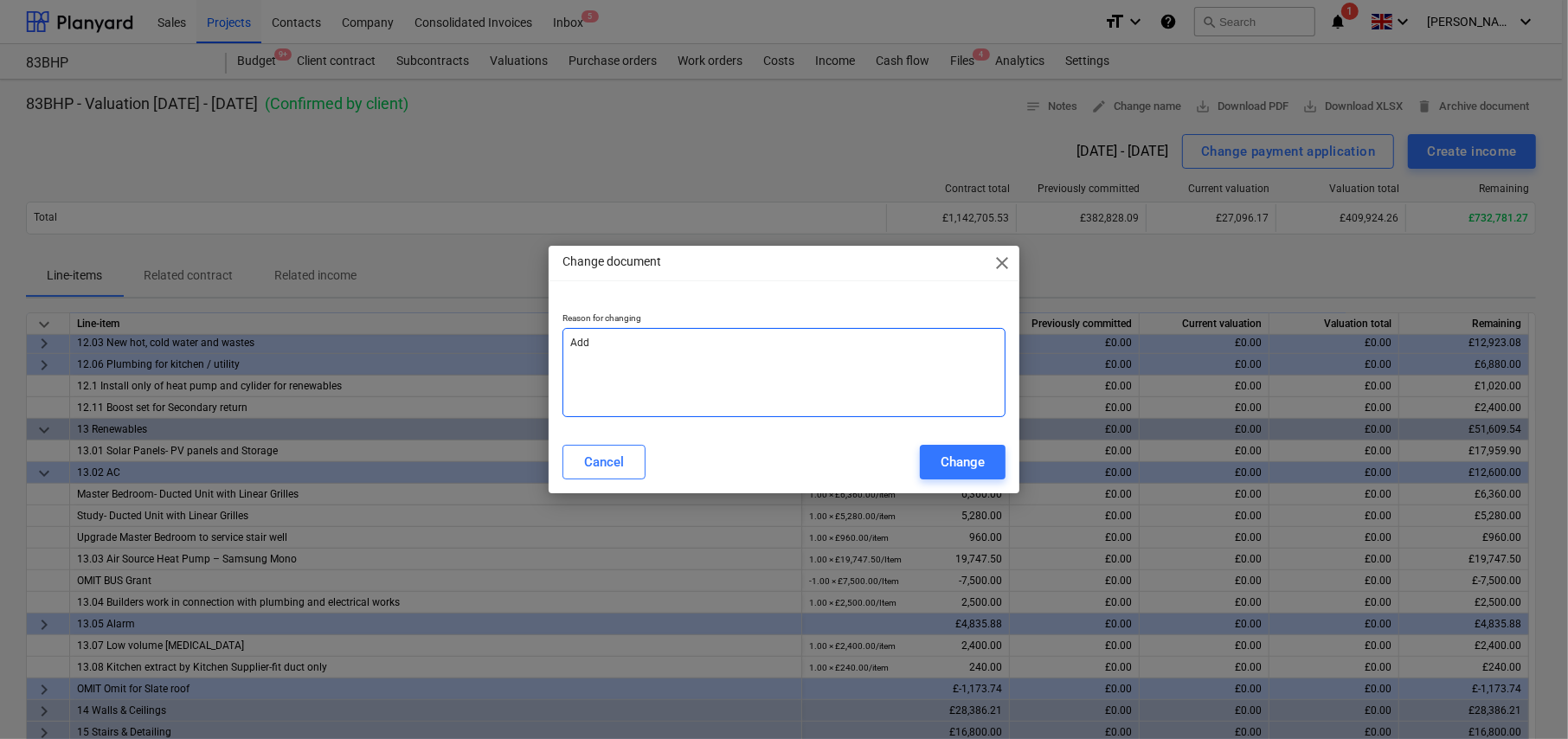
type textarea "x"
type textarea "Adde"
type textarea "x"
type textarea "Added"
type textarea "x"
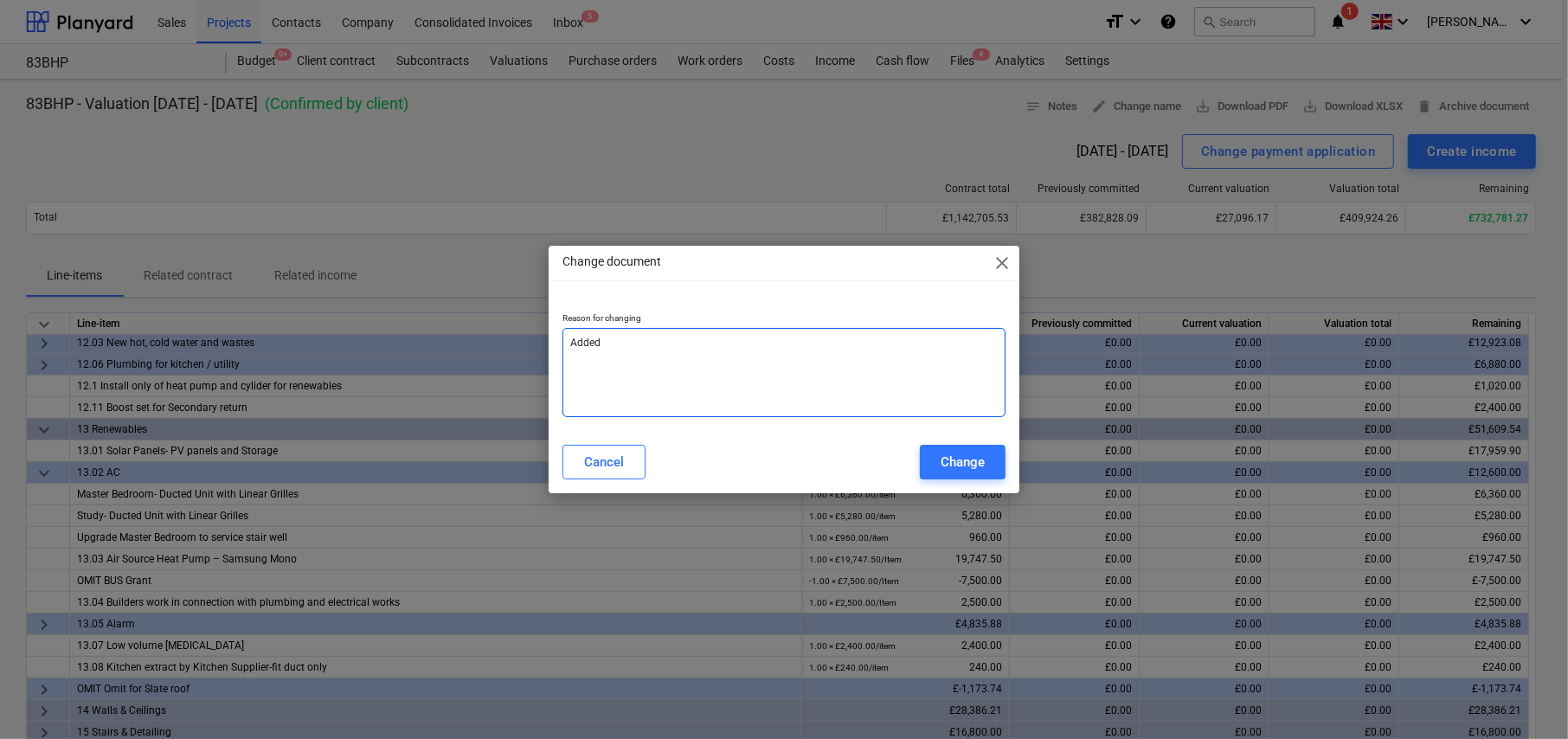
type textarea "Added"
type textarea "x"
type textarea "Added n"
type textarea "x"
type textarea "Added"
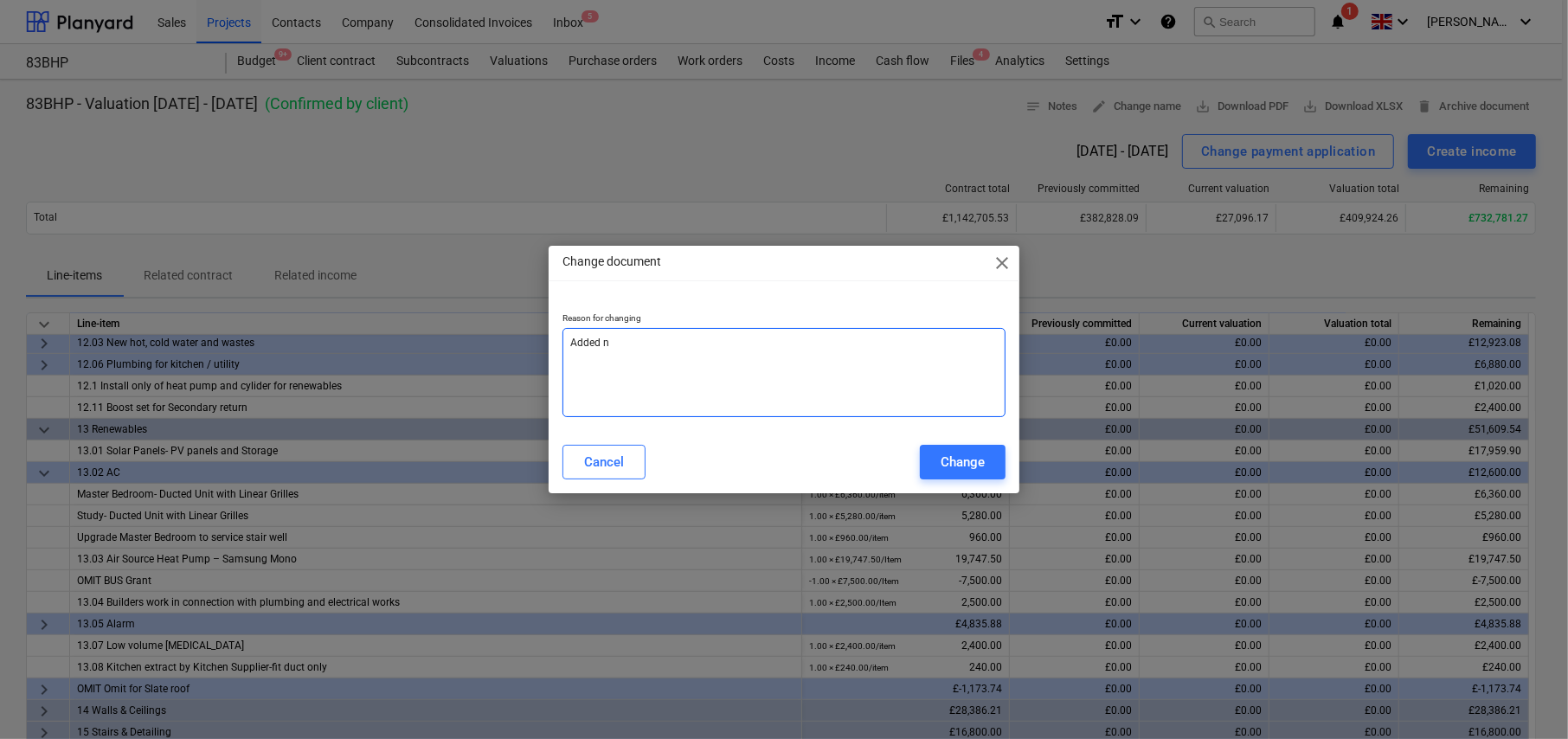
type textarea "x"
type textarea "Added m"
type textarea "x"
type textarea "Added mo"
type textarea "x"
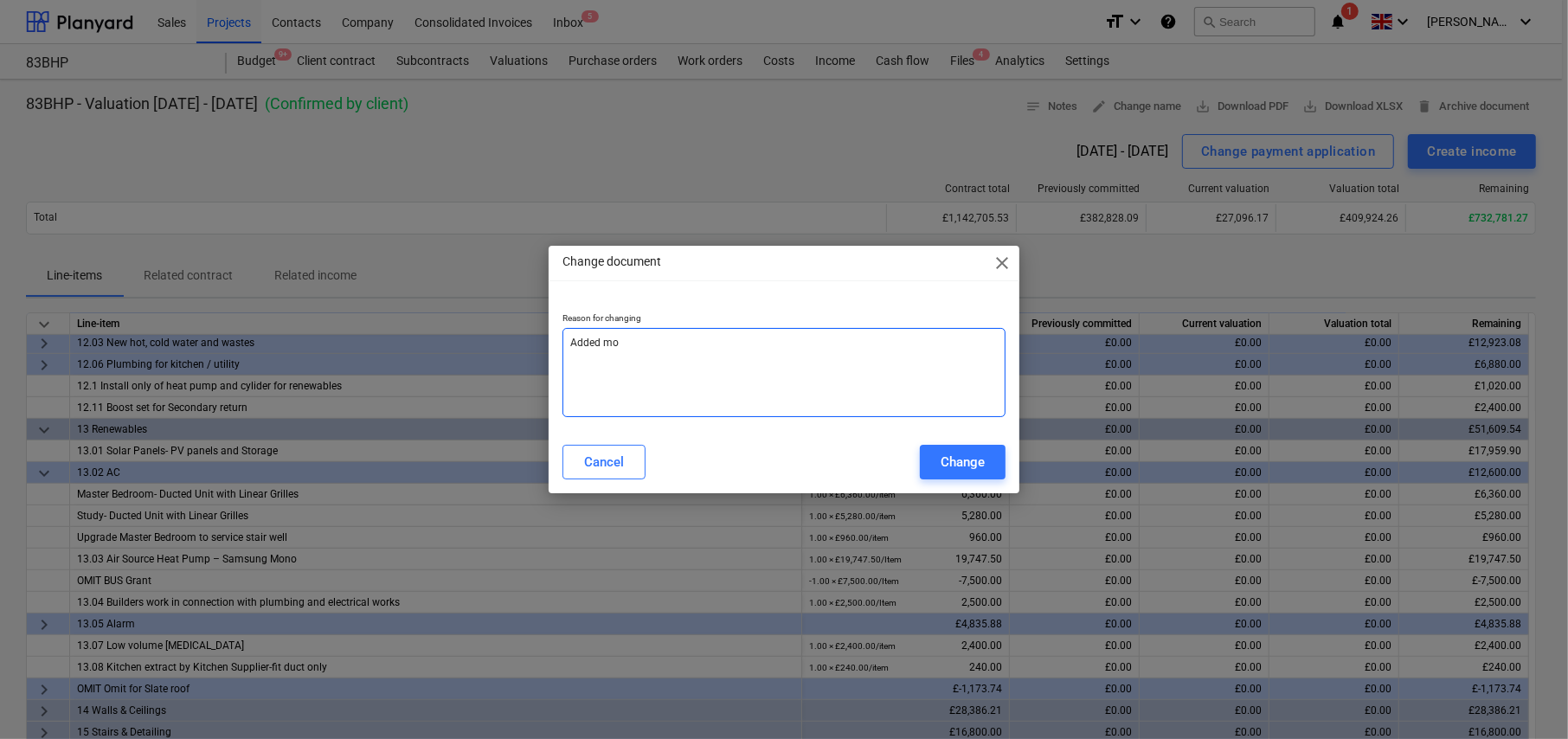
type textarea "Added mor"
type textarea "x"
type textarea "Added more"
type textarea "x"
type textarea "Added more"
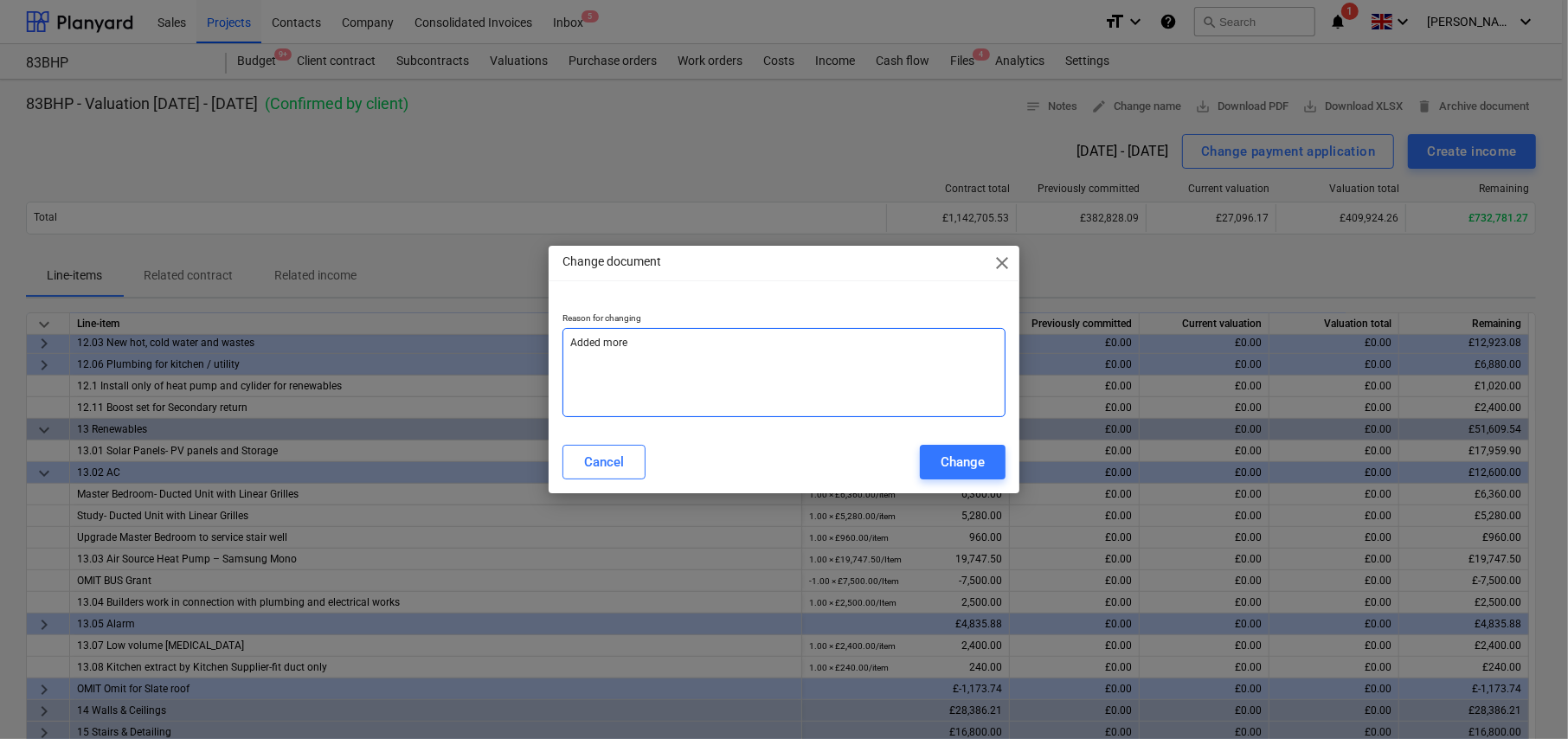
type textarea "x"
type textarea "Added more l"
type textarea "x"
type textarea "Added more li"
type textarea "x"
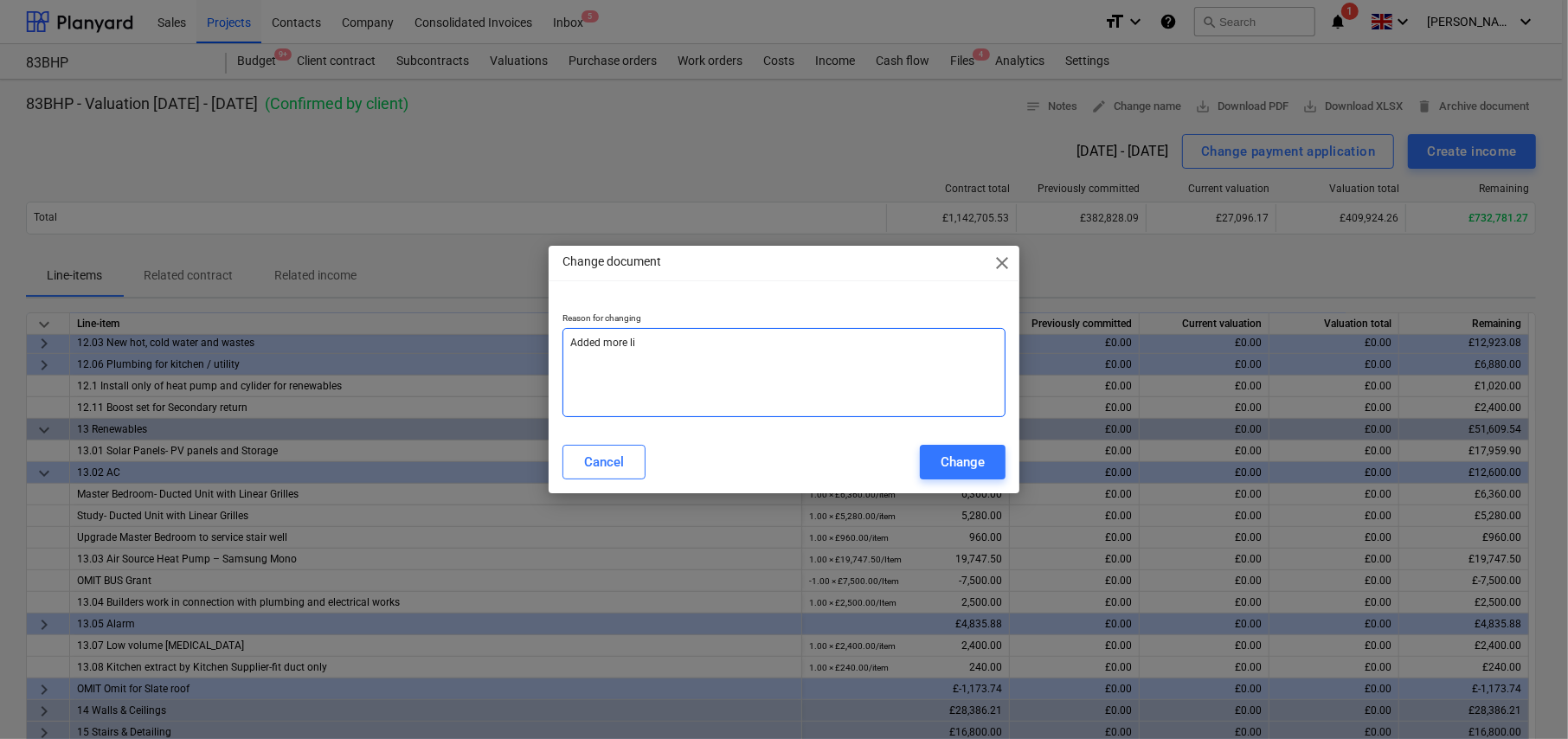
type textarea "Added more lin"
type textarea "x"
type textarea "Added more line"
type textarea "x"
type textarea "Added more lines"
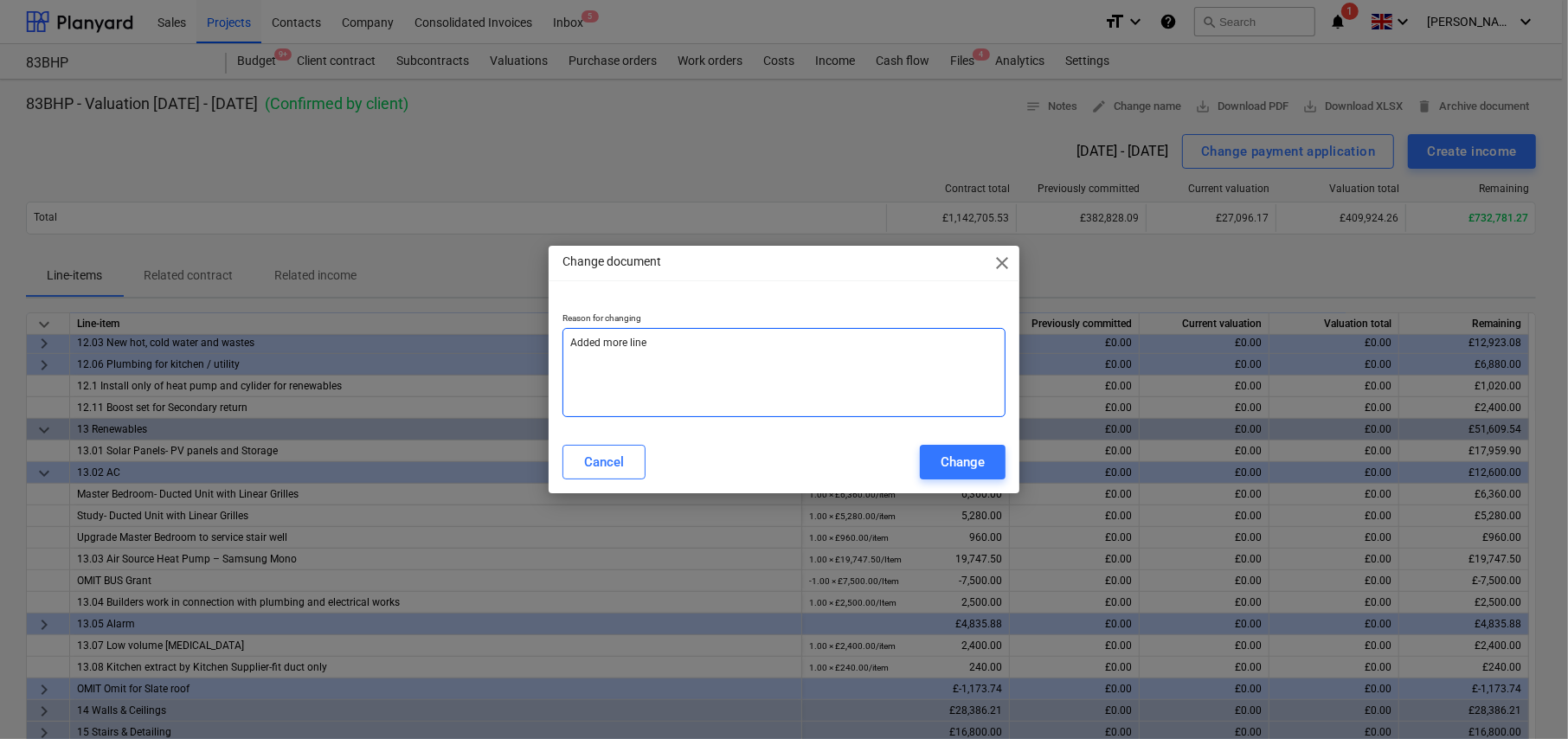
type textarea "x"
type textarea "Added more lines"
click at [947, 461] on div "Change" at bounding box center [963, 462] width 44 height 23
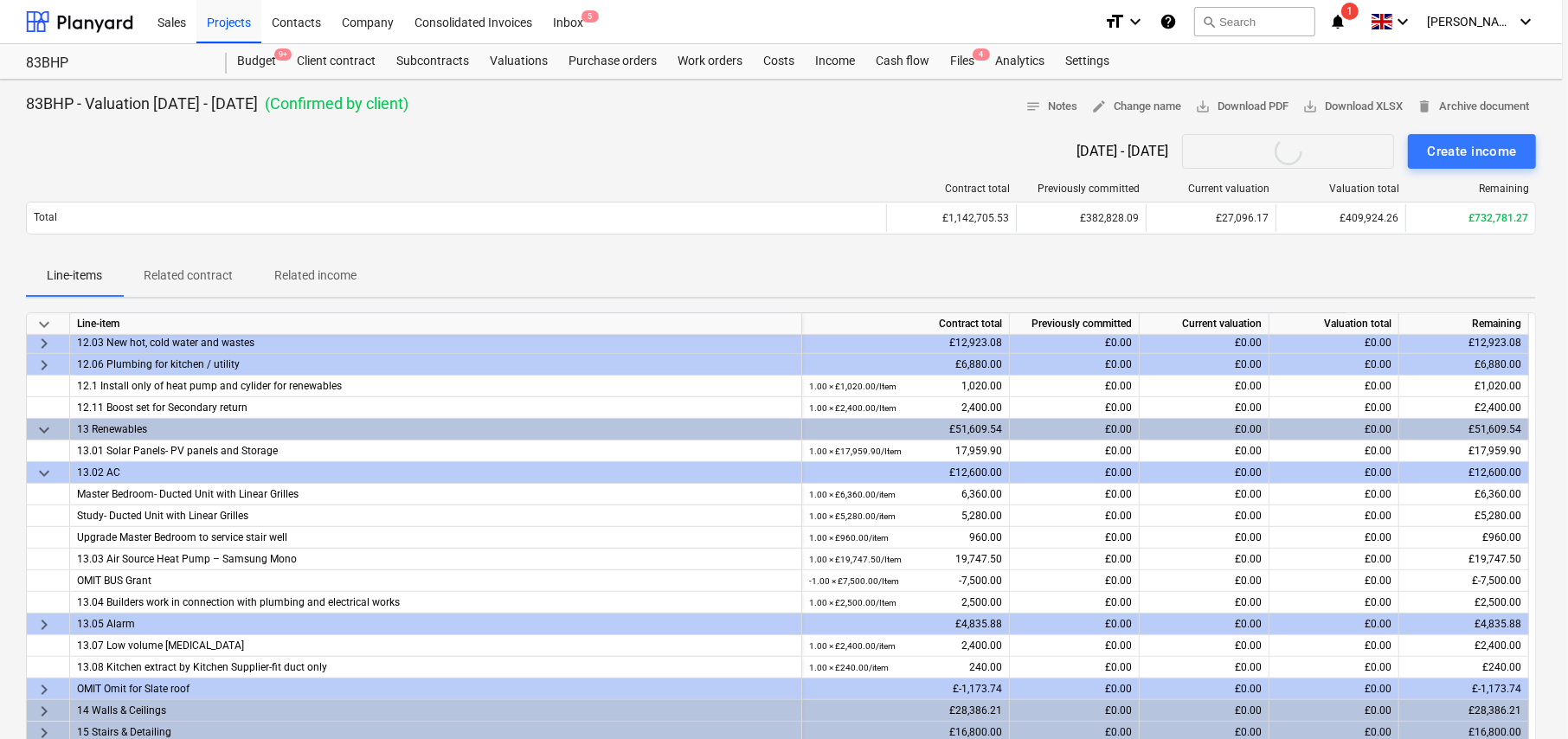
type textarea "x"
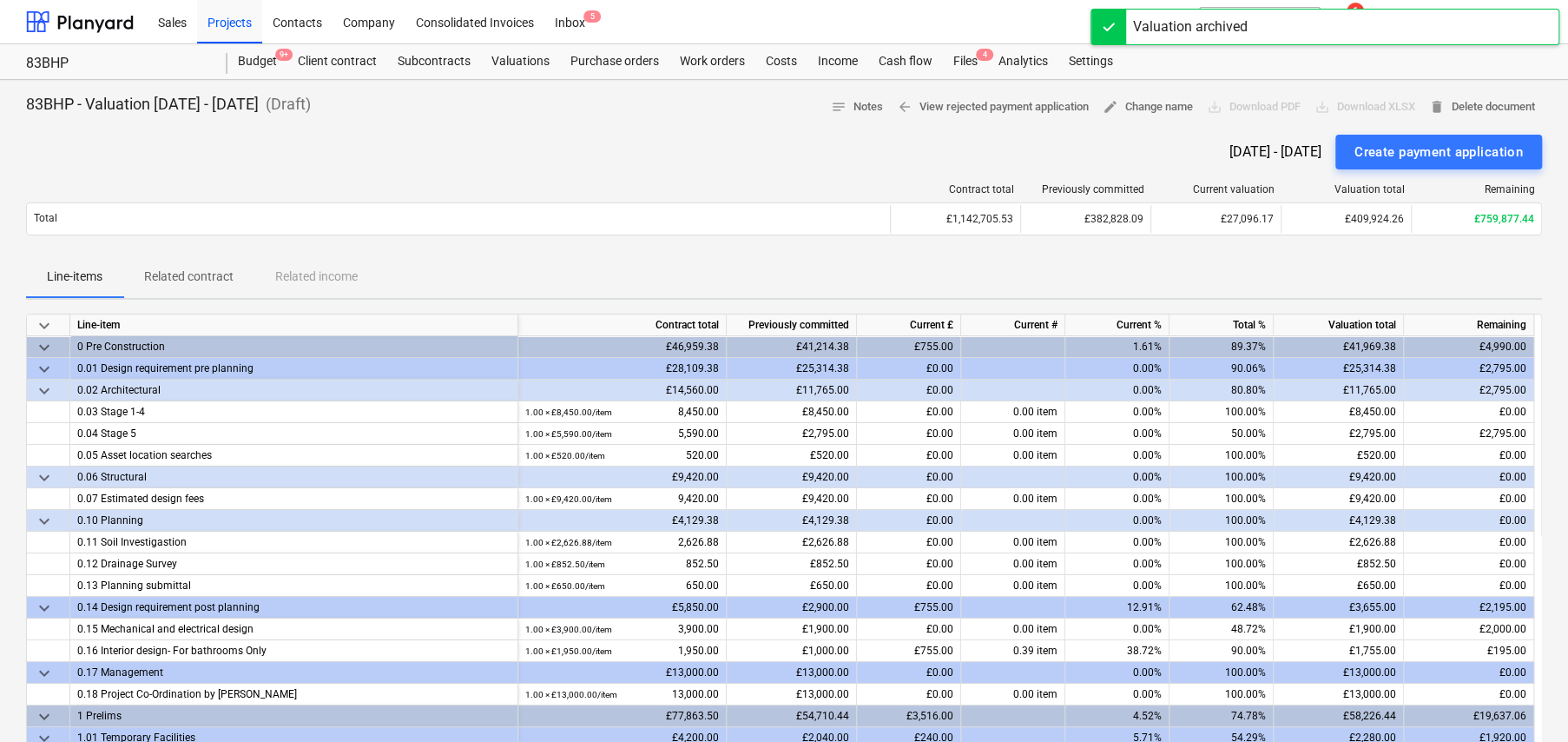
click at [46, 322] on span "keyboard_arrow_down" at bounding box center [44, 325] width 21 height 21
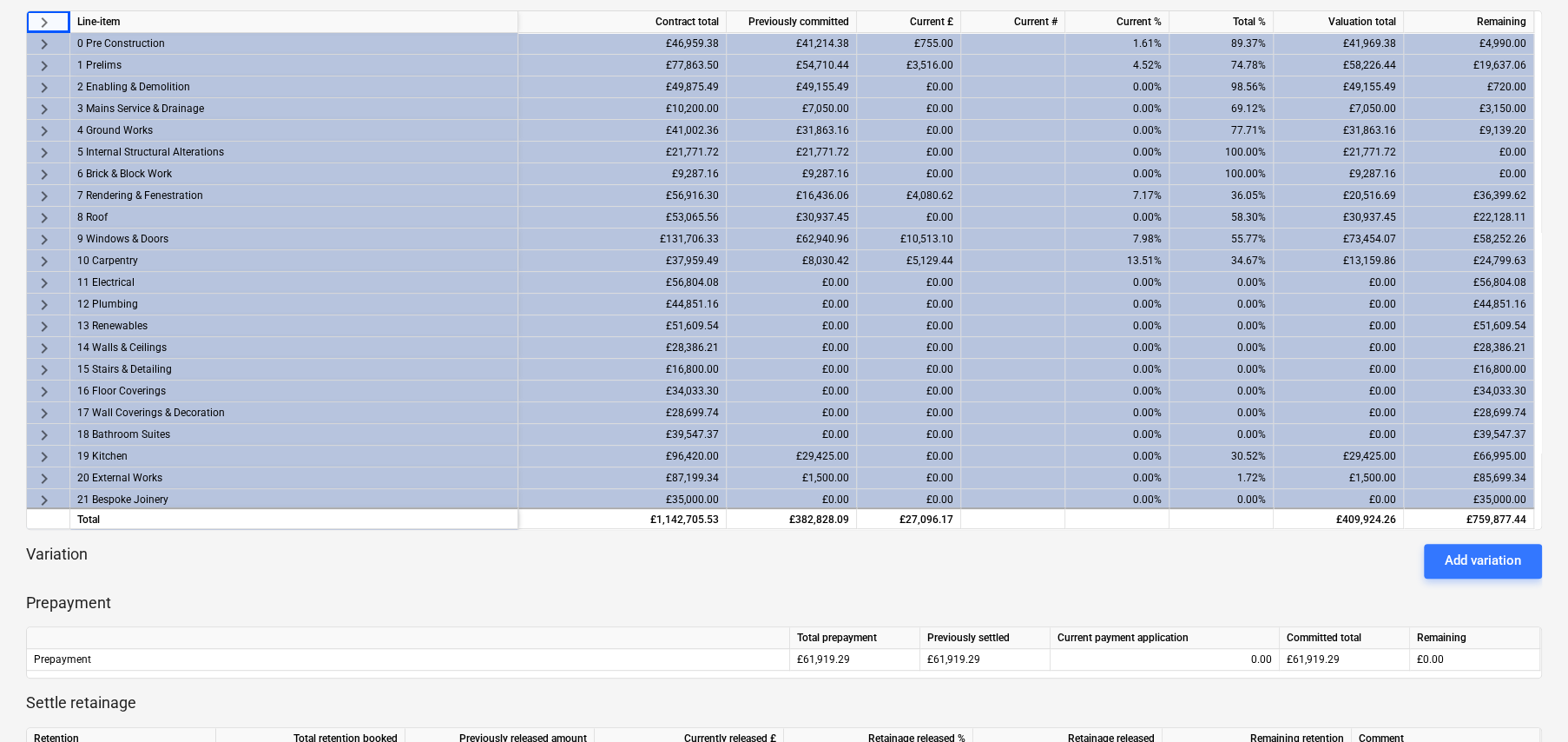
scroll to position [347, 0]
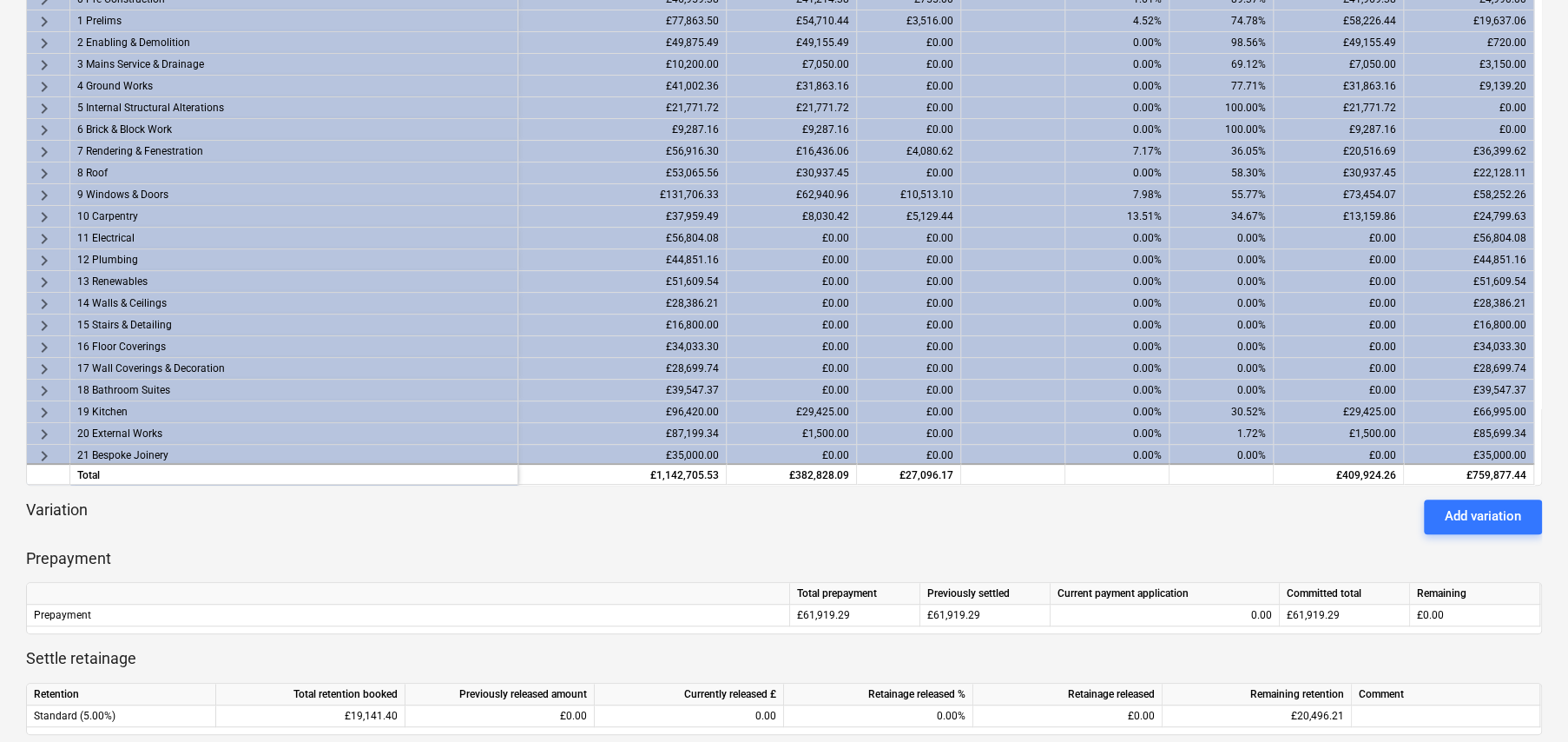
click at [47, 232] on span "keyboard_arrow_right" at bounding box center [44, 238] width 21 height 21
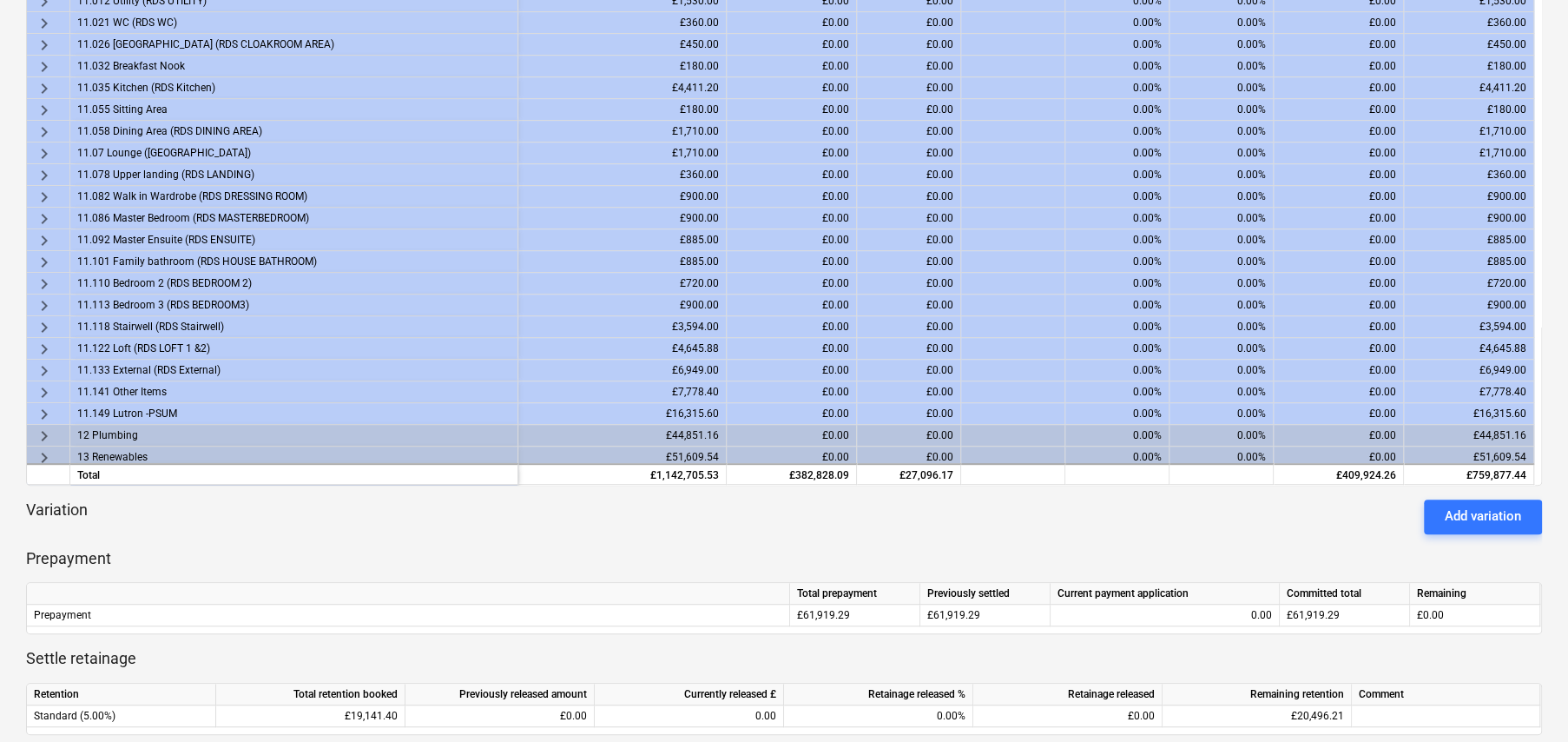
scroll to position [522, 0]
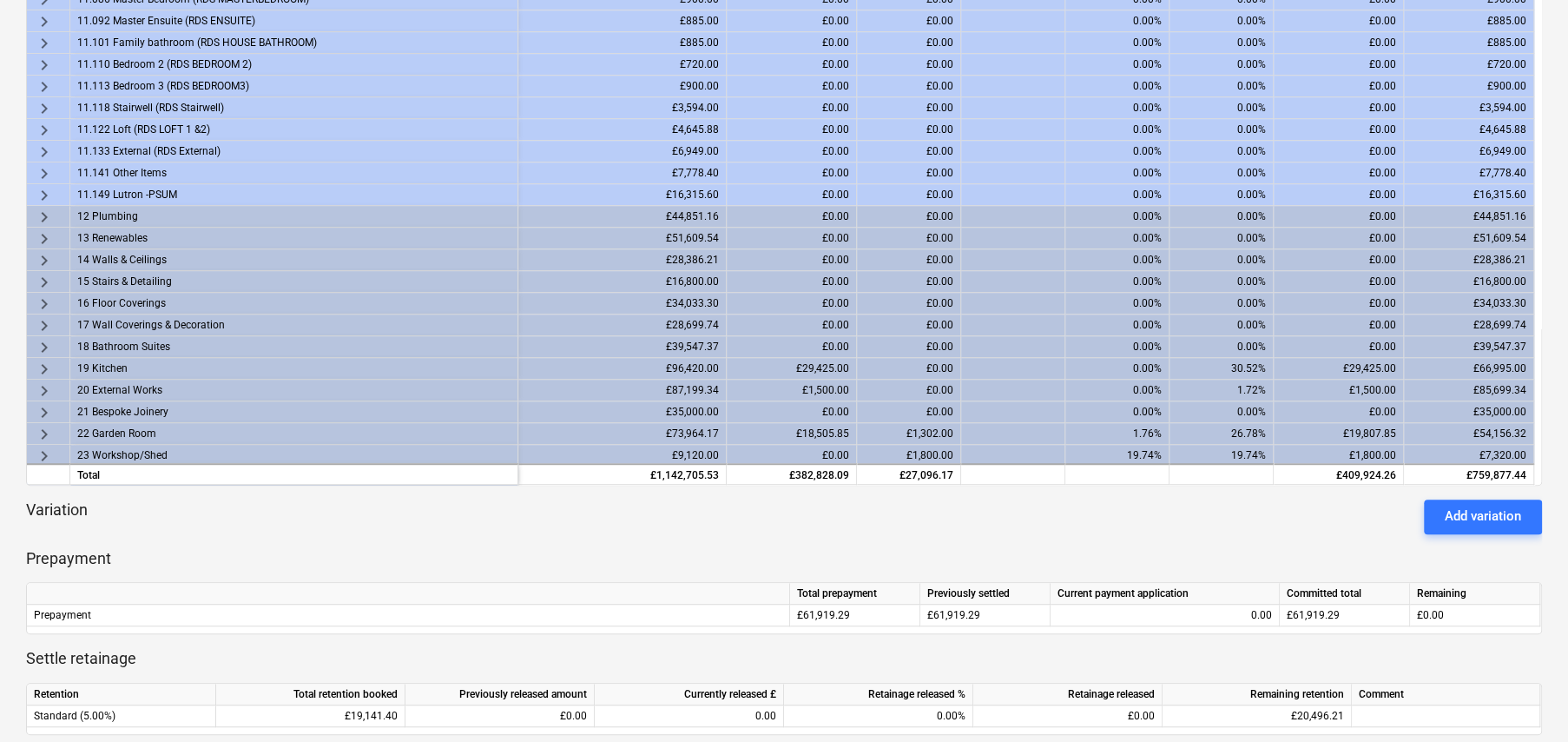
click at [44, 212] on span "keyboard_arrow_right" at bounding box center [44, 216] width 21 height 21
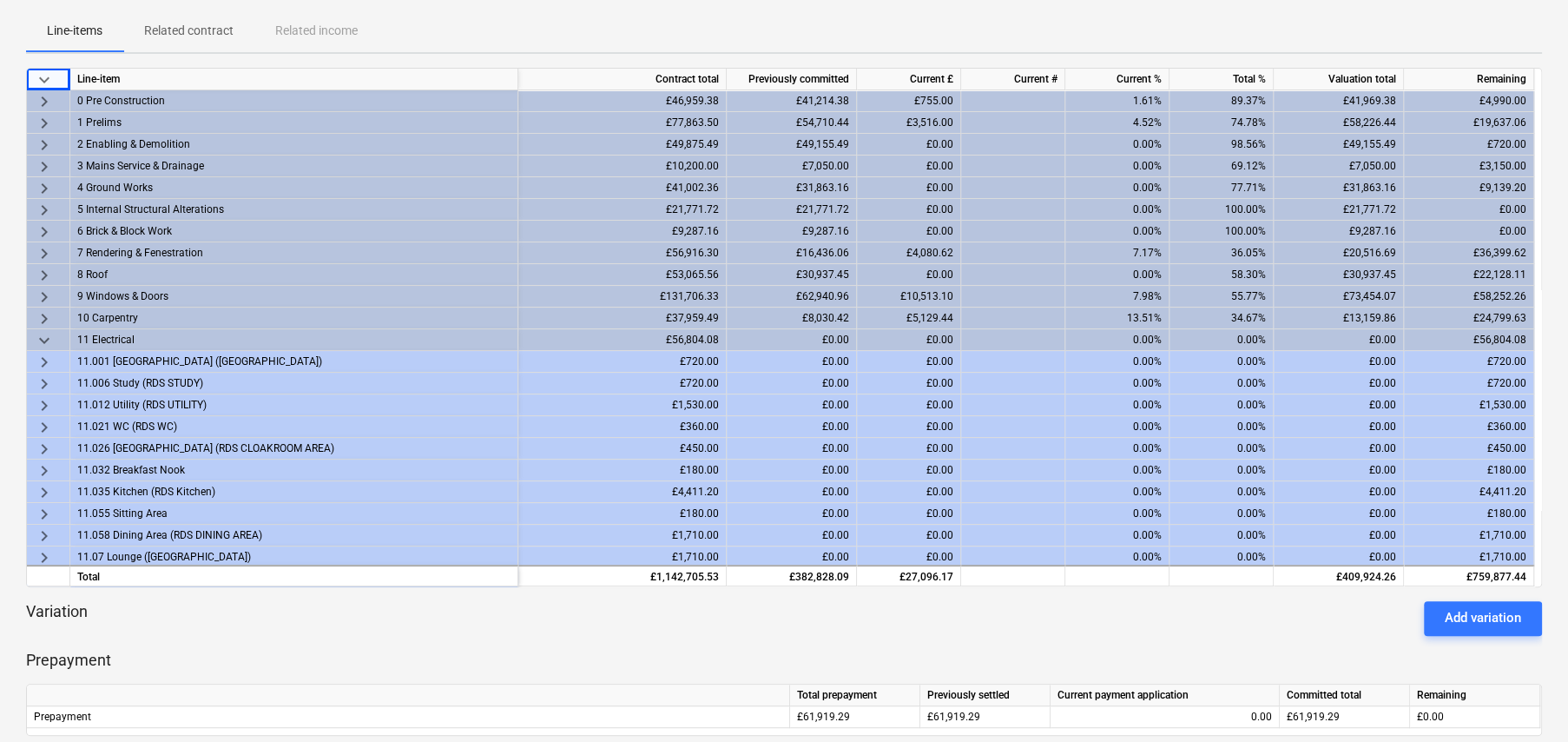
scroll to position [0, 0]
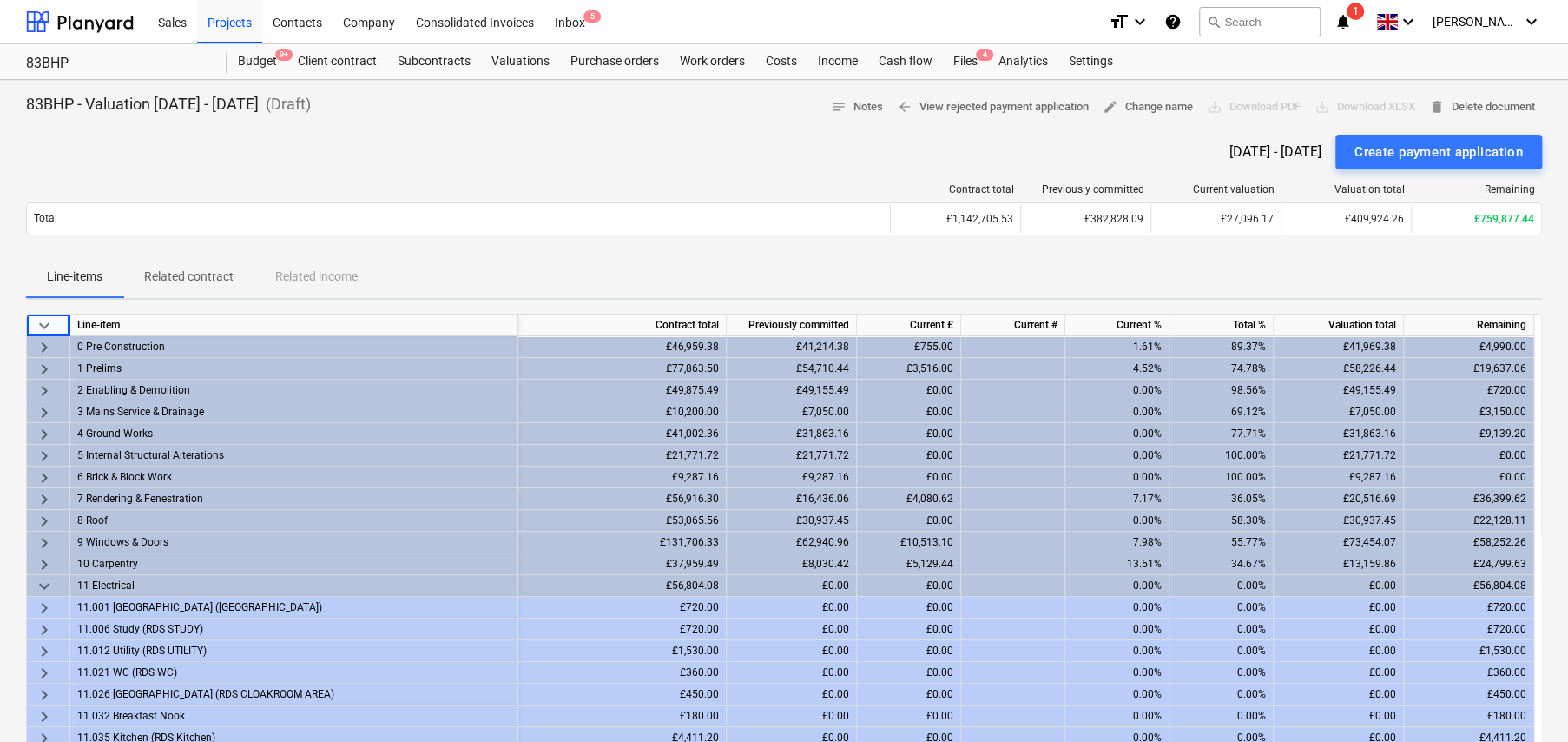
click at [44, 322] on span "keyboard_arrow_down" at bounding box center [44, 325] width 21 height 21
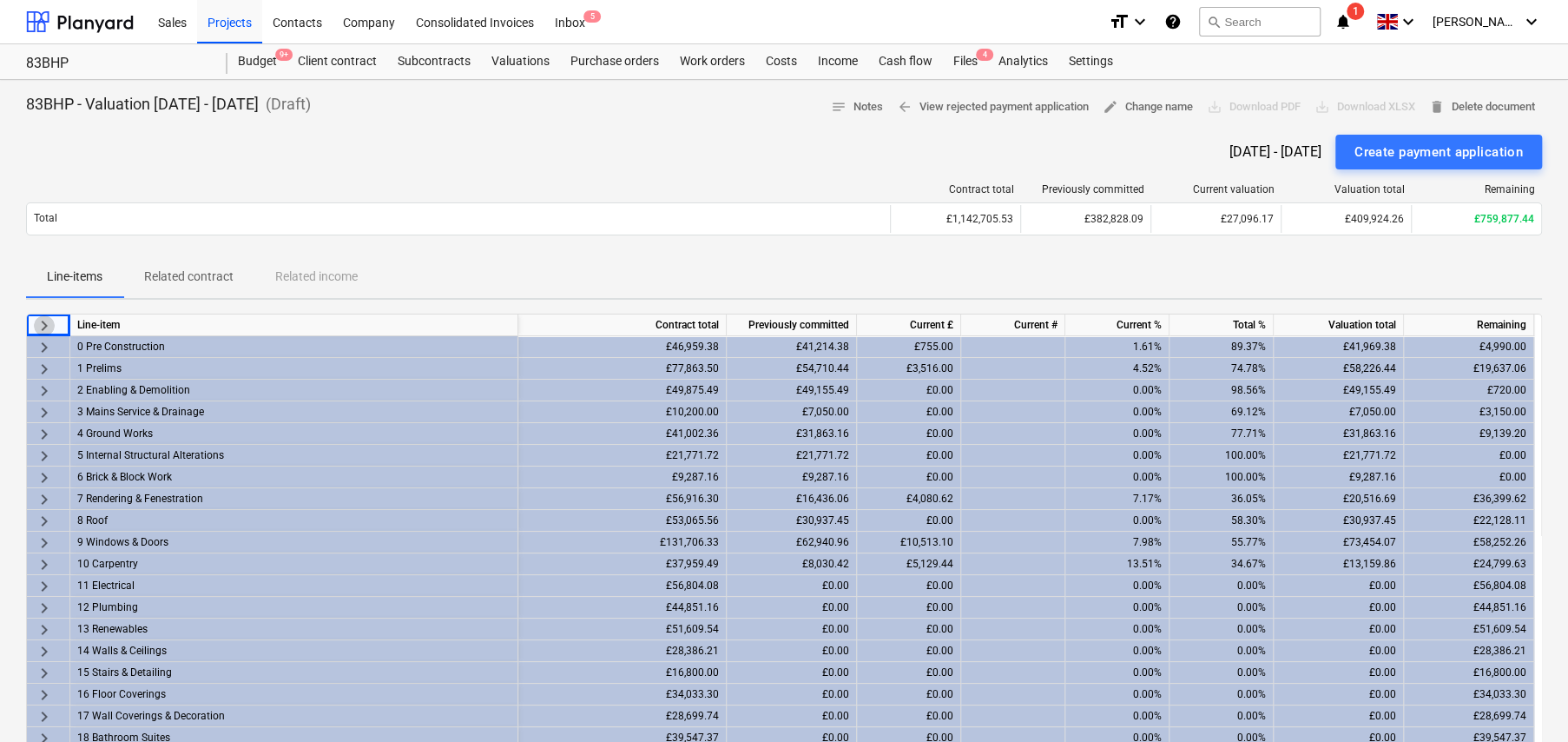
click at [43, 322] on span "keyboard_arrow_right" at bounding box center [44, 325] width 21 height 21
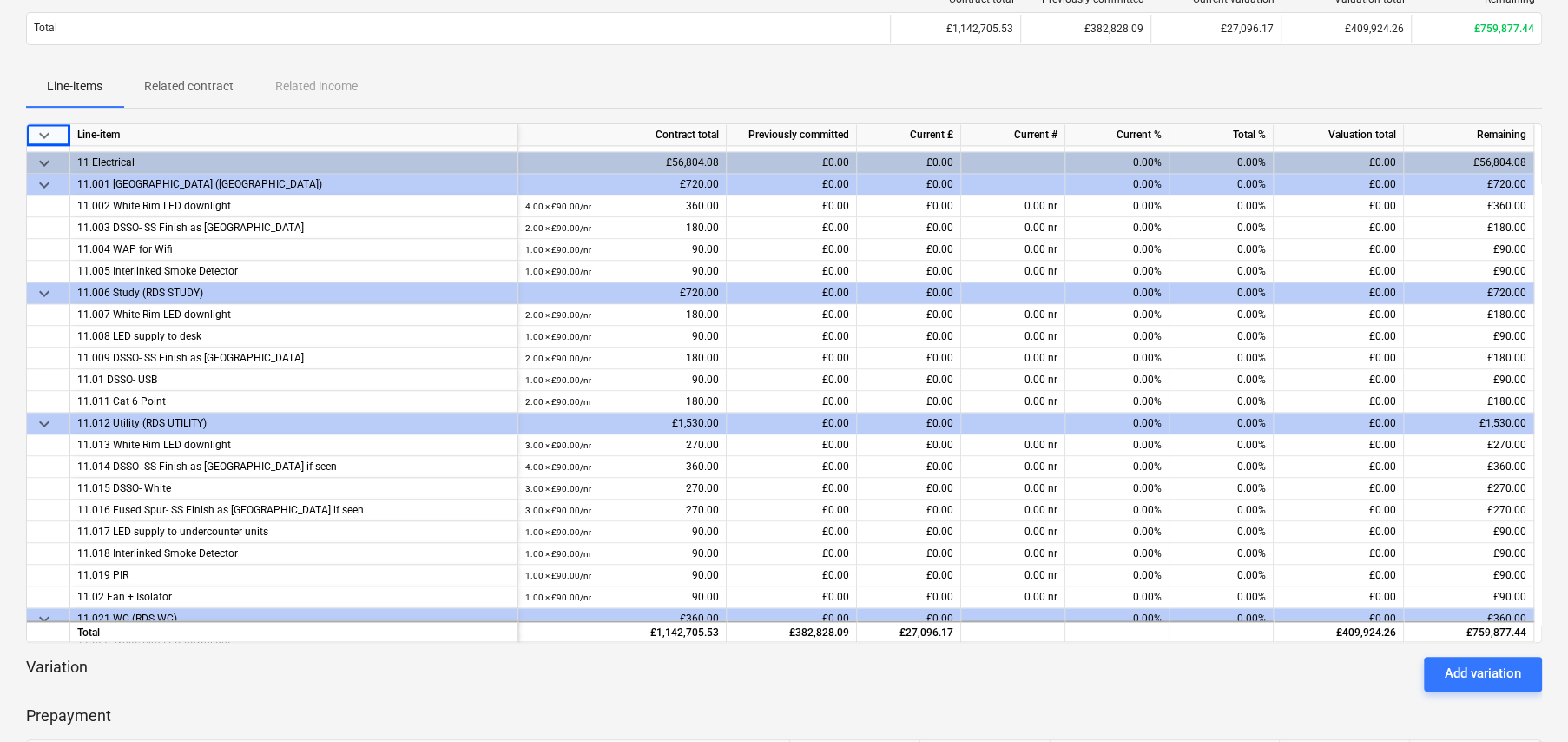
scroll to position [6081, 0]
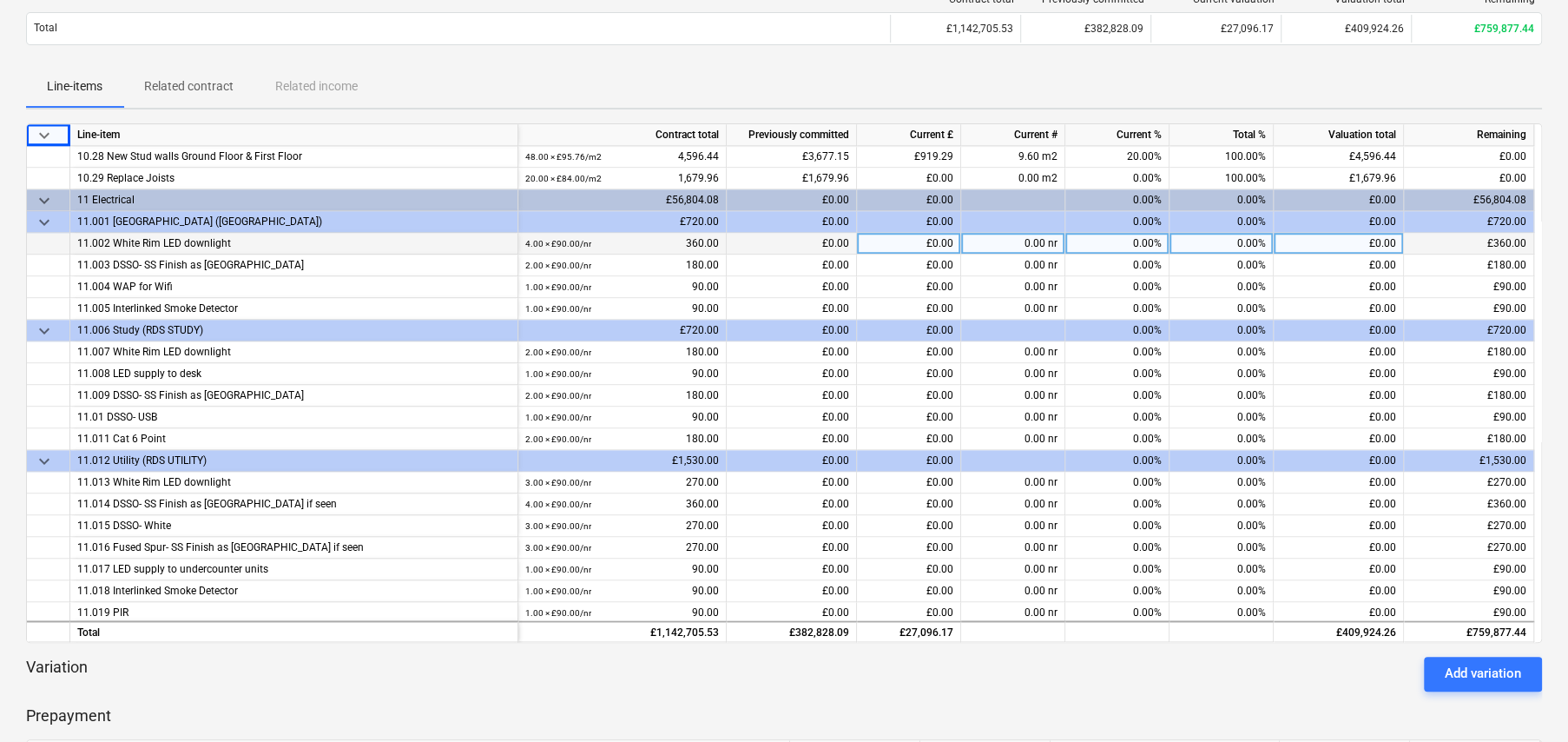
click at [1246, 238] on div "0.00%" at bounding box center [1221, 243] width 105 height 22
type input "10"
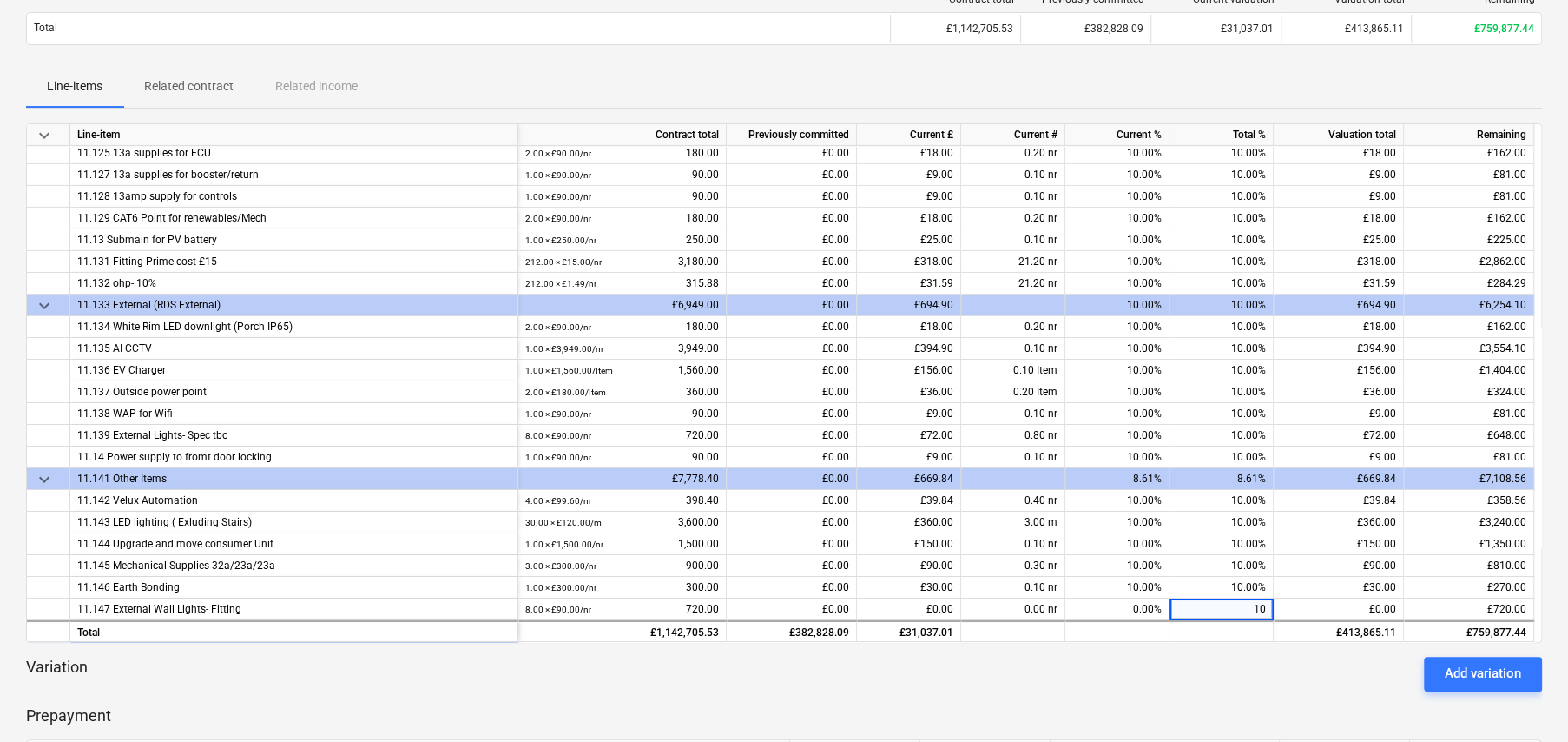
scroll to position [8862, 0]
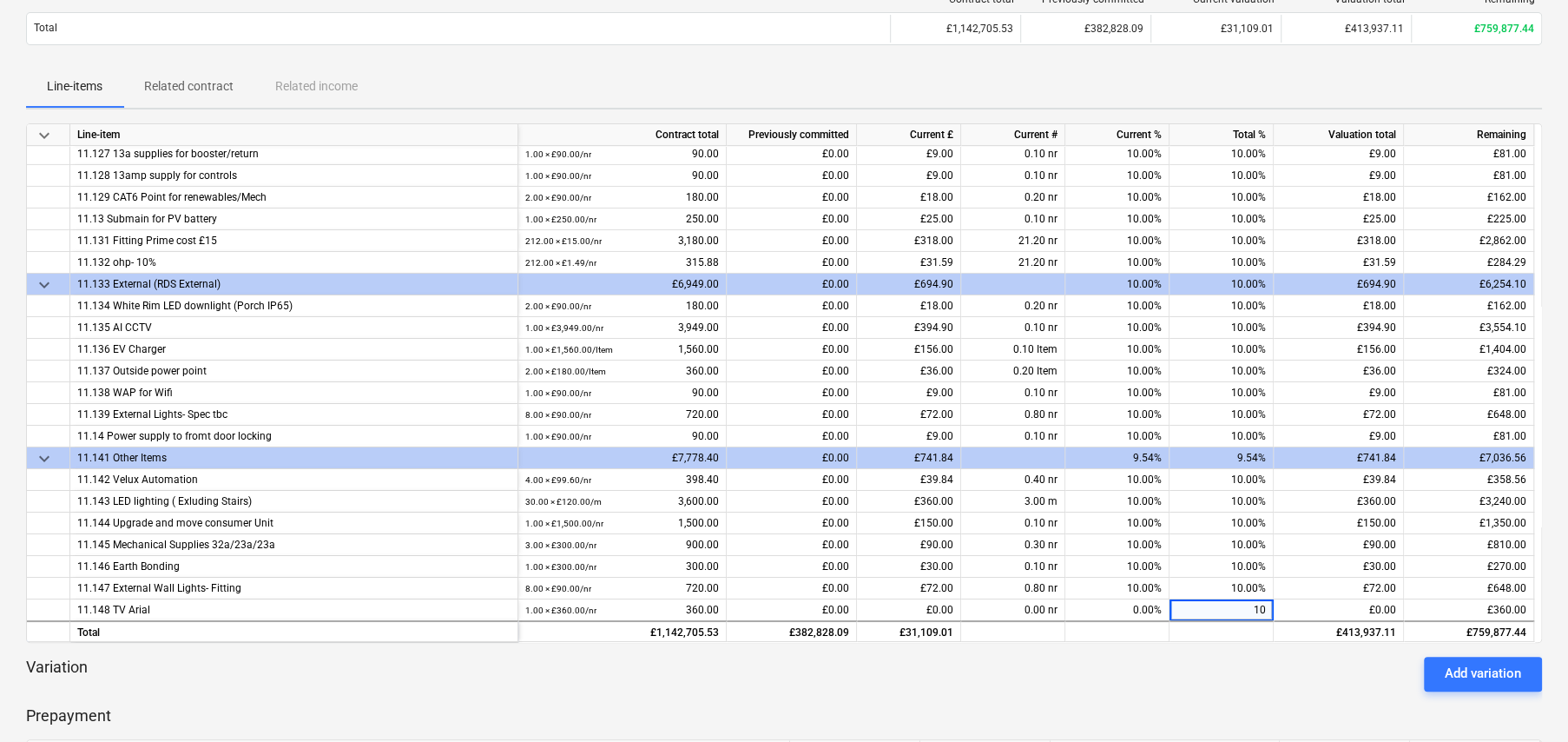
type input "1010"
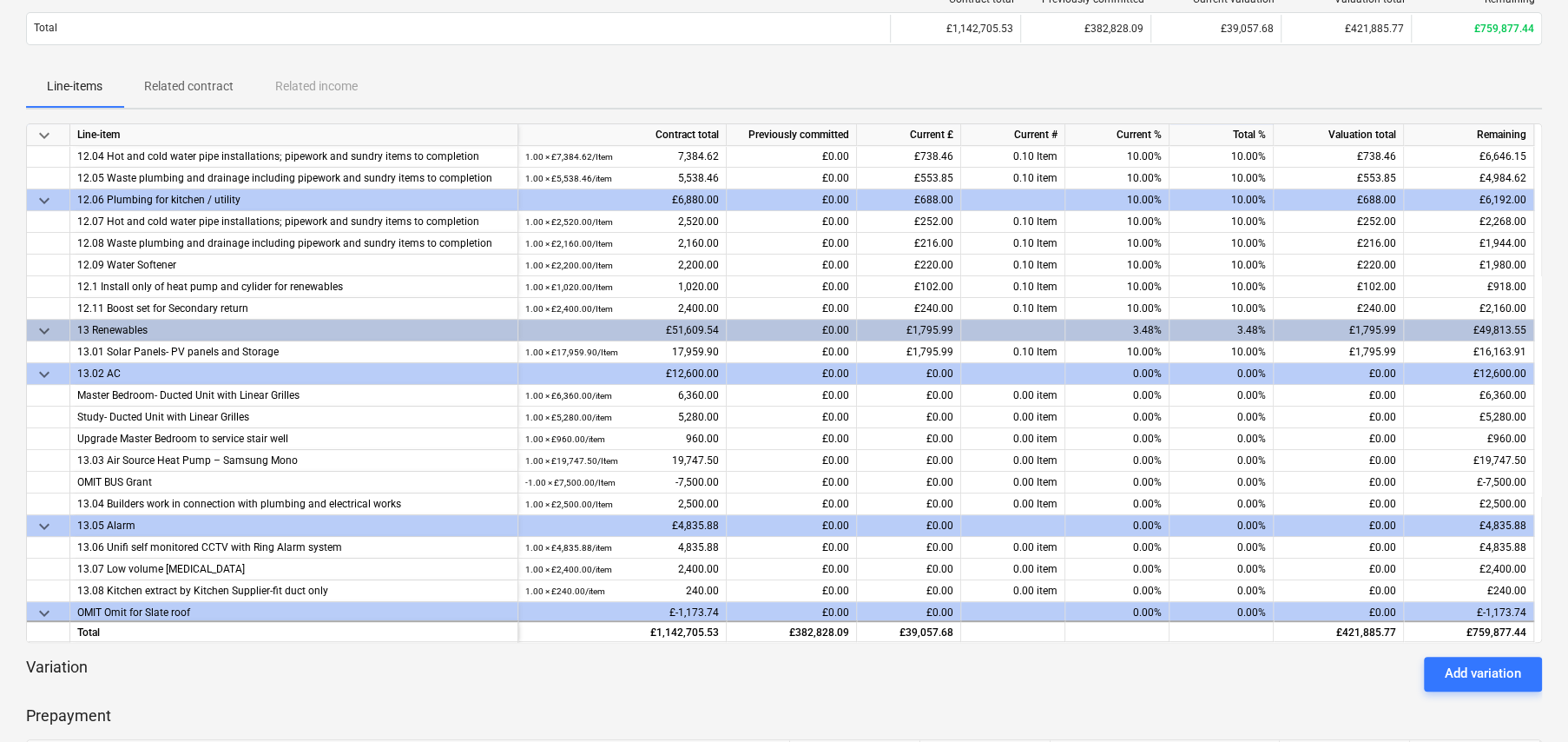
scroll to position [9488, 0]
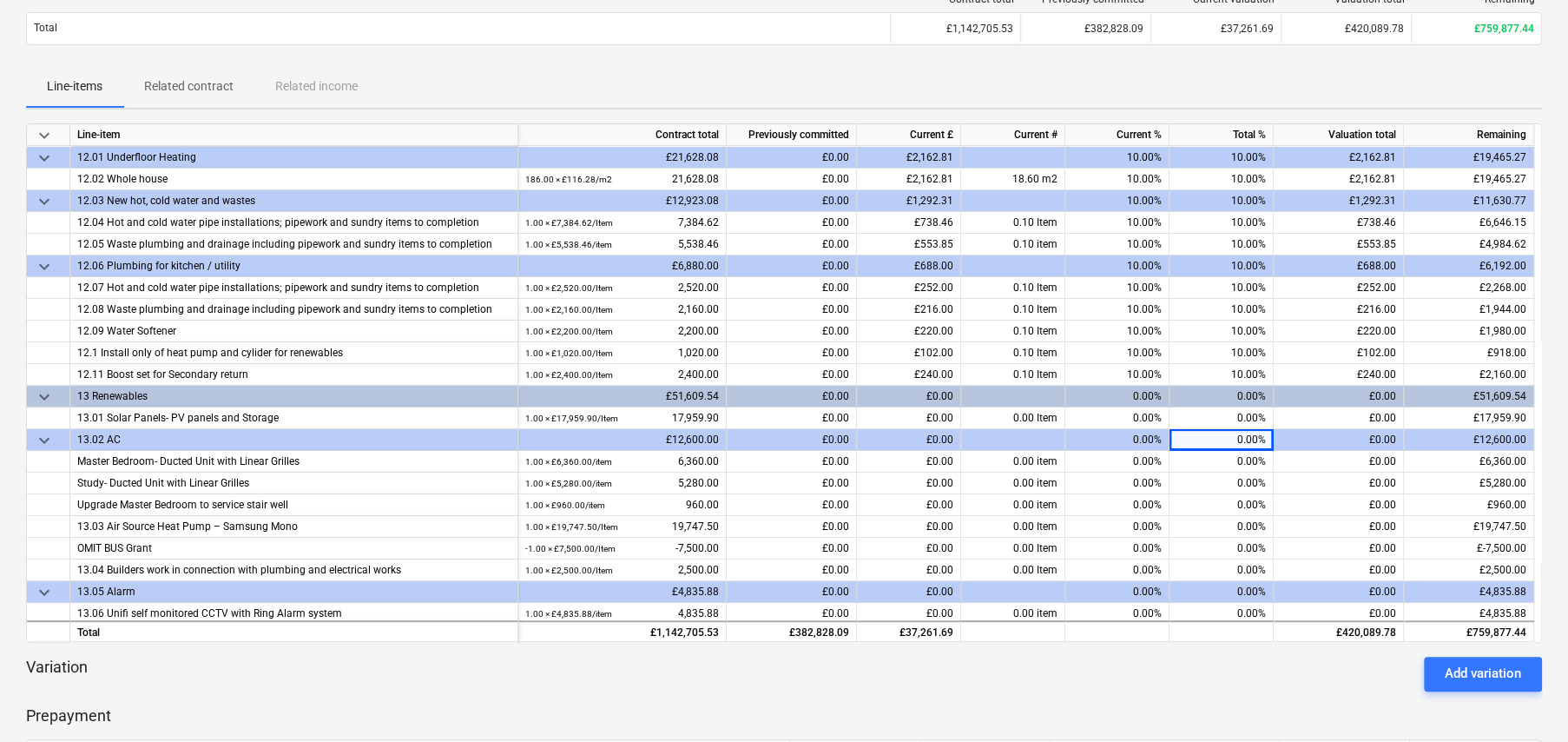
click at [49, 387] on span "keyboard_arrow_down" at bounding box center [44, 397] width 21 height 21
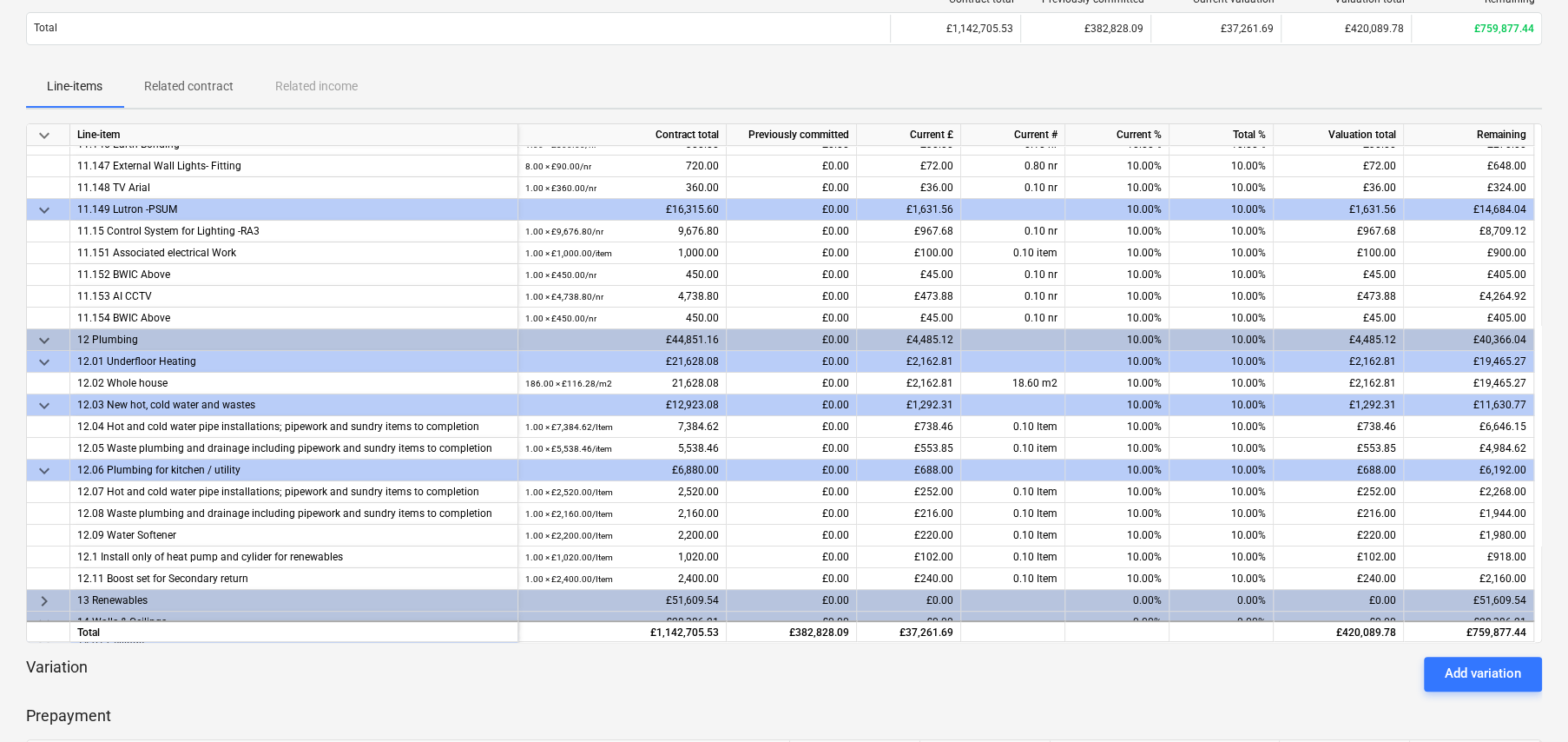
scroll to position [9228, 0]
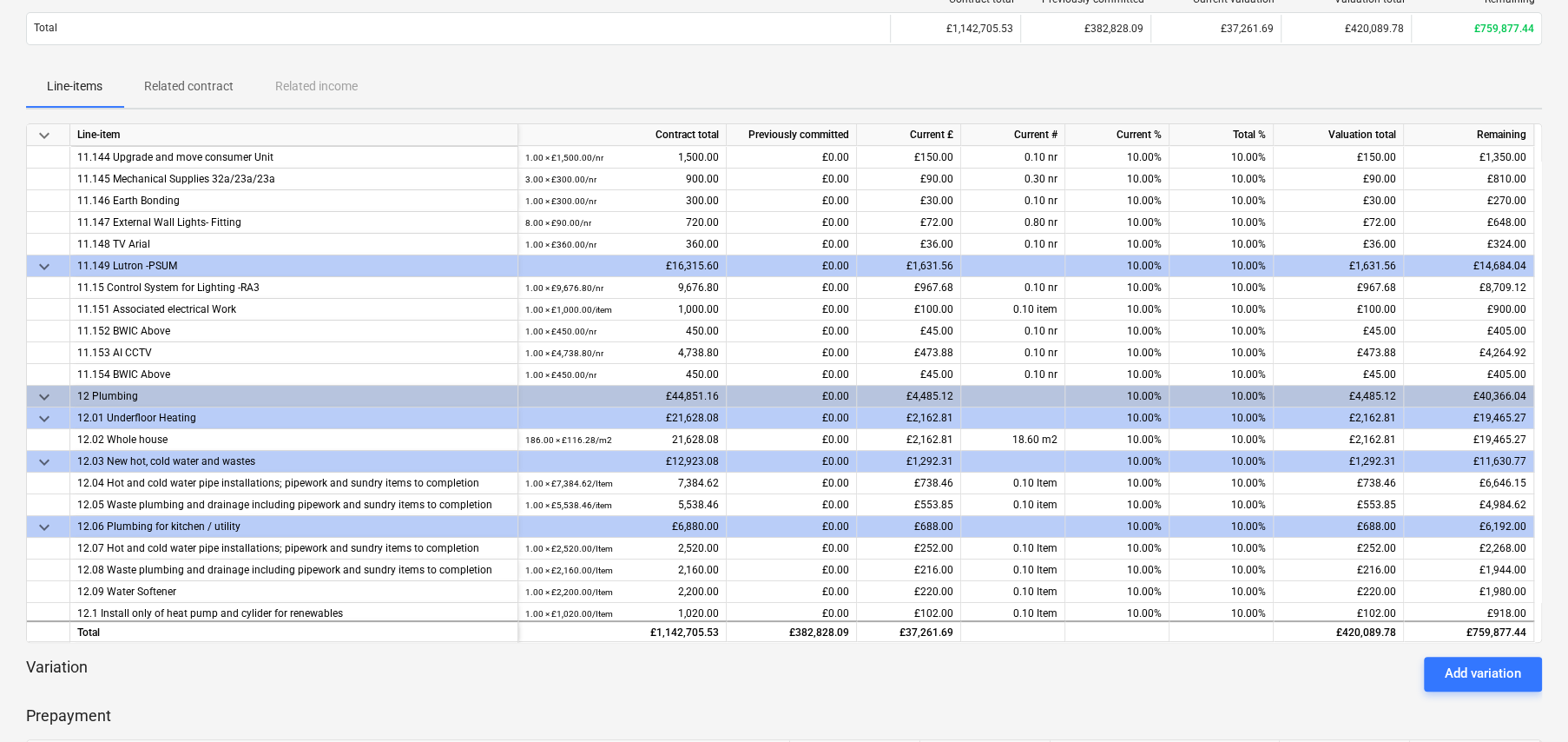
click at [43, 387] on span "keyboard_arrow_down" at bounding box center [44, 397] width 21 height 21
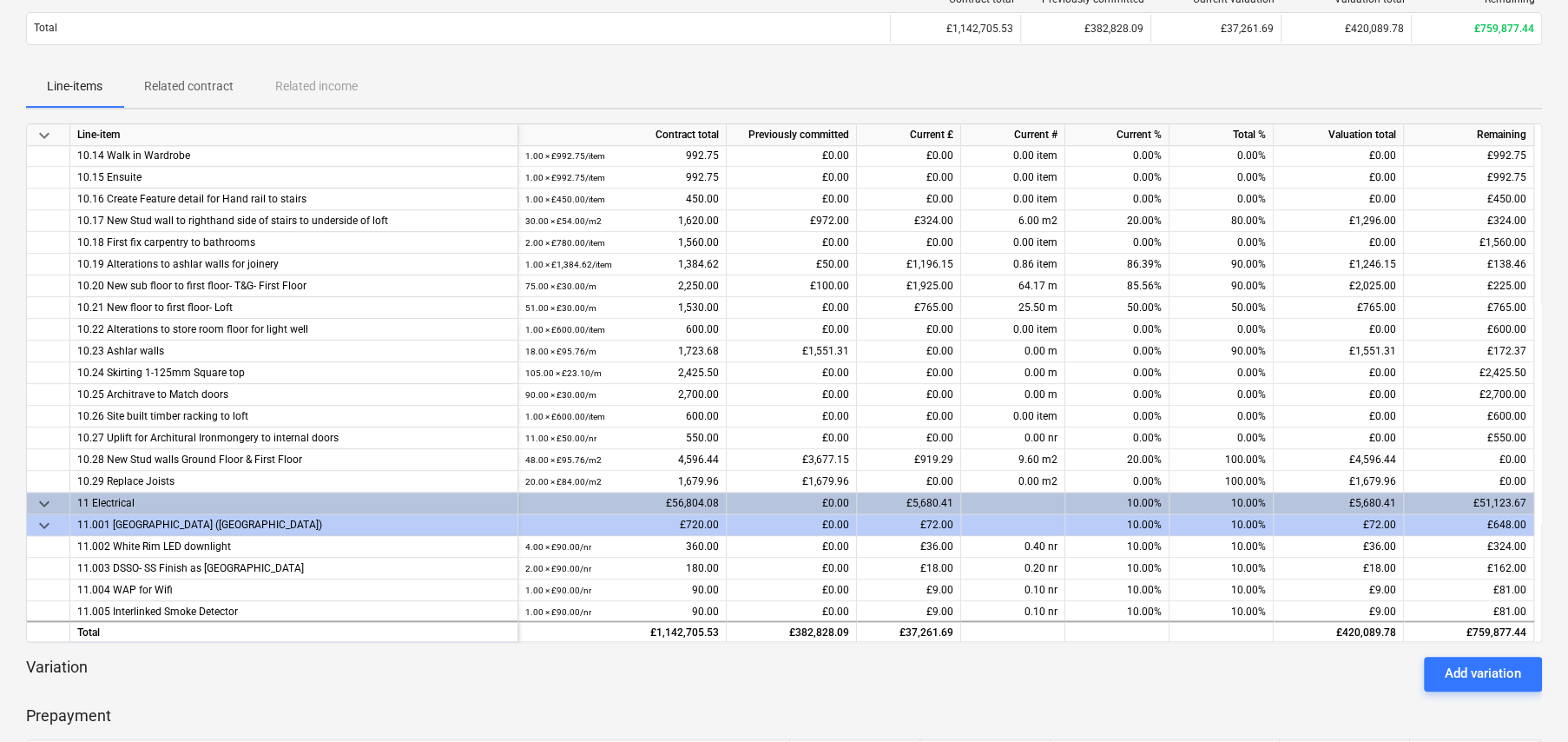
scroll to position [5753, 0]
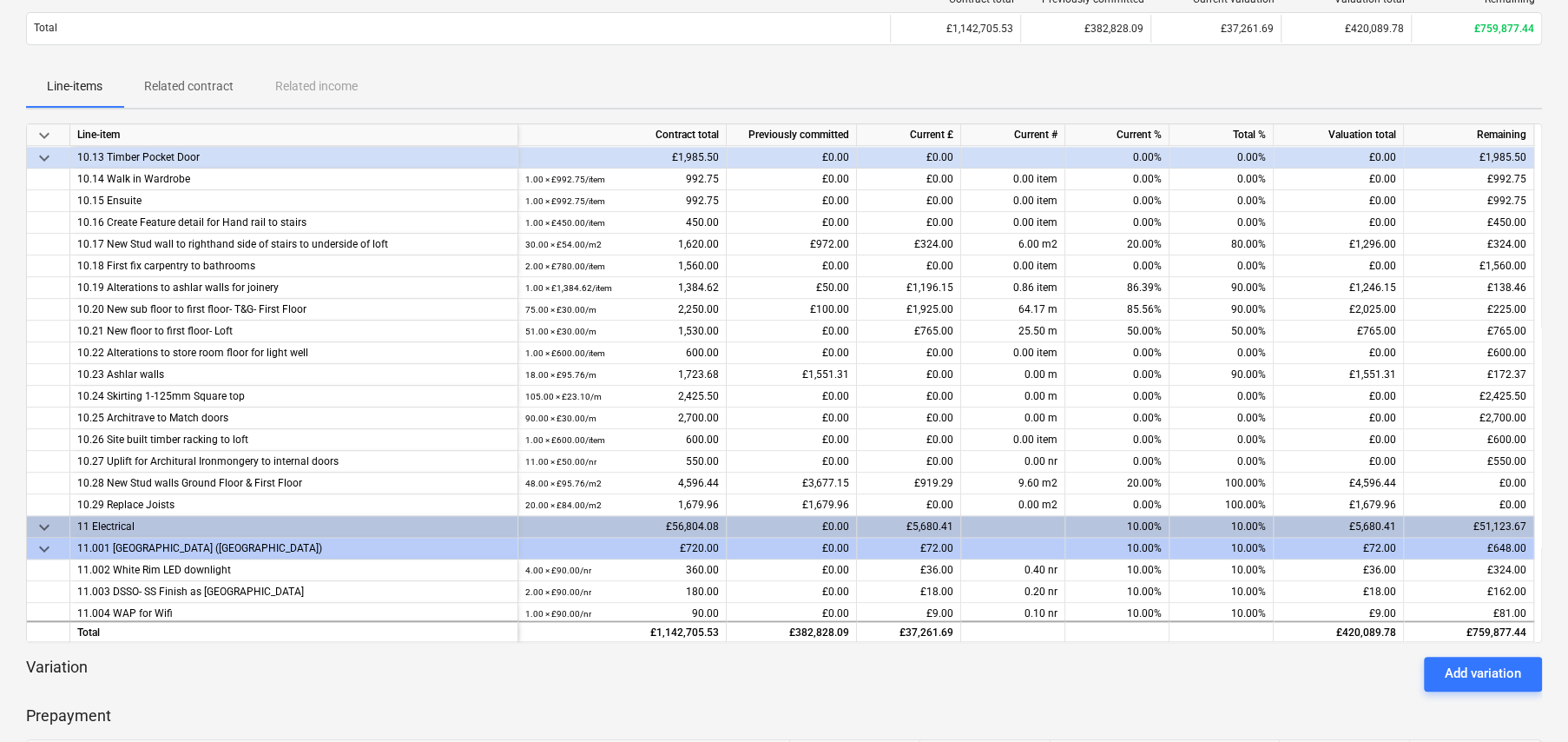
click at [42, 522] on span "keyboard_arrow_down" at bounding box center [44, 527] width 21 height 21
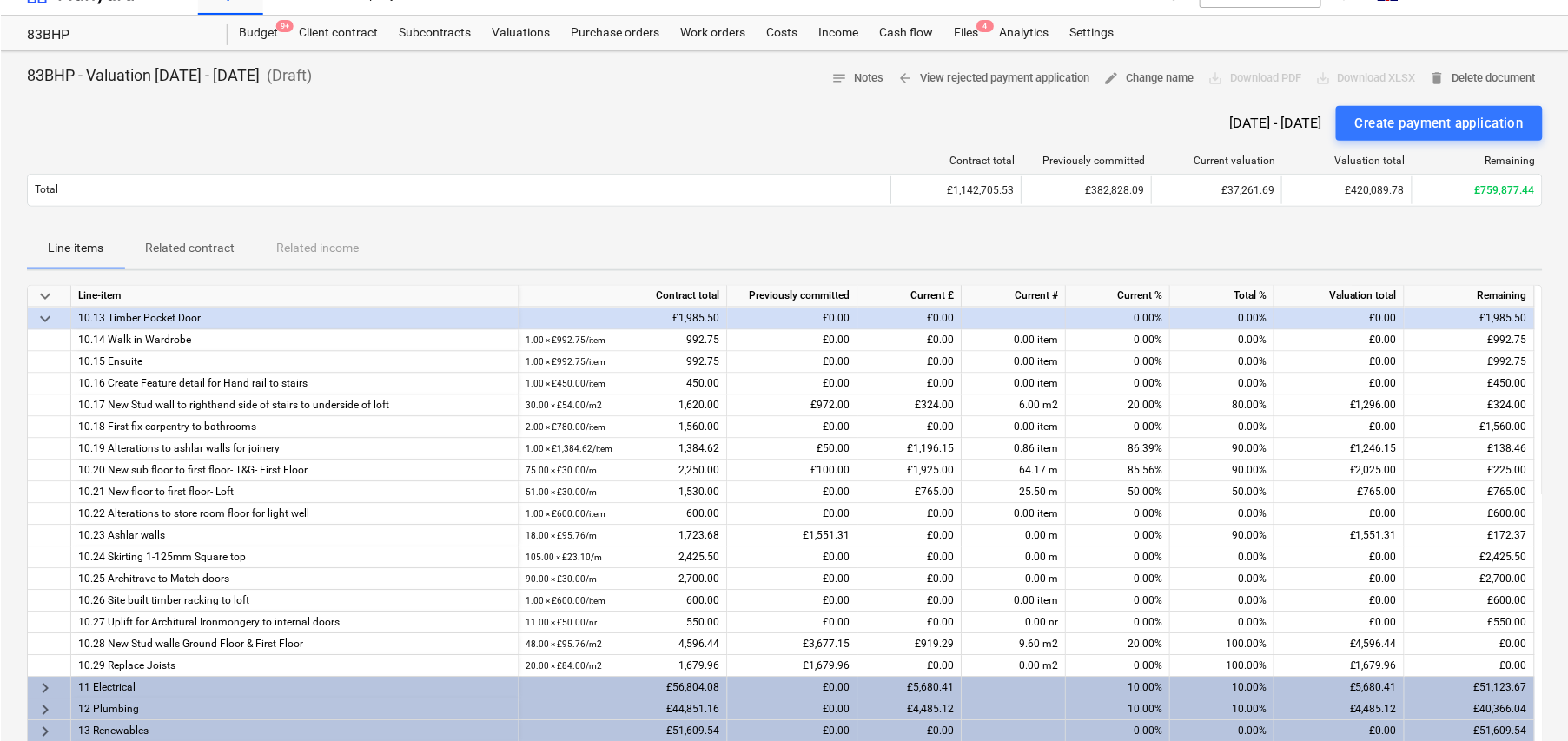
scroll to position [0, 0]
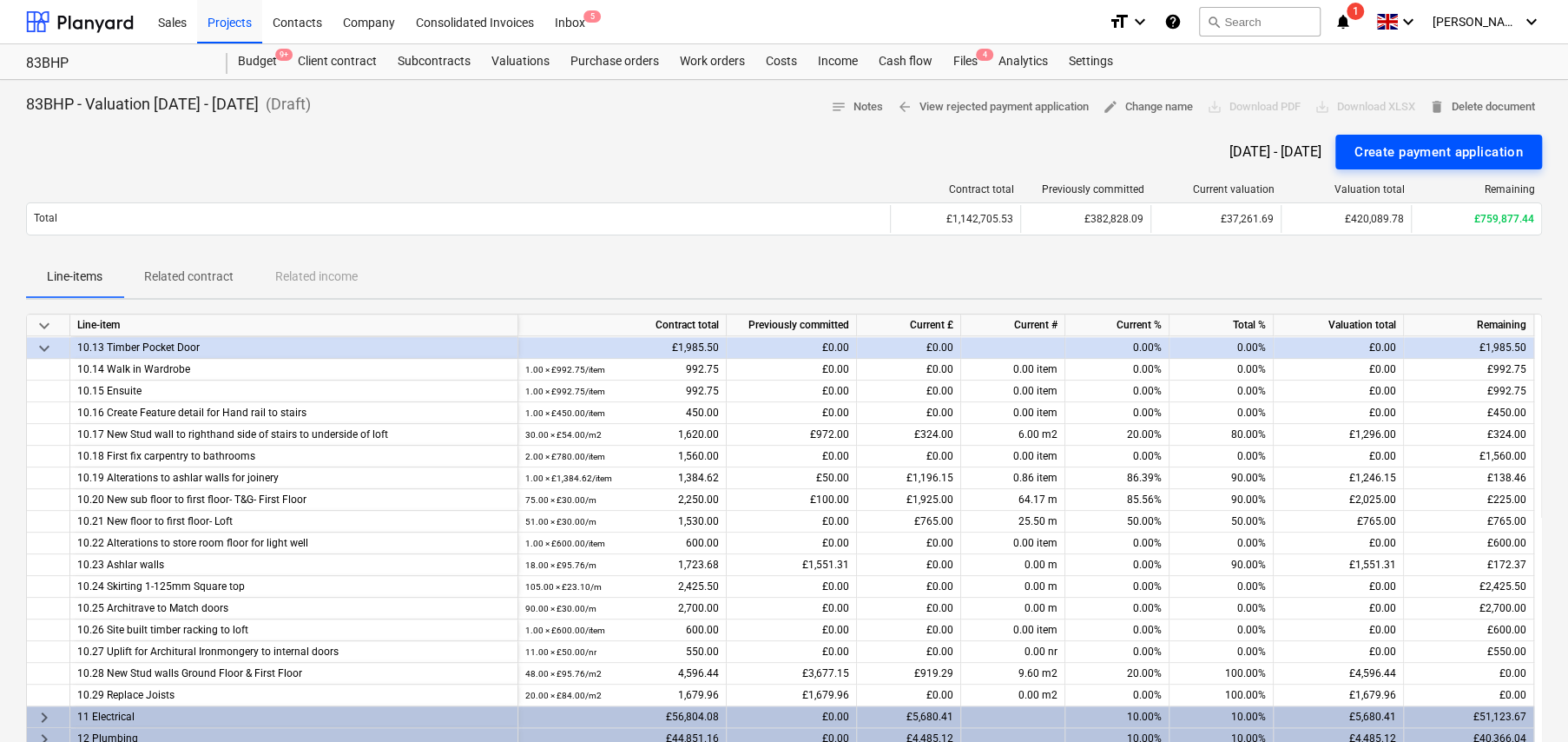
click at [1427, 152] on div "Create payment application" at bounding box center [1438, 152] width 168 height 23
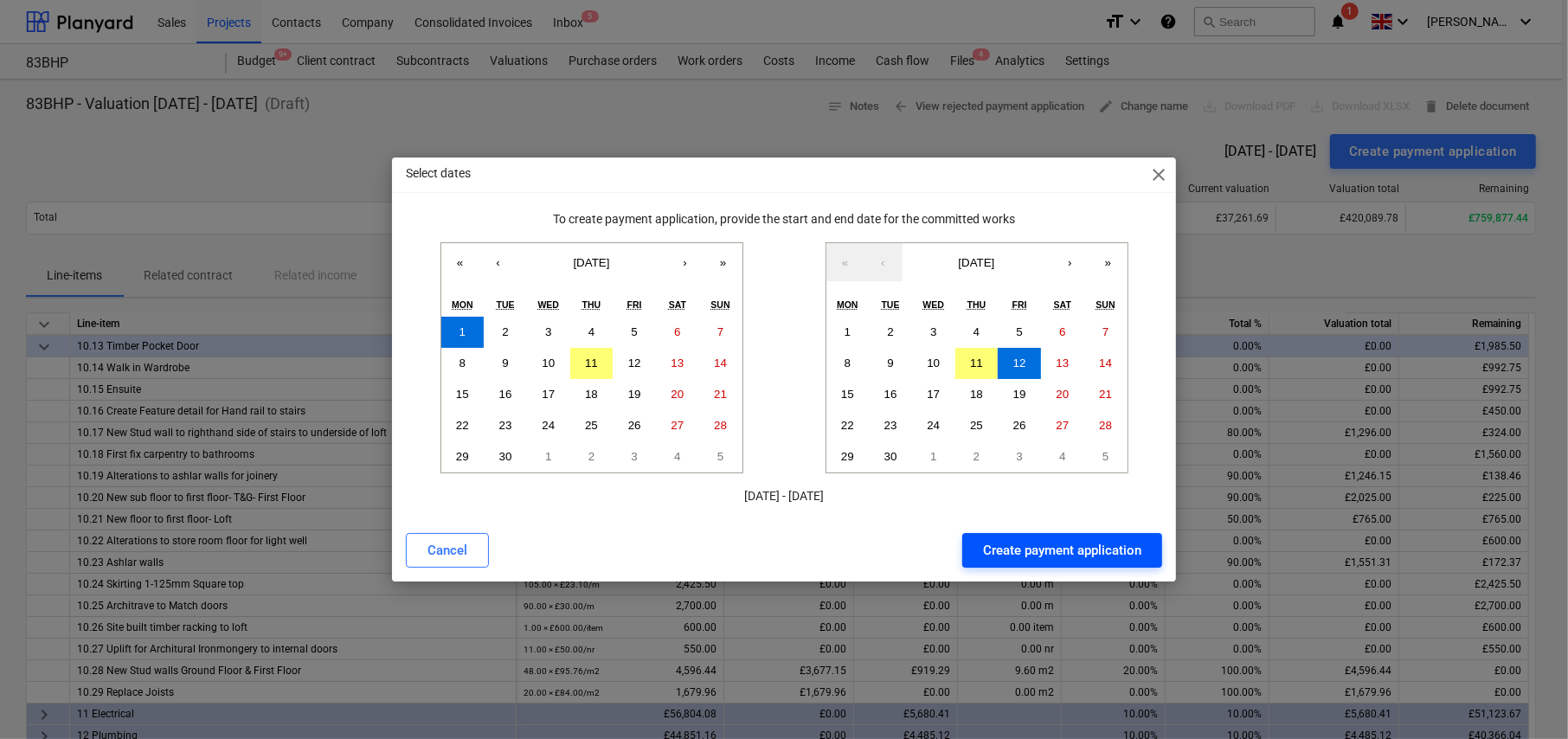
click at [1060, 554] on div "Create payment application" at bounding box center [1061, 550] width 158 height 23
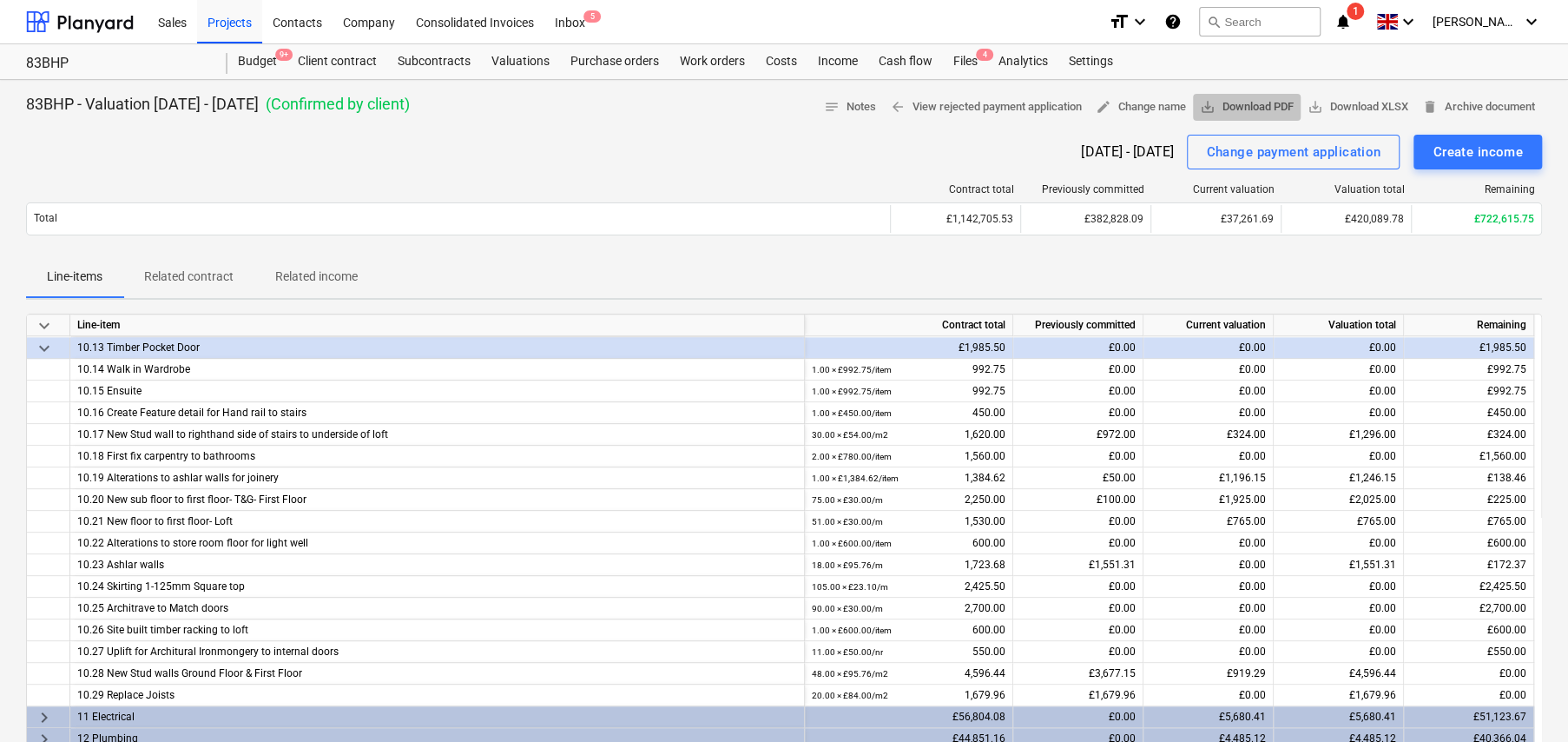
click at [1235, 110] on span "save_alt Download PDF" at bounding box center [1247, 108] width 94 height 20
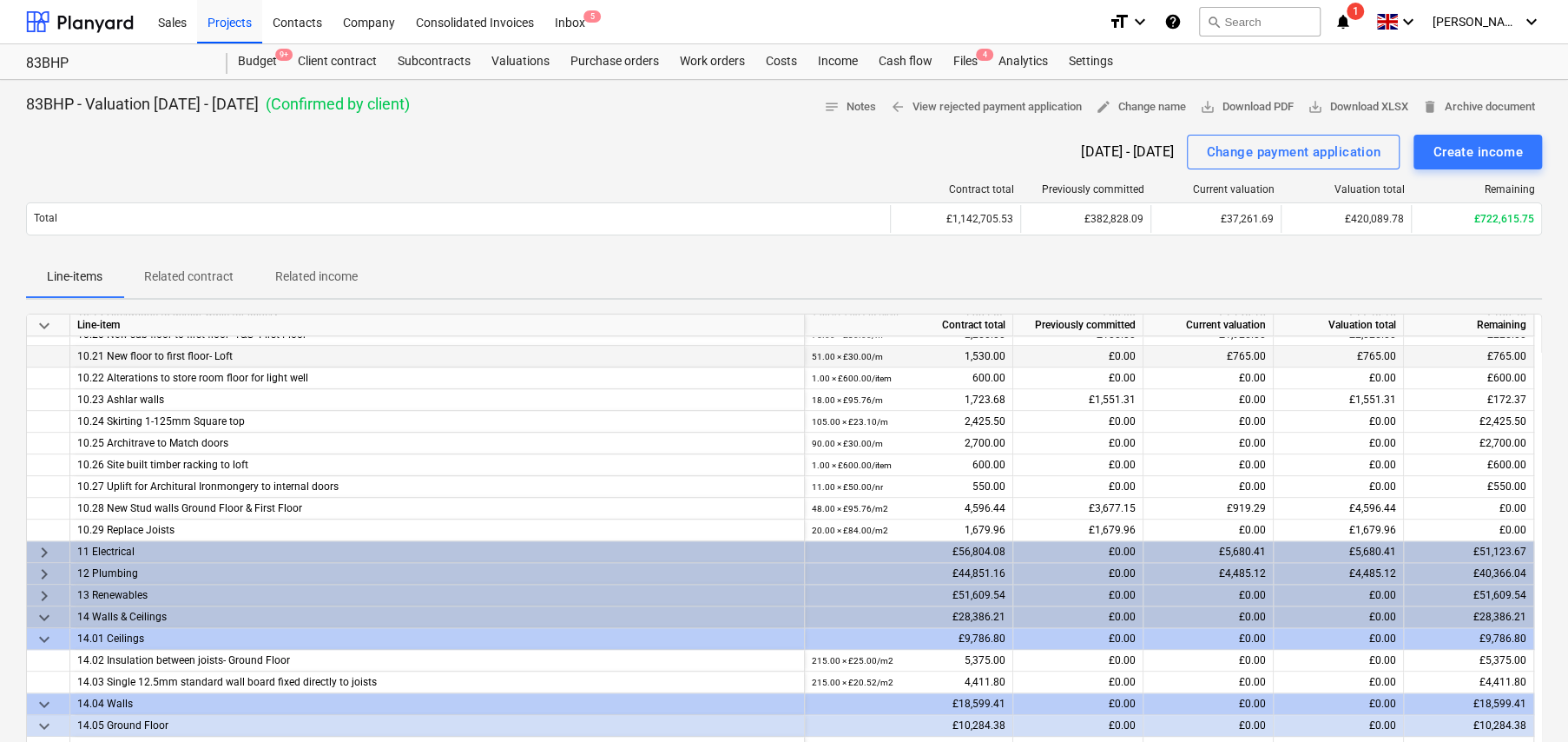
scroll to position [5927, 0]
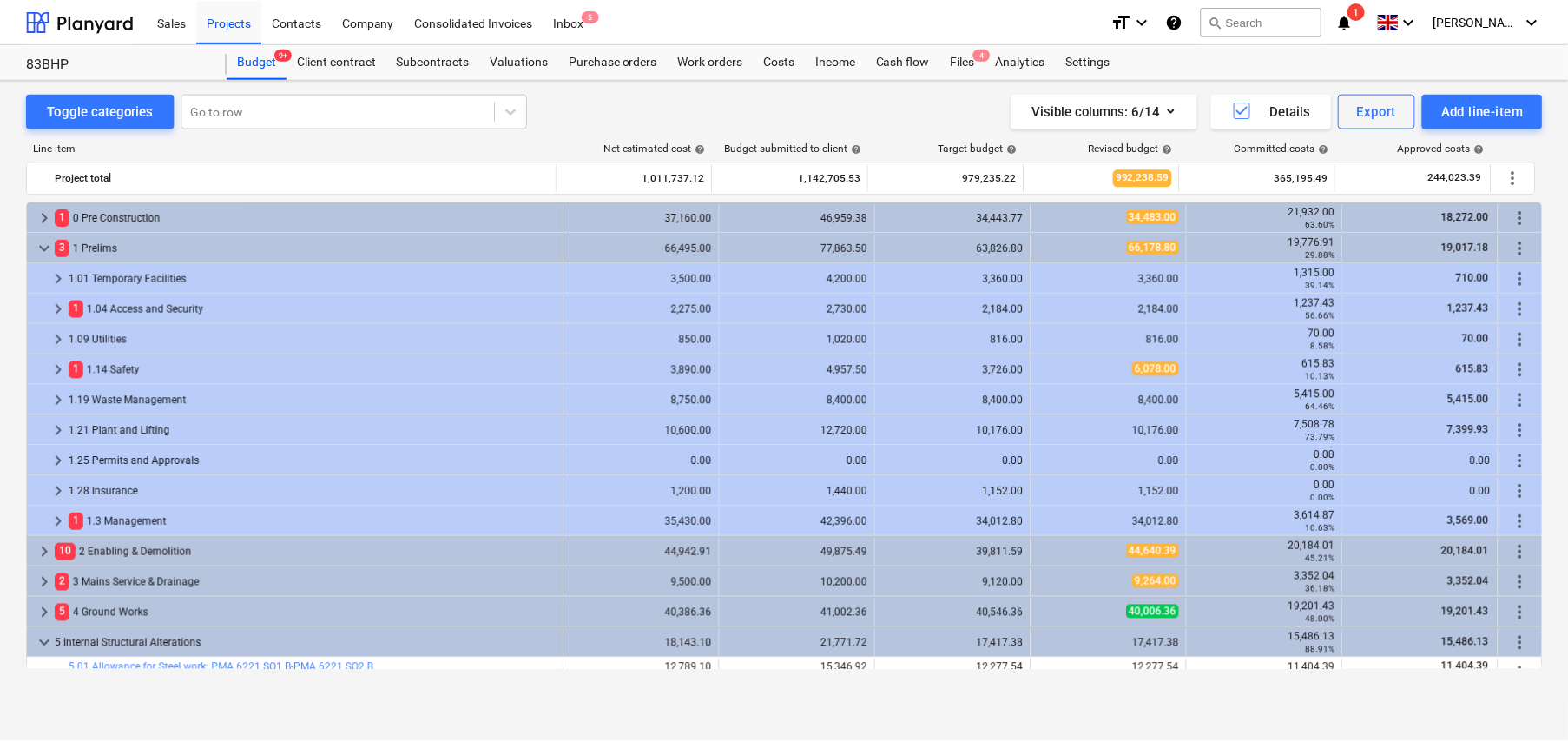
scroll to position [364, 0]
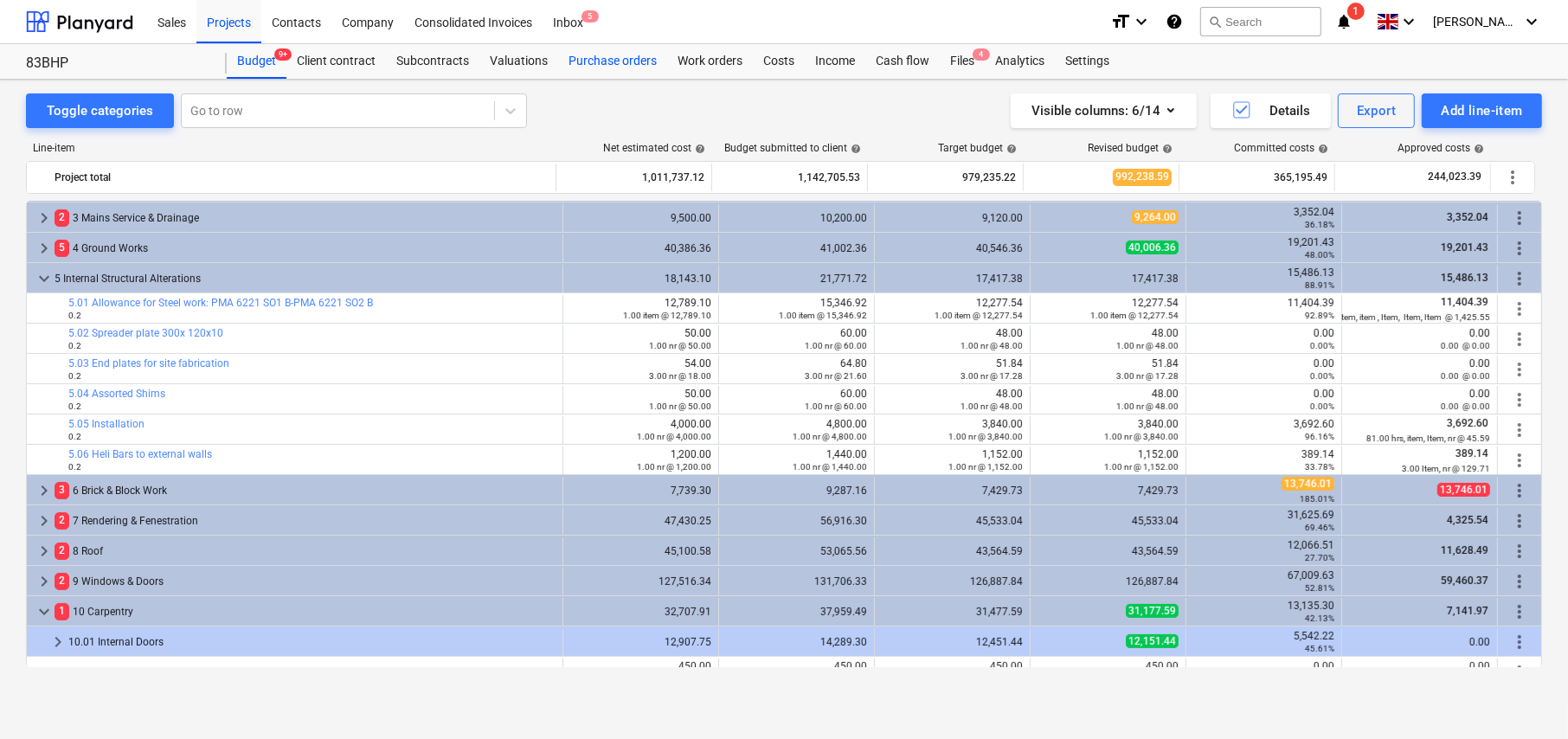
click at [616, 62] on div "Purchase orders" at bounding box center [613, 61] width 109 height 35
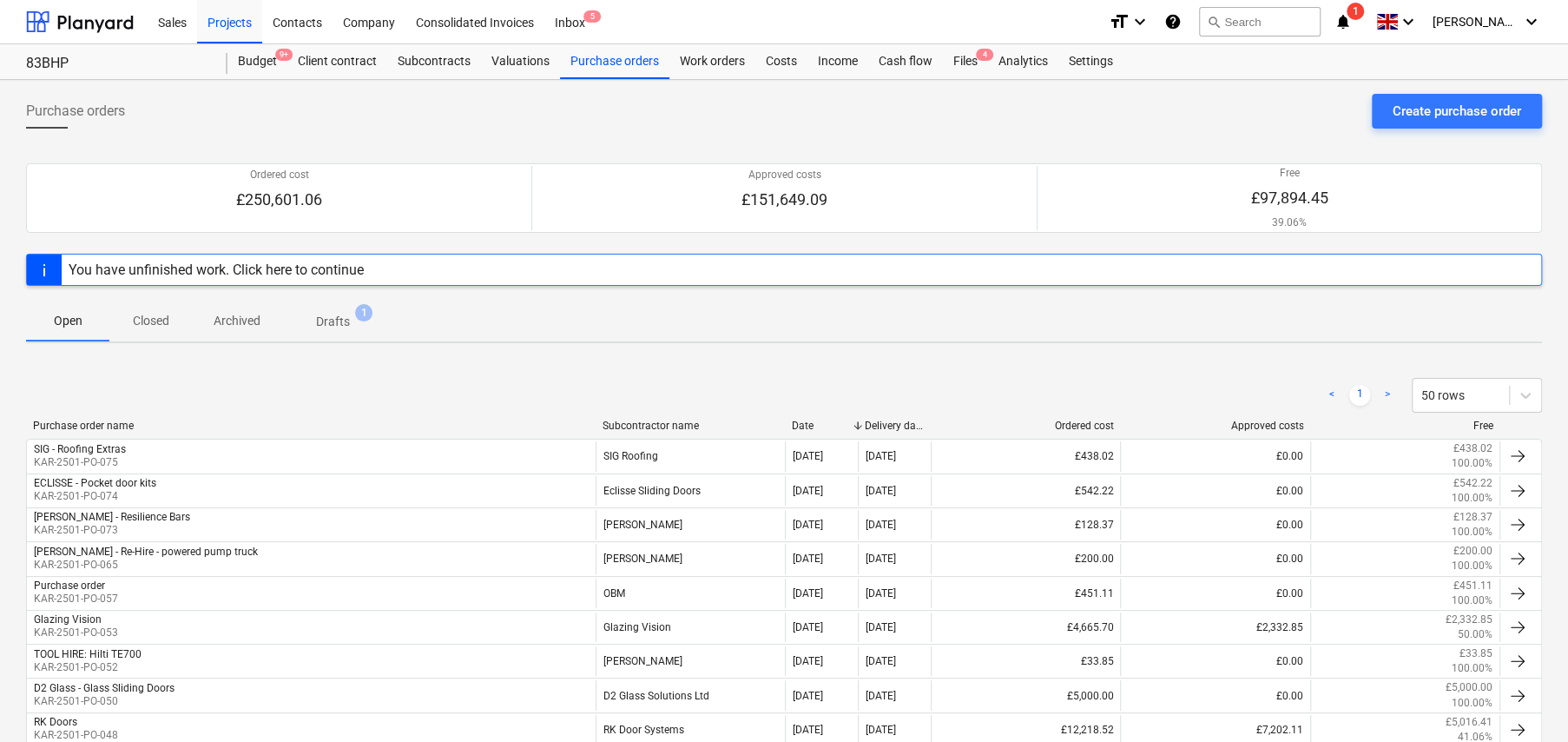
click at [156, 326] on p "Closed" at bounding box center [152, 321] width 42 height 18
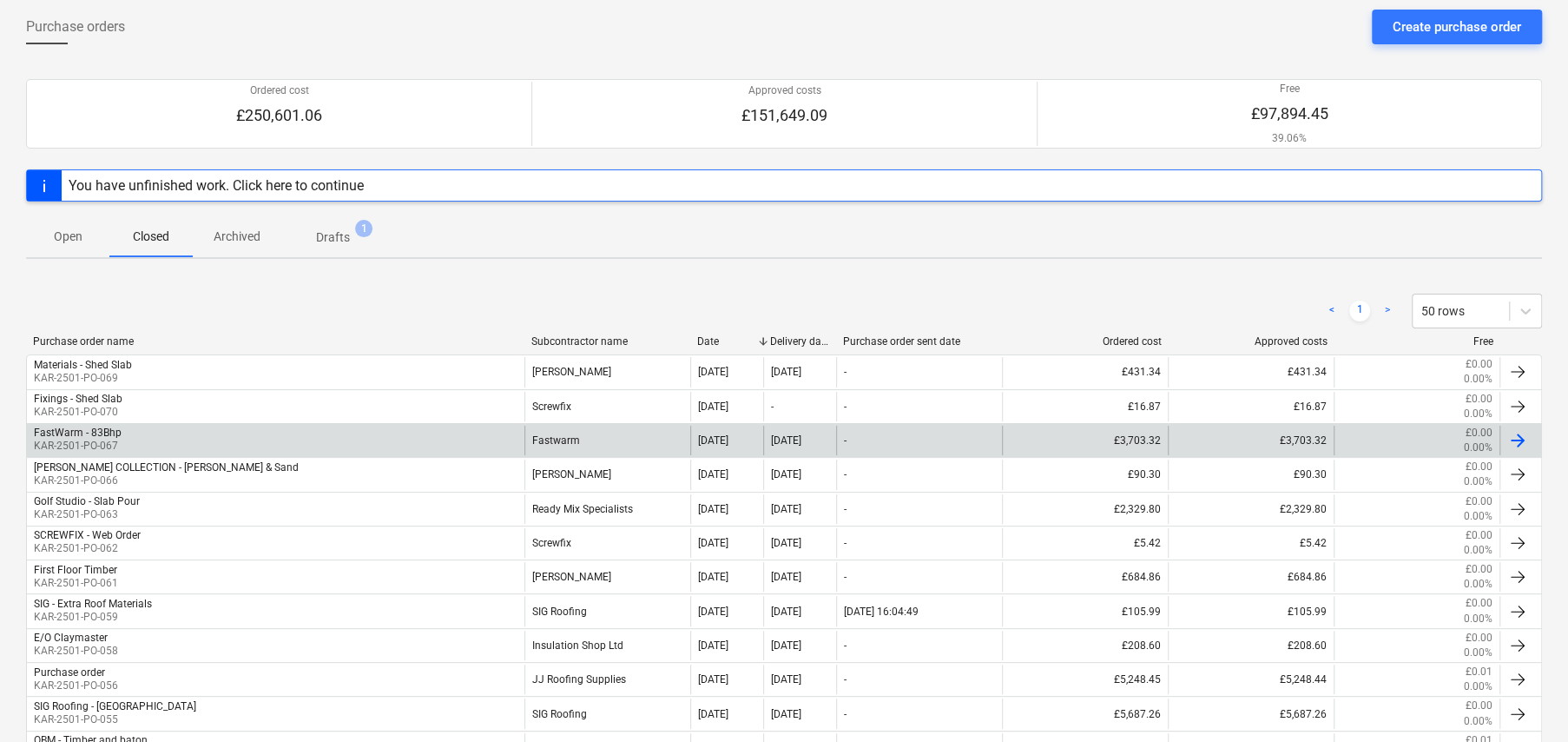
scroll to position [87, 0]
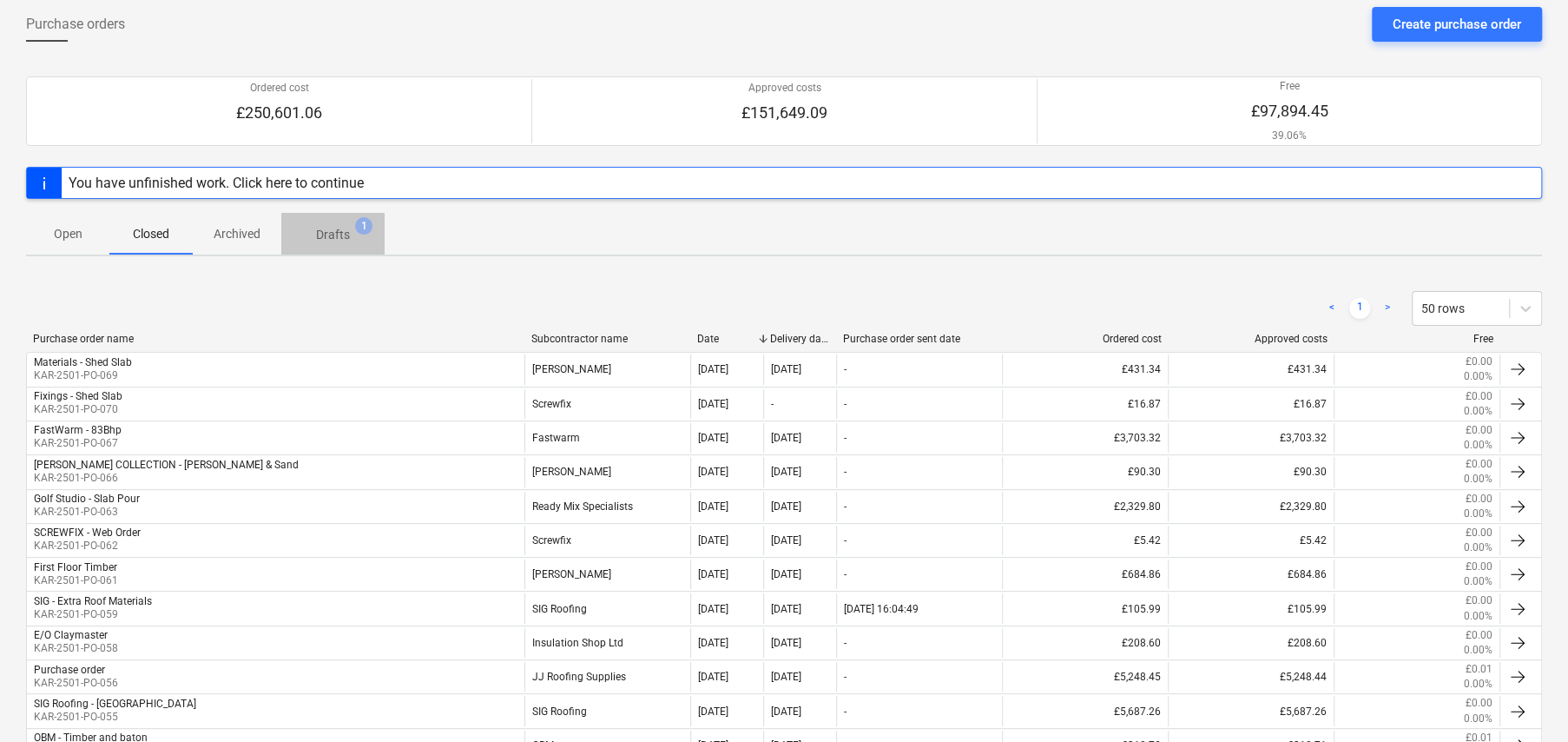
click at [340, 242] on p "Drafts" at bounding box center [333, 234] width 34 height 18
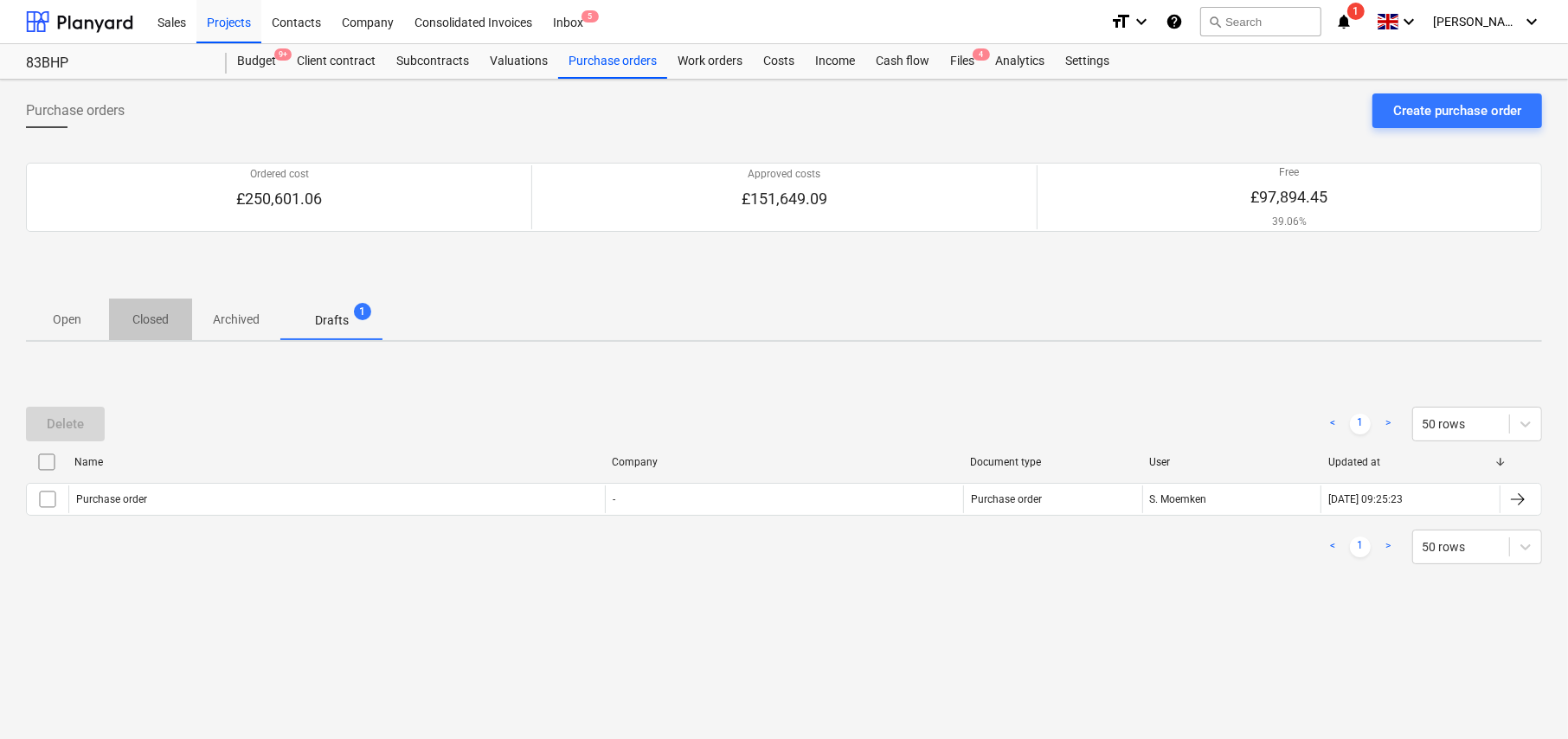
click at [131, 314] on p "Closed" at bounding box center [151, 320] width 42 height 18
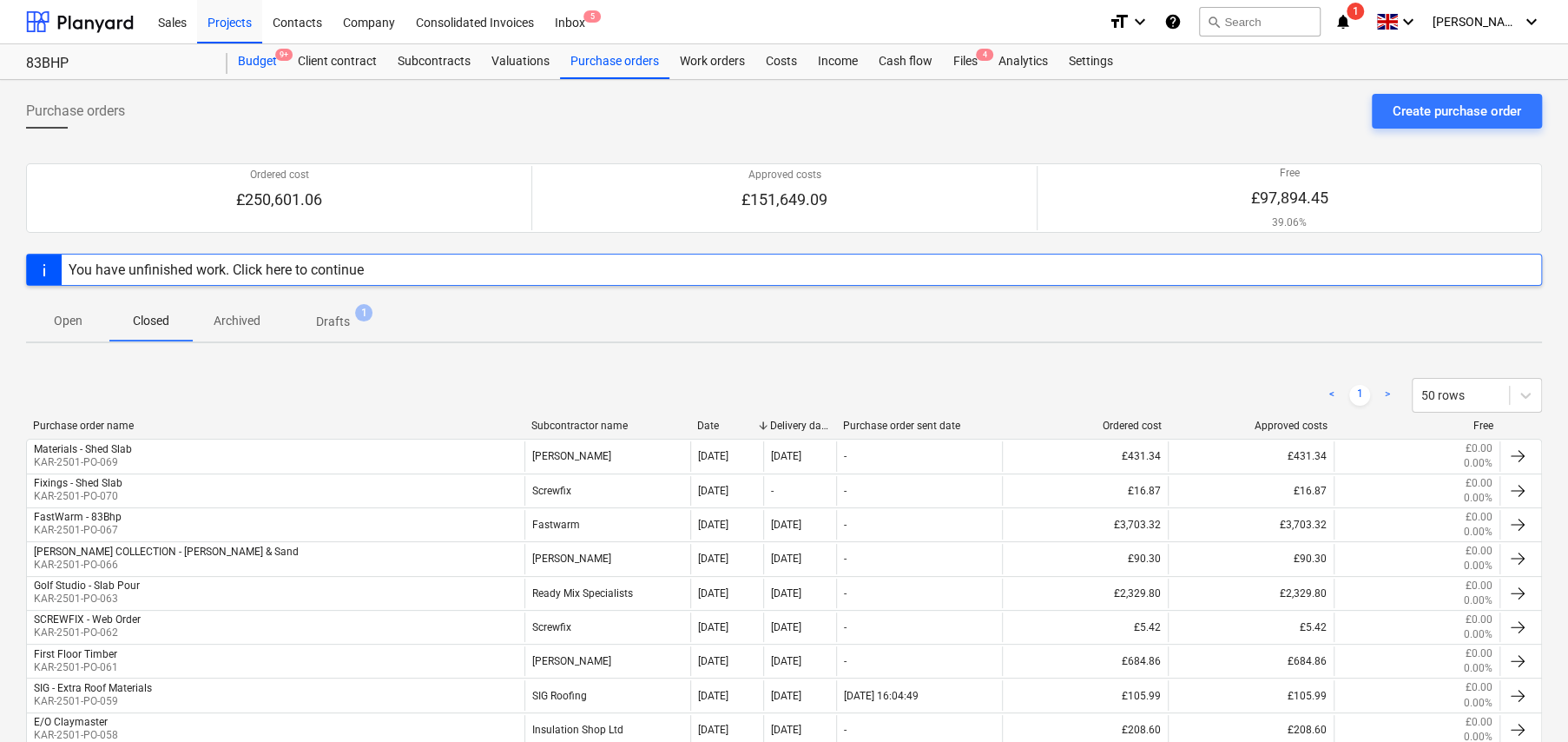
click at [259, 61] on div "Budget 9+" at bounding box center [257, 61] width 60 height 35
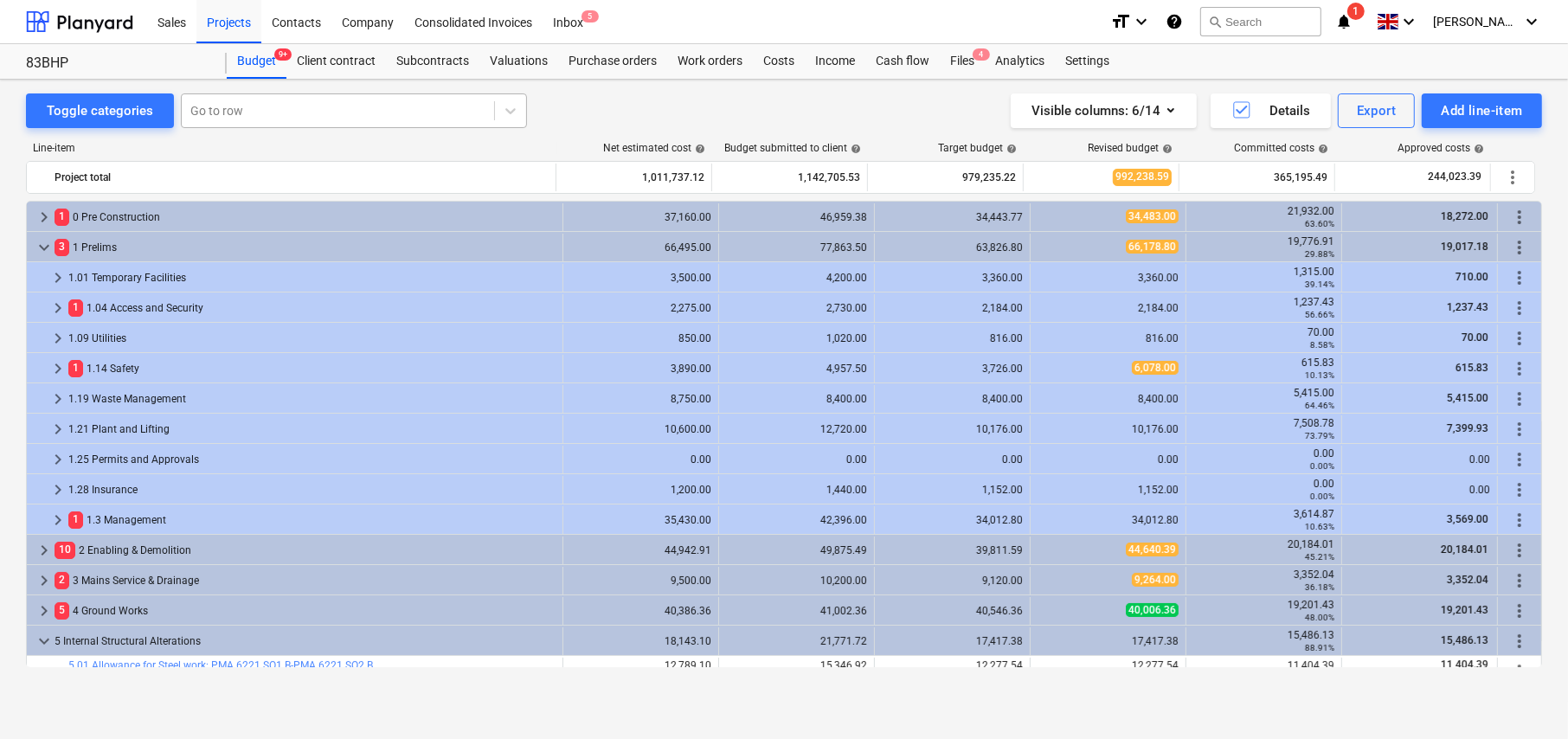
scroll to position [363, 0]
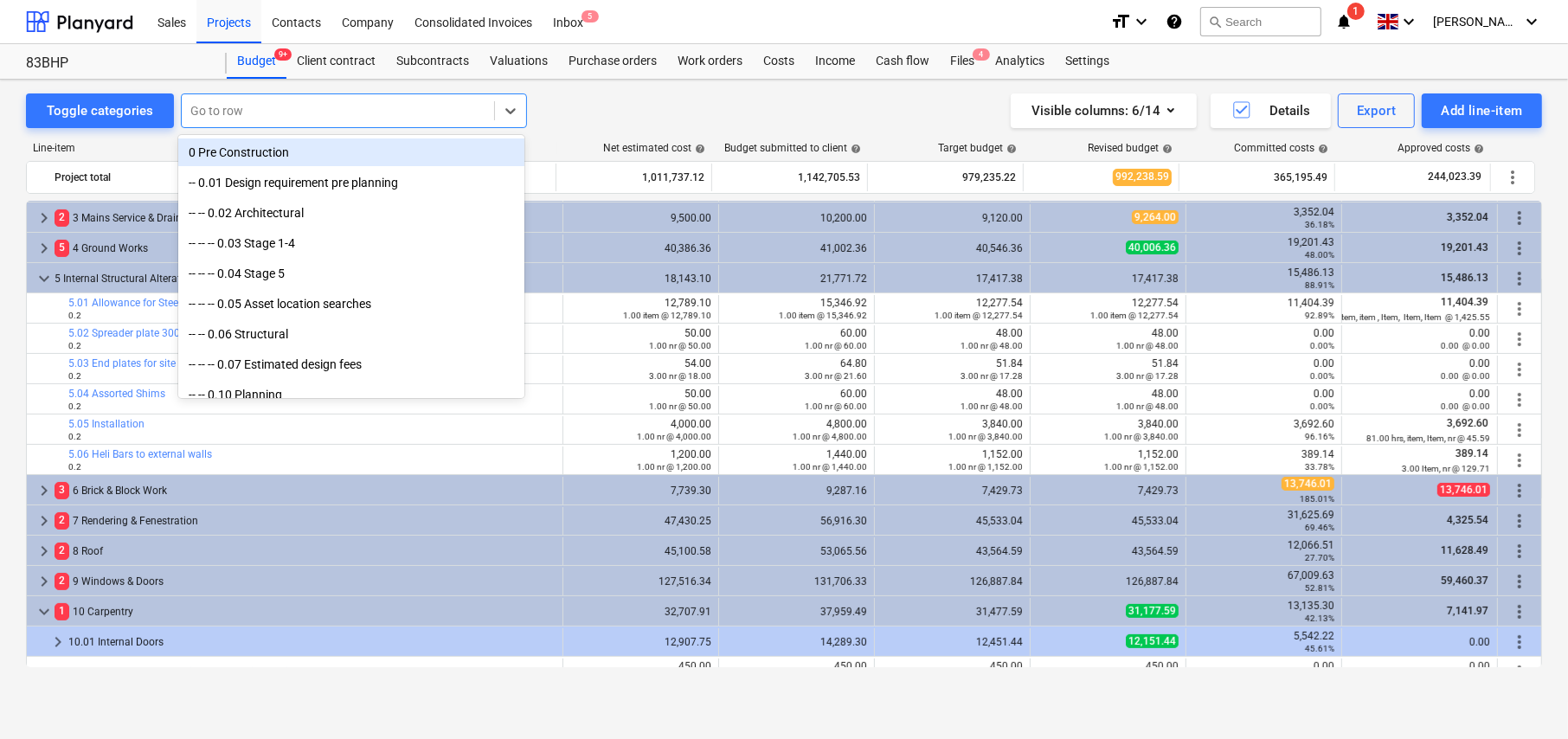
click at [304, 111] on div at bounding box center [338, 110] width 295 height 17
type input "AC"
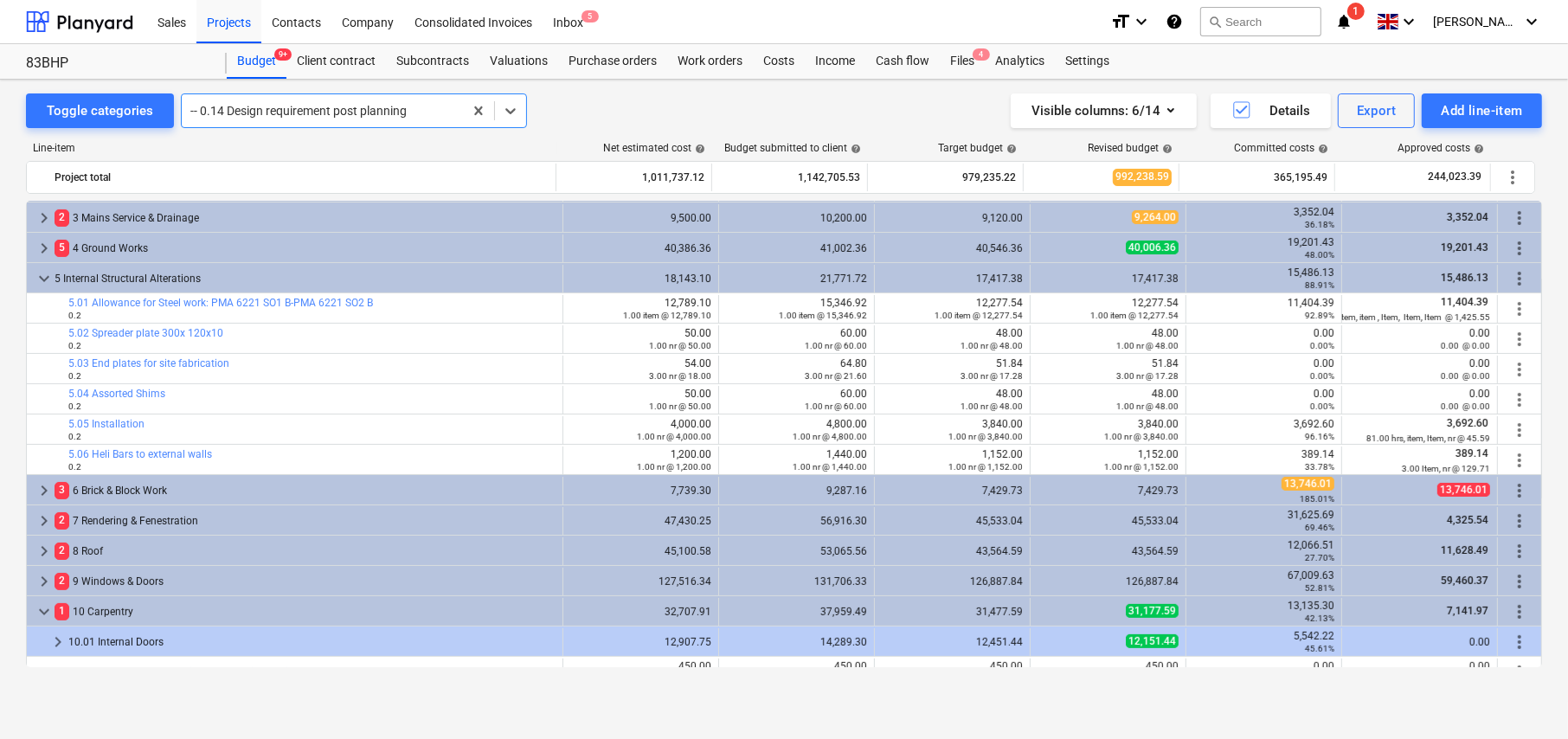
scroll to position [0, 0]
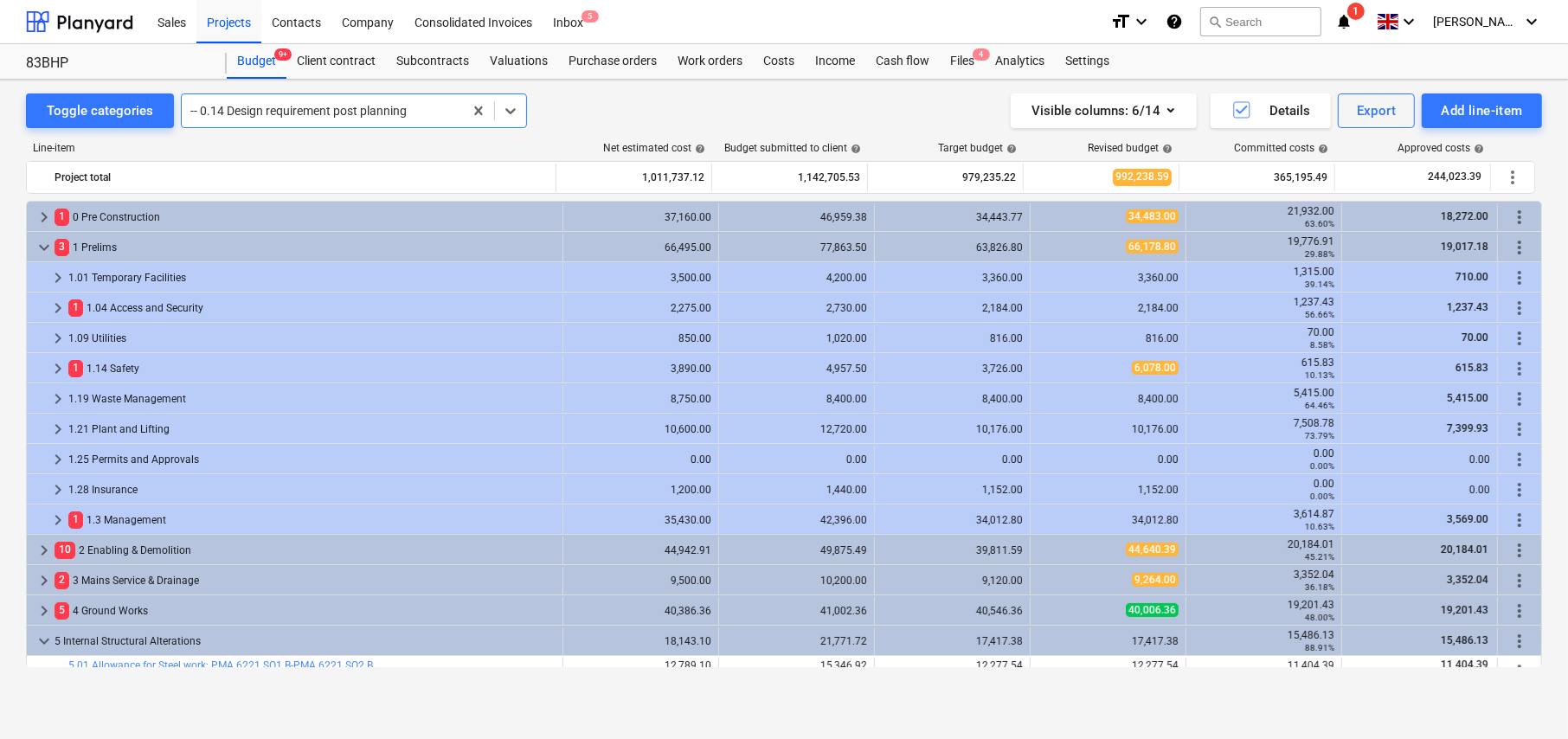
click at [304, 111] on div at bounding box center [323, 110] width 264 height 17
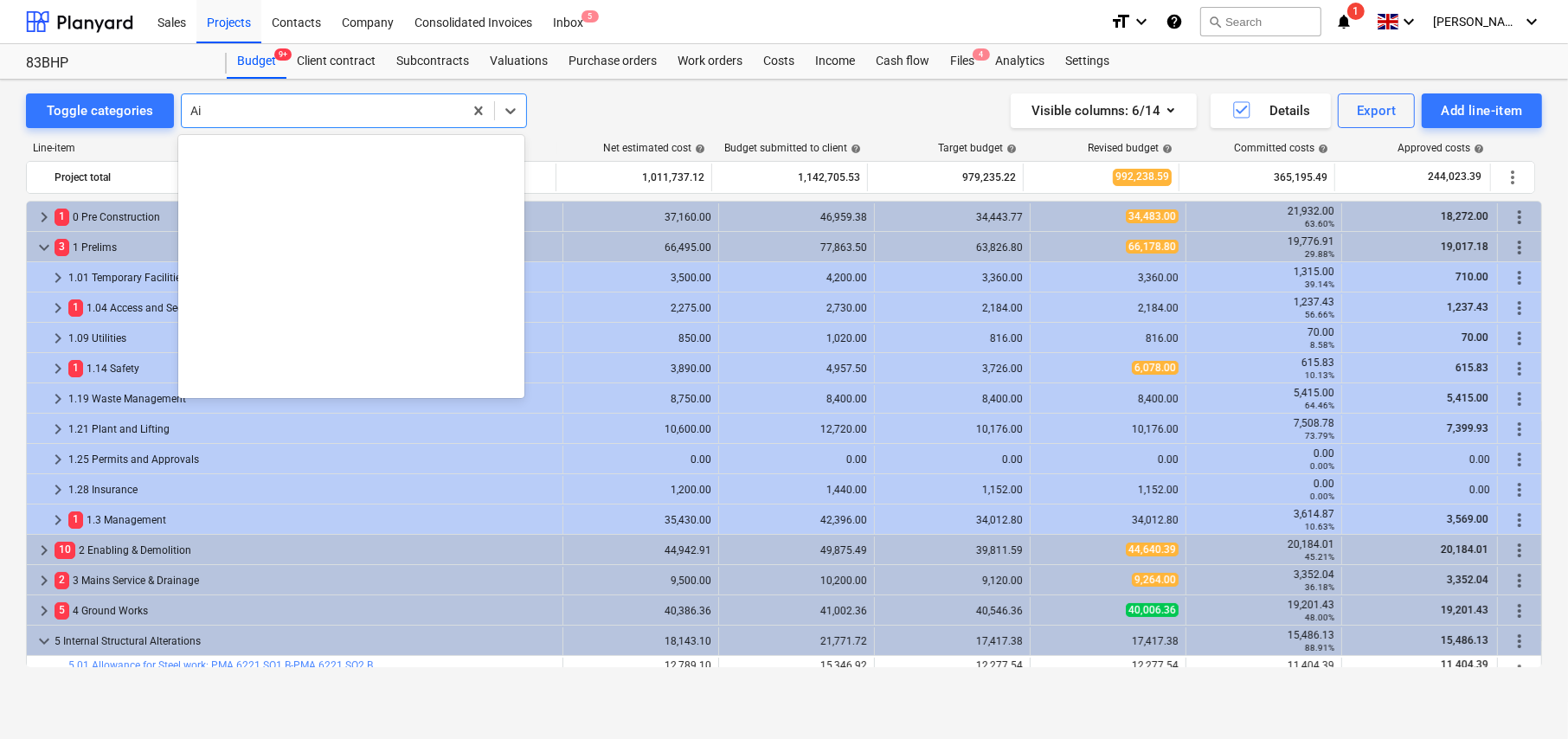
scroll to position [363, 0]
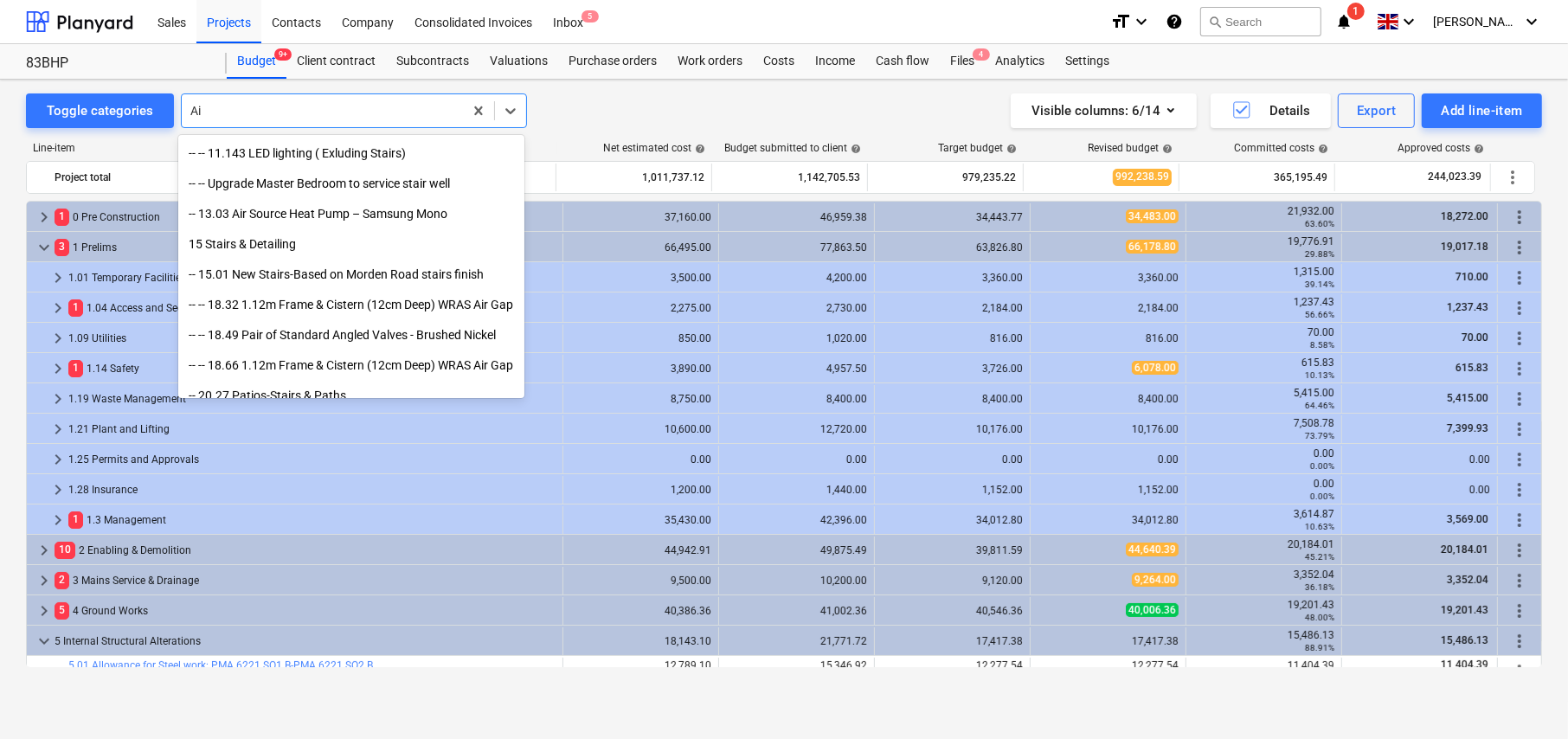
type input "A"
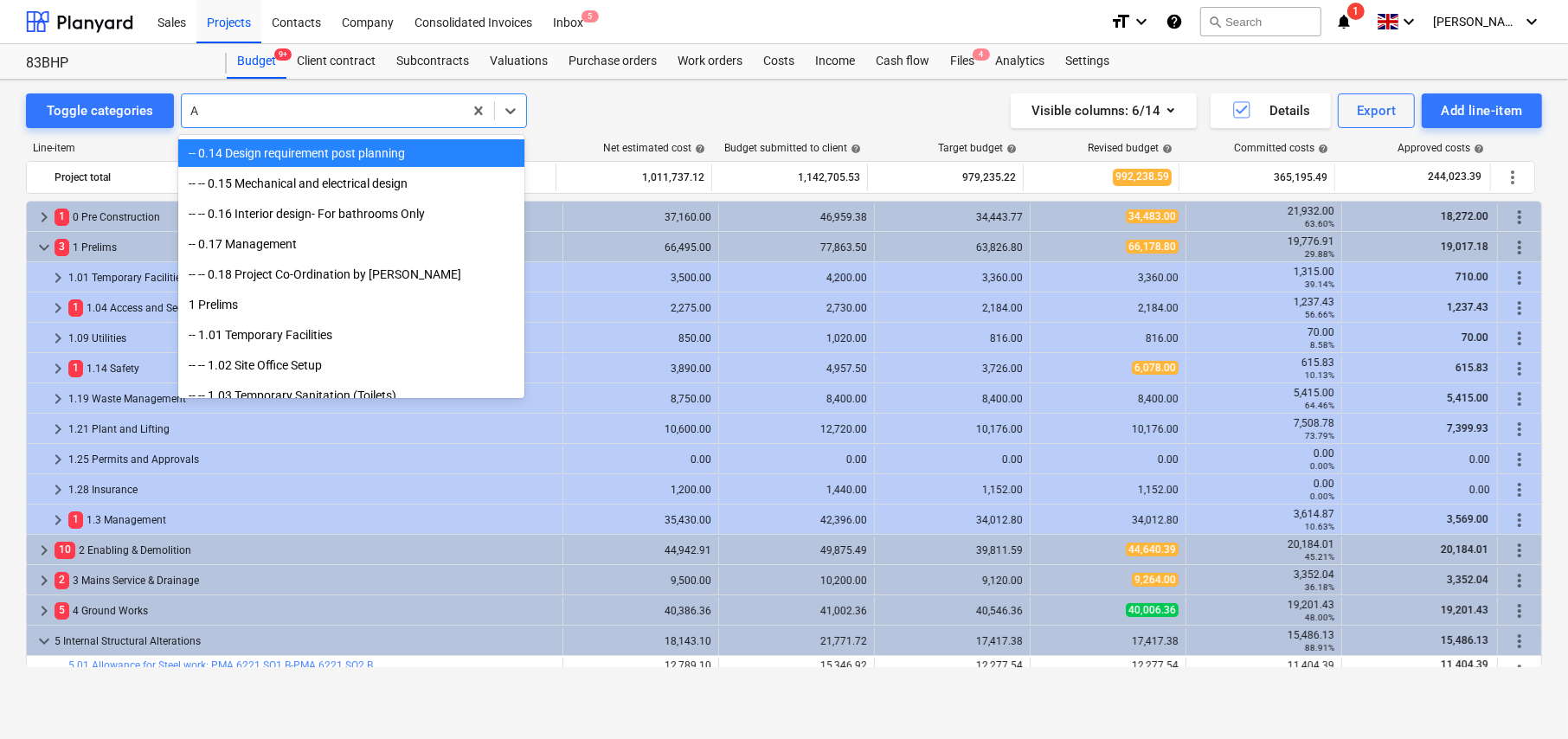
type input "AC"
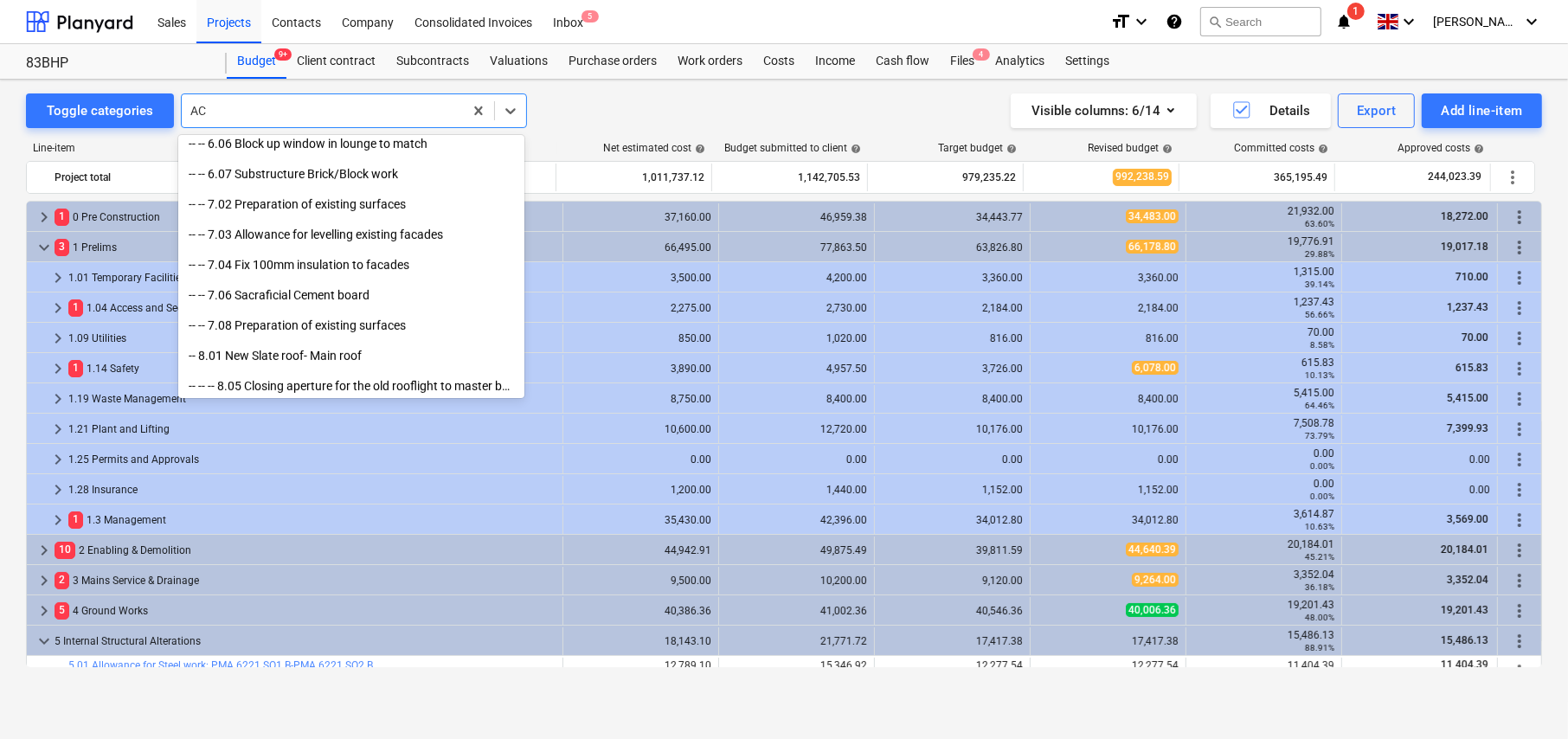
scroll to position [882, 0]
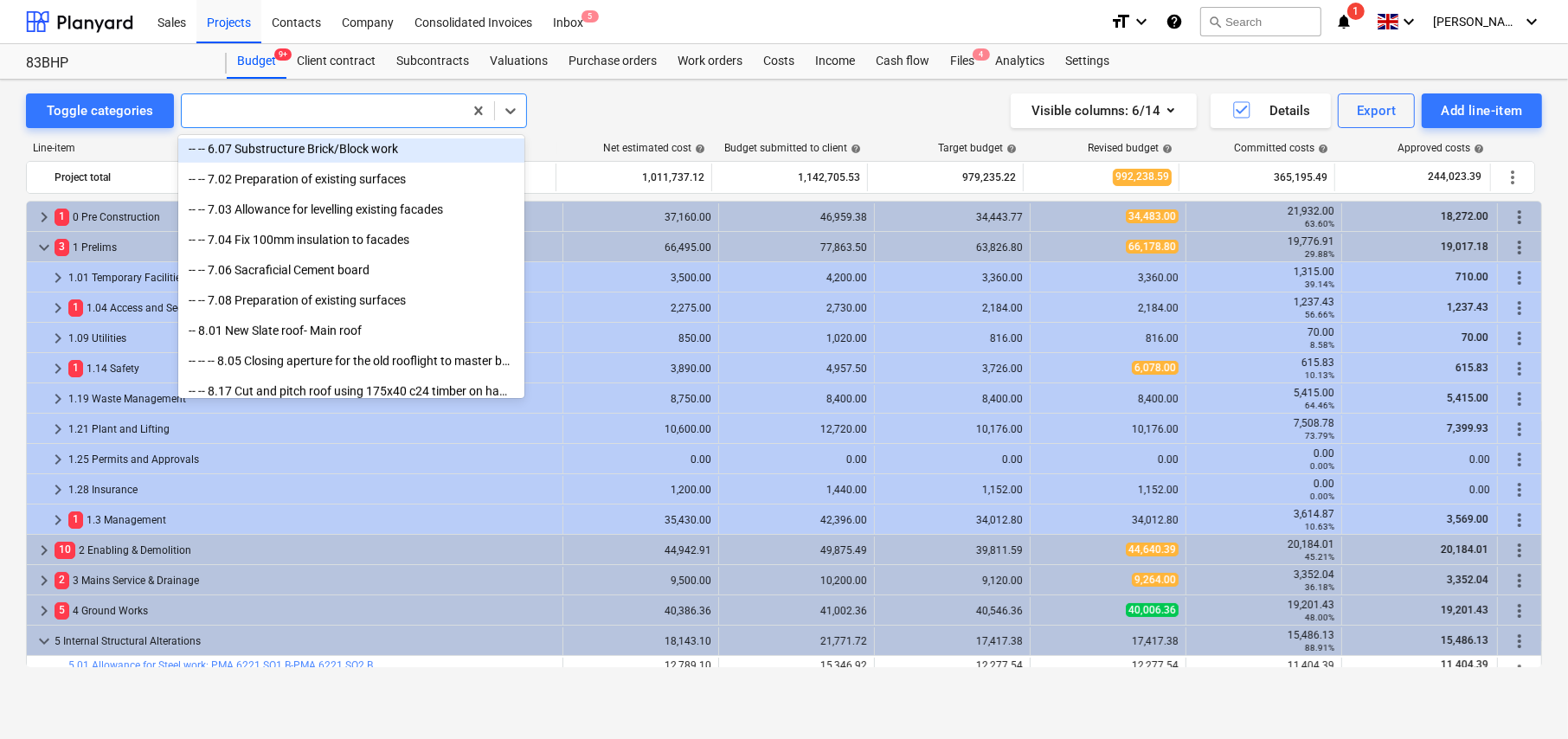
click at [262, 112] on div at bounding box center [323, 110] width 264 height 17
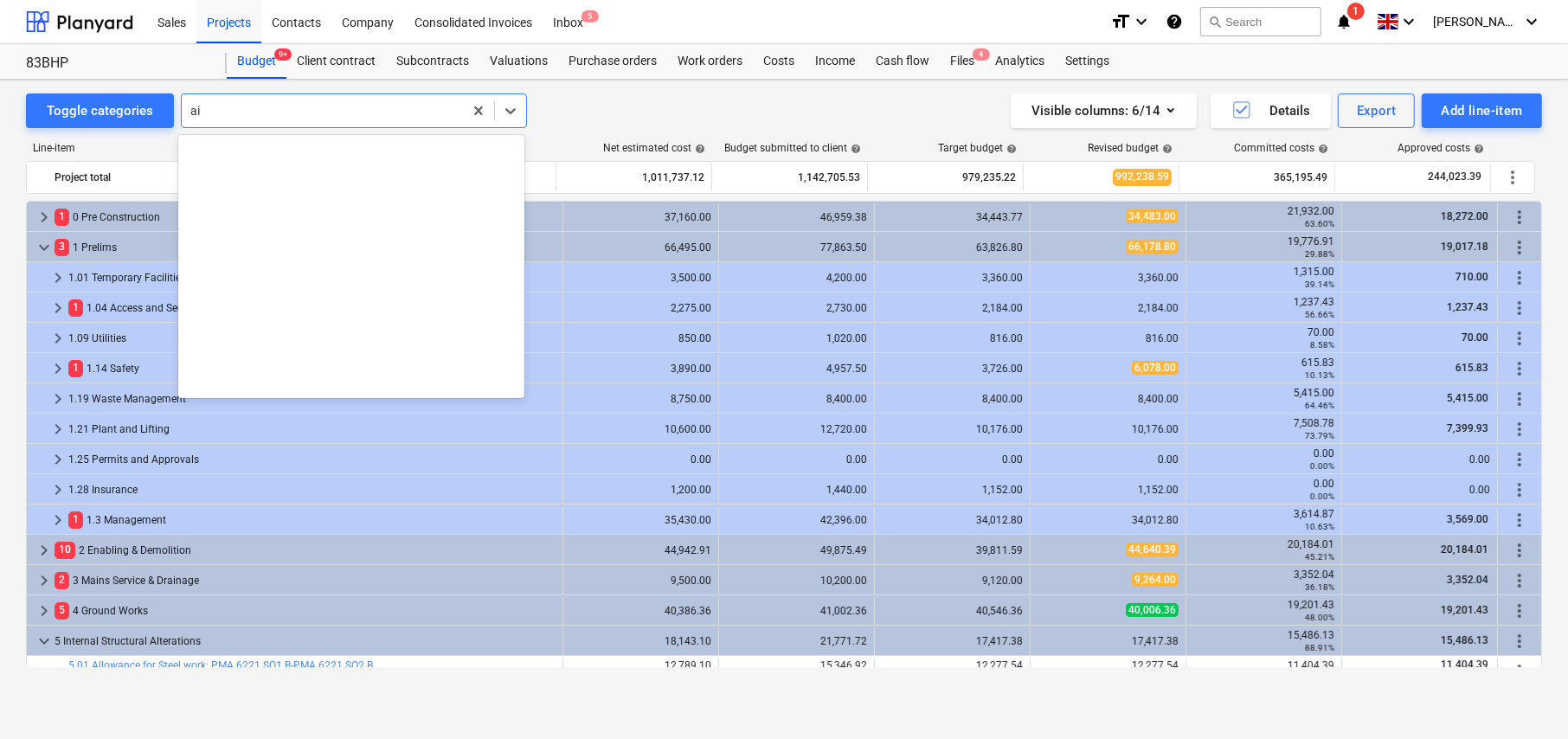
scroll to position [363, 0]
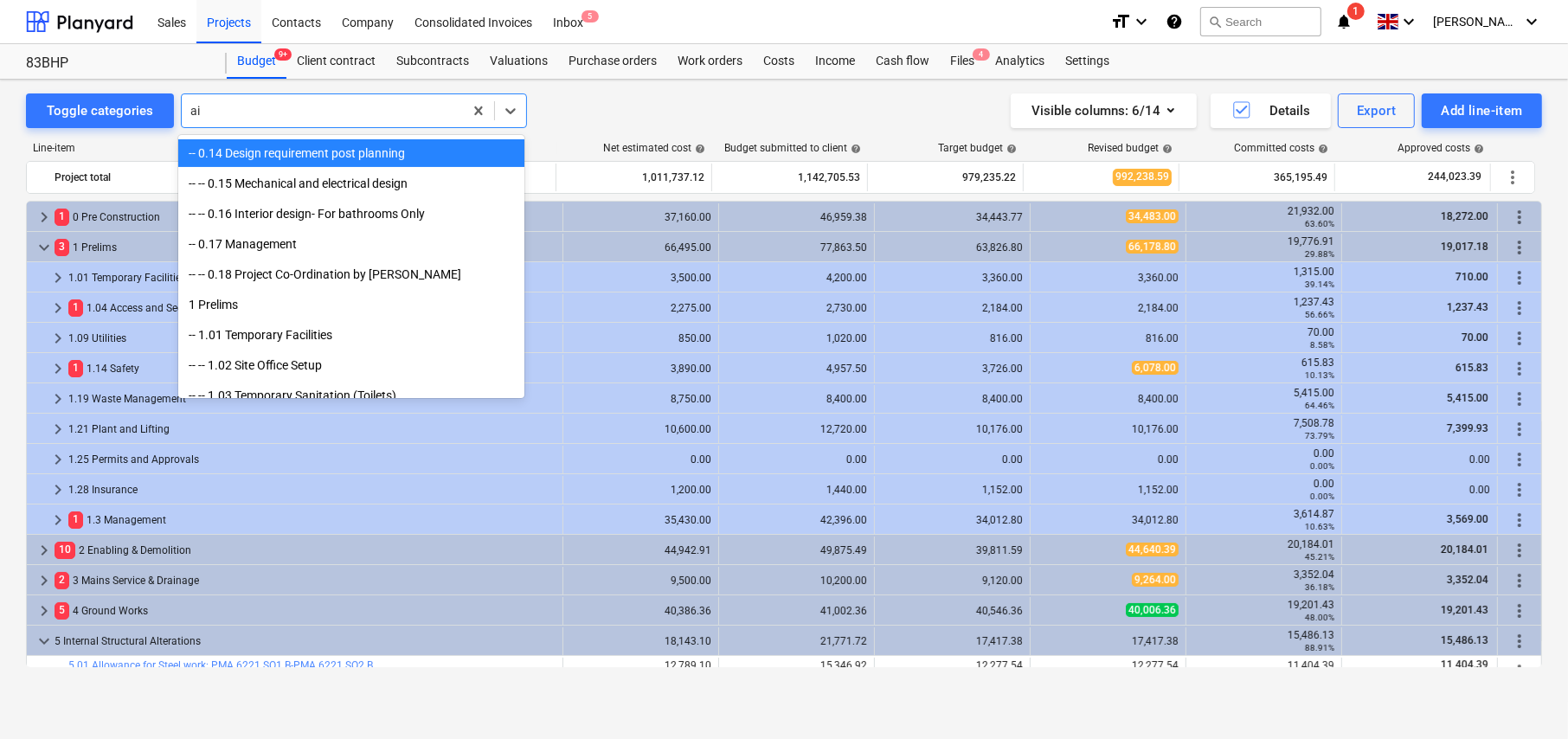
type input "air"
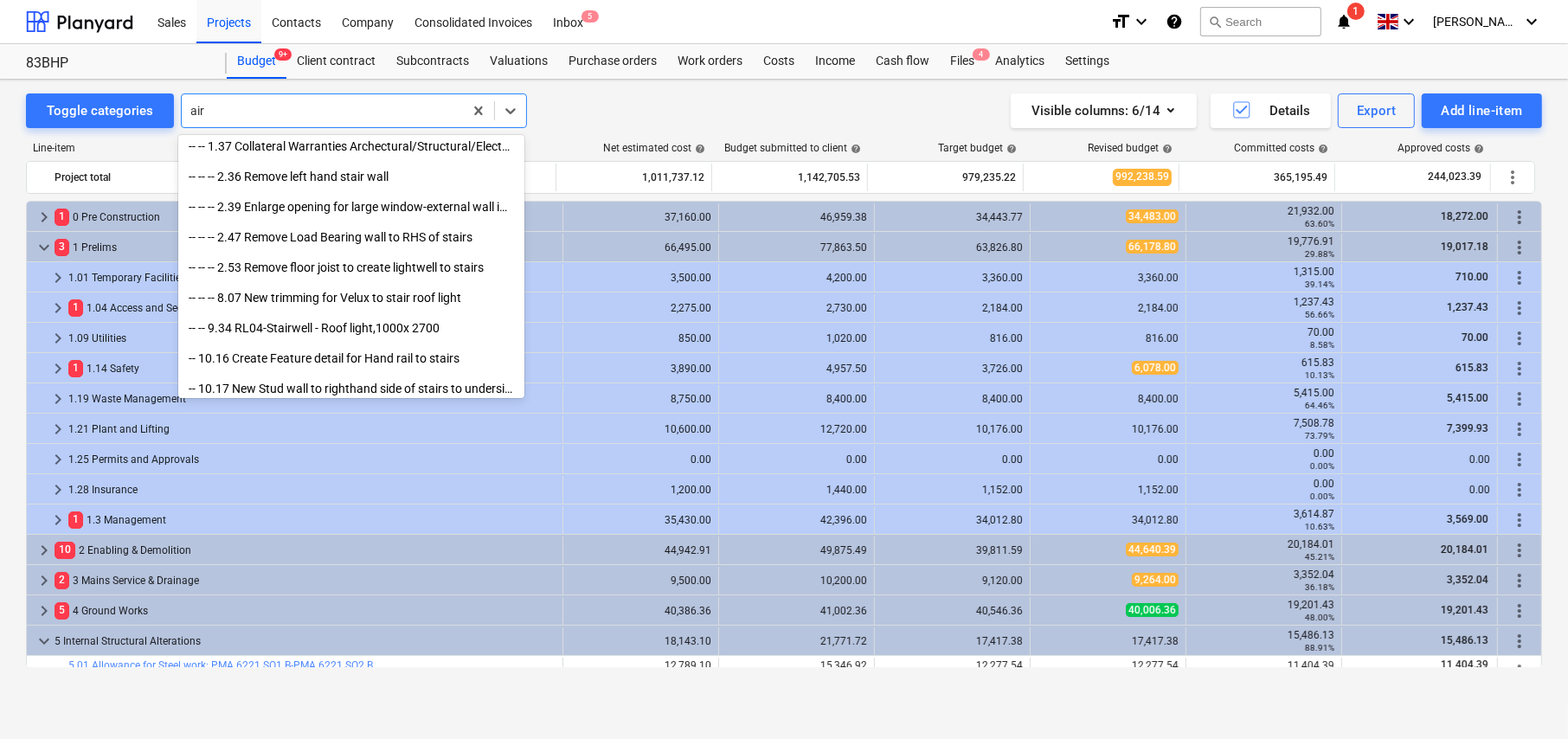
scroll to position [0, 0]
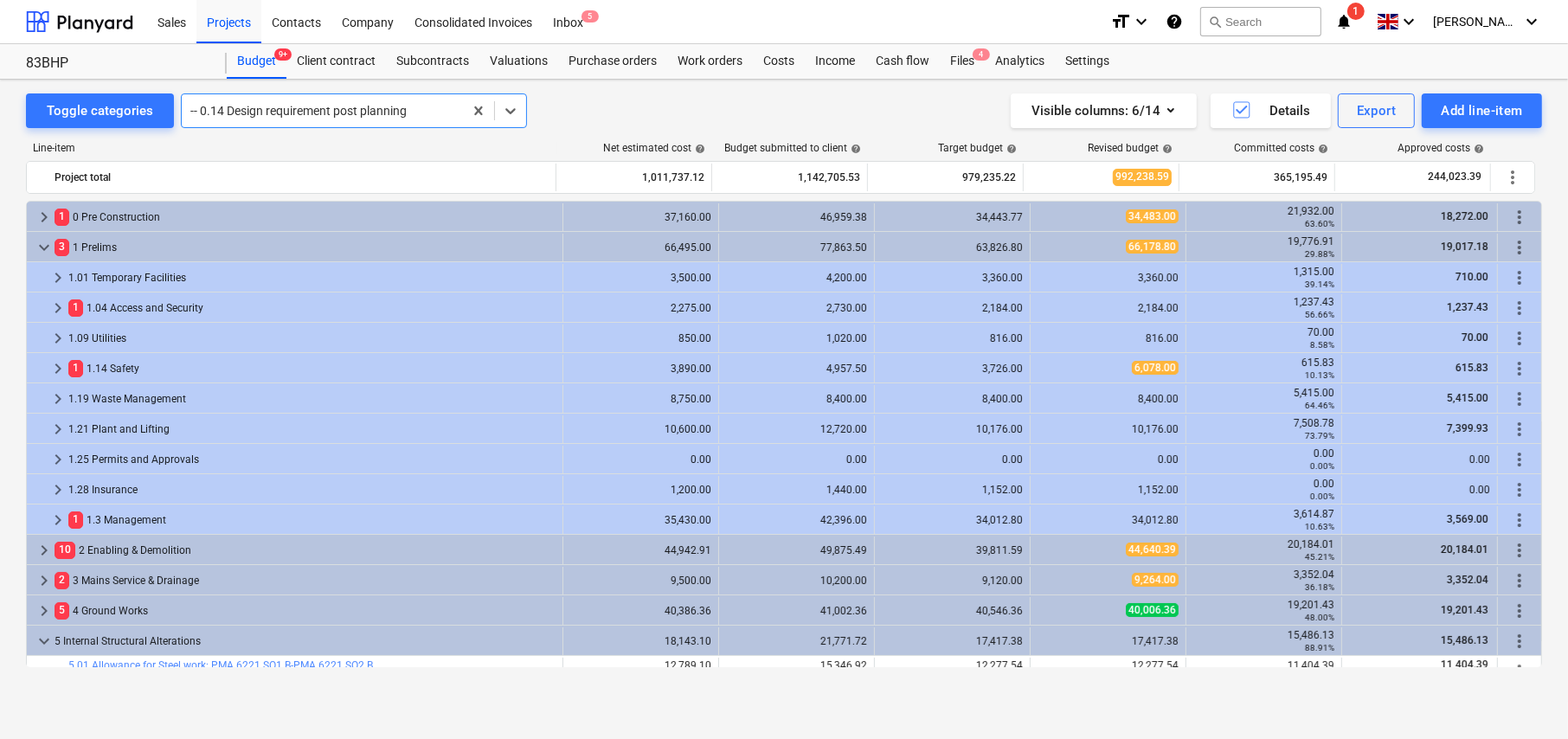
click at [225, 111] on div at bounding box center [323, 110] width 264 height 17
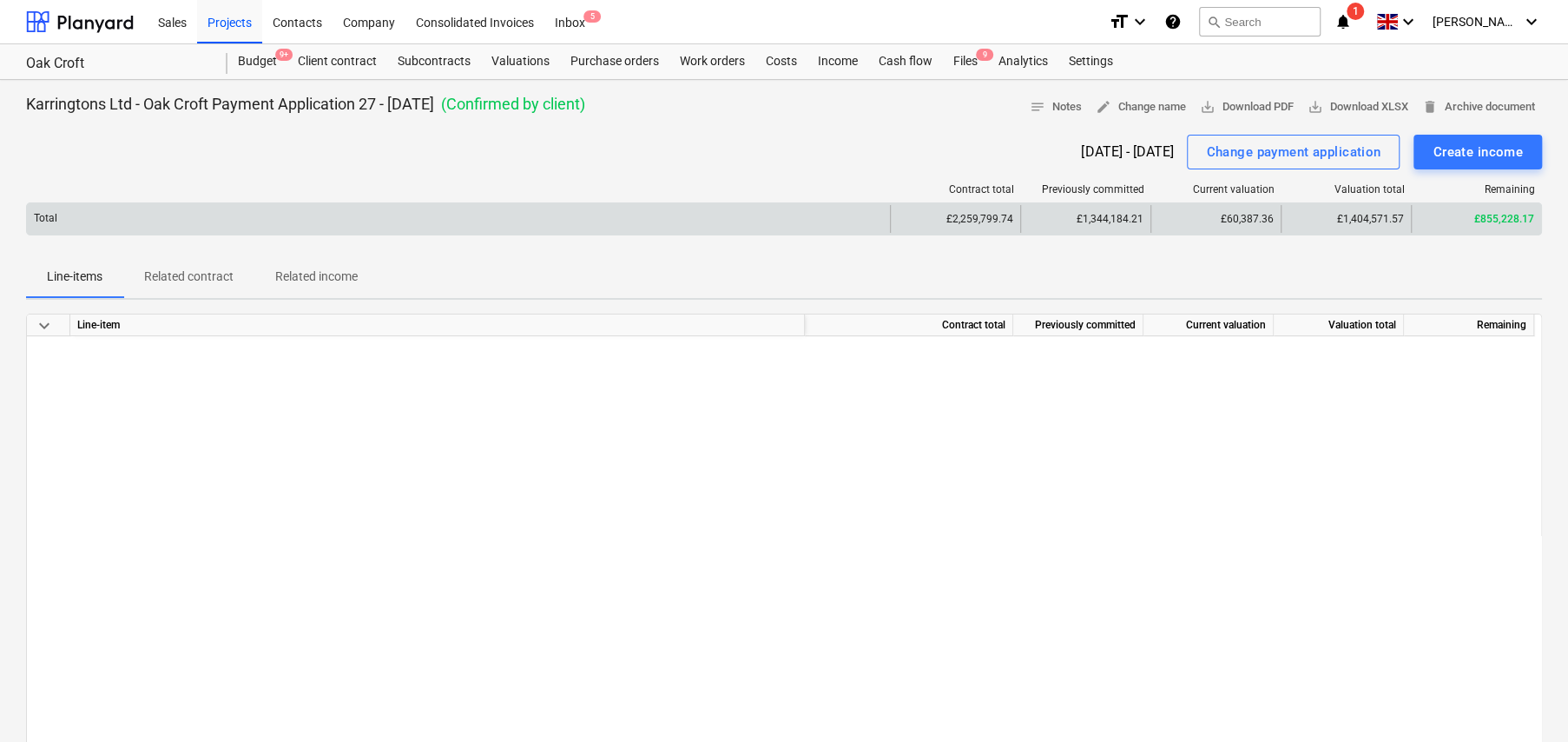
scroll to position [871, 0]
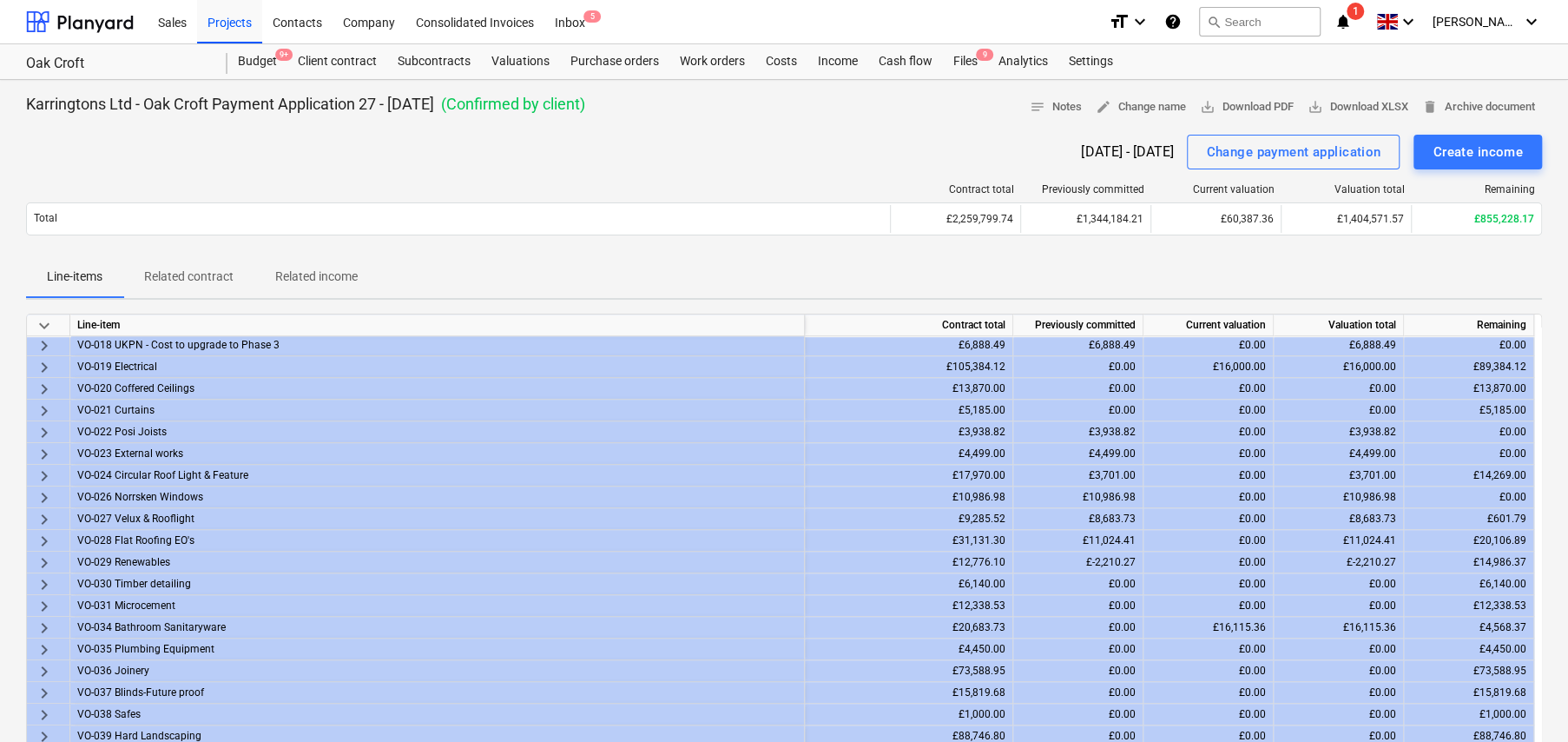
click at [1394, 286] on div "Line-items Related contract Related income" at bounding box center [784, 277] width 1516 height 42
click at [630, 57] on div "Purchase orders" at bounding box center [615, 61] width 110 height 35
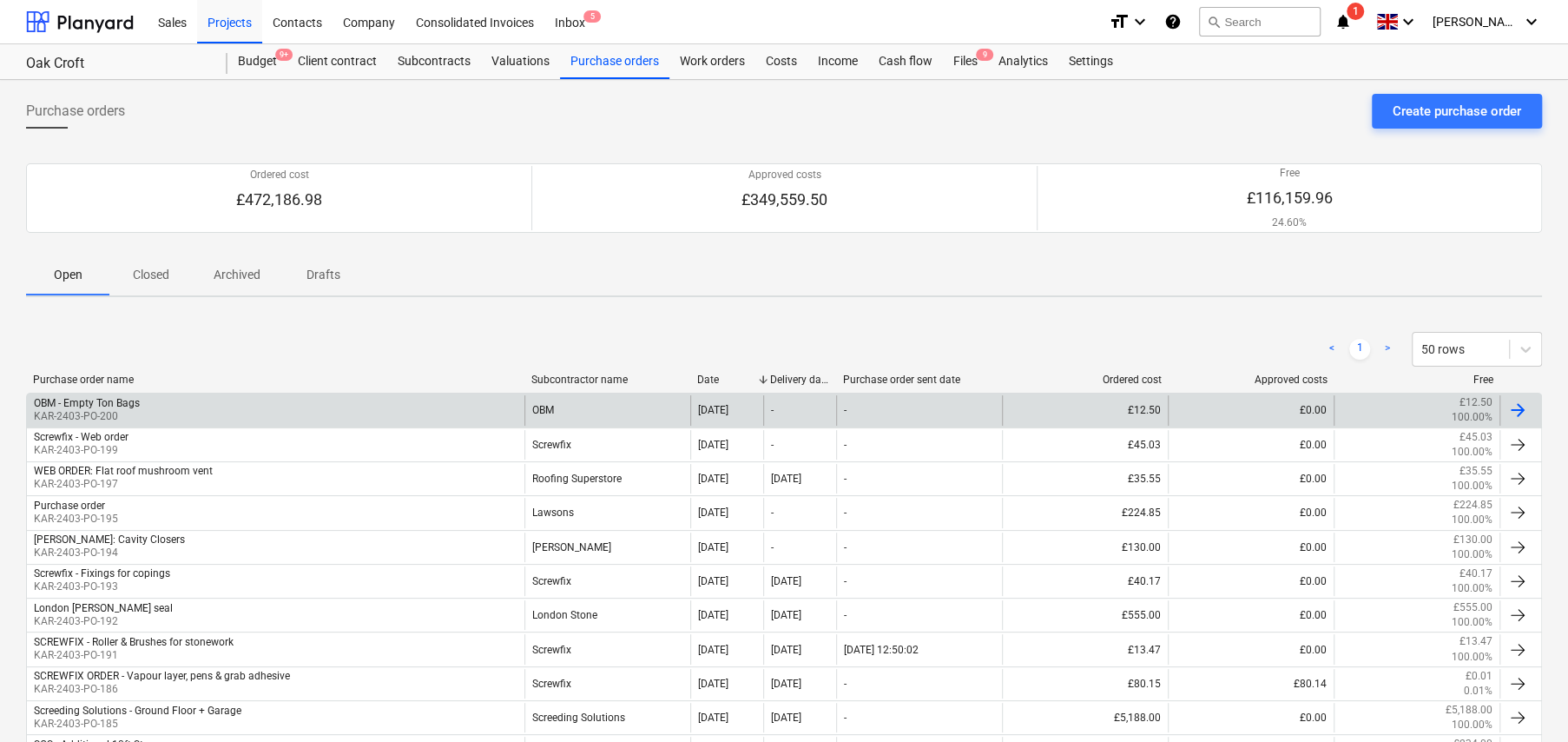
click at [215, 399] on div "OBM - Empty Ton Bags KAR-2403-PO-200" at bounding box center [275, 410] width 497 height 30
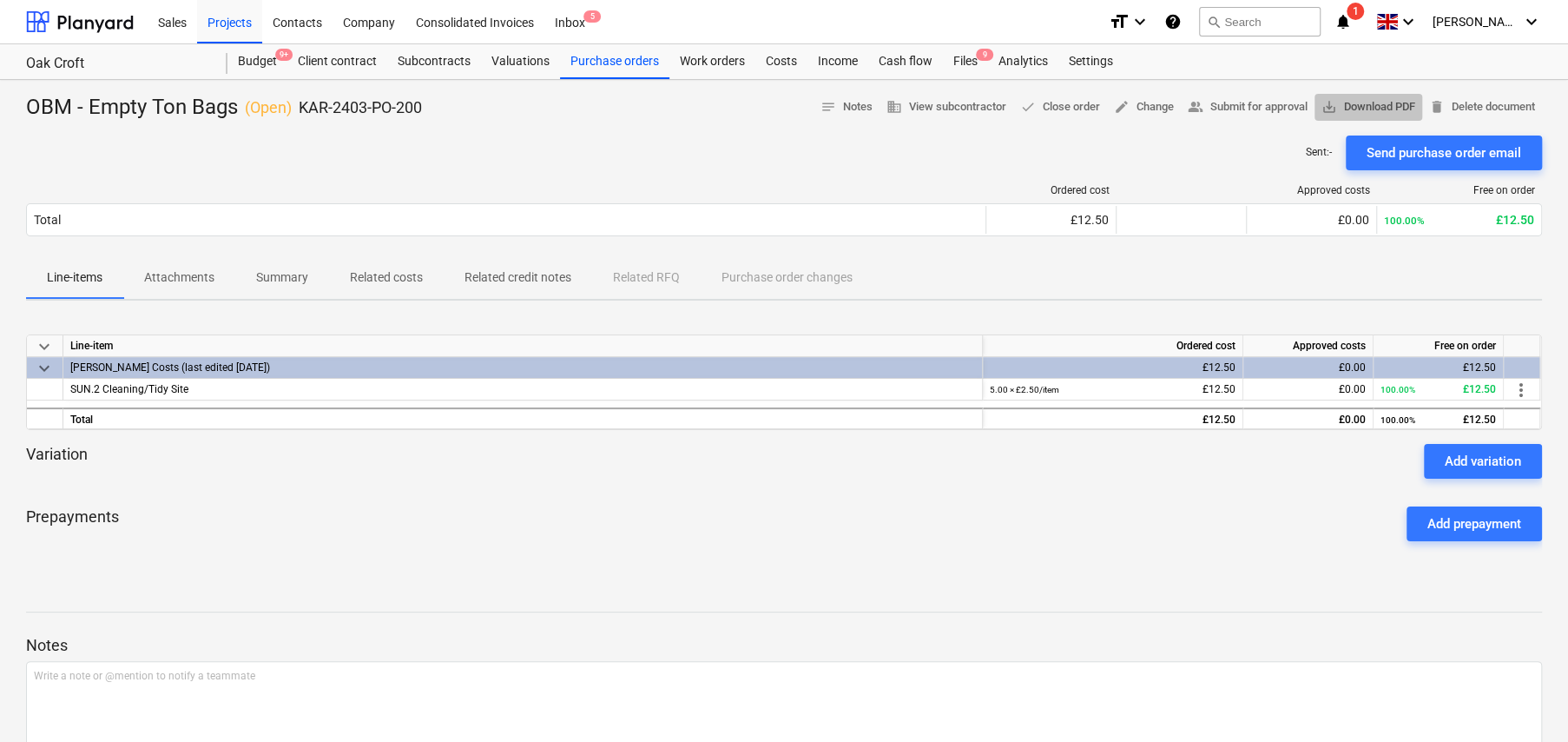
click at [1345, 113] on span "save_alt Download PDF" at bounding box center [1369, 108] width 94 height 20
click at [512, 62] on div "Valuations" at bounding box center [520, 61] width 79 height 35
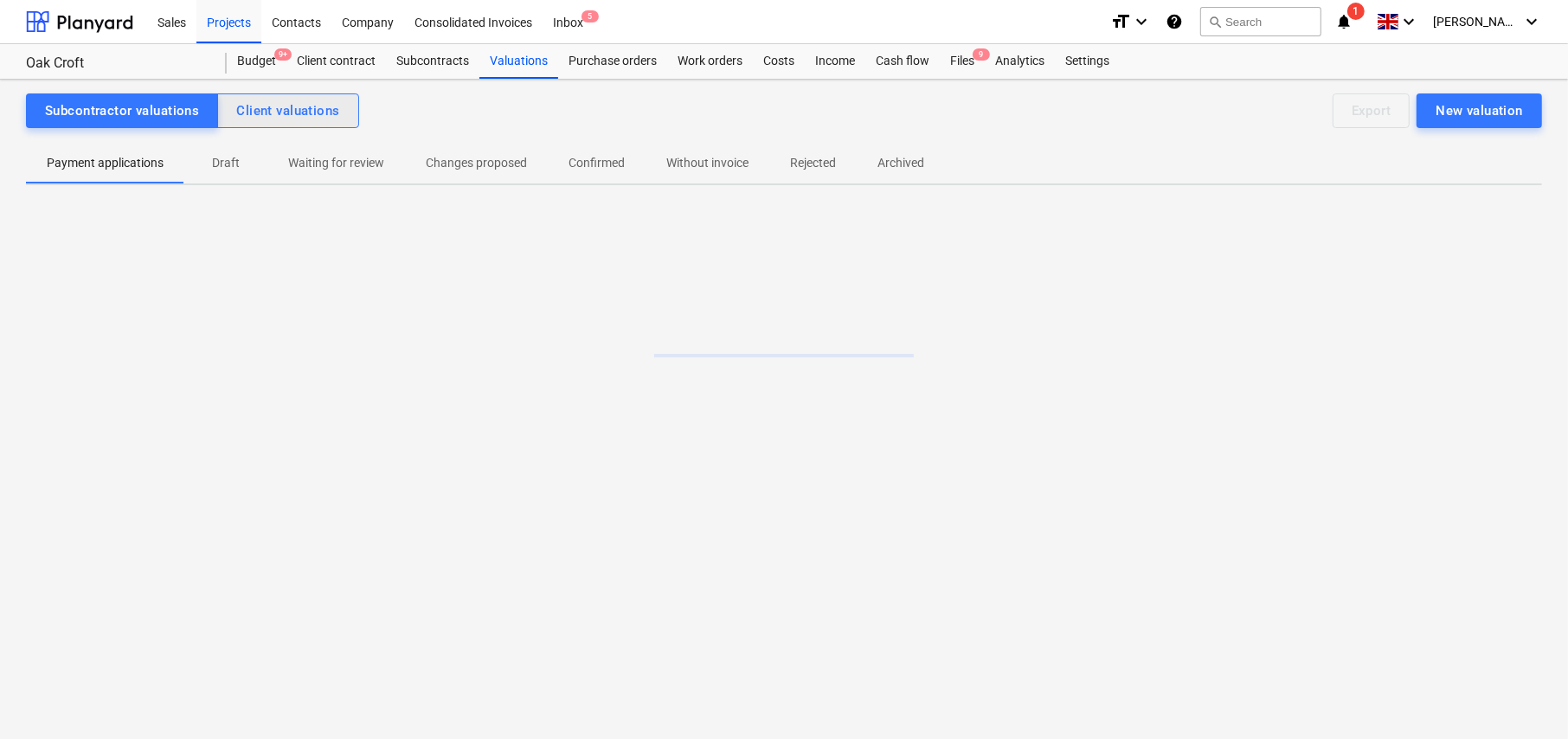
click at [328, 118] on div "Client valuations" at bounding box center [288, 110] width 103 height 23
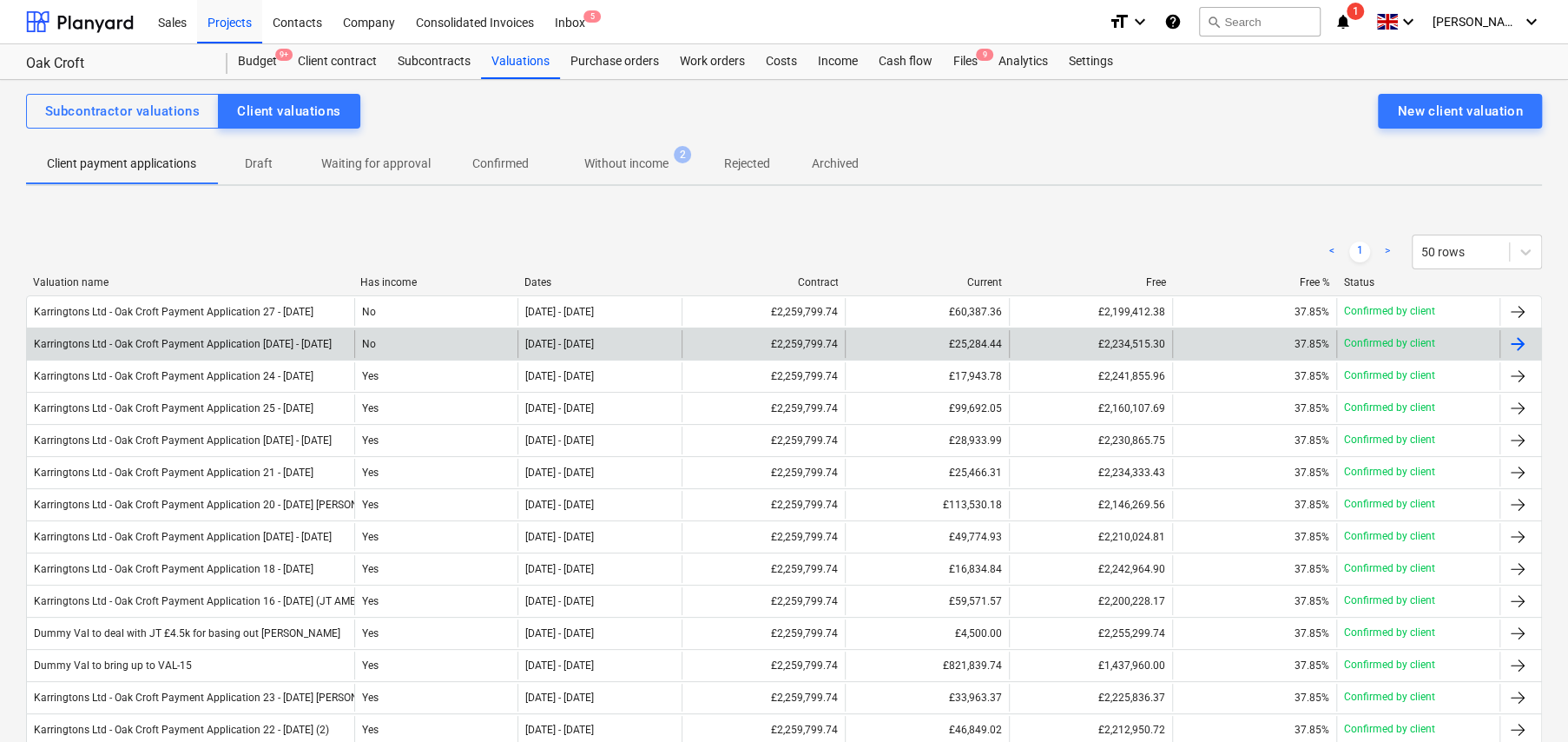
click at [358, 345] on div "No" at bounding box center [436, 344] width 163 height 28
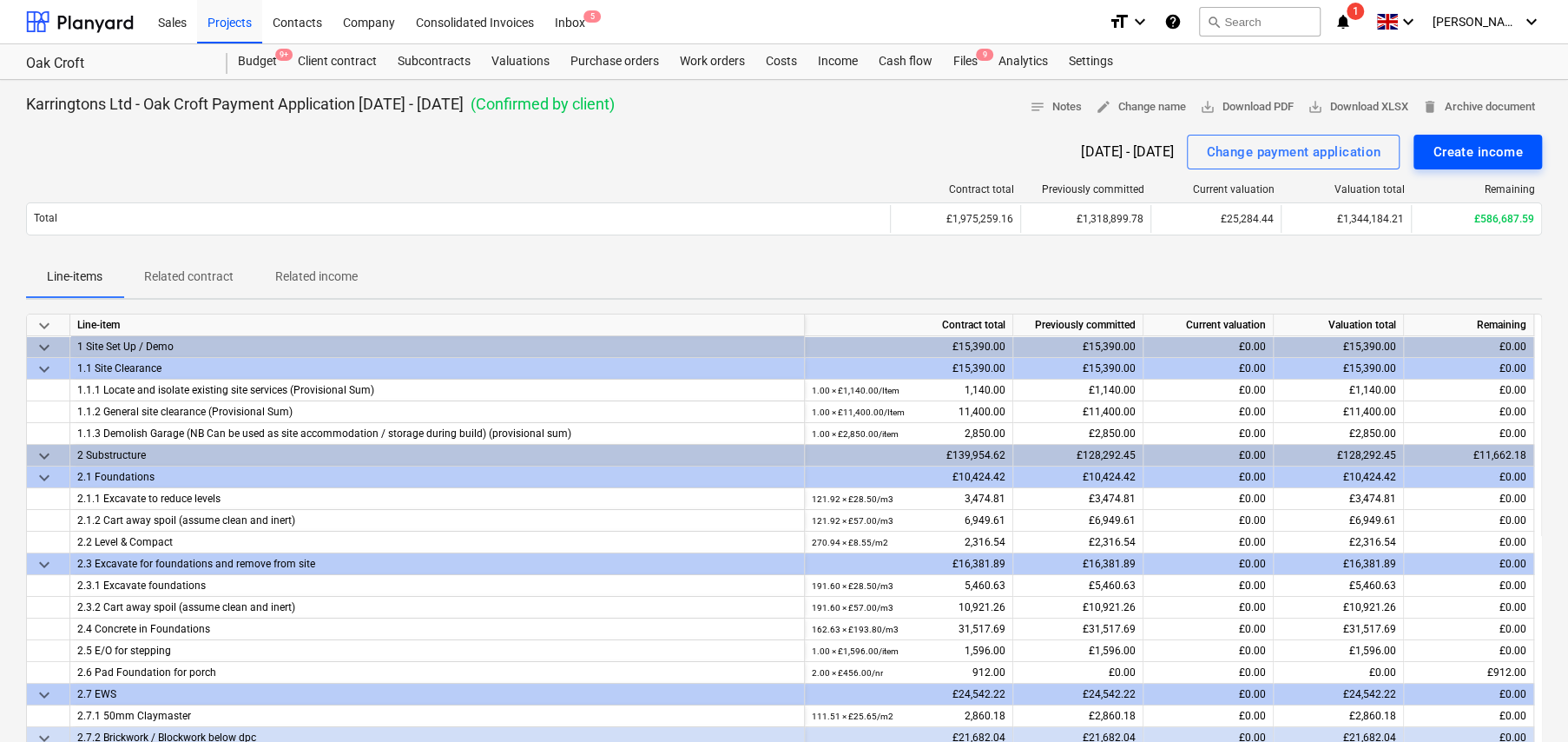
click at [1480, 149] on div "Create income" at bounding box center [1477, 152] width 91 height 23
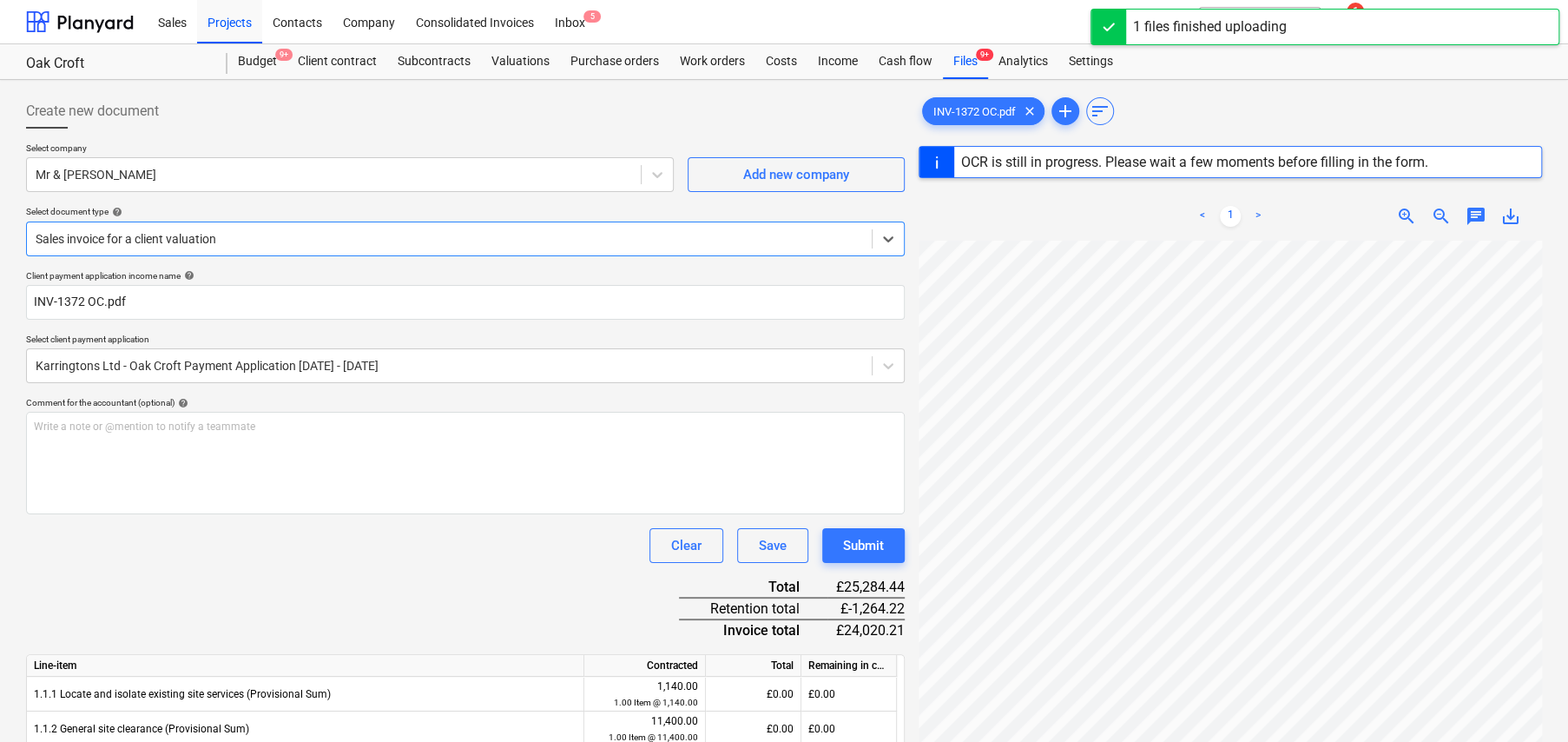
type input "1369"
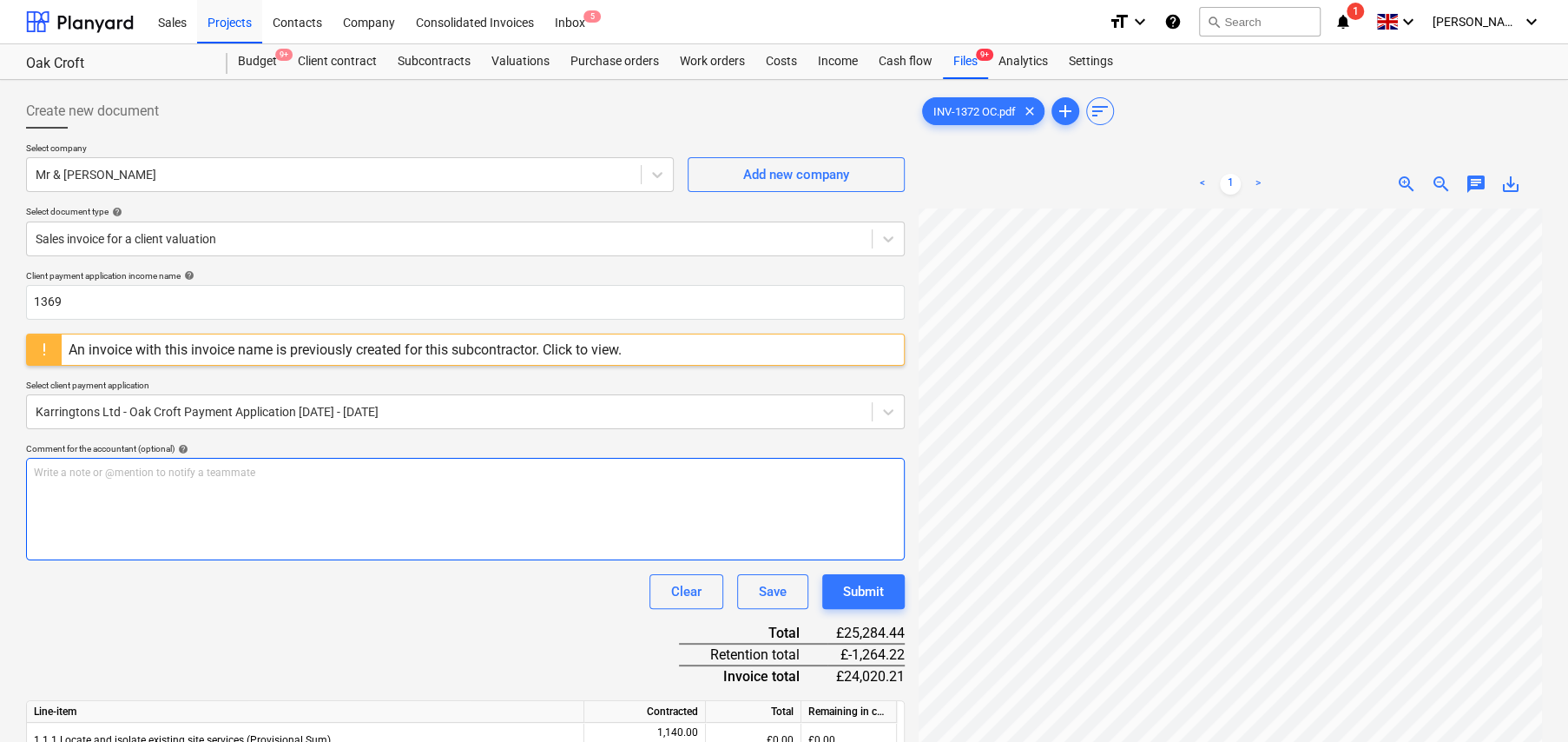
scroll to position [153, 31]
click at [143, 354] on div "An invoice with this invoice name is previously created for this subcontractor.…" at bounding box center [345, 349] width 553 height 17
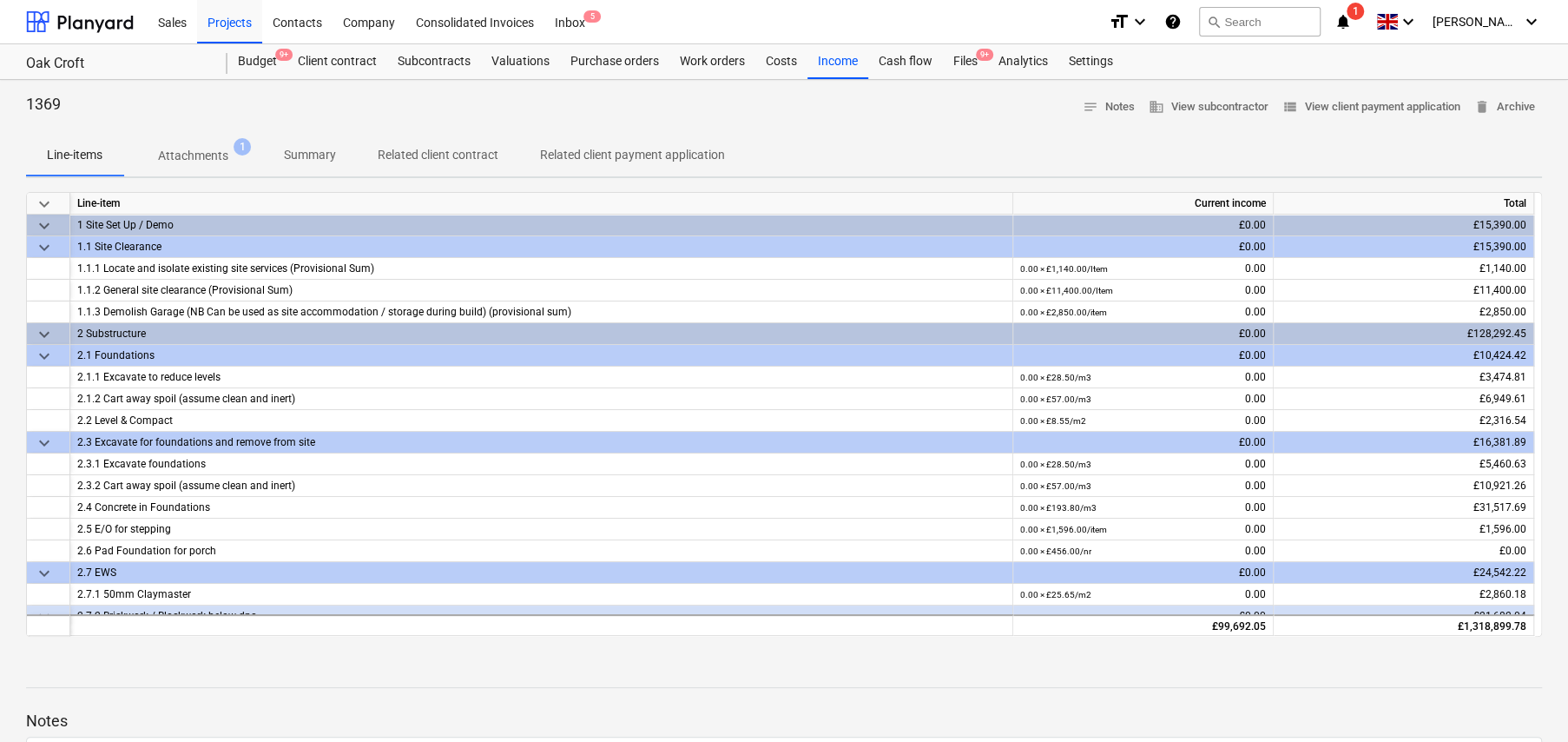
click at [204, 157] on p "Attachments" at bounding box center [193, 156] width 71 height 18
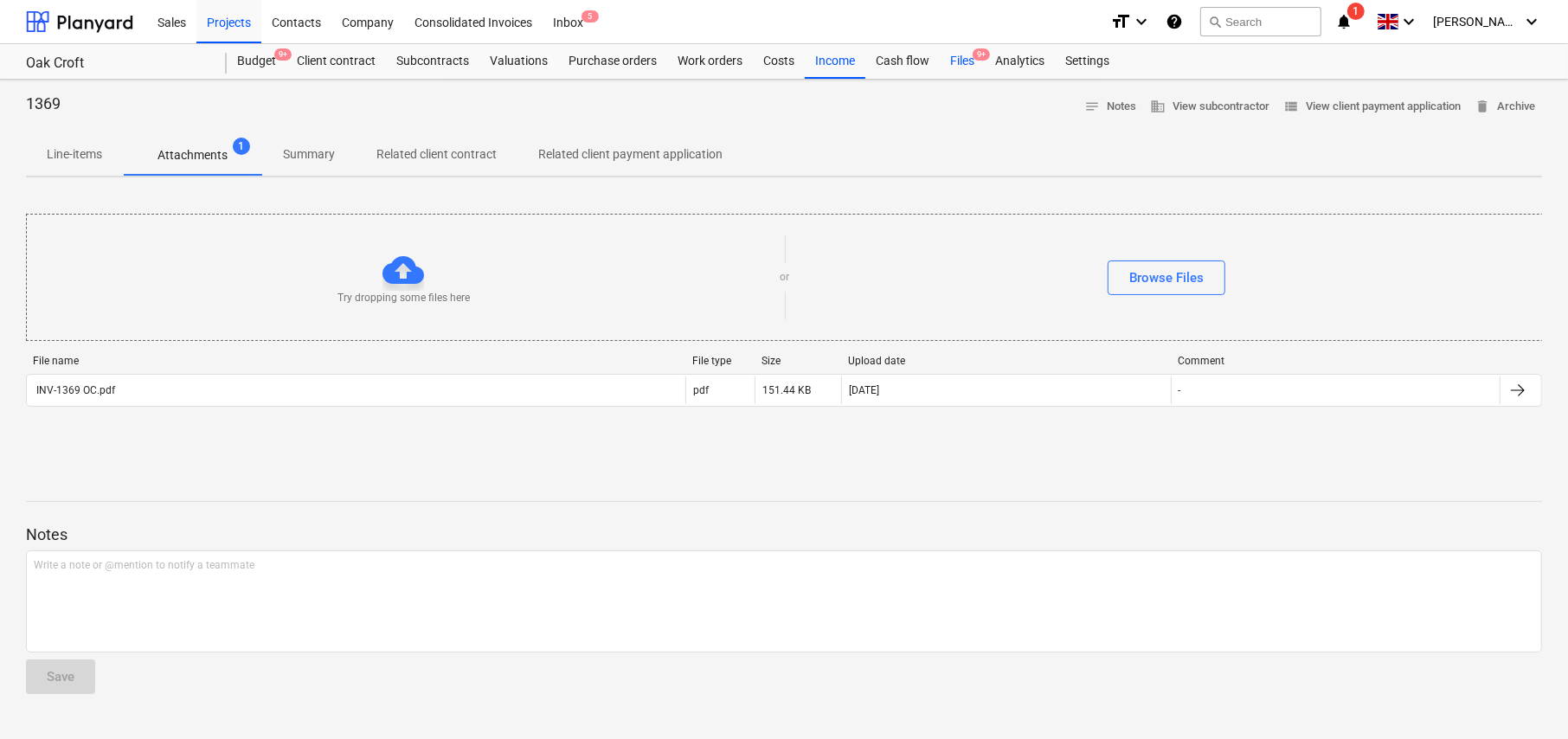
click at [957, 63] on div "Files 9+" at bounding box center [962, 61] width 45 height 35
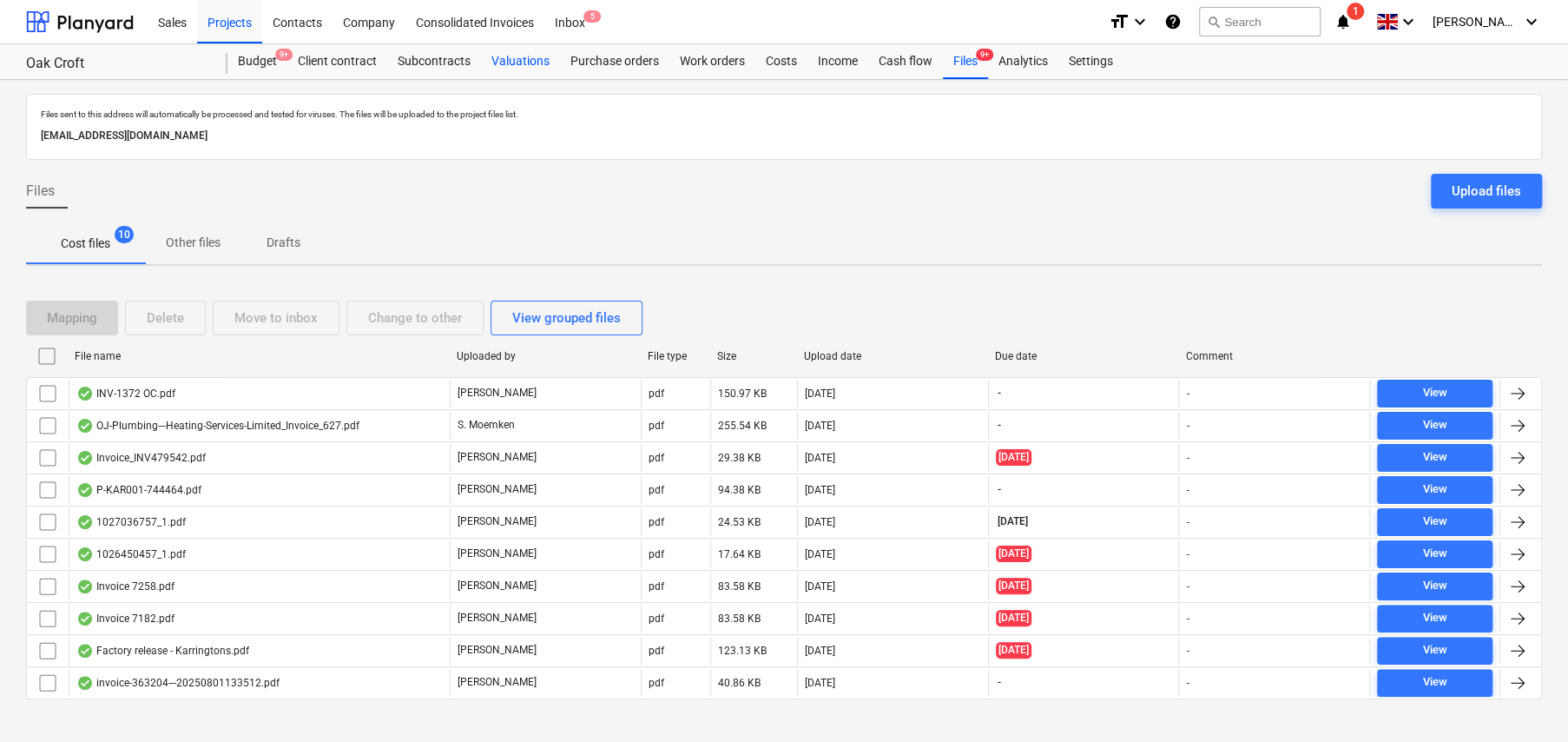
click at [525, 57] on div "Valuations" at bounding box center [520, 61] width 79 height 35
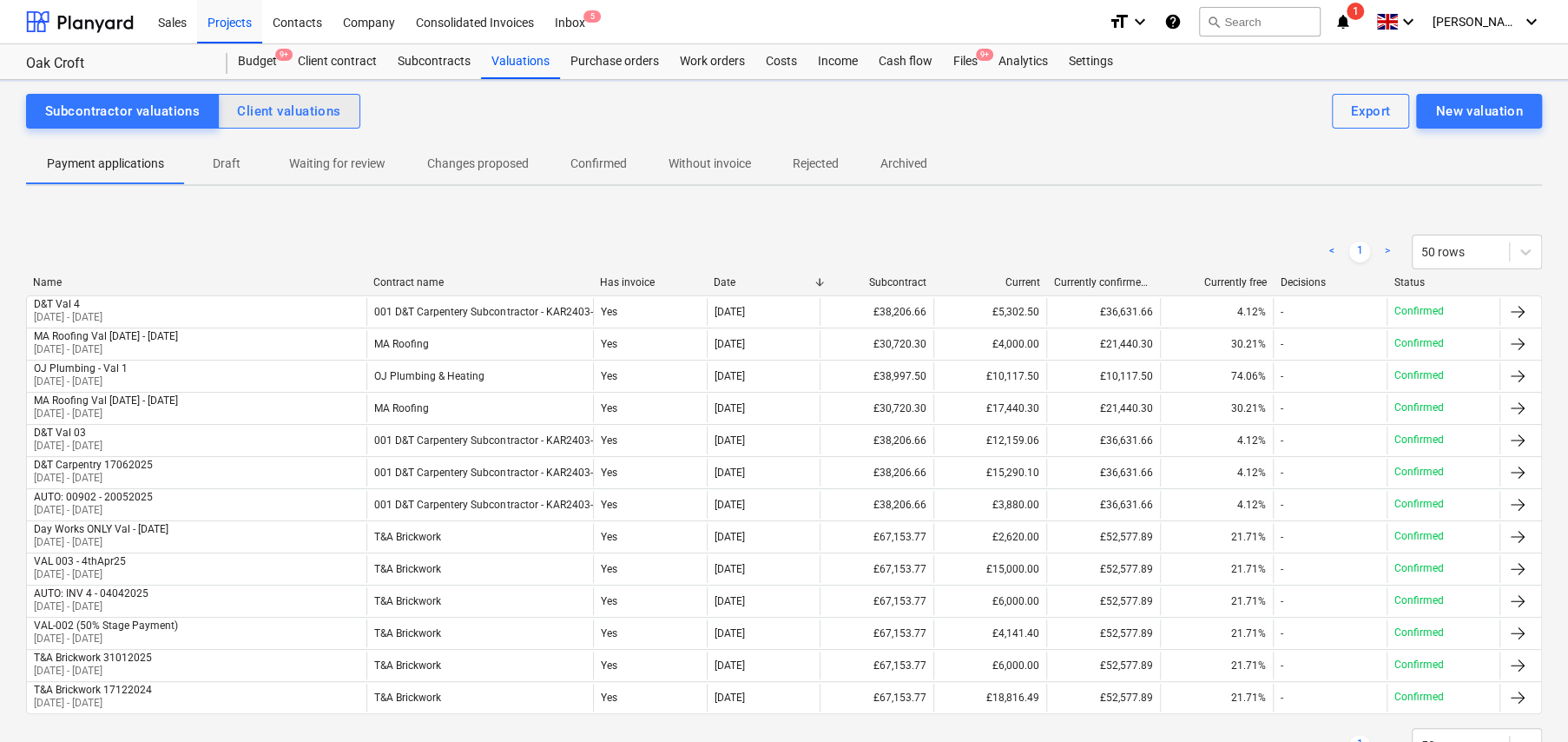
click at [326, 115] on div "Client valuations" at bounding box center [289, 111] width 104 height 23
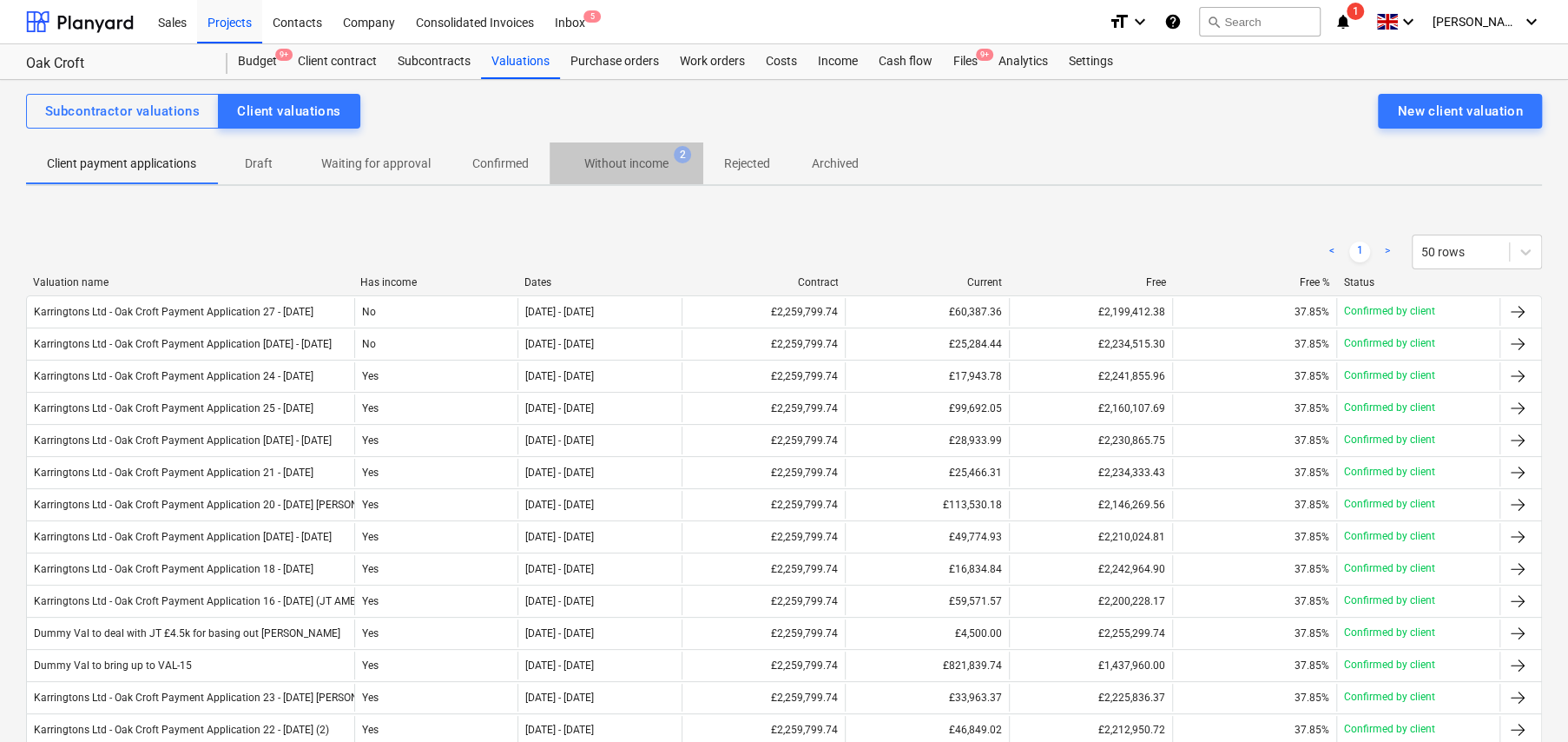
click at [632, 171] on p "Without income" at bounding box center [626, 164] width 84 height 18
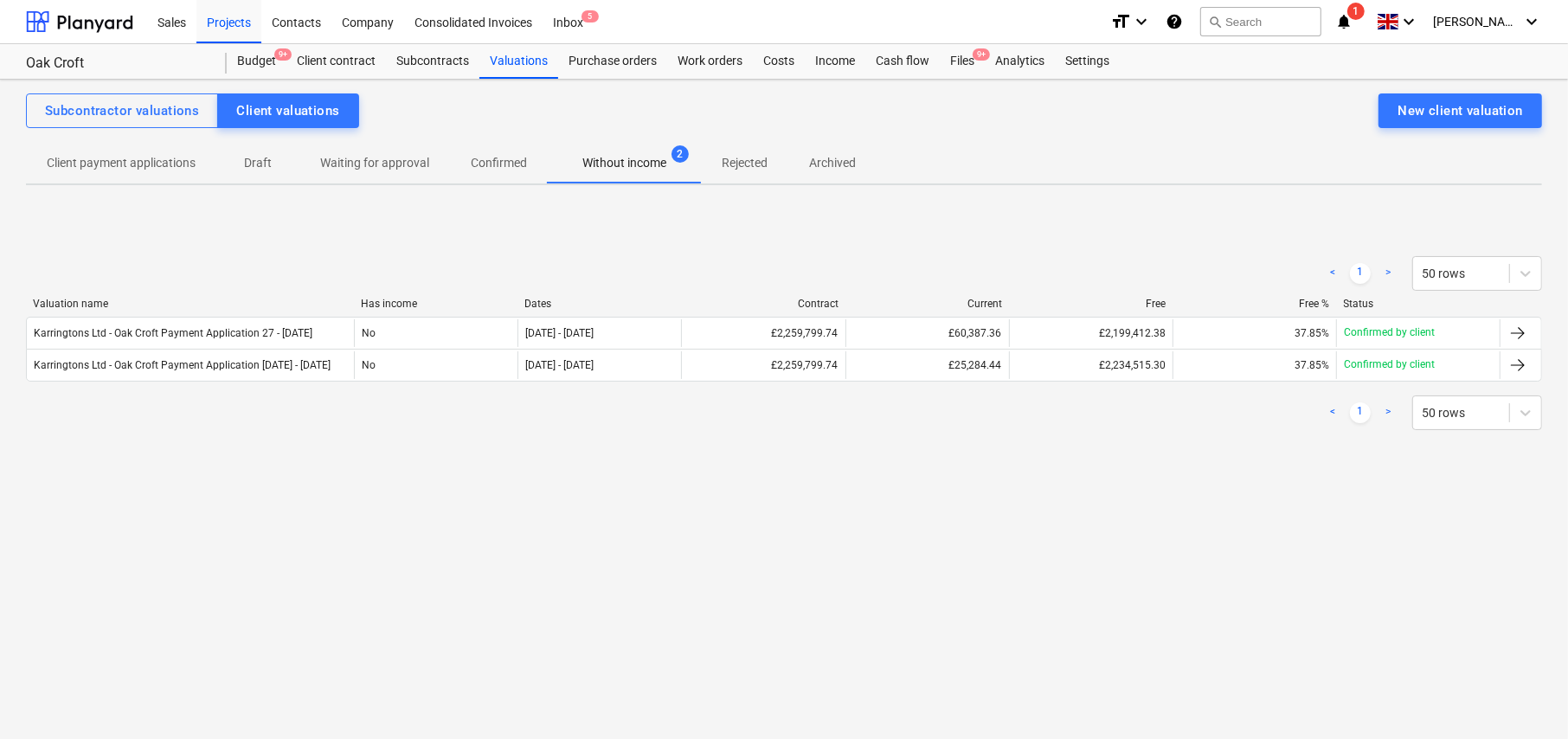
click at [137, 164] on p "Client payment applications" at bounding box center [121, 163] width 149 height 18
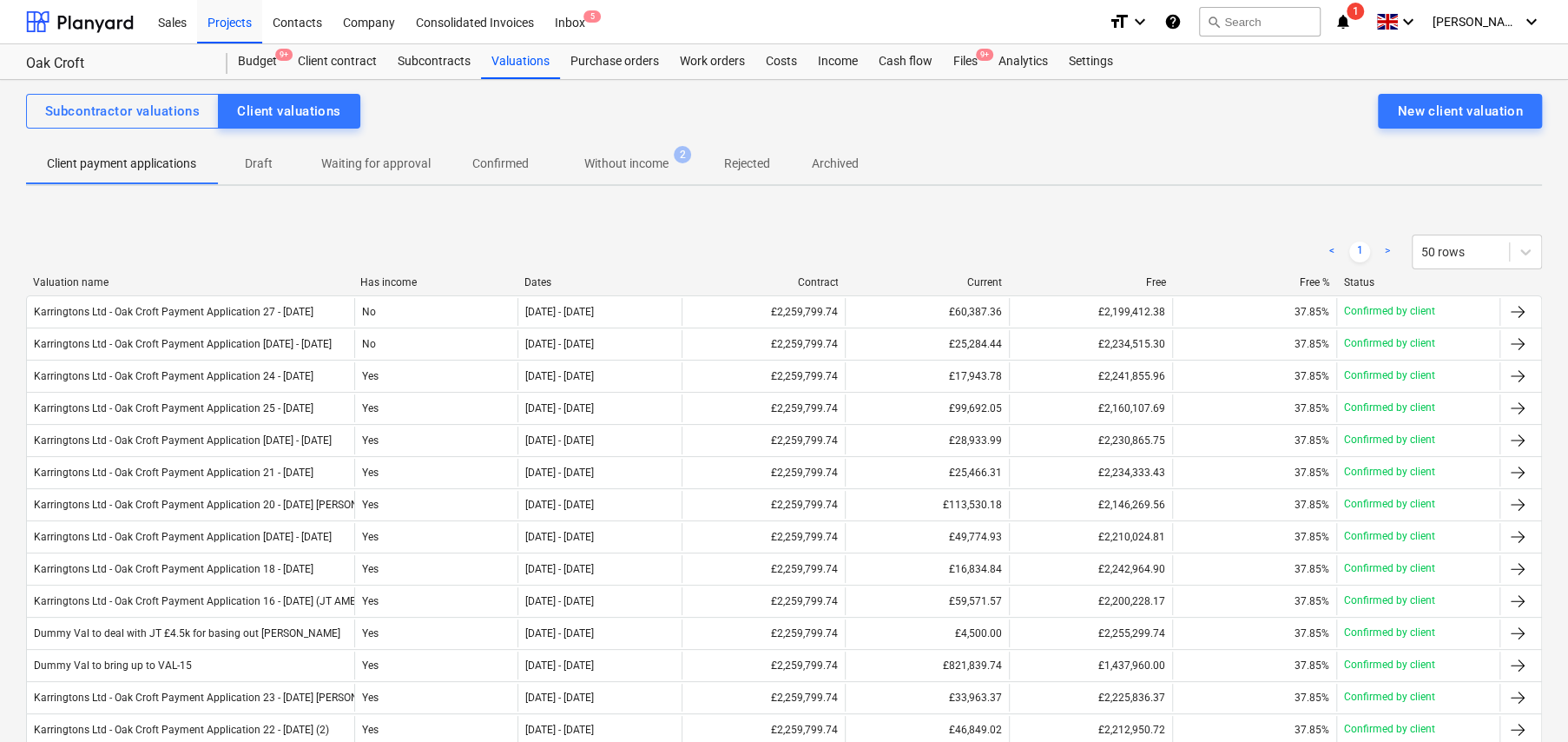
click at [650, 168] on p "Without income" at bounding box center [626, 164] width 84 height 18
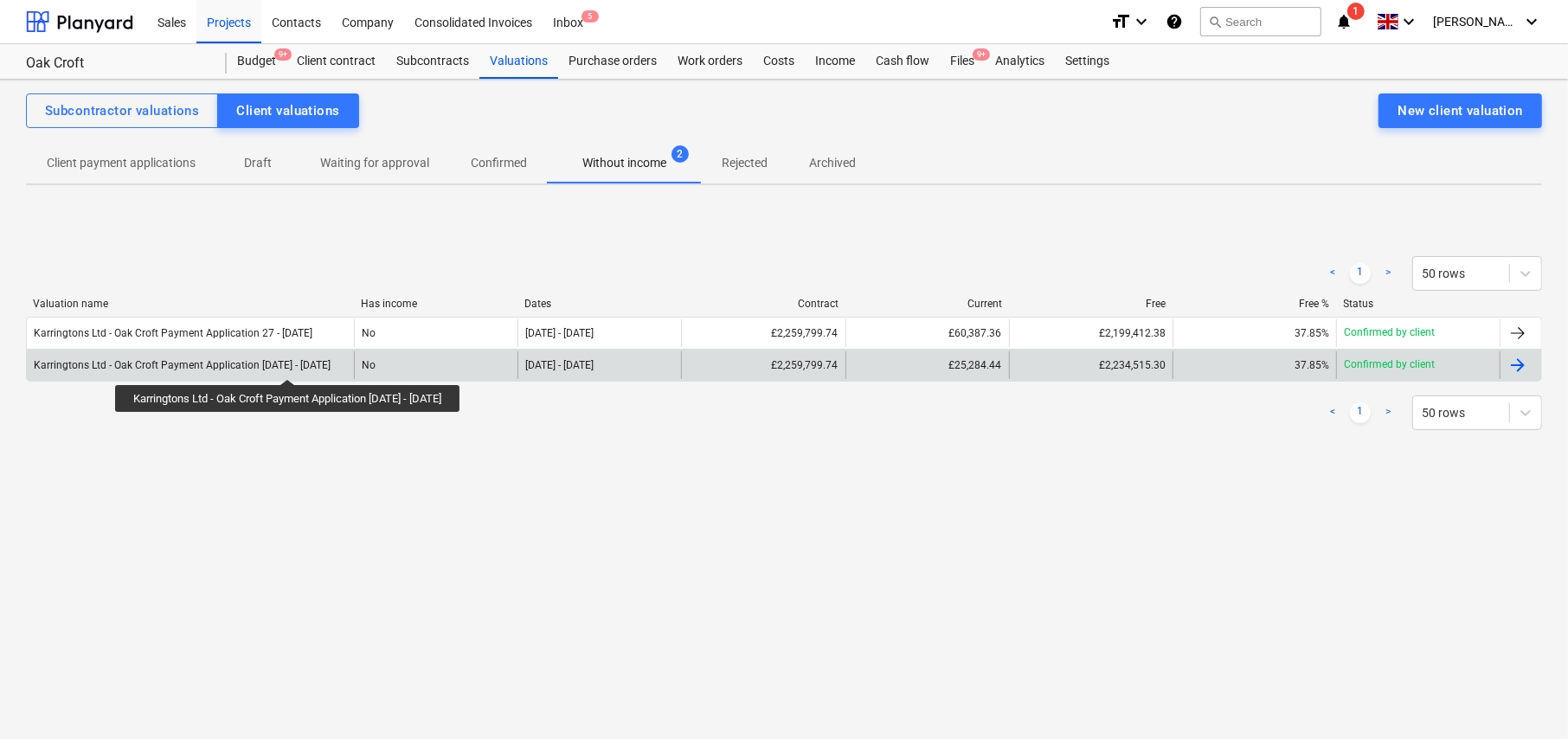
click at [287, 364] on div "Karringtons Ltd - Oak Croft Payment Application 26 - 29Aug25" at bounding box center [182, 365] width 297 height 12
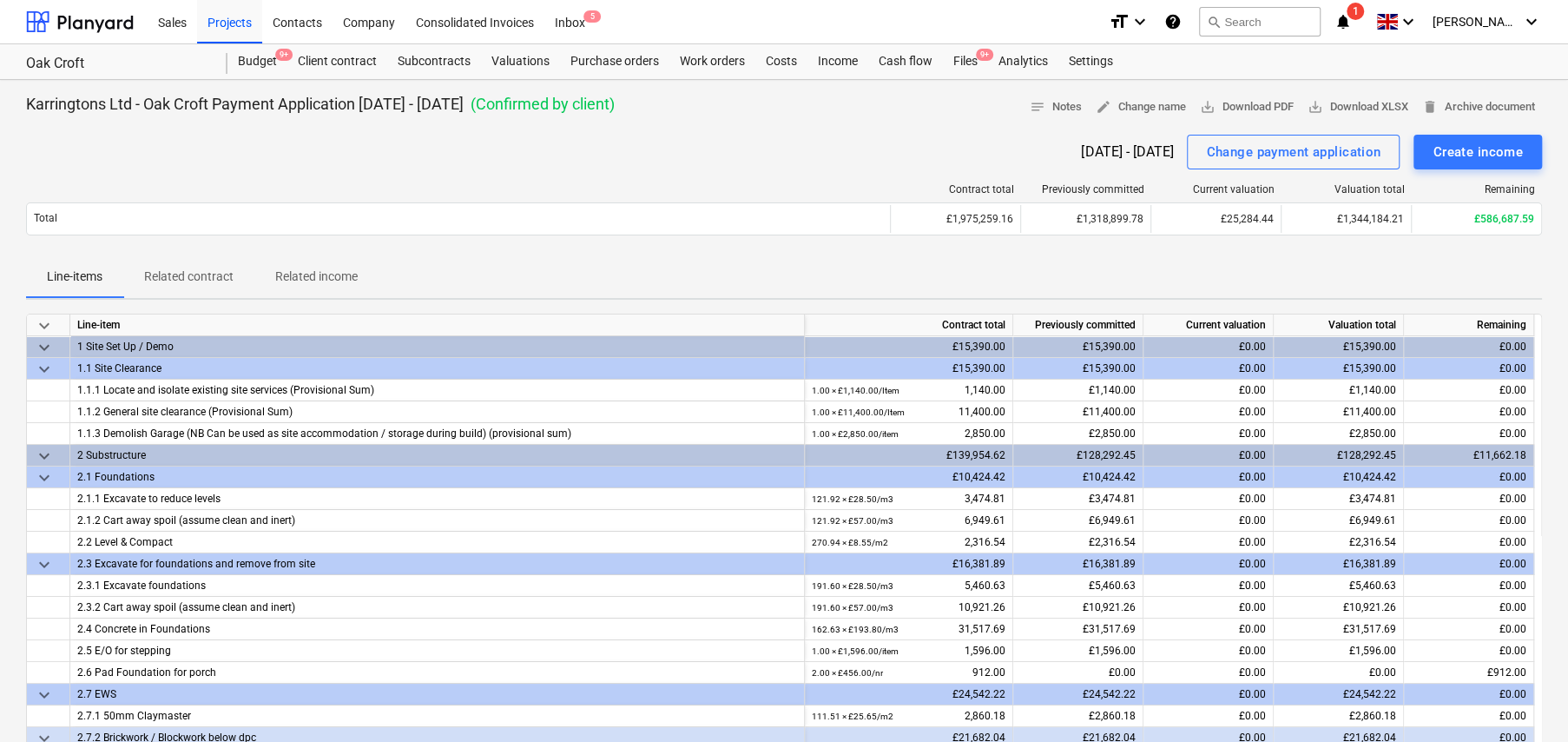
click at [1282, 19] on div "Successfully imported line-items" at bounding box center [1232, 18] width 198 height 21
click at [1261, 19] on div "Successfully imported line-items" at bounding box center [1232, 18] width 198 height 21
click at [1257, 26] on div "Successfully imported line-items" at bounding box center [1232, 18] width 198 height 21
drag, startPoint x: 514, startPoint y: 62, endPoint x: 511, endPoint y: 74, distance: 12.4
click at [514, 62] on div "Valuations" at bounding box center [520, 61] width 79 height 35
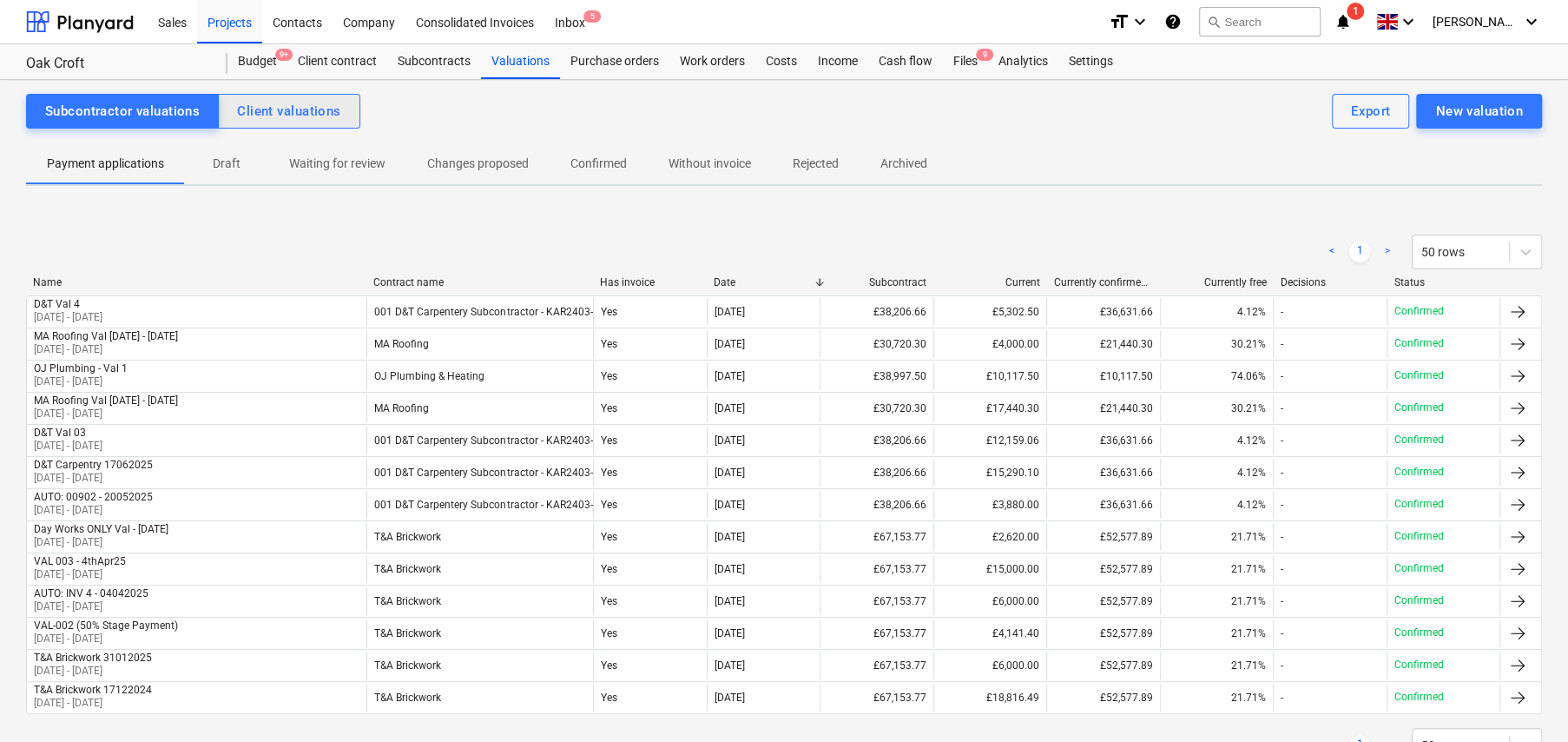
click at [306, 114] on div "Client valuations" at bounding box center [289, 111] width 104 height 23
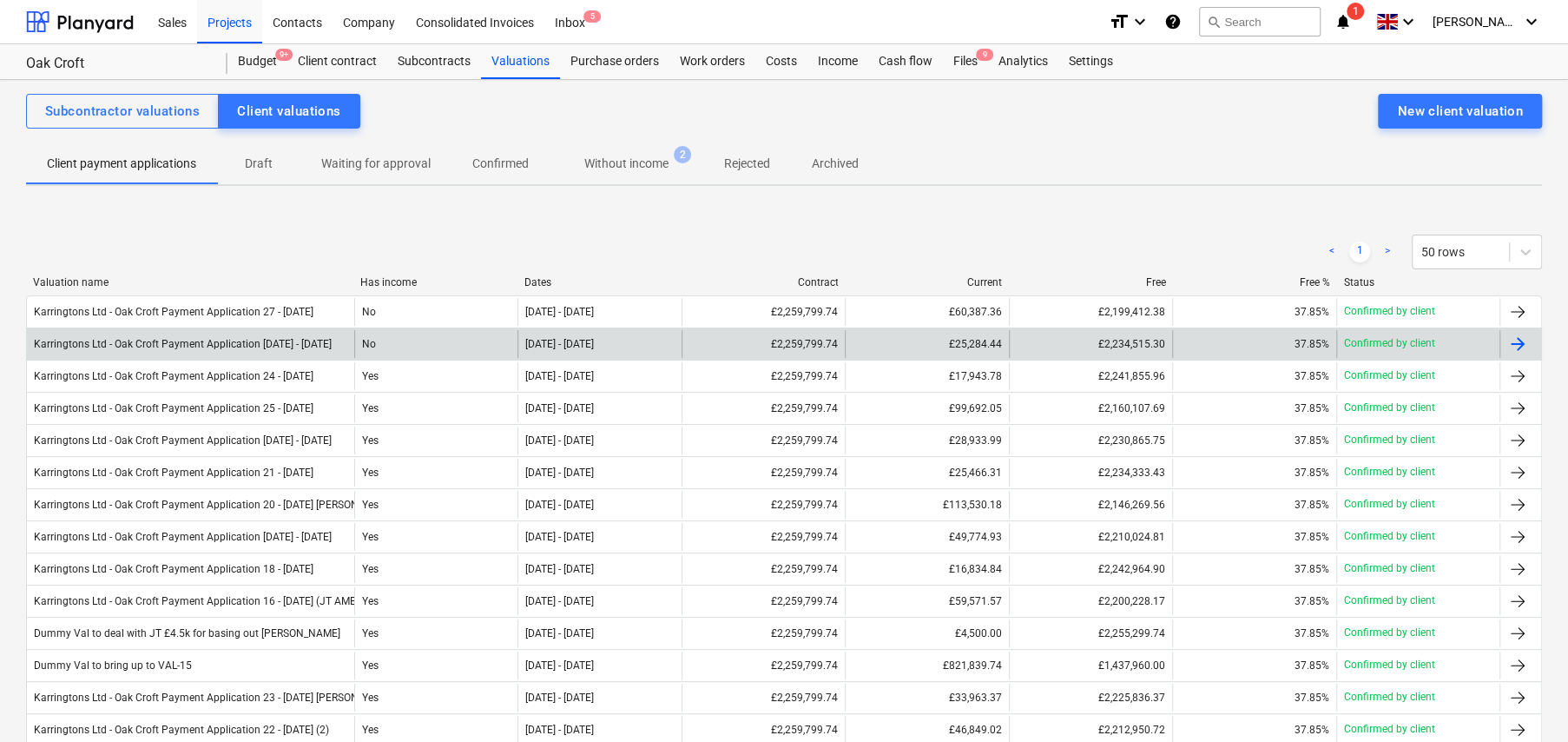
click at [405, 344] on div "No" at bounding box center [436, 344] width 163 height 28
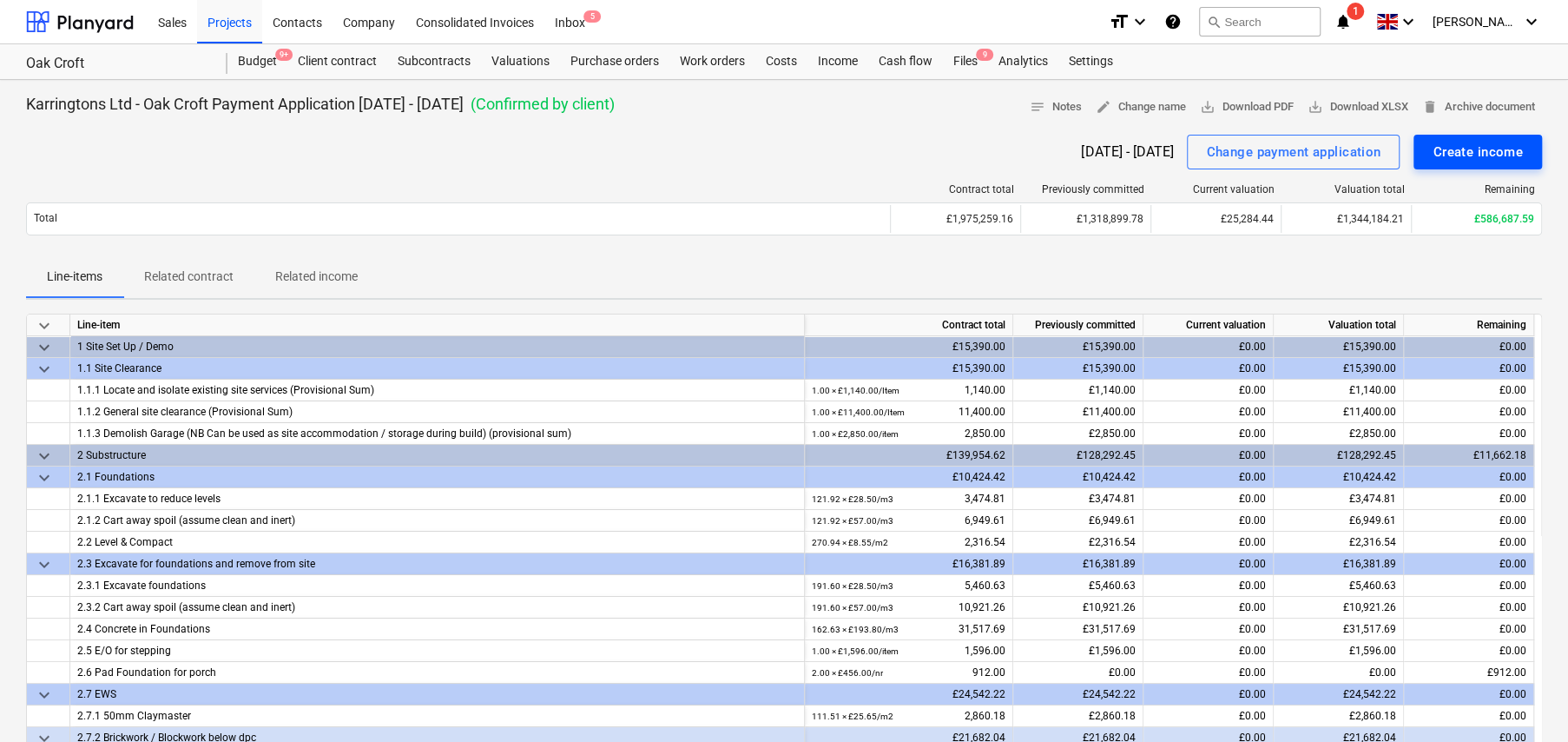
click at [1456, 157] on div "Create income" at bounding box center [1477, 152] width 91 height 23
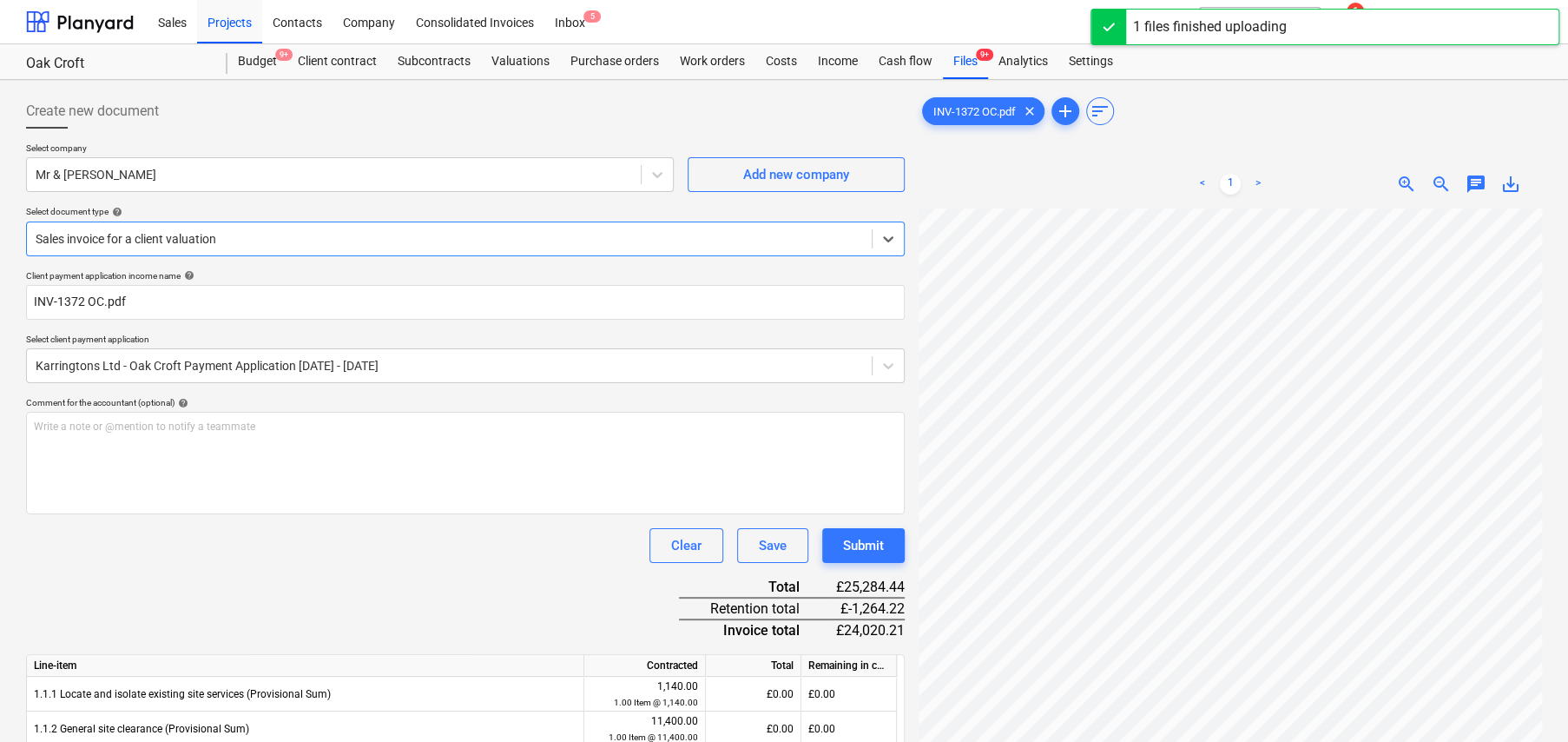
type input "1369"
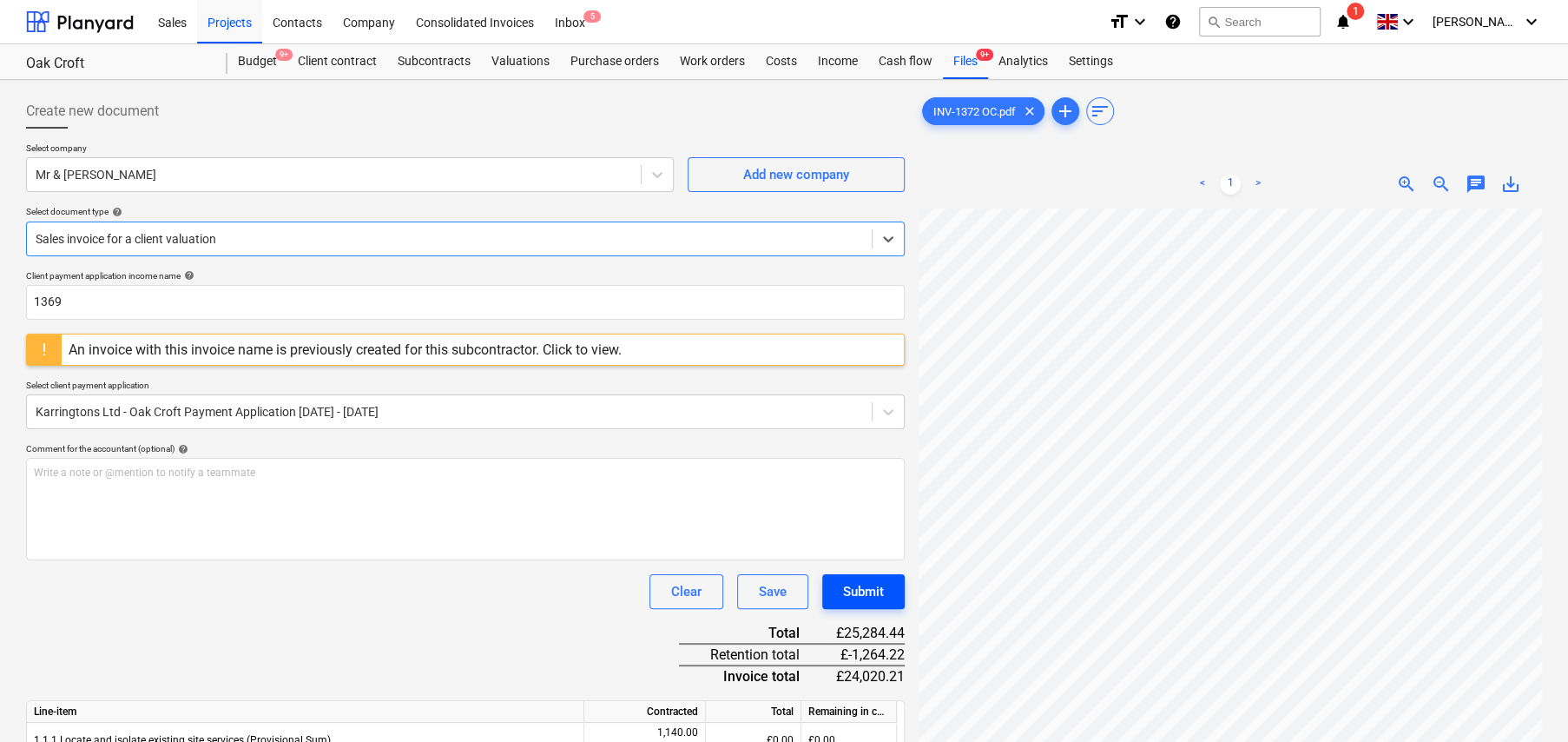
click at [871, 589] on div "Submit" at bounding box center [863, 591] width 41 height 23
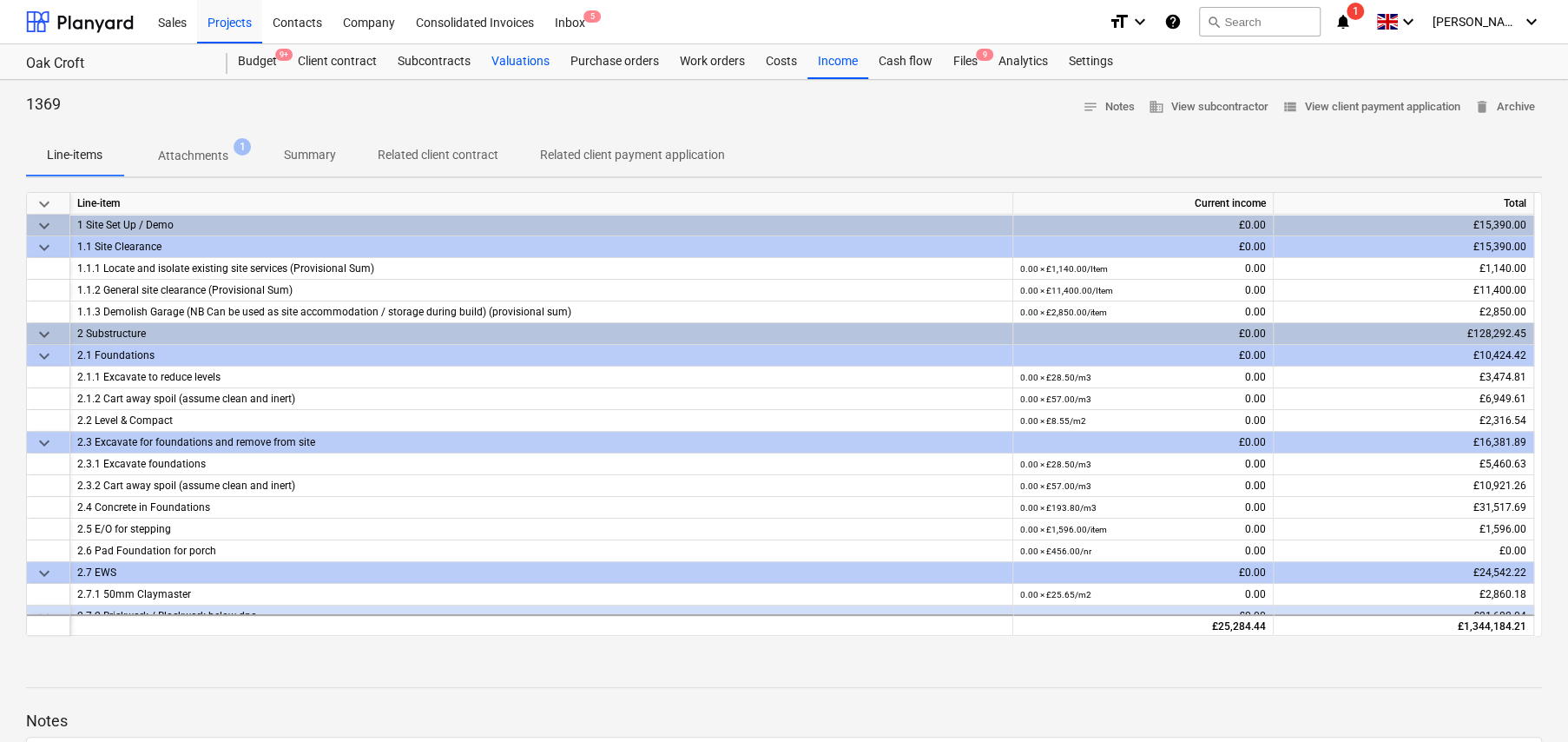
click at [521, 61] on div "Valuations" at bounding box center [520, 61] width 79 height 35
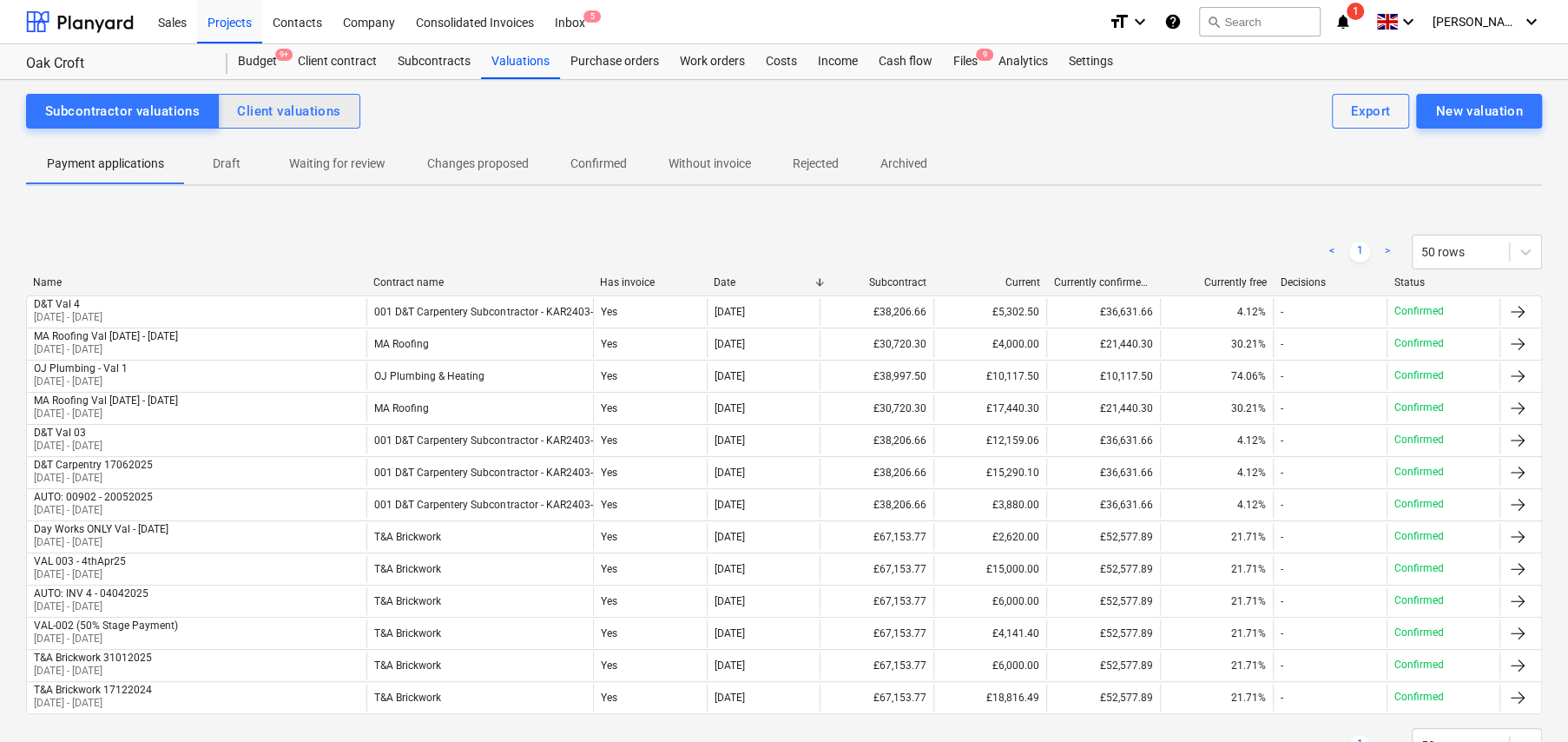
click at [317, 108] on div "Client valuations" at bounding box center [289, 111] width 104 height 23
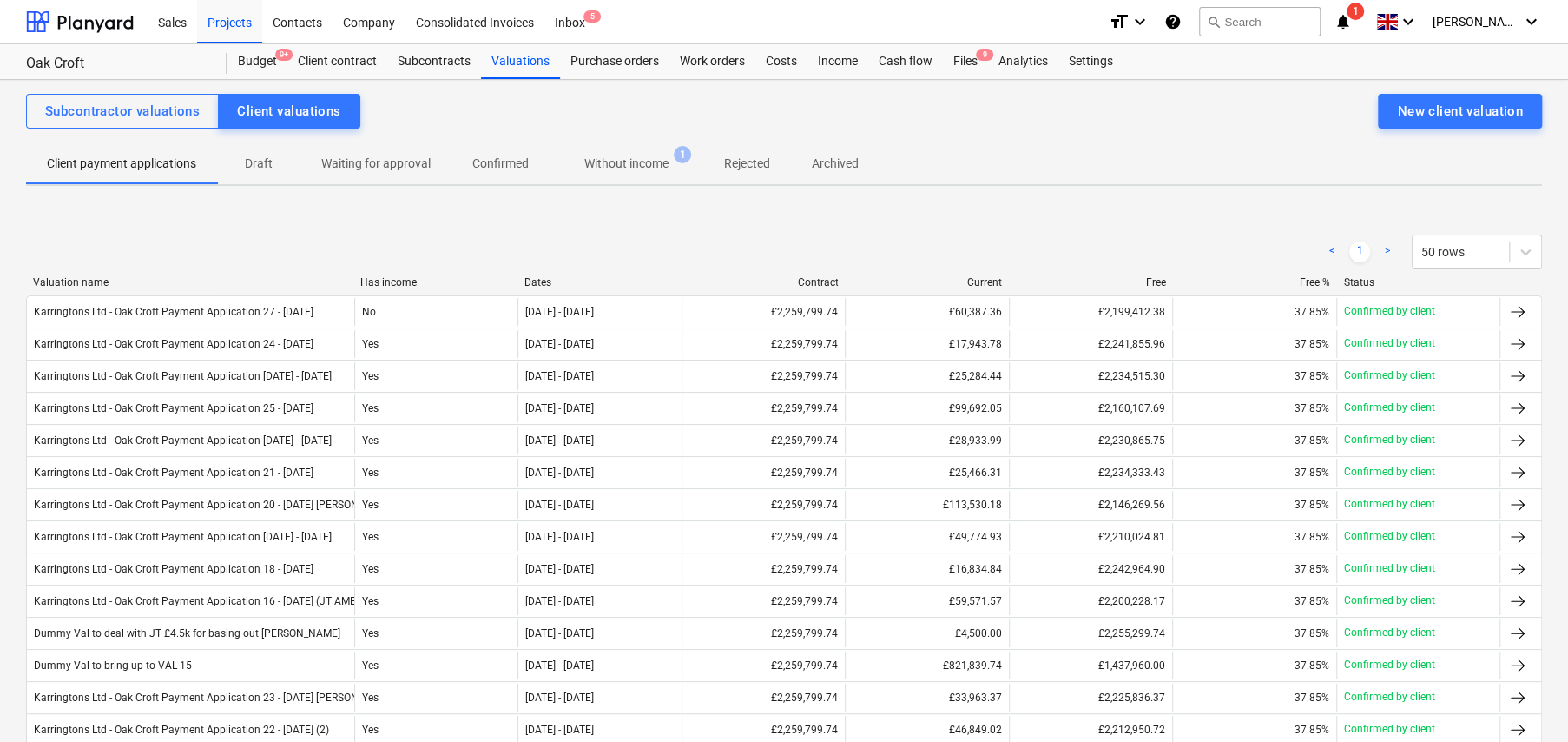
click at [539, 283] on div "Dates" at bounding box center [599, 282] width 151 height 12
click at [551, 279] on div "Dates" at bounding box center [599, 282] width 151 height 12
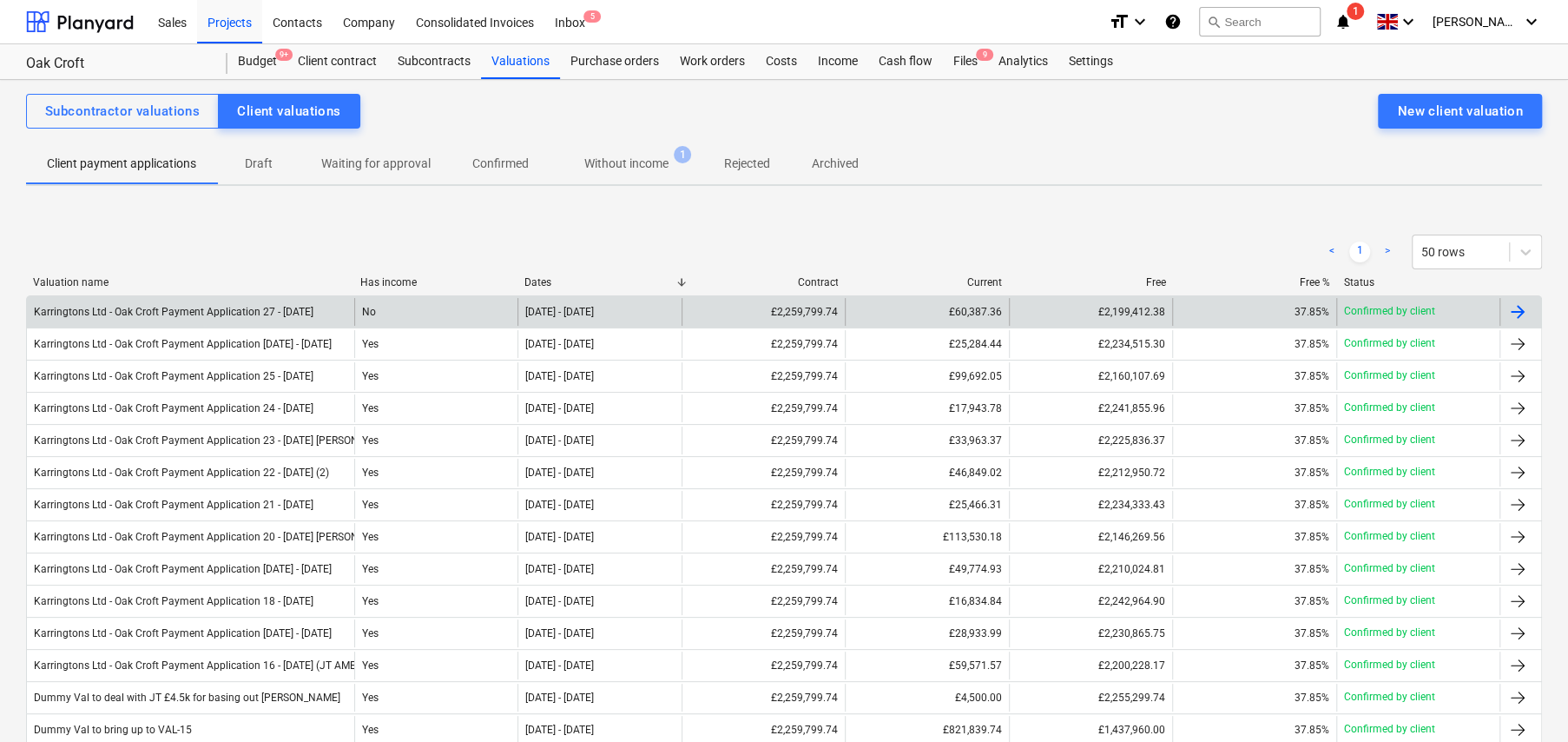
click at [279, 303] on div "Karringtons Ltd - Oak Croft Payment Application 27 - 12Sep25" at bounding box center [190, 312] width 327 height 28
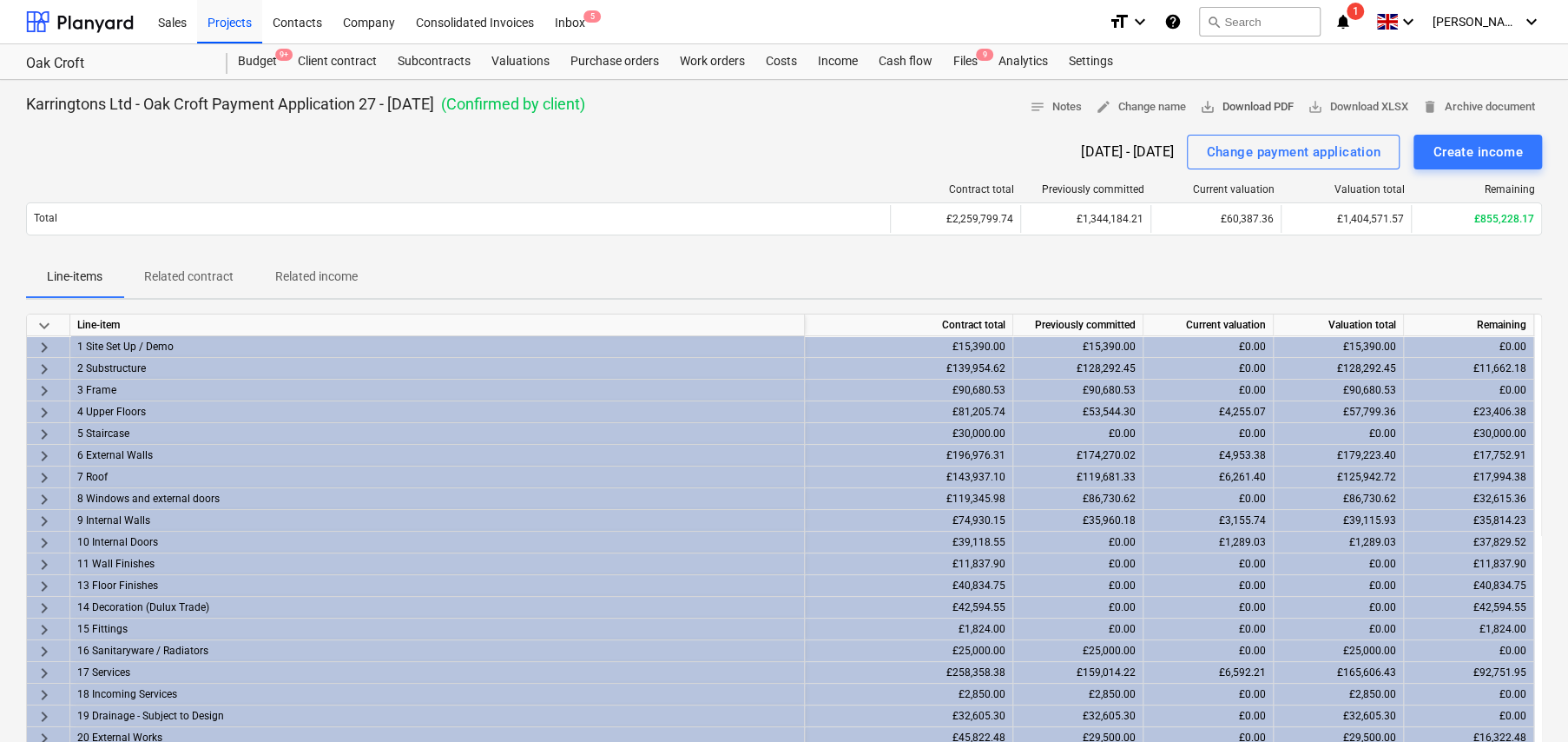
click at [1228, 110] on span "save_alt Download PDF" at bounding box center [1247, 108] width 94 height 20
click at [179, 170] on div "Contract total Previously committed Current valuation Valuation total Remaining…" at bounding box center [784, 212] width 1516 height 87
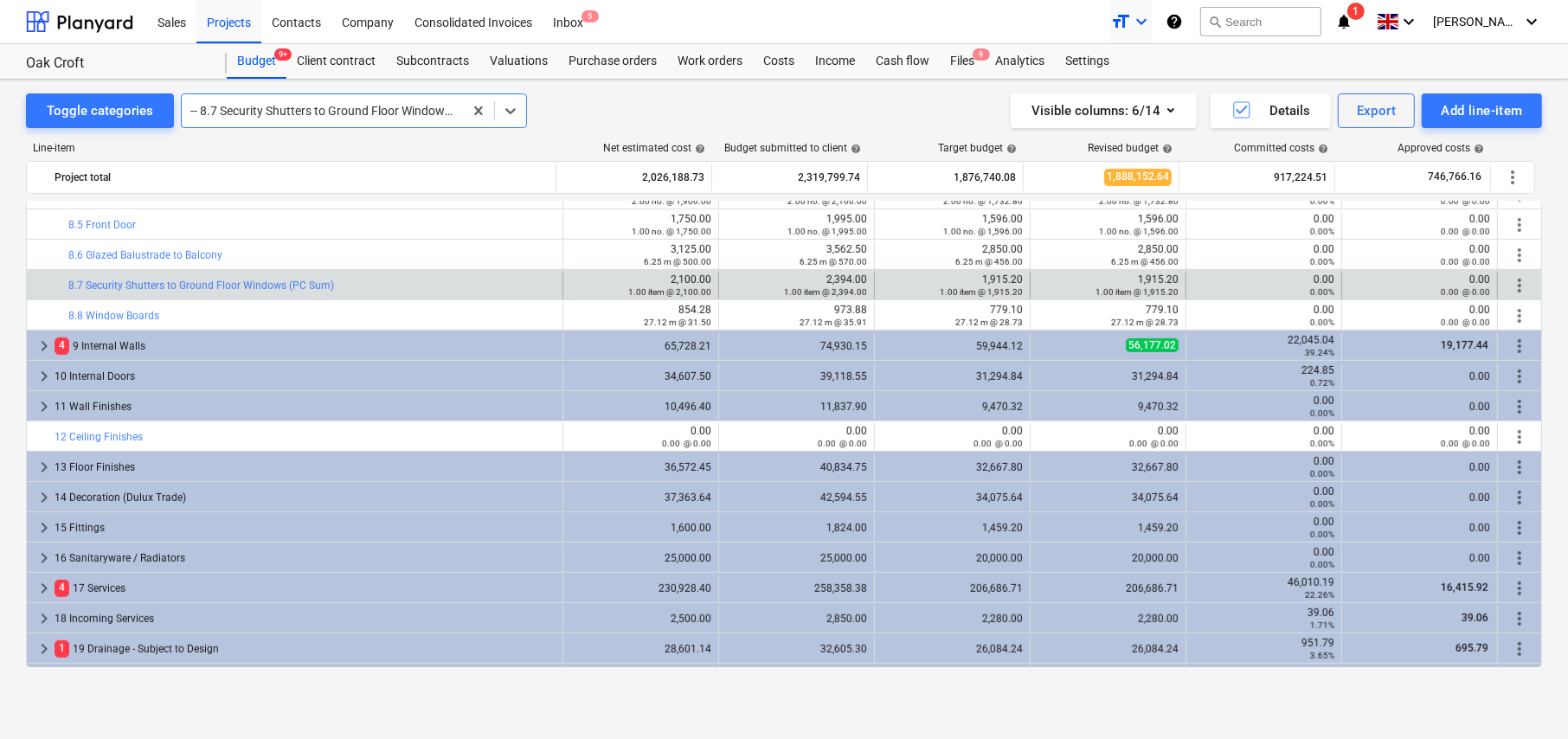
scroll to position [749, 0]
click at [1269, 12] on button "search Search" at bounding box center [1261, 22] width 121 height 30
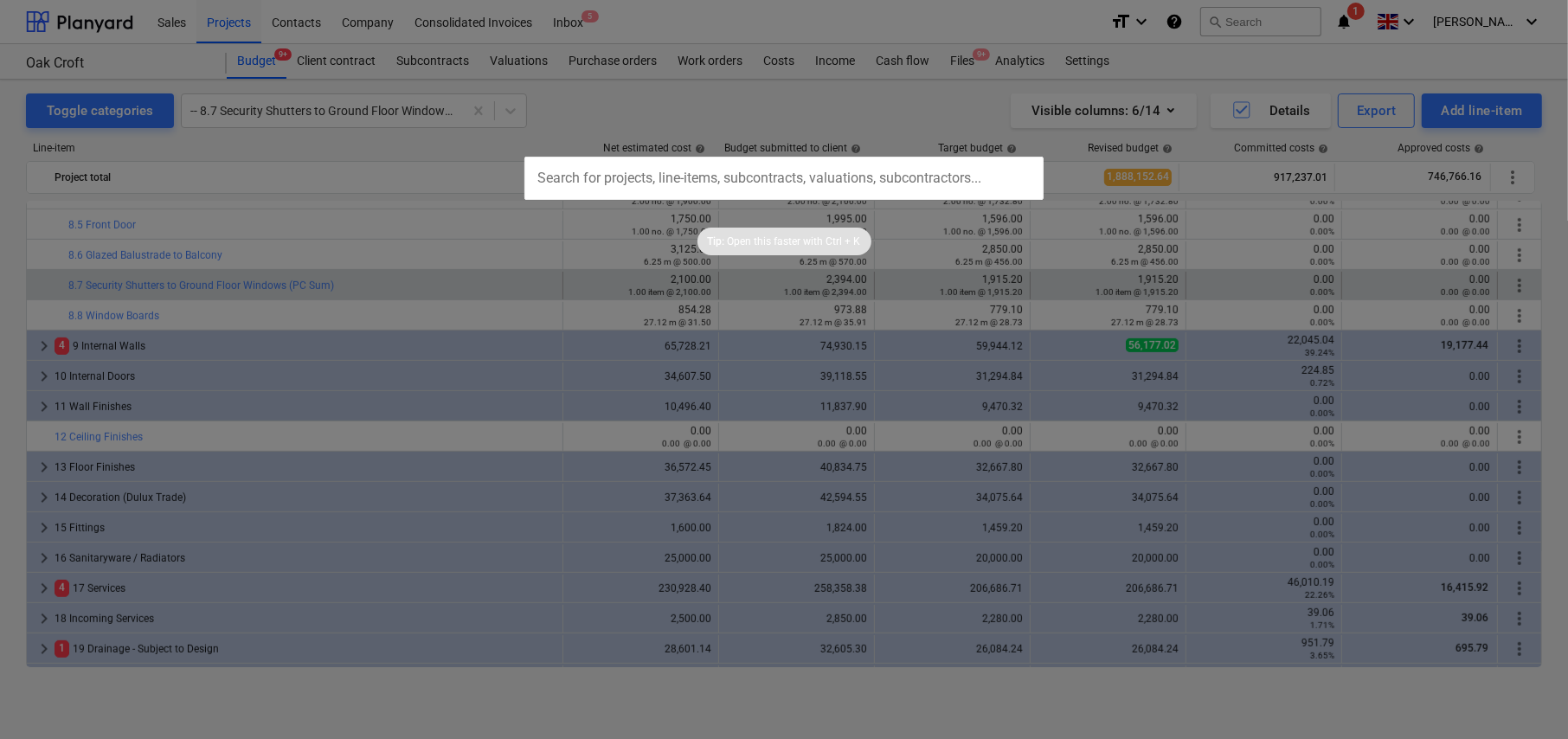
click at [741, 177] on input "text" at bounding box center [784, 179] width 520 height 44
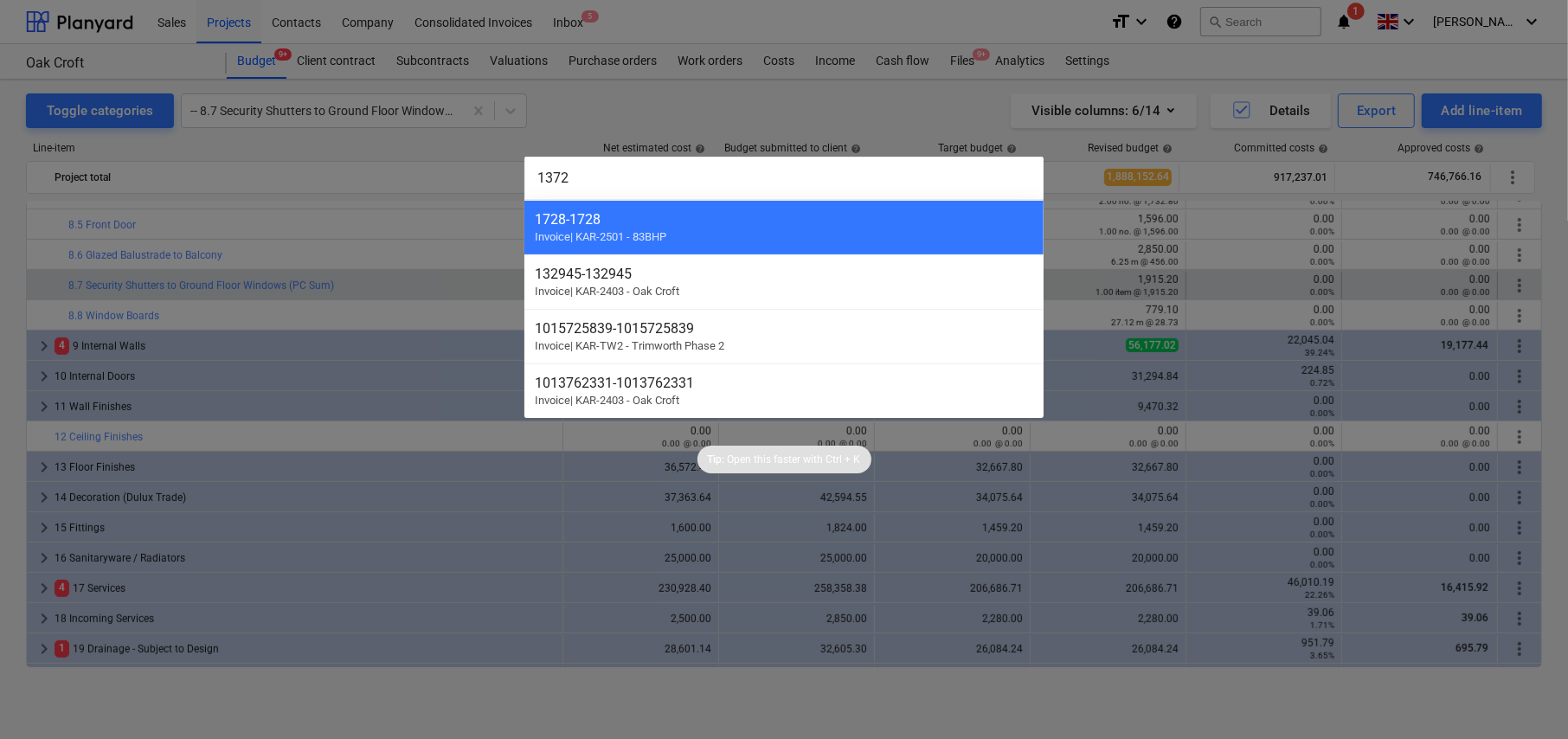
click at [618, 180] on input "1372" at bounding box center [784, 179] width 520 height 44
type input "1372"
click at [884, 103] on div at bounding box center [784, 370] width 1568 height 739
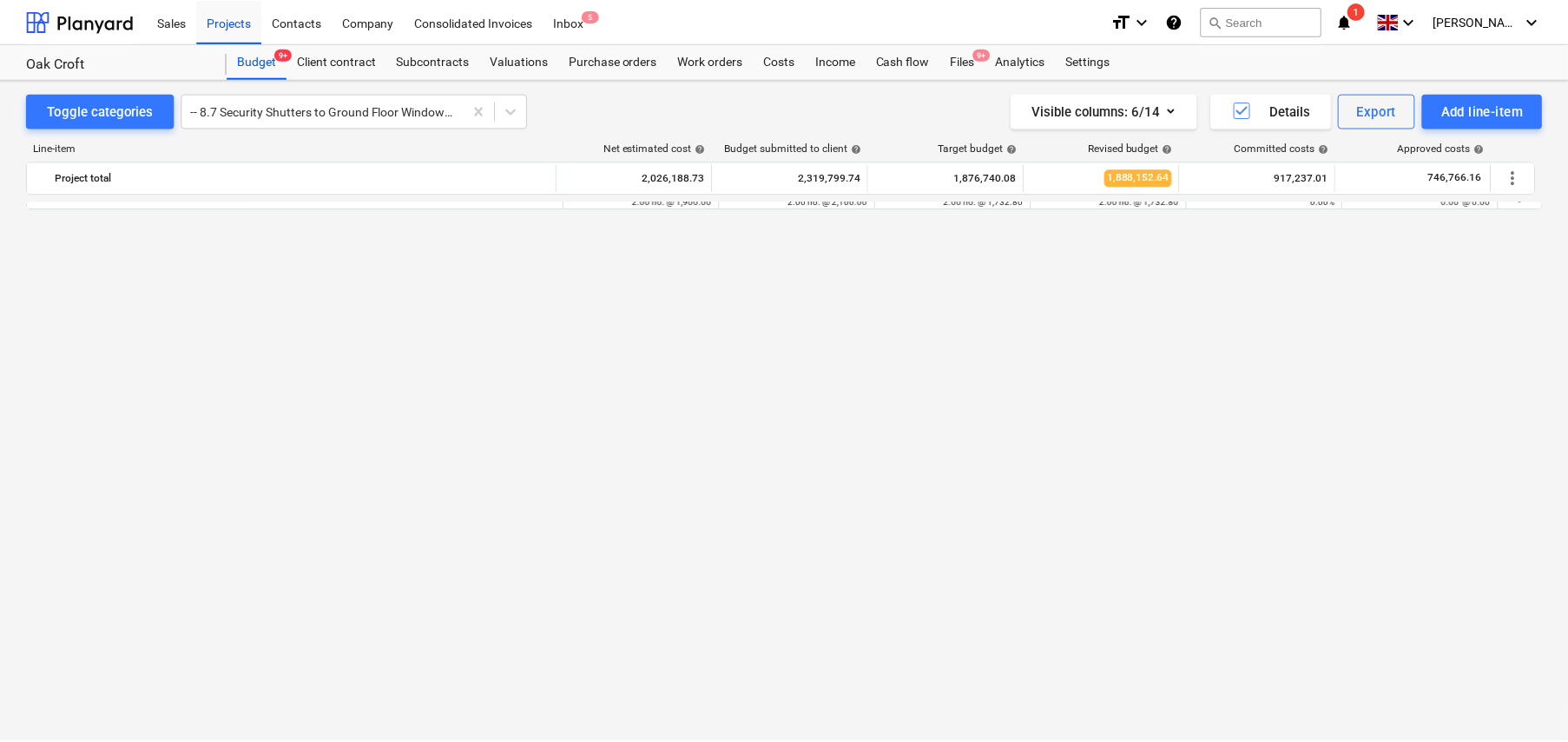
scroll to position [231, 0]
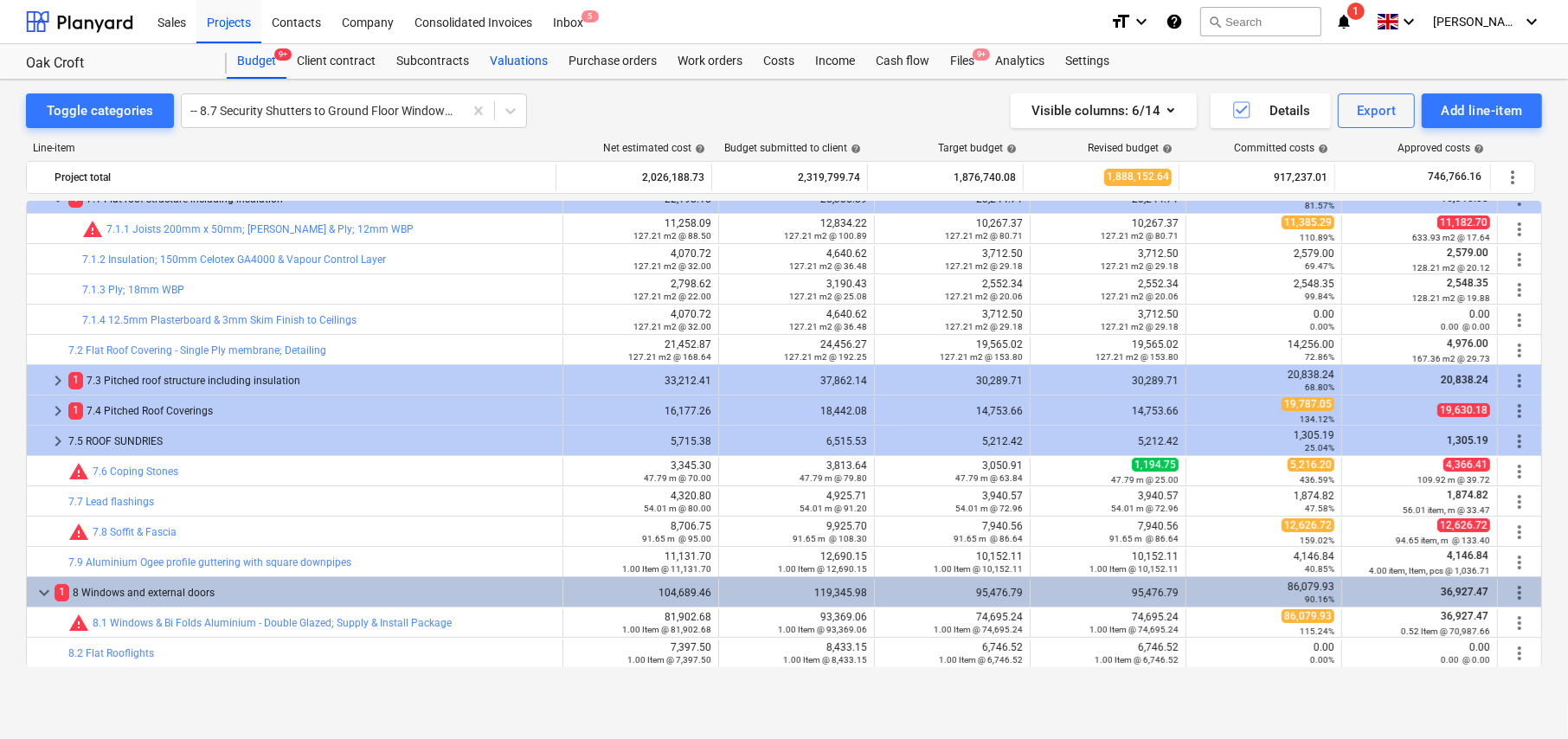
click at [521, 57] on div "Valuations" at bounding box center [519, 61] width 78 height 35
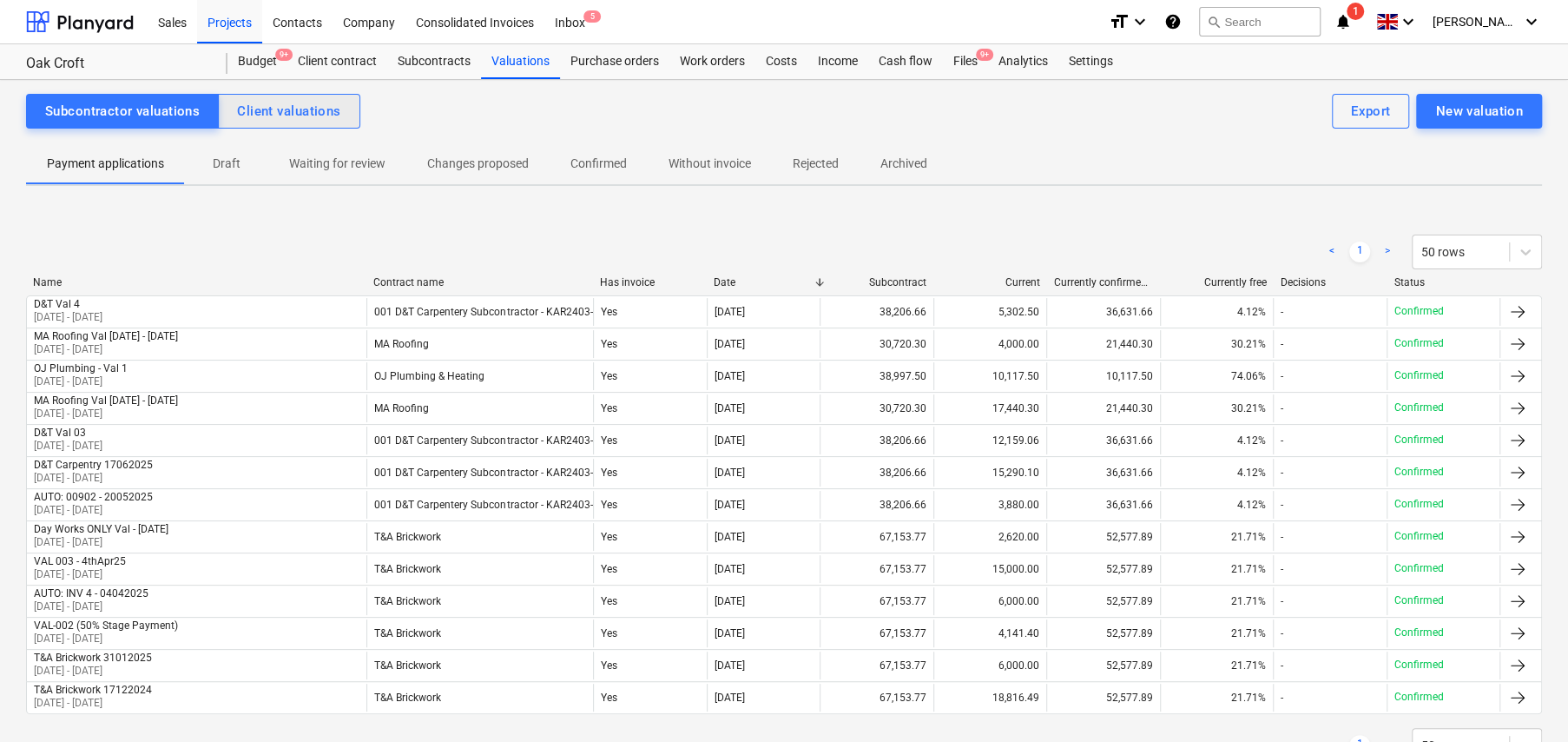
click at [314, 116] on div "Client valuations" at bounding box center [289, 111] width 104 height 23
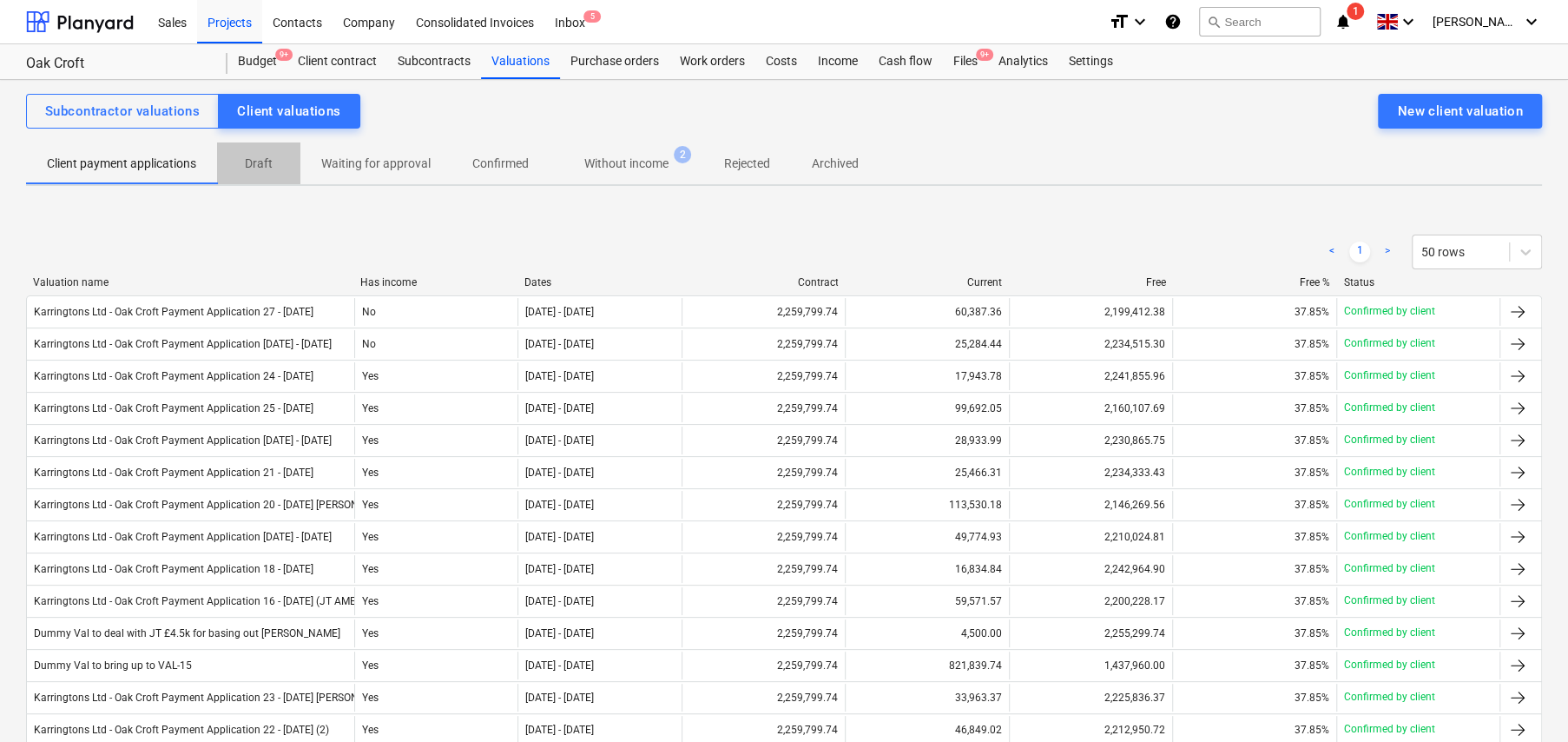
click at [259, 164] on p "Draft" at bounding box center [259, 164] width 42 height 18
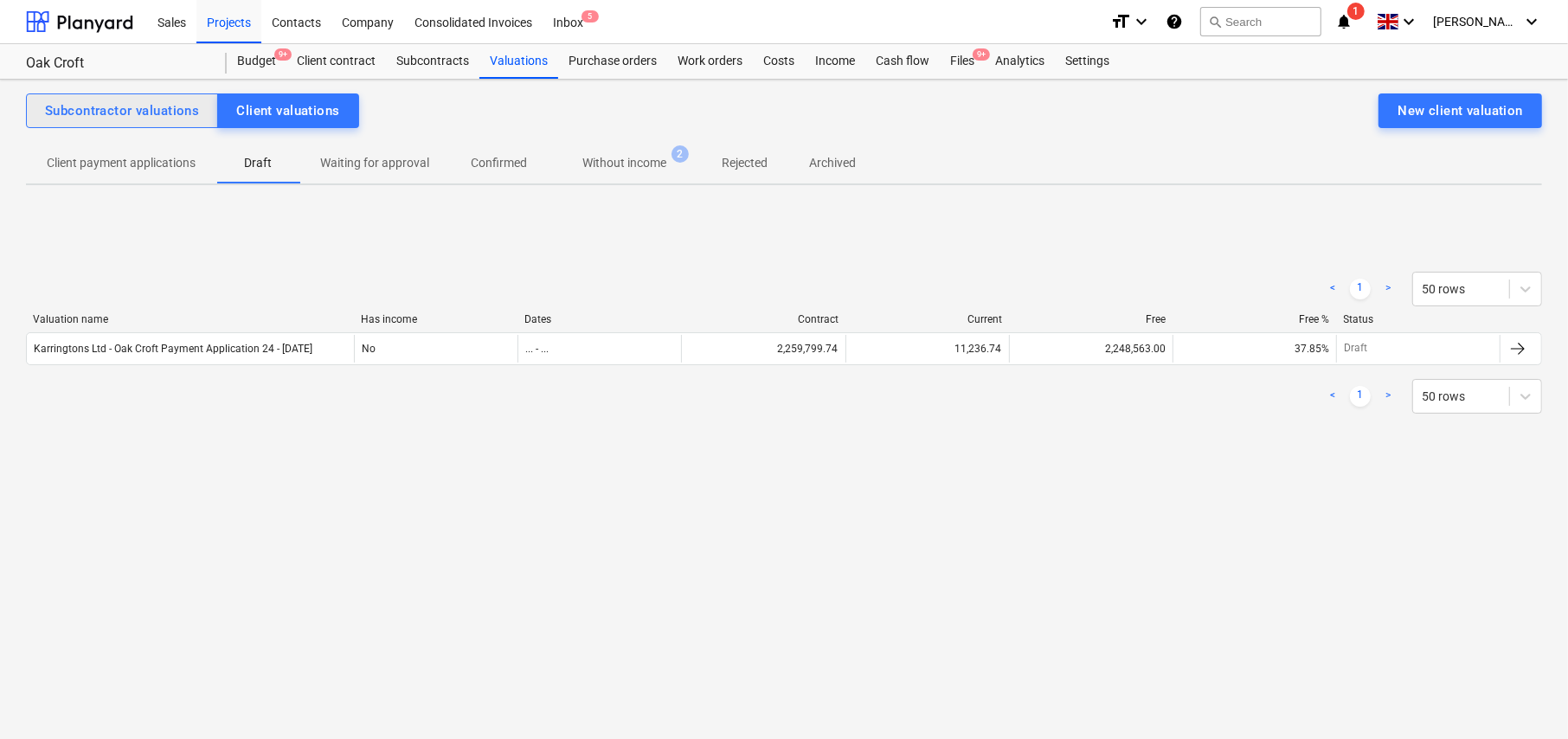
click at [171, 115] on div "Subcontractor valuations" at bounding box center [121, 110] width 154 height 23
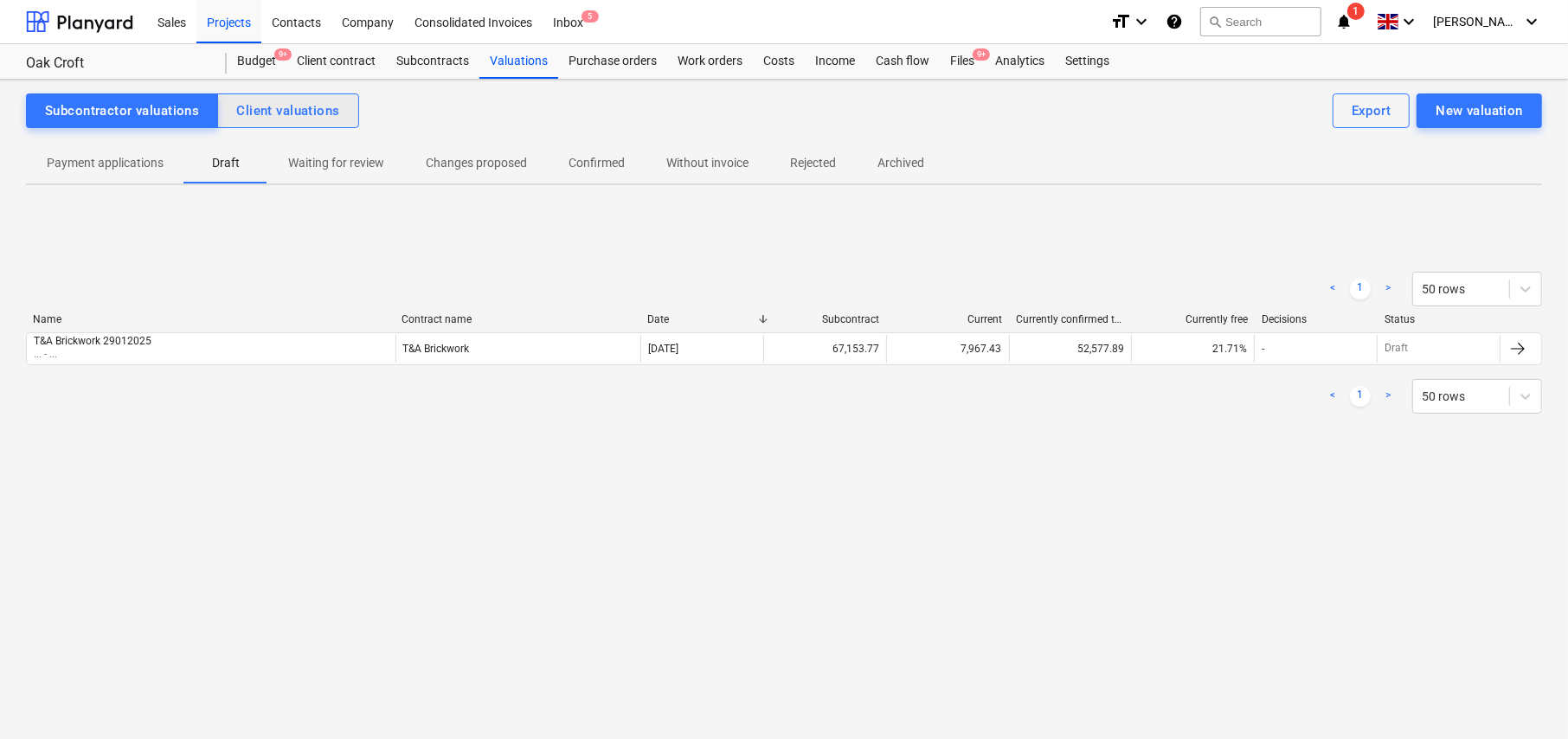
click at [301, 101] on div "Client valuations" at bounding box center [288, 110] width 103 height 23
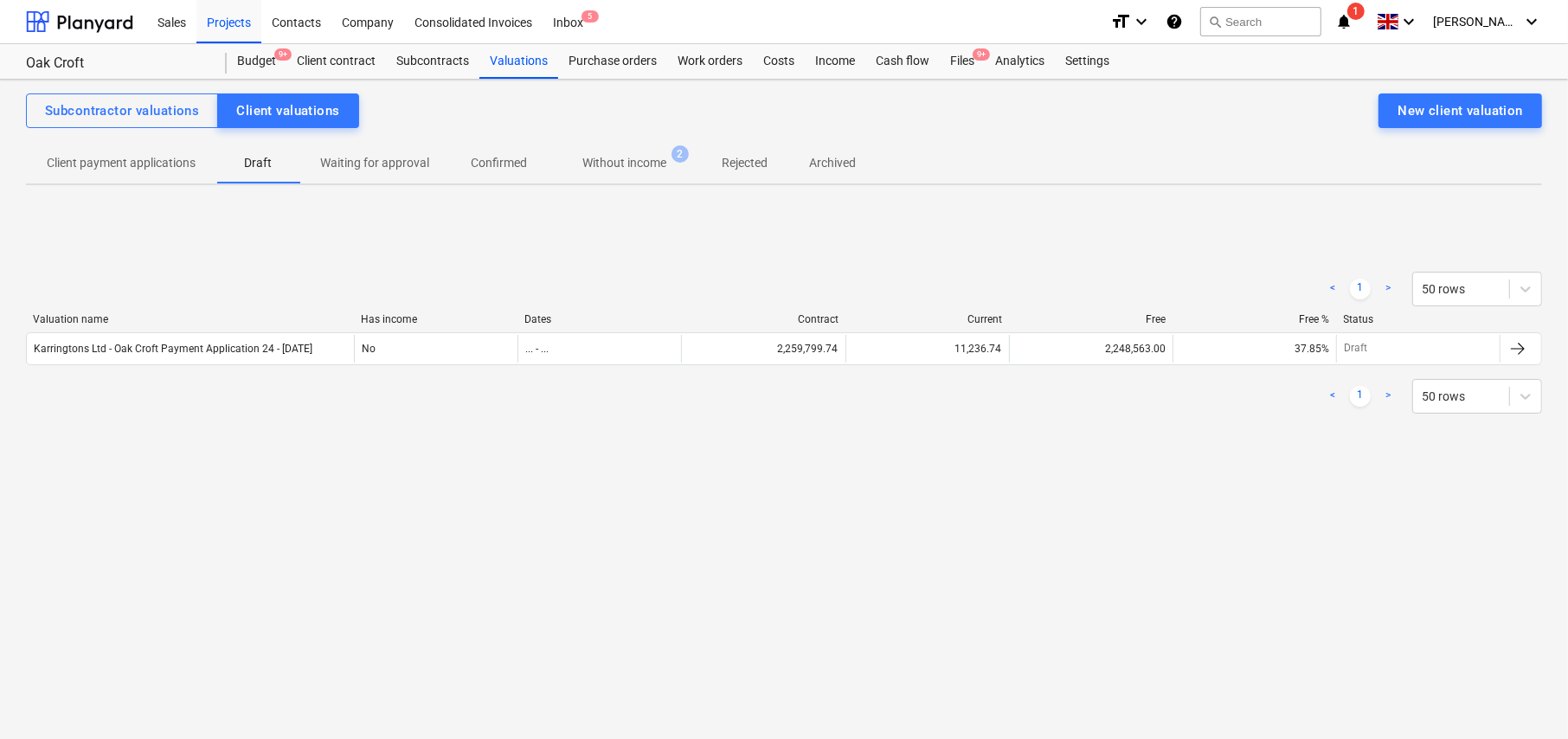
click at [91, 167] on p "Client payment applications" at bounding box center [121, 163] width 149 height 18
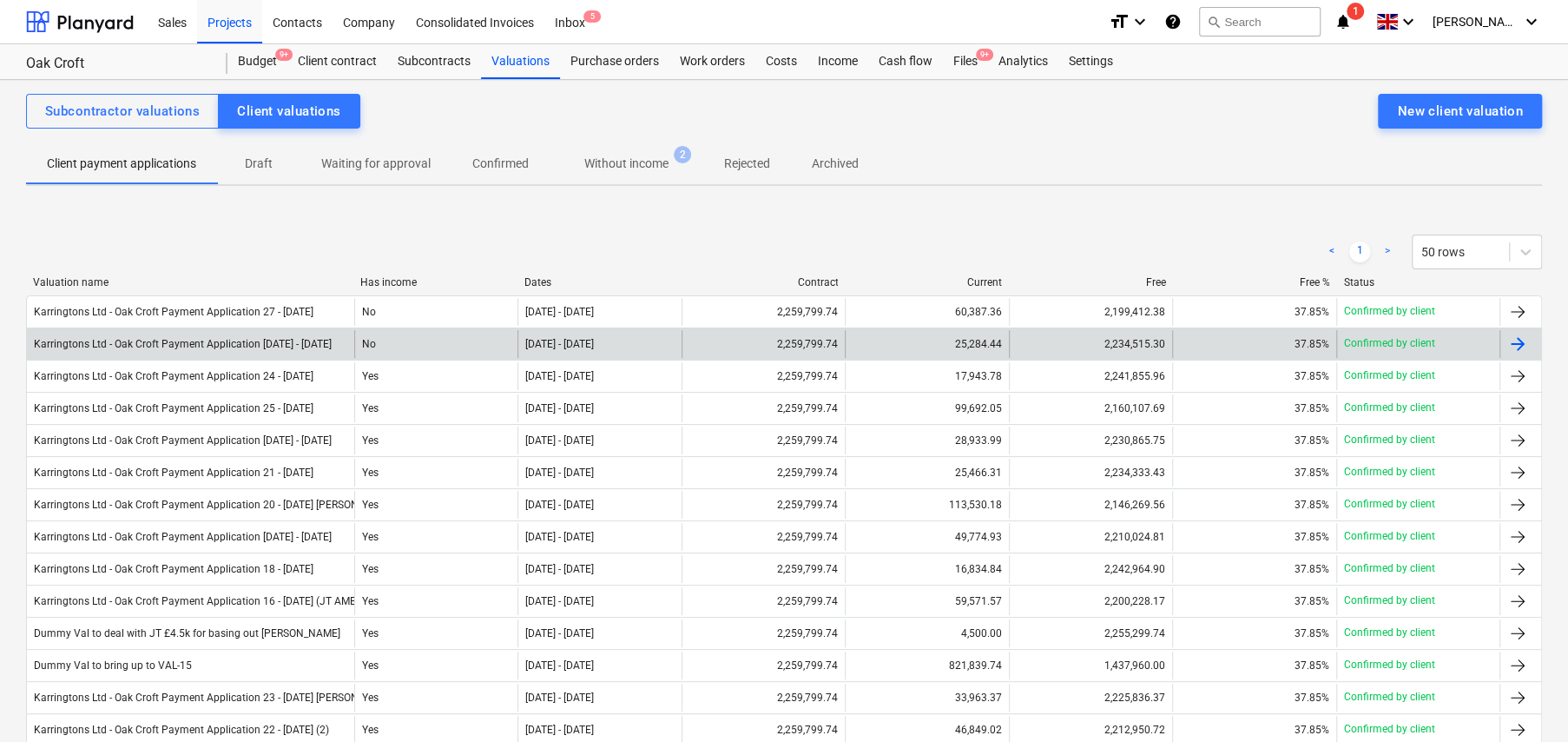
click at [374, 340] on div "No" at bounding box center [436, 344] width 163 height 28
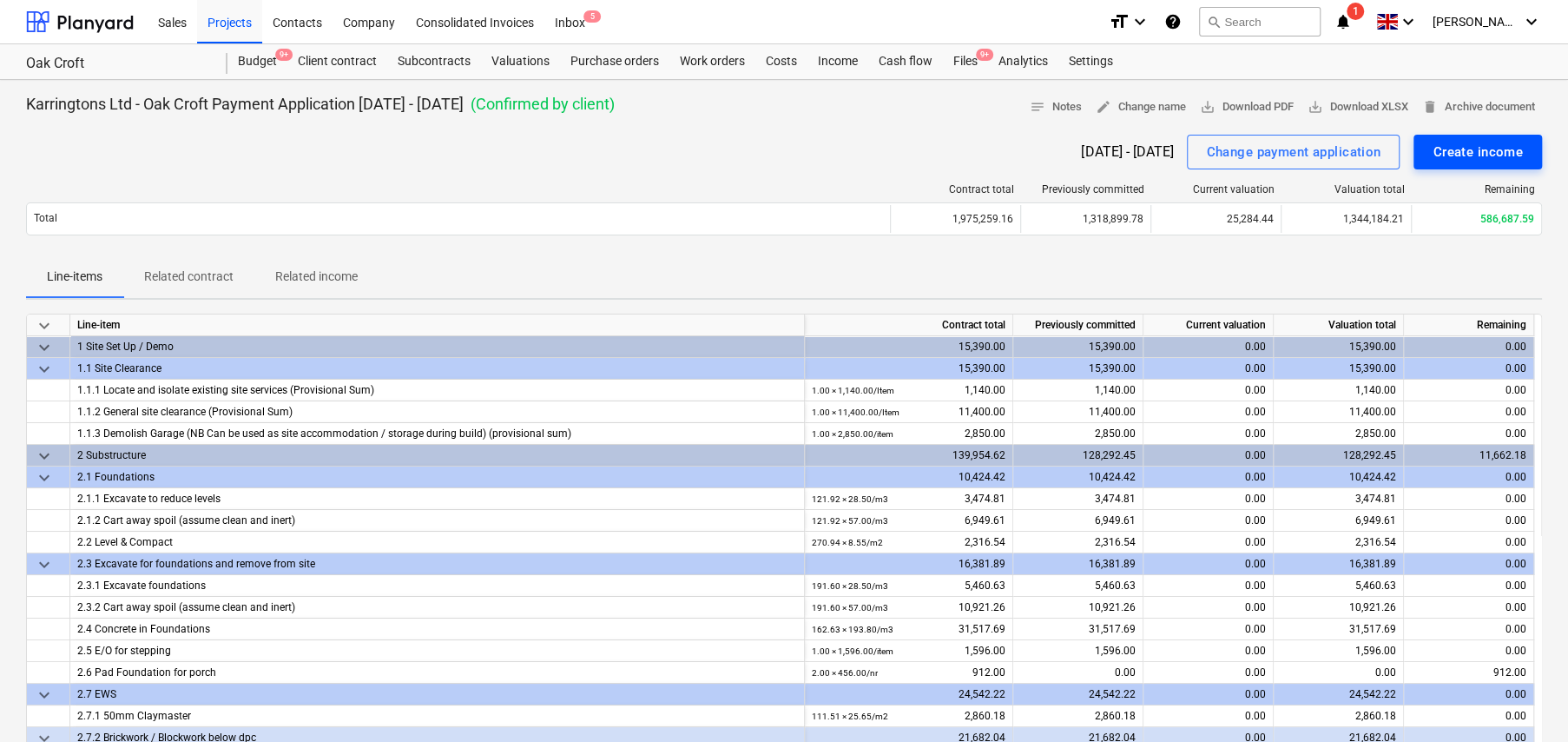
click at [1451, 154] on div "Create income" at bounding box center [1477, 152] width 91 height 23
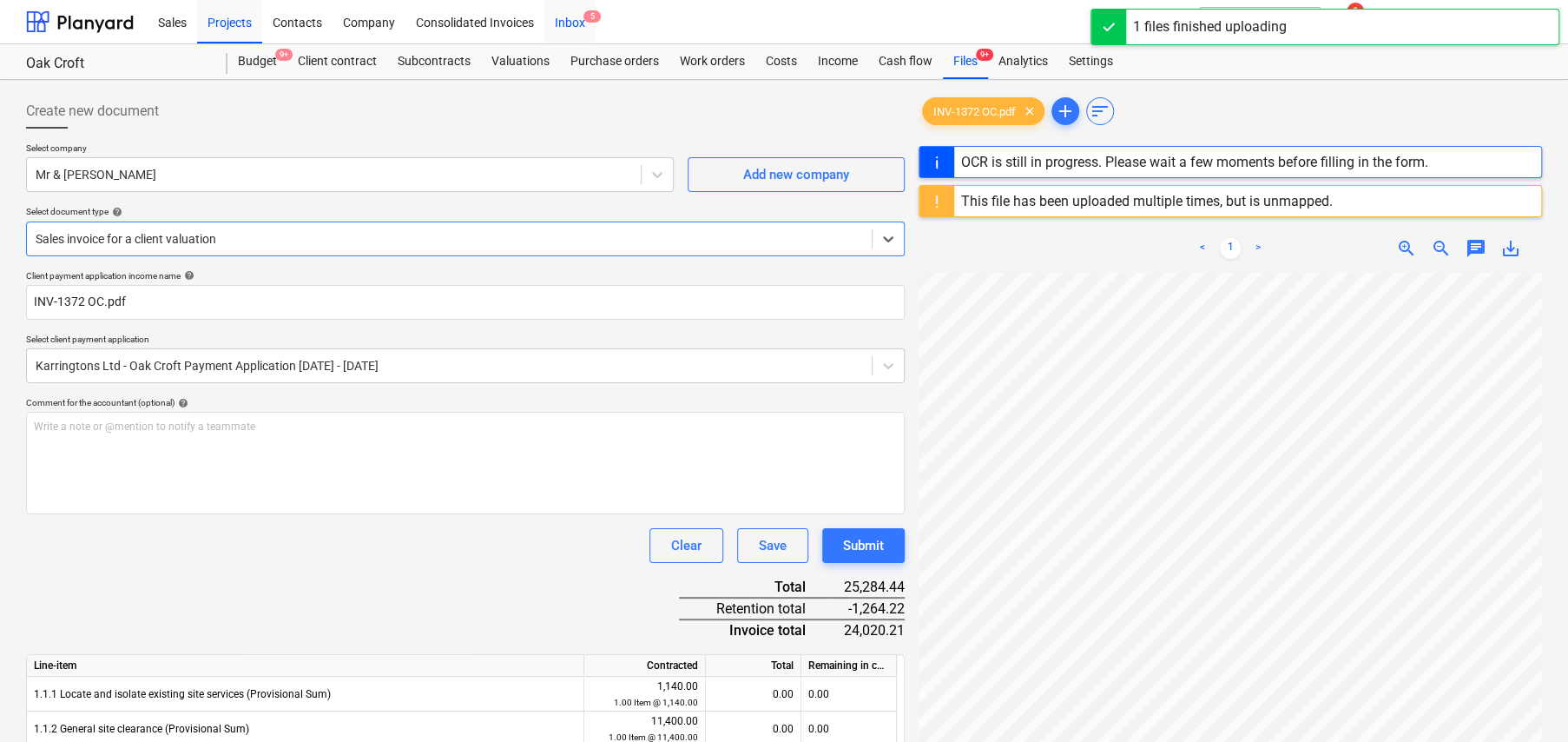
type input "1369"
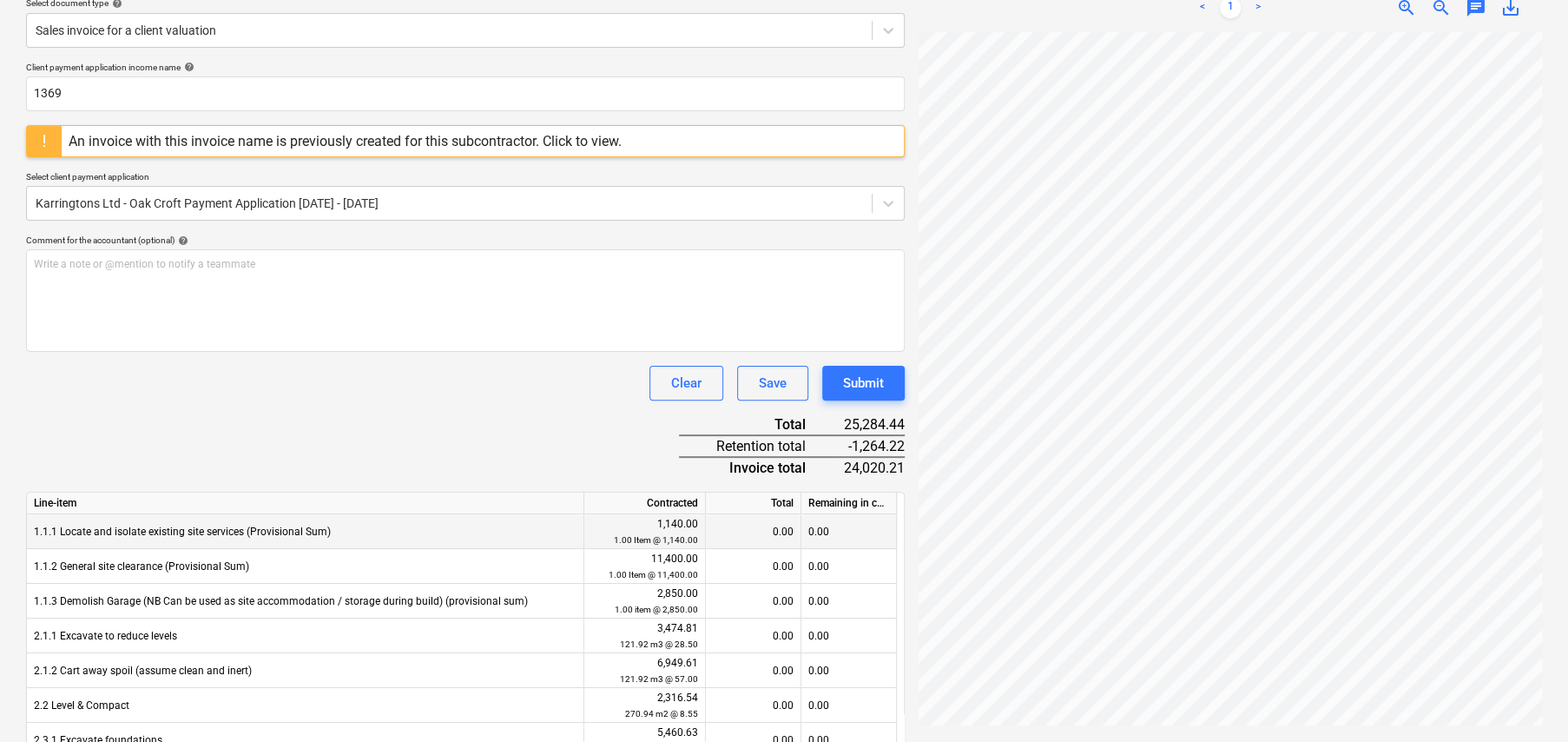
scroll to position [260, 0]
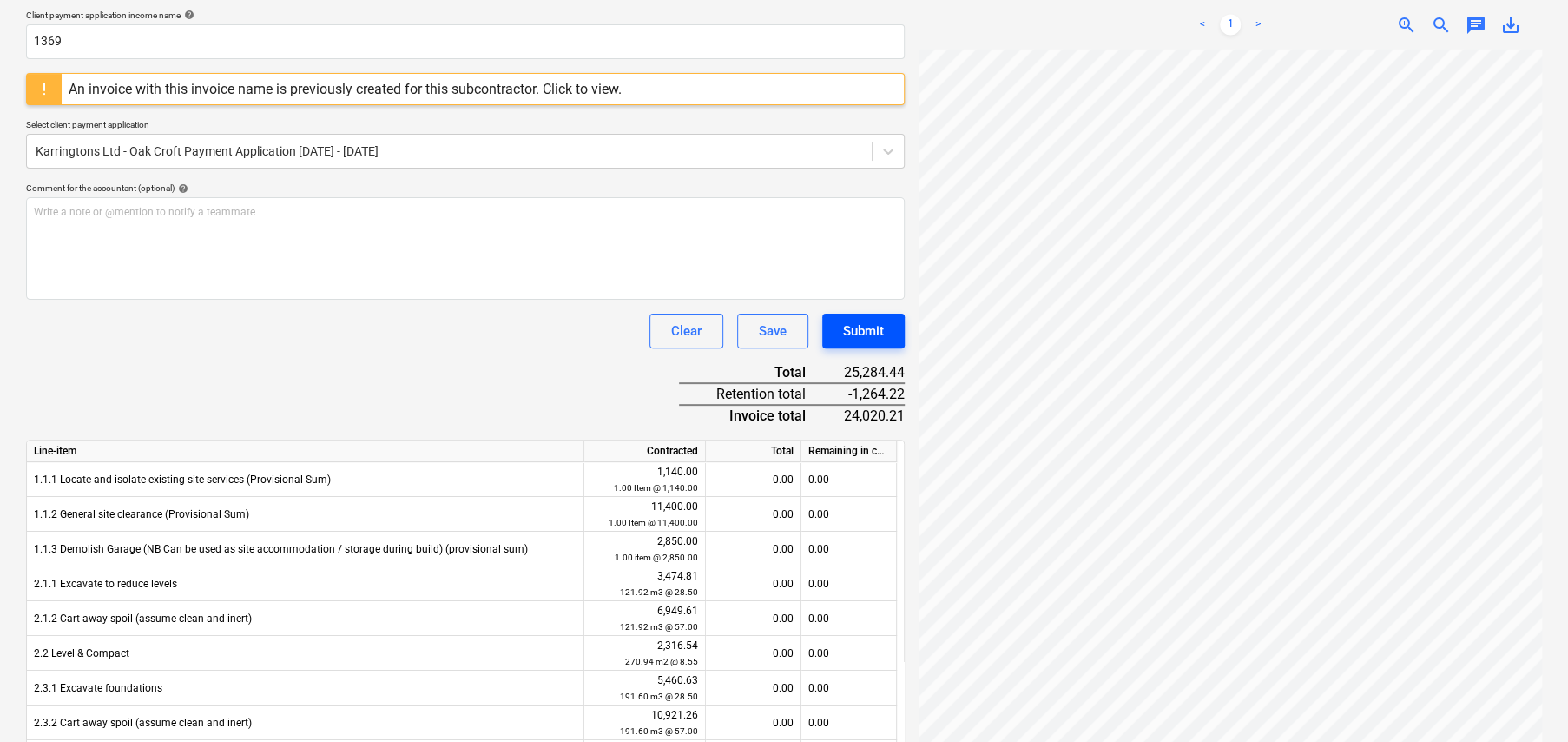
click at [873, 331] on div "Submit" at bounding box center [863, 331] width 41 height 23
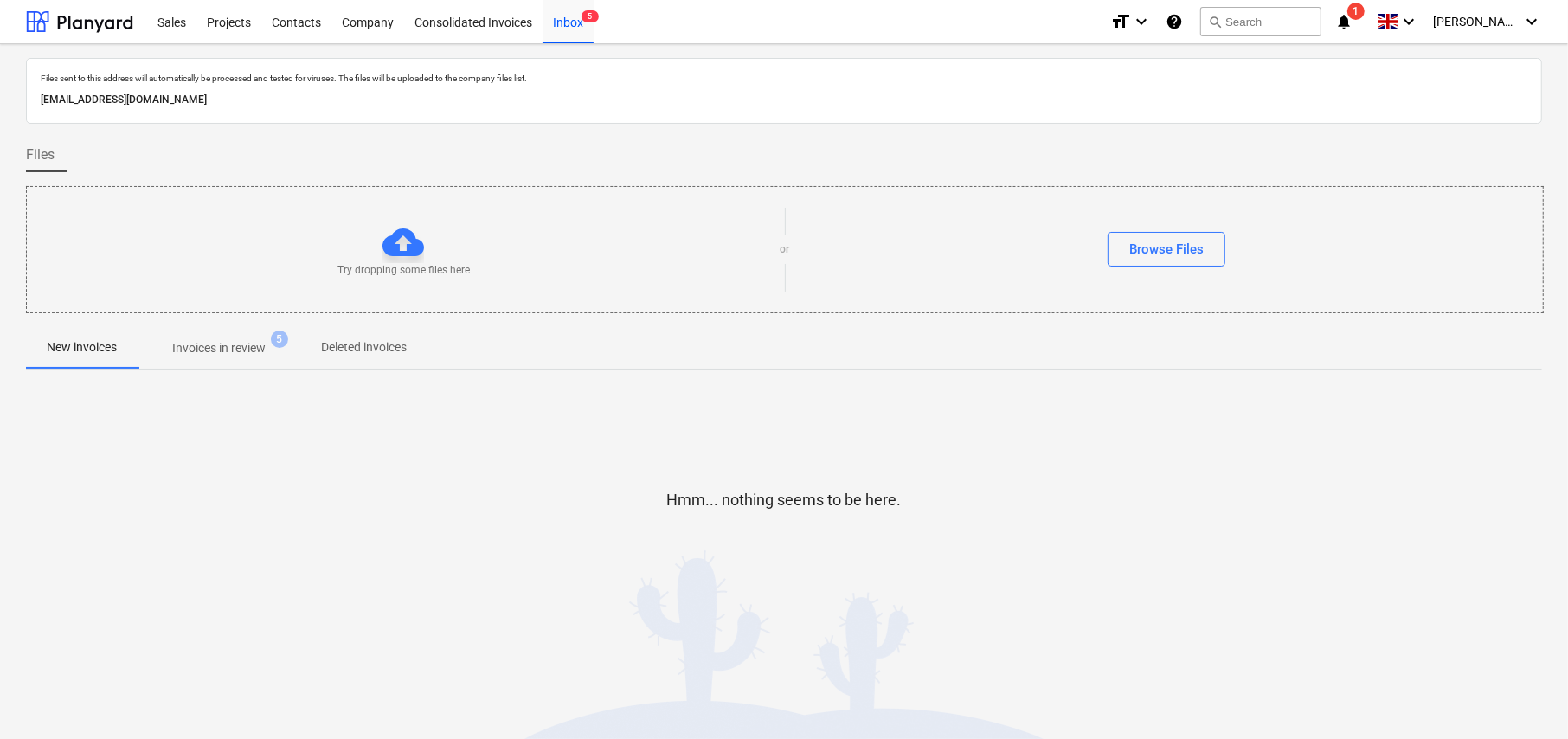
click at [217, 346] on p "Invoices in review" at bounding box center [219, 348] width 93 height 18
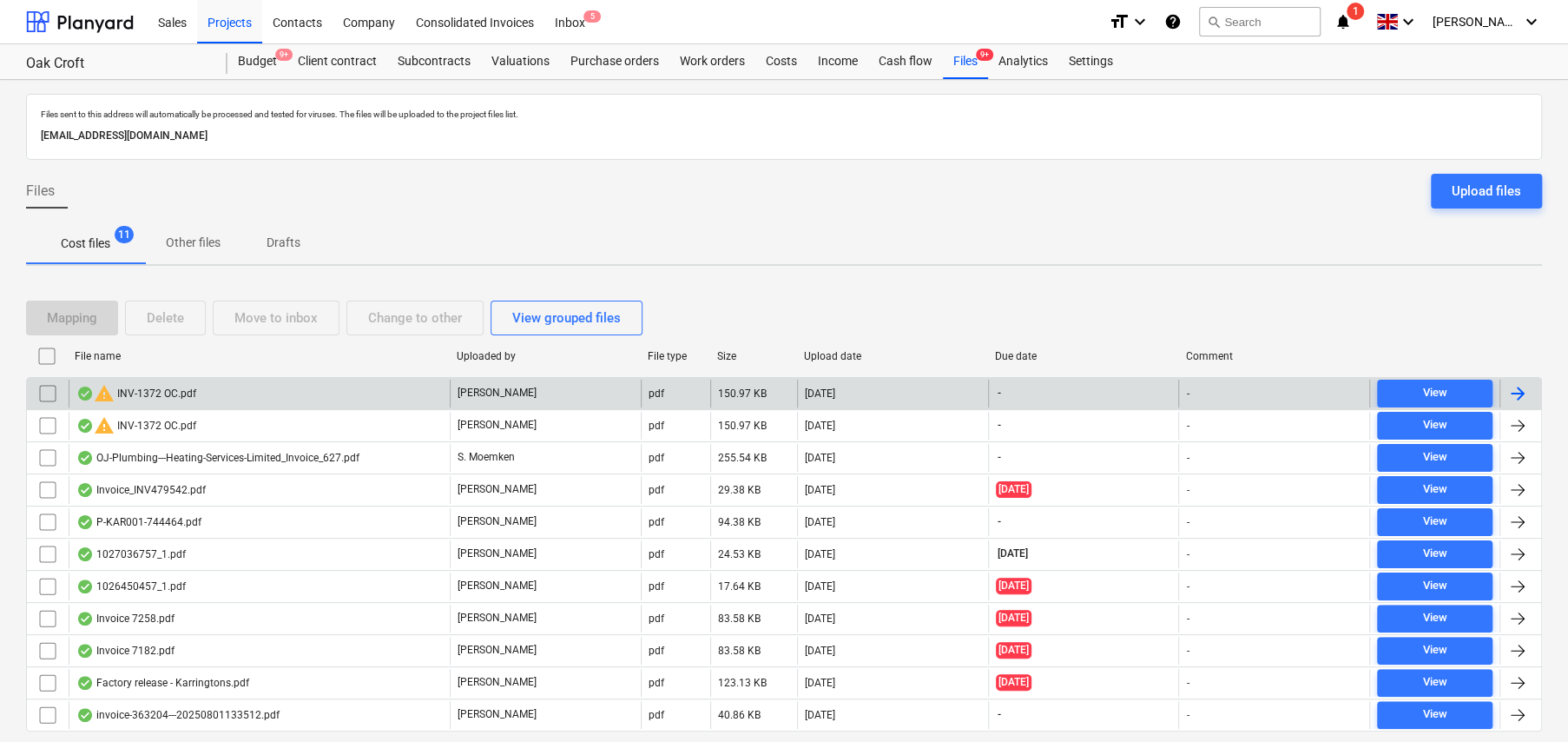
click at [45, 395] on input "checkbox" at bounding box center [48, 394] width 28 height 28
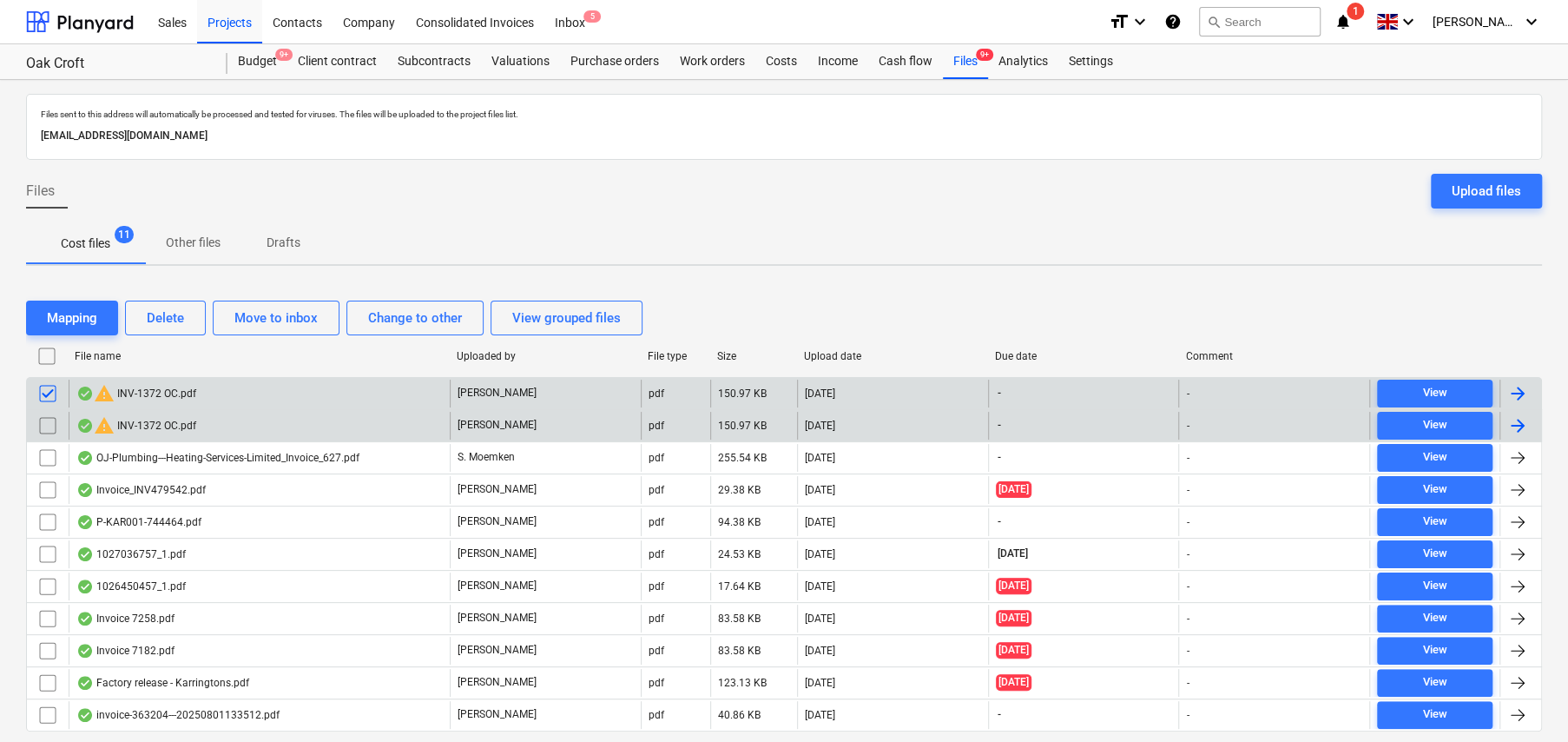
click at [46, 426] on input "checkbox" at bounding box center [48, 426] width 28 height 28
click at [170, 324] on div "Delete" at bounding box center [164, 317] width 37 height 23
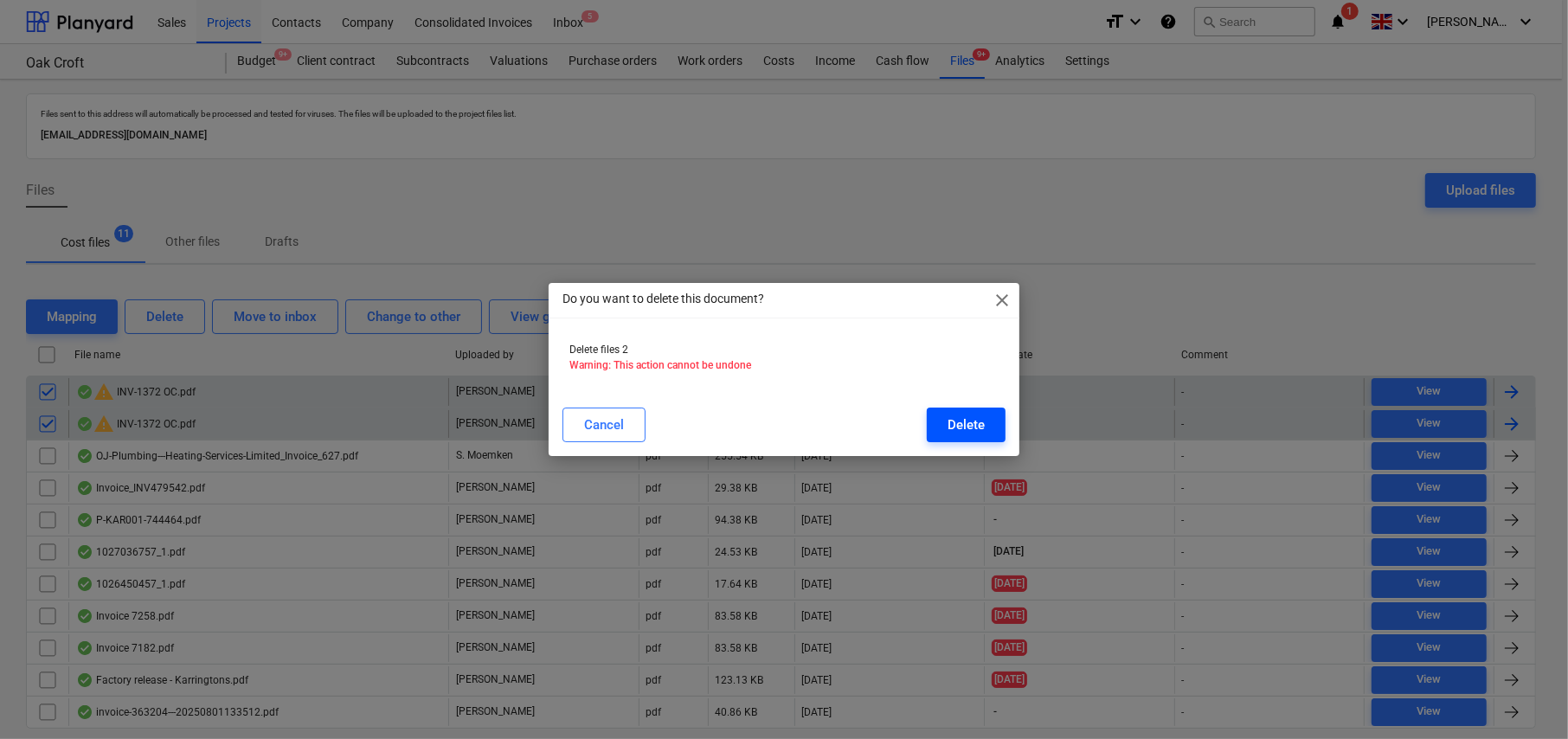
click at [955, 422] on div "Delete" at bounding box center [966, 424] width 37 height 23
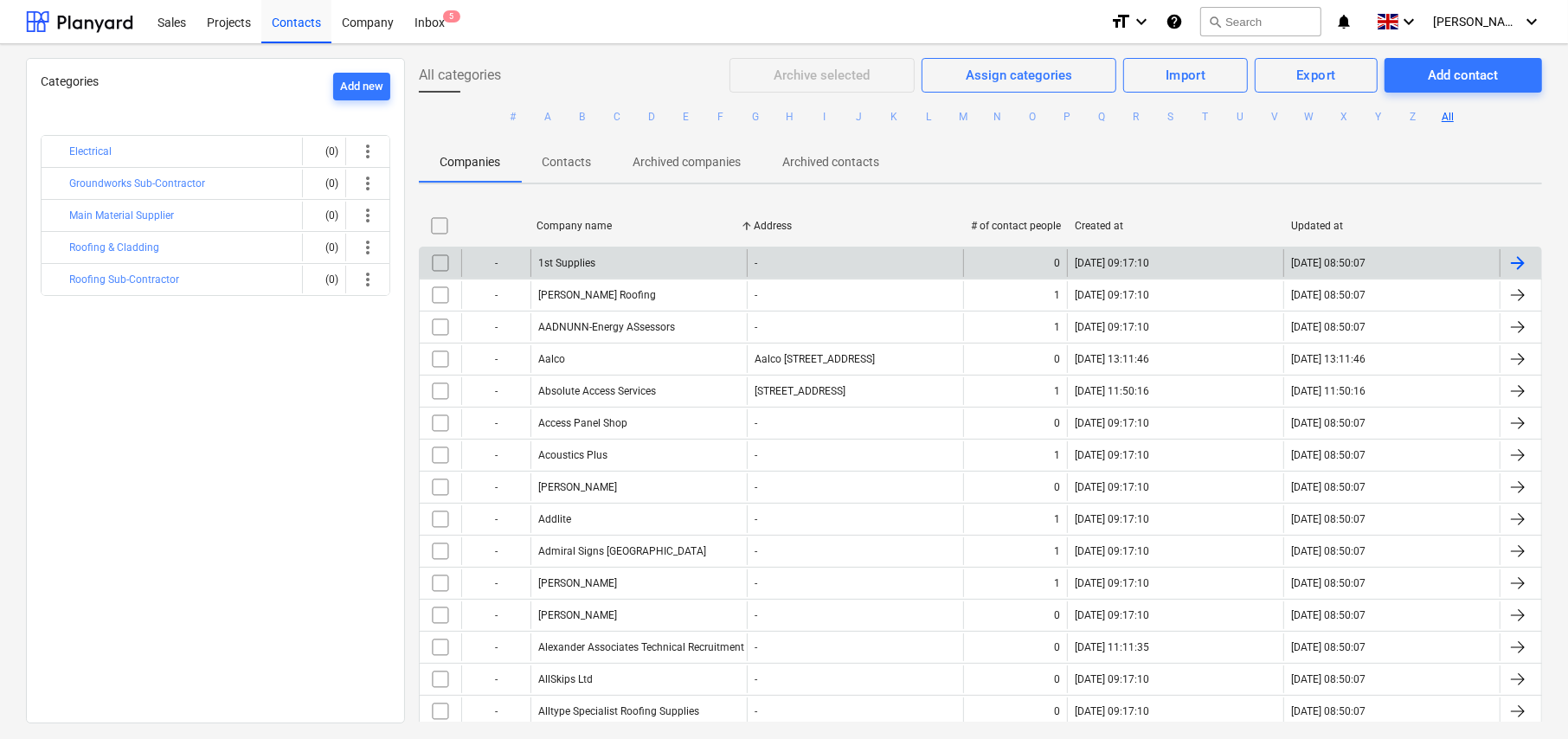
click at [754, 117] on button "G" at bounding box center [755, 116] width 21 height 21
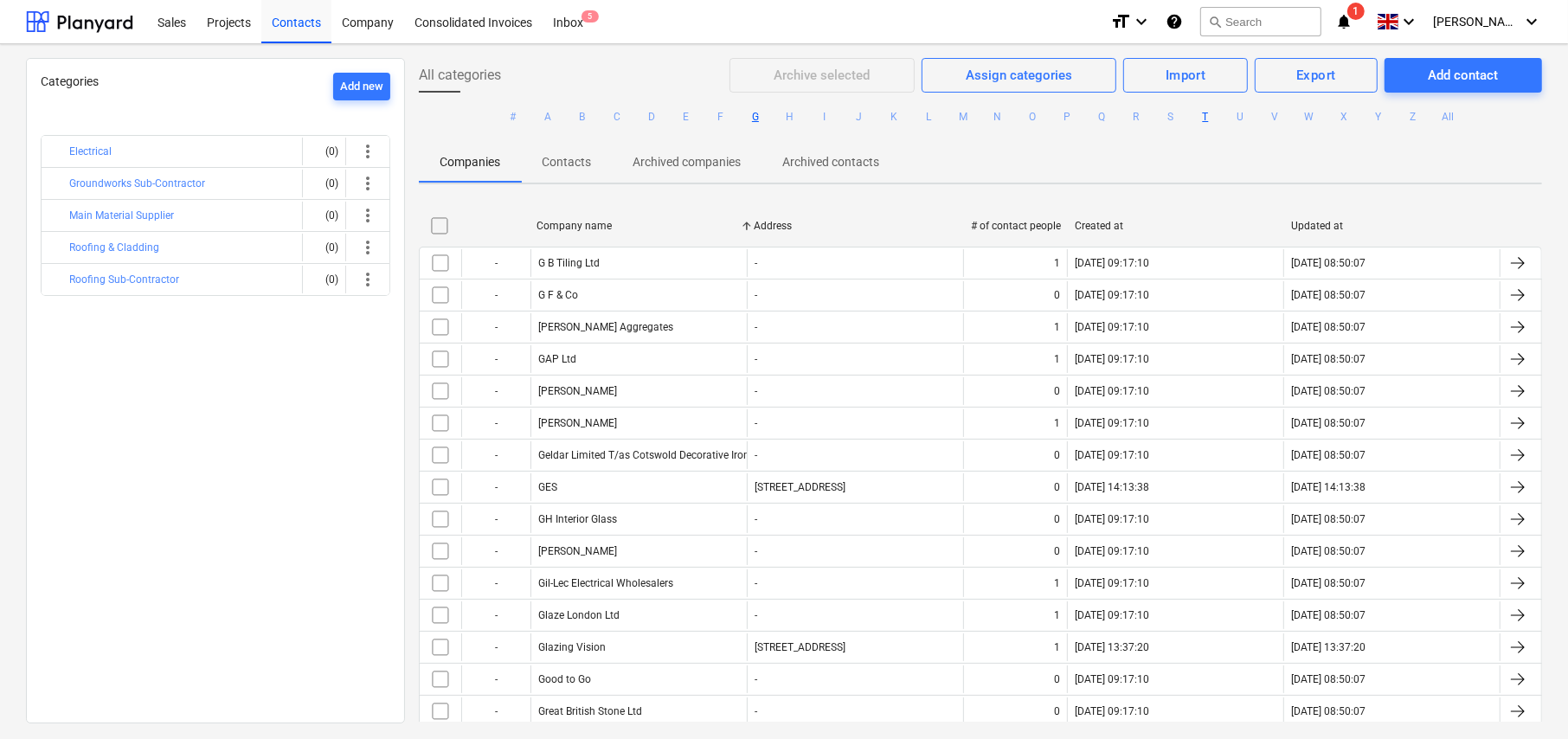
click at [1199, 116] on button "T" at bounding box center [1205, 116] width 21 height 21
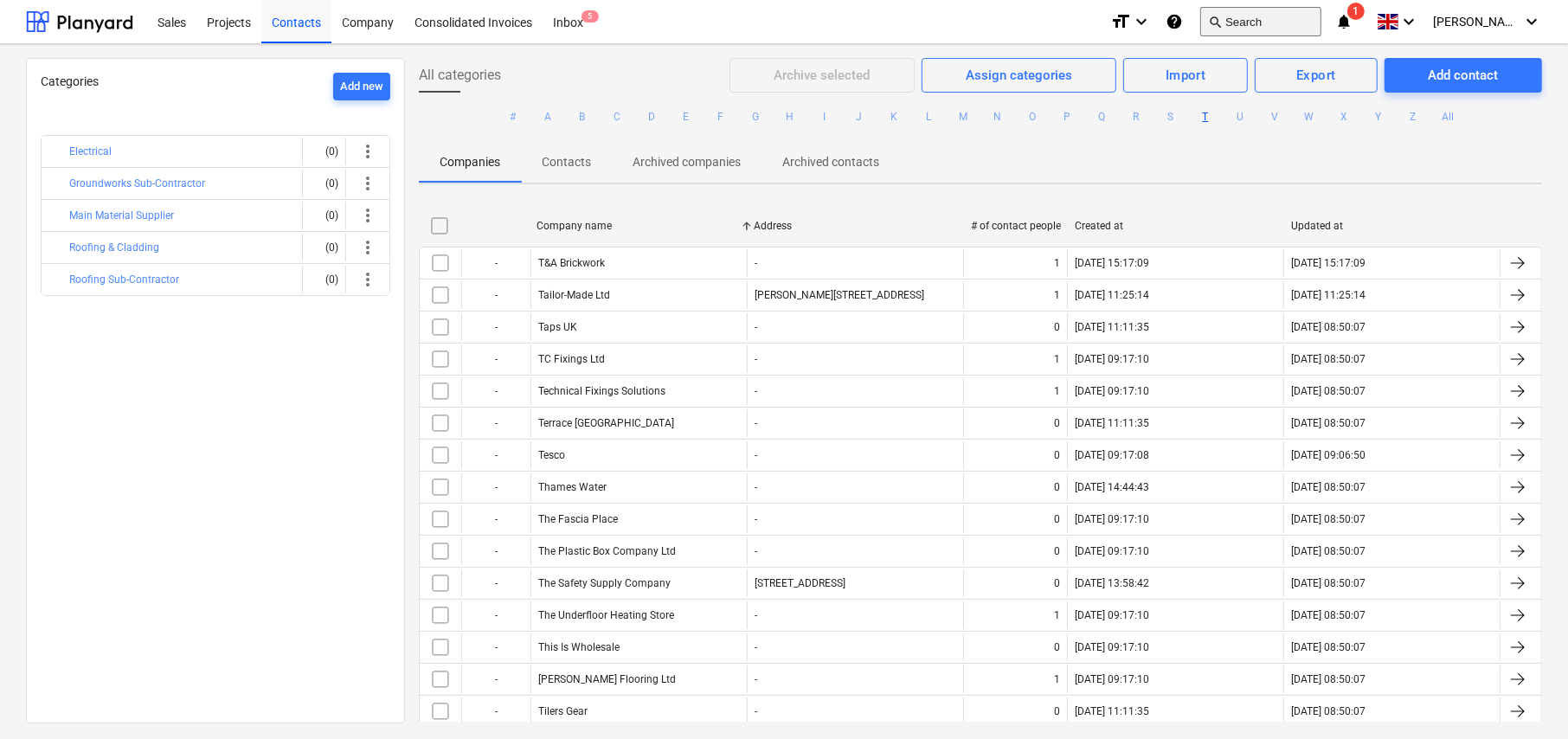
click at [1269, 24] on button "search Search" at bounding box center [1261, 22] width 121 height 30
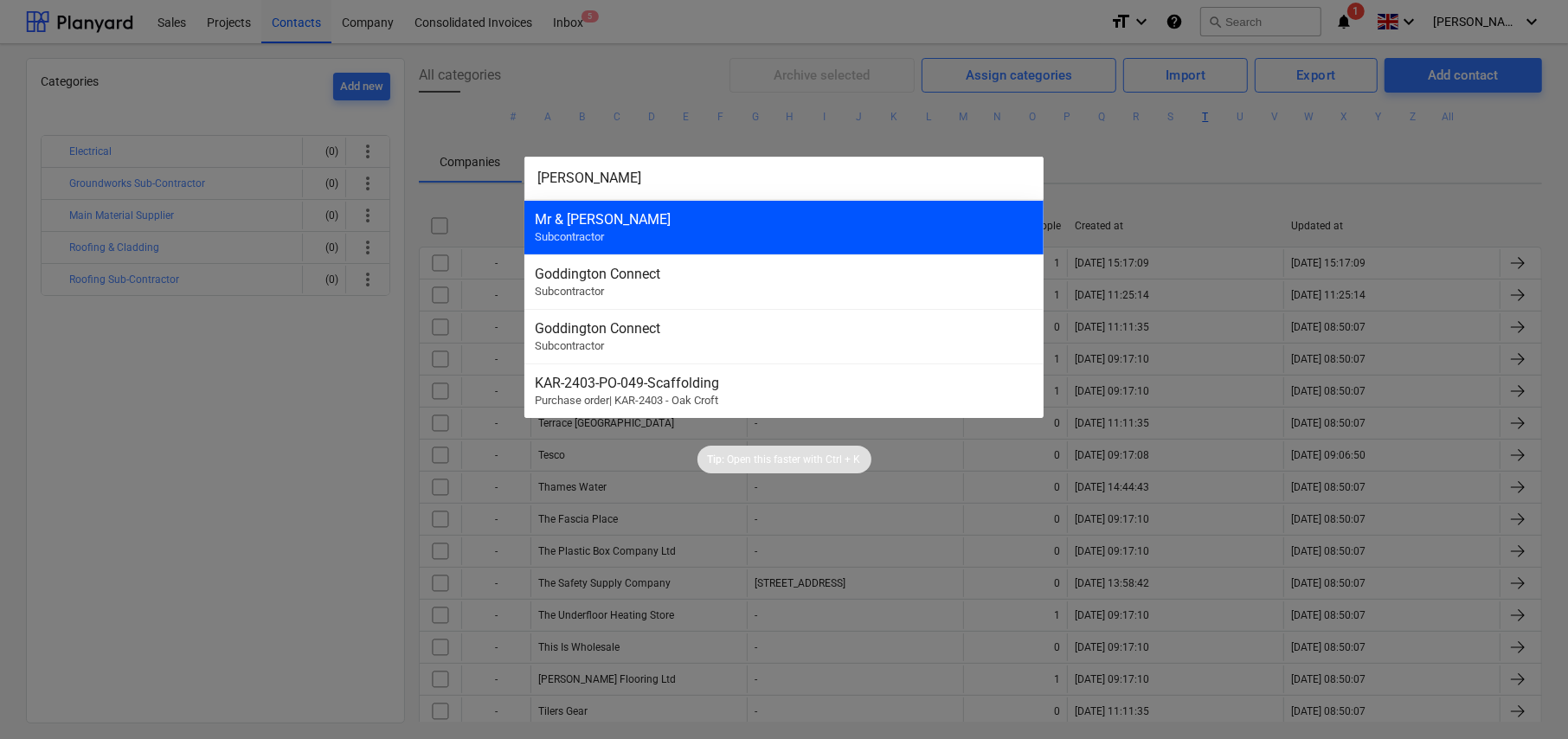
type input "[PERSON_NAME]"
click at [592, 222] on div "Mr & [PERSON_NAME]" at bounding box center [784, 220] width 499 height 17
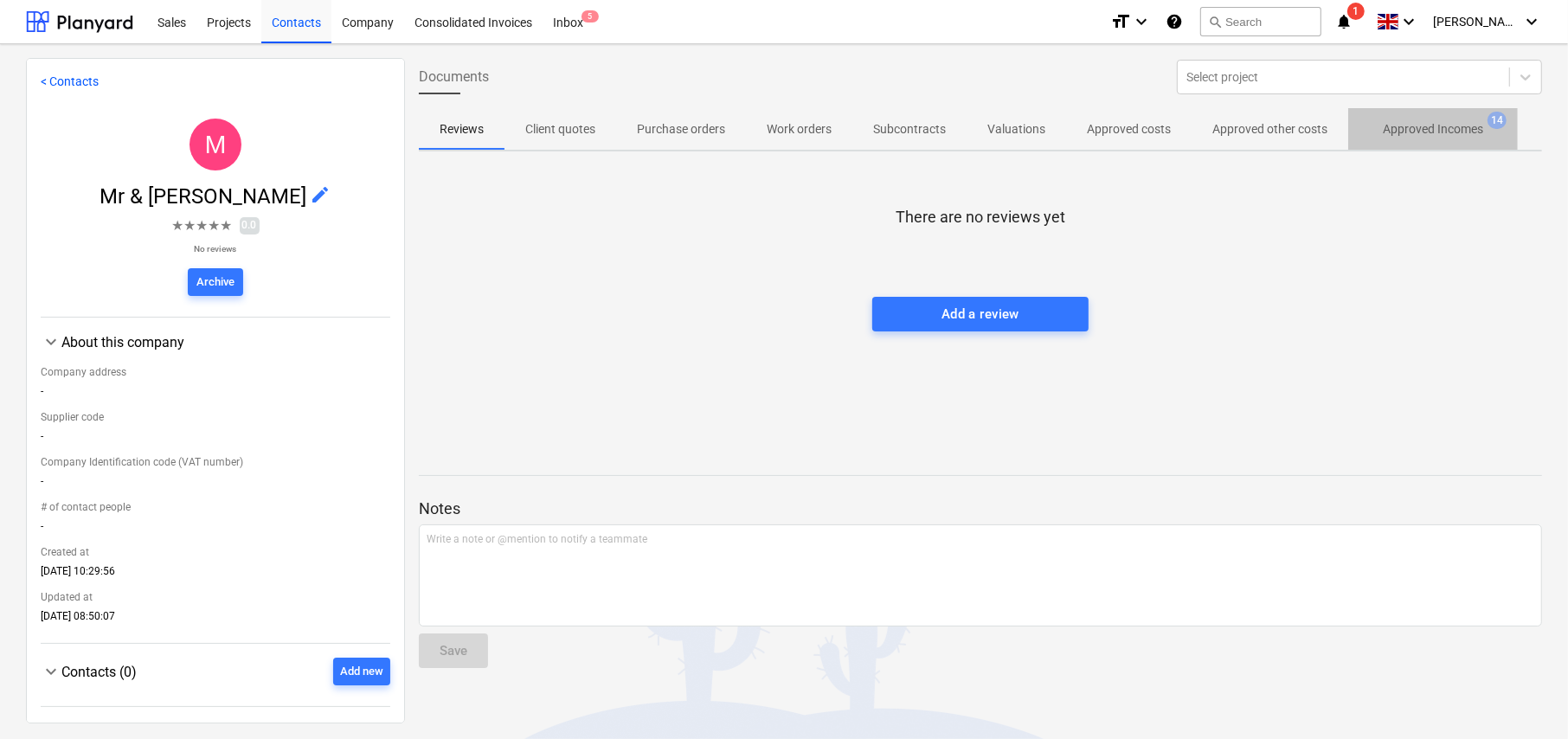
click at [1425, 134] on p "Approved Incomes" at bounding box center [1433, 129] width 100 height 18
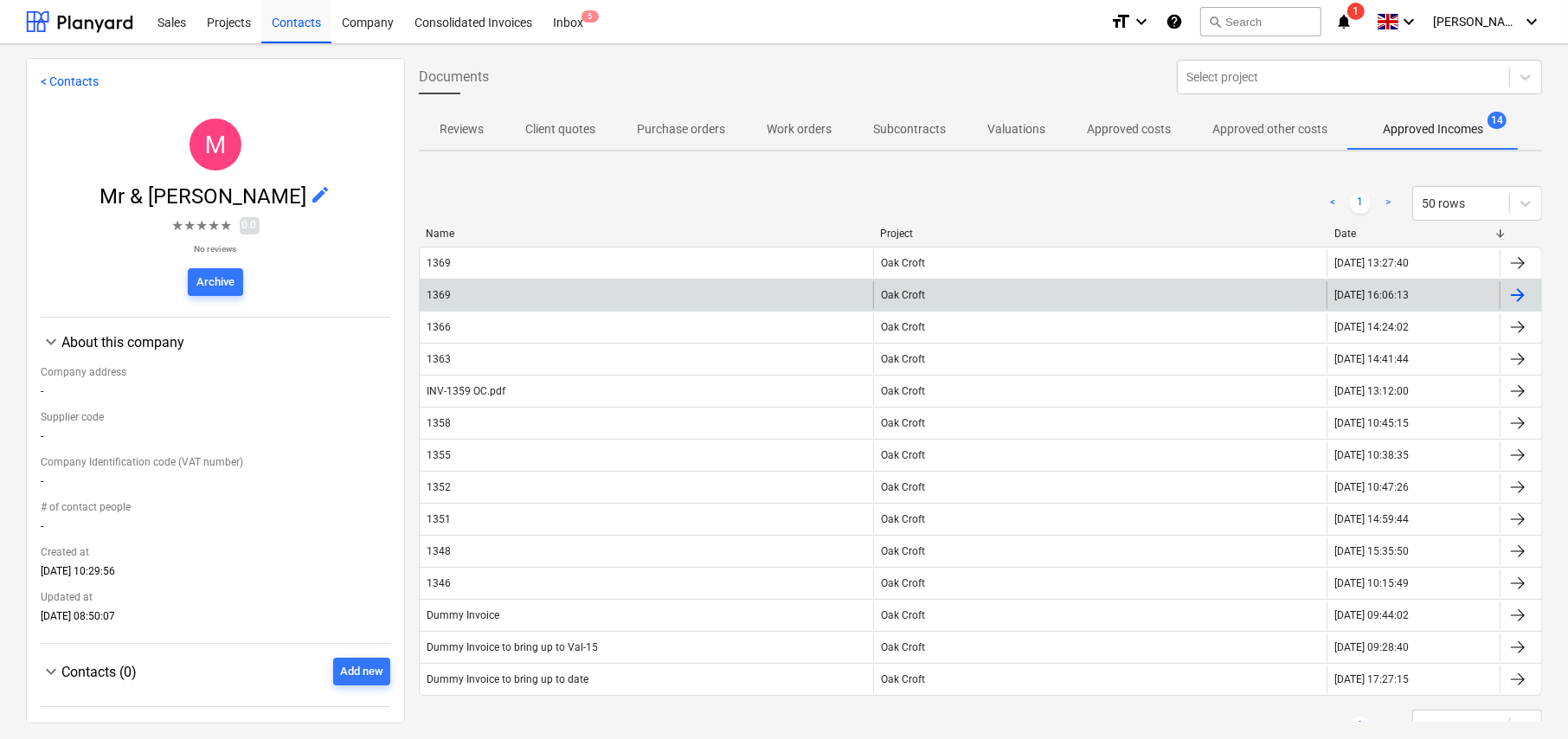
click at [605, 293] on div "1369" at bounding box center [646, 295] width 453 height 28
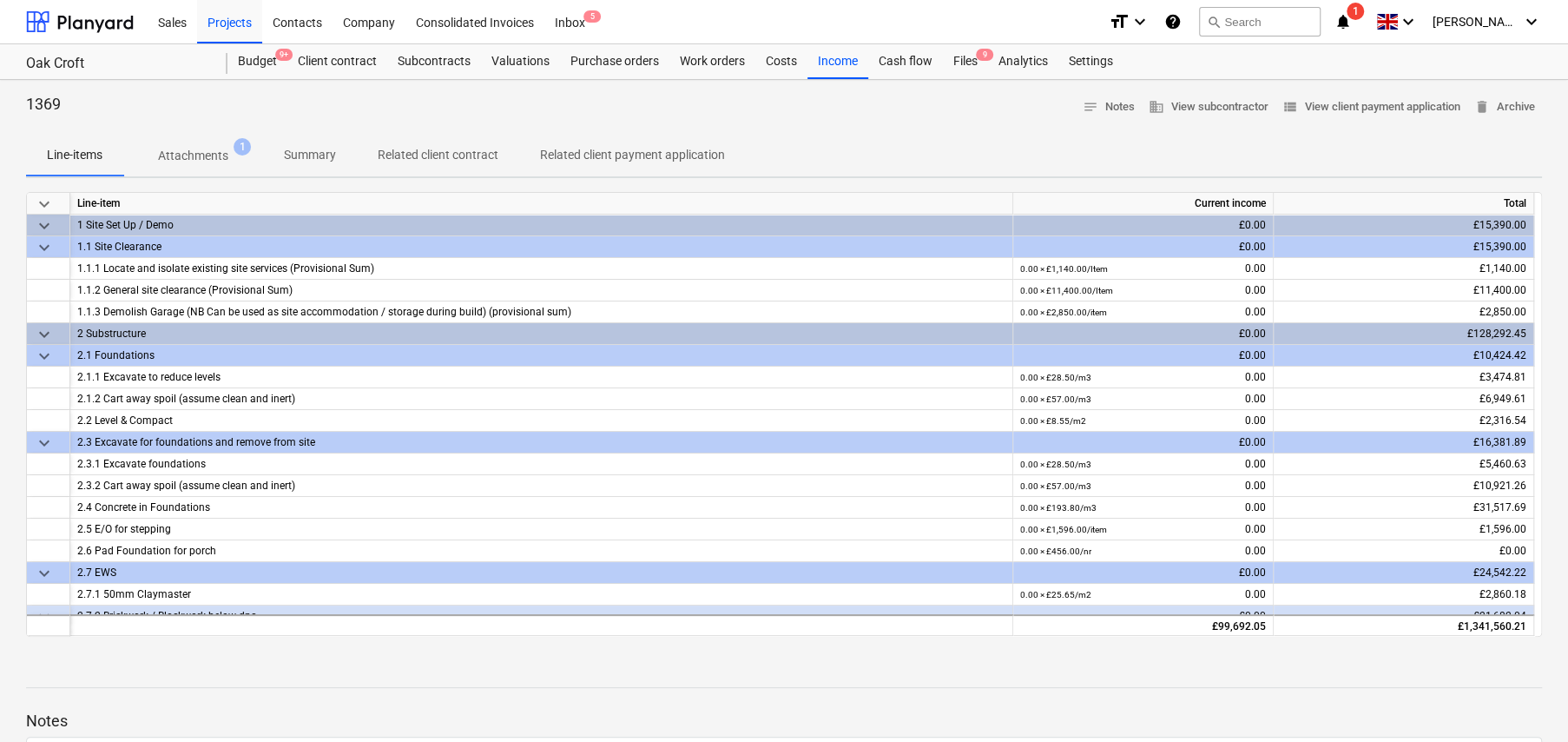
click at [197, 156] on p "Attachments" at bounding box center [193, 156] width 71 height 18
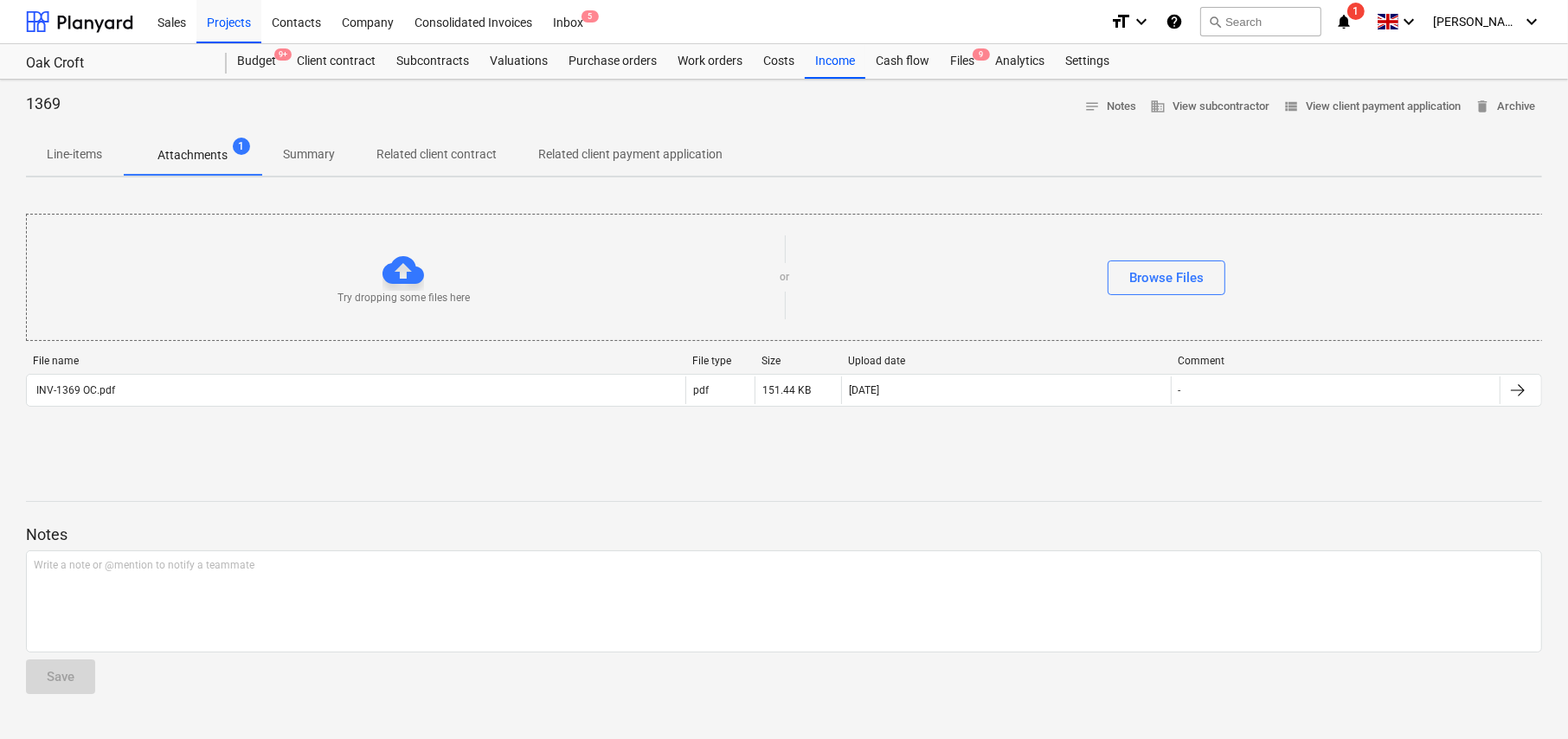
click at [67, 148] on p "Line-items" at bounding box center [75, 154] width 56 height 18
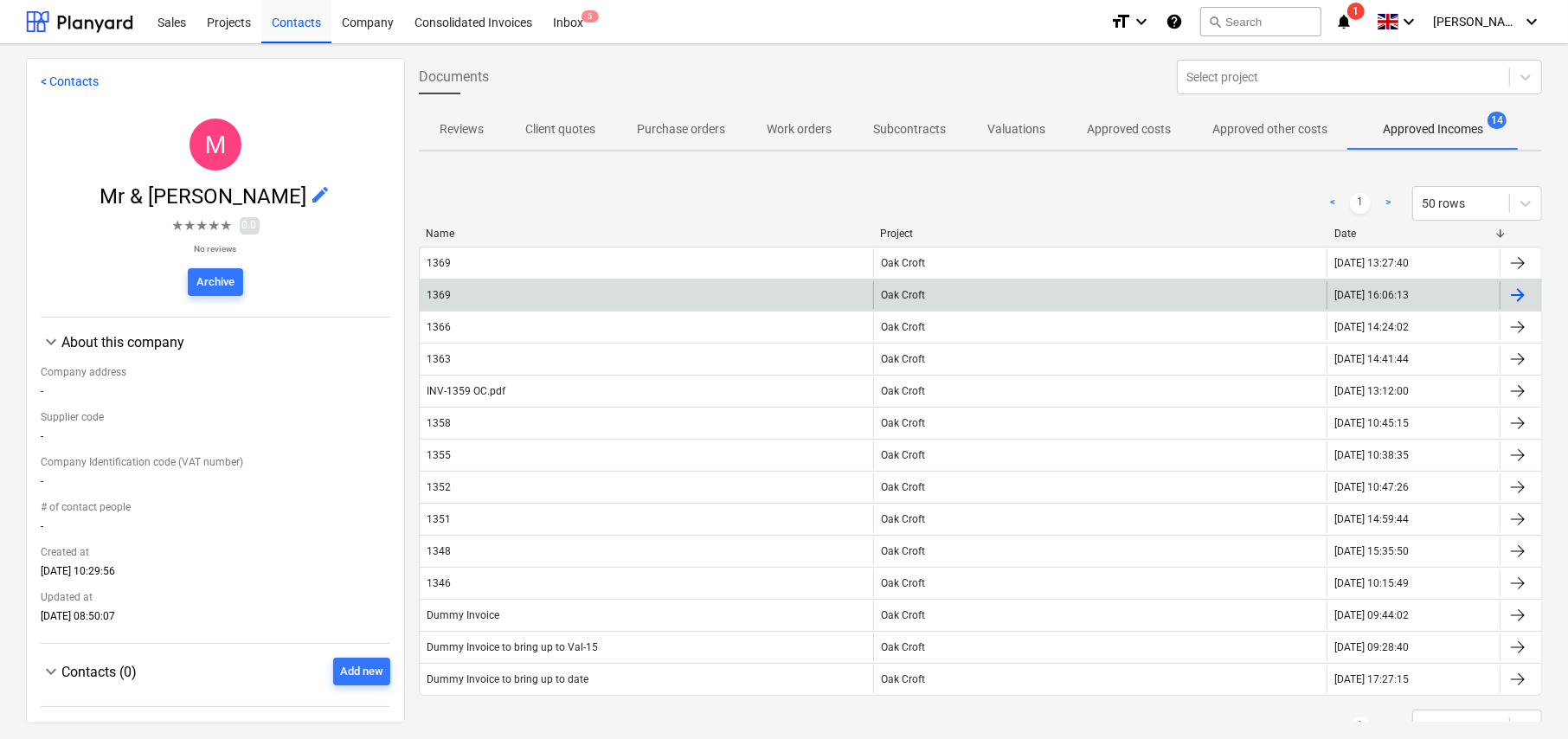
click at [684, 296] on div "1369" at bounding box center [646, 295] width 453 height 28
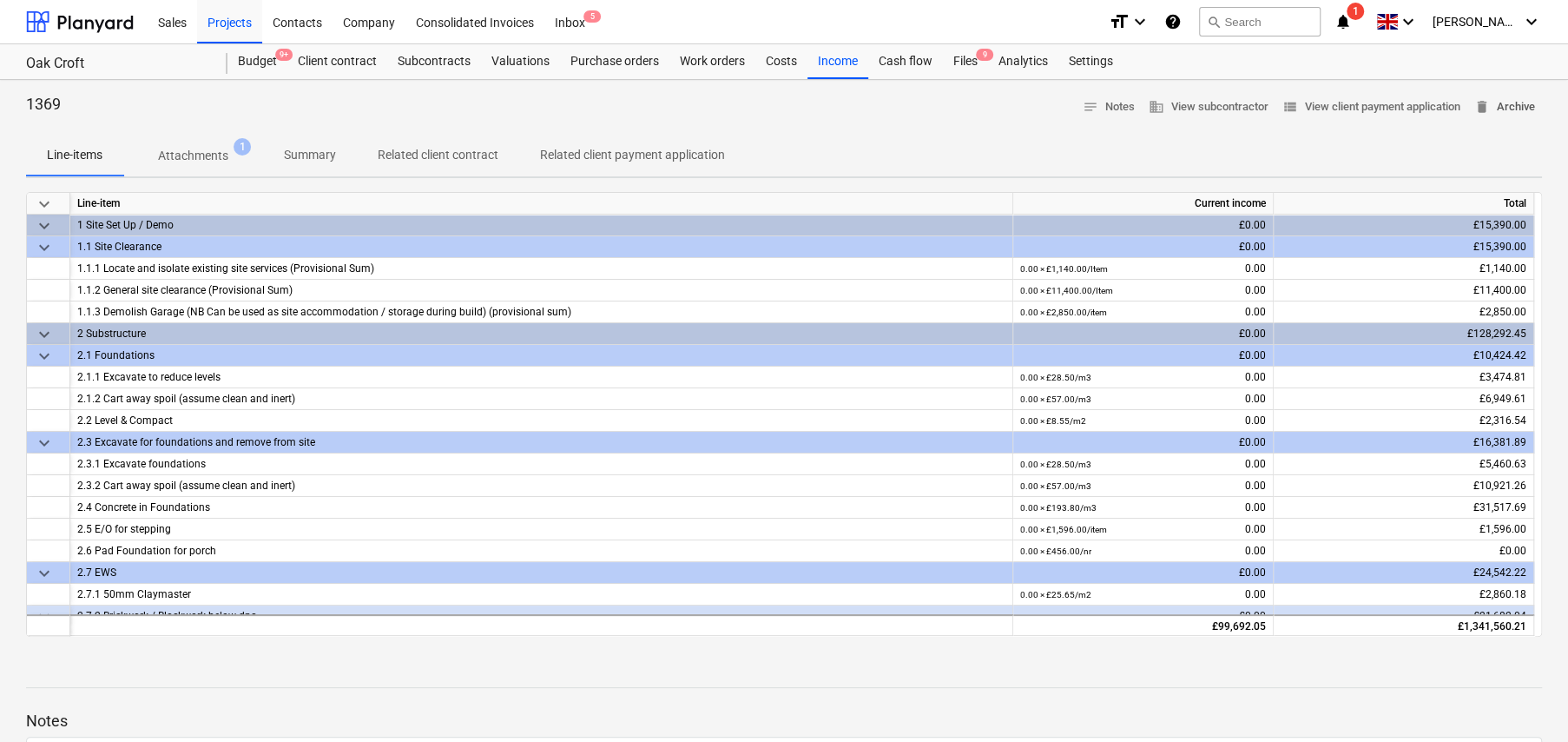
click at [1492, 110] on span "delete Archive" at bounding box center [1504, 108] width 61 height 20
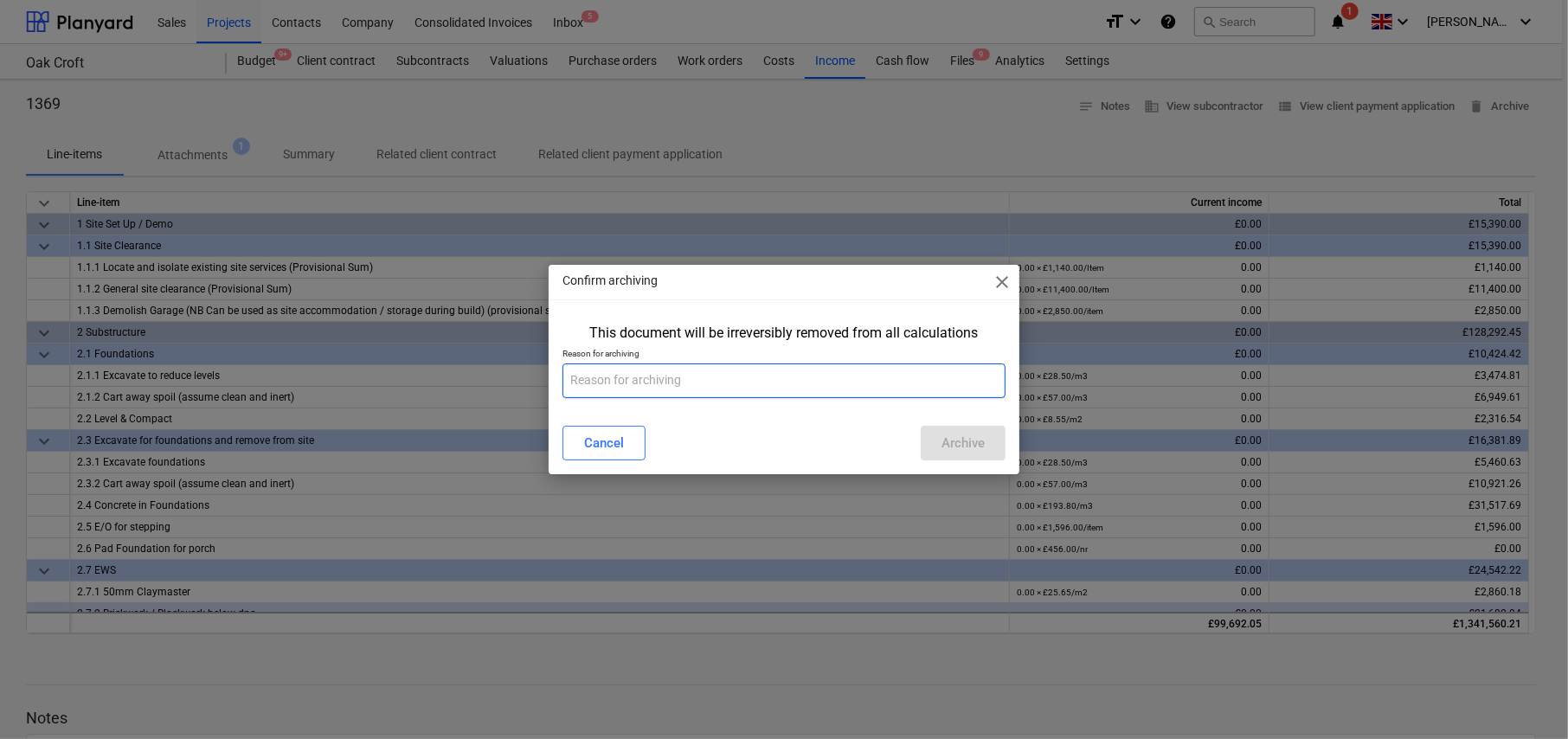
click at [675, 373] on input "text" at bounding box center [784, 380] width 443 height 35
type input "Duplicate"
click at [983, 438] on div "Archive" at bounding box center [964, 443] width 44 height 23
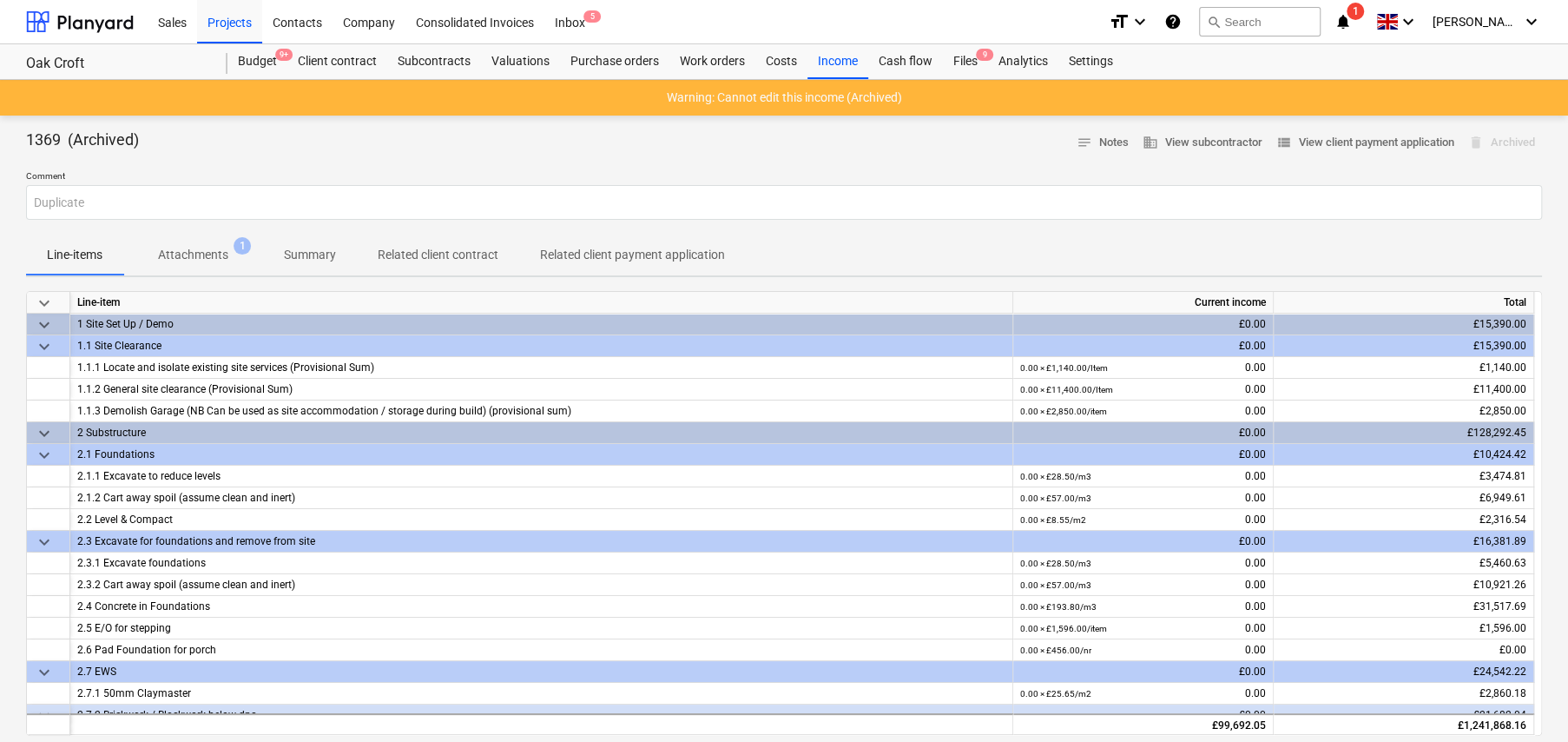
click at [453, 255] on p "Related client contract" at bounding box center [438, 254] width 121 height 18
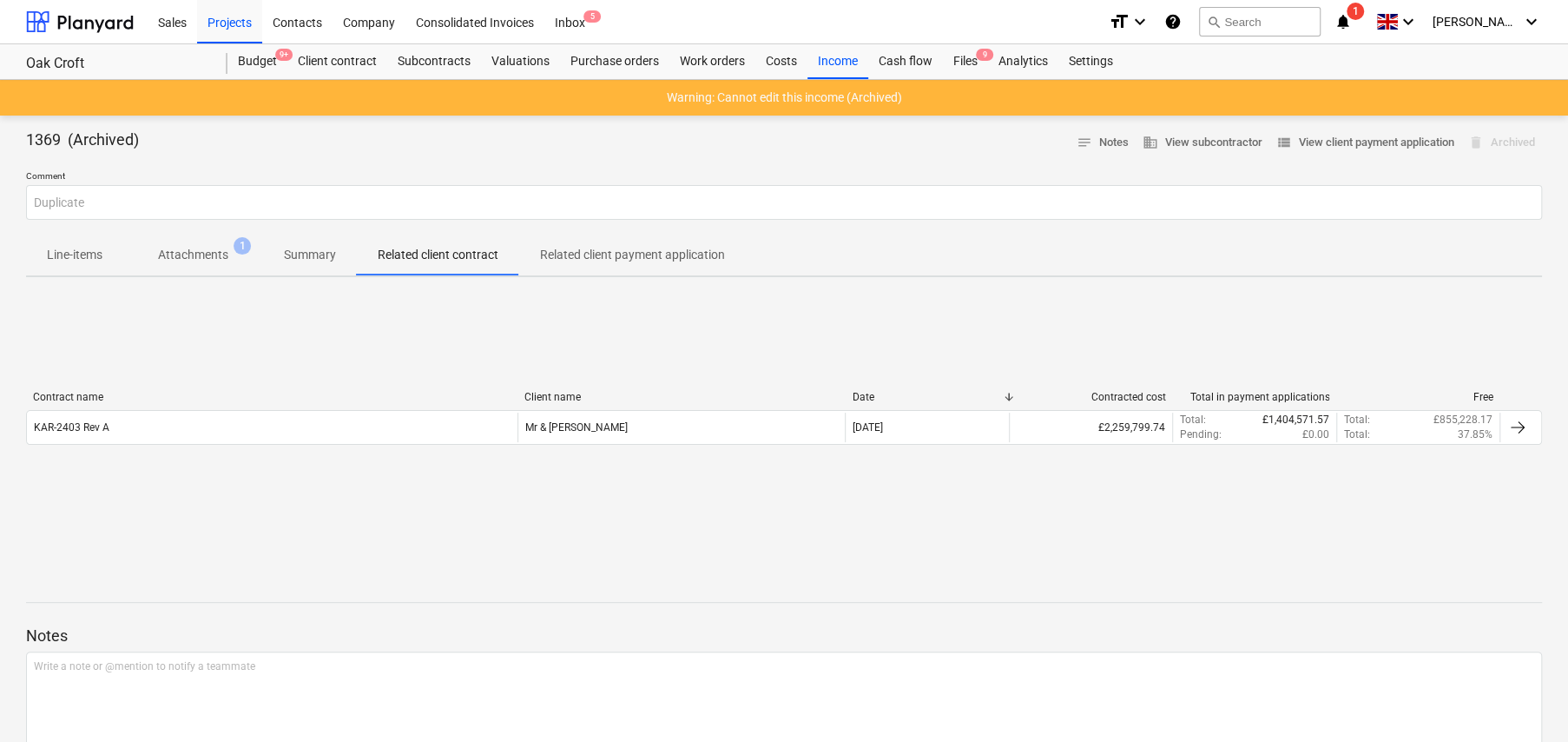
click at [317, 259] on p "Summary" at bounding box center [310, 254] width 52 height 18
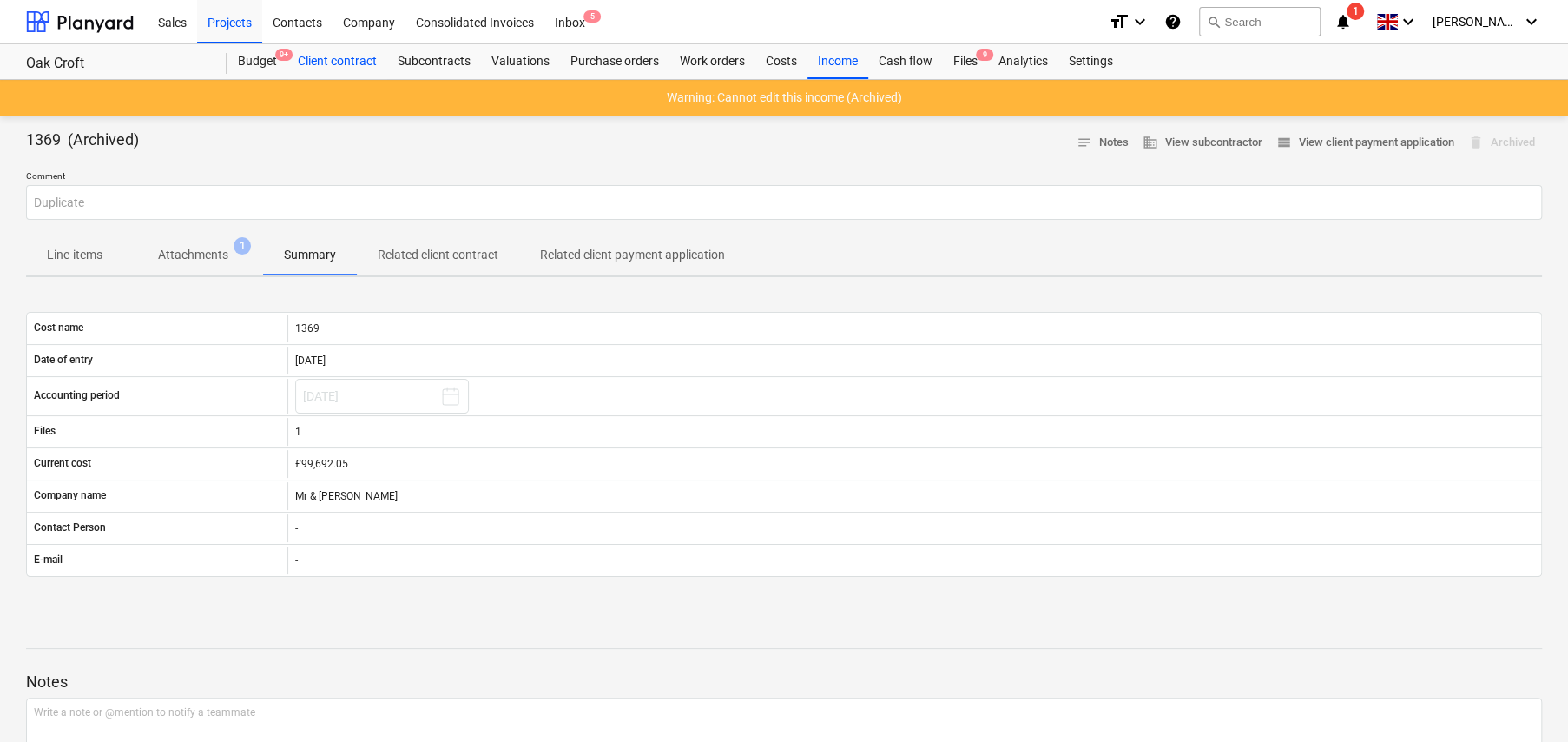
click at [338, 57] on div "Client contract" at bounding box center [337, 61] width 100 height 35
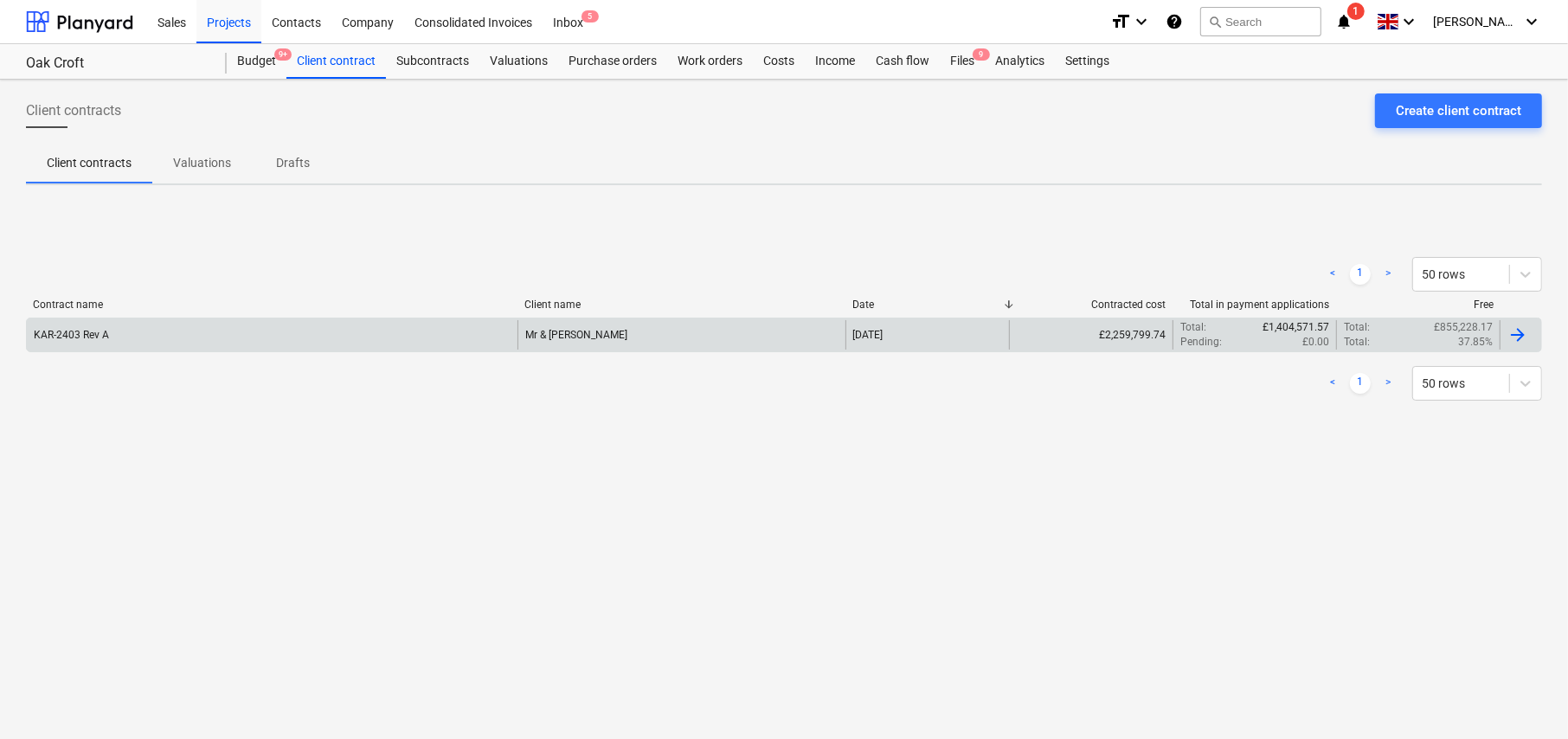
click at [399, 334] on div "KAR-2403 Rev A" at bounding box center [272, 335] width 491 height 30
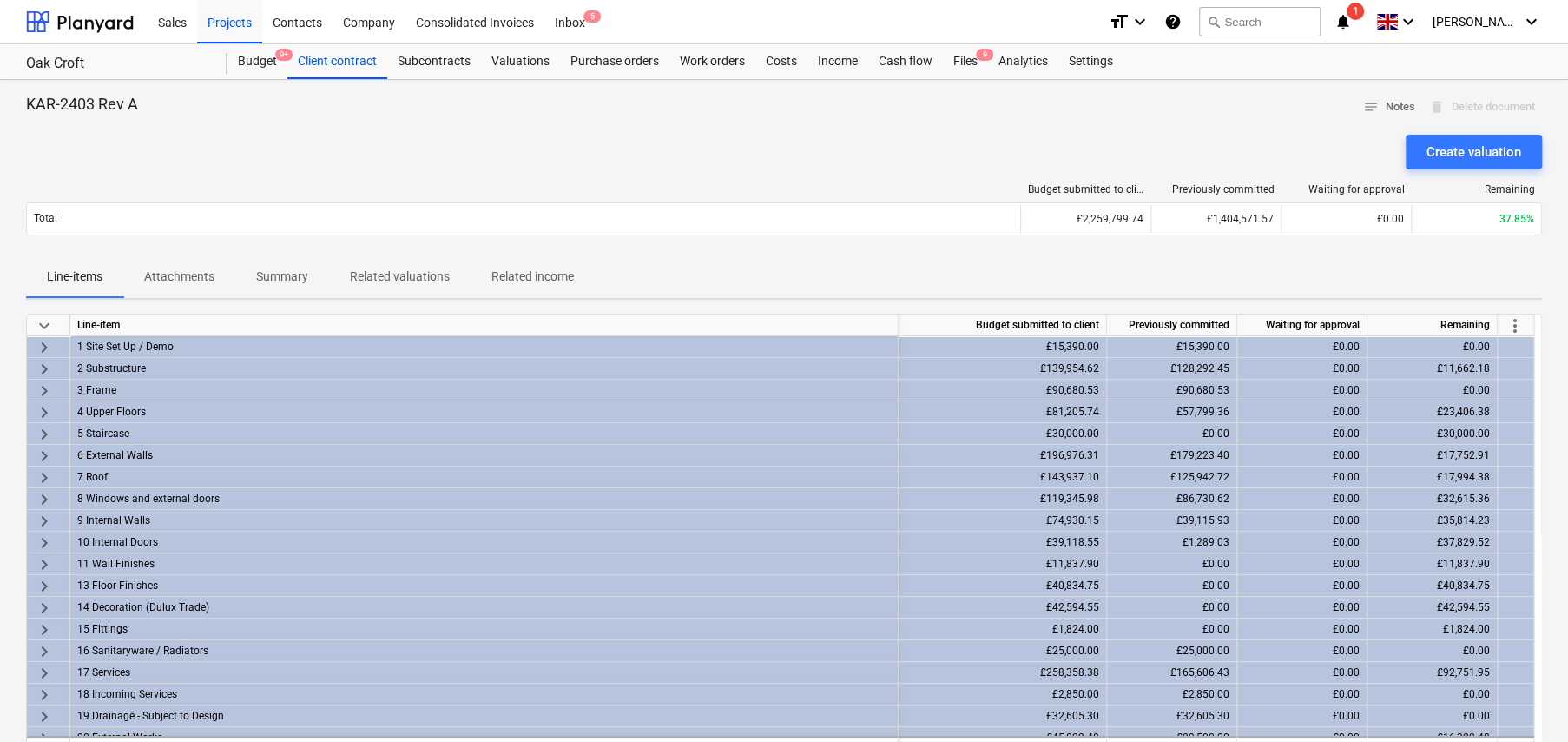
click at [418, 276] on p "Related valuations" at bounding box center [400, 276] width 100 height 18
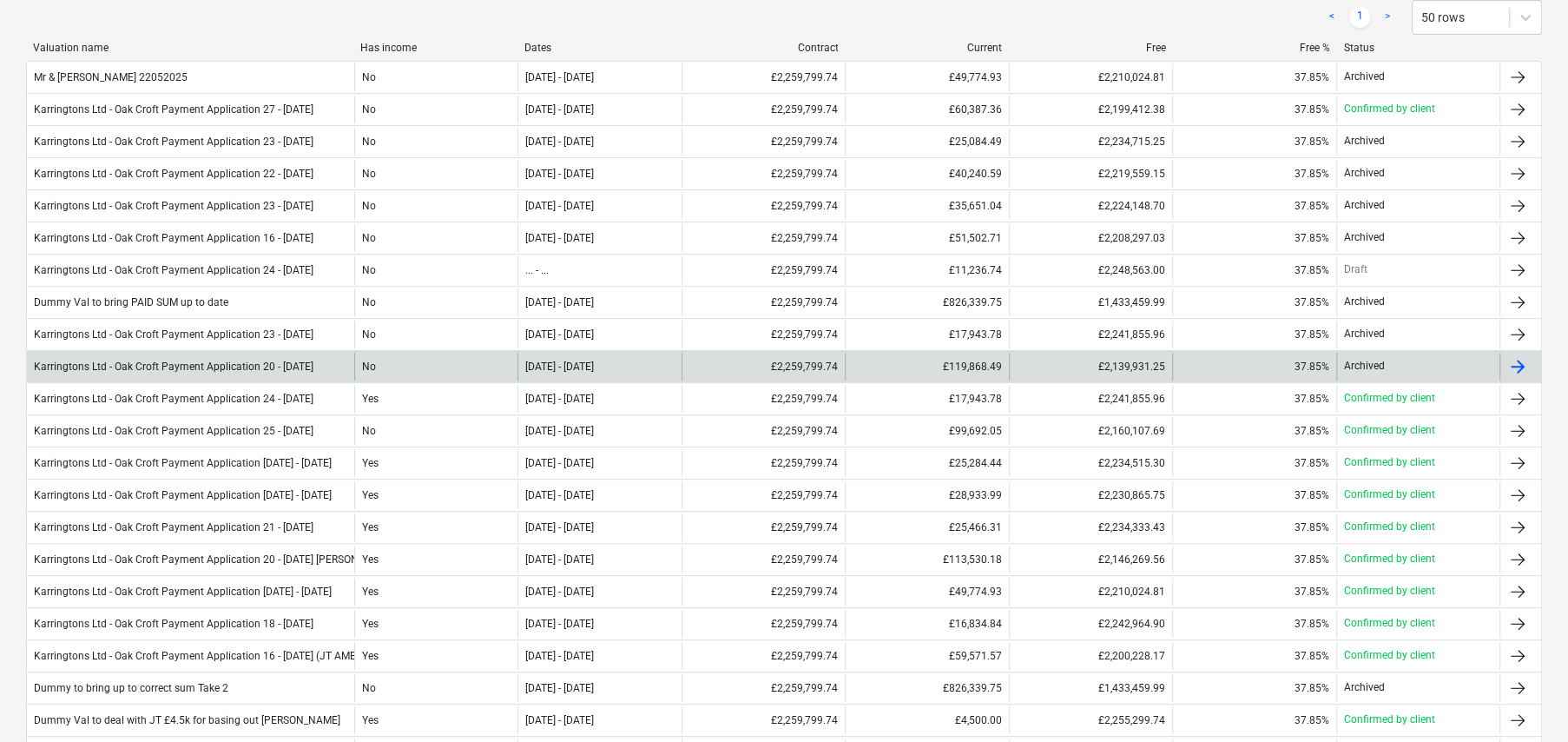
scroll to position [260, 0]
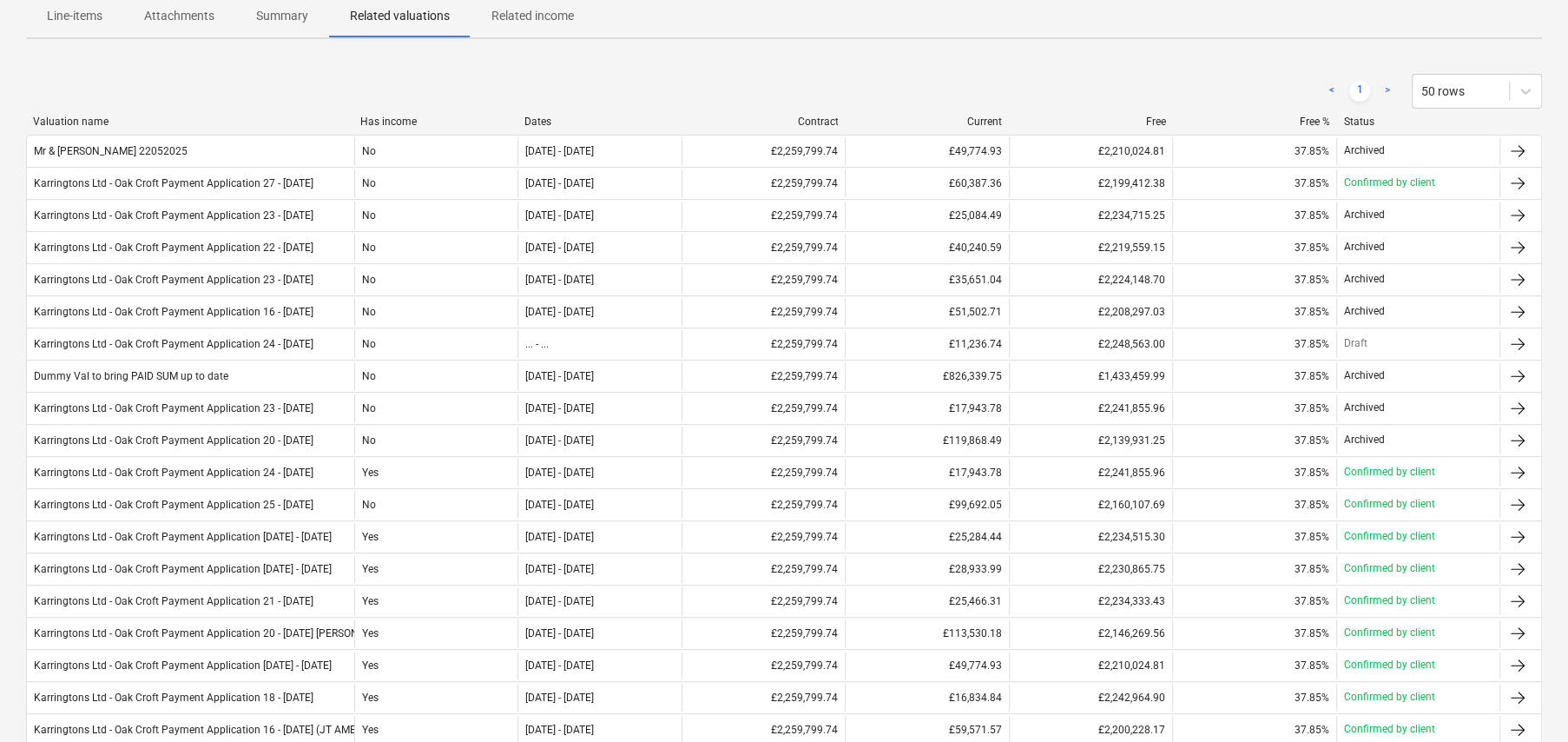
click at [541, 118] on div "Dates" at bounding box center [599, 122] width 151 height 12
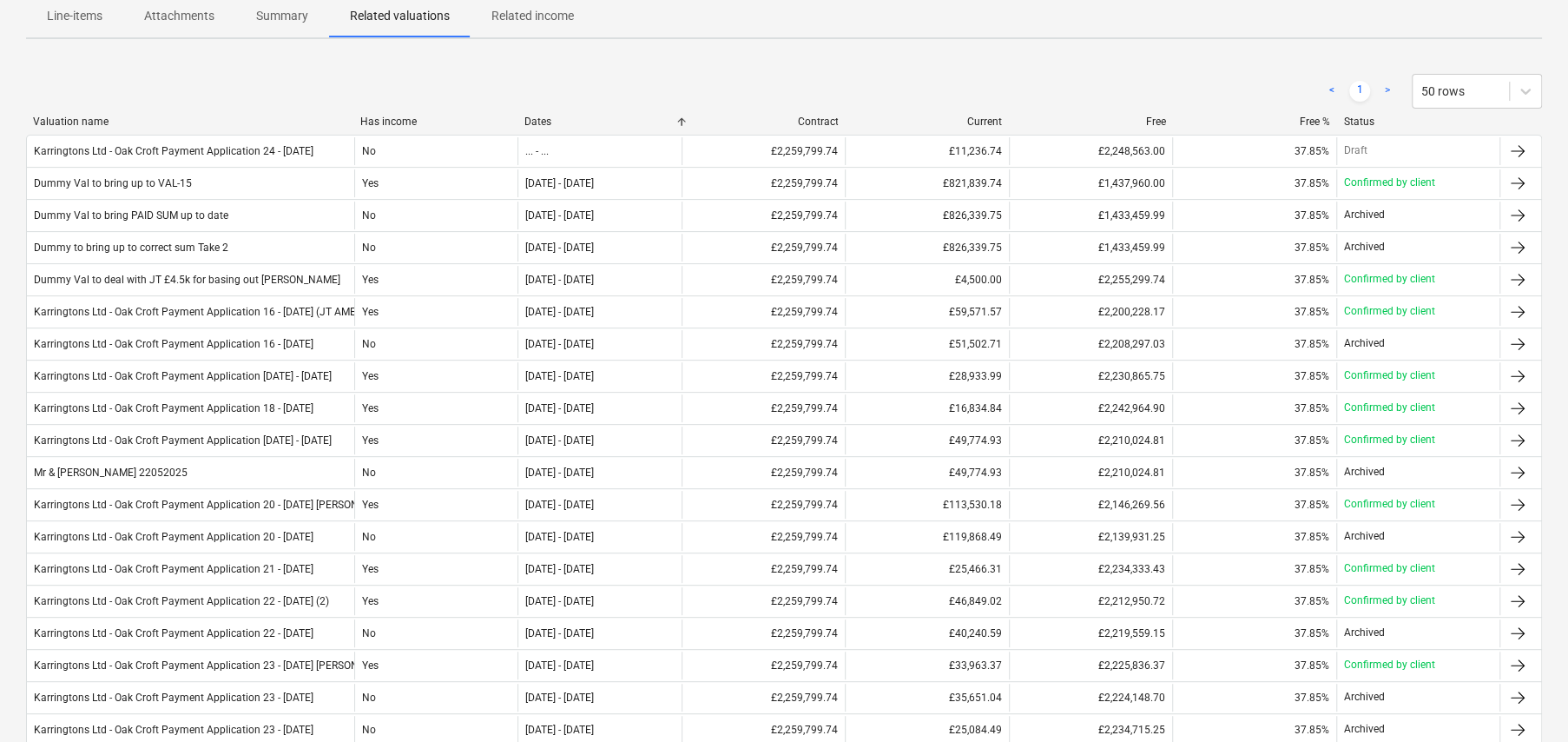
click at [541, 118] on div "Dates" at bounding box center [599, 122] width 151 height 12
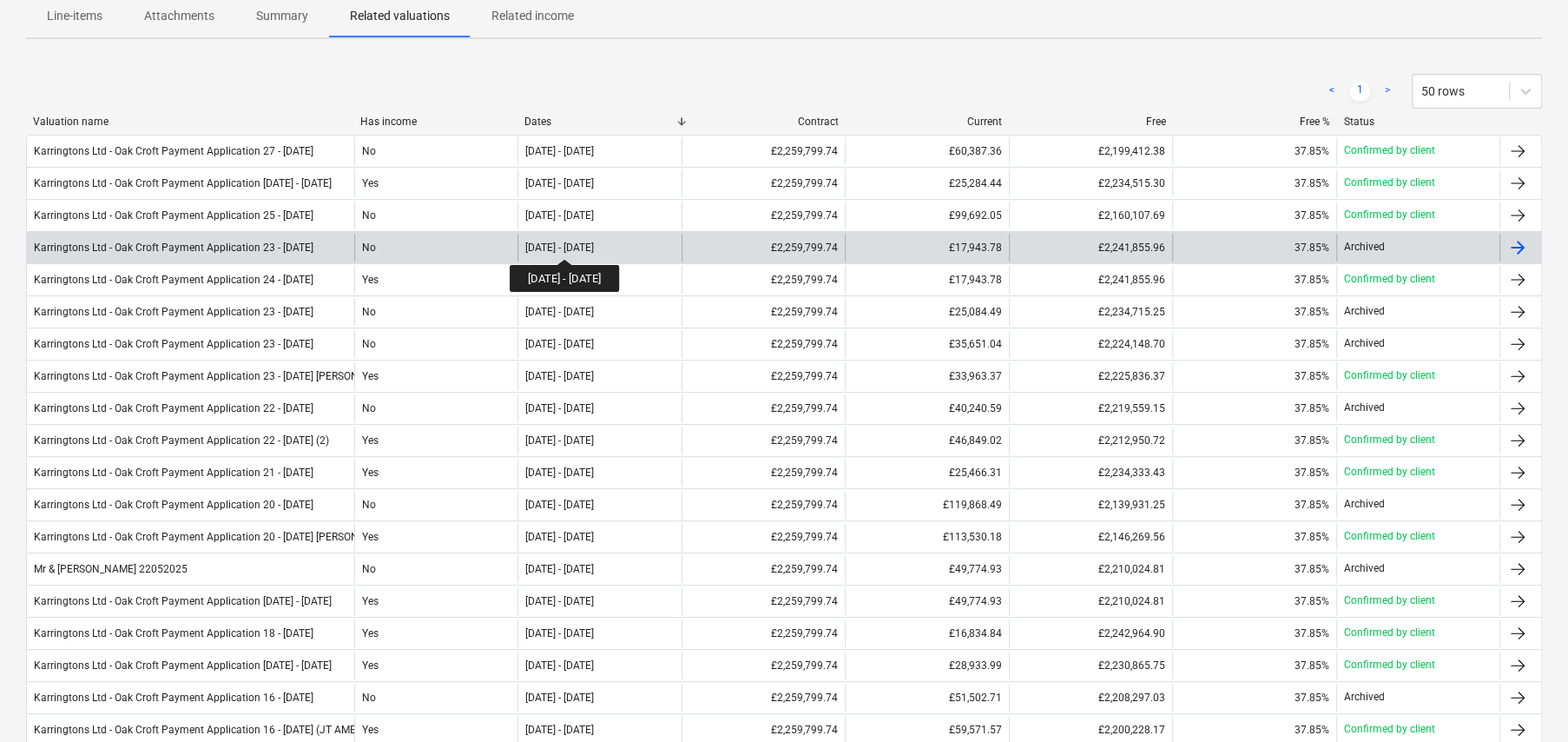
click at [593, 243] on div "[DATE] - [DATE]" at bounding box center [559, 247] width 69 height 12
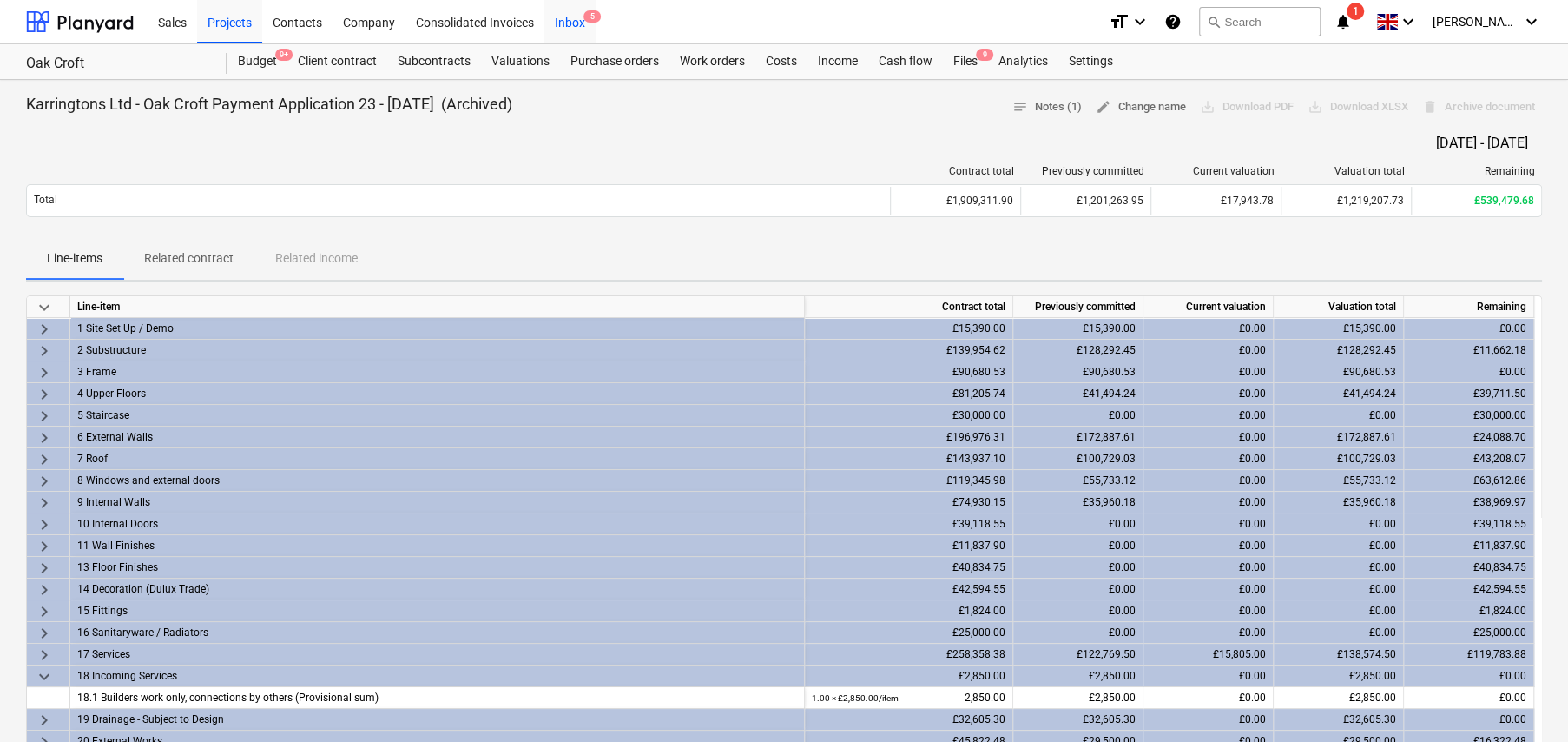
click at [582, 24] on div "Inbox 5" at bounding box center [569, 21] width 51 height 44
